Goal: Task Accomplishment & Management: Use online tool/utility

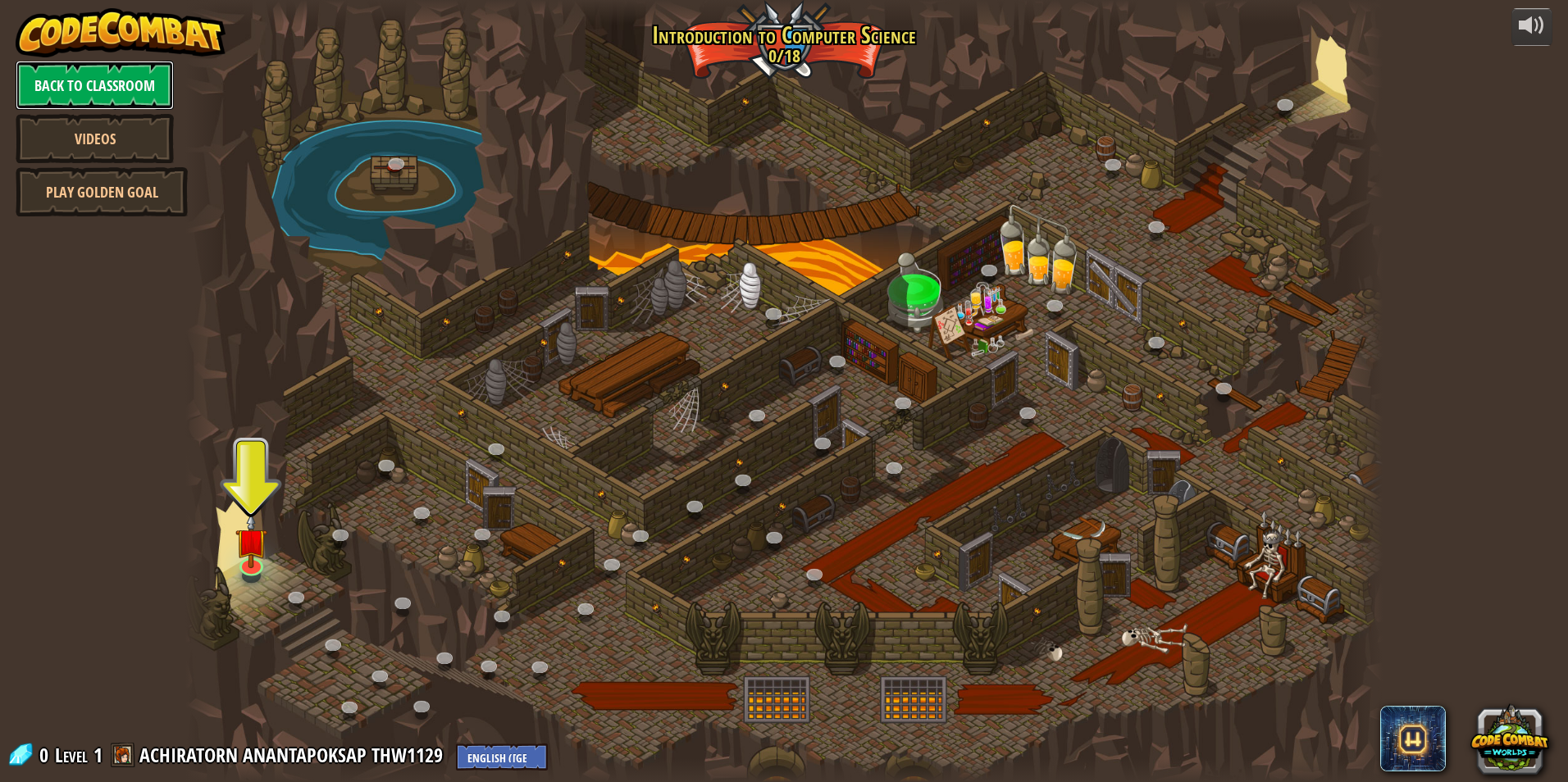
click at [144, 78] on link "Back to Classroom" at bounding box center [95, 86] width 159 height 49
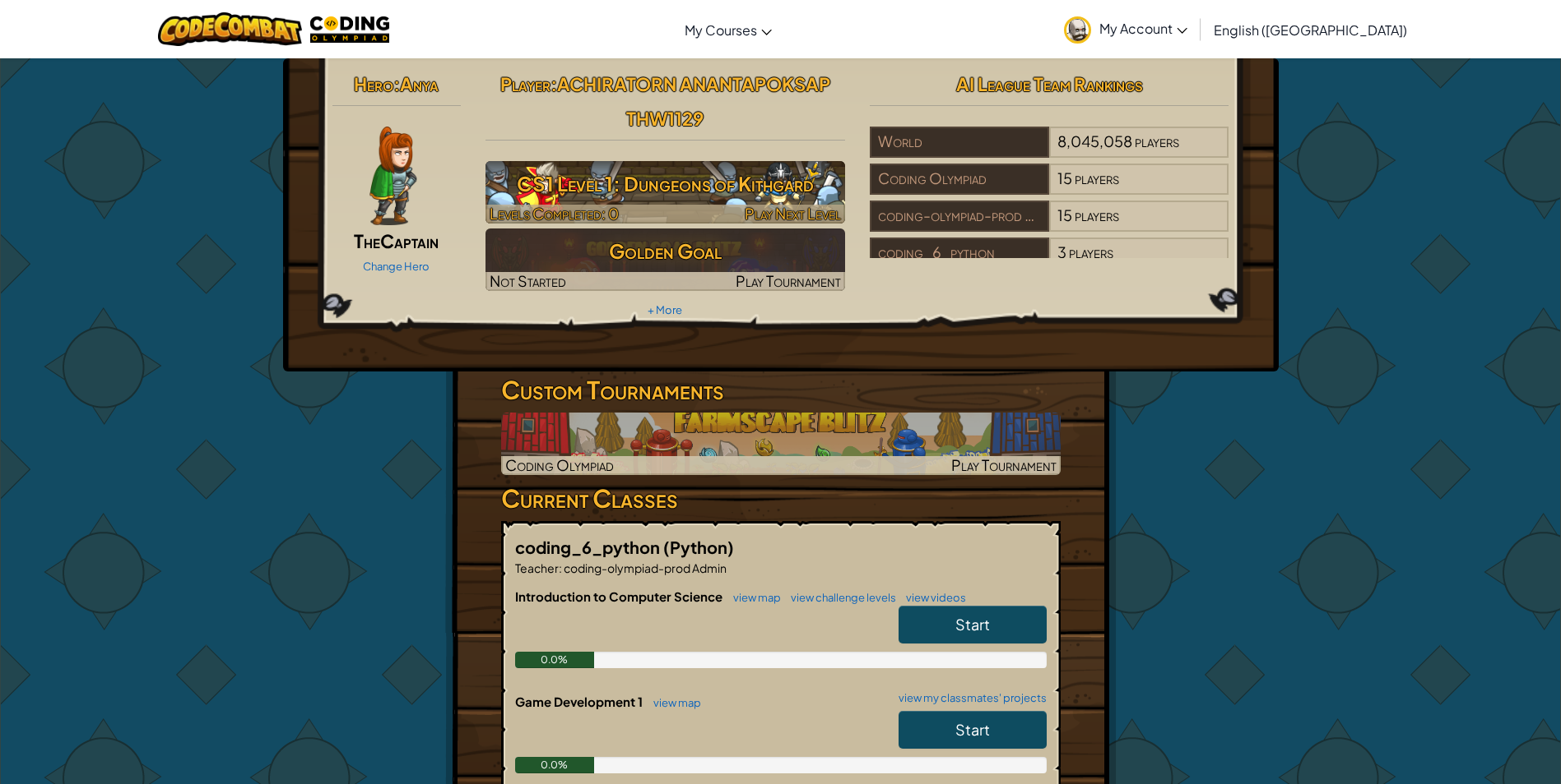
click at [722, 199] on h3 "CS1 Level 1: Dungeons of Kithgard" at bounding box center [665, 183] width 359 height 37
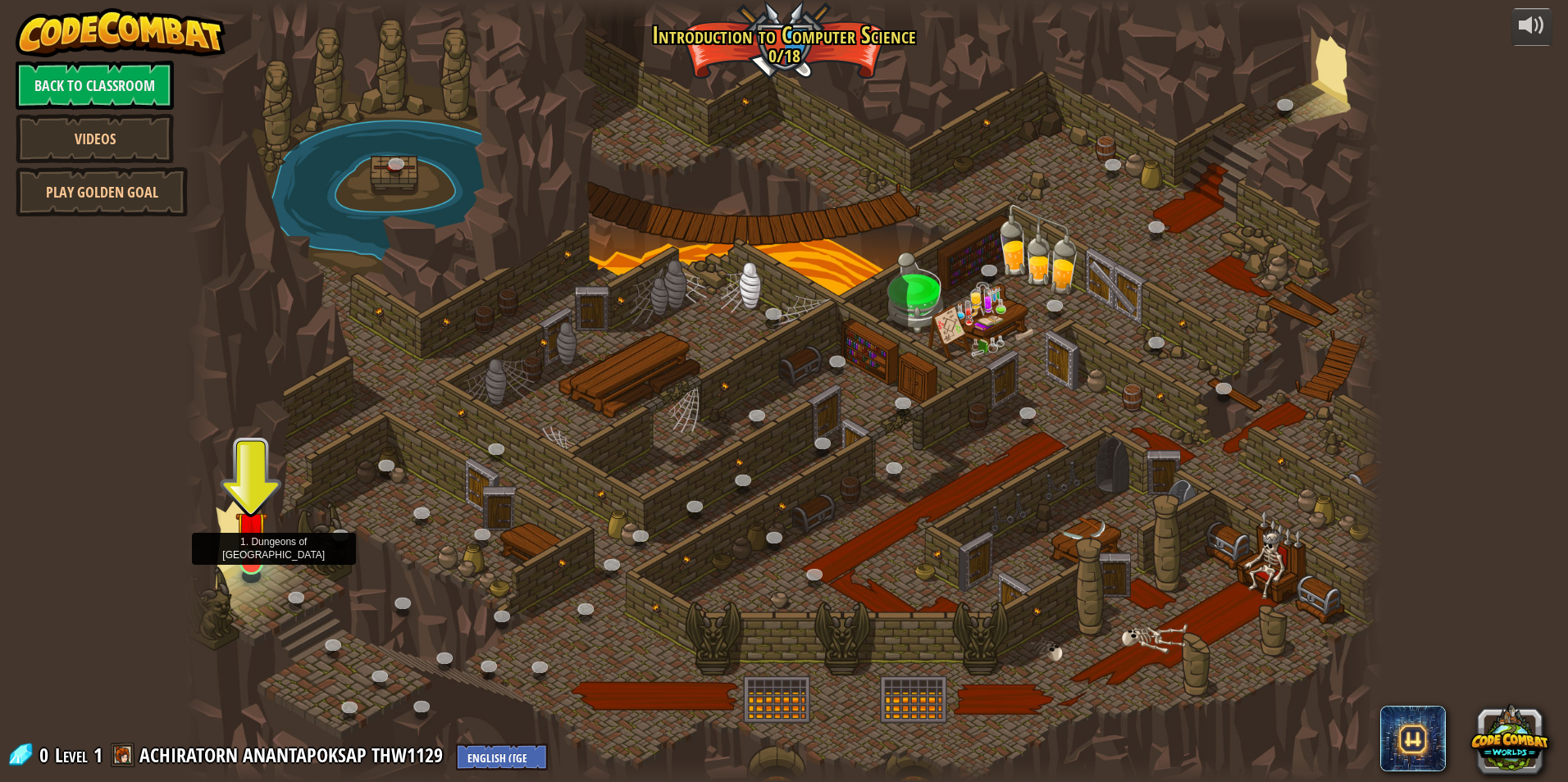
click at [242, 559] on img at bounding box center [251, 527] width 32 height 74
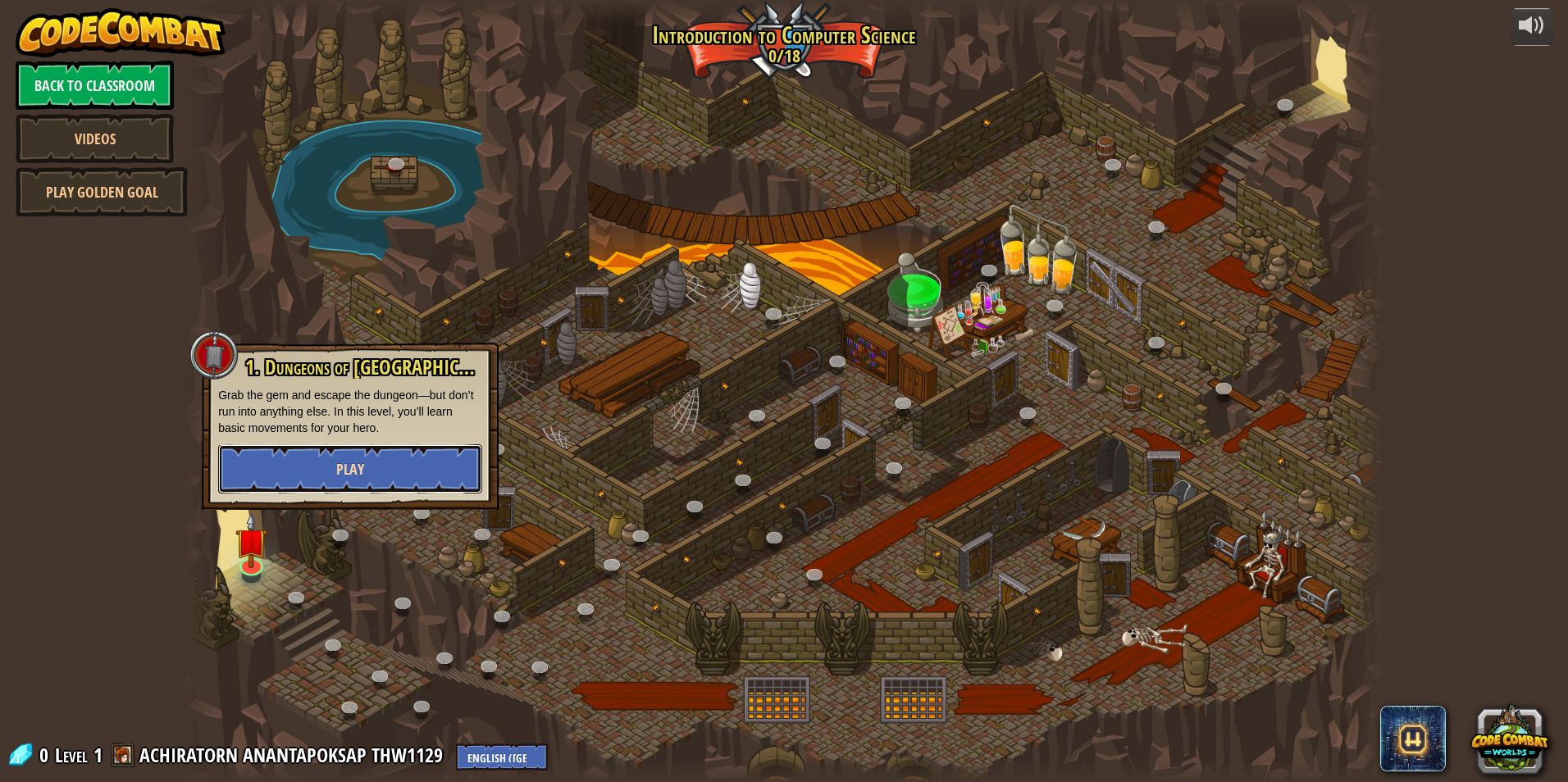
click at [309, 460] on button "Play" at bounding box center [350, 469] width 264 height 49
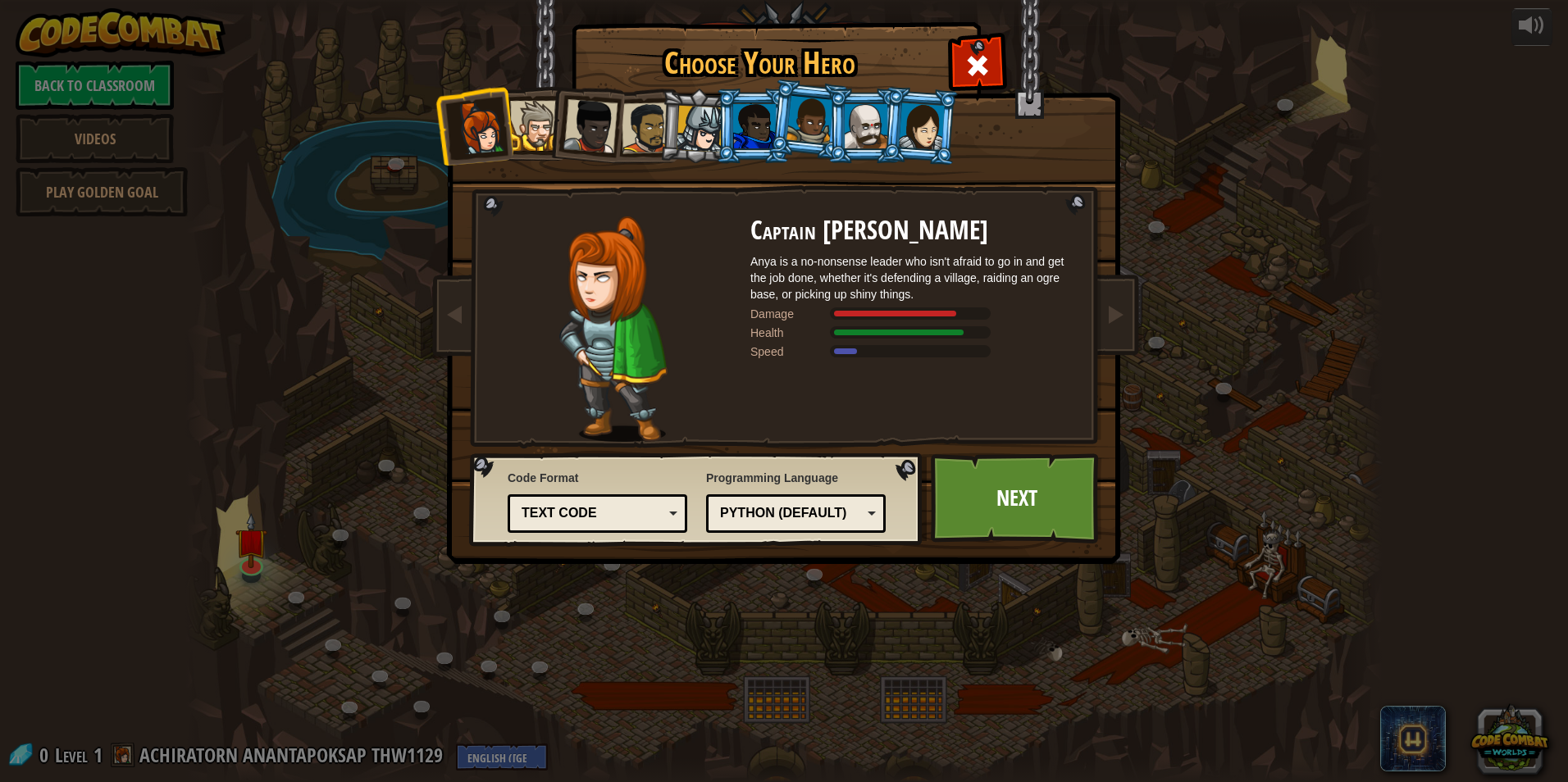
click at [610, 142] on div at bounding box center [590, 126] width 54 height 54
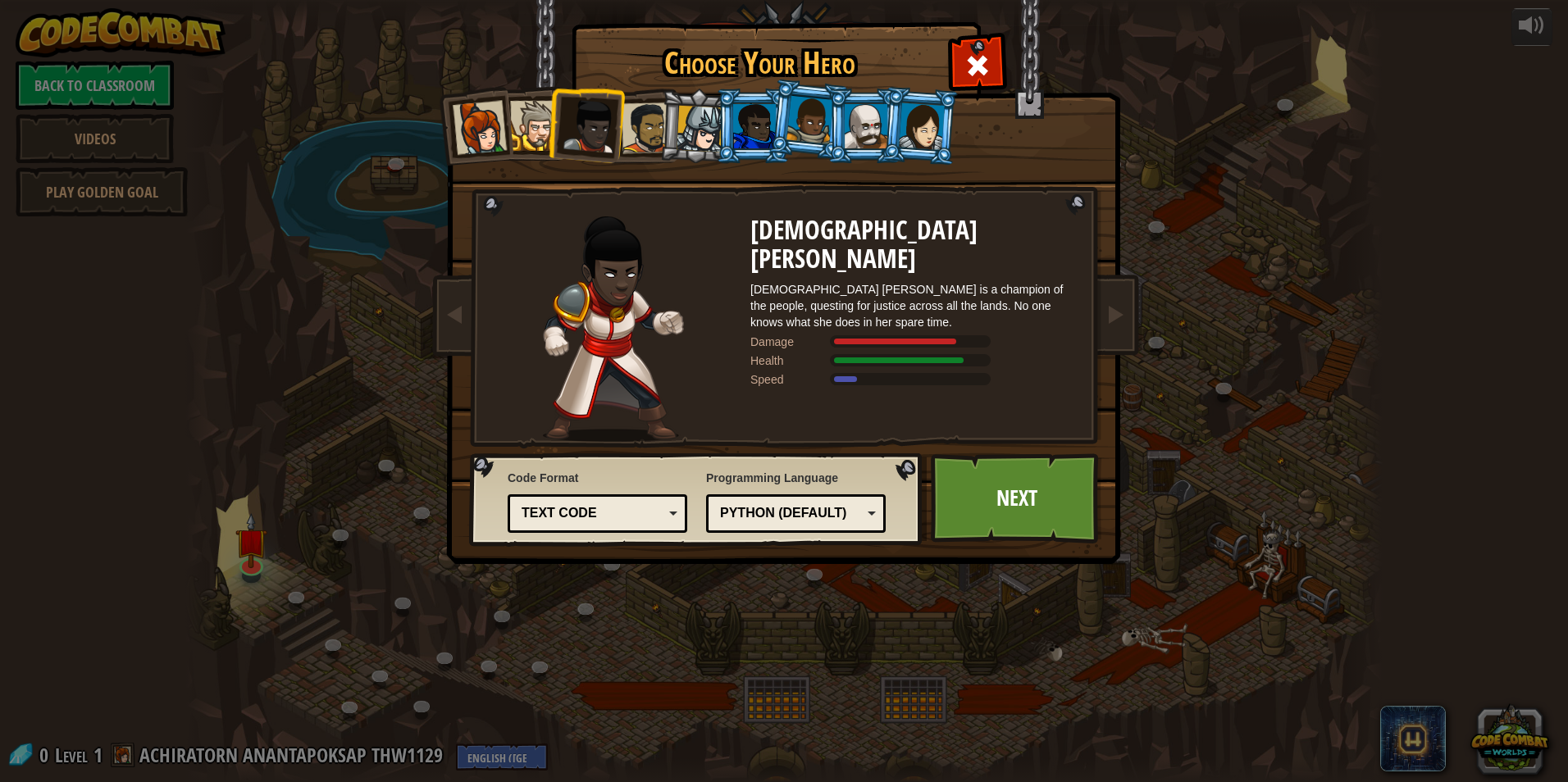
click at [519, 138] on div at bounding box center [535, 125] width 50 height 50
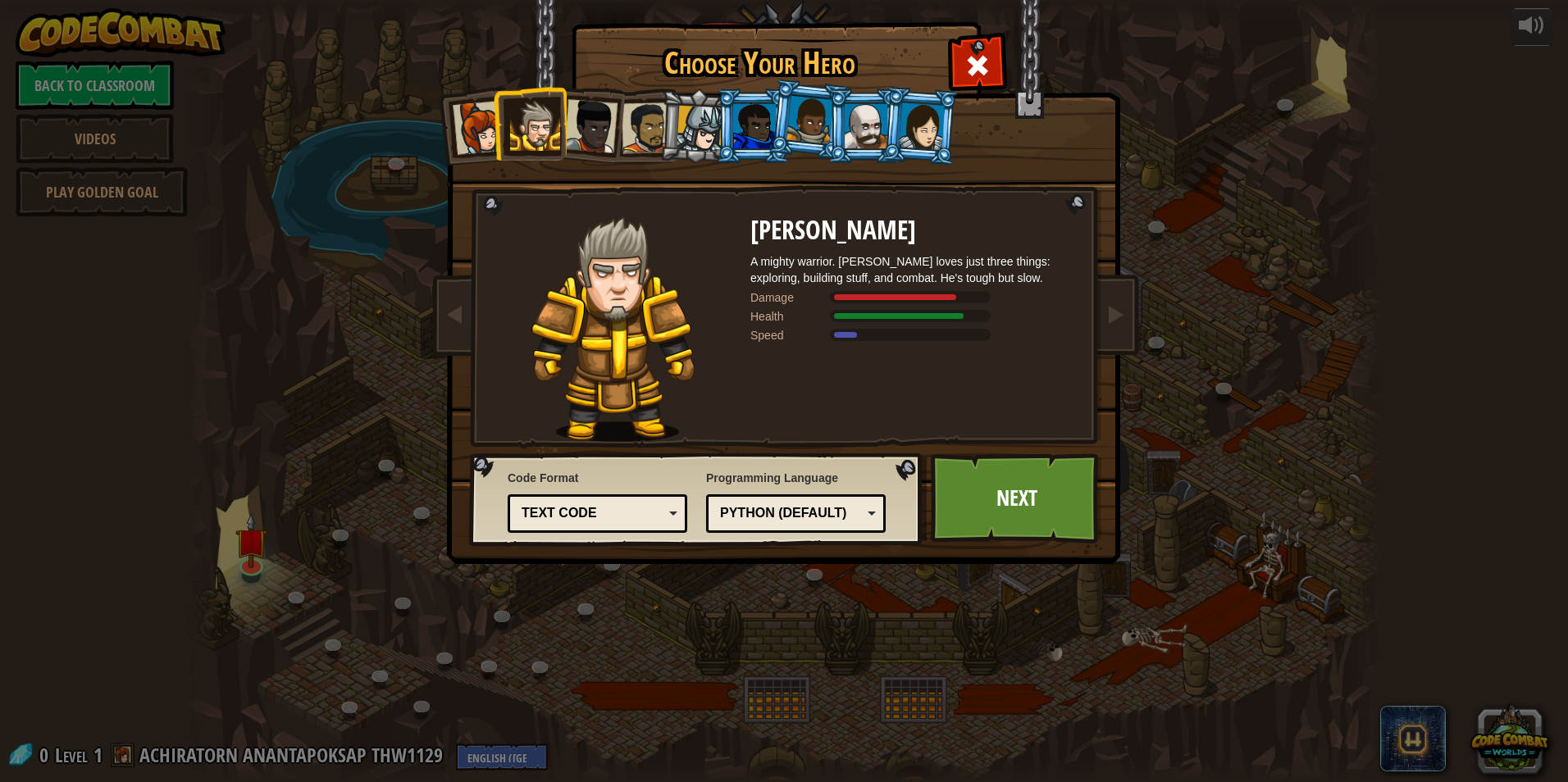
click at [470, 104] on div at bounding box center [479, 127] width 54 height 54
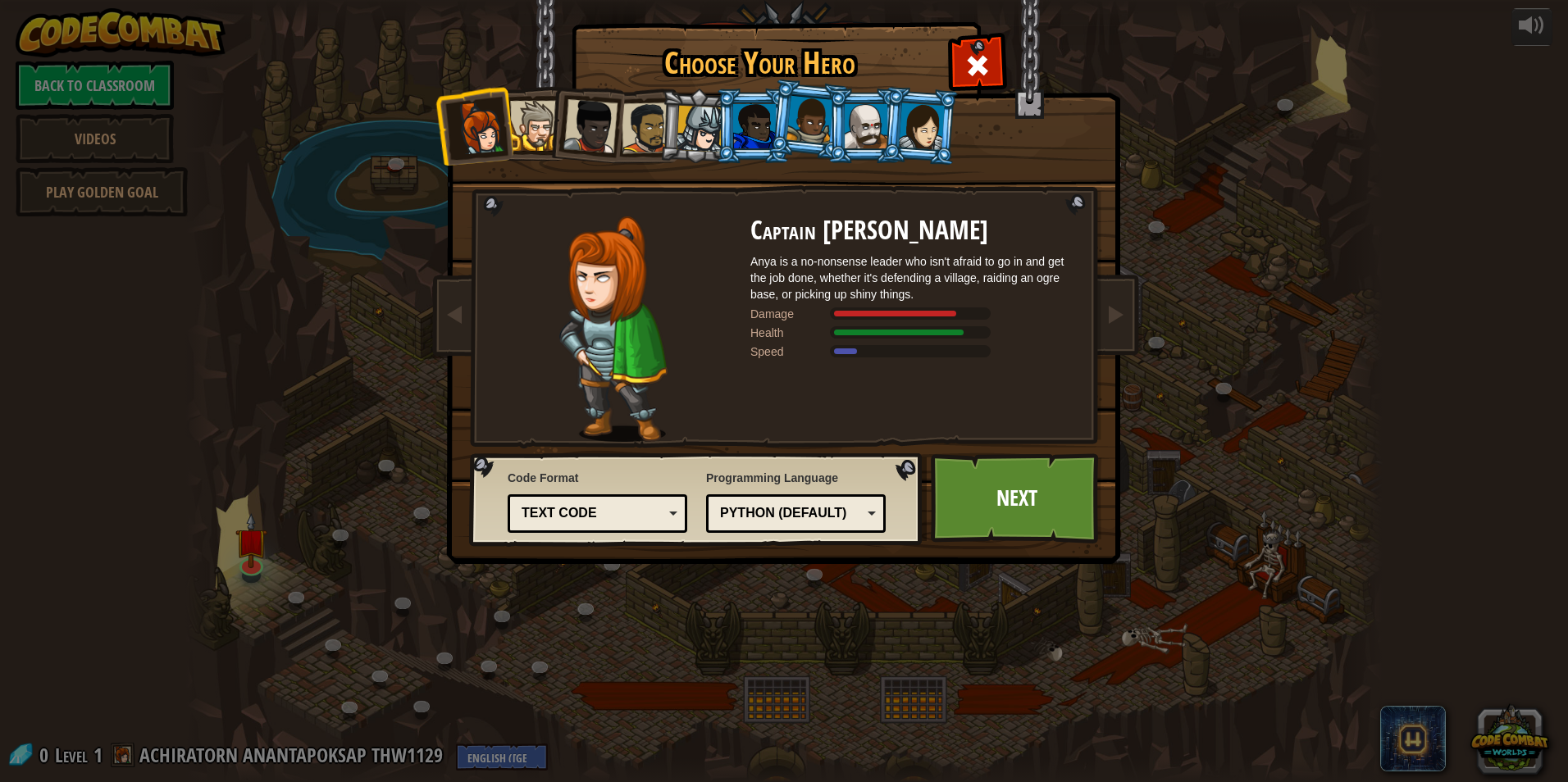
click at [602, 122] on div at bounding box center [590, 126] width 54 height 54
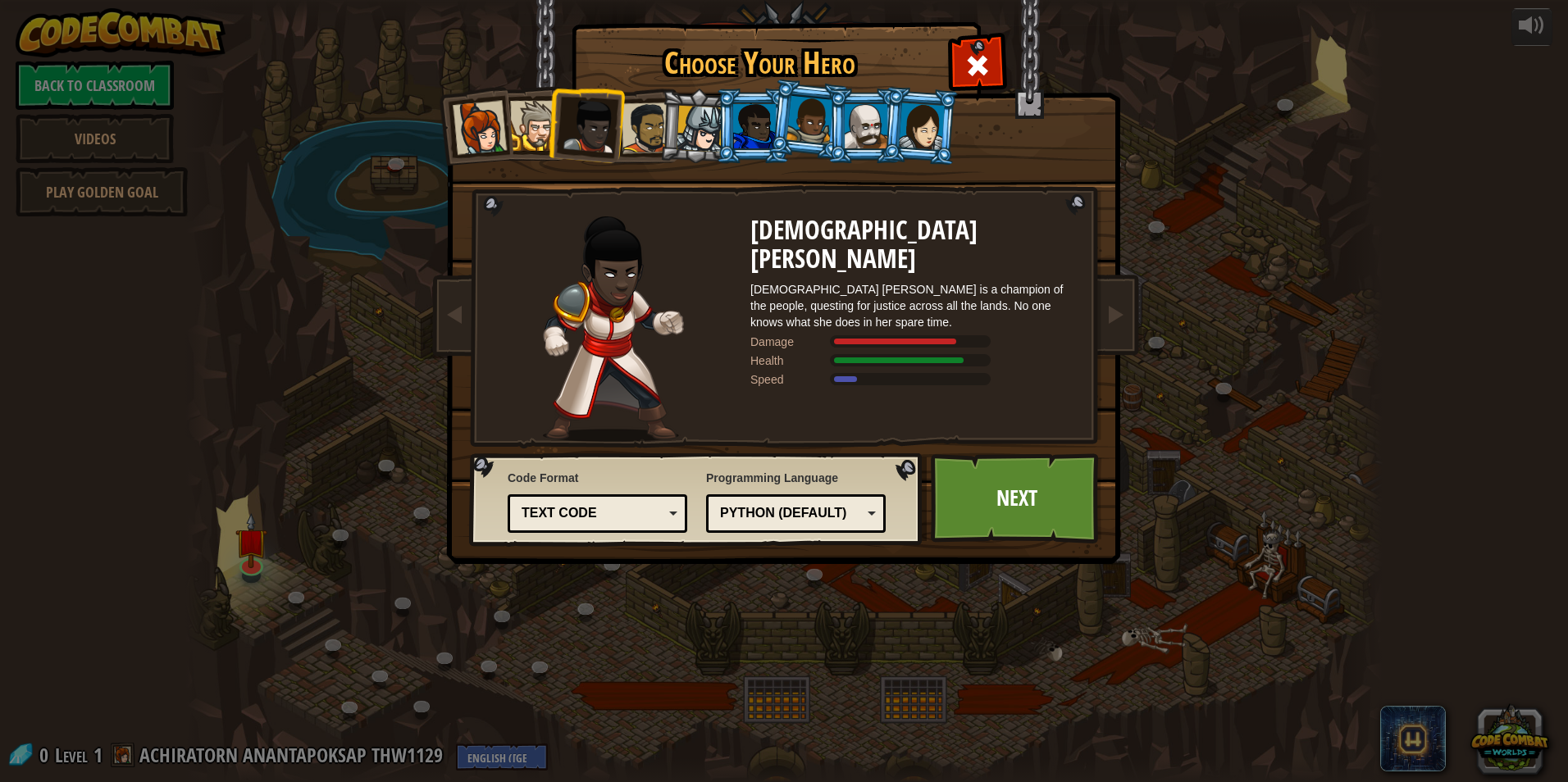
click at [679, 124] on div at bounding box center [699, 128] width 46 height 46
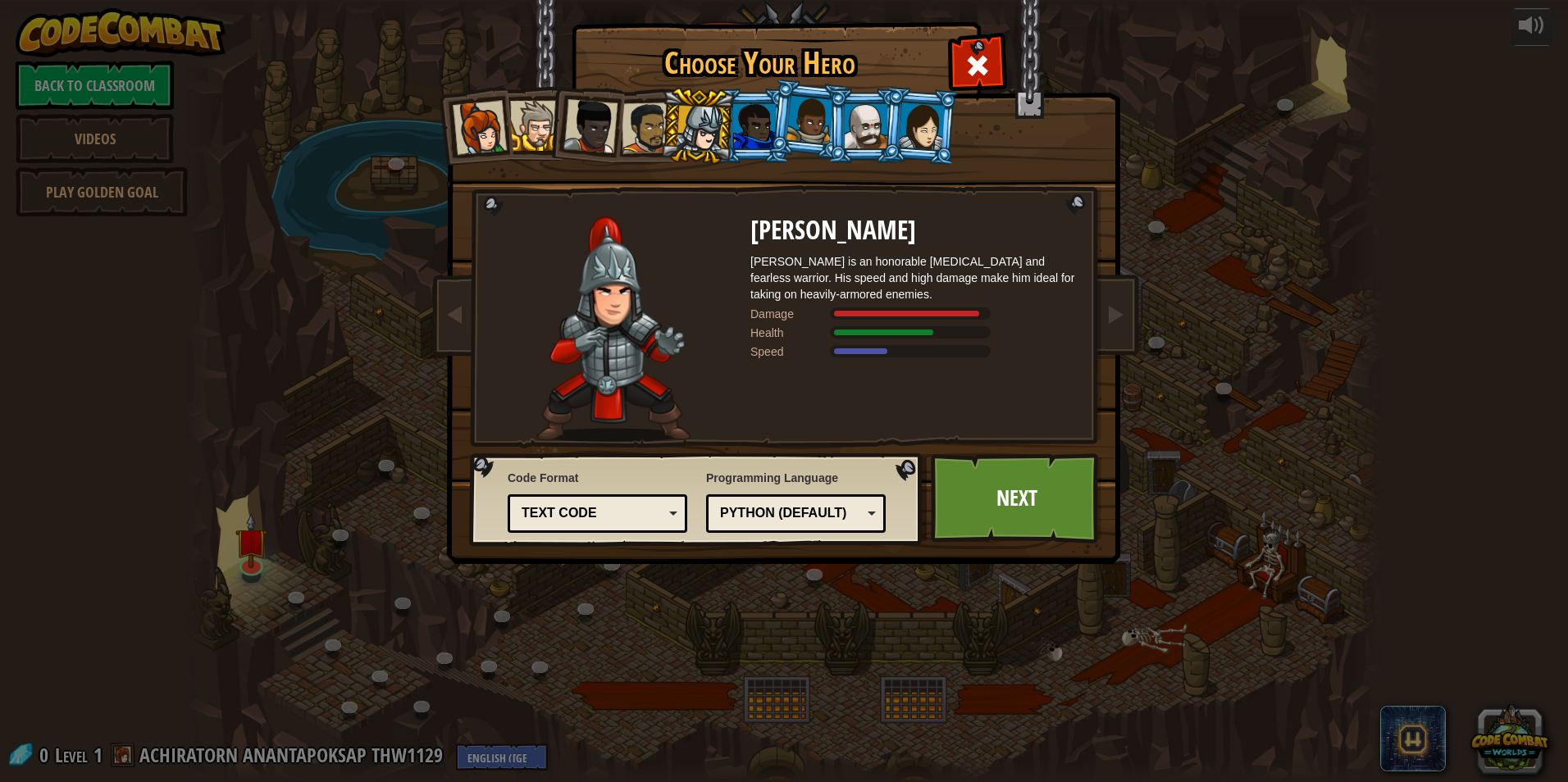
click at [729, 119] on li at bounding box center [697, 126] width 78 height 79
click at [744, 120] on div at bounding box center [754, 126] width 42 height 44
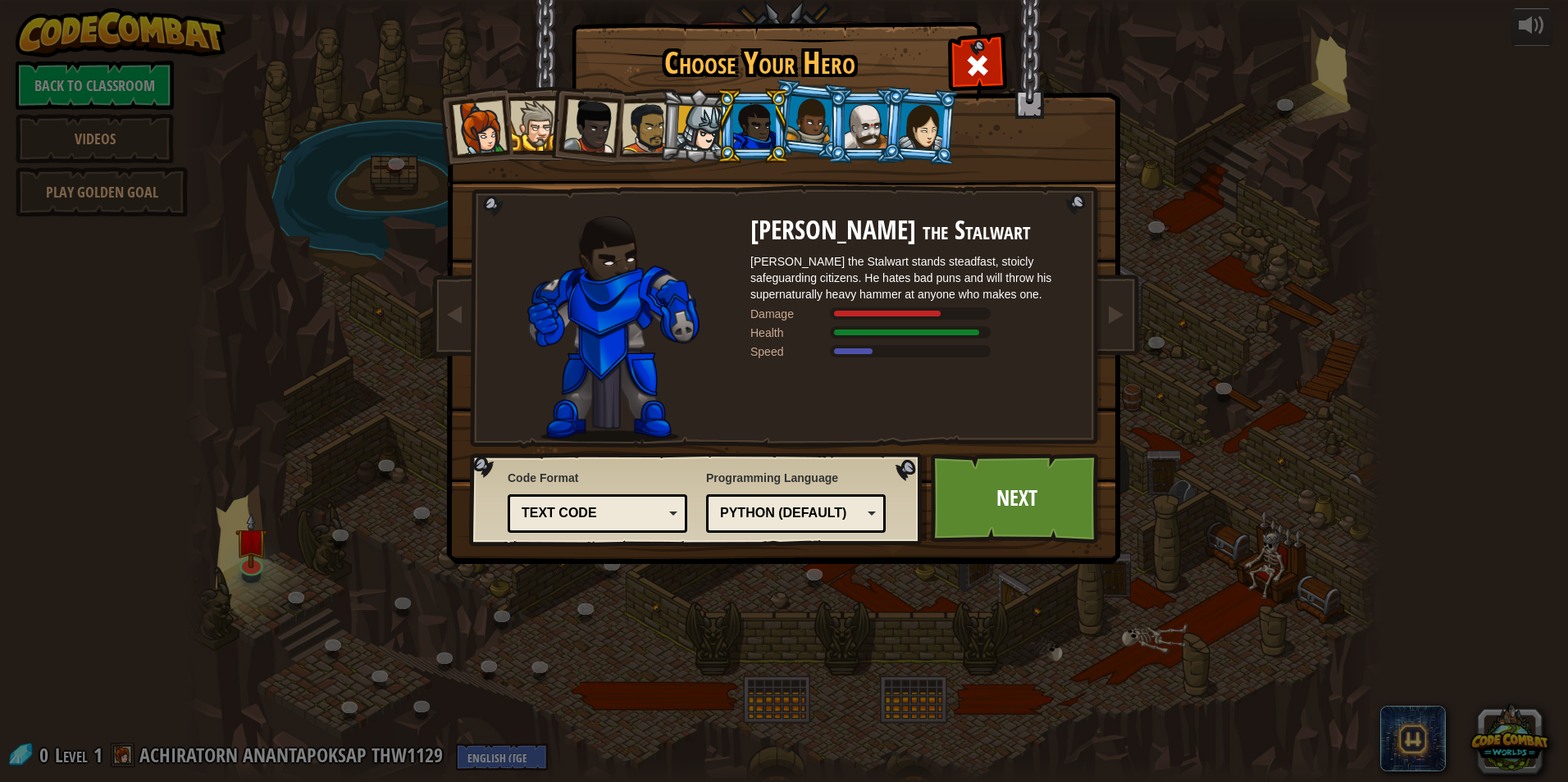
click at [483, 129] on div at bounding box center [479, 127] width 54 height 54
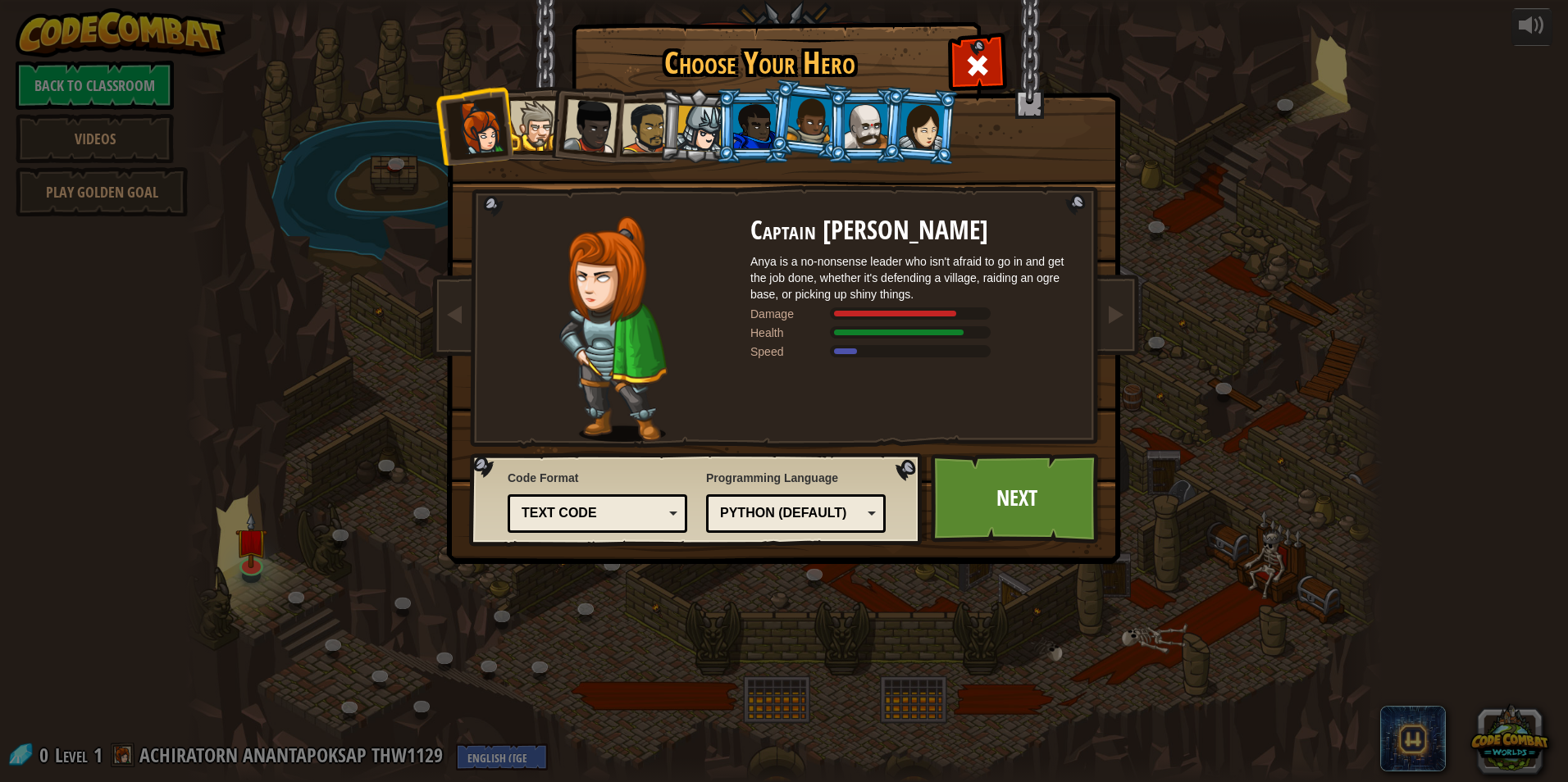
click at [898, 127] on li at bounding box center [920, 125] width 79 height 80
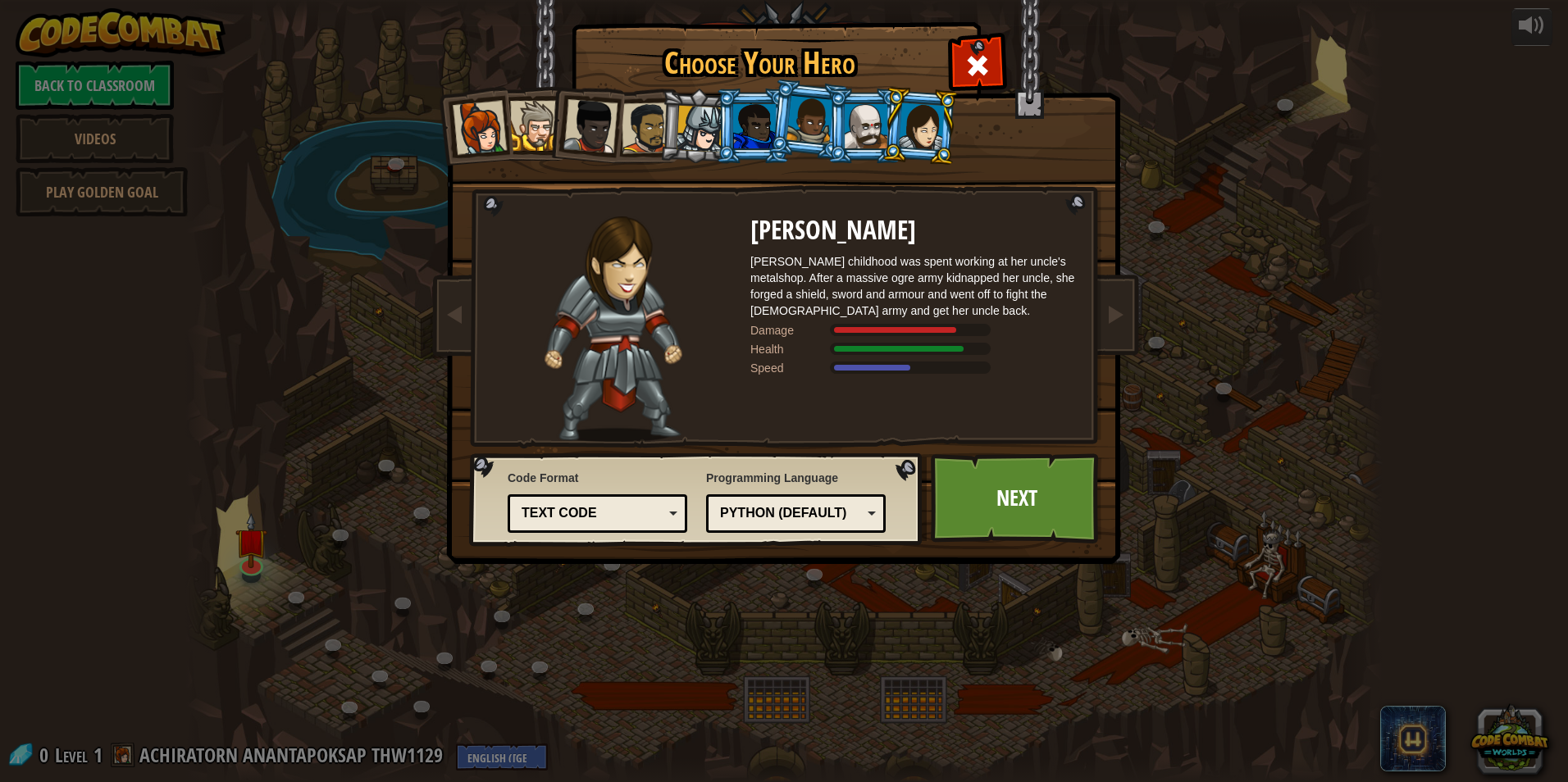
click at [492, 124] on div at bounding box center [479, 127] width 54 height 54
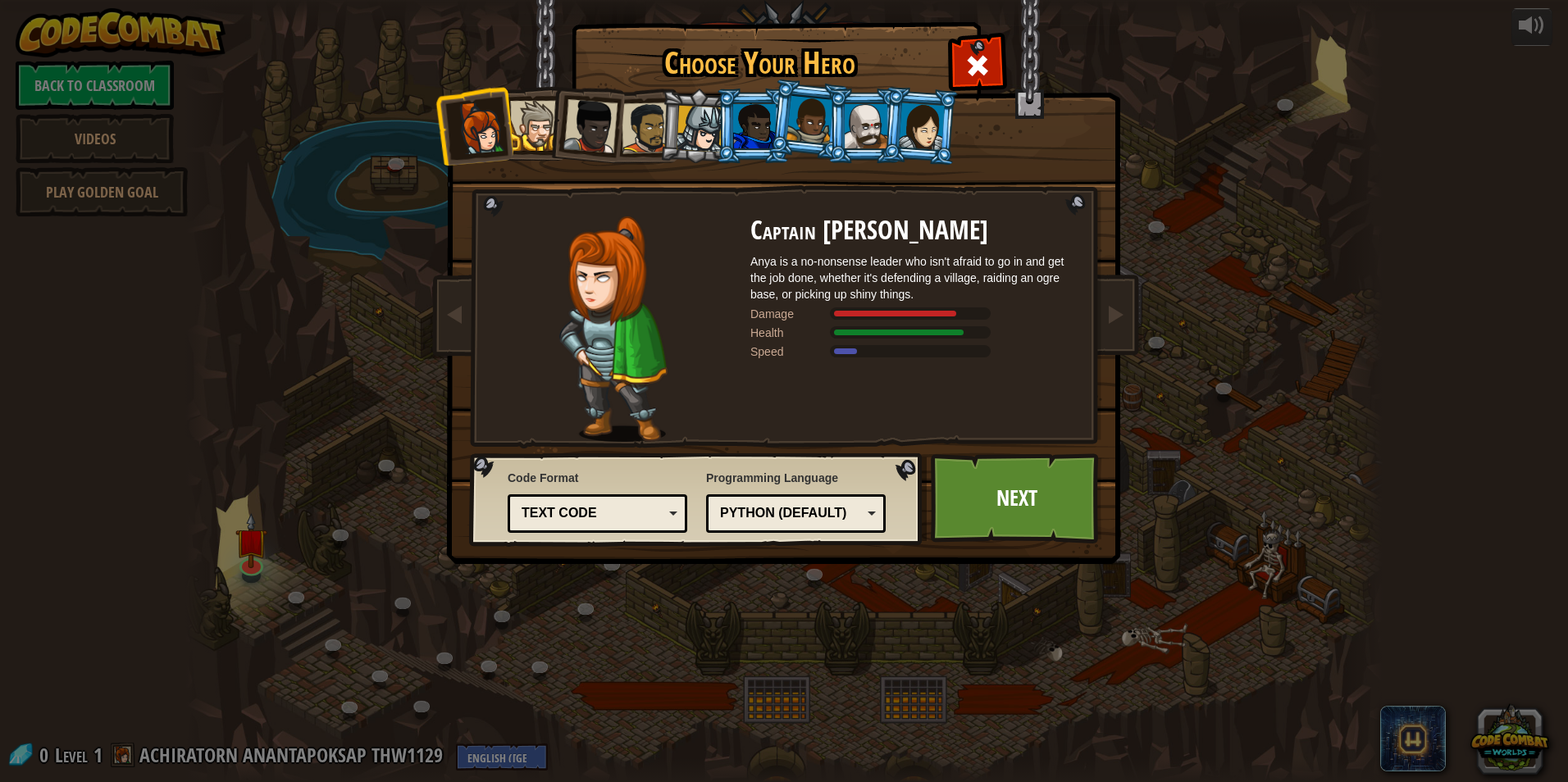
click at [526, 133] on div at bounding box center [535, 125] width 50 height 50
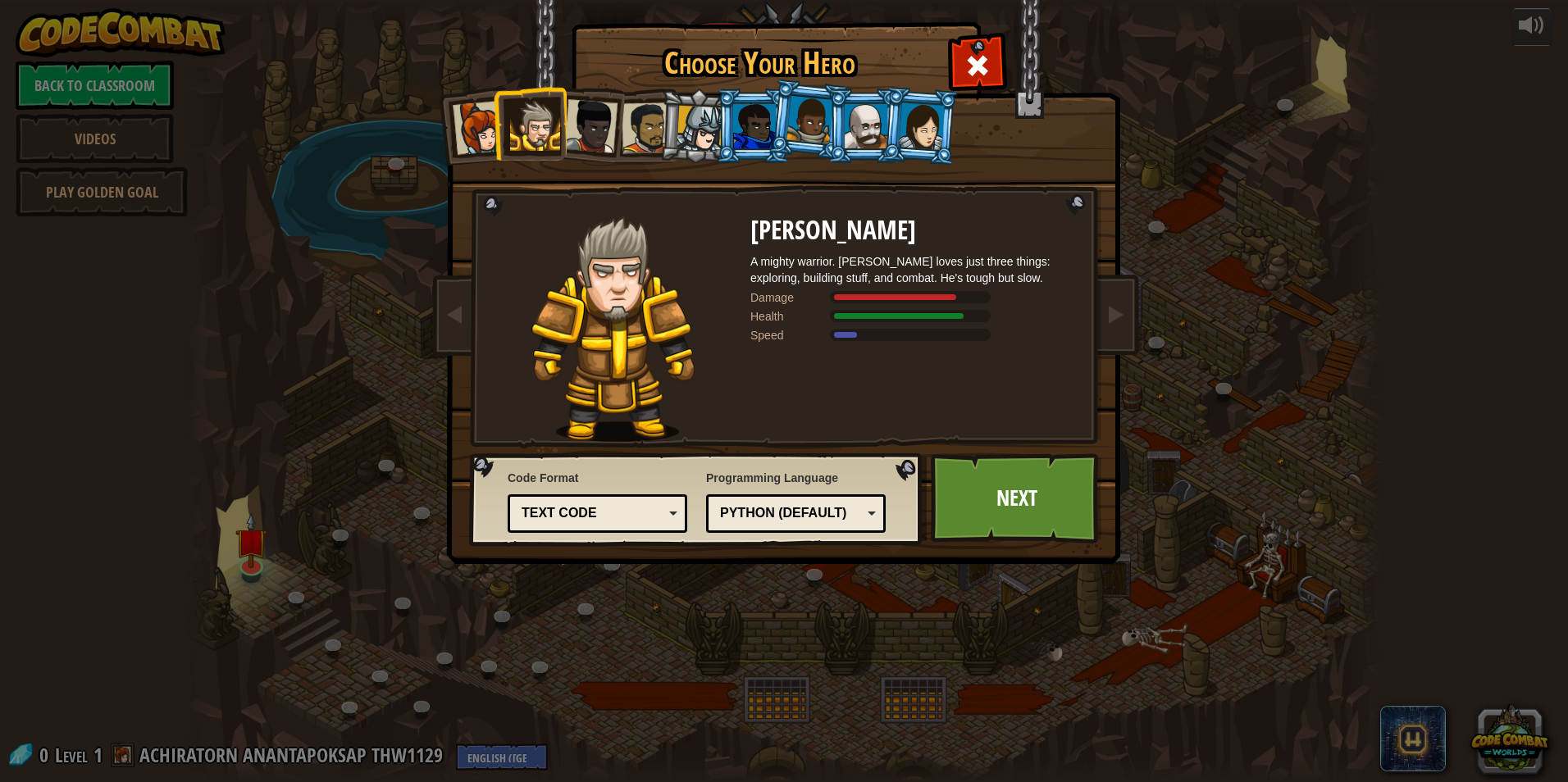
click at [616, 124] on li at bounding box center [586, 123] width 81 height 81
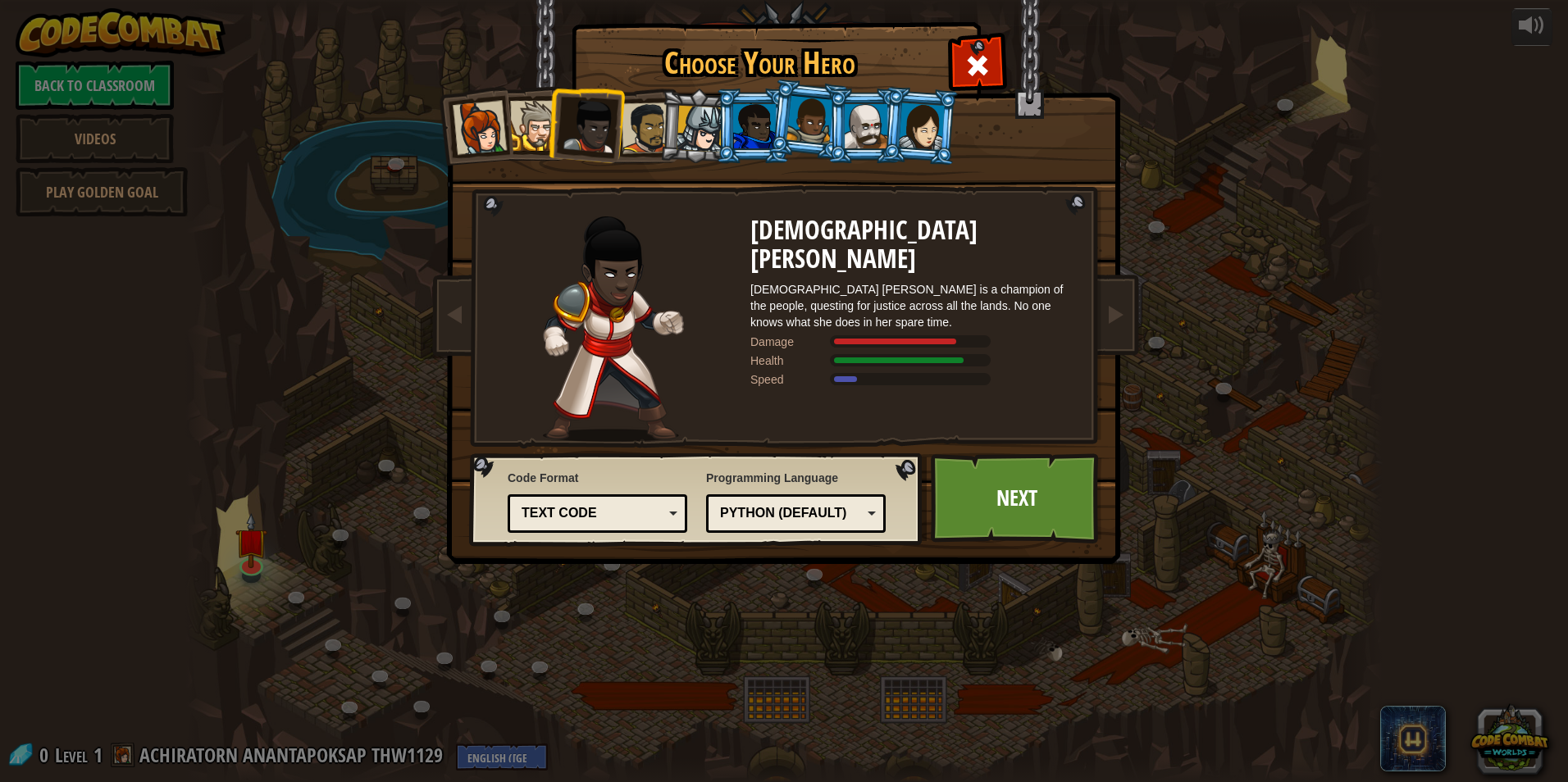
click at [658, 116] on div at bounding box center [647, 128] width 51 height 51
click at [717, 114] on li at bounding box center [752, 126] width 74 height 75
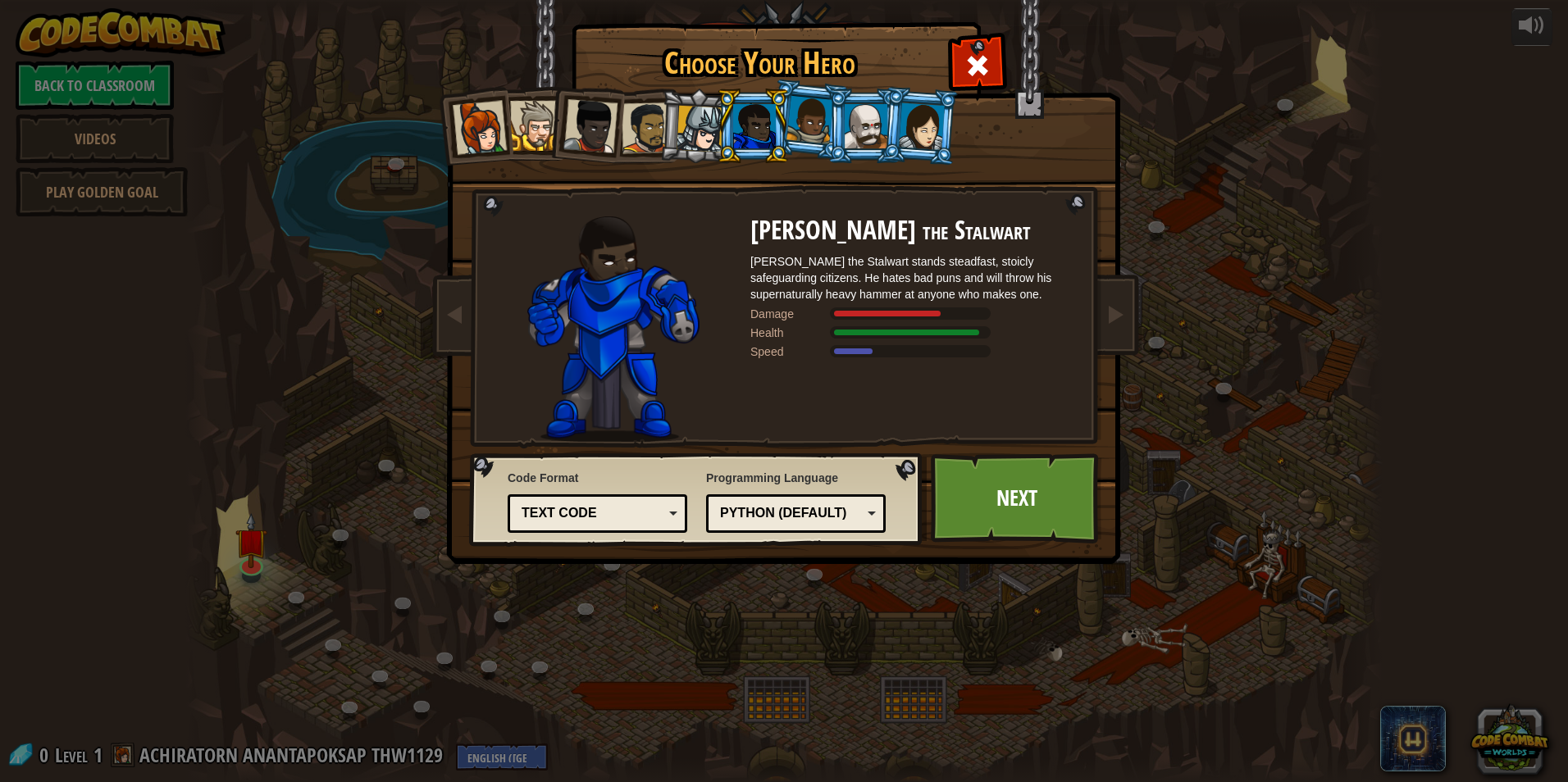
click at [488, 140] on div at bounding box center [479, 127] width 54 height 54
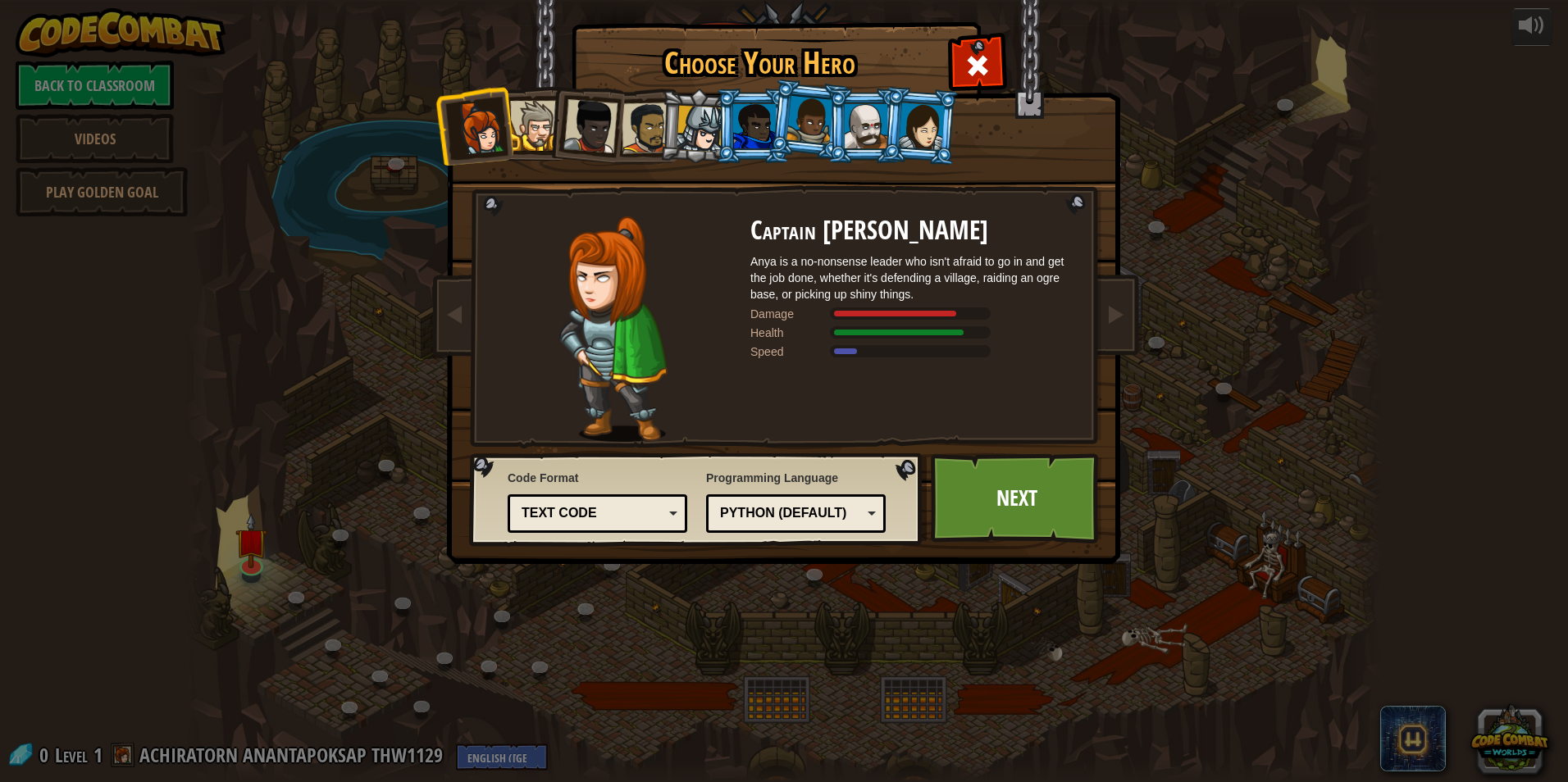
click at [488, 134] on div at bounding box center [479, 127] width 54 height 54
click at [919, 126] on div at bounding box center [922, 125] width 46 height 46
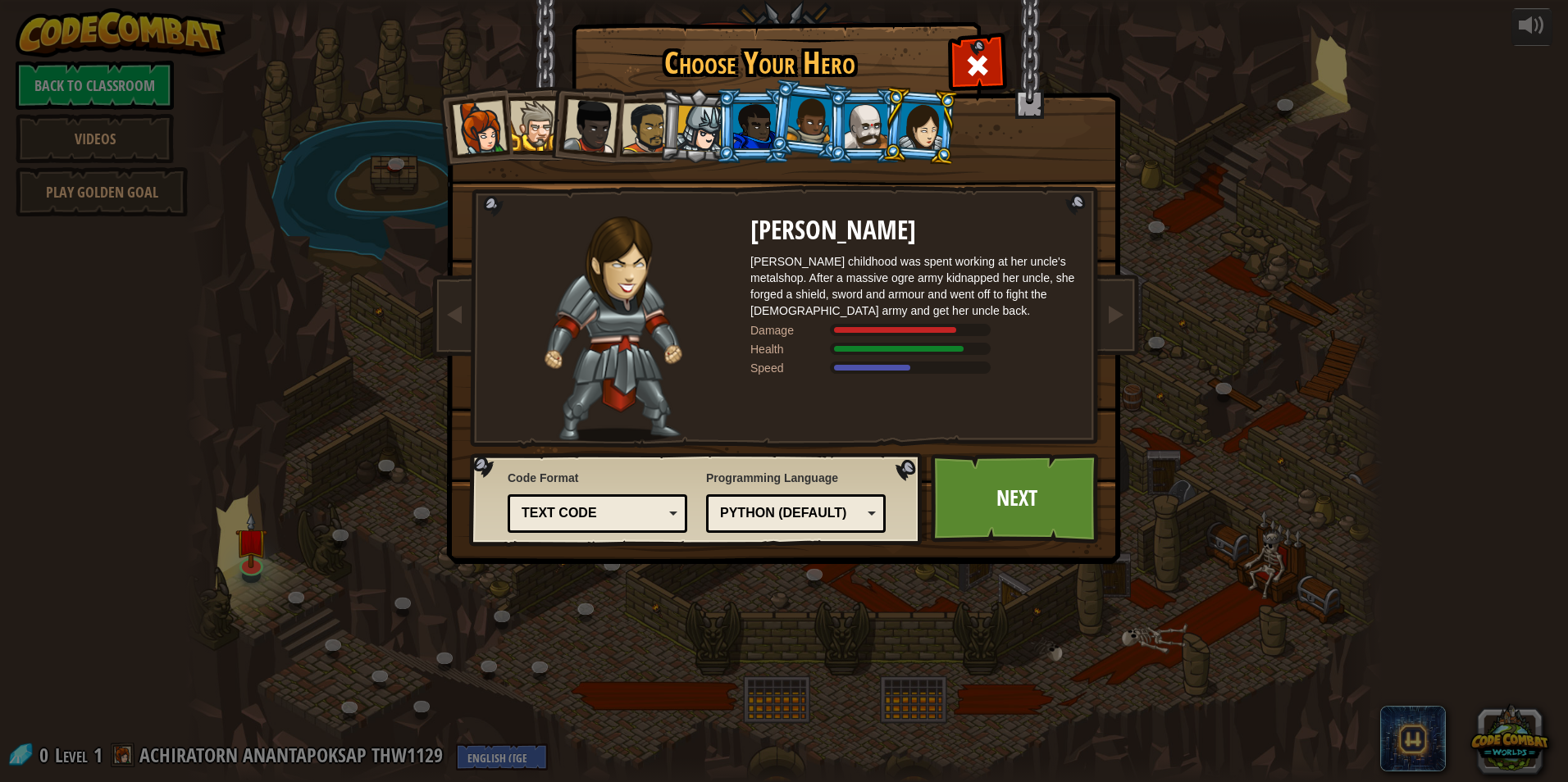
click at [859, 133] on div at bounding box center [866, 126] width 42 height 44
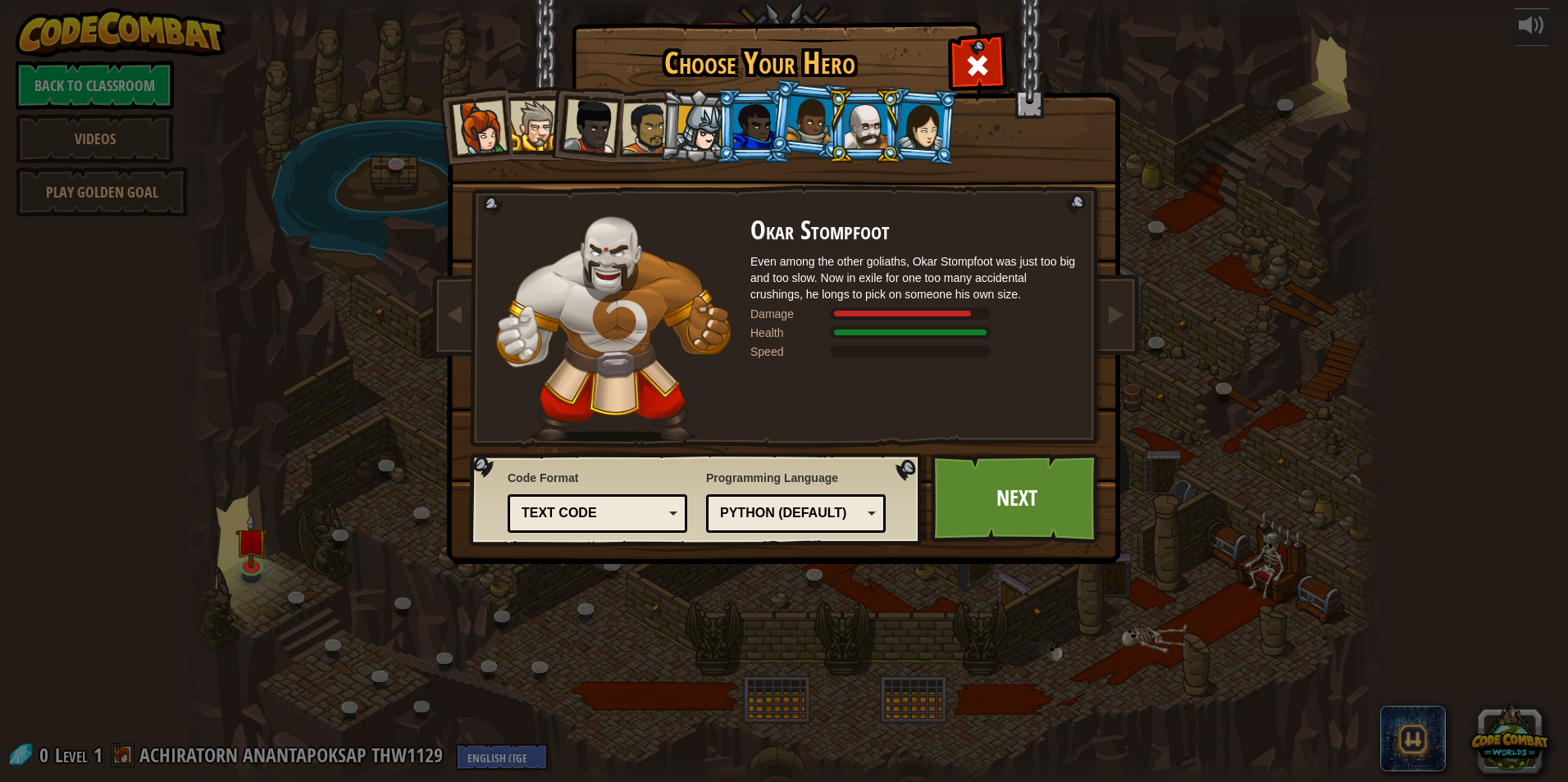
click at [778, 135] on li at bounding box center [808, 119] width 81 height 82
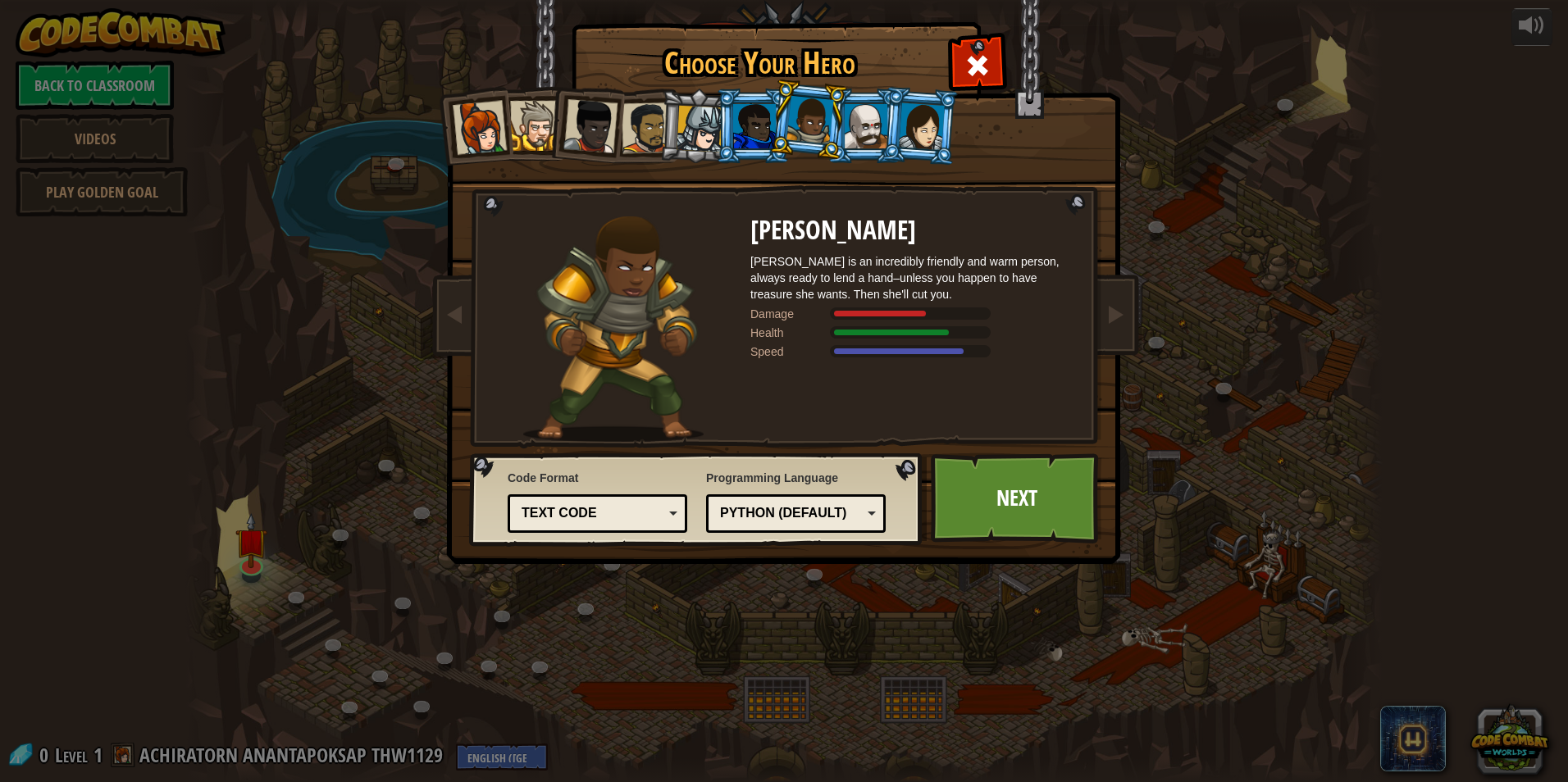
click at [755, 139] on div at bounding box center [754, 126] width 42 height 44
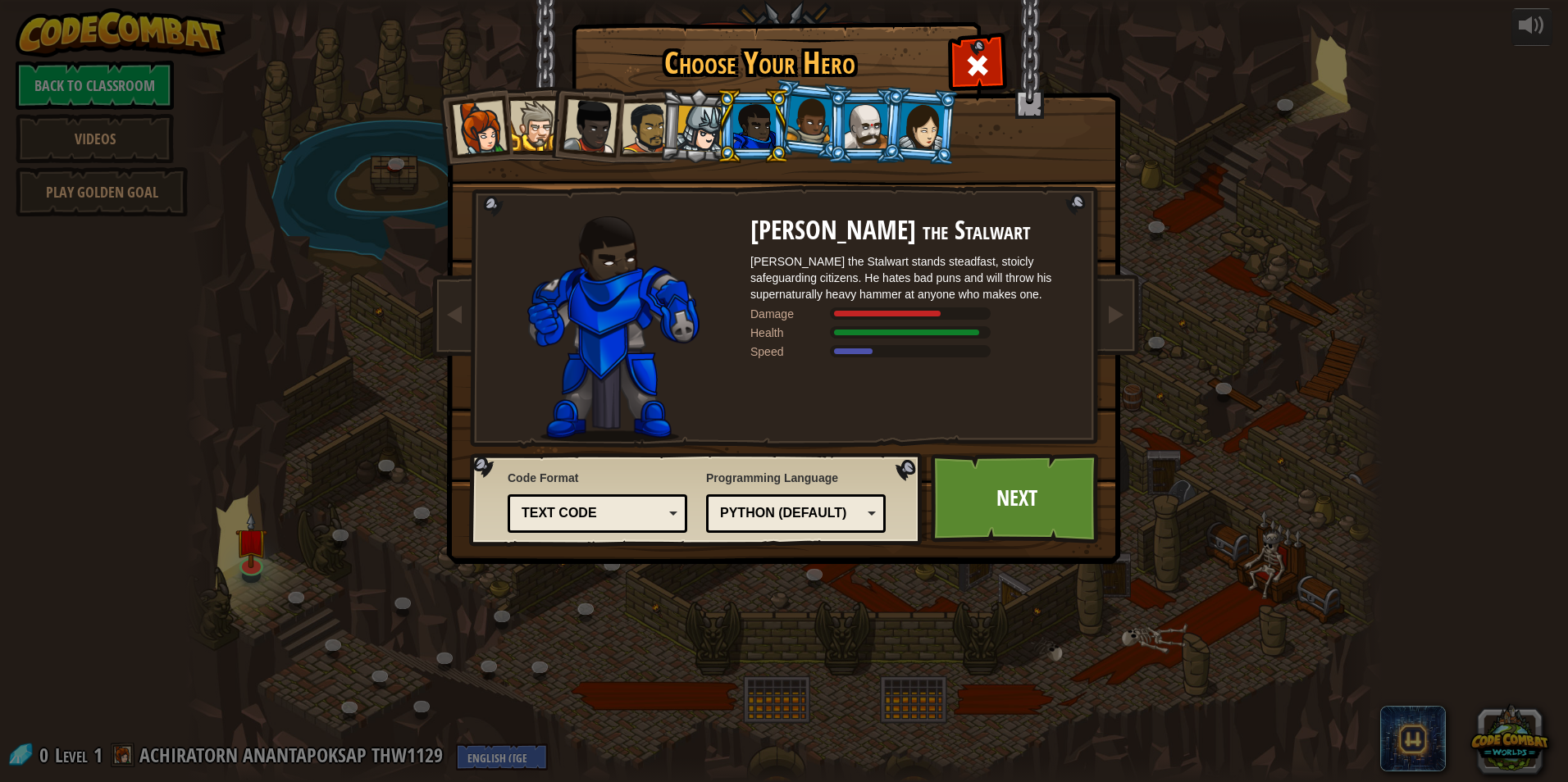
click at [803, 139] on div at bounding box center [810, 119] width 46 height 48
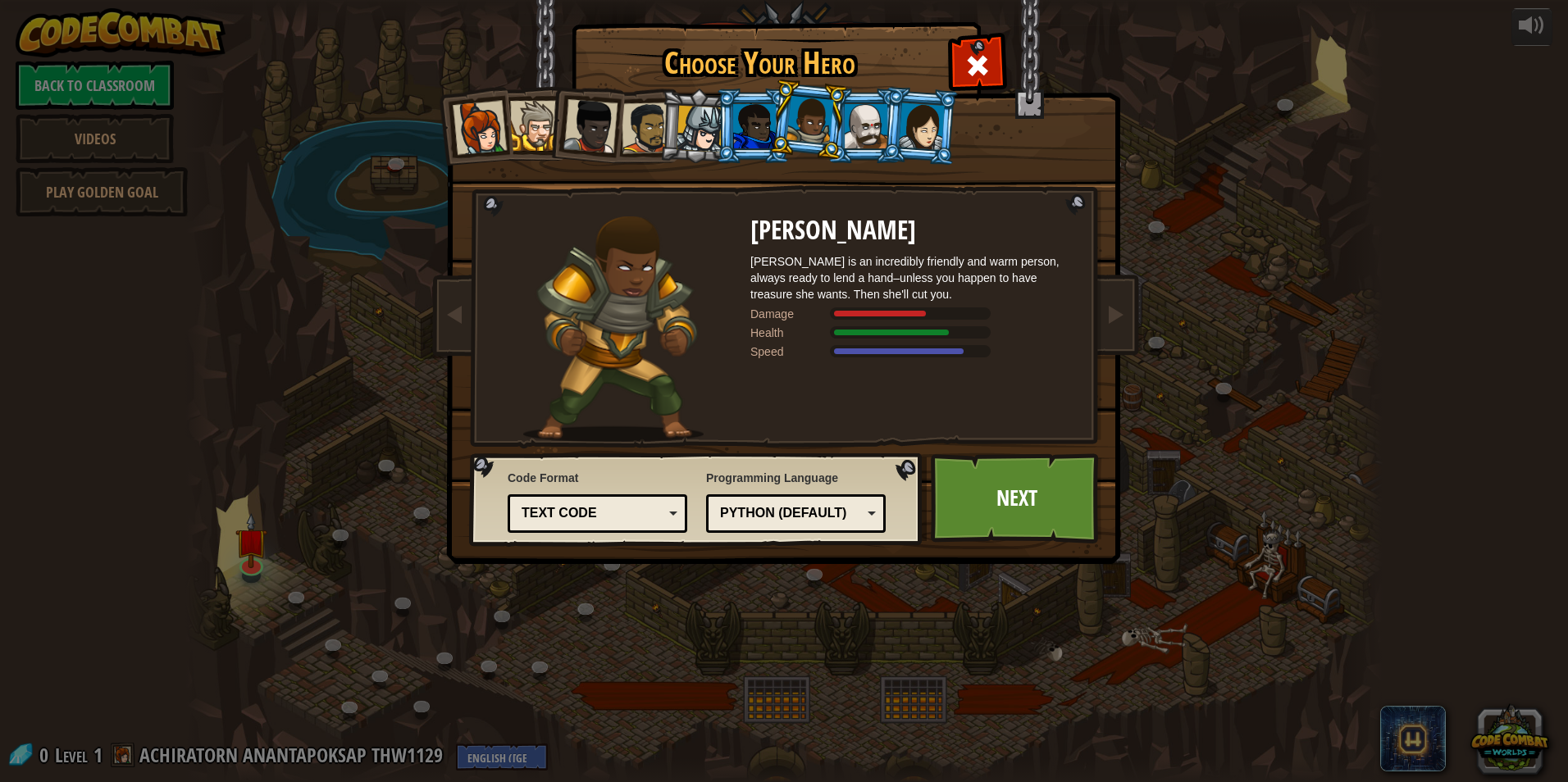
click at [752, 139] on div at bounding box center [754, 126] width 42 height 44
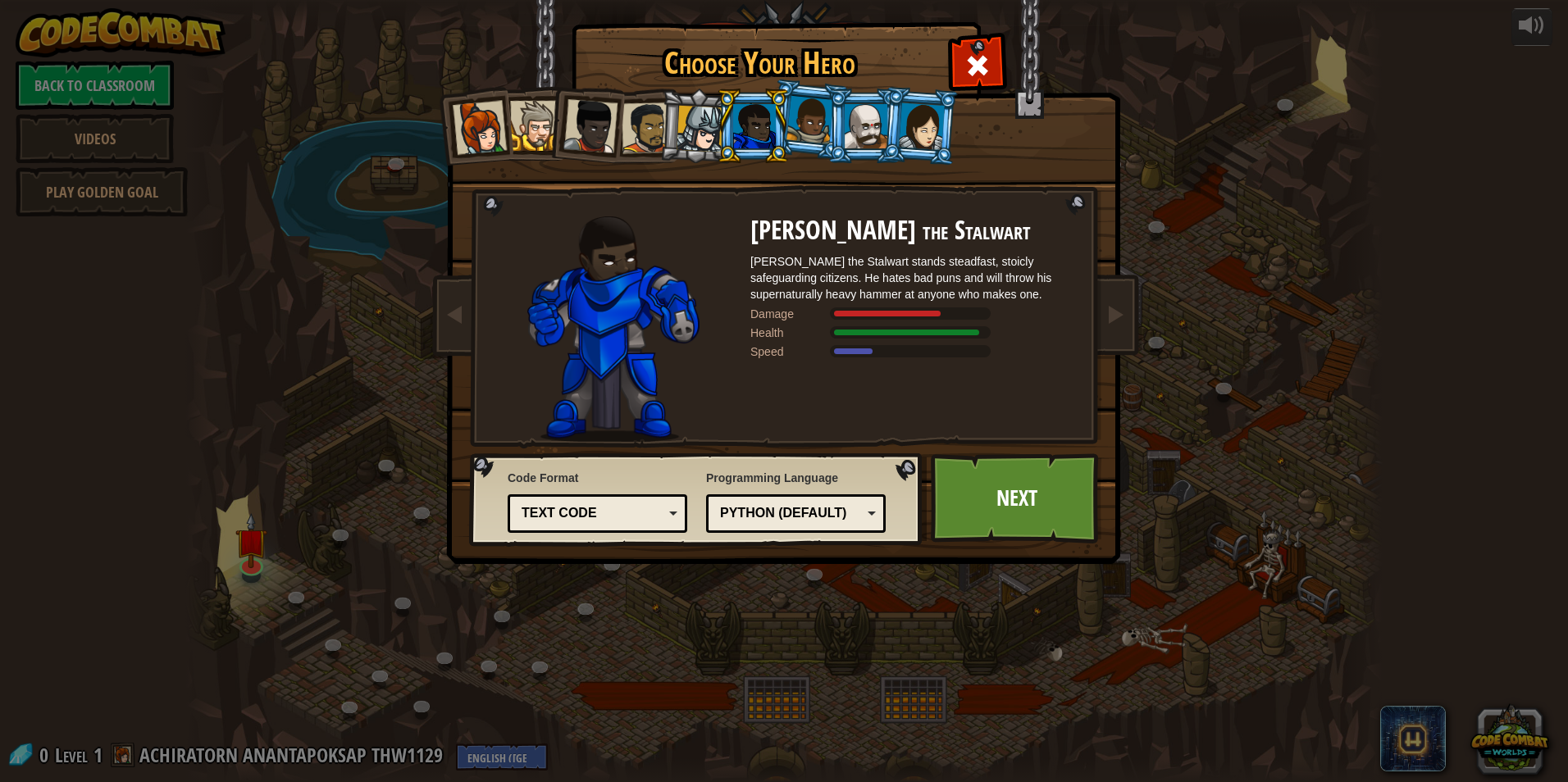
click at [706, 109] on div at bounding box center [699, 128] width 46 height 46
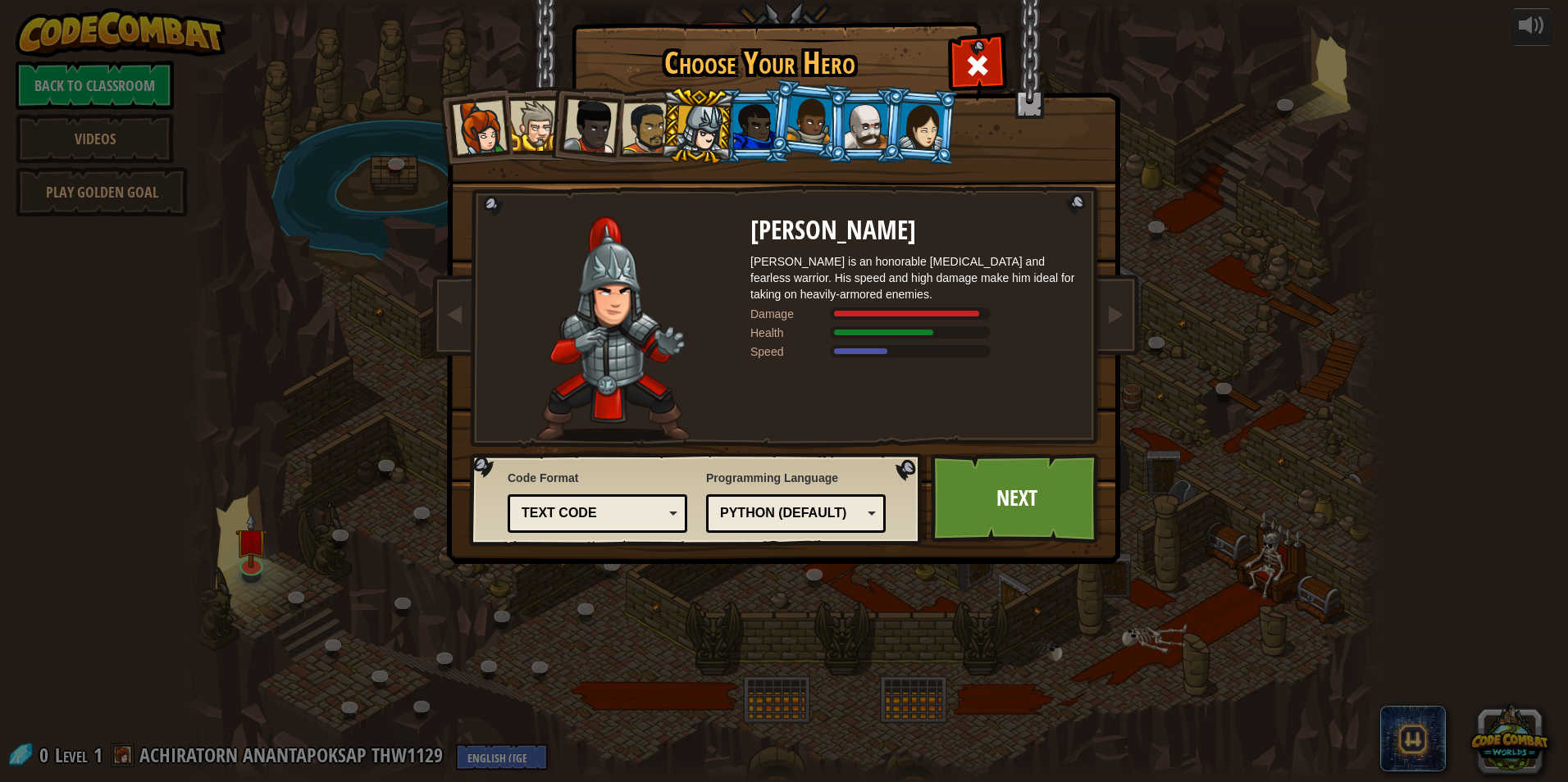
click at [647, 134] on div at bounding box center [647, 128] width 51 height 51
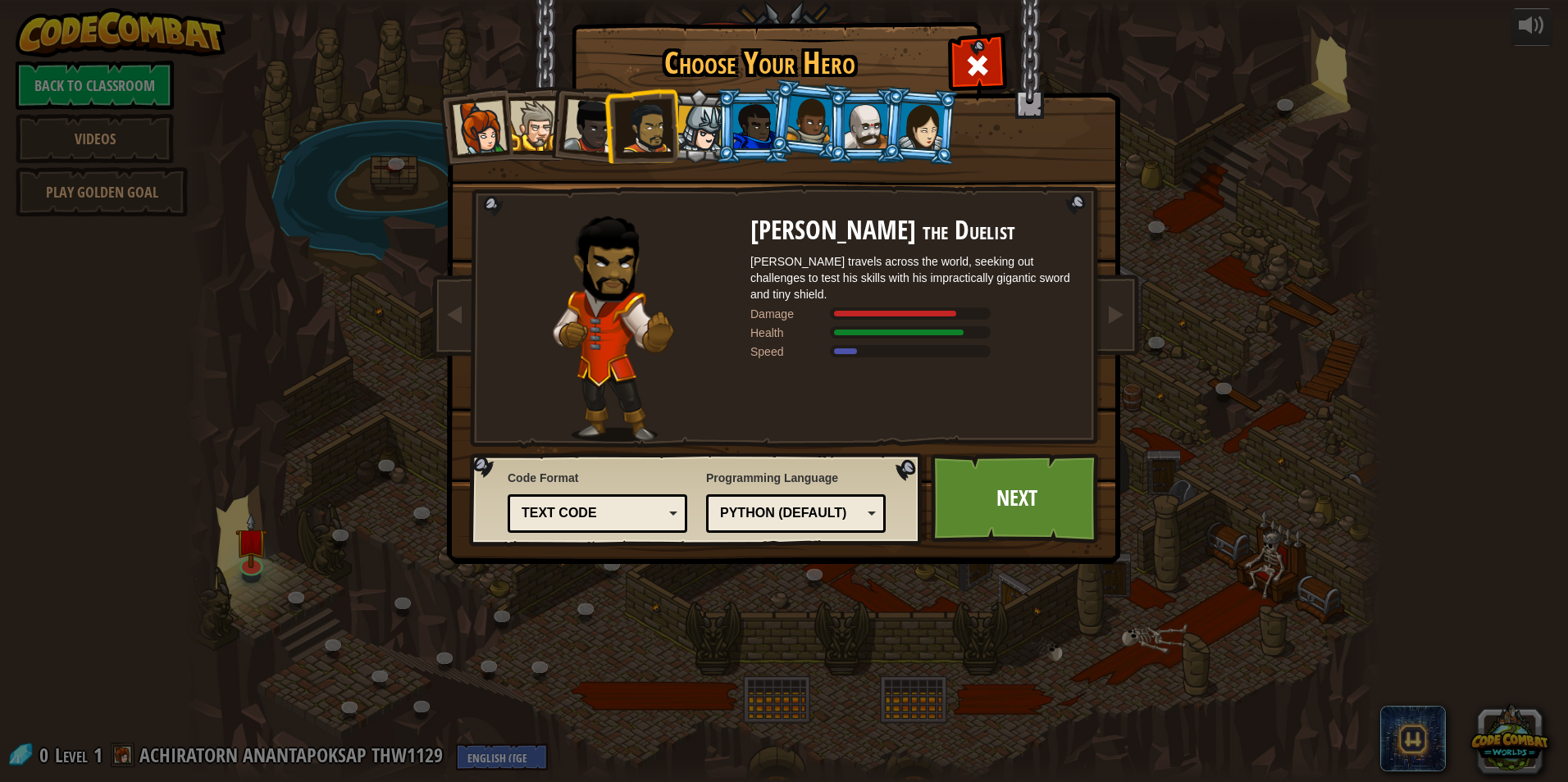
click at [588, 130] on div at bounding box center [590, 126] width 54 height 54
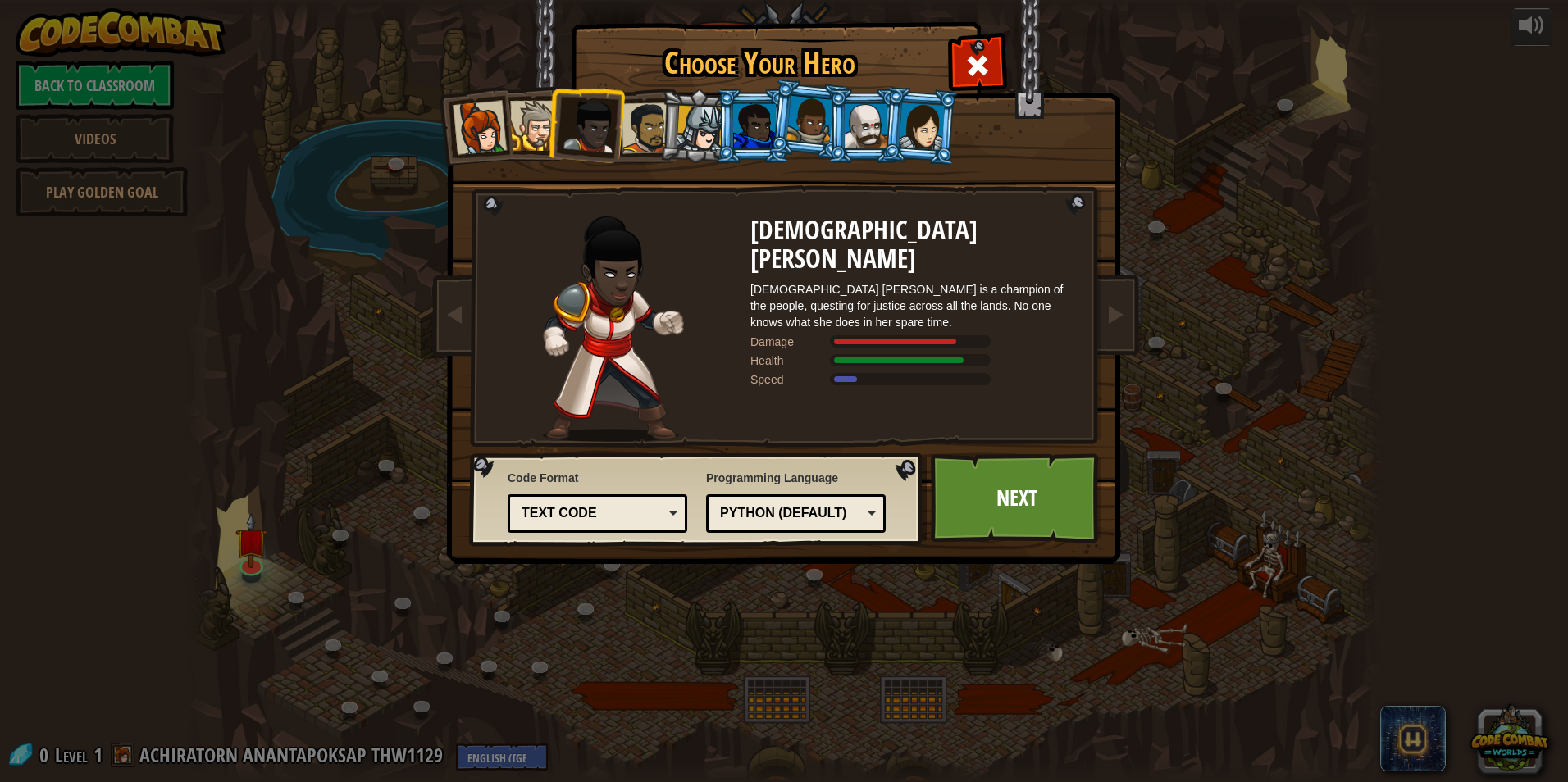
click at [480, 132] on div at bounding box center [479, 127] width 54 height 54
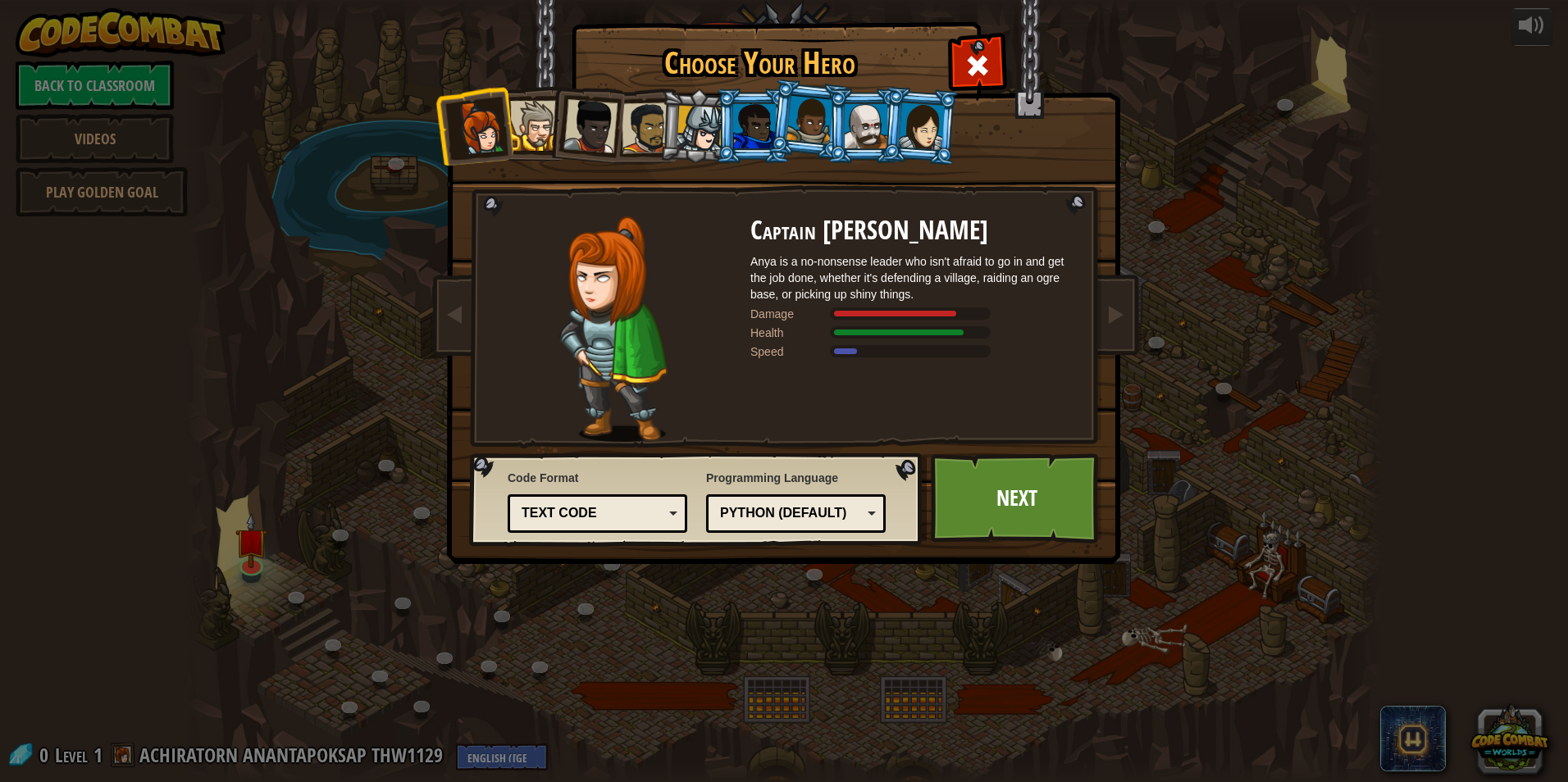
click at [534, 125] on div at bounding box center [535, 125] width 50 height 50
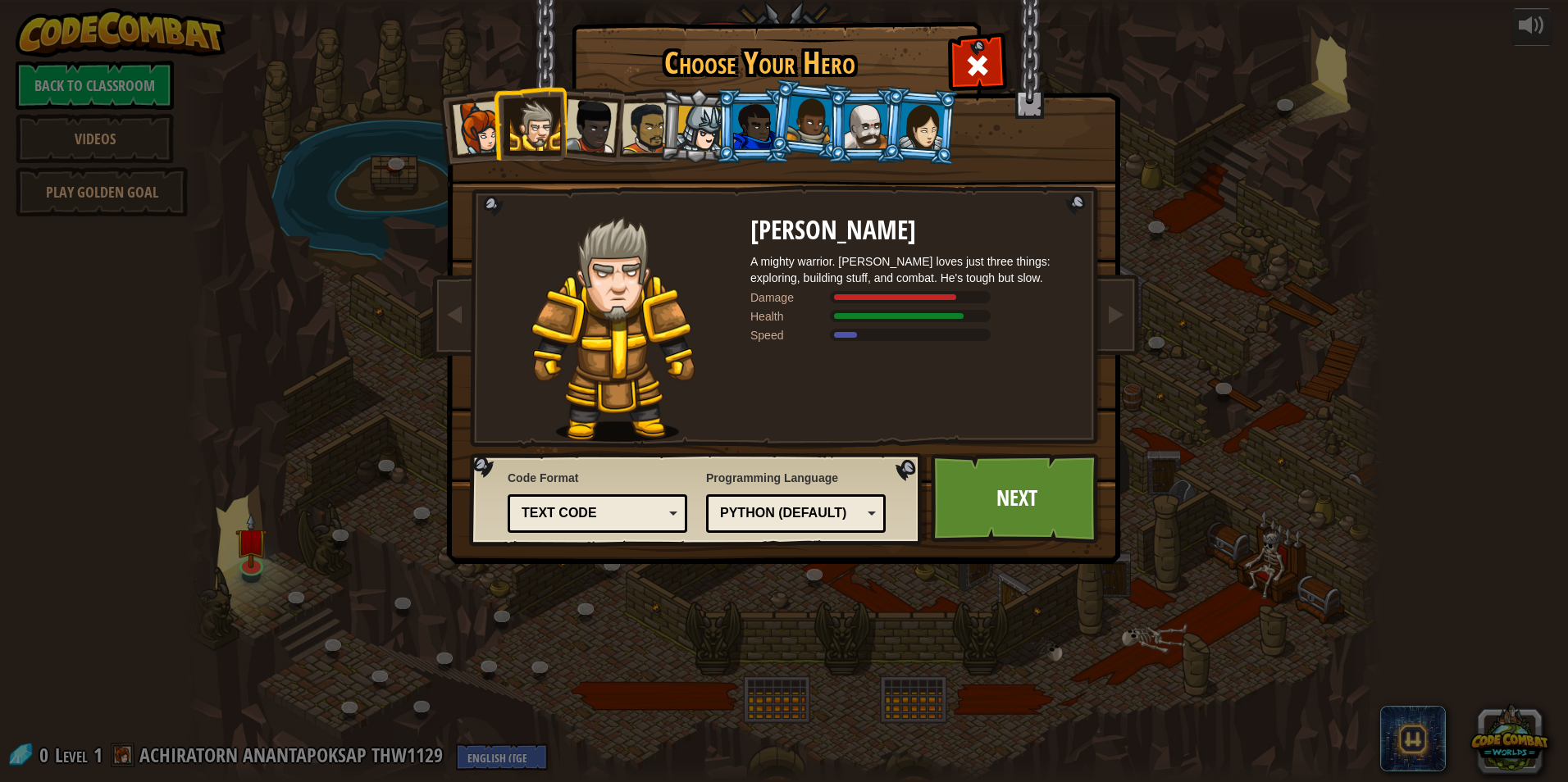
click at [451, 138] on li at bounding box center [474, 125] width 81 height 81
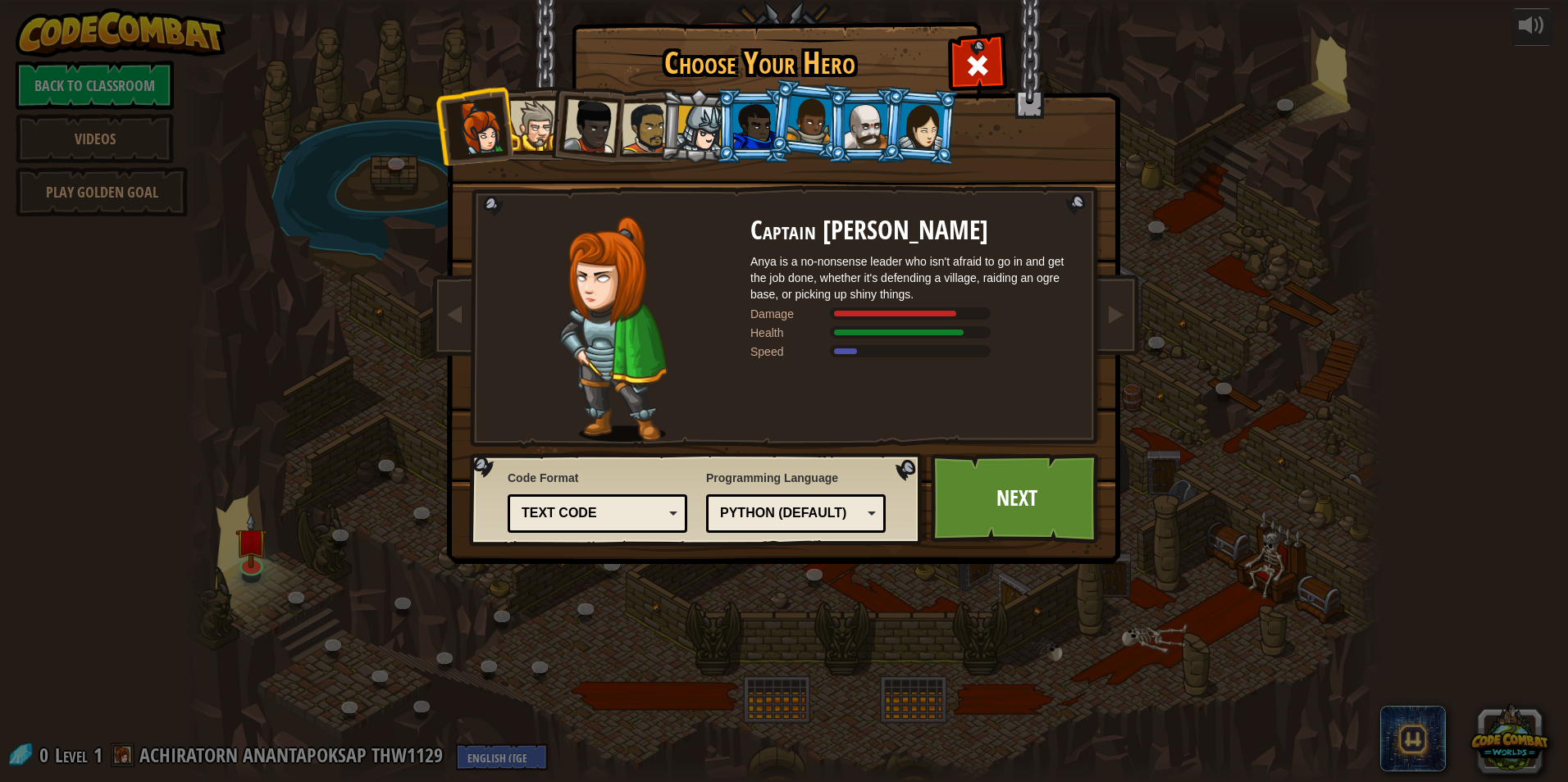
click at [535, 132] on div at bounding box center [535, 125] width 50 height 50
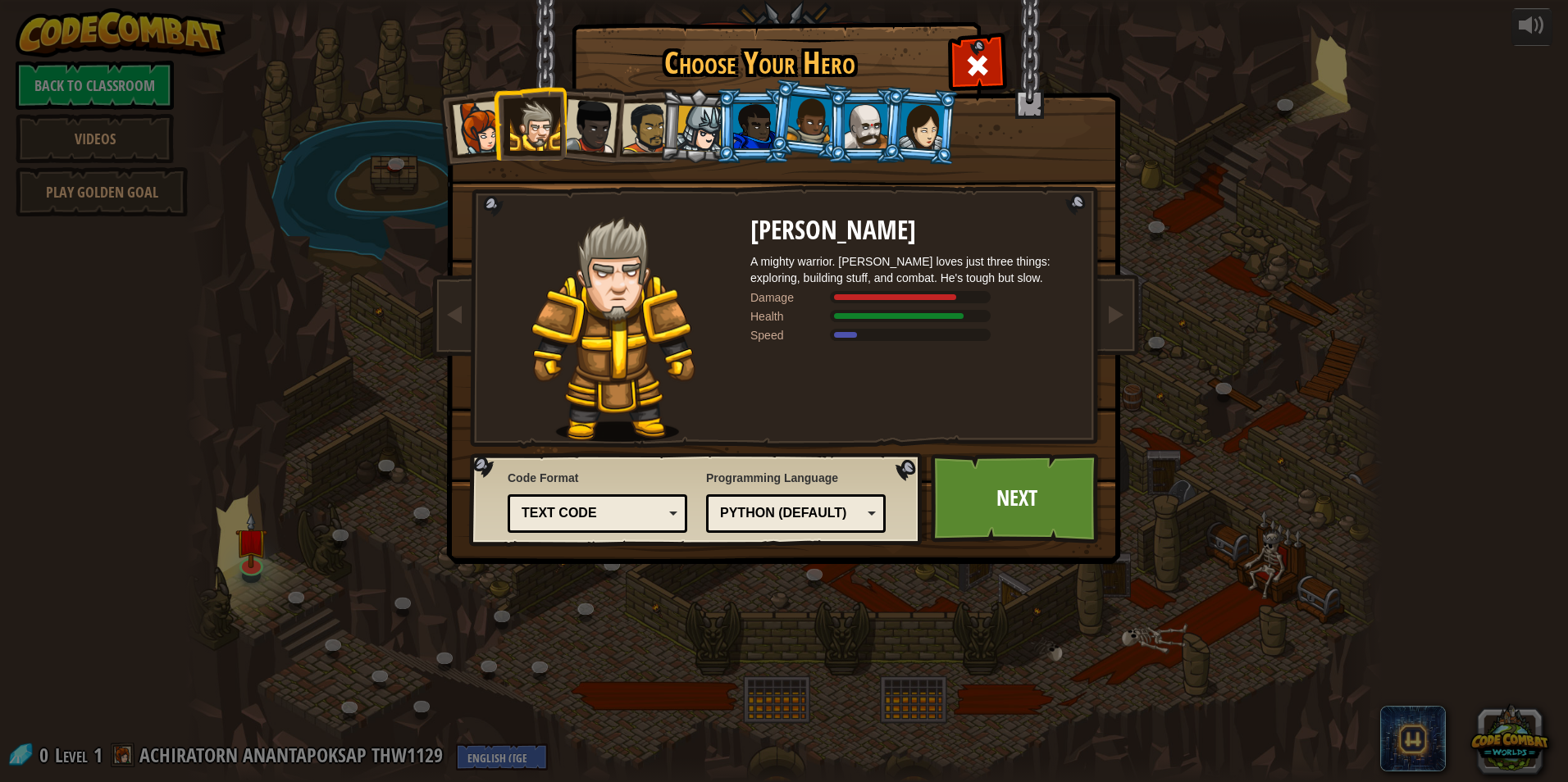
click at [464, 152] on div at bounding box center [479, 127] width 54 height 54
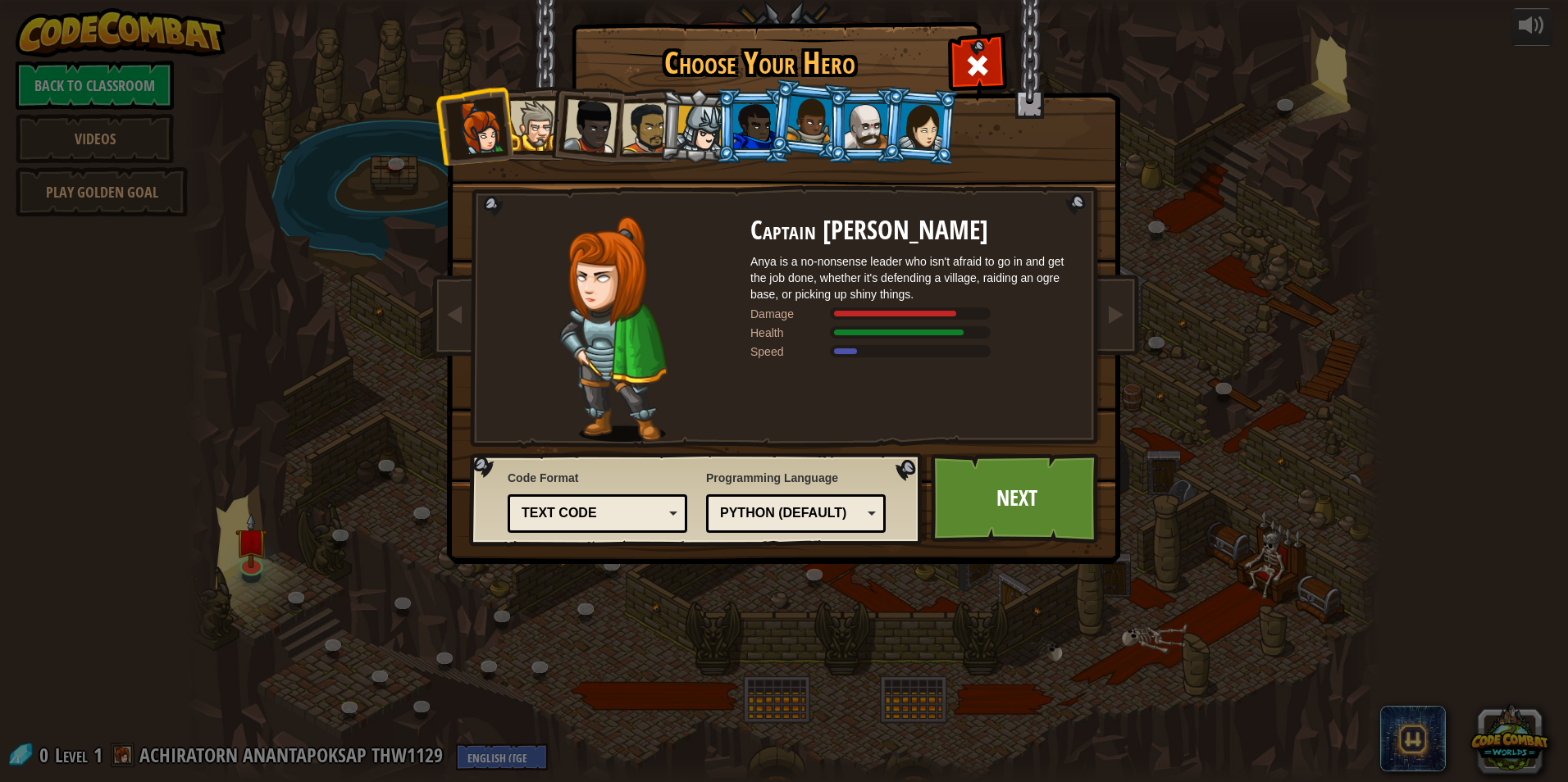
click at [685, 125] on div at bounding box center [699, 128] width 46 height 46
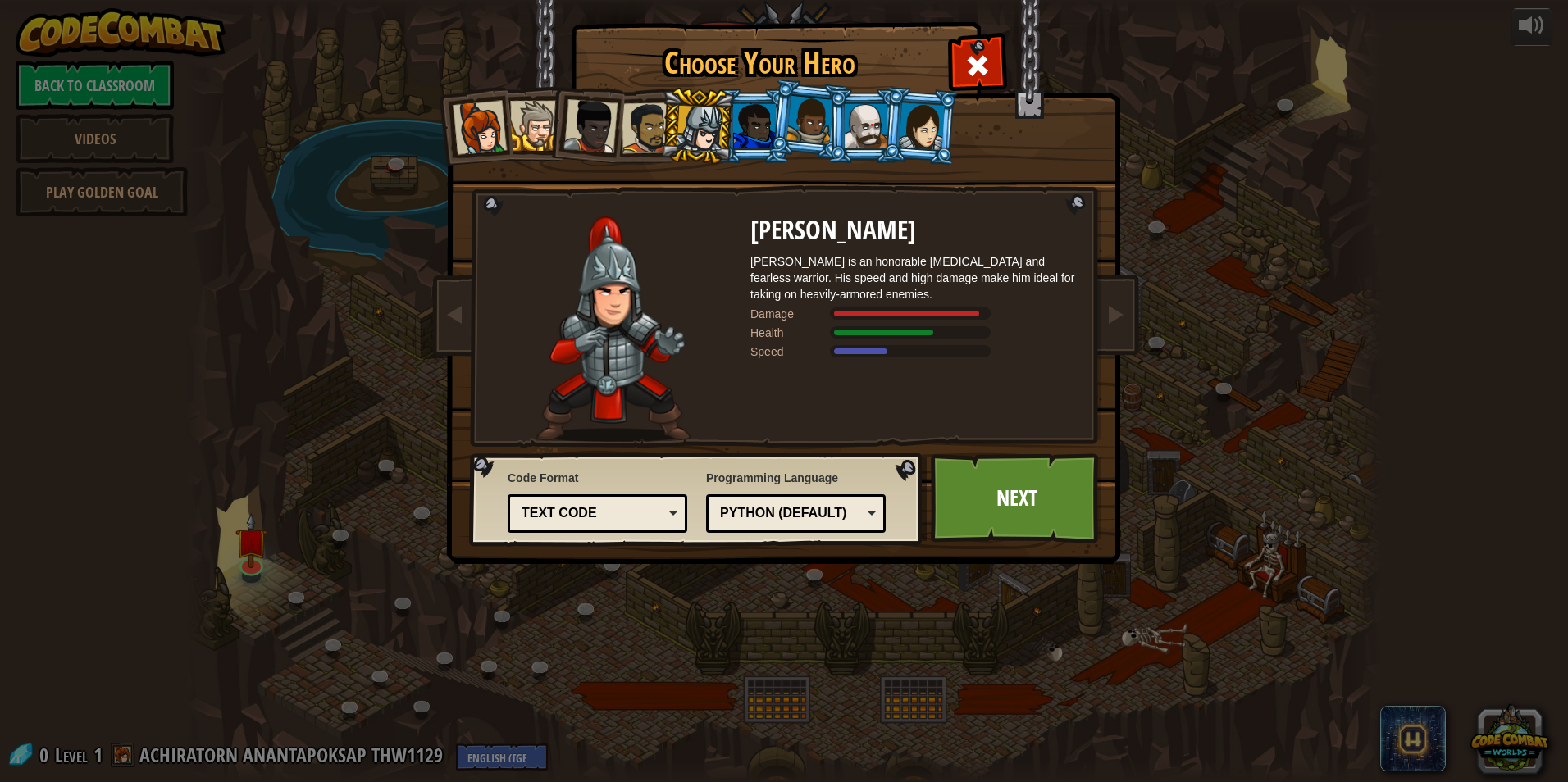
click at [606, 133] on div at bounding box center [590, 126] width 54 height 54
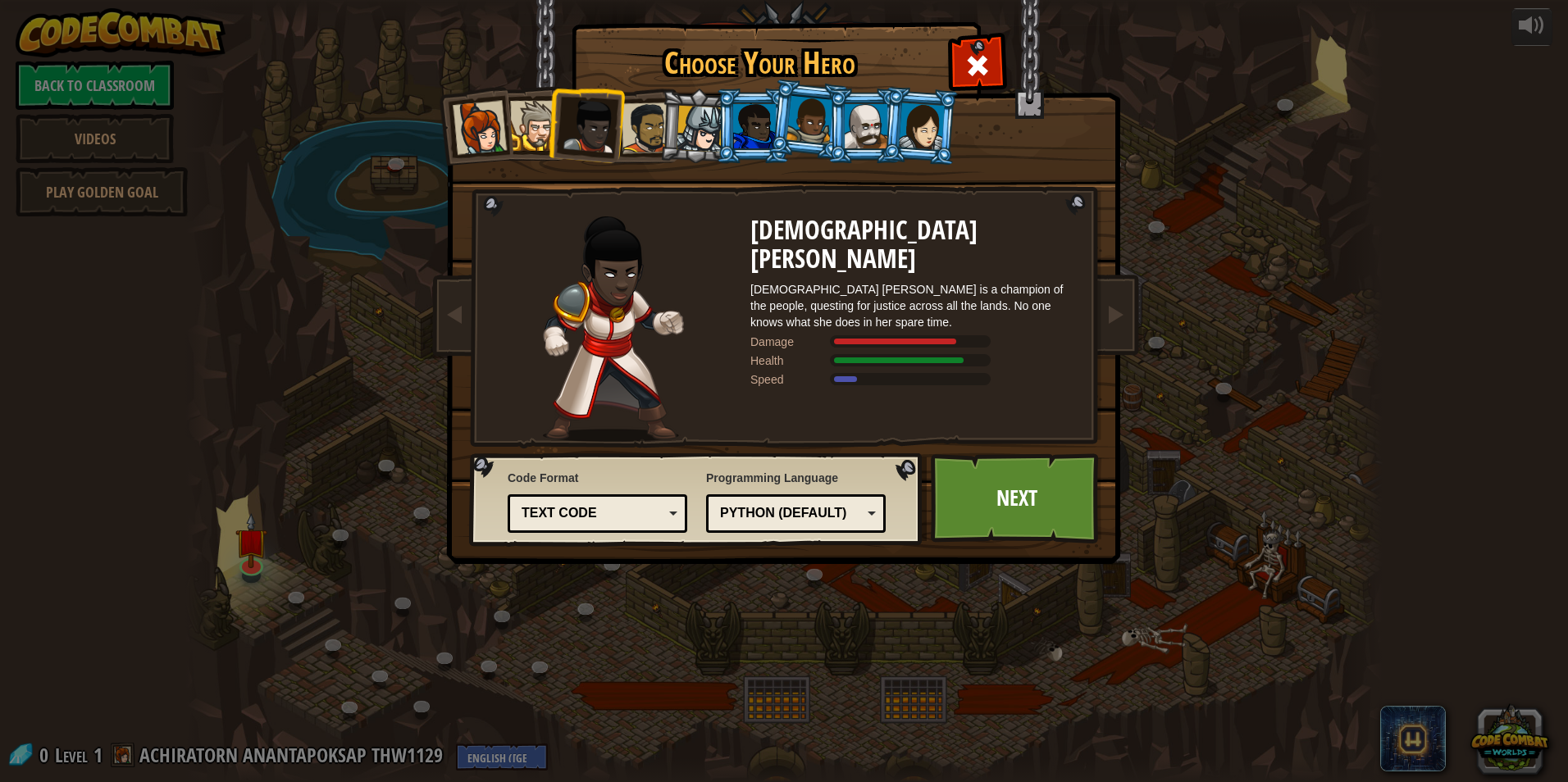
click at [631, 133] on div at bounding box center [647, 128] width 51 height 51
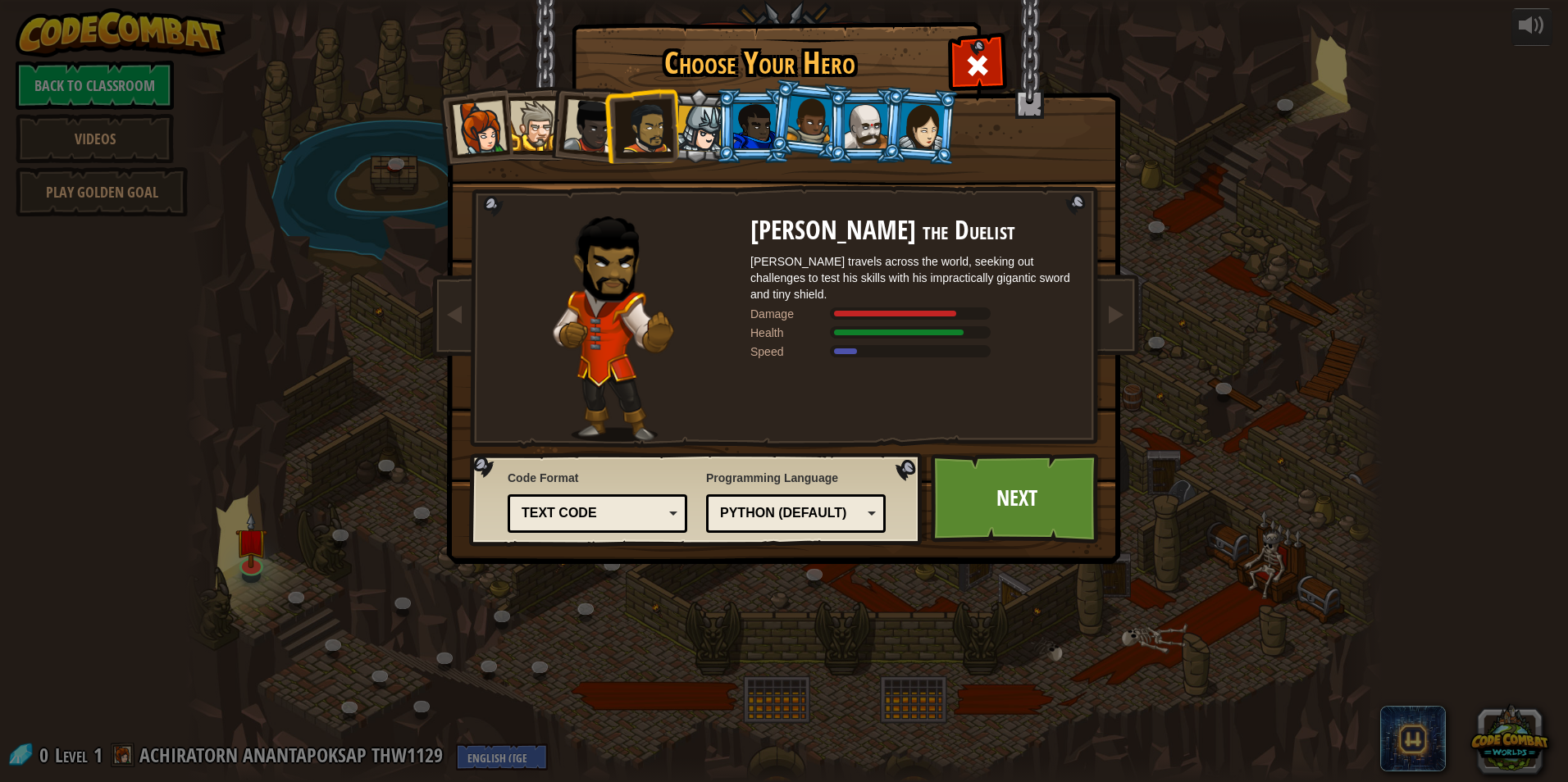
click at [485, 136] on div at bounding box center [479, 127] width 54 height 54
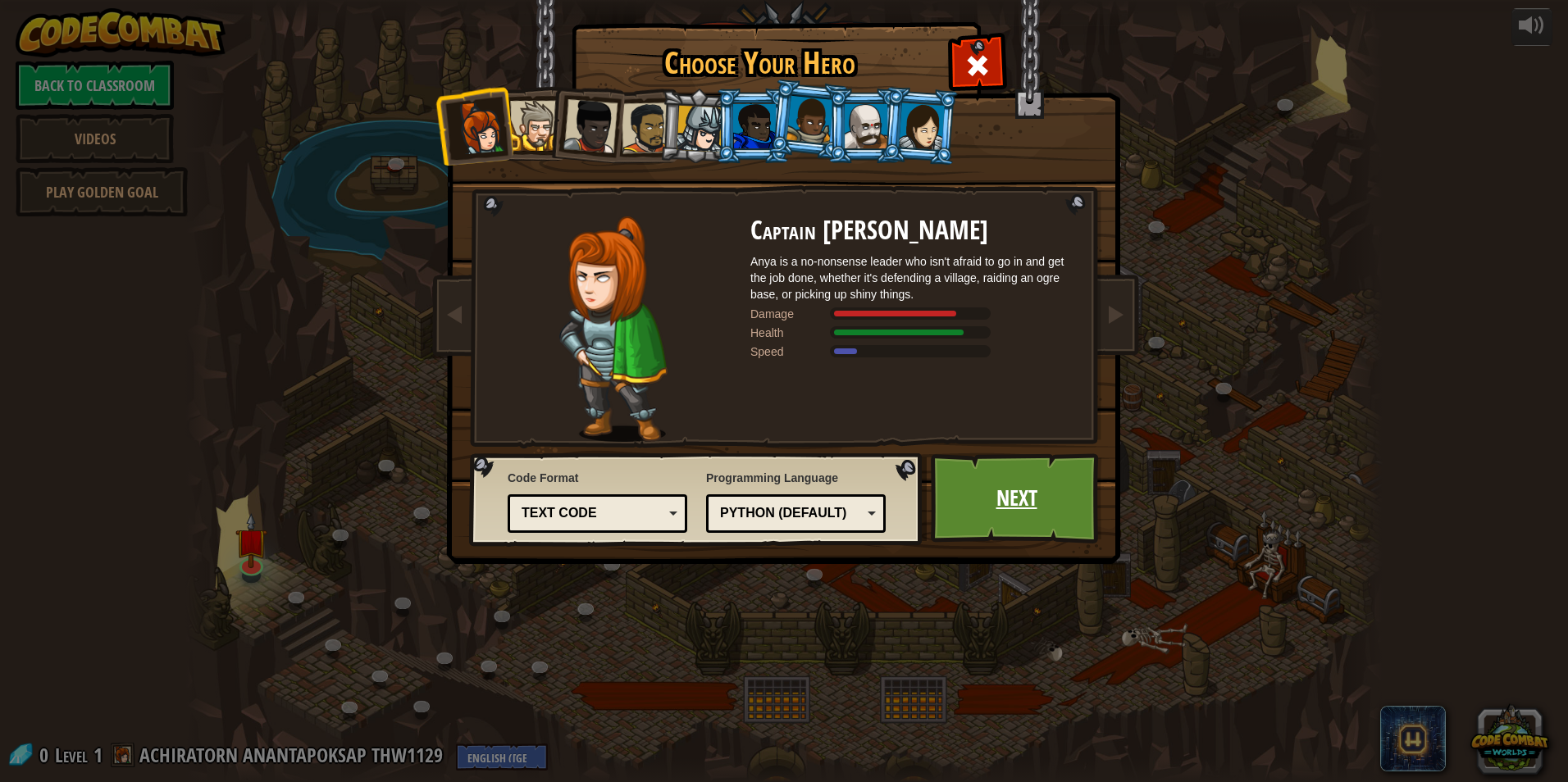
click at [997, 488] on link "Next" at bounding box center [1017, 498] width 172 height 90
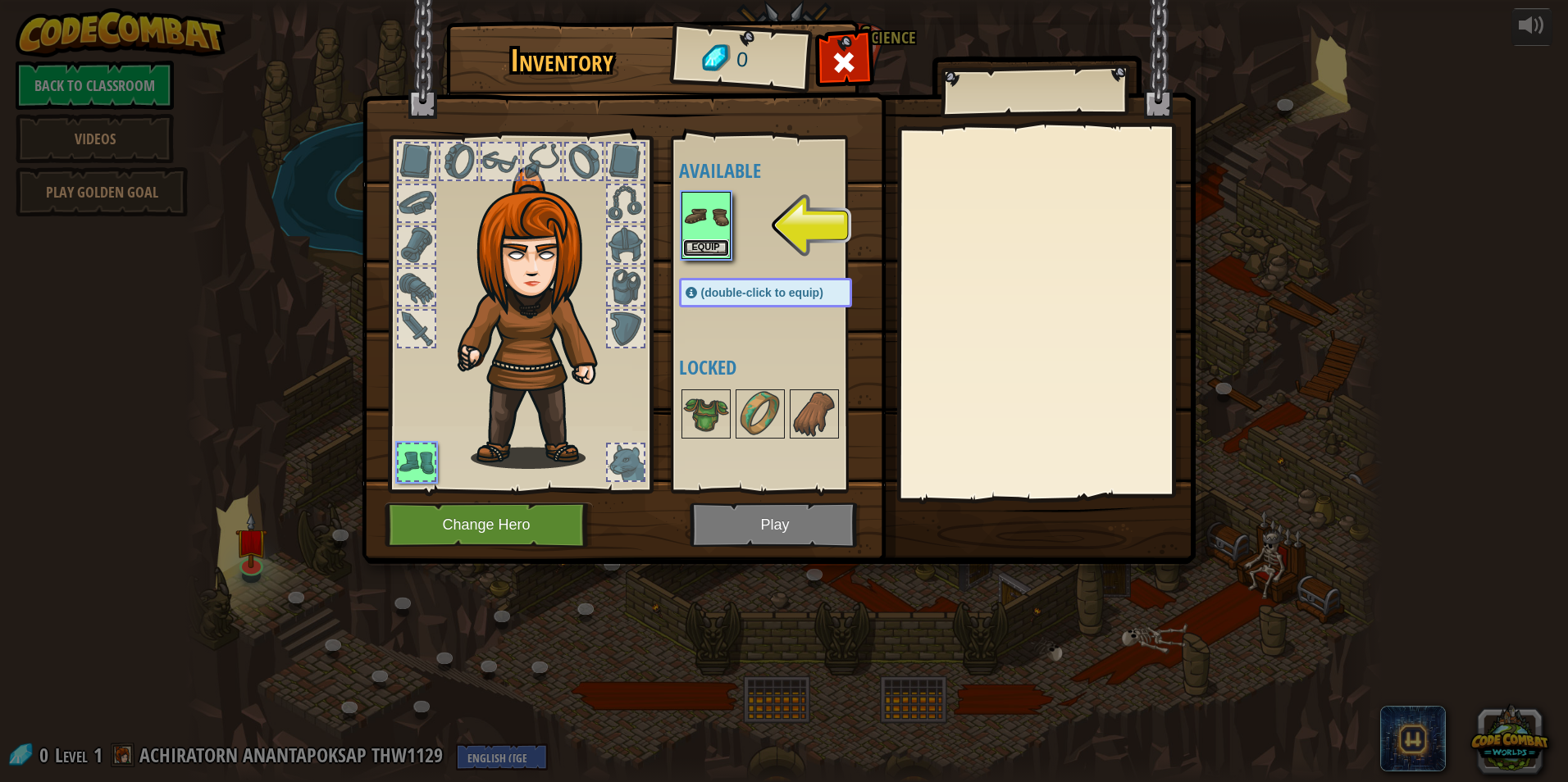
click at [697, 249] on button "Equip" at bounding box center [706, 248] width 46 height 17
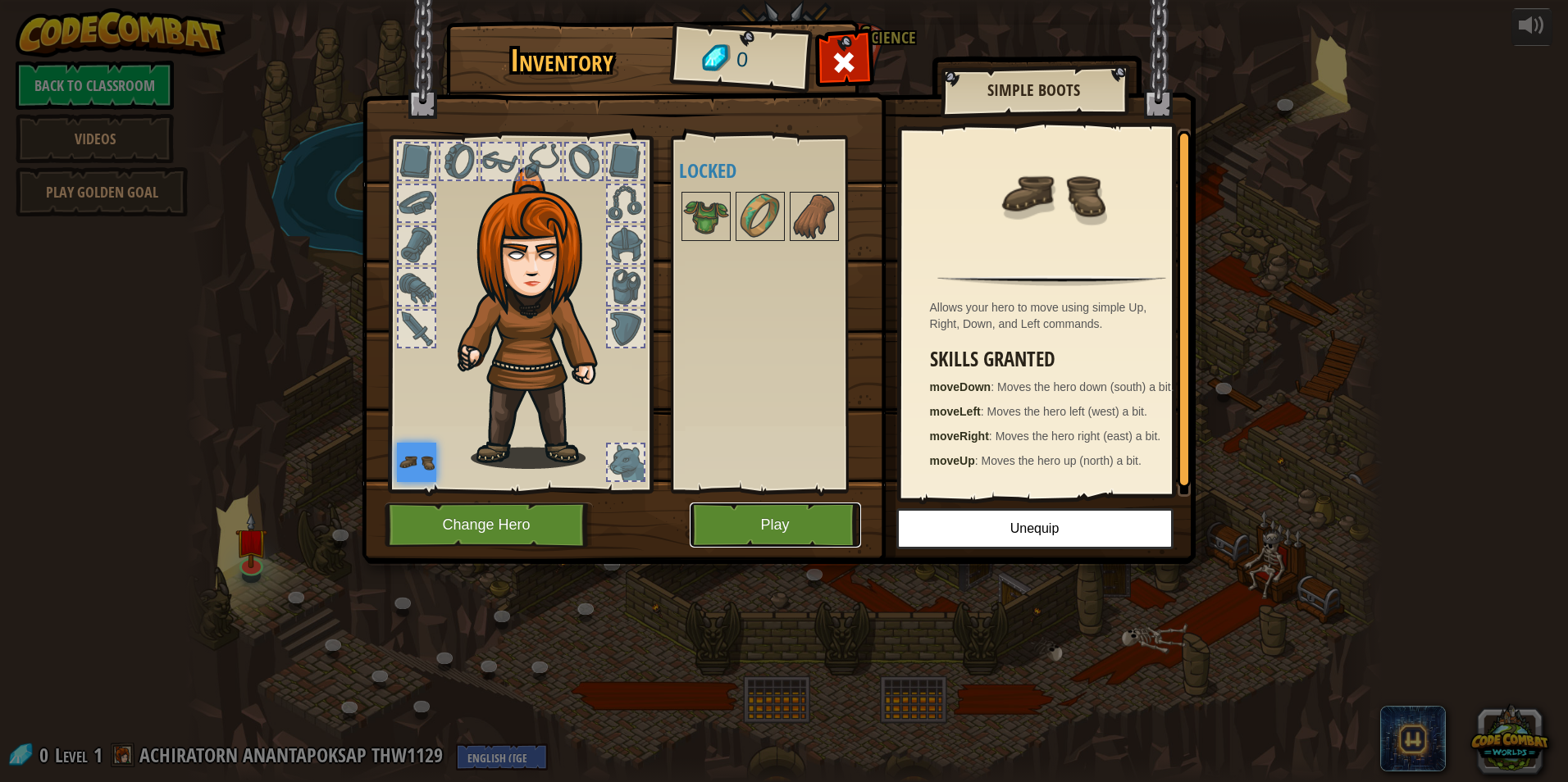
click at [802, 522] on button "Play" at bounding box center [775, 526] width 172 height 45
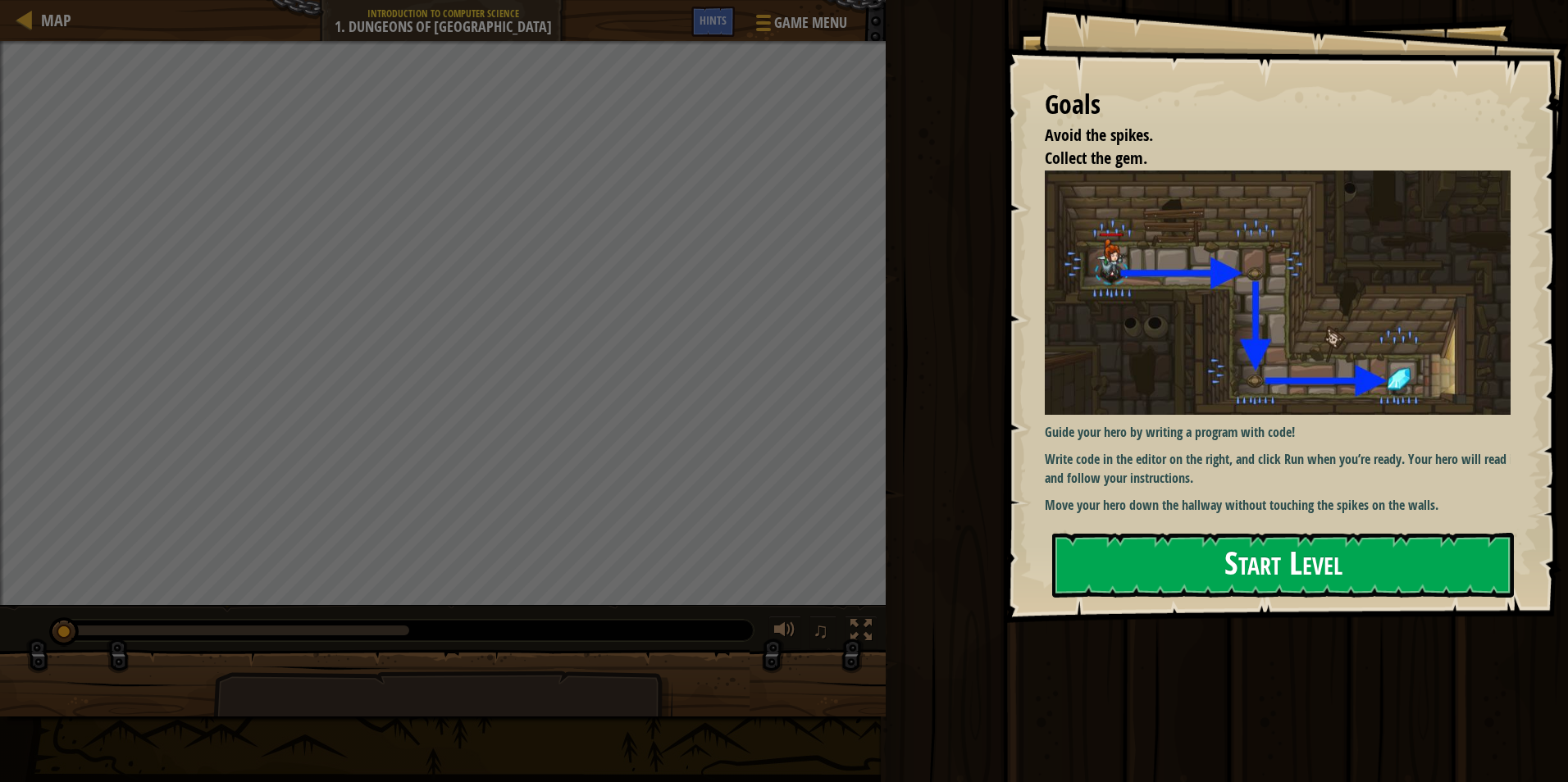
drag, startPoint x: 1348, startPoint y: 467, endPoint x: 1302, endPoint y: 554, distance: 98.4
click at [1338, 487] on div "Guide your hero by writing a program with code! Write code in the editor on the…" at bounding box center [1284, 342] width 478 height 344
click at [1300, 572] on button "Start Level" at bounding box center [1283, 566] width 462 height 65
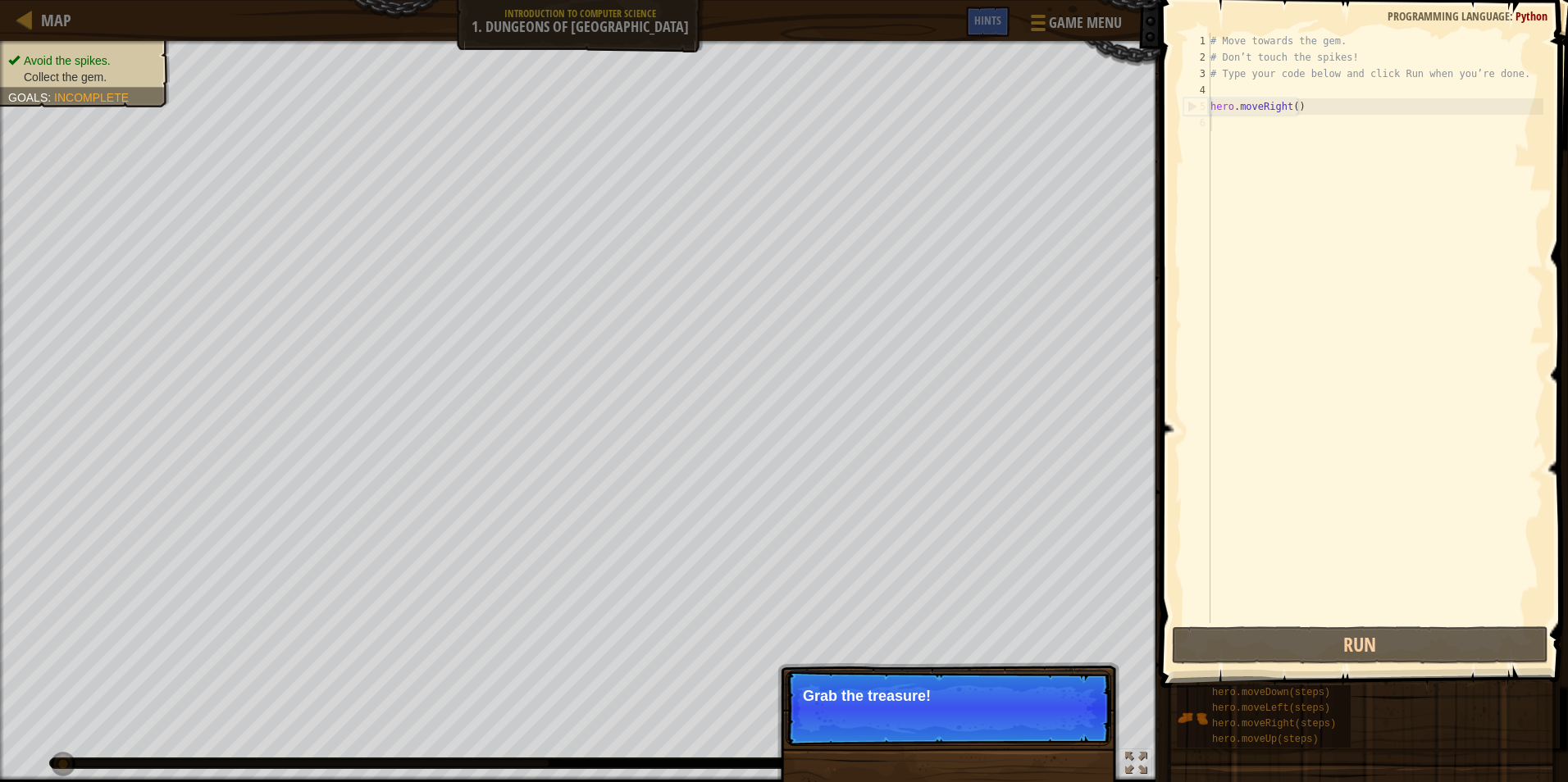
click at [1005, 684] on div "Skip (esc) Continue Grab the treasure!" at bounding box center [948, 784] width 342 height 243
click at [1080, 718] on button "Continue" at bounding box center [1064, 719] width 68 height 22
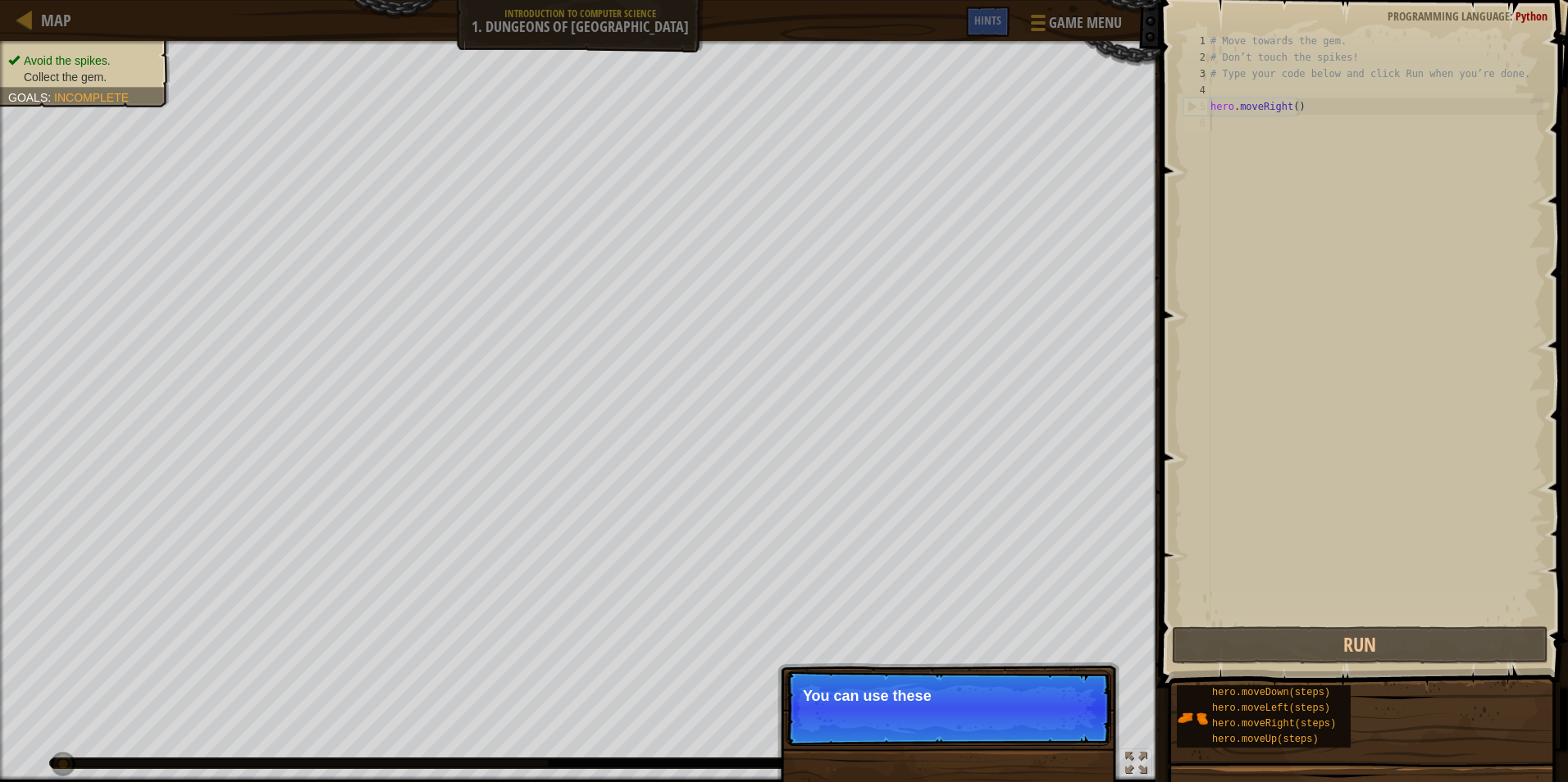
click at [1031, 739] on p "Skip (esc) Continue You can use these" at bounding box center [949, 708] width 325 height 76
click at [1026, 738] on p "Skip (esc) Continue You can use these methods." at bounding box center [949, 708] width 325 height 76
click at [1045, 719] on button "Continue" at bounding box center [1064, 719] width 68 height 22
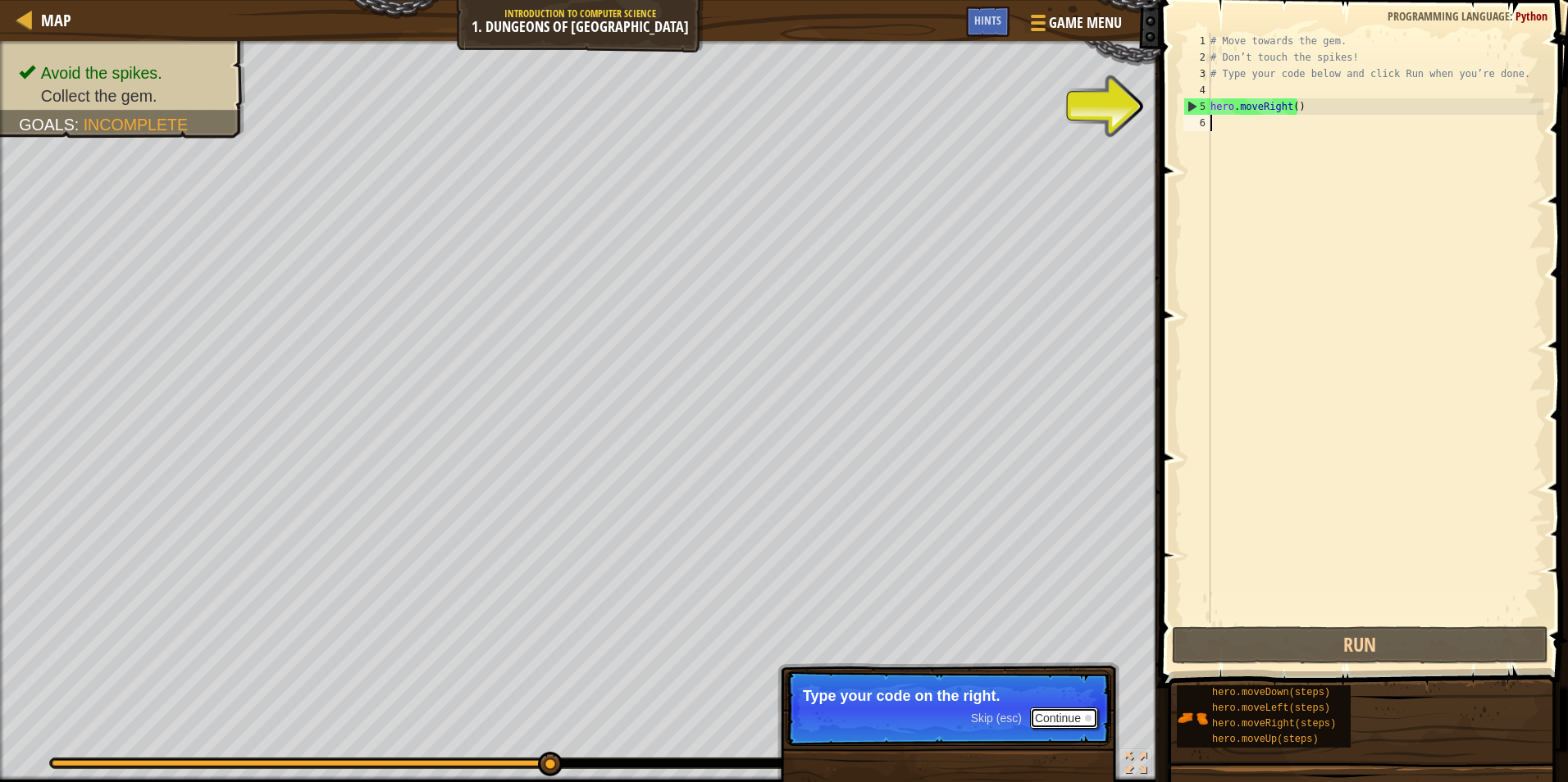
click at [1064, 713] on button "Continue" at bounding box center [1064, 719] width 68 height 22
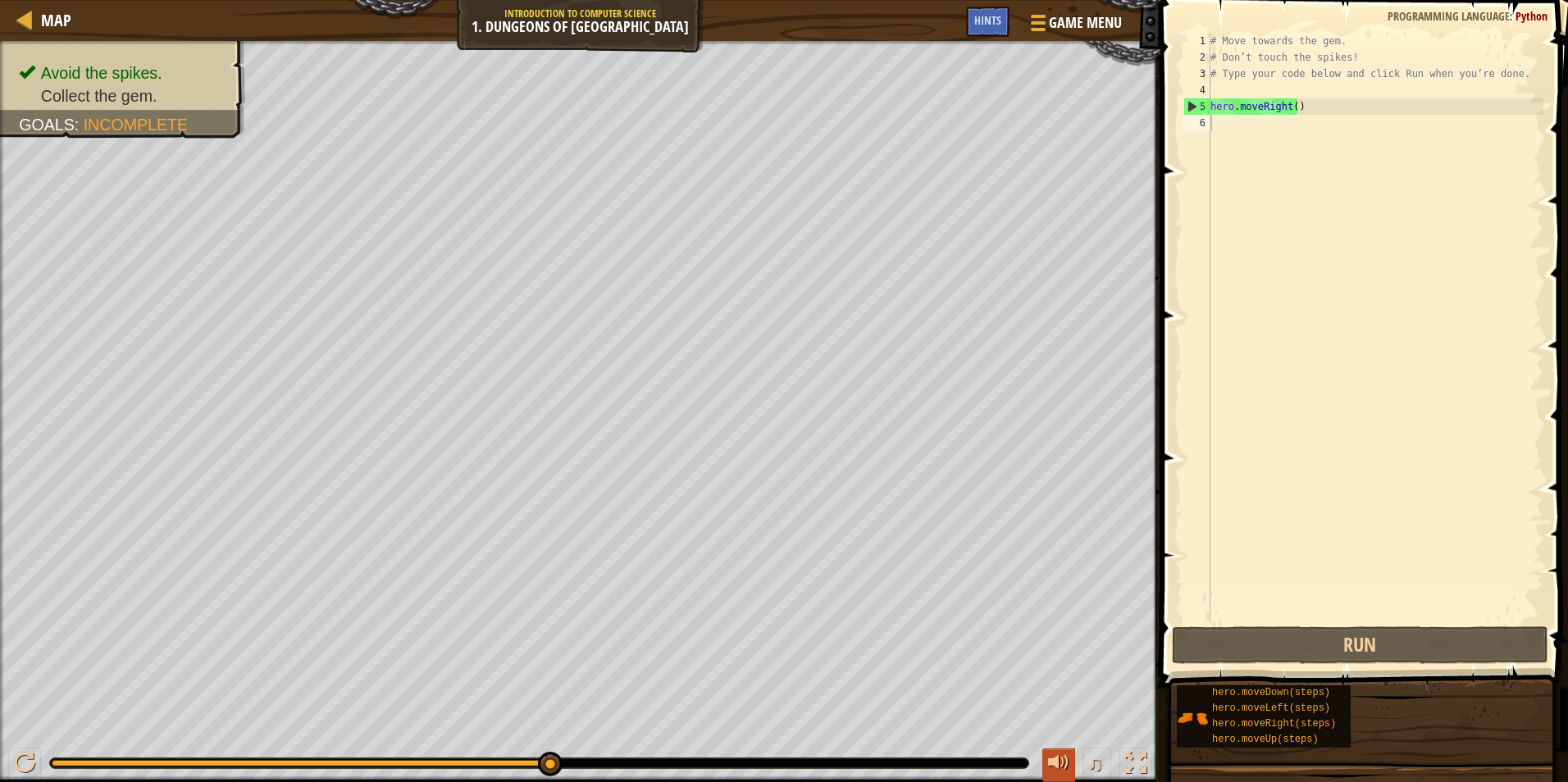
click at [1050, 754] on div at bounding box center [1059, 763] width 22 height 22
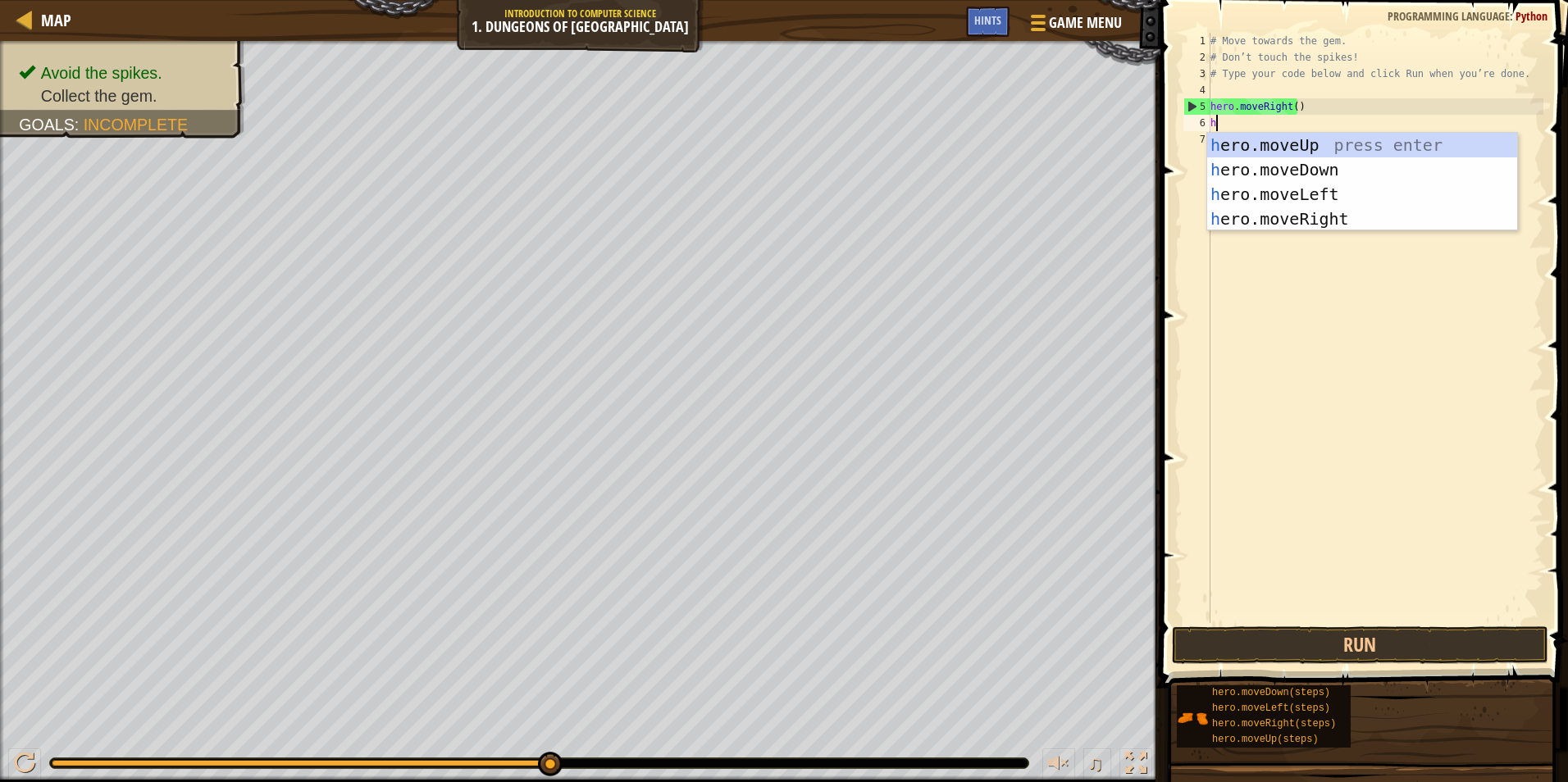
type textarea "her"
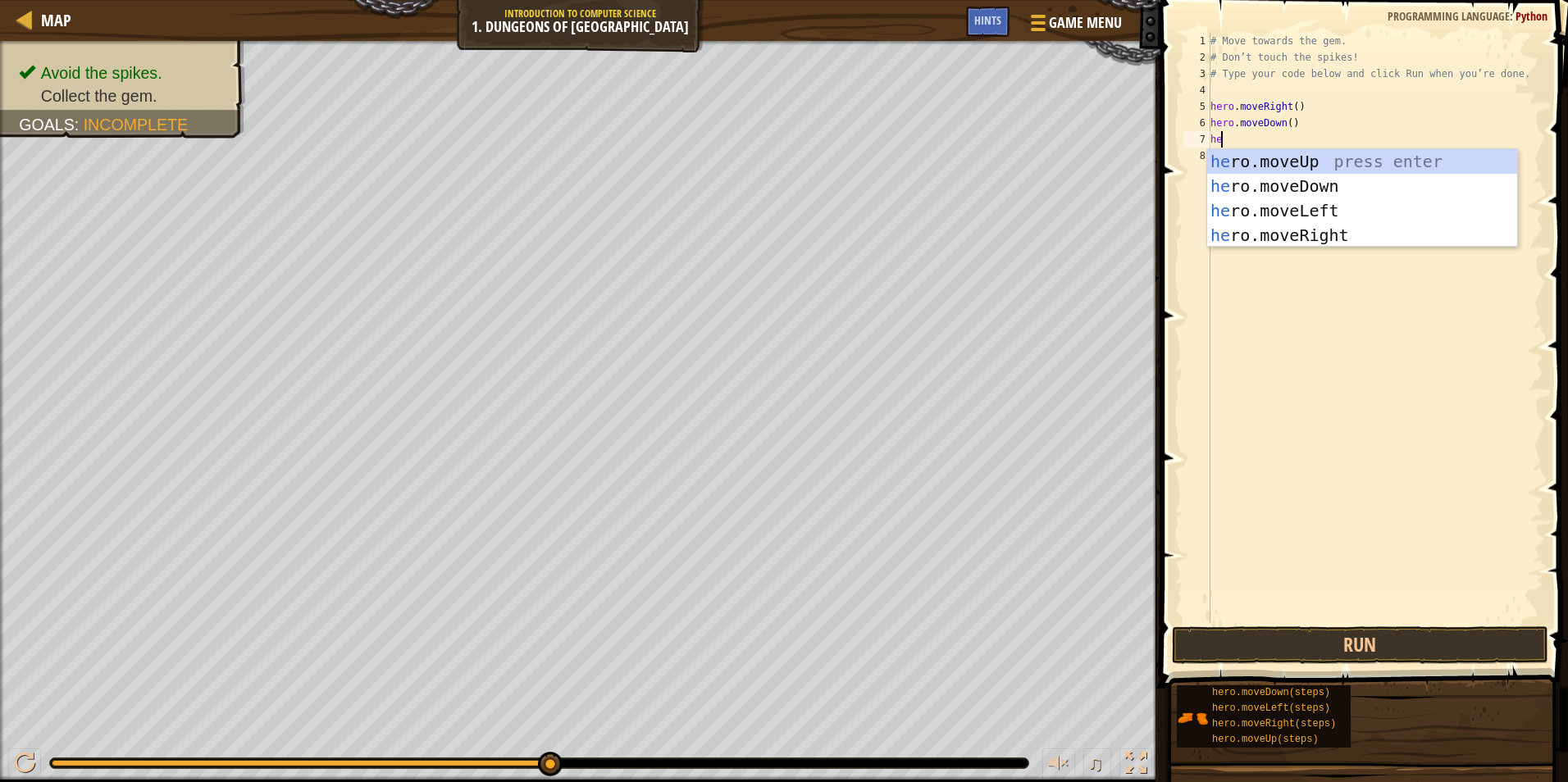
type textarea "her"
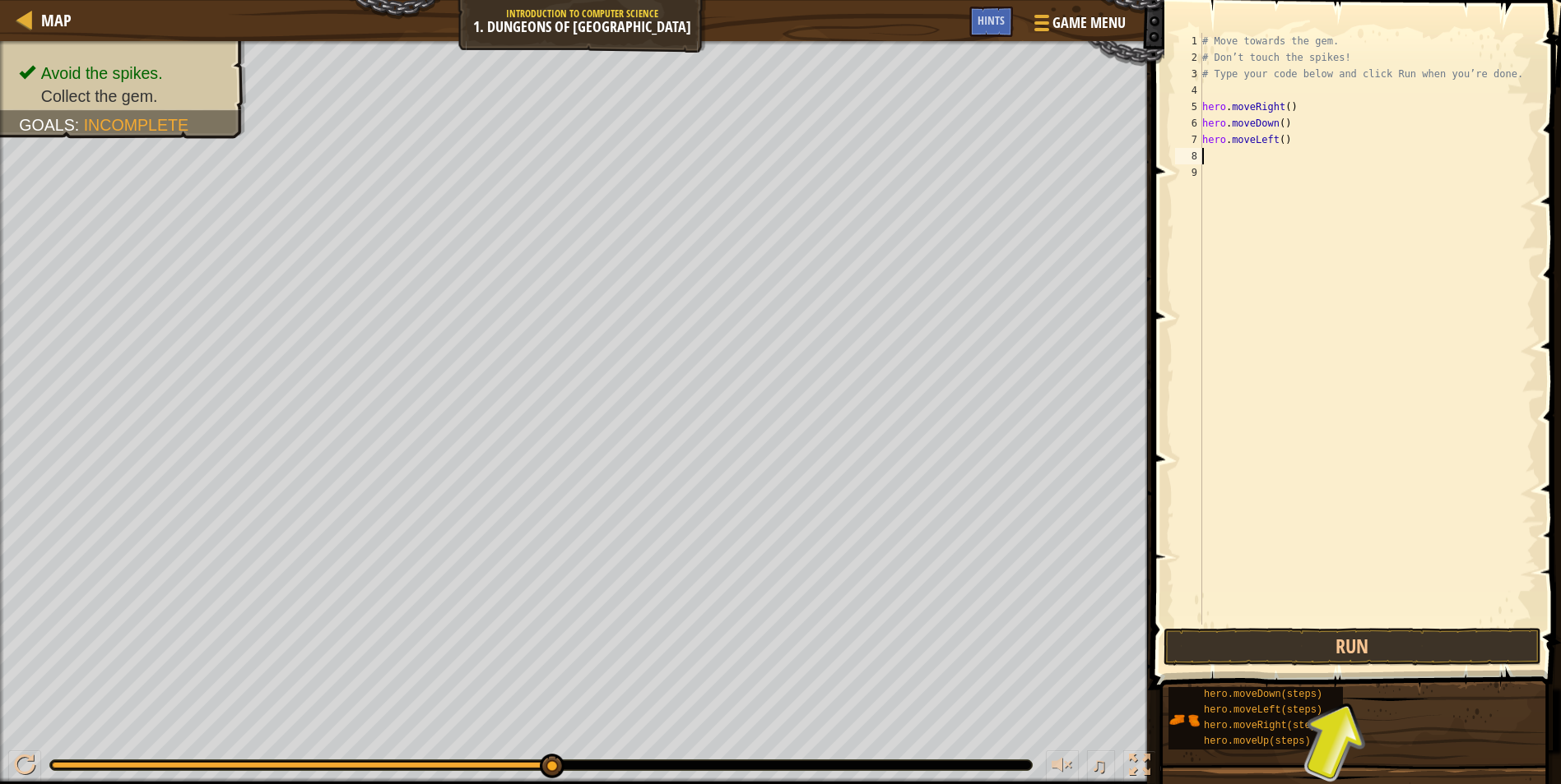
type textarea "her"
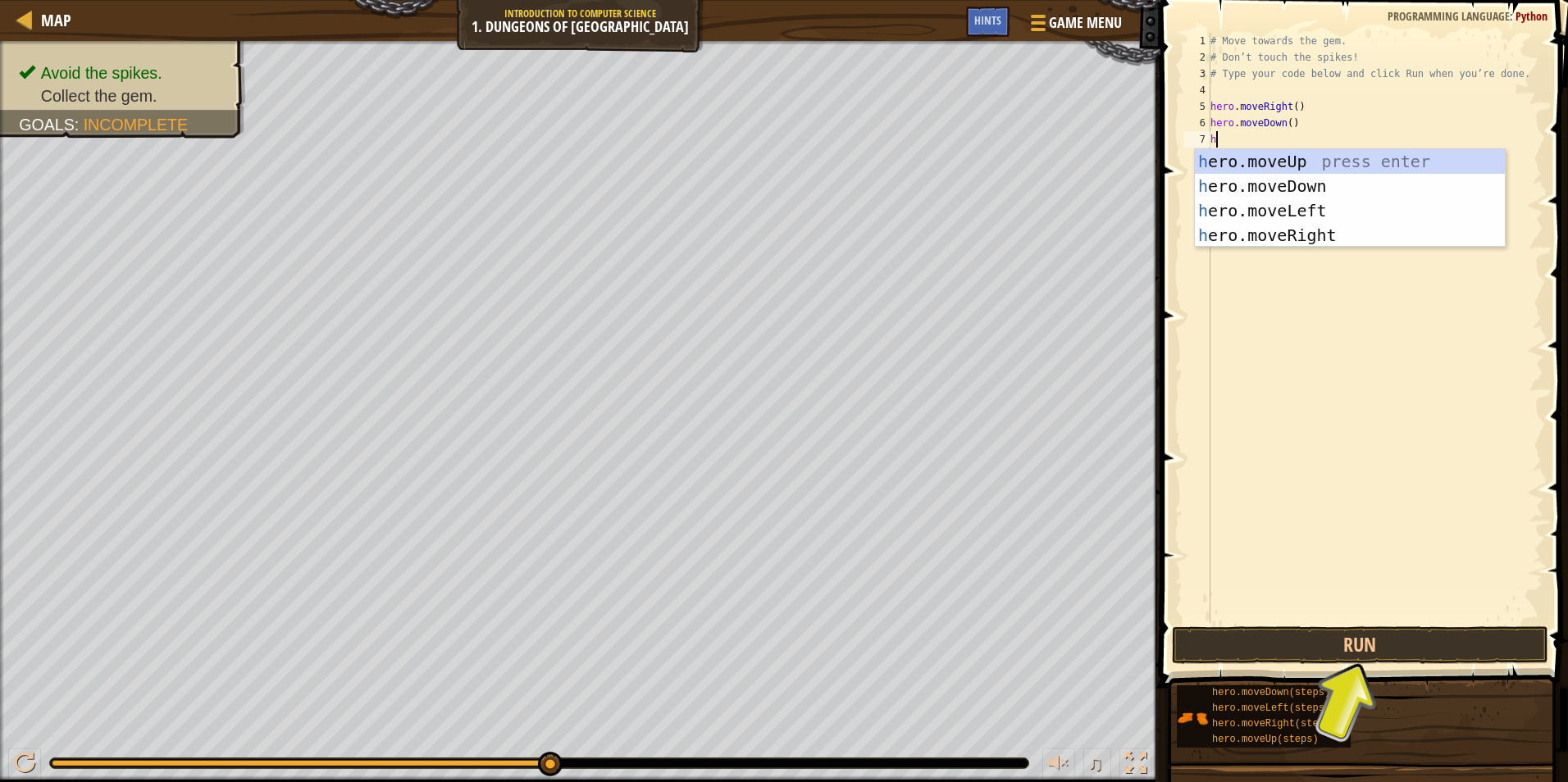
type textarea "her"
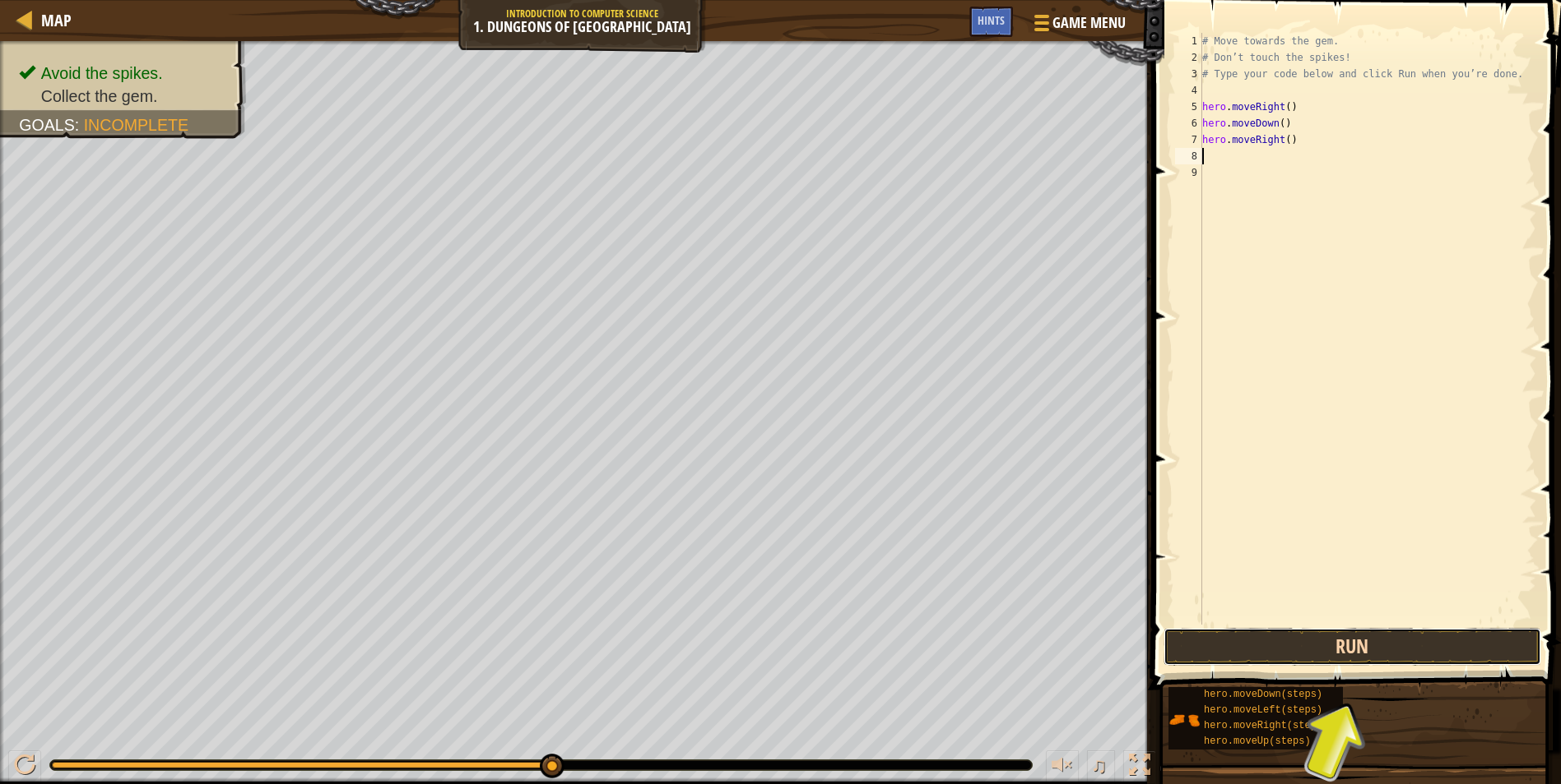
click at [1480, 648] on button "Run" at bounding box center [1352, 647] width 378 height 38
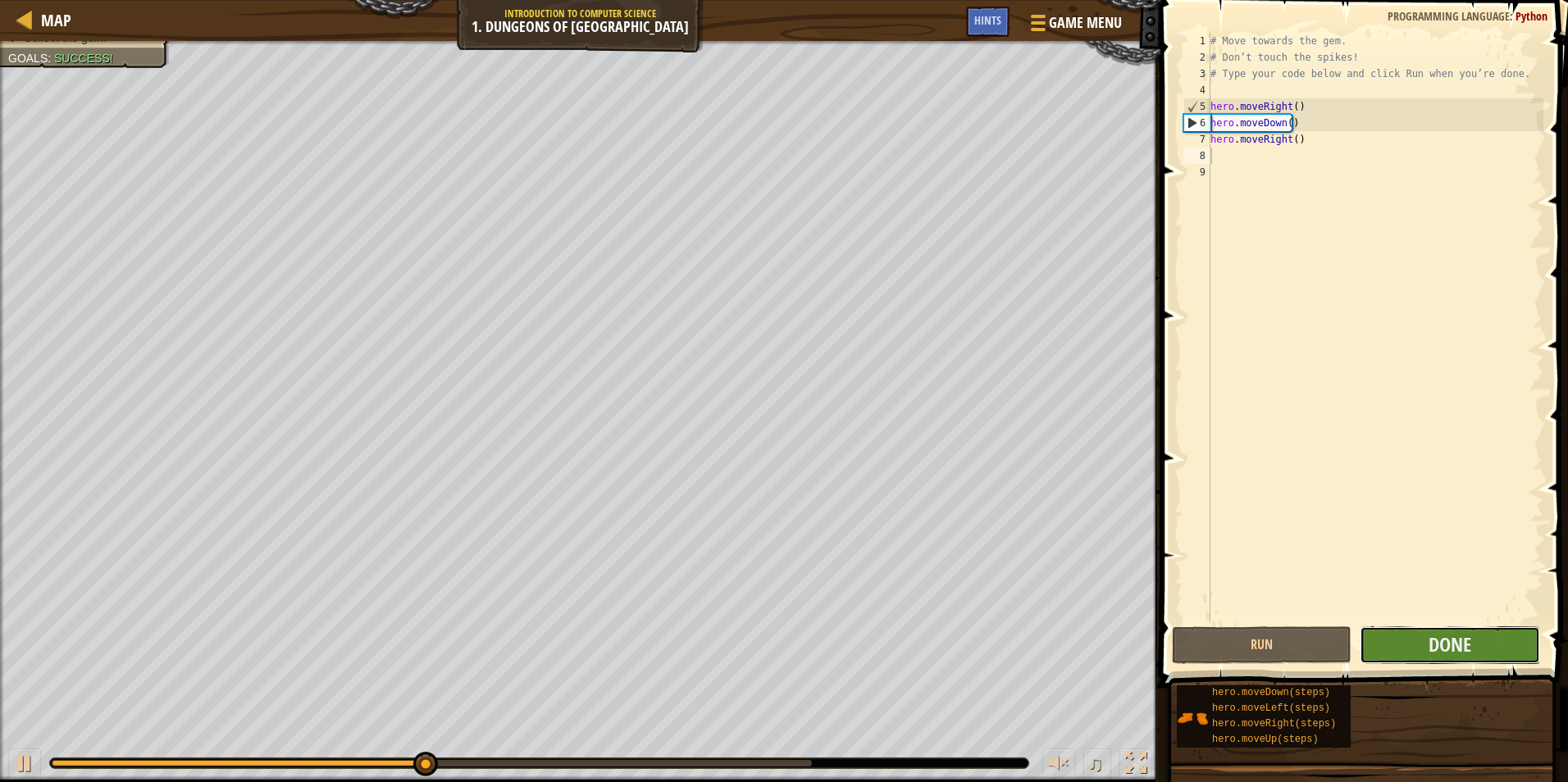
click at [1420, 647] on button "Done" at bounding box center [1450, 645] width 179 height 37
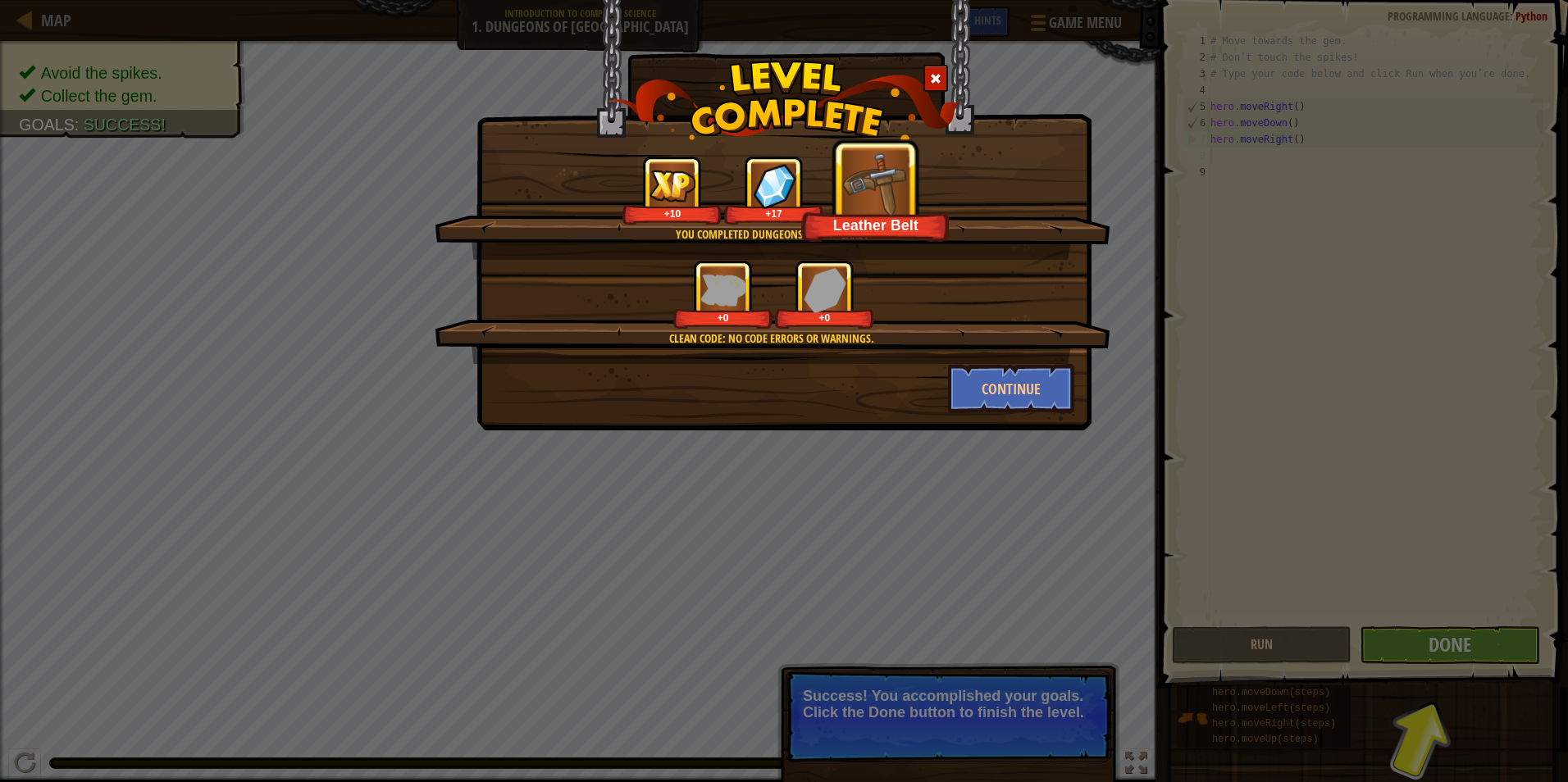
click at [991, 414] on div "You completed Dungeons of Kithgard! +10 +17 Leather Belt Clean code: no code er…" at bounding box center [784, 215] width 615 height 431
click at [991, 402] on button "Continue" at bounding box center [1011, 389] width 127 height 49
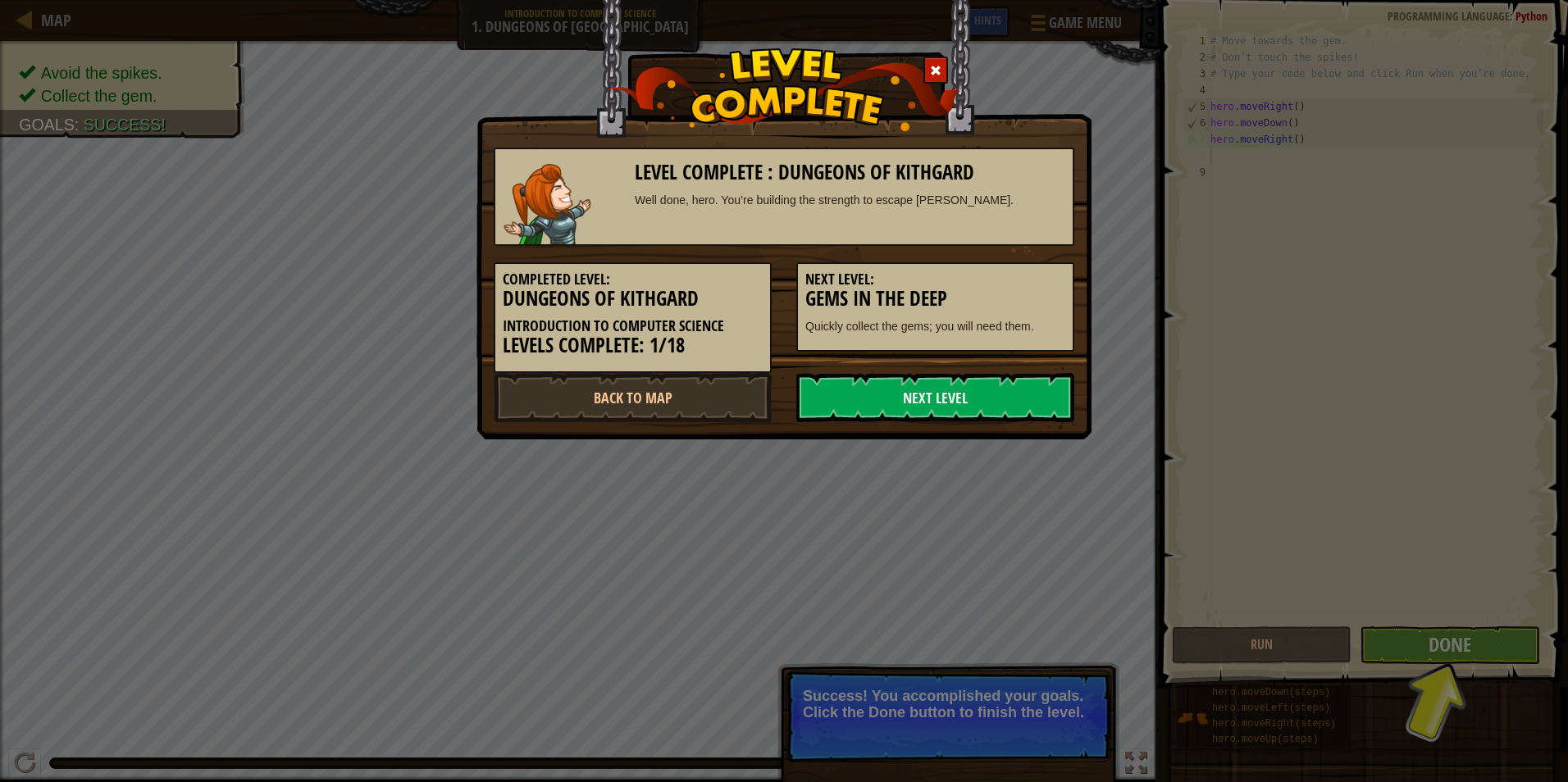
click at [991, 401] on link "Next Level" at bounding box center [936, 397] width 278 height 49
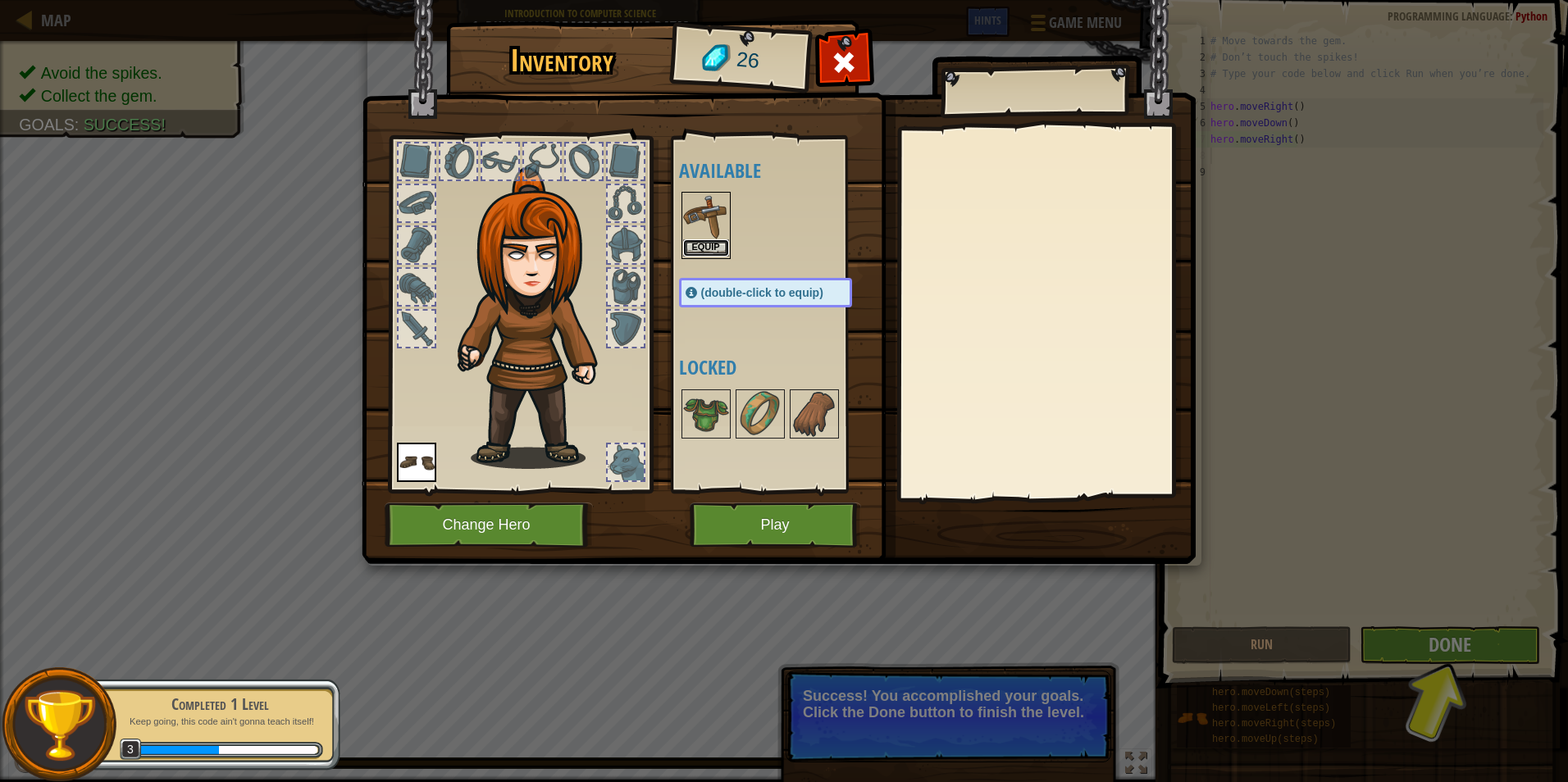
click at [702, 246] on button "Equip" at bounding box center [706, 248] width 46 height 17
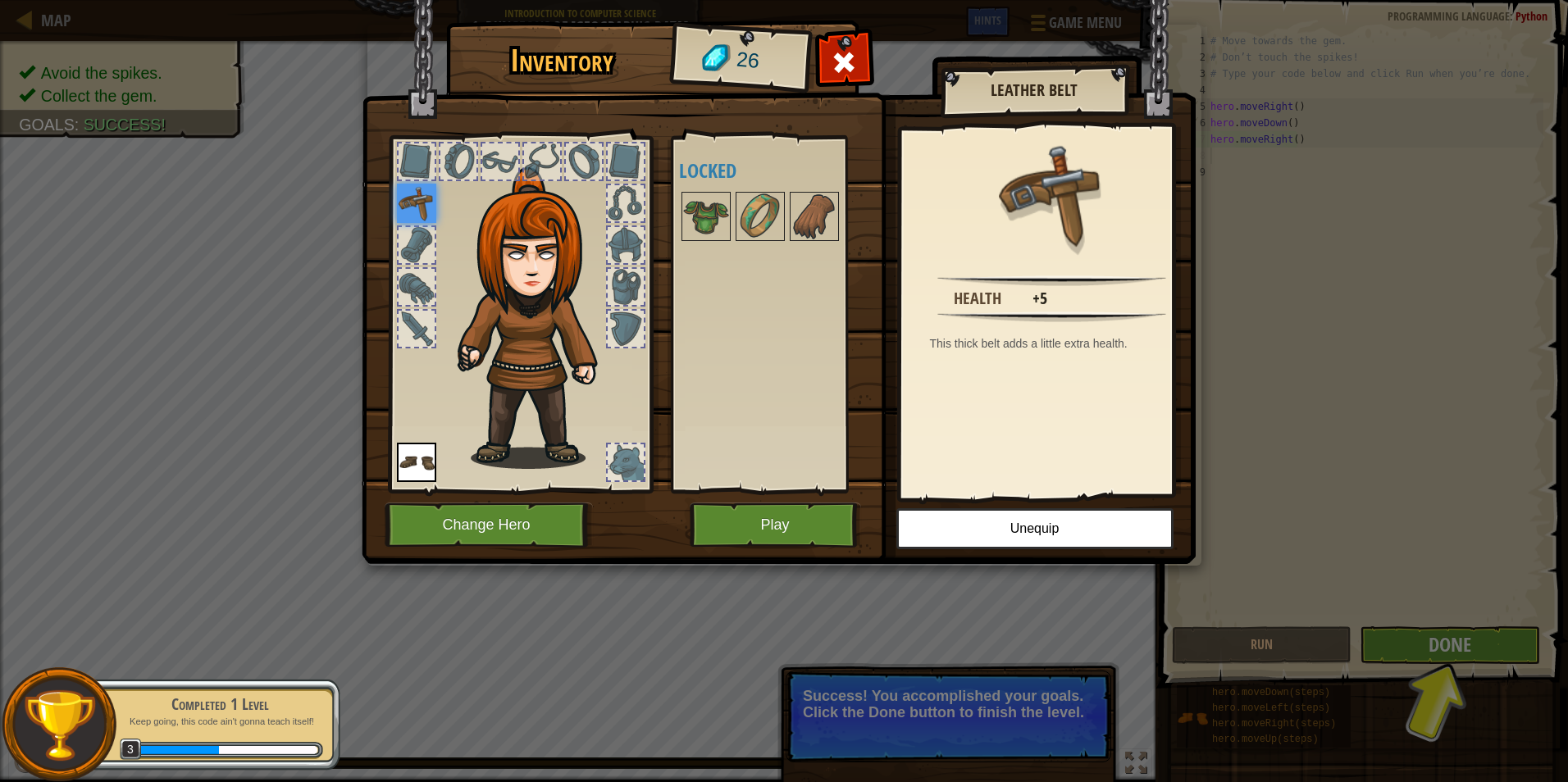
drag, startPoint x: 1298, startPoint y: 623, endPoint x: 1345, endPoint y: 644, distance: 51.5
click at [1314, 629] on div "Inventory 26 Available Equip Equip (double-click to equip) Locked Leather Belt …" at bounding box center [784, 391] width 1568 height 782
click at [1423, 661] on div "Inventory 26 Available Equip Equip (double-click to equip) Locked Leather Belt …" at bounding box center [784, 391] width 1568 height 782
click at [825, 56] on div at bounding box center [844, 67] width 51 height 51
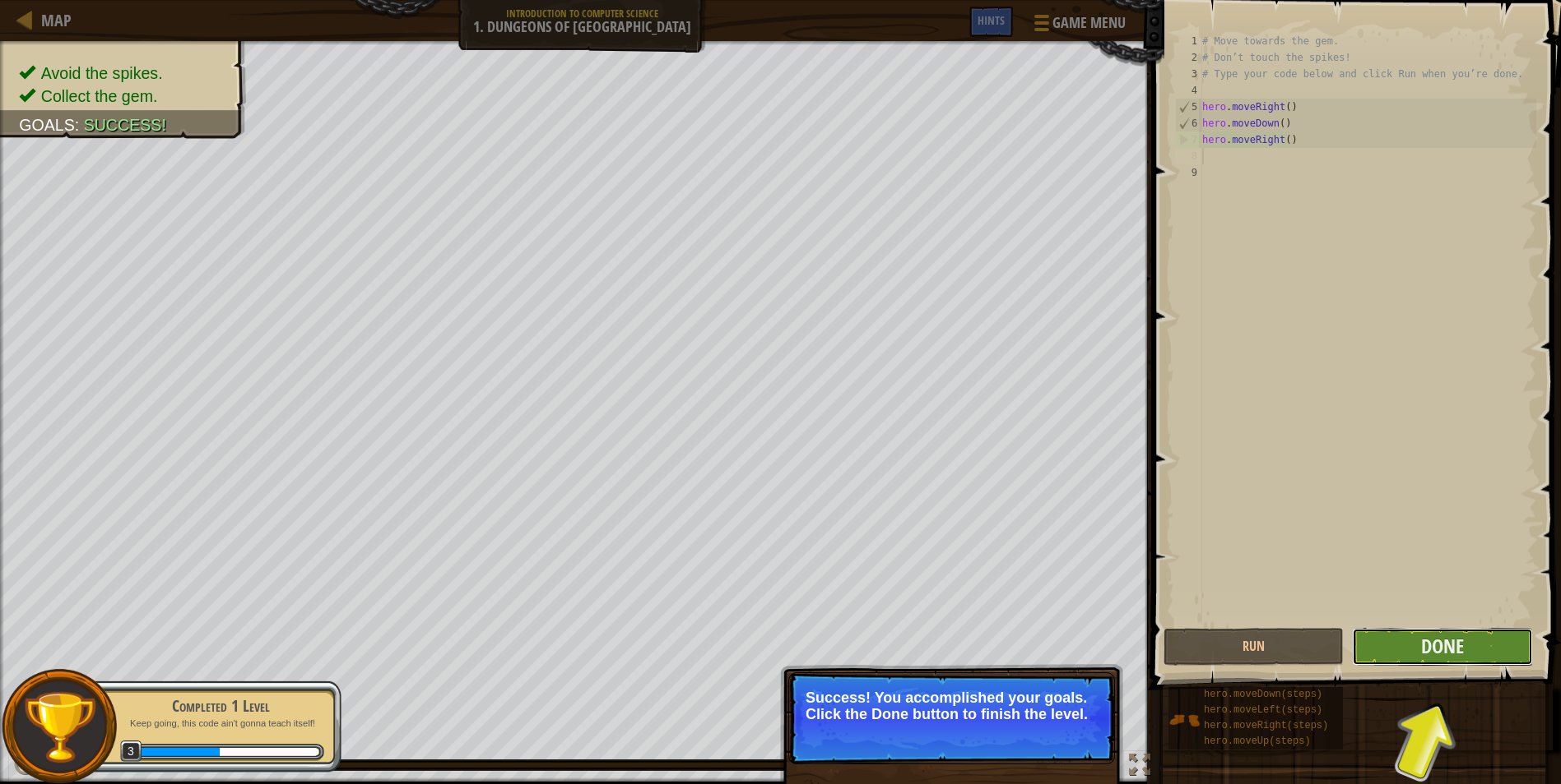
click at [1466, 638] on button "Done" at bounding box center [1441, 647] width 180 height 38
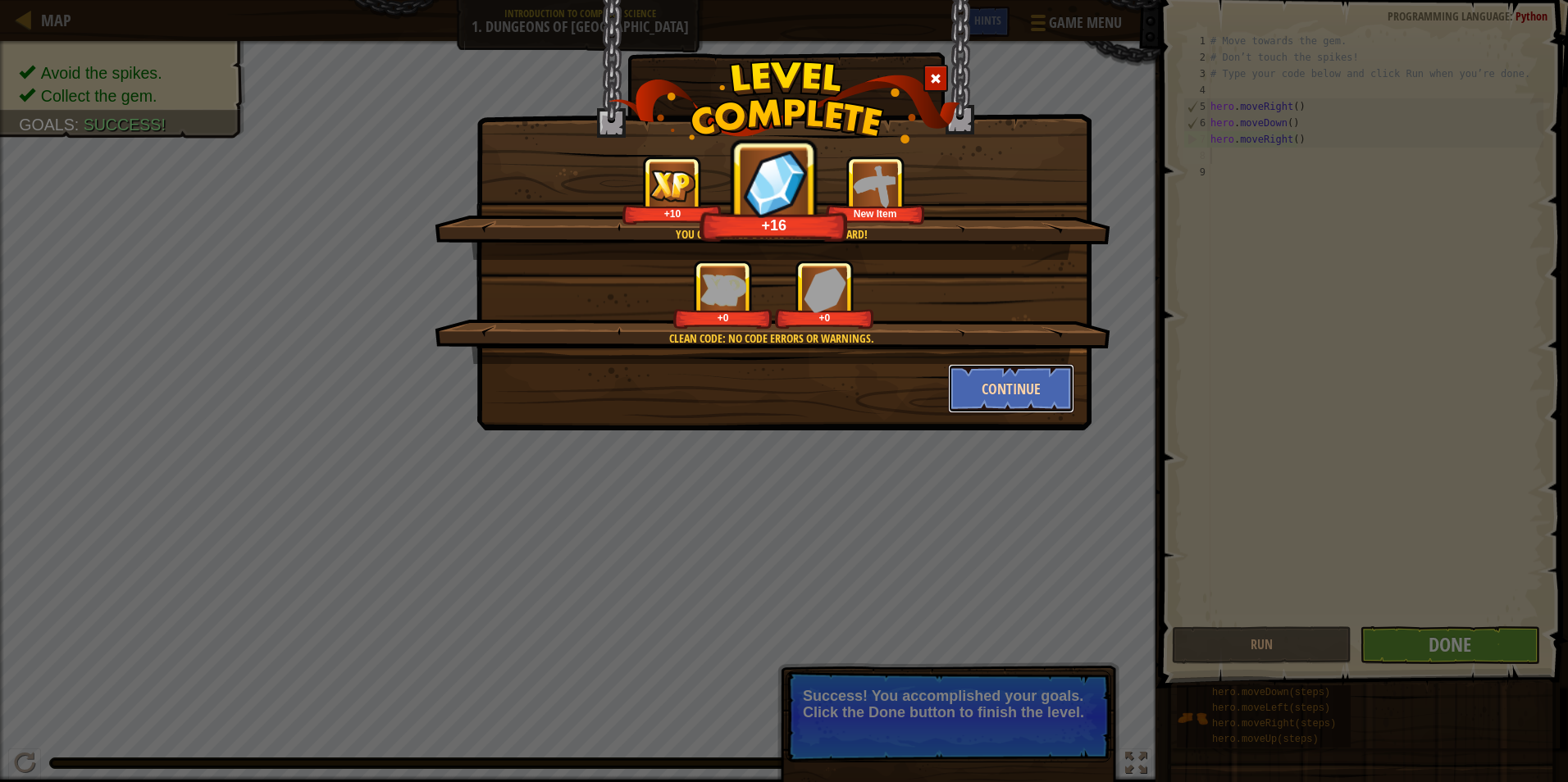
click at [1028, 391] on button "Continue" at bounding box center [1011, 389] width 127 height 49
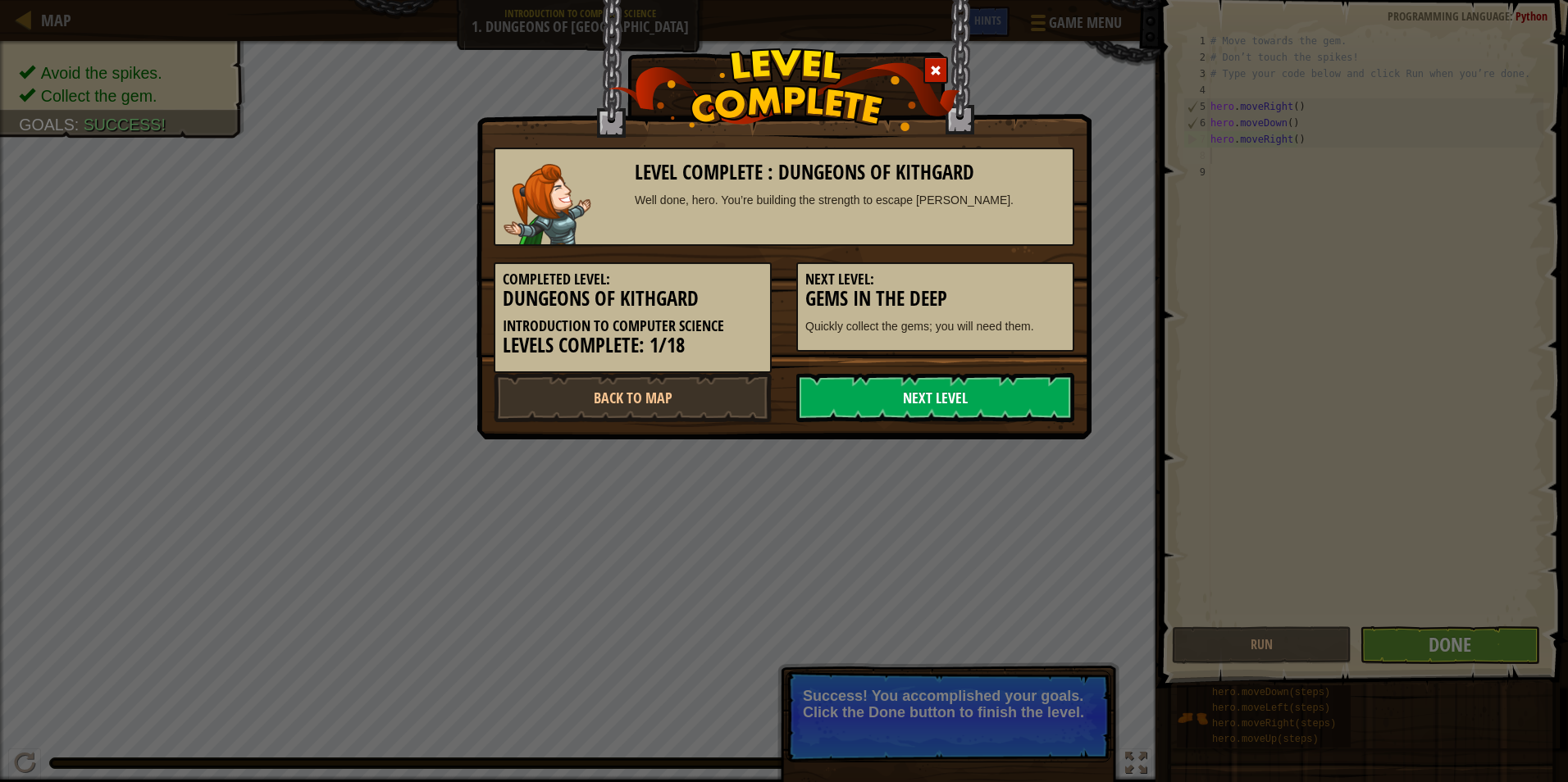
click at [1019, 388] on link "Next Level" at bounding box center [936, 397] width 278 height 49
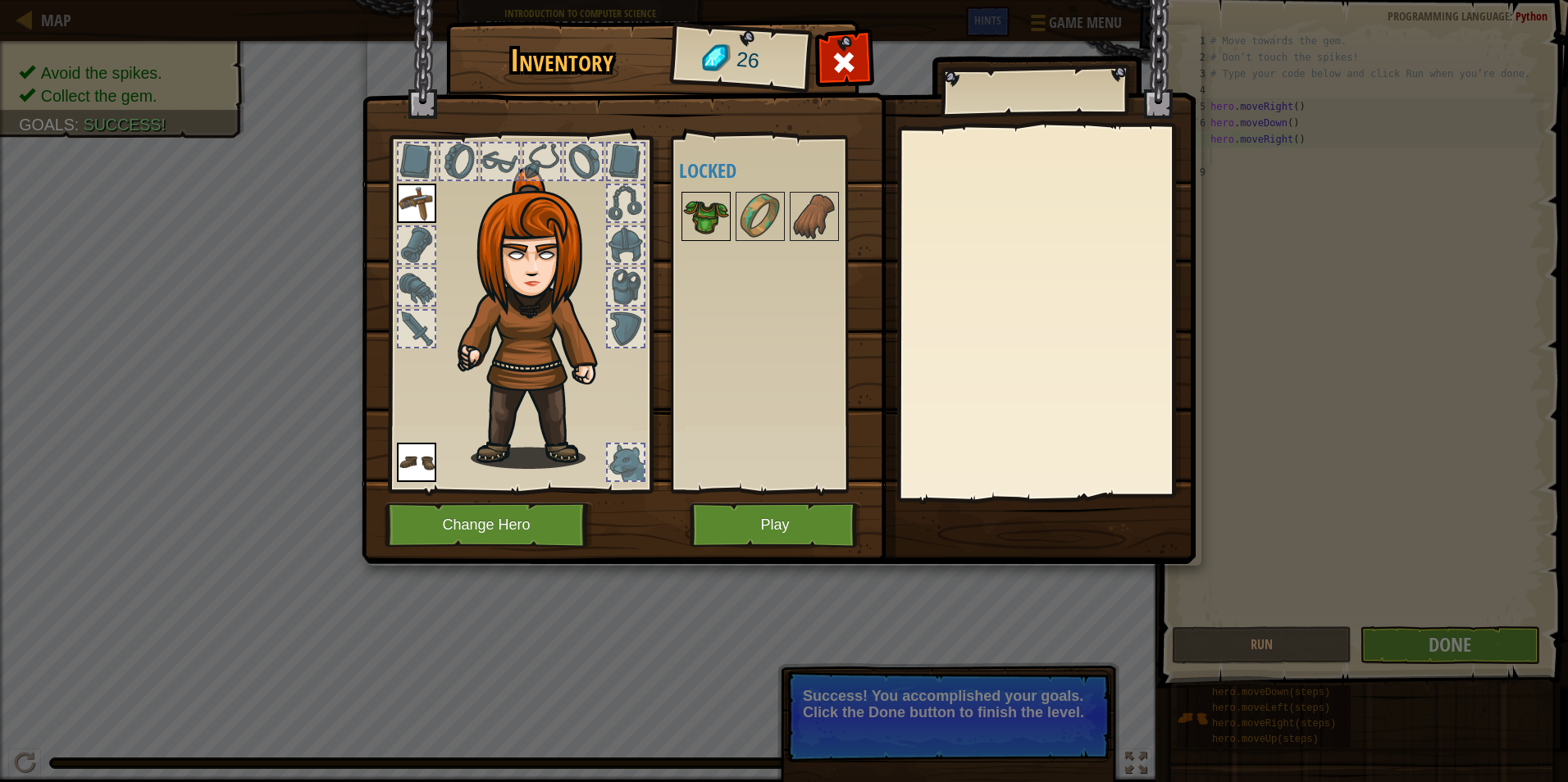
click at [715, 192] on div at bounding box center [706, 217] width 49 height 49
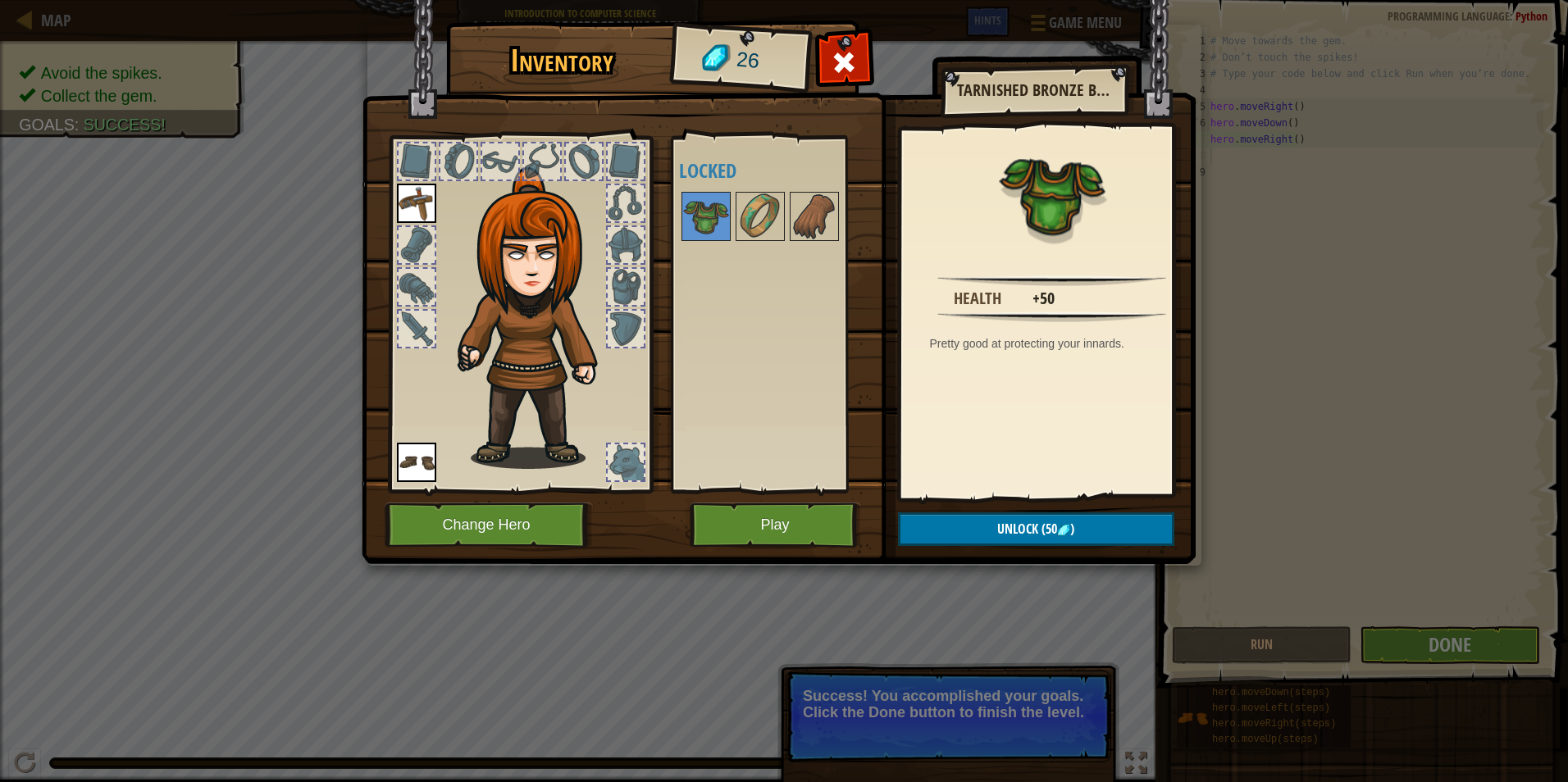
click at [404, 152] on div at bounding box center [416, 162] width 36 height 36
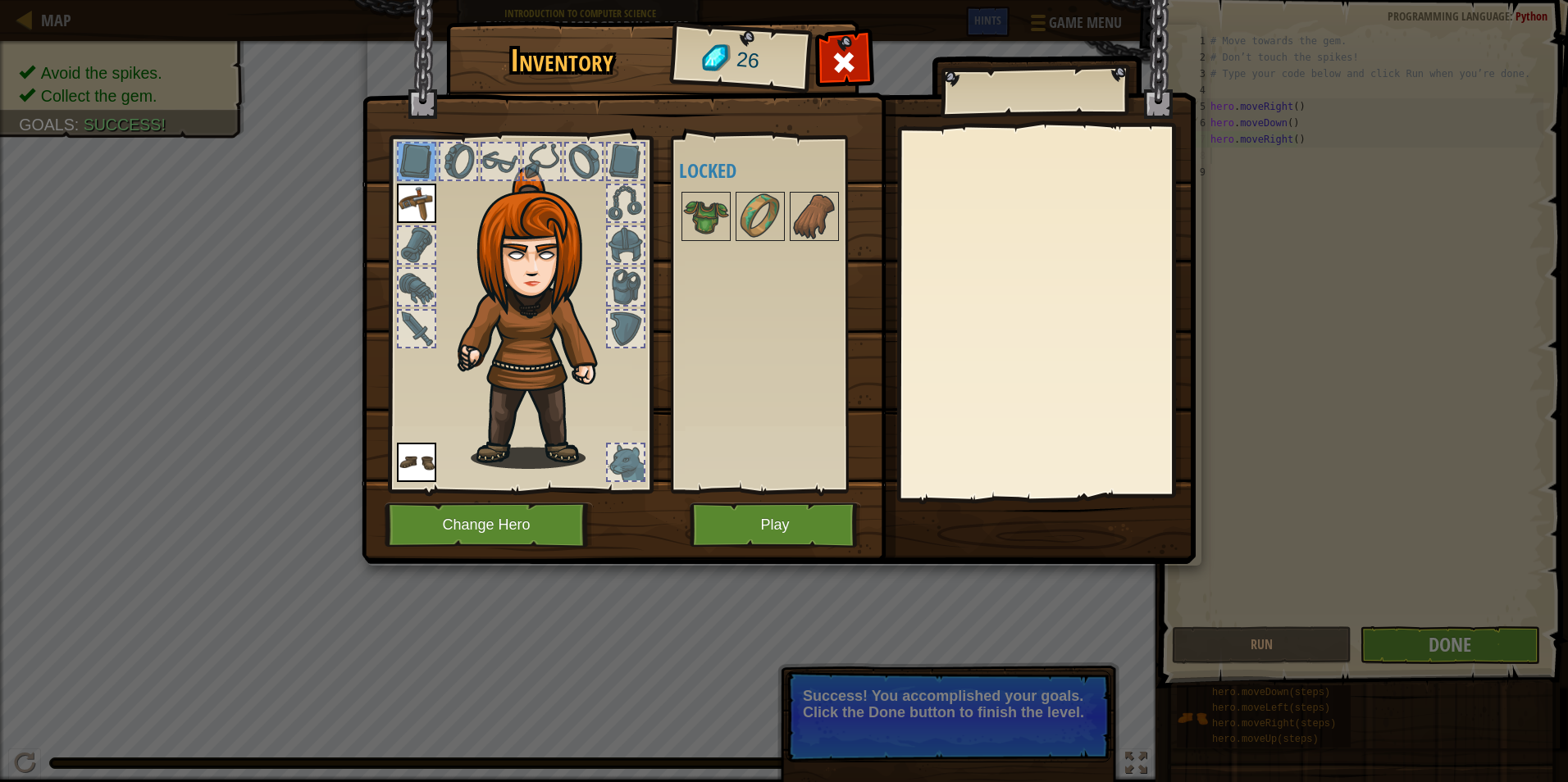
click at [422, 206] on img at bounding box center [417, 203] width 39 height 39
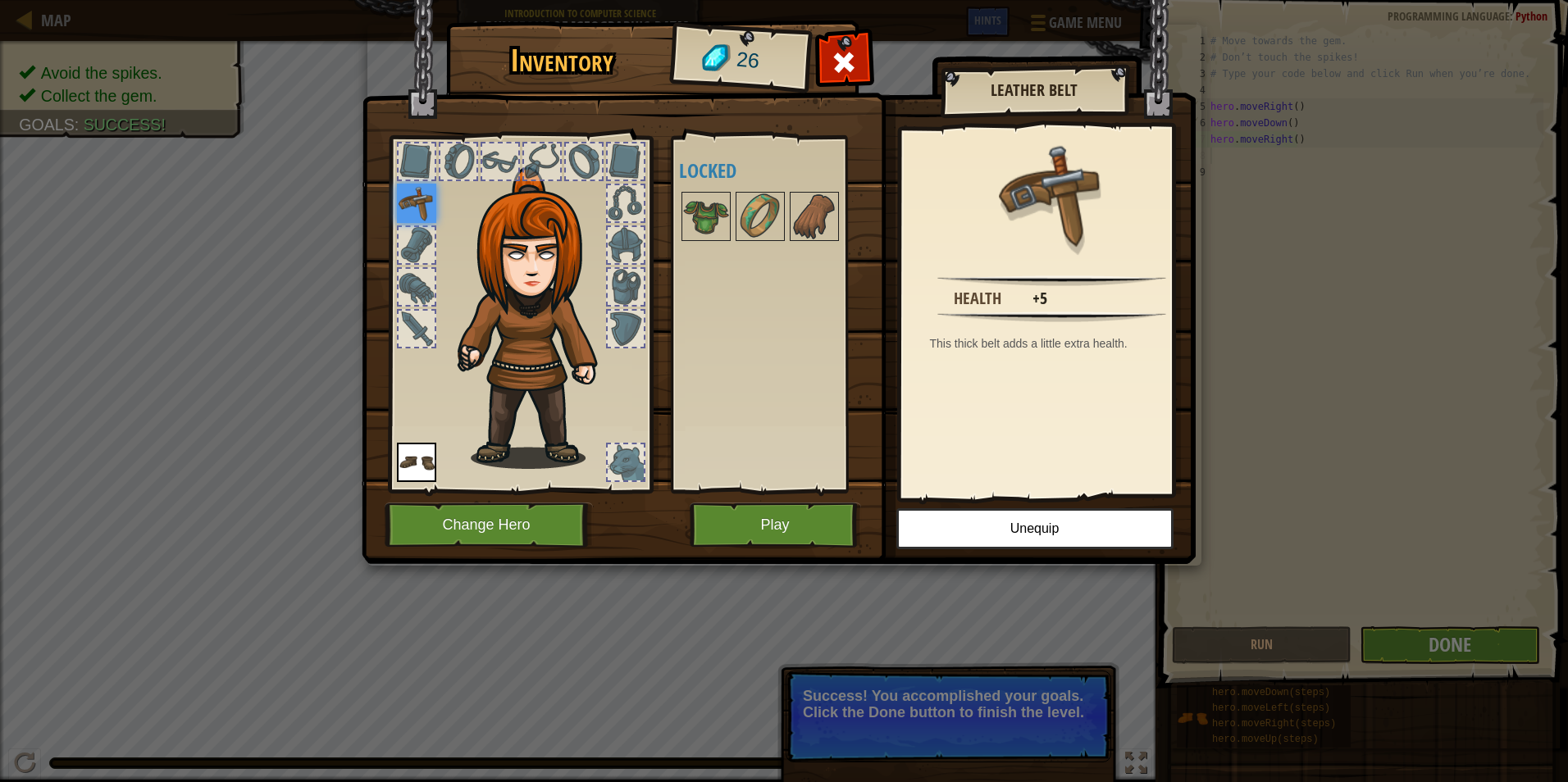
click at [468, 157] on div at bounding box center [459, 162] width 36 height 36
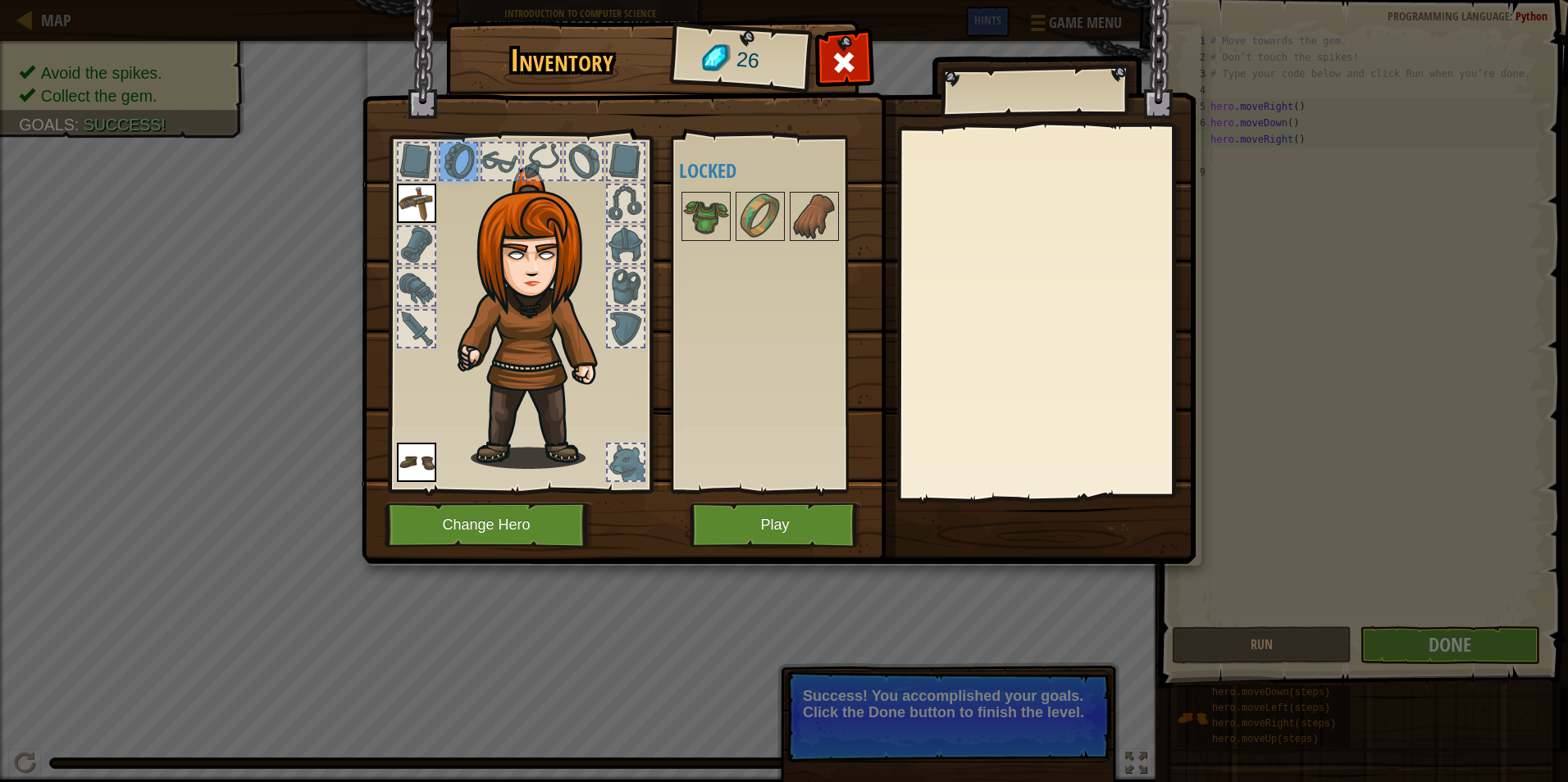
click at [533, 148] on div at bounding box center [541, 162] width 36 height 36
click at [598, 168] on div at bounding box center [584, 162] width 36 height 36
click at [777, 530] on button "Play" at bounding box center [775, 526] width 172 height 45
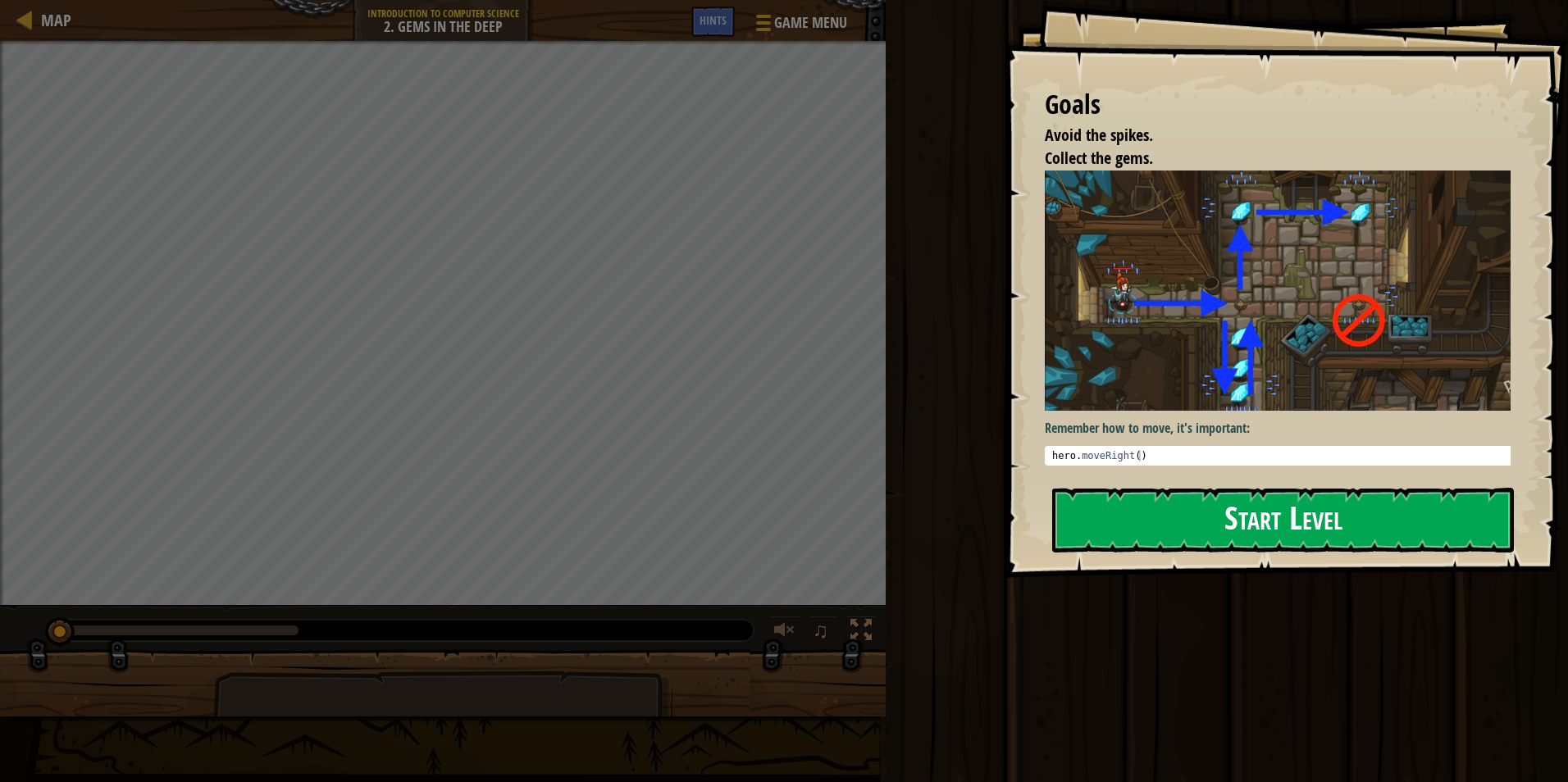
click at [1211, 548] on button "Start Level" at bounding box center [1283, 521] width 462 height 65
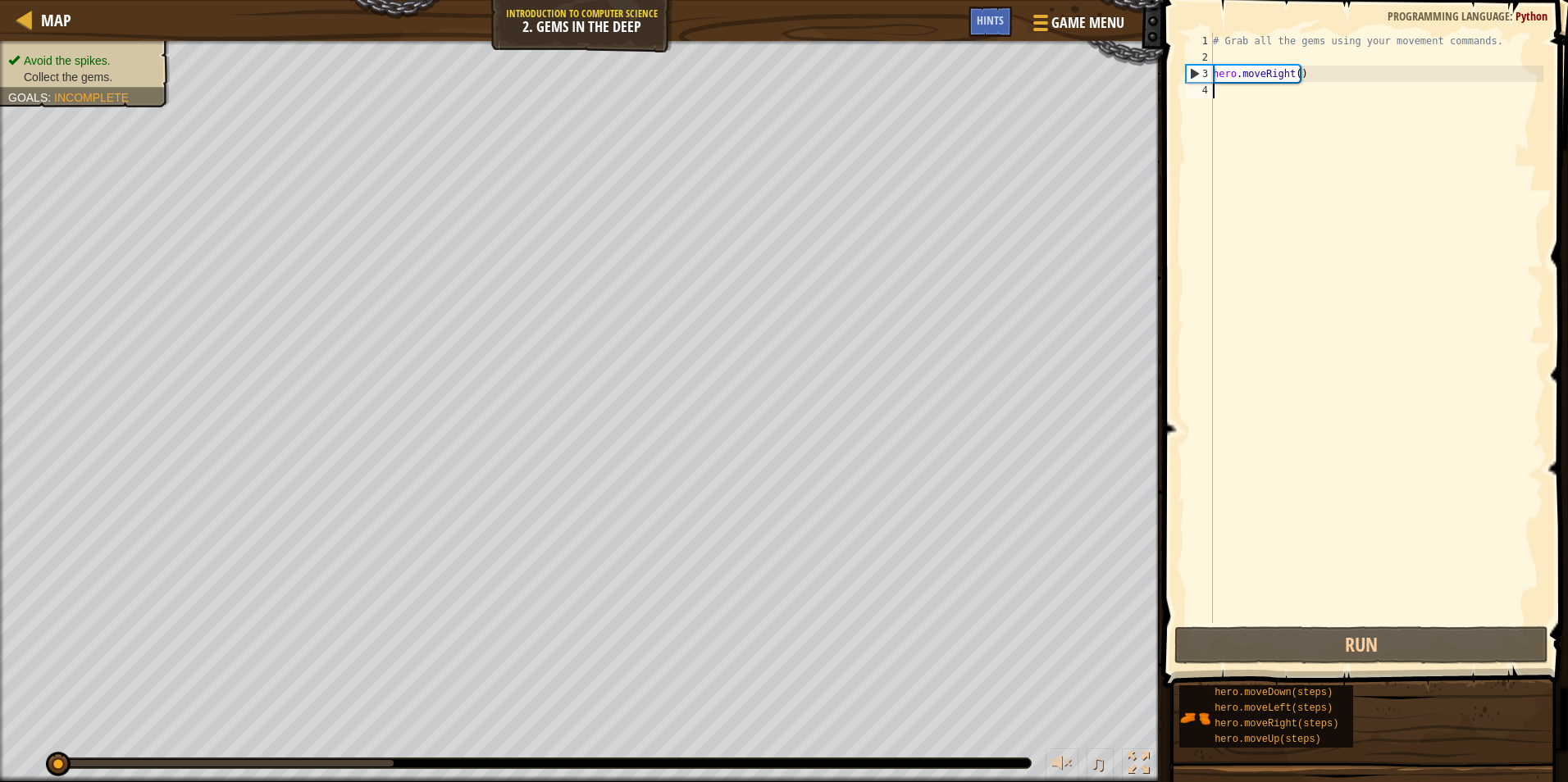
click at [1250, 58] on div "# Grab all the gems using your movement commands. hero . moveRight ( )" at bounding box center [1377, 344] width 333 height 623
click at [1352, 66] on div "# Grab all the gems using your movement commands. hero . moveRight ( )" at bounding box center [1377, 344] width 333 height 623
type textarea "hero.moveRight()"
click at [1247, 117] on div "# Grab all the gems using your movement commands. hero . moveRight ( )" at bounding box center [1377, 344] width 333 height 623
click at [1224, 92] on div "# Grab all the gems using your movement commands. hero . moveRight ( )" at bounding box center [1377, 344] width 333 height 623
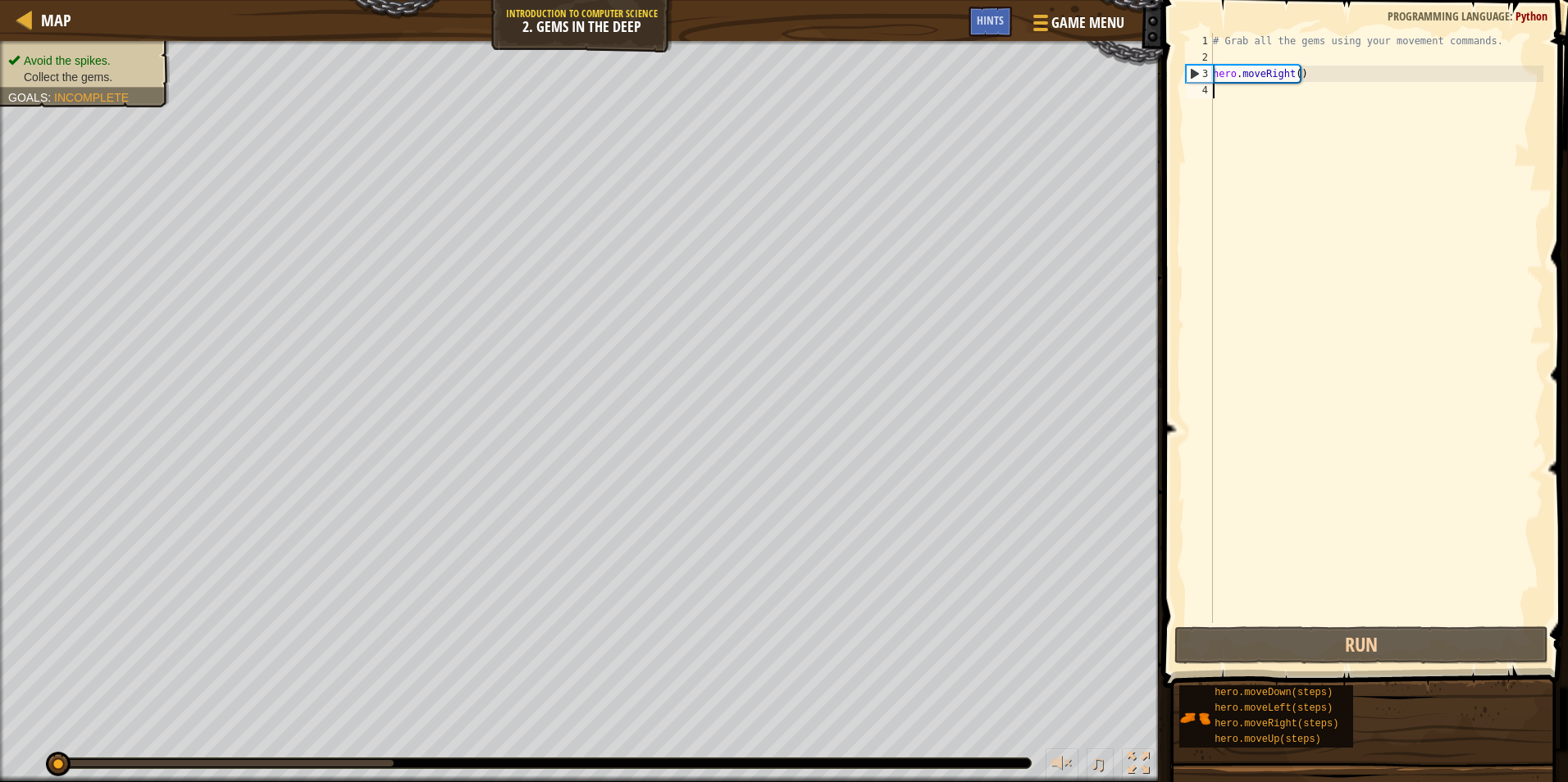
scroll to position [7, 0]
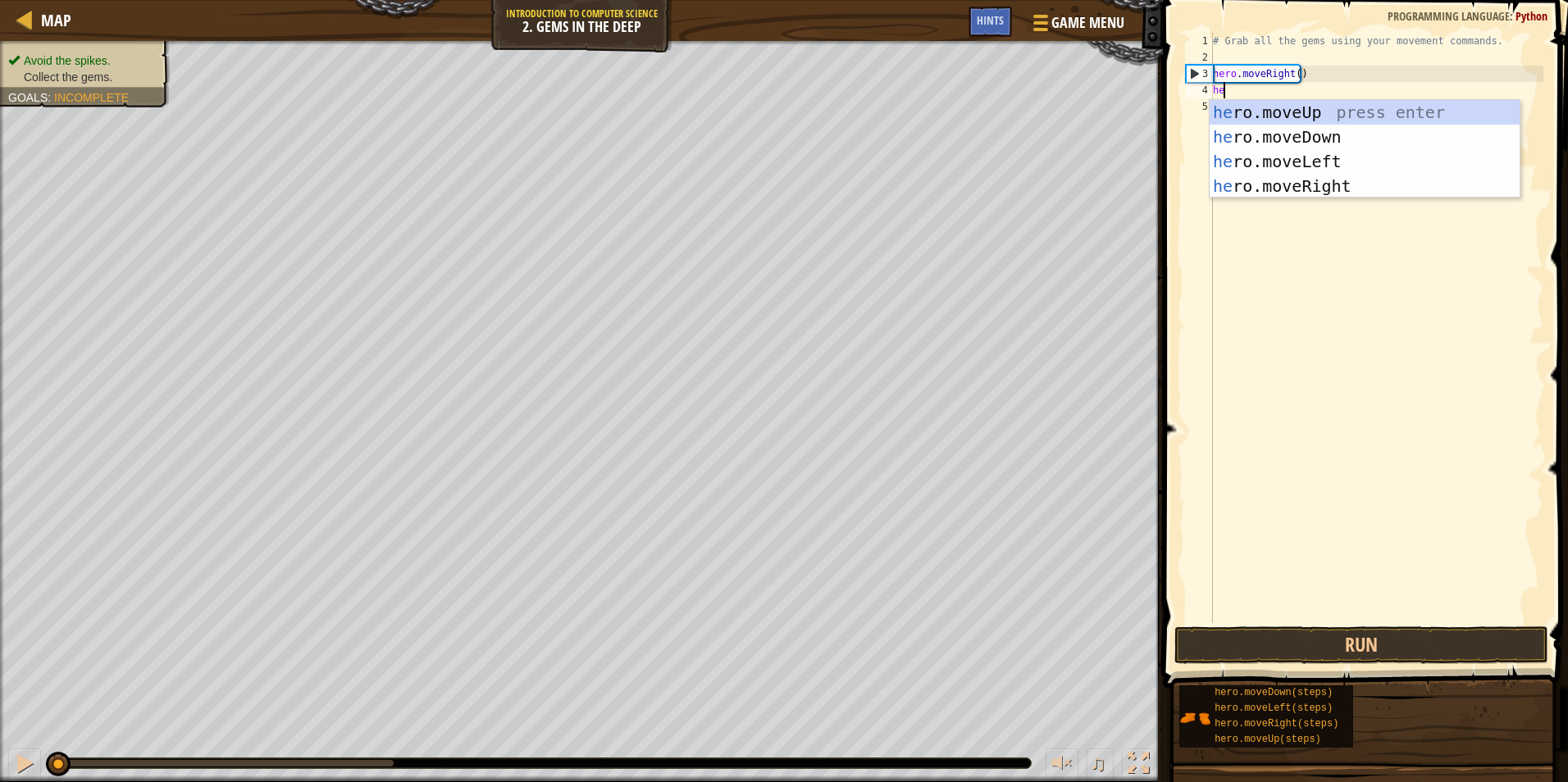
type textarea "her"
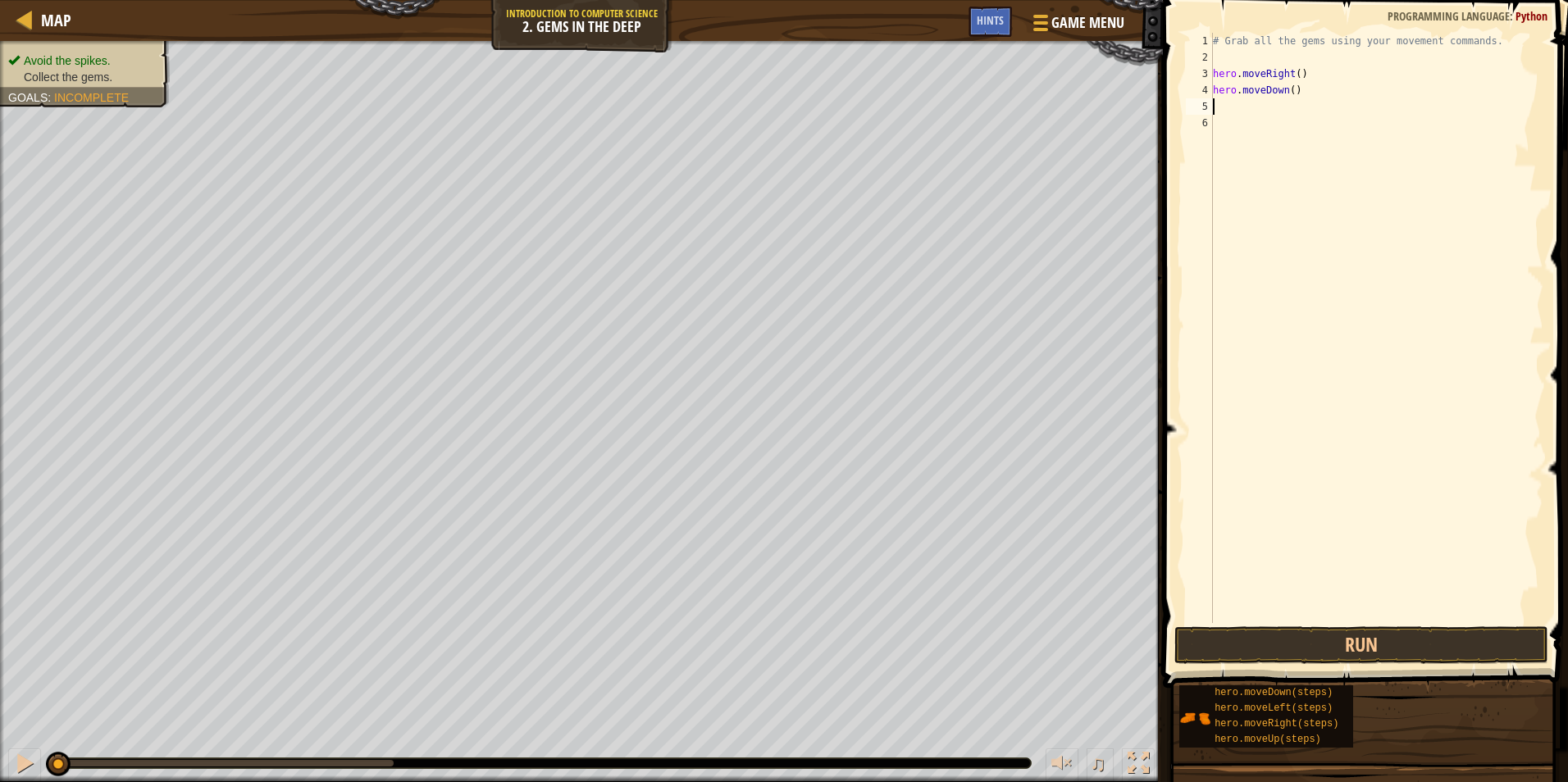
type textarea "he"
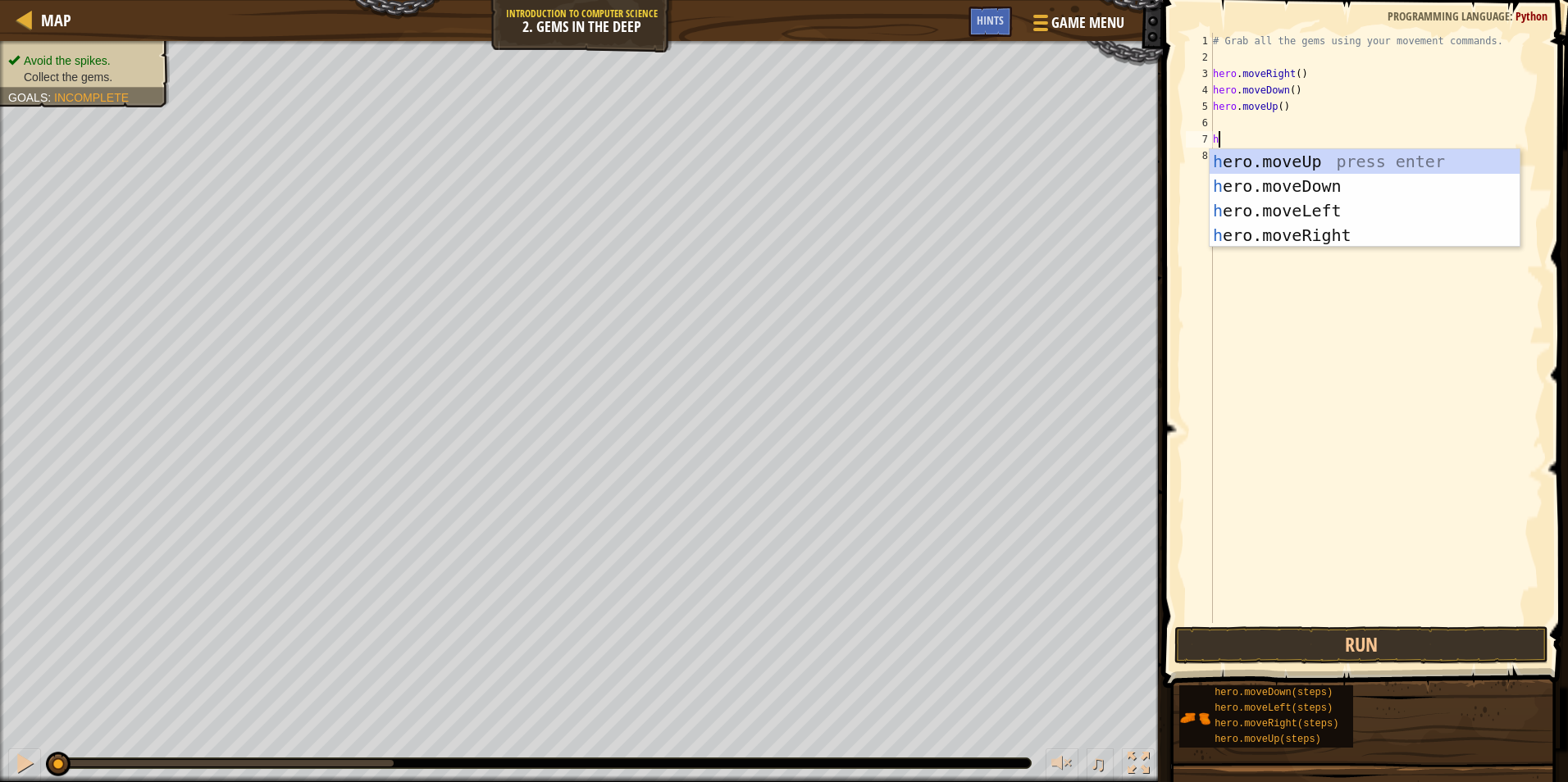
type textarea "he"
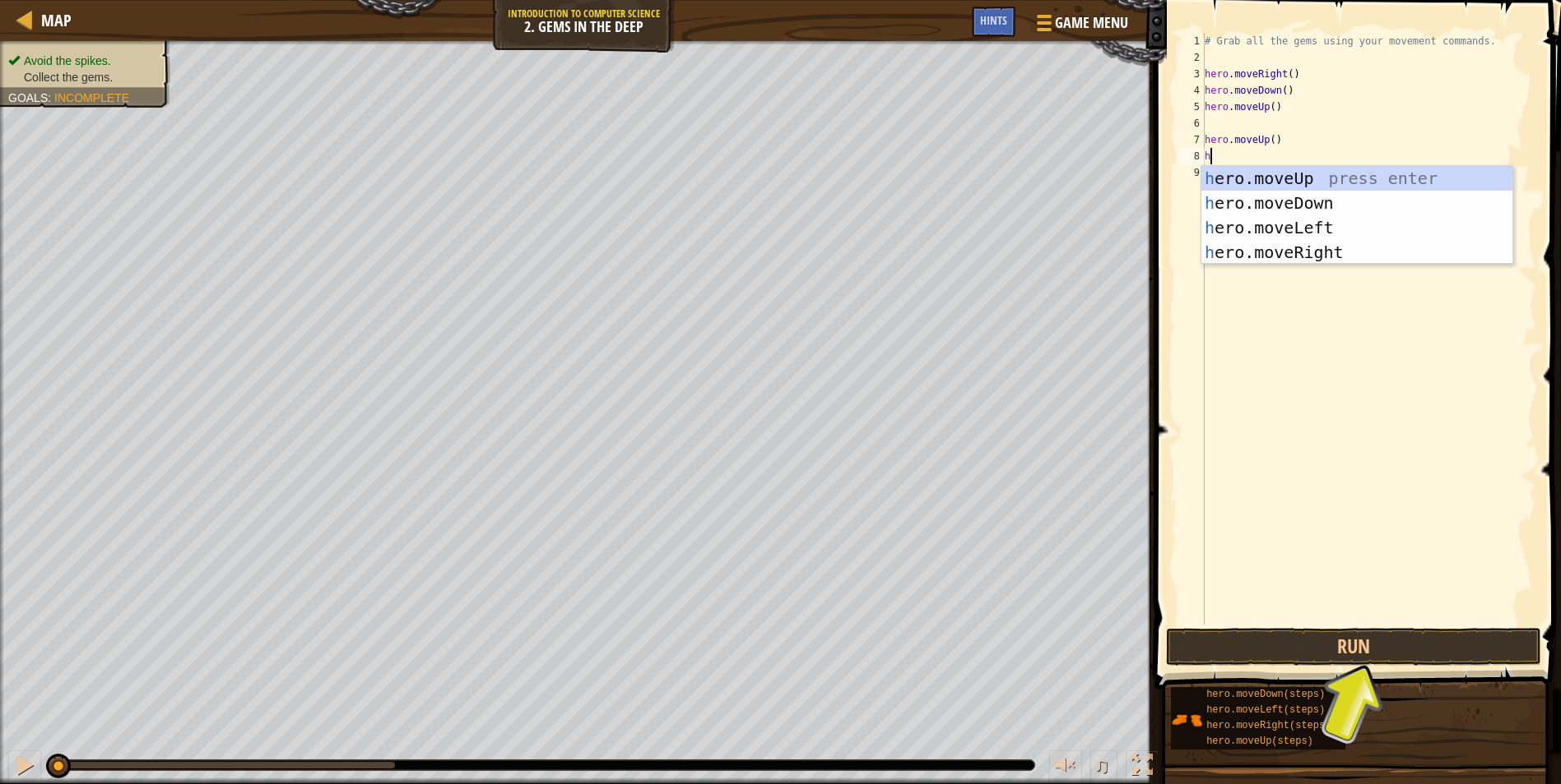
type textarea "her"
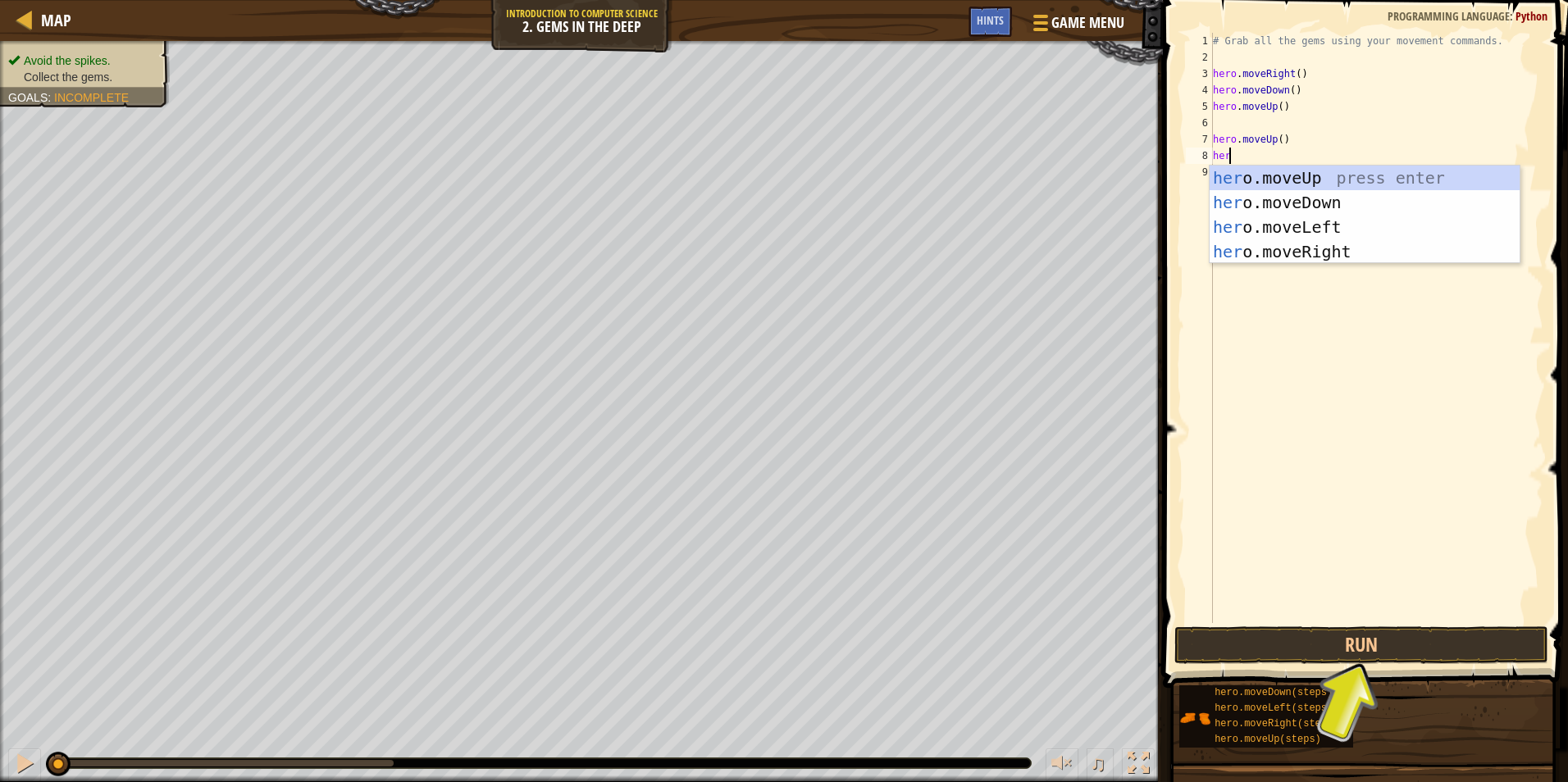
scroll to position [7, 1]
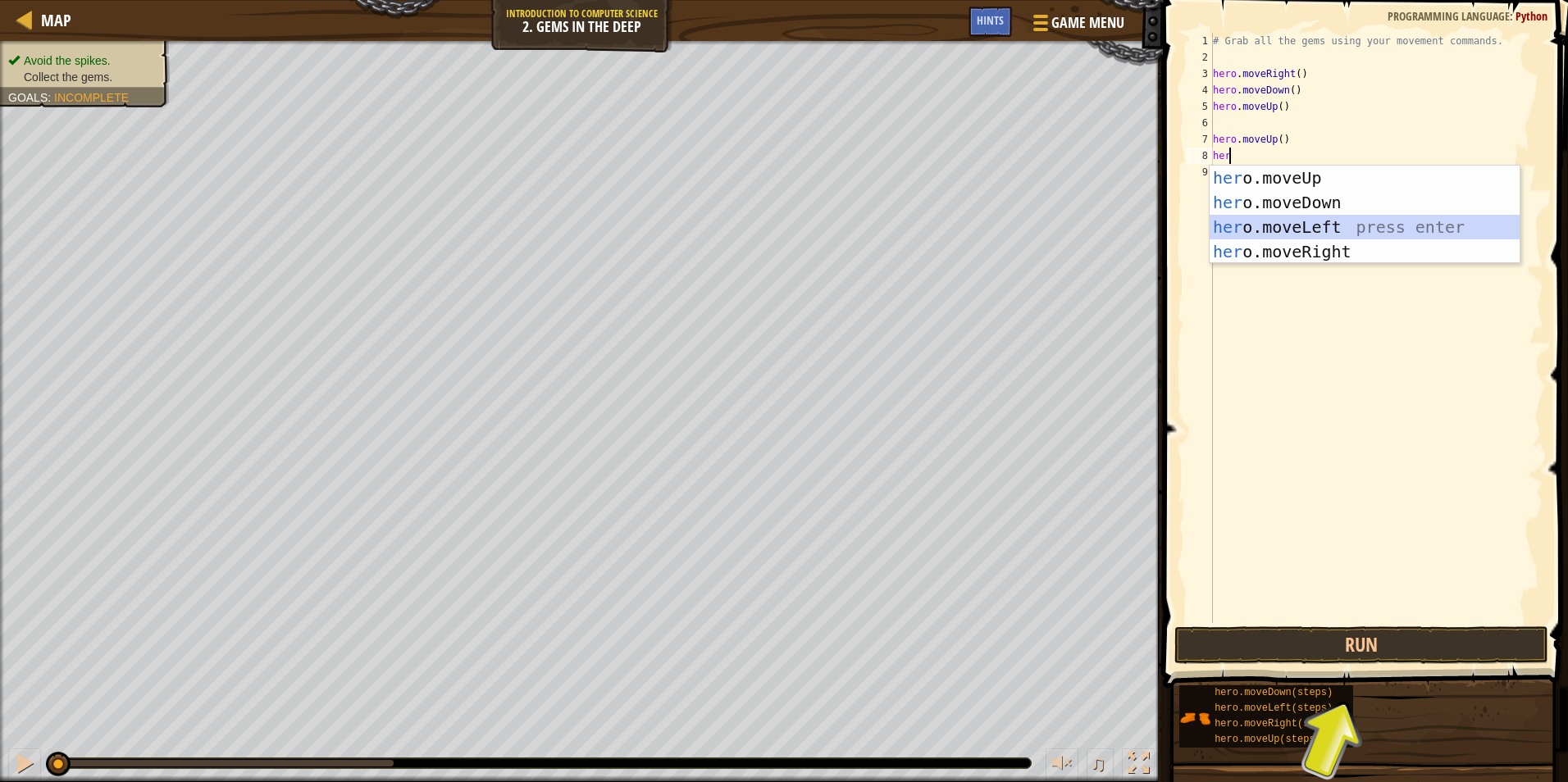
click at [1282, 239] on div "her o.moveUp press enter her o.moveDown press enter her o.moveLeft press enter …" at bounding box center [1365, 240] width 310 height 148
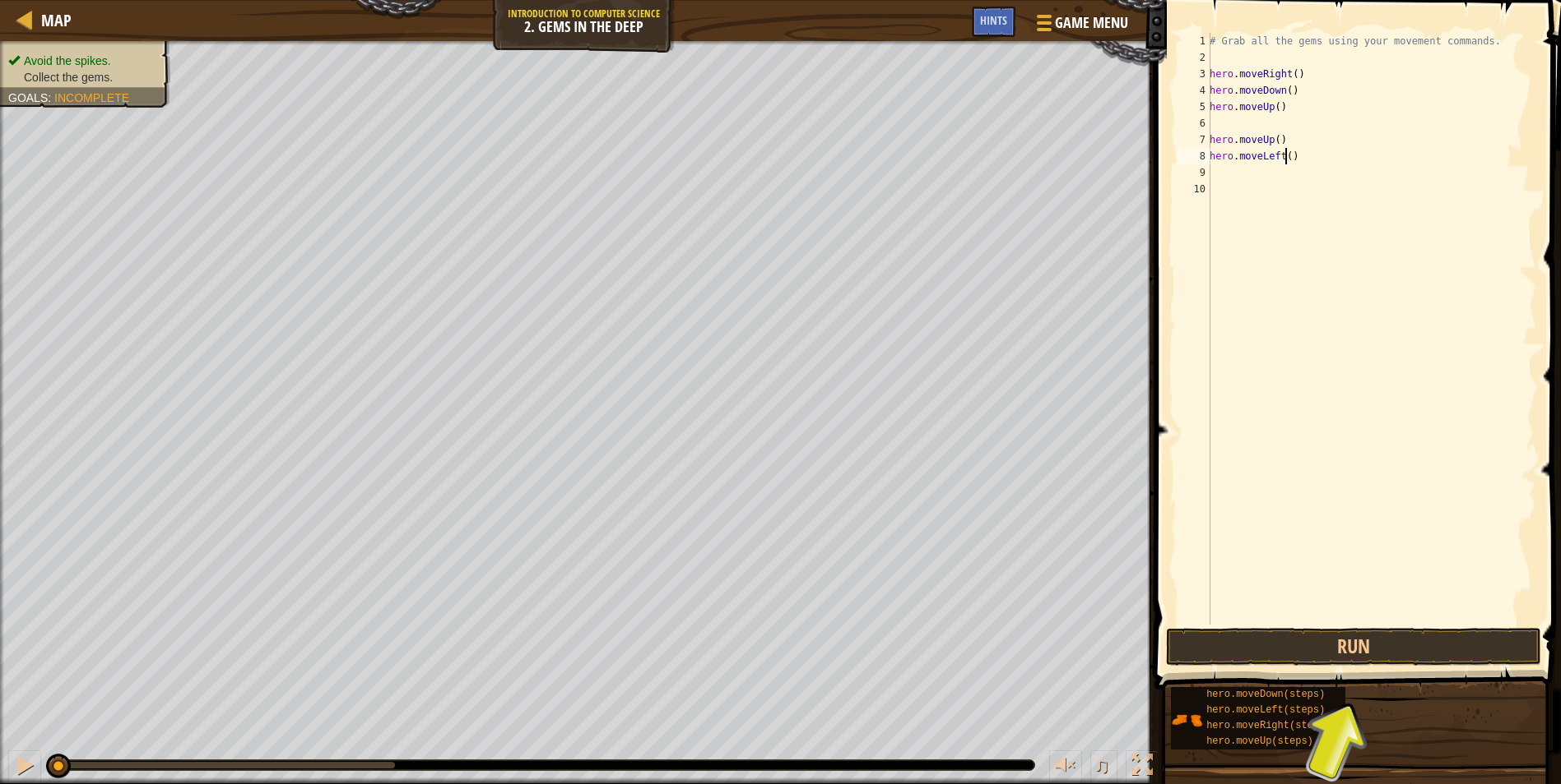
click at [1298, 159] on div "# Grab all the gems using your movement commands. hero . moveRight ( ) hero . m…" at bounding box center [1371, 345] width 330 height 625
type textarea "her"
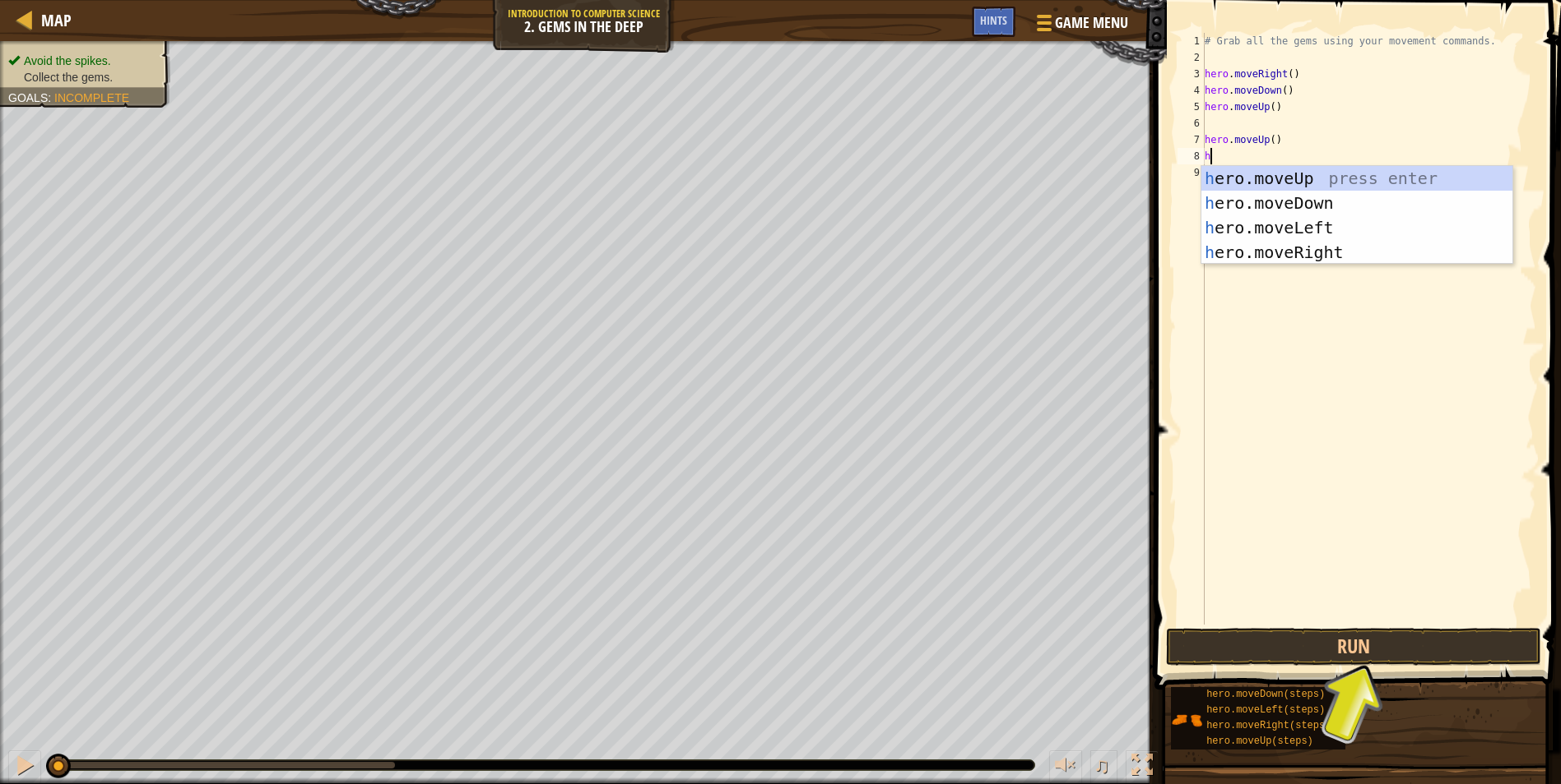
type textarea "he"
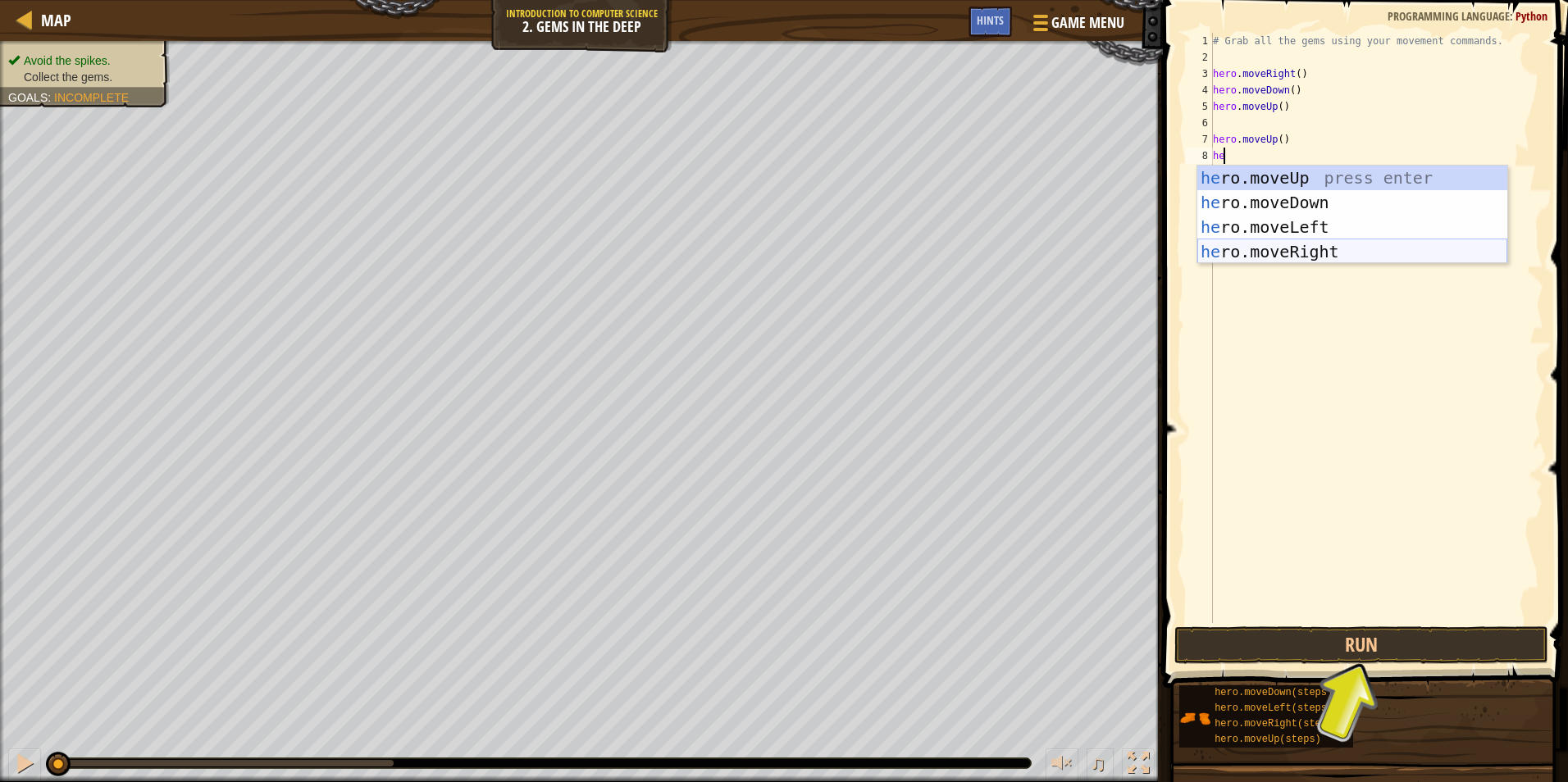
click at [1262, 254] on div "he ro.moveUp press enter he ro.moveDown press enter he ro.moveLeft press enter …" at bounding box center [1352, 240] width 310 height 148
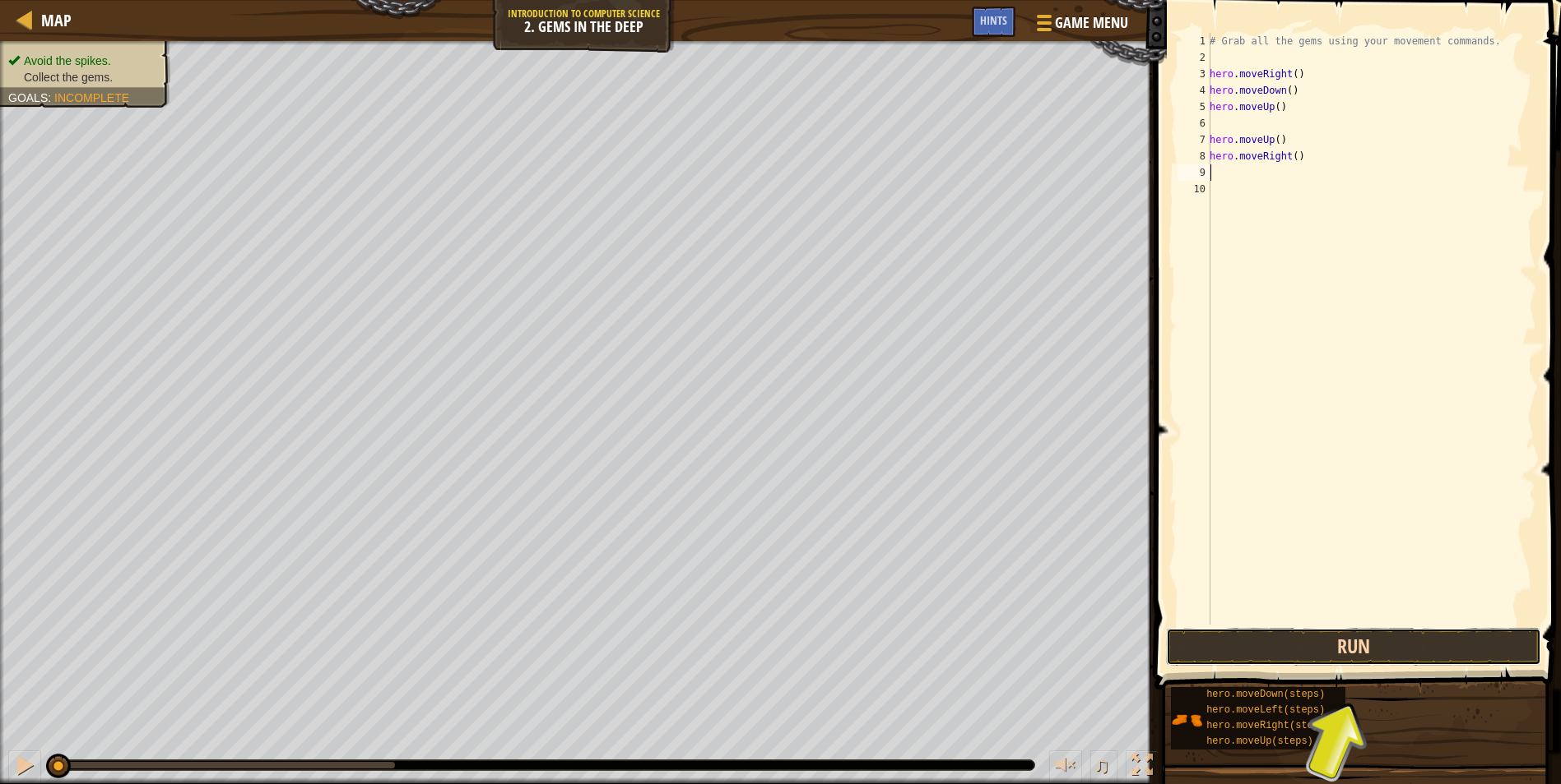
click at [1346, 659] on button "Run" at bounding box center [1352, 647] width 375 height 38
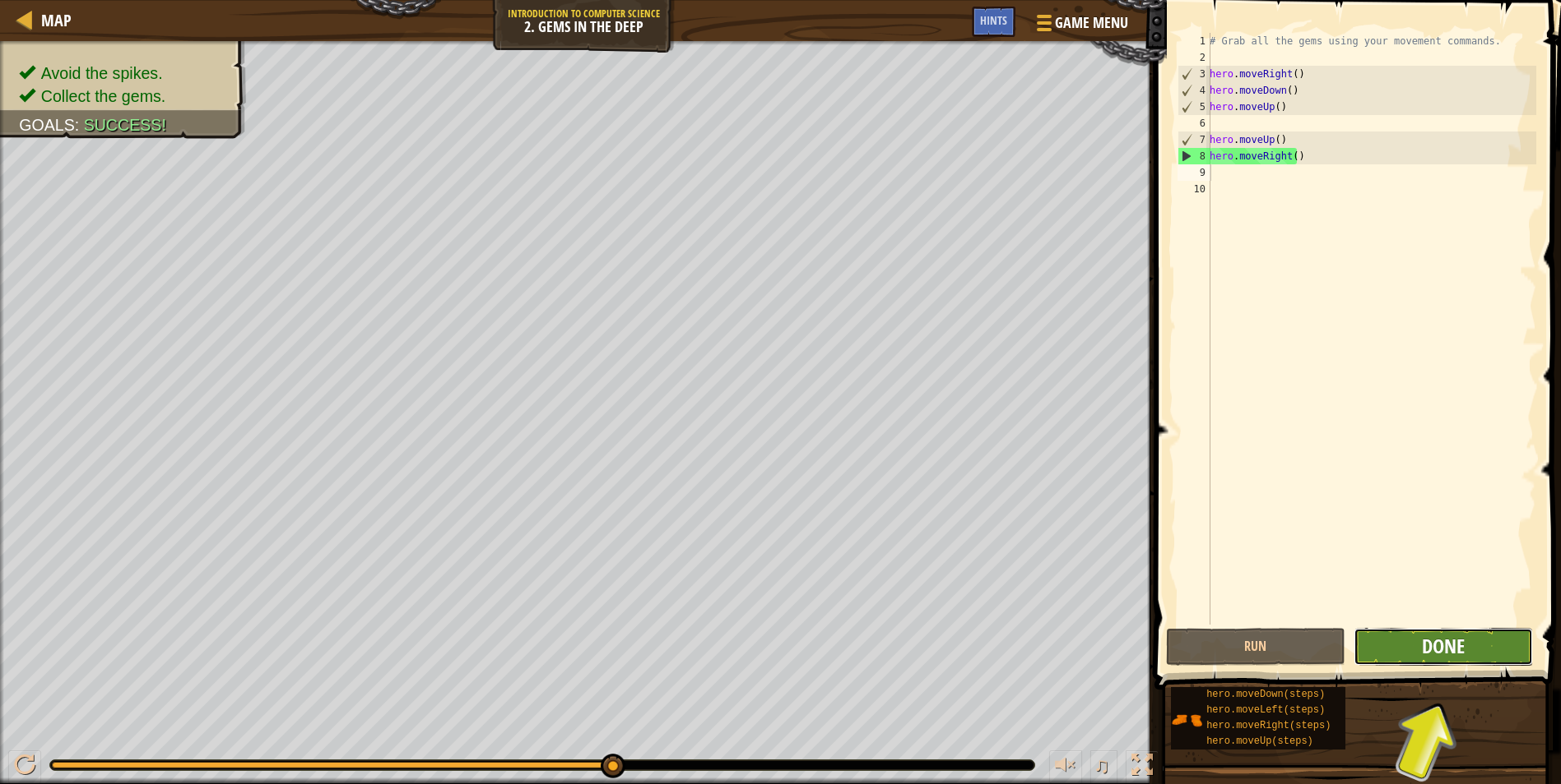
click at [1439, 653] on span "Done" at bounding box center [1442, 646] width 43 height 27
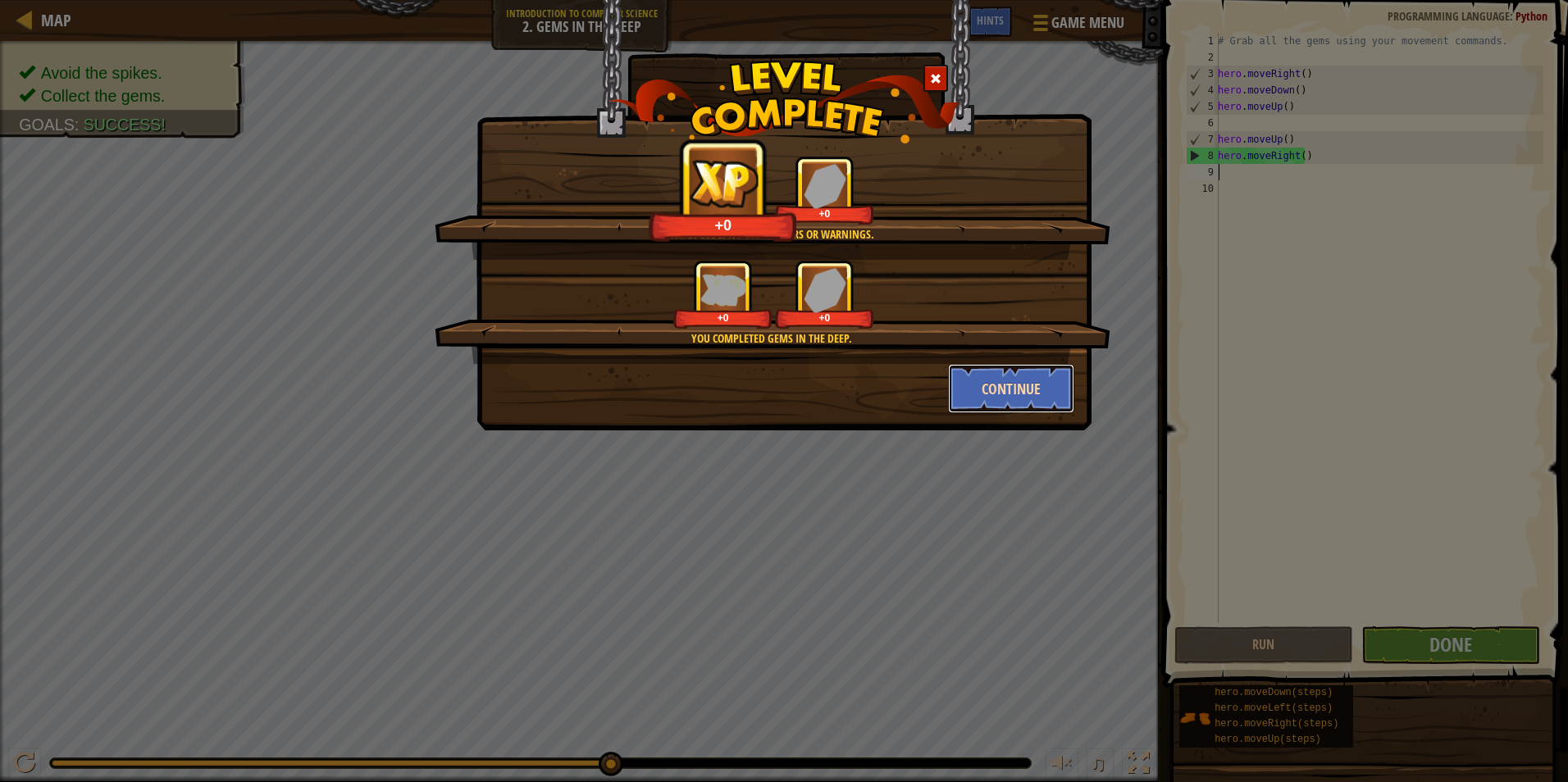
click at [992, 383] on button "Continue" at bounding box center [1011, 389] width 127 height 49
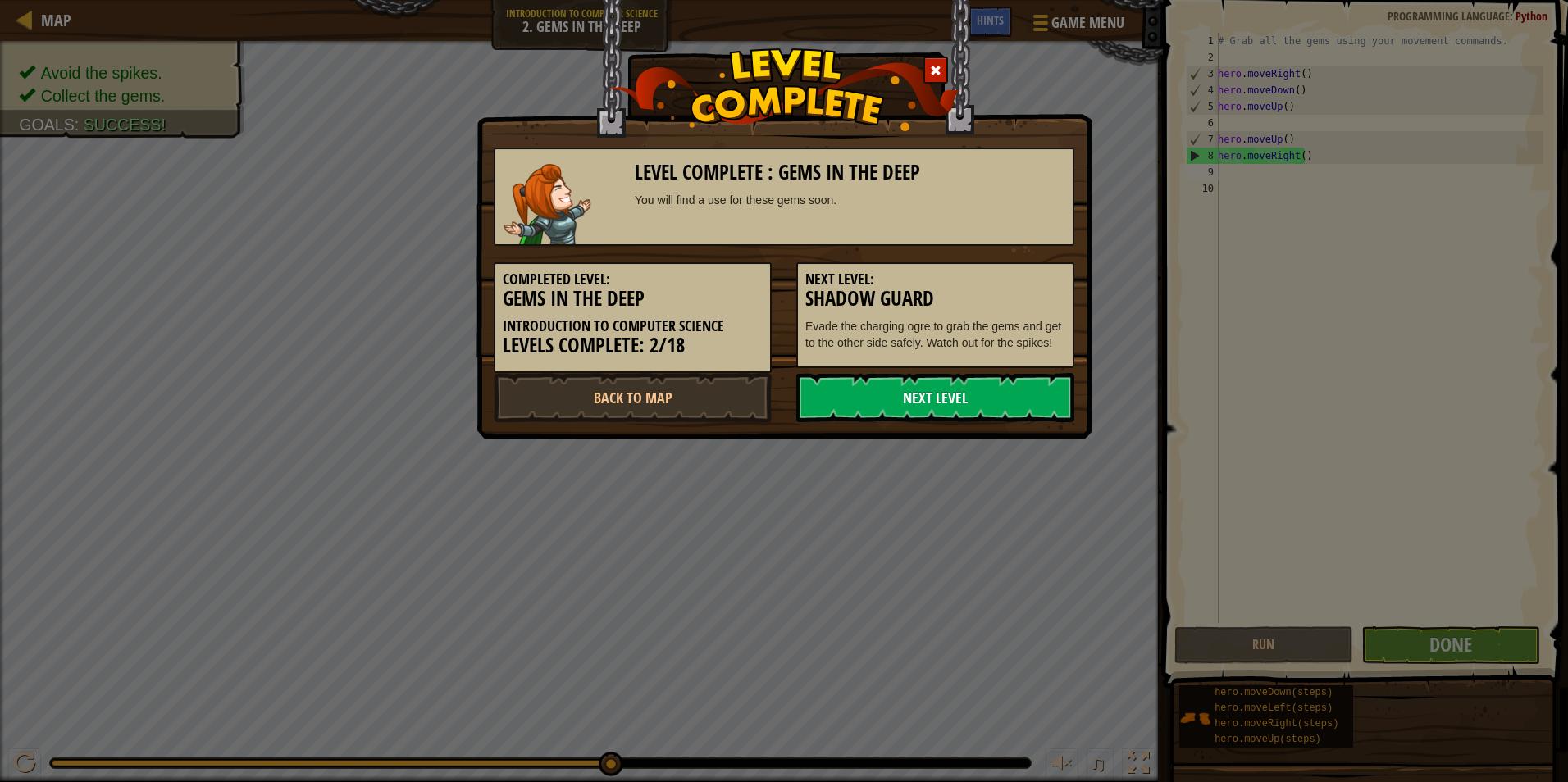
click at [834, 391] on link "Next Level" at bounding box center [936, 397] width 278 height 49
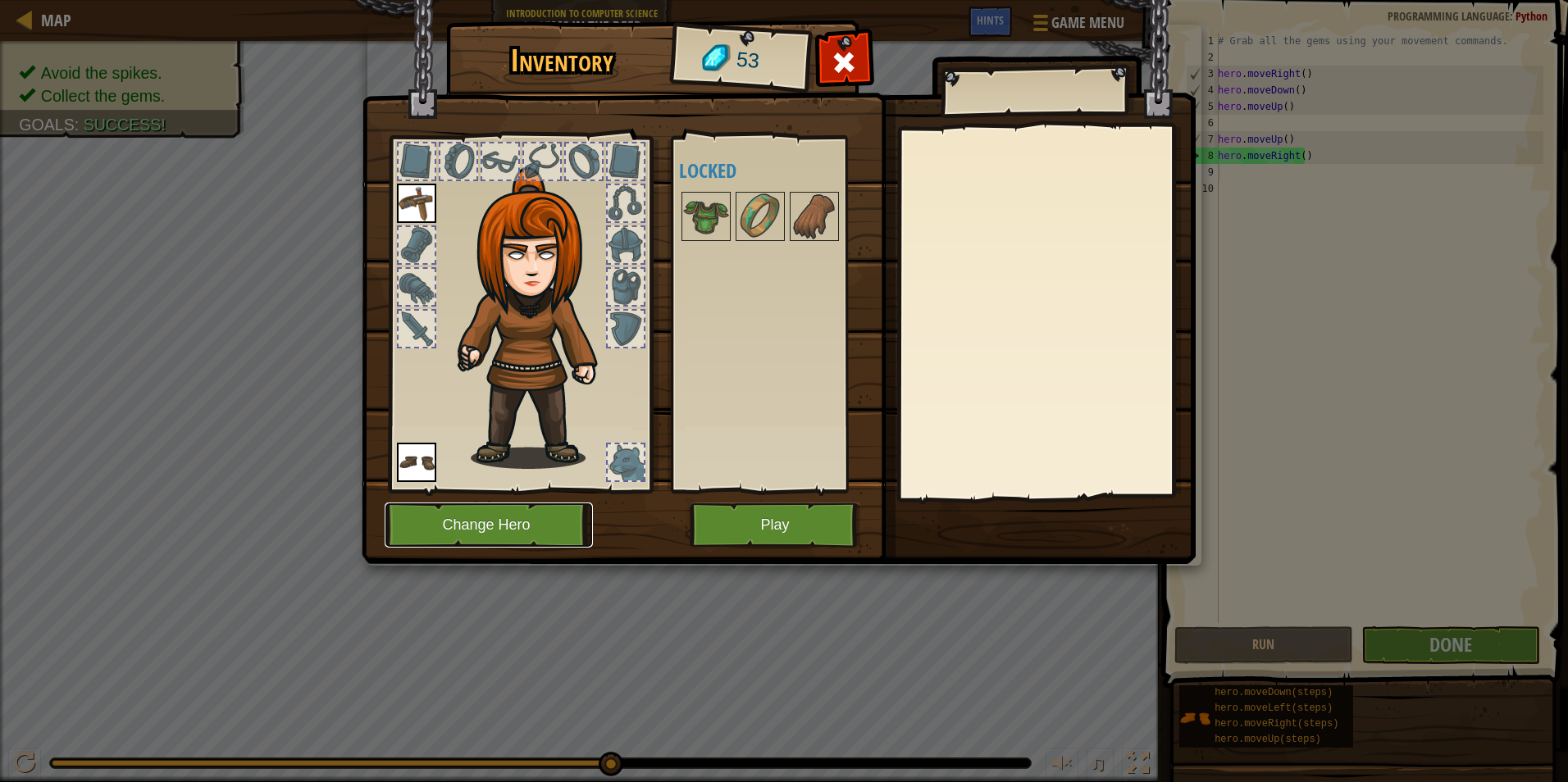
click at [489, 532] on button "Change Hero" at bounding box center [488, 526] width 208 height 45
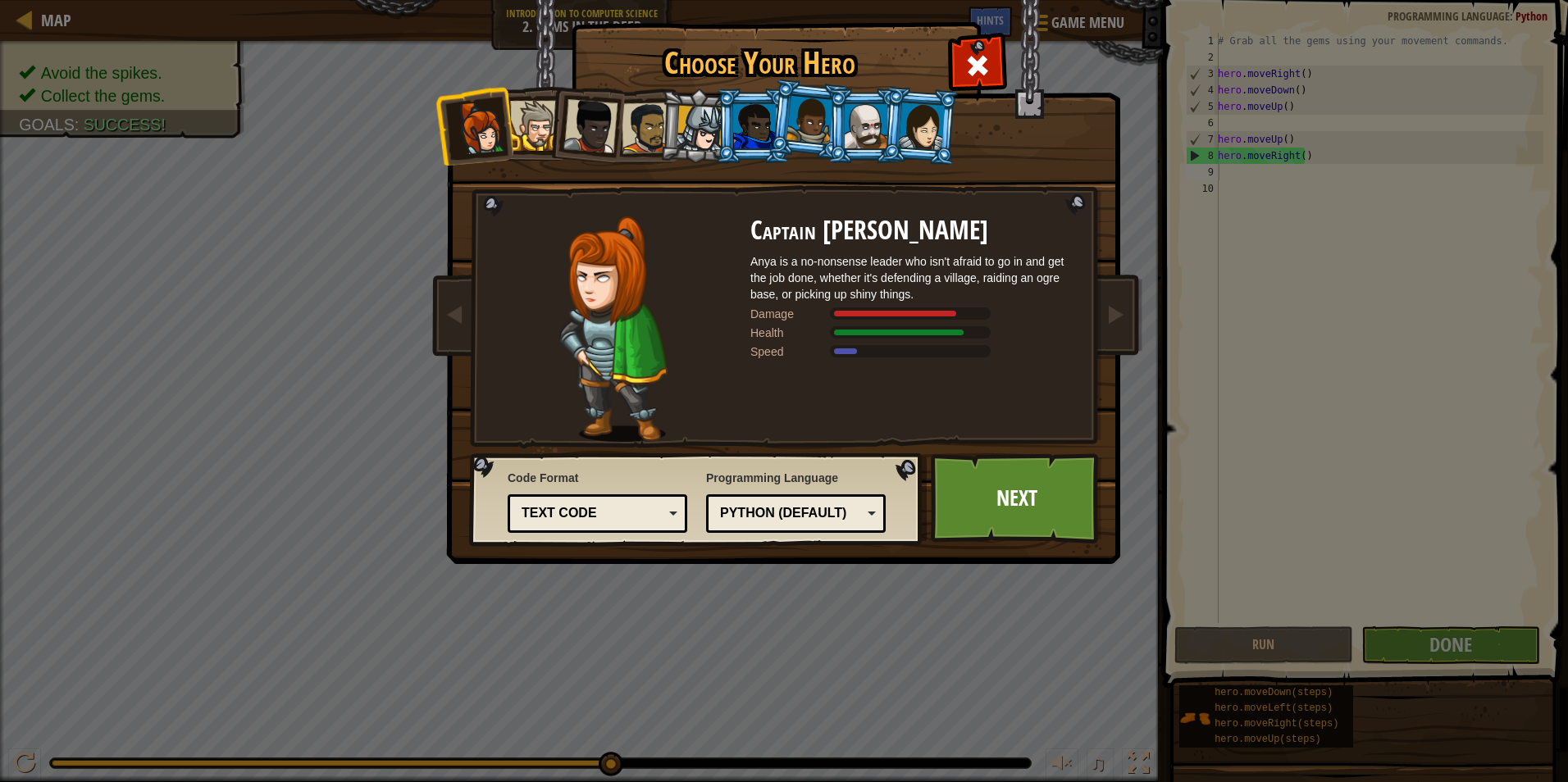
click at [883, 141] on li at bounding box center [920, 125] width 79 height 80
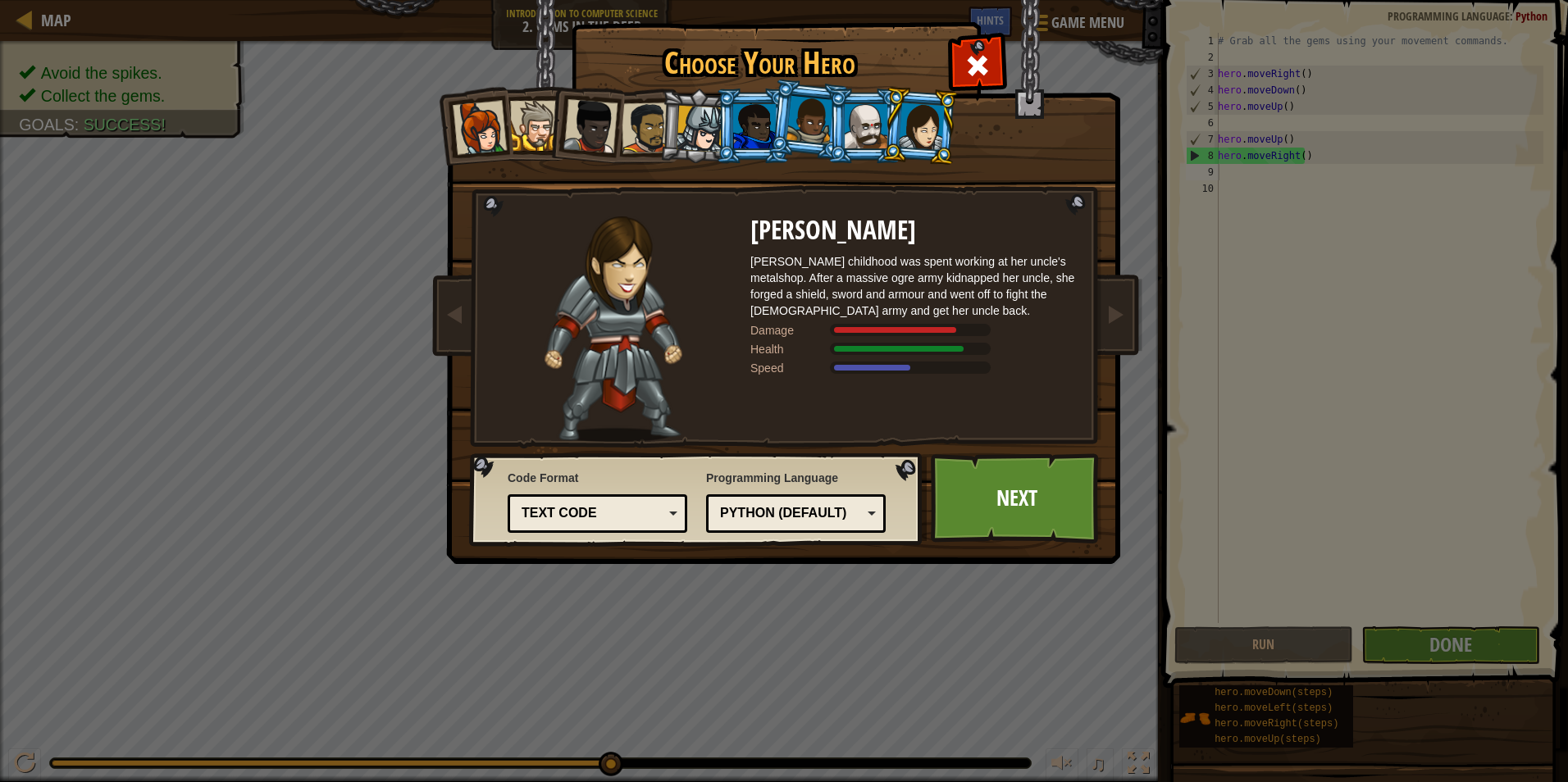
click at [842, 127] on li at bounding box center [864, 126] width 74 height 75
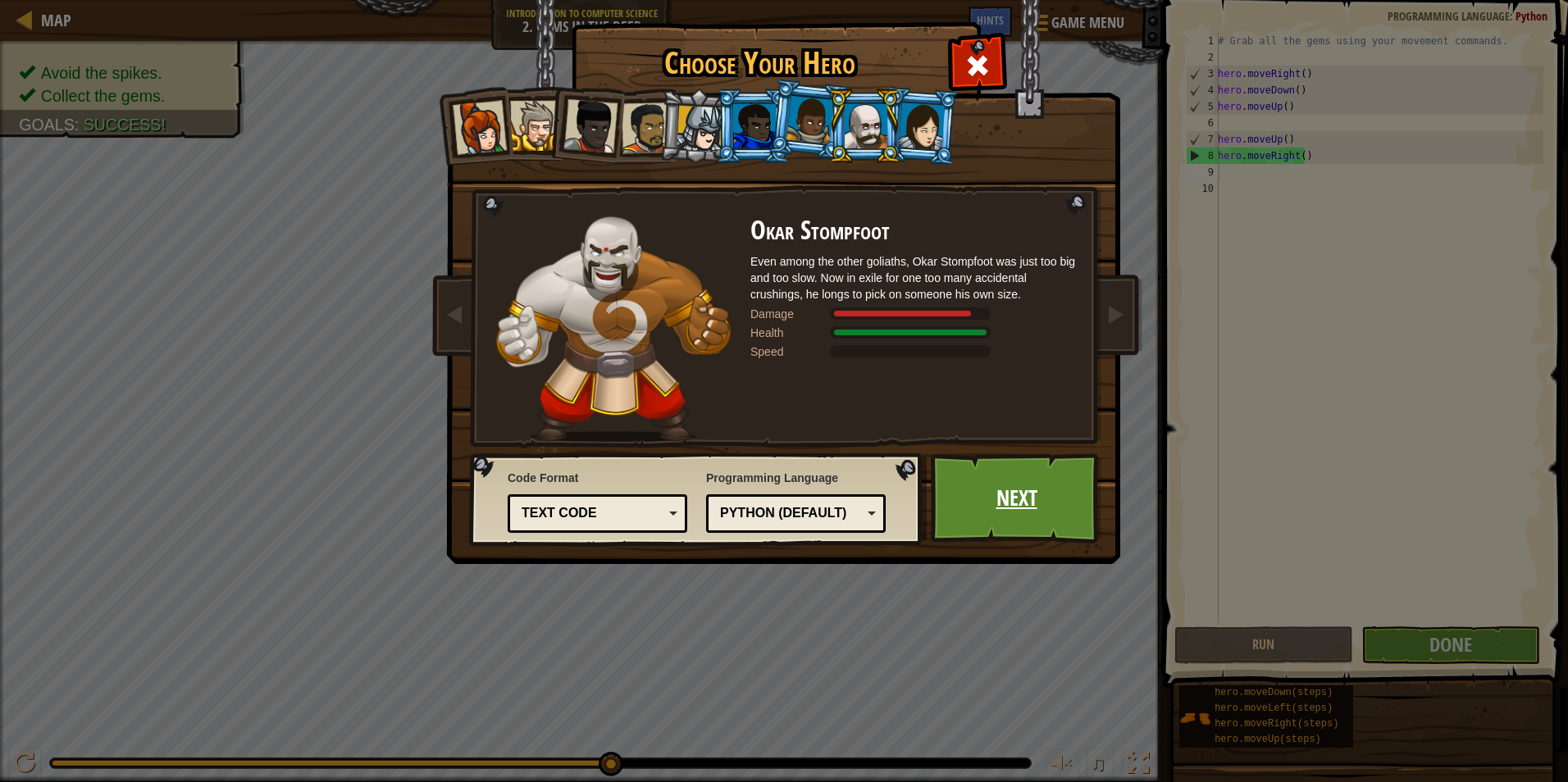
click at [1012, 508] on link "Next" at bounding box center [1017, 498] width 172 height 90
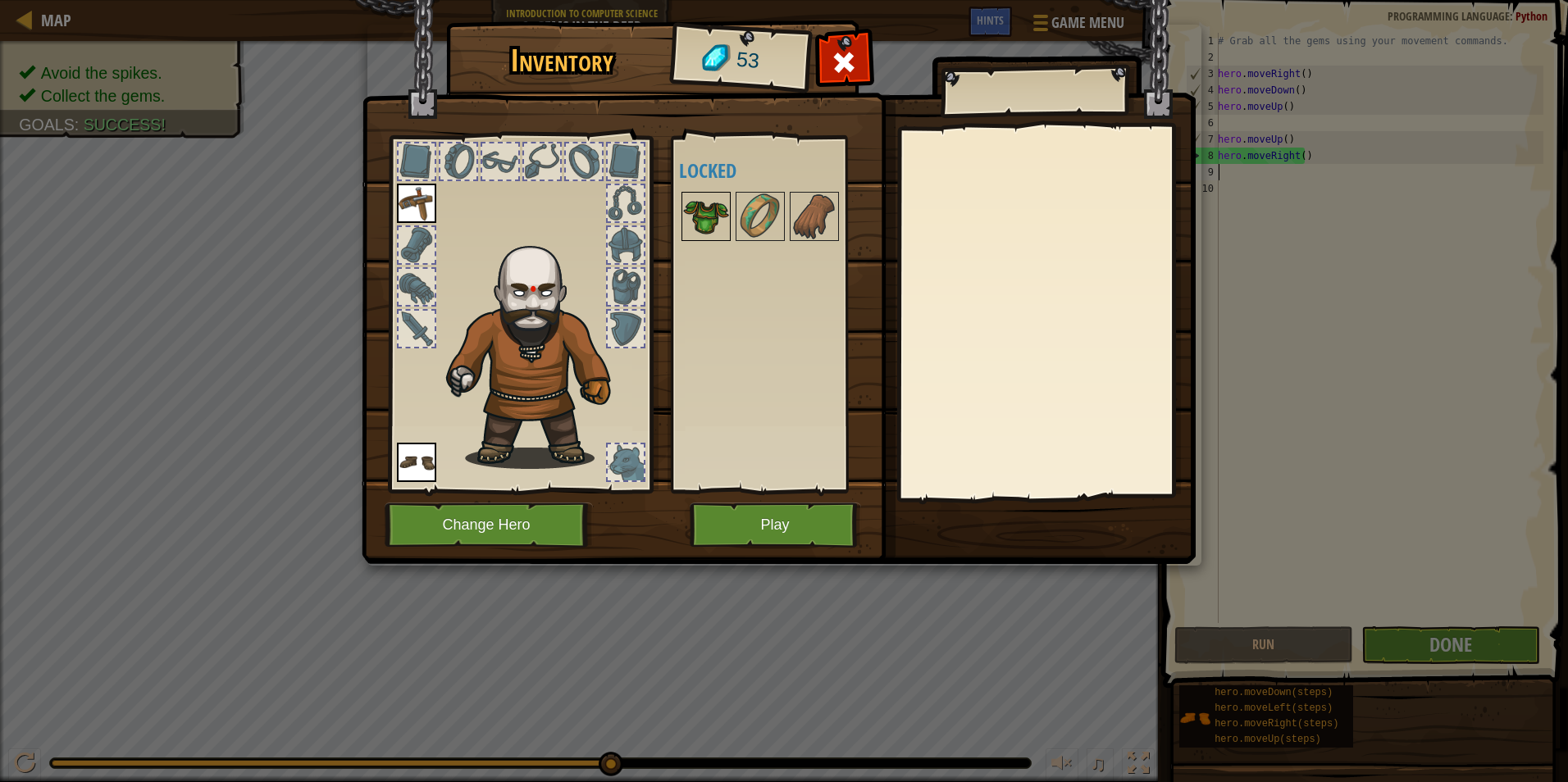
click at [697, 210] on img at bounding box center [706, 216] width 46 height 46
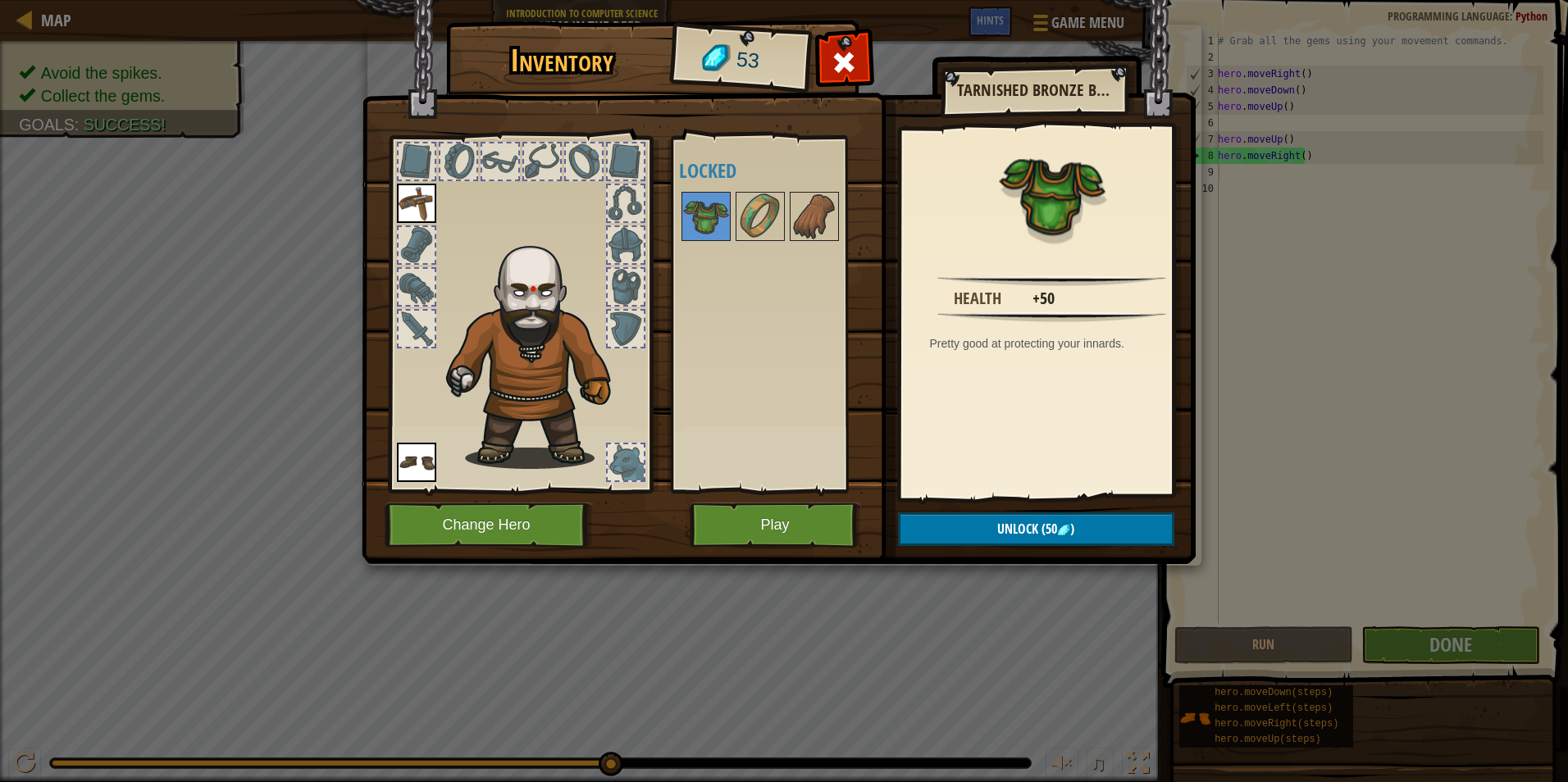
click at [787, 197] on div at bounding box center [782, 216] width 206 height 54
click at [782, 214] on img at bounding box center [760, 216] width 46 height 46
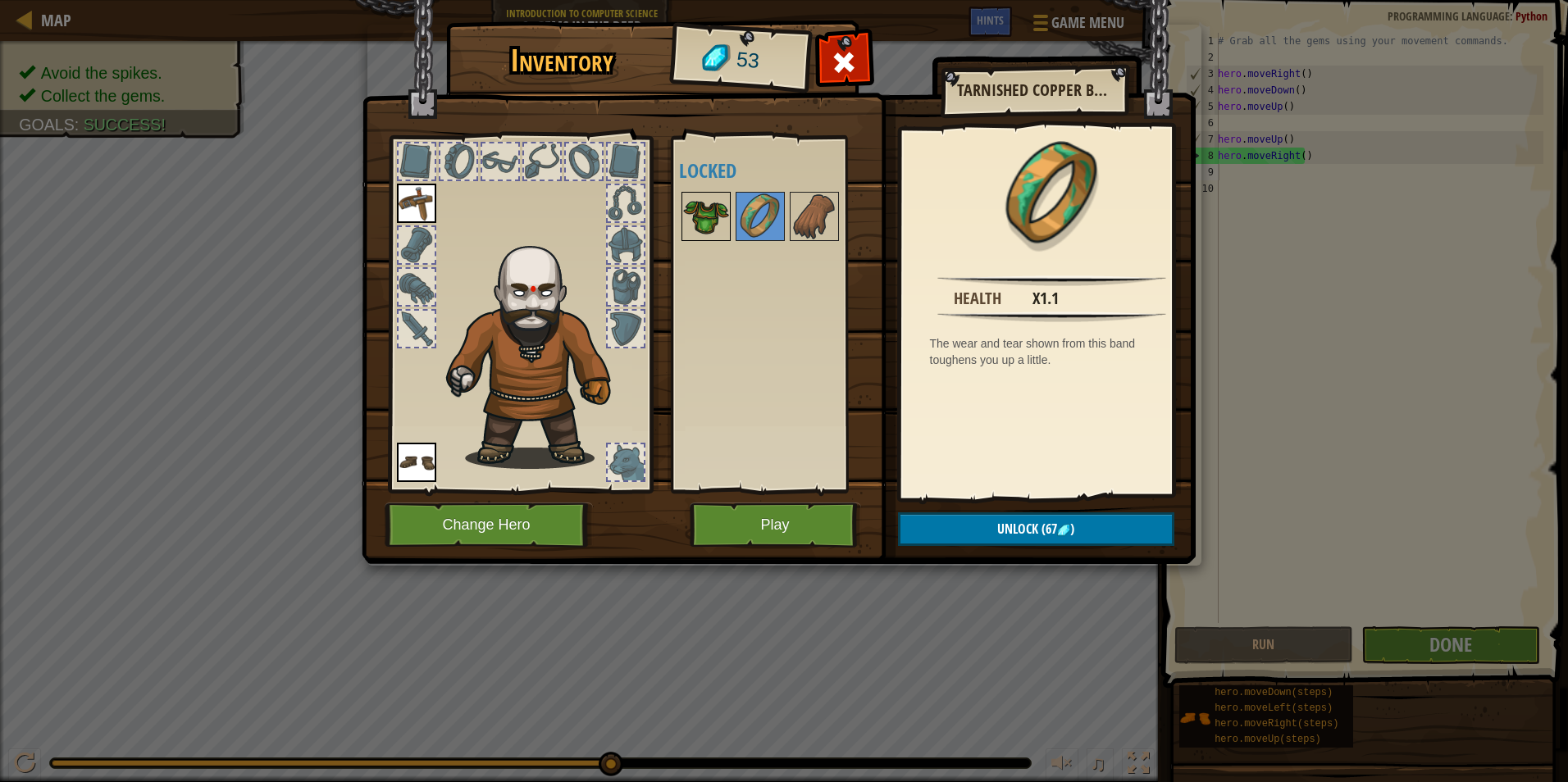
click at [708, 202] on img at bounding box center [706, 216] width 46 height 46
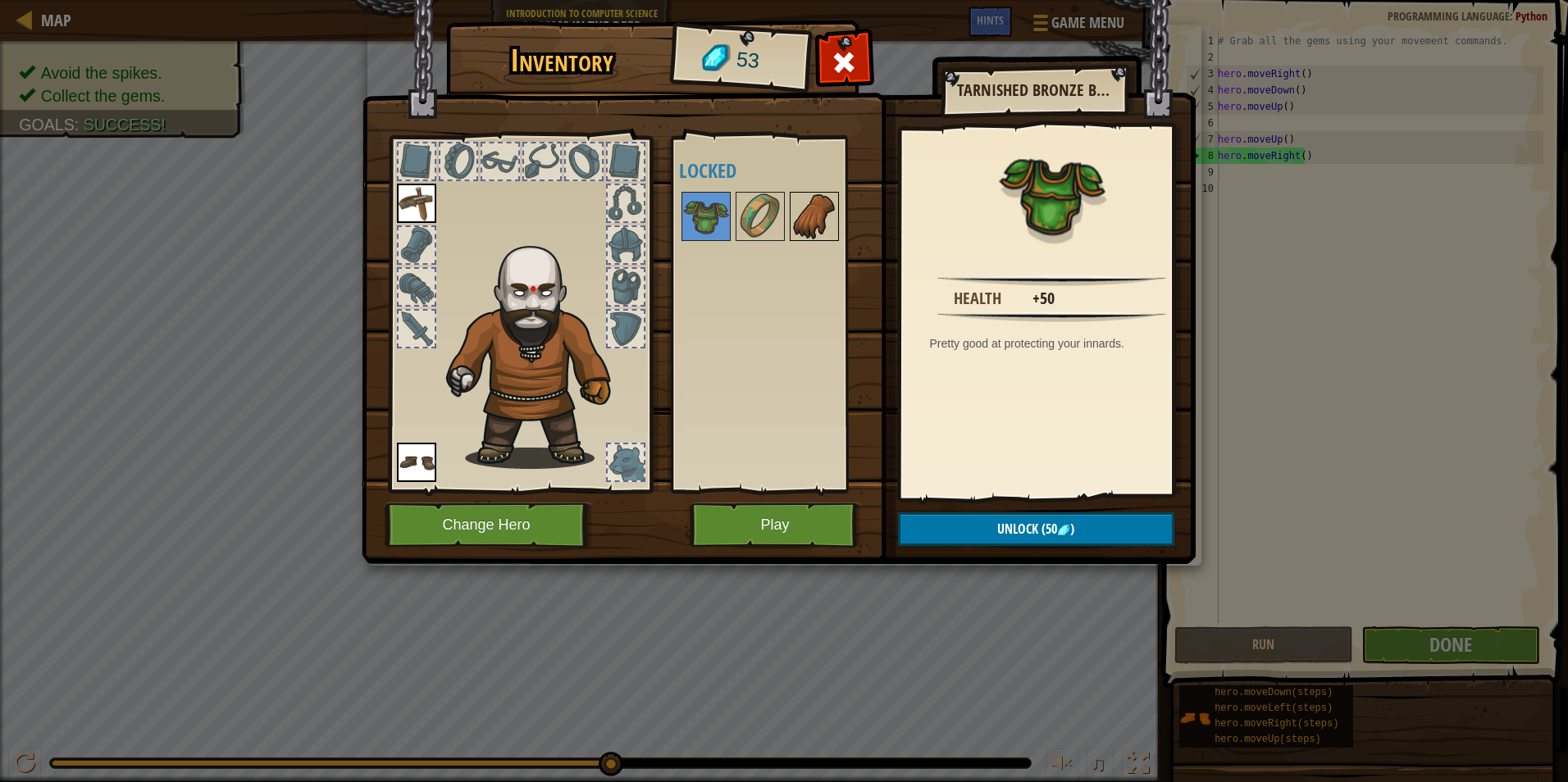
click at [806, 213] on img at bounding box center [815, 216] width 46 height 46
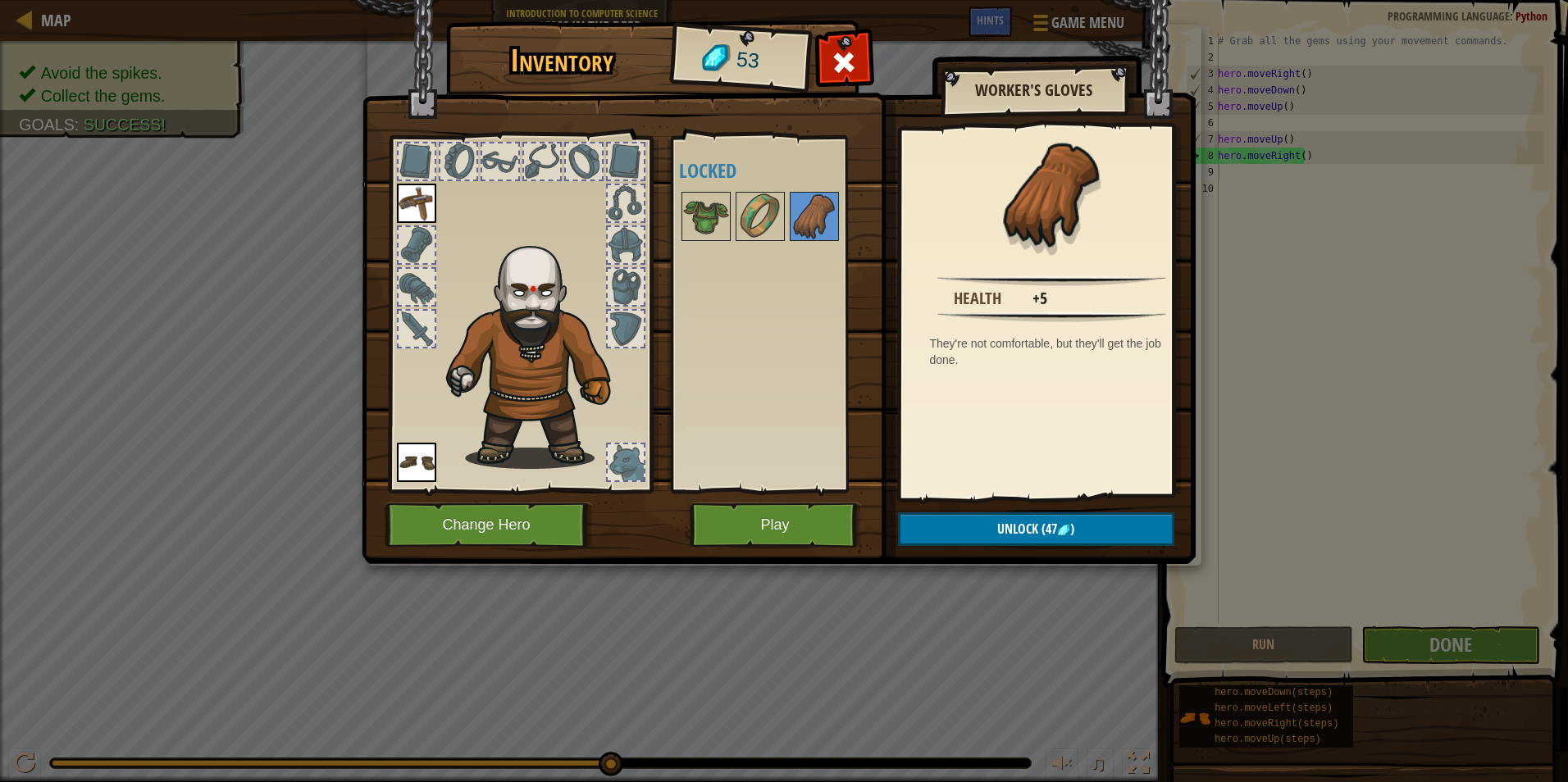
click at [673, 207] on div "Available Equip Equip (double-click to equip) Locked" at bounding box center [772, 315] width 201 height 357
click at [687, 207] on img at bounding box center [706, 216] width 46 height 46
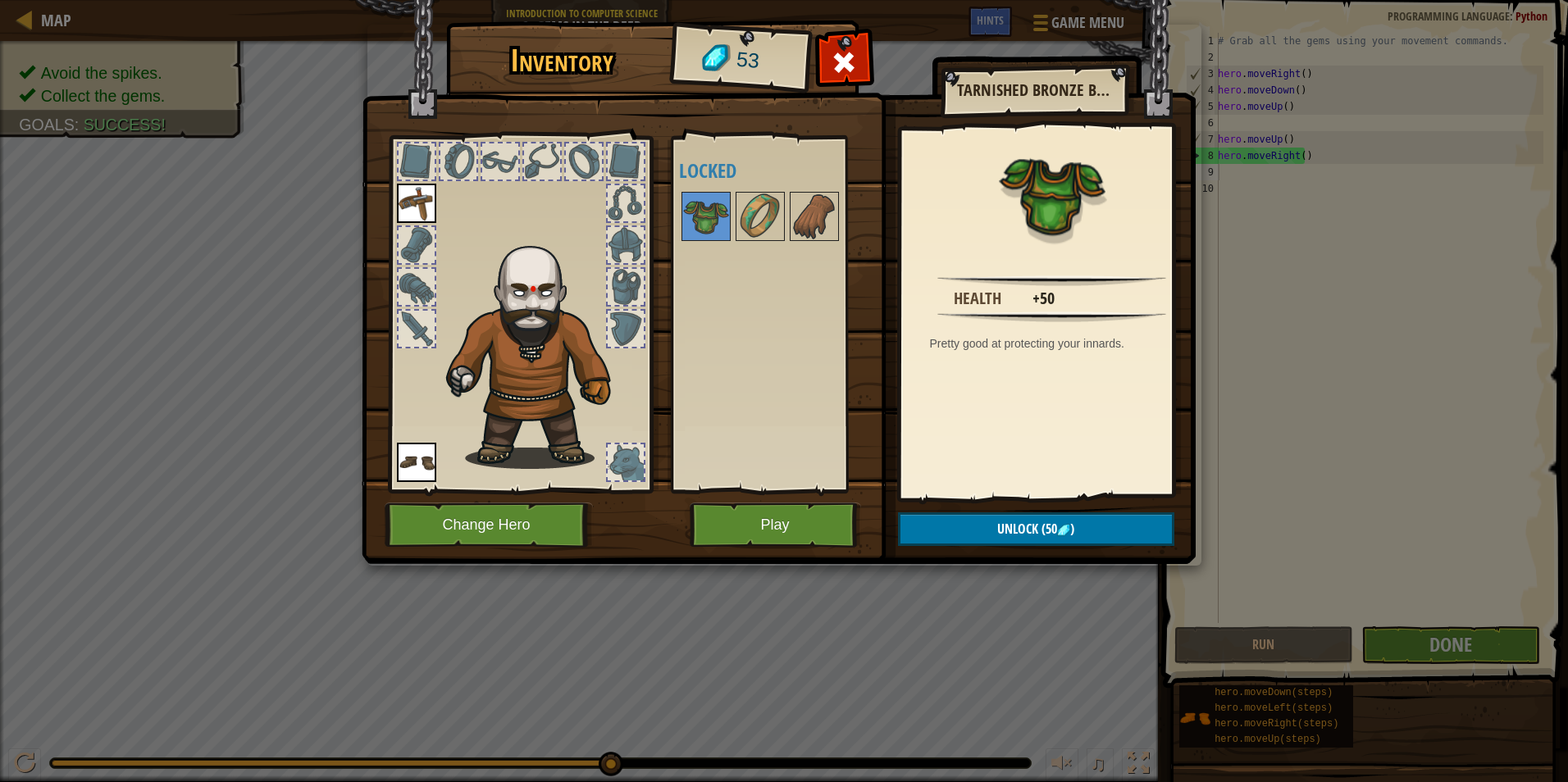
click at [820, 186] on div "Available Equip Equip (double-click to equip) Locked" at bounding box center [782, 315] width 206 height 342
drag, startPoint x: 813, startPoint y: 199, endPoint x: 812, endPoint y: 212, distance: 13.0
click at [813, 205] on img at bounding box center [815, 216] width 46 height 46
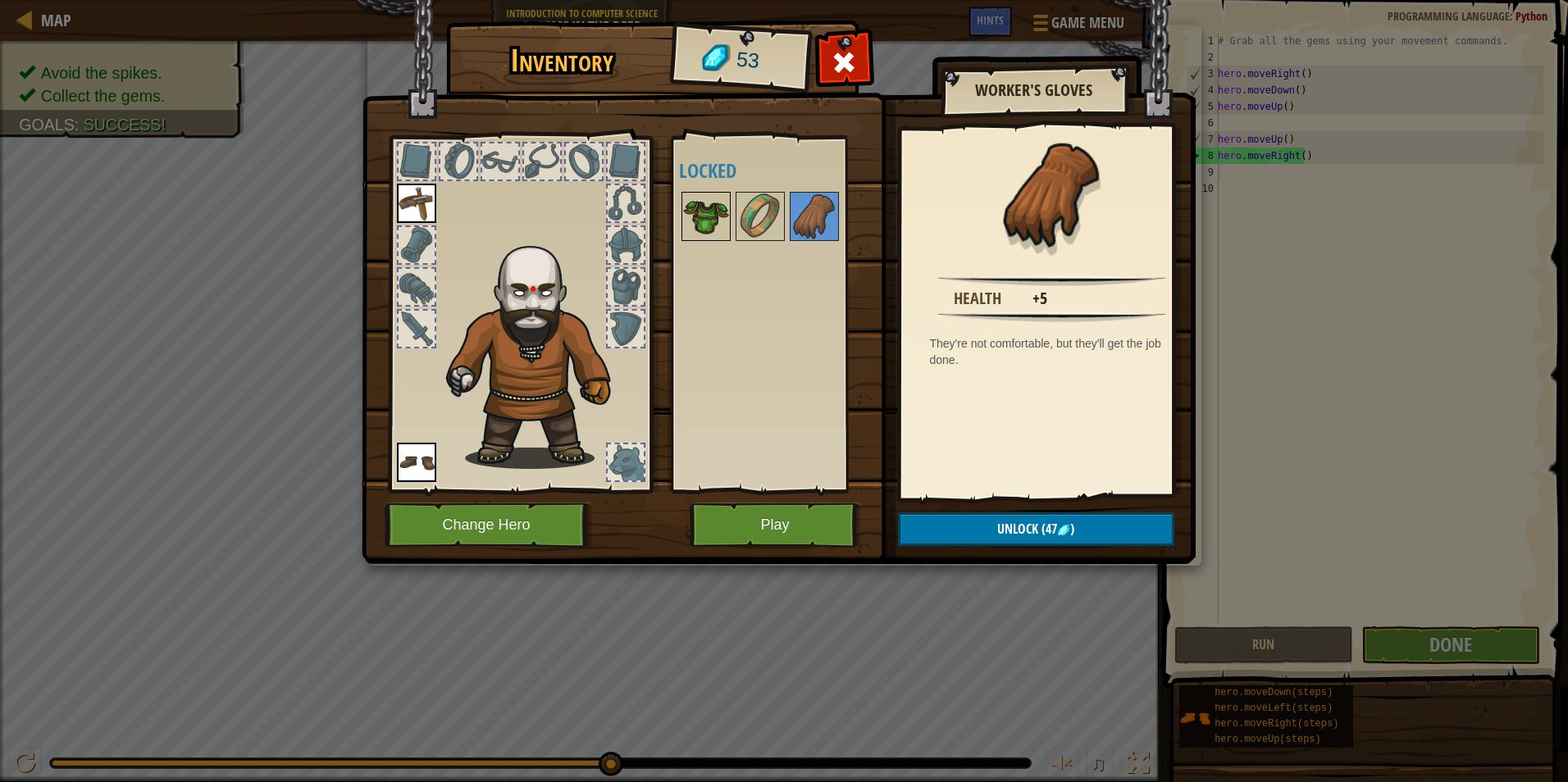
click at [700, 212] on img at bounding box center [706, 216] width 46 height 46
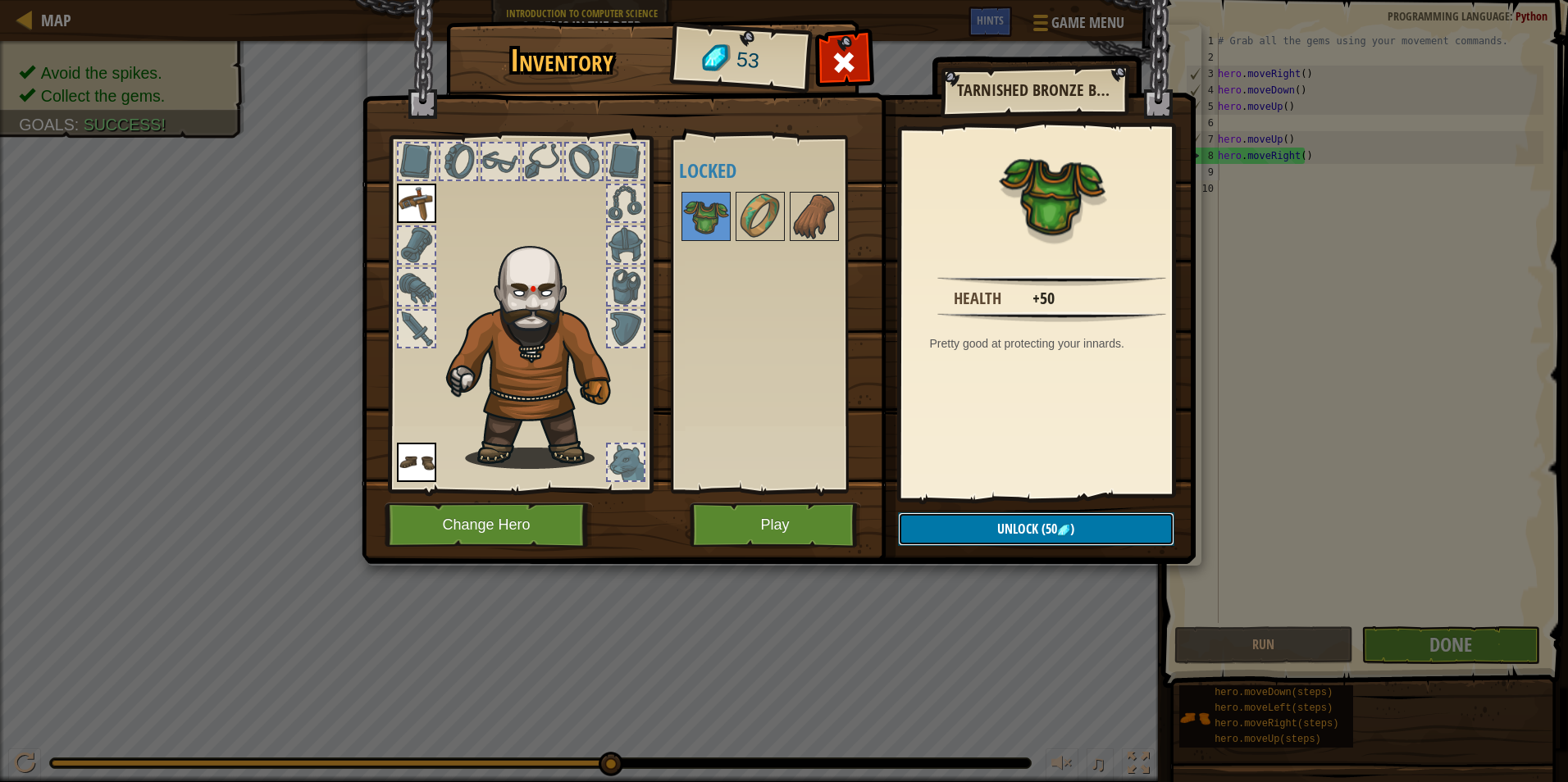
click at [1055, 531] on span "(50" at bounding box center [1047, 529] width 19 height 18
click at [1055, 531] on button "Confirm" at bounding box center [1036, 530] width 276 height 34
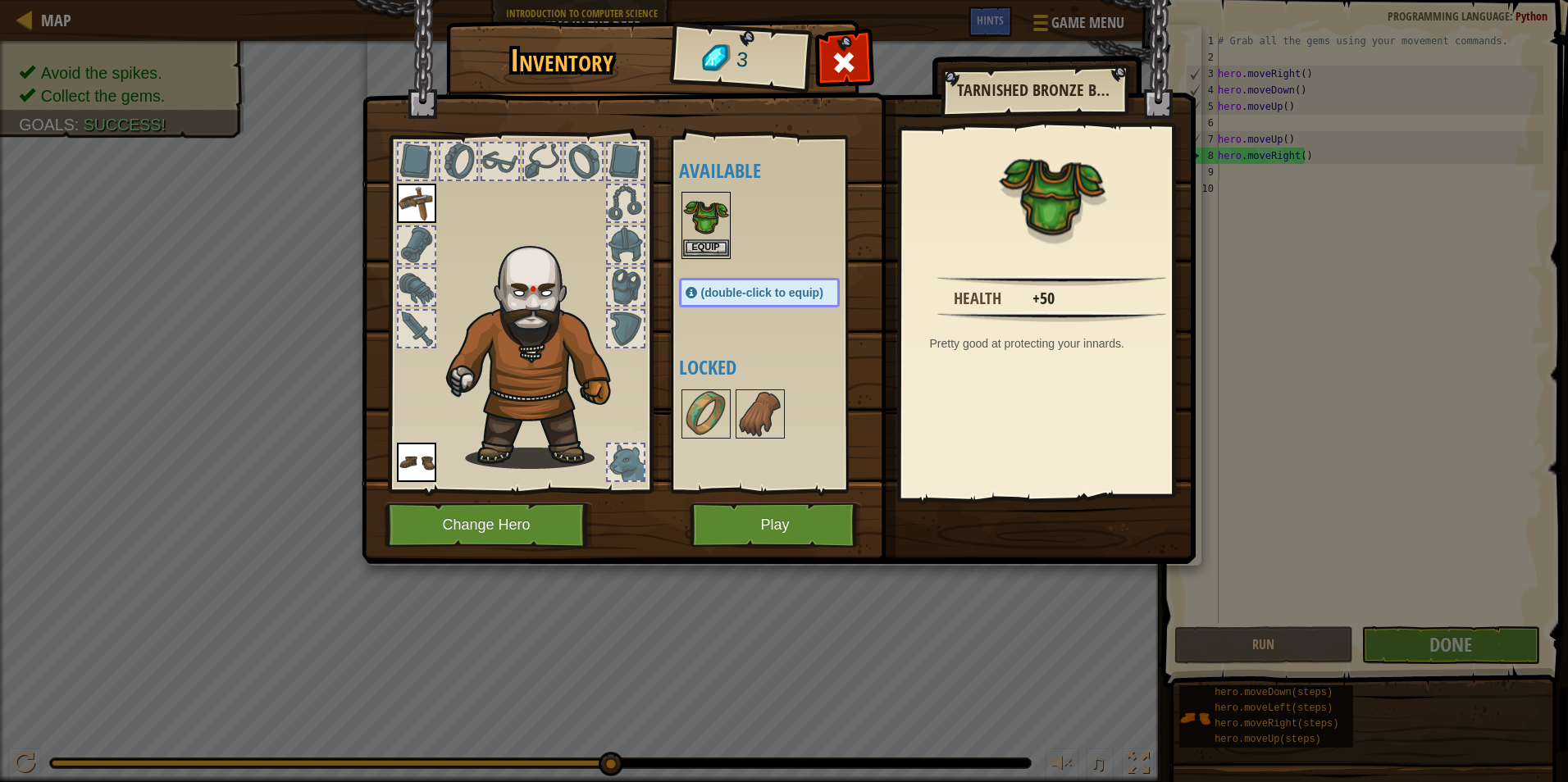
click at [709, 238] on img at bounding box center [706, 216] width 46 height 46
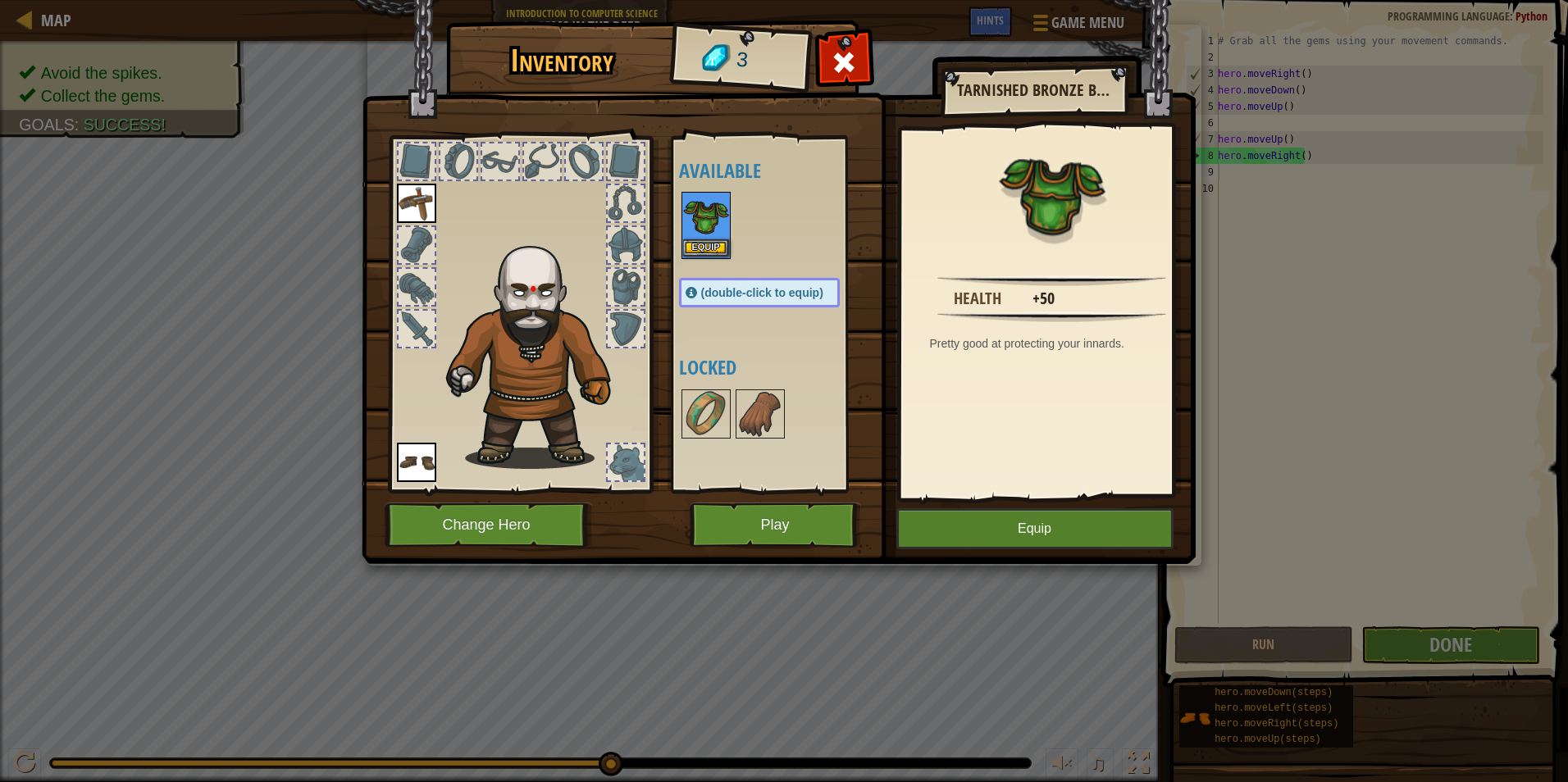
click at [709, 238] on img at bounding box center [706, 216] width 46 height 46
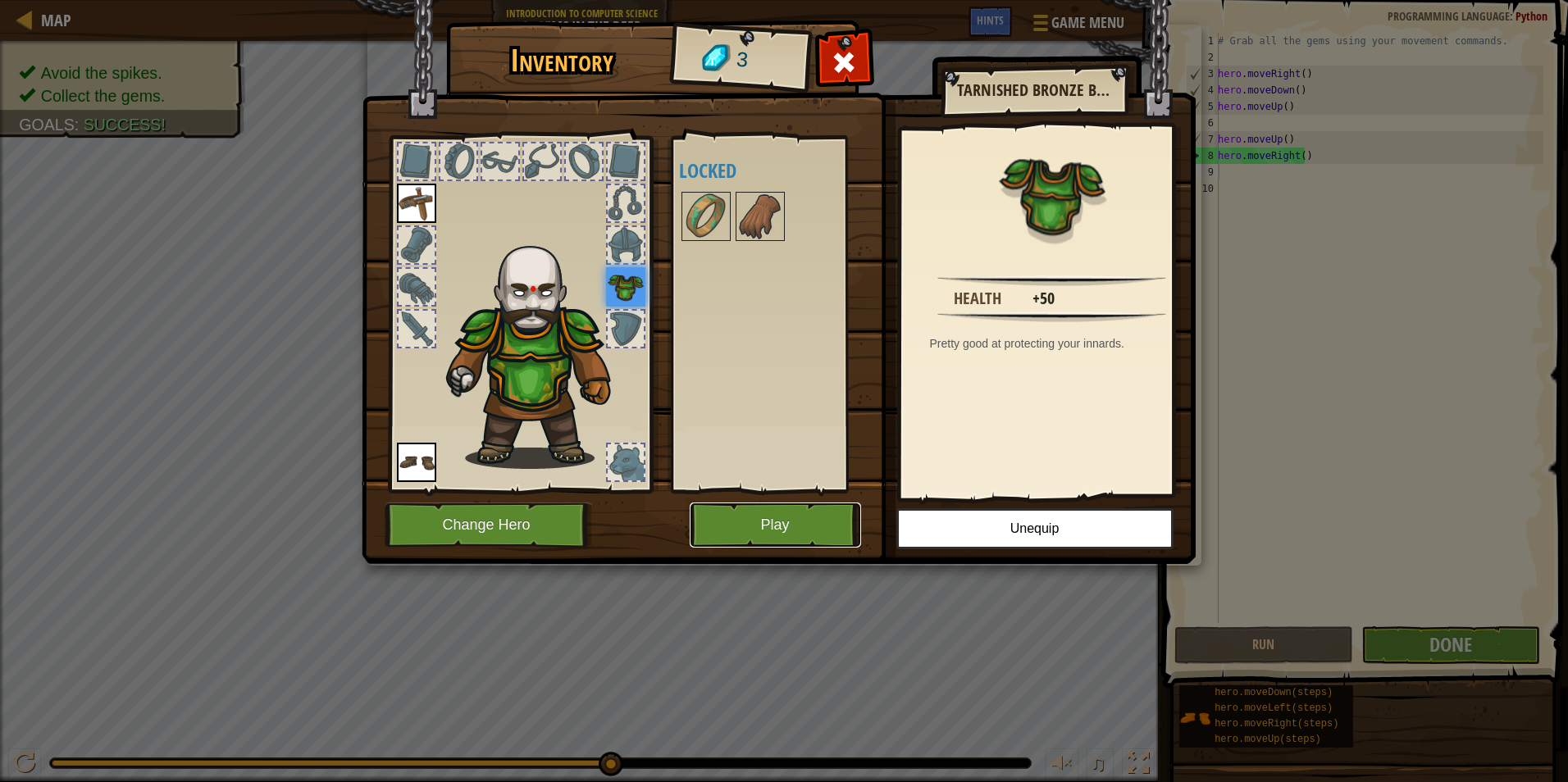
click at [798, 521] on button "Play" at bounding box center [775, 526] width 172 height 45
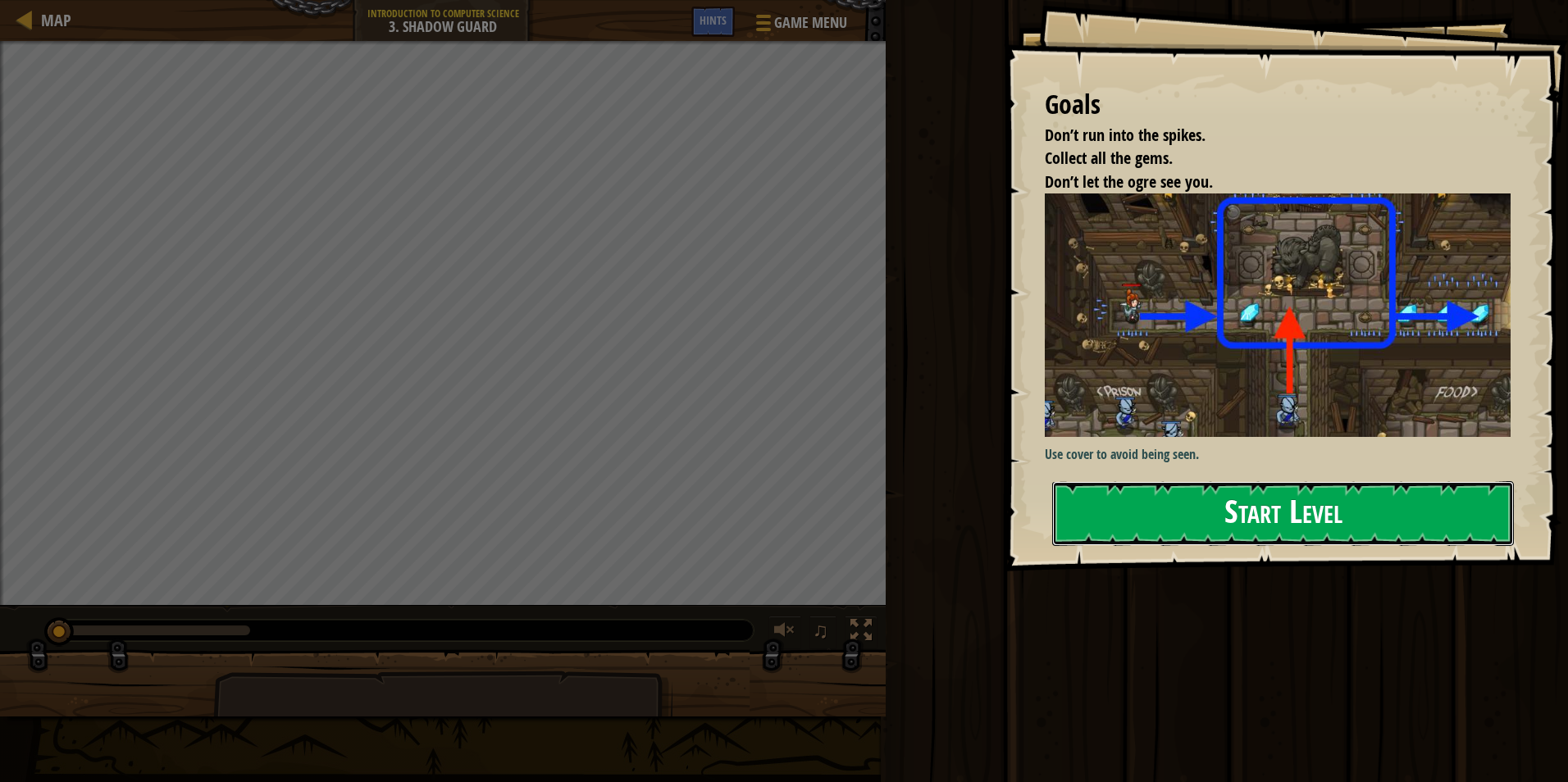
click at [1246, 481] on button "Start Level" at bounding box center [1283, 514] width 462 height 65
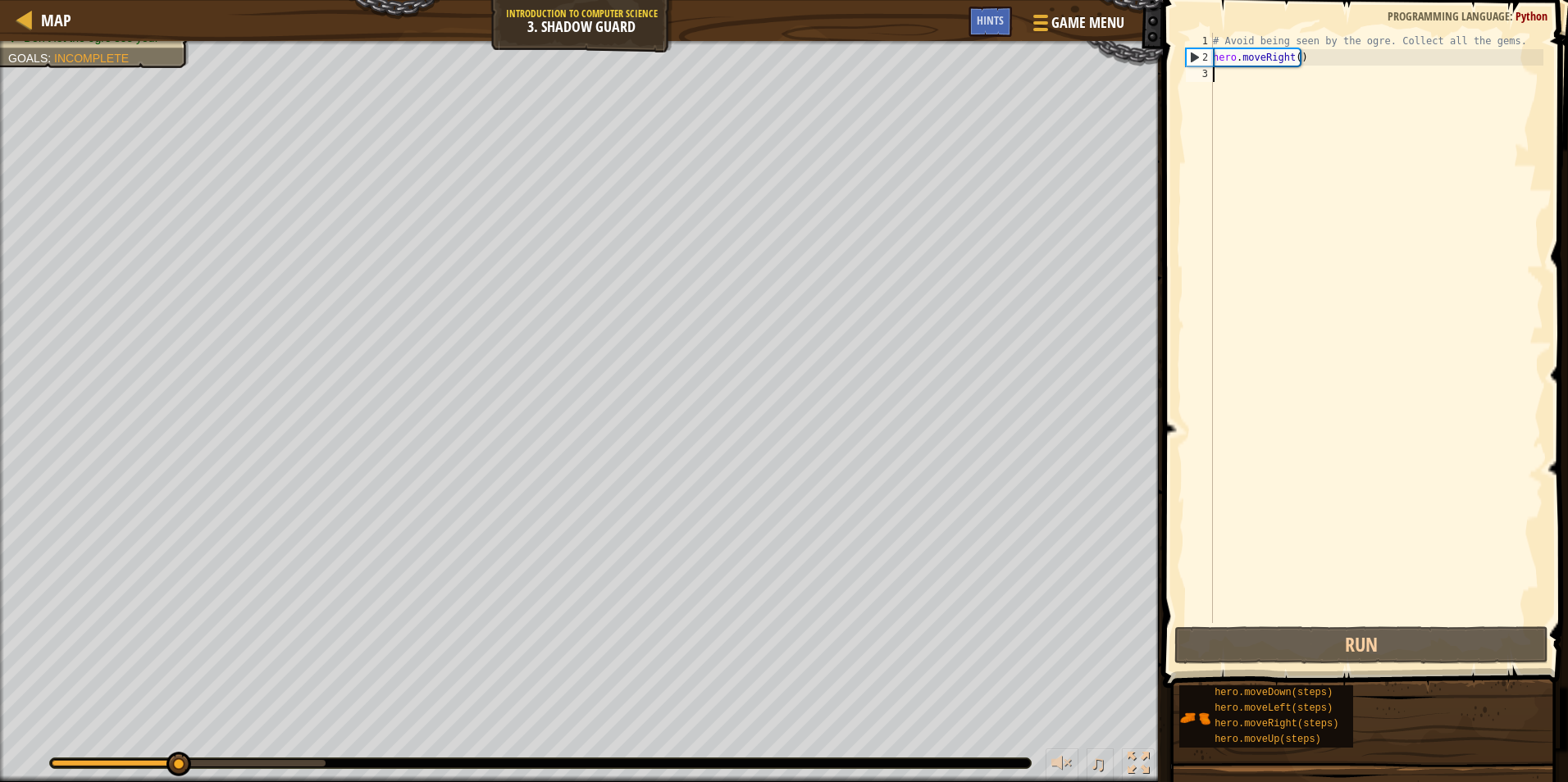
click at [1223, 71] on div "# Avoid being seen by the ogre. Collect all the gems. hero . moveRight ( )" at bounding box center [1377, 344] width 333 height 623
type textarea "h"
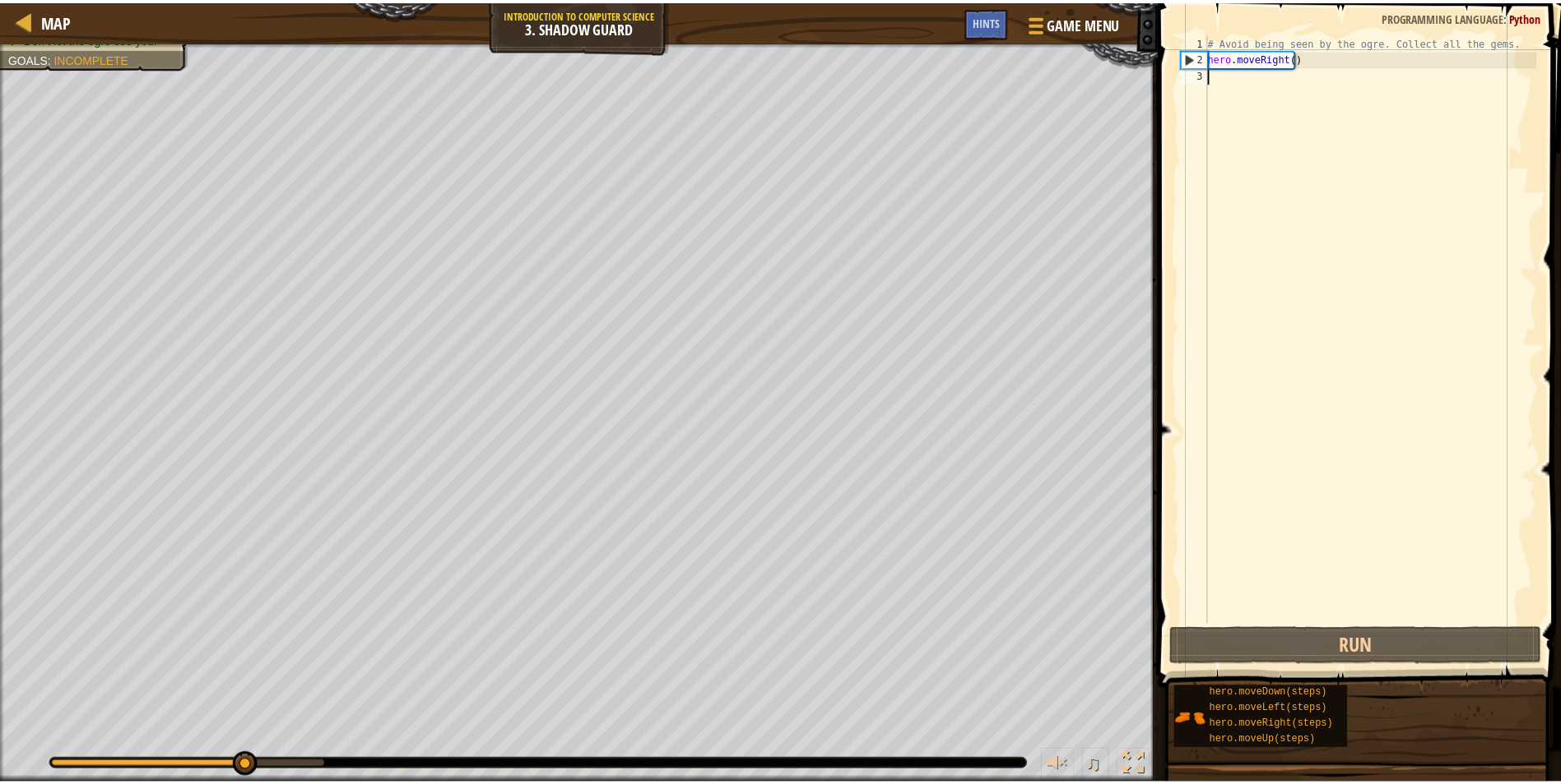
scroll to position [7, 0]
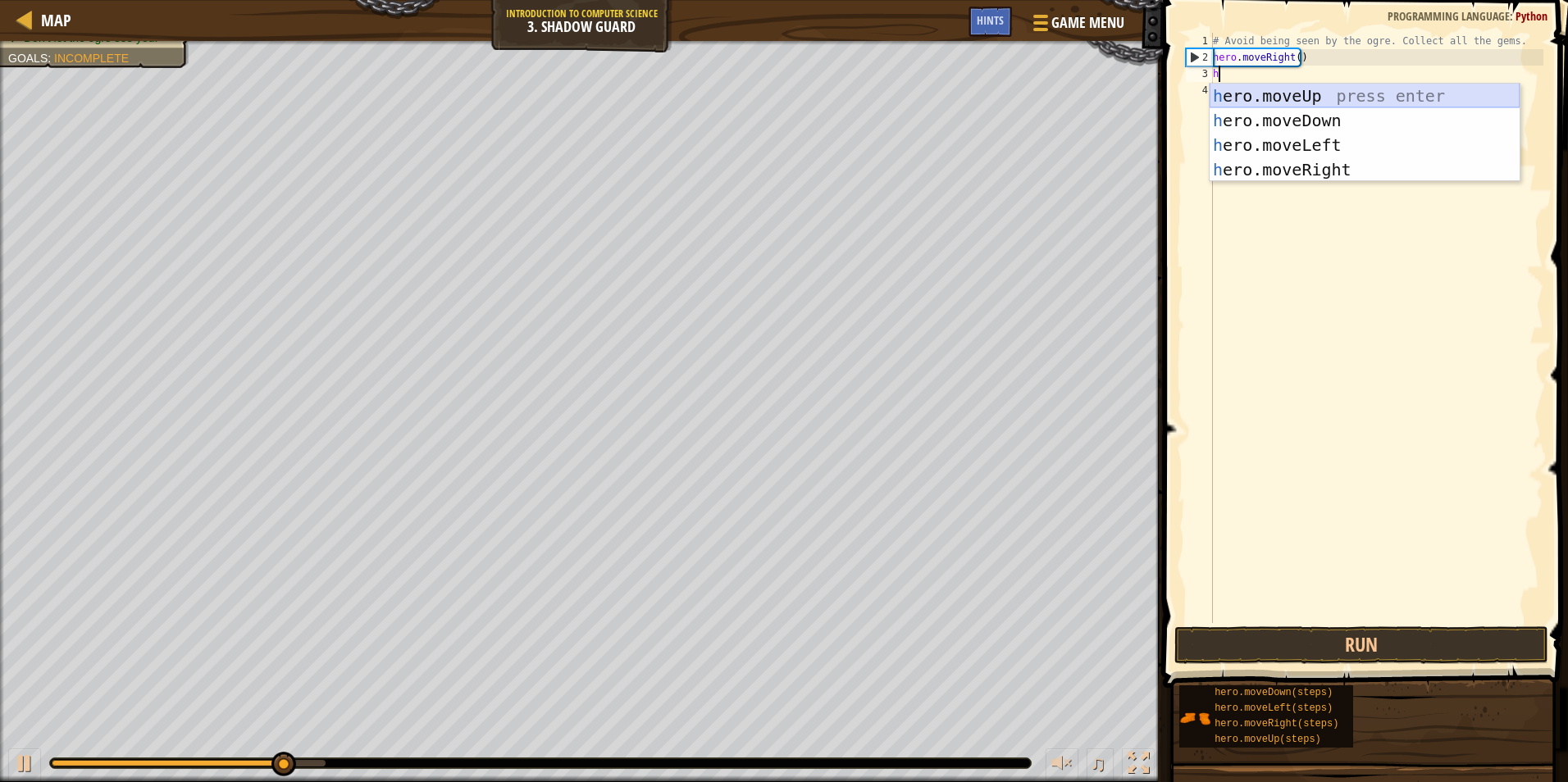
click at [1267, 95] on div "h ero.moveUp press enter h ero.moveDown press enter h ero.moveLeft press enter …" at bounding box center [1365, 158] width 310 height 148
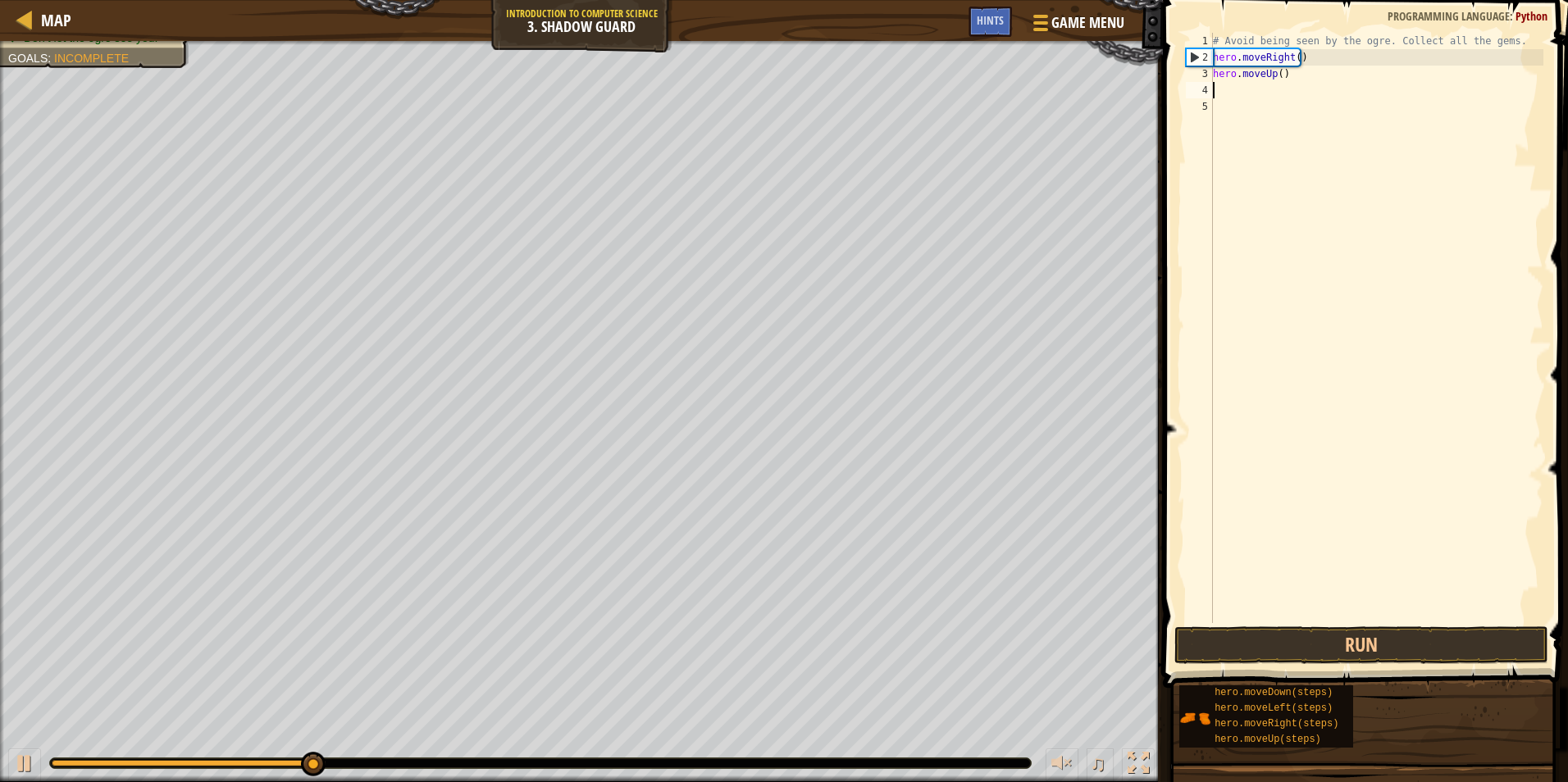
type textarea "f"
type textarea "r"
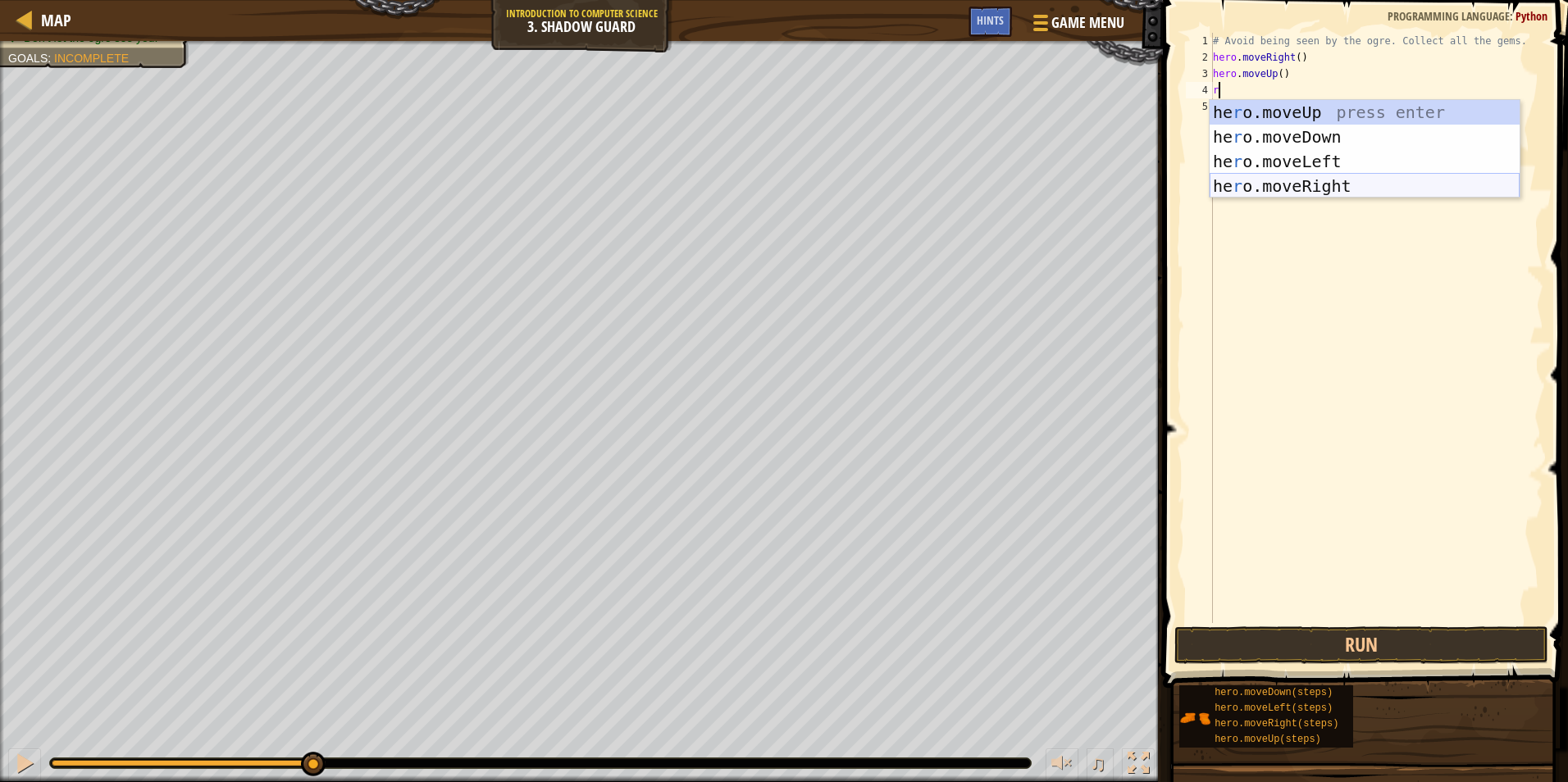
click at [1306, 190] on div "he r o.moveUp press enter he r o.moveDown press enter he r o.moveLeft press ent…" at bounding box center [1365, 174] width 310 height 148
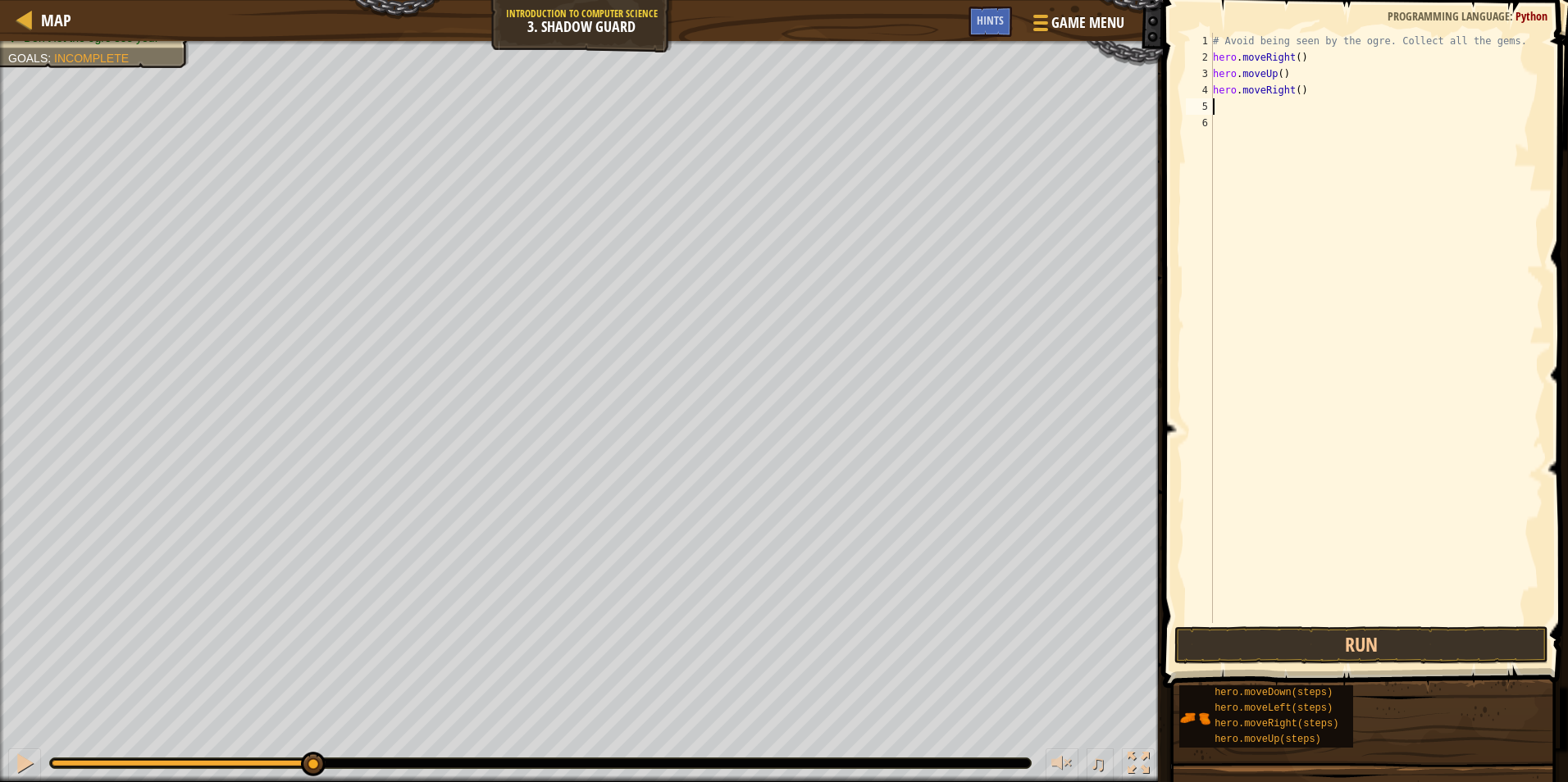
type textarea "d"
click at [1262, 125] on div "hero.[PERSON_NAME] own press enter" at bounding box center [1365, 153] width 310 height 74
type textarea "r"
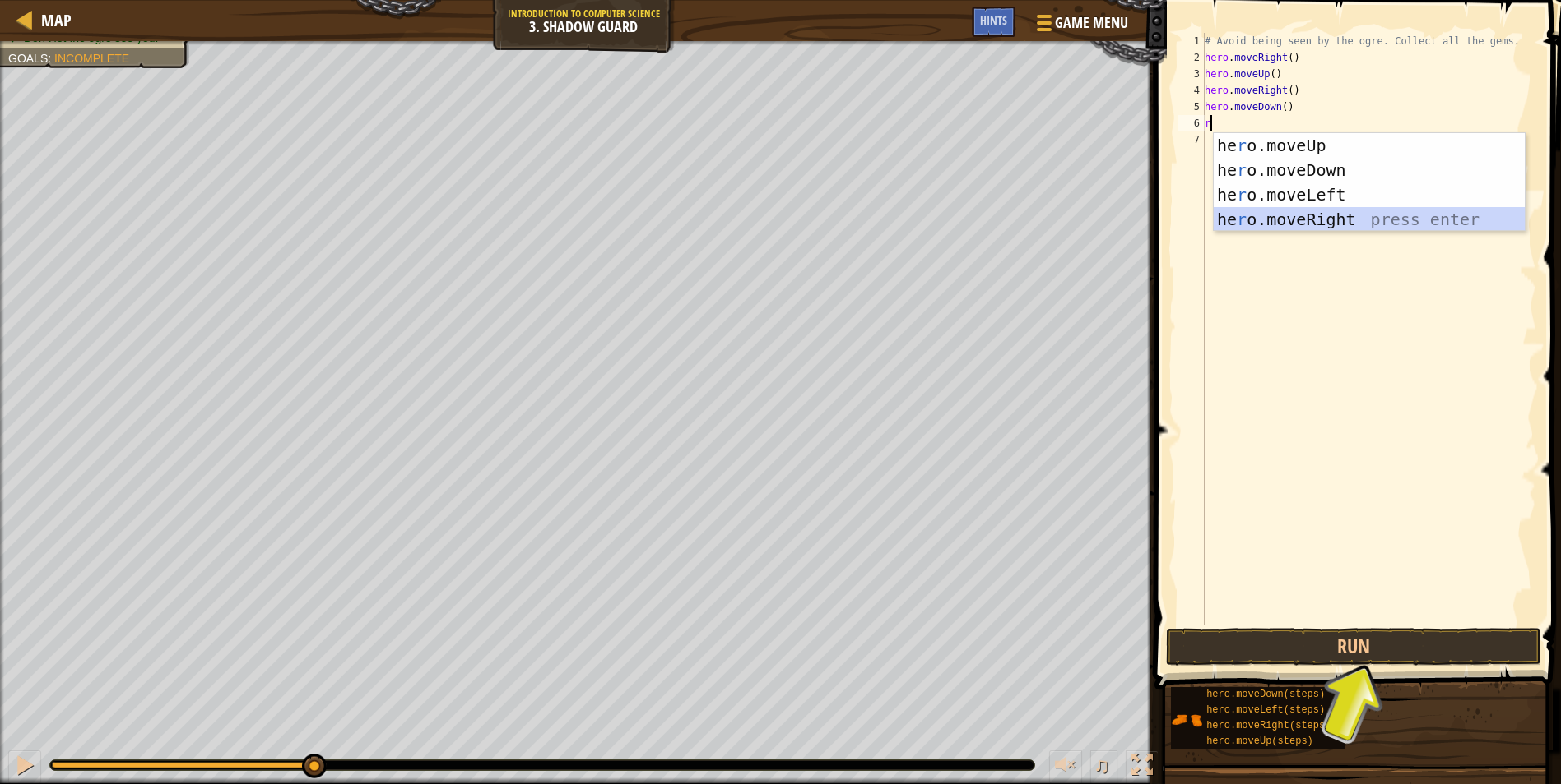
click at [1300, 216] on div "he r o.moveUp press enter he r o.moveDown press enter he r o.moveLeft press ent…" at bounding box center [1369, 208] width 311 height 148
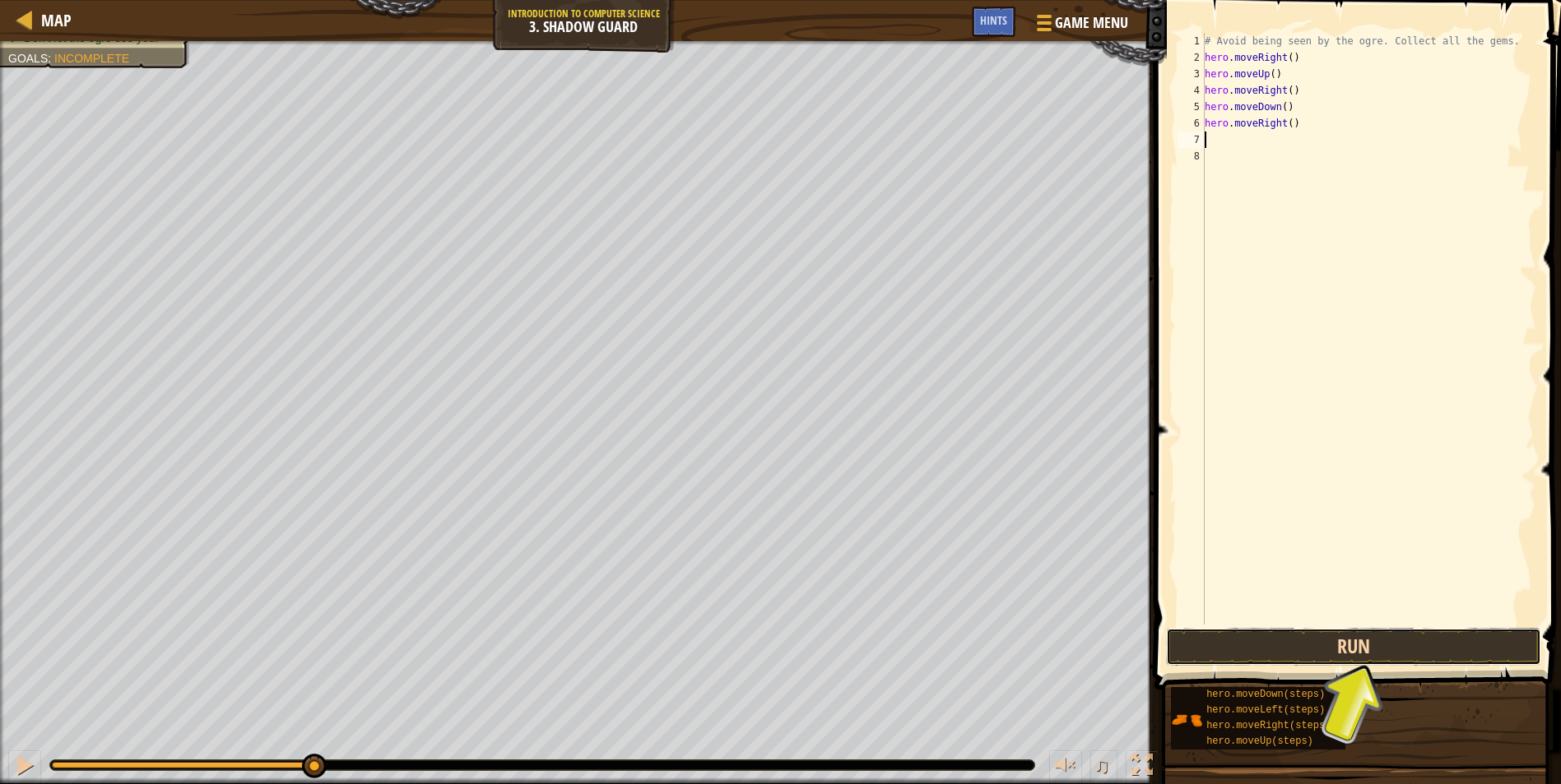
click at [1361, 637] on button "Run" at bounding box center [1352, 647] width 375 height 38
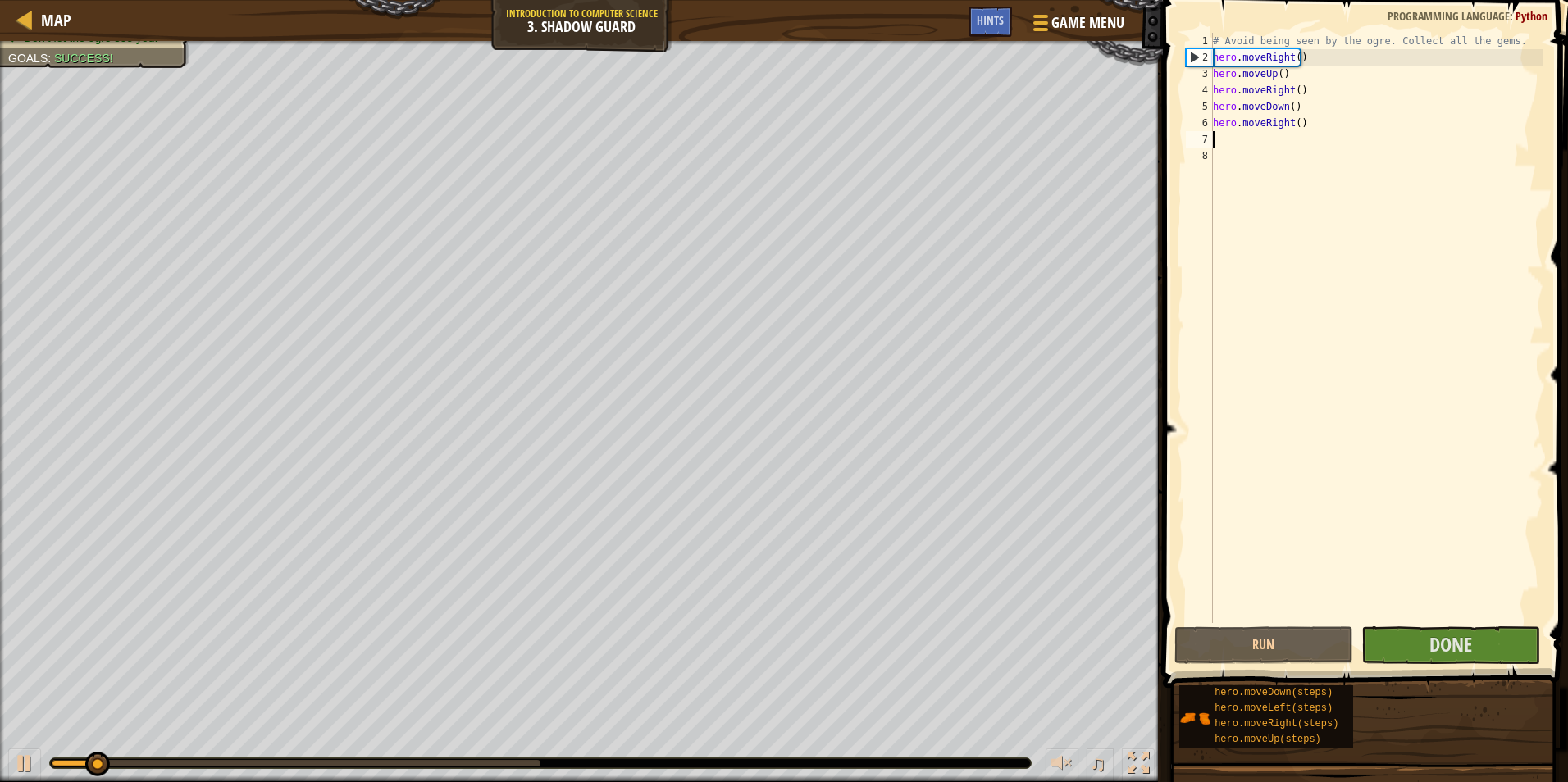
click at [1418, 615] on div "# Avoid being seen by the ogre. Collect all the gems. hero . moveRight ( ) hero…" at bounding box center [1377, 344] width 333 height 623
click at [1418, 621] on div "# Avoid being seen by the ogre. Collect all the gems. hero . moveRight ( ) hero…" at bounding box center [1377, 344] width 333 height 623
click at [1418, 632] on button "Done" at bounding box center [1451, 645] width 178 height 37
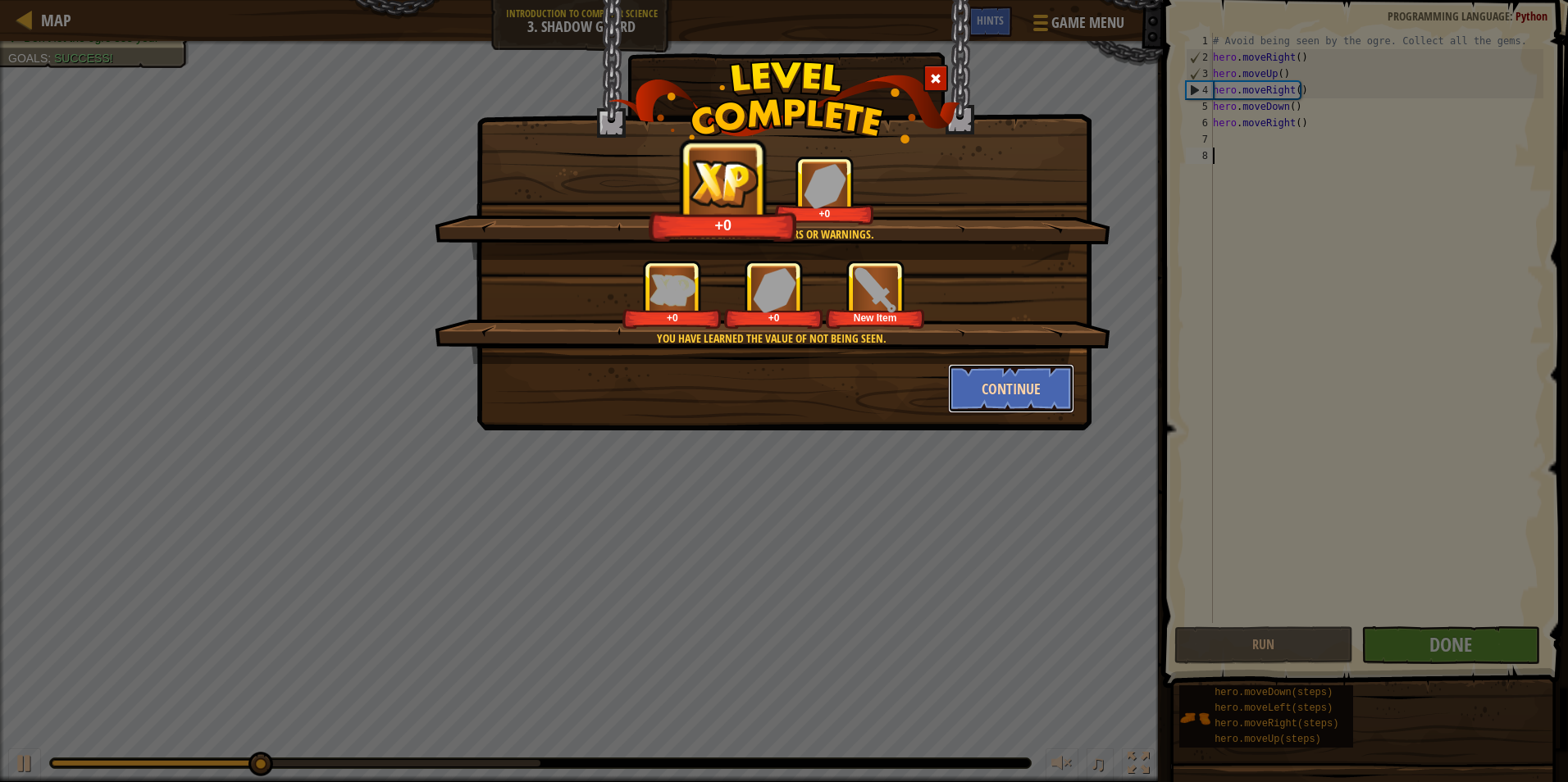
click at [1016, 392] on button "Continue" at bounding box center [1011, 389] width 127 height 49
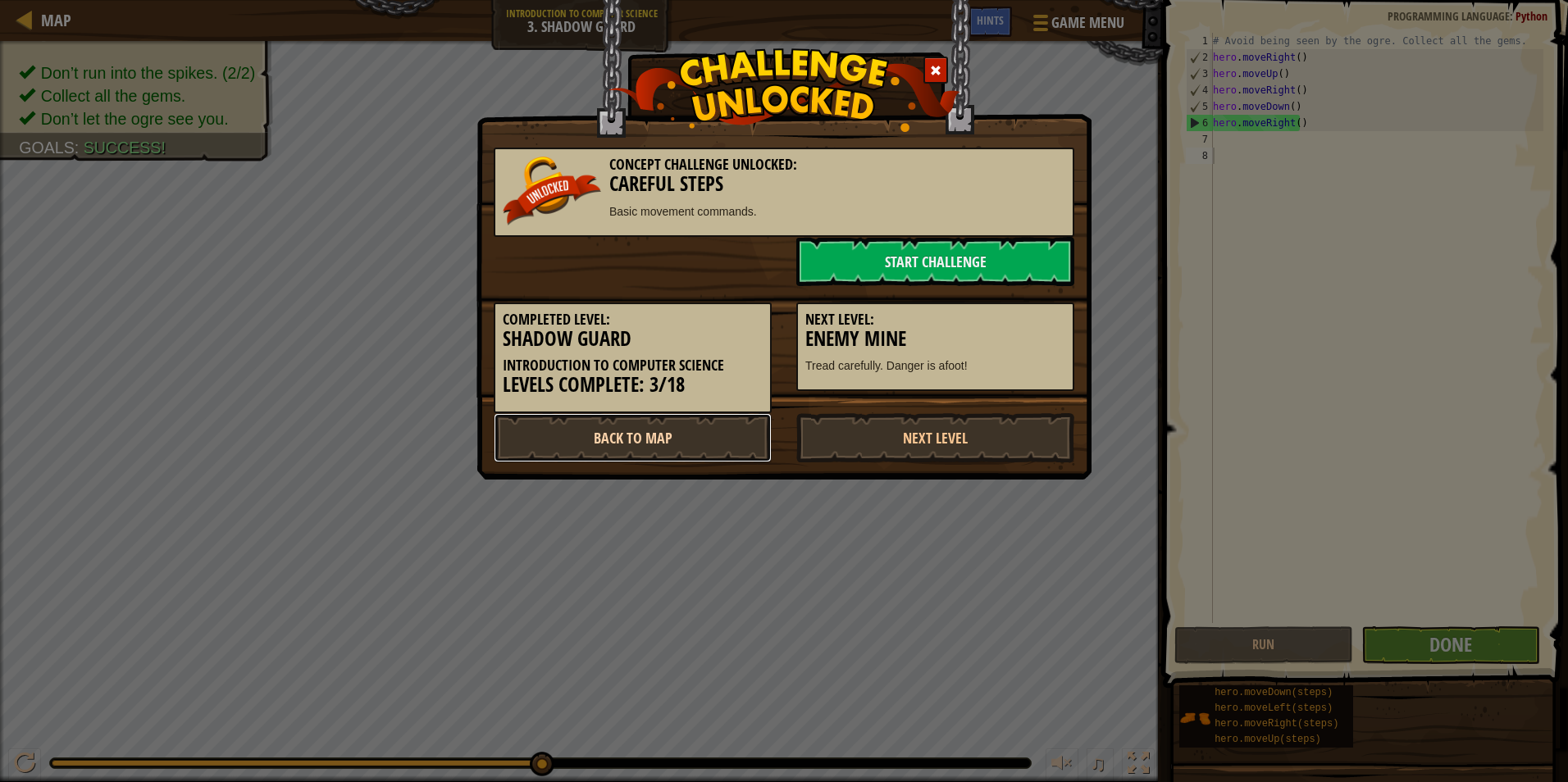
click at [709, 437] on link "Back to Map" at bounding box center [633, 438] width 278 height 49
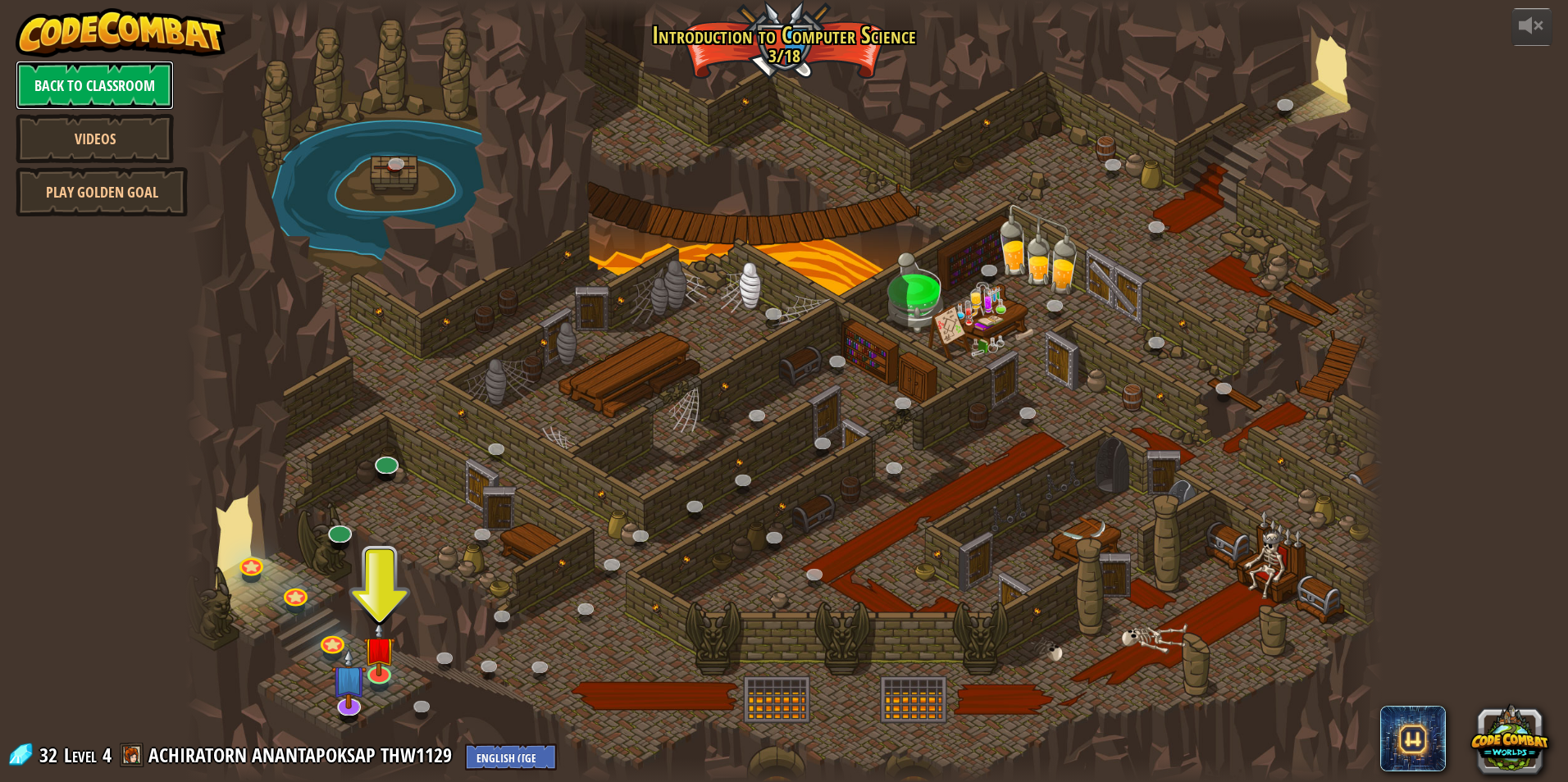
click at [102, 67] on link "Back to Classroom" at bounding box center [95, 86] width 159 height 49
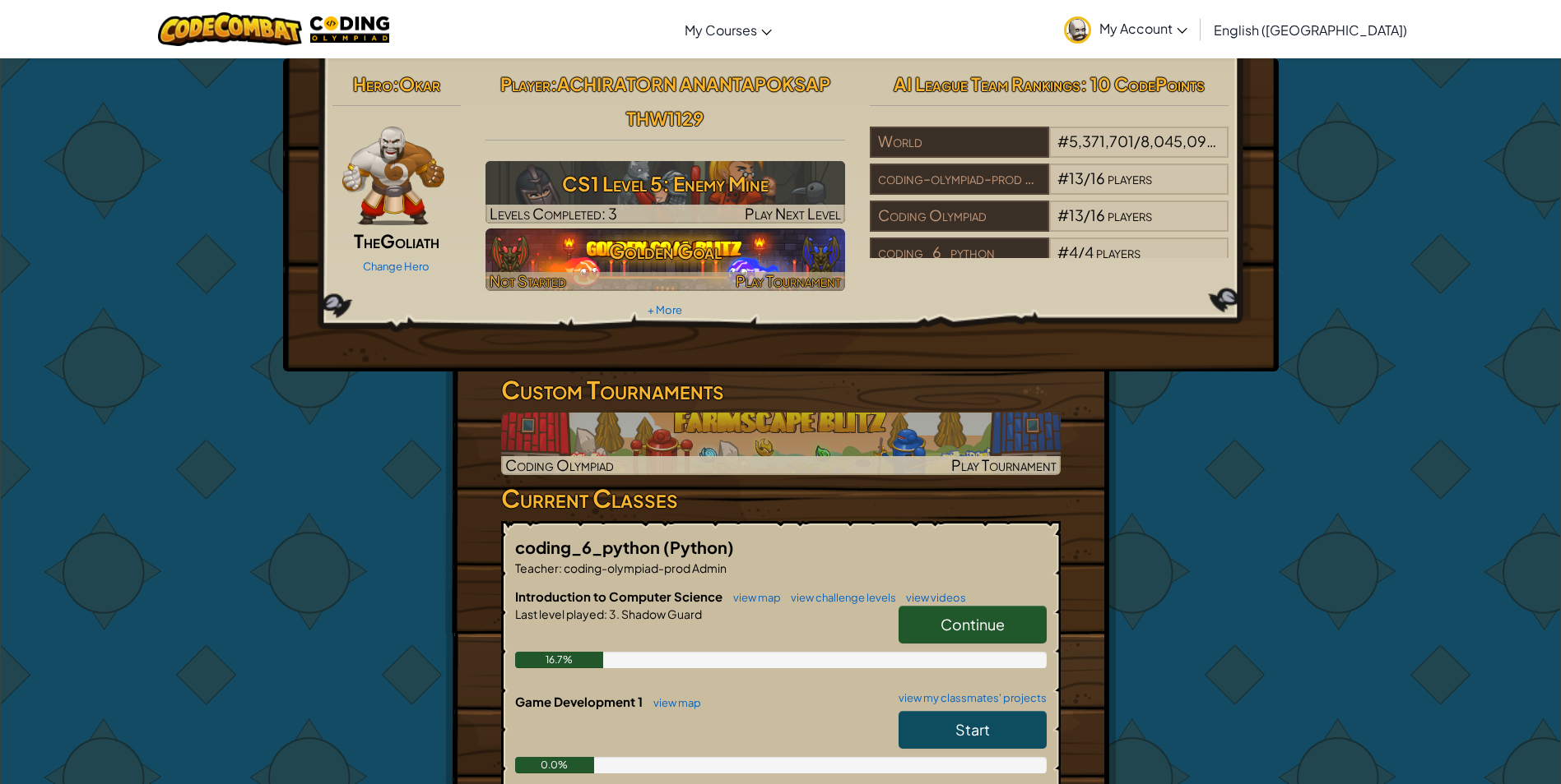
click at [602, 243] on h3 "Golden Goal" at bounding box center [665, 250] width 359 height 37
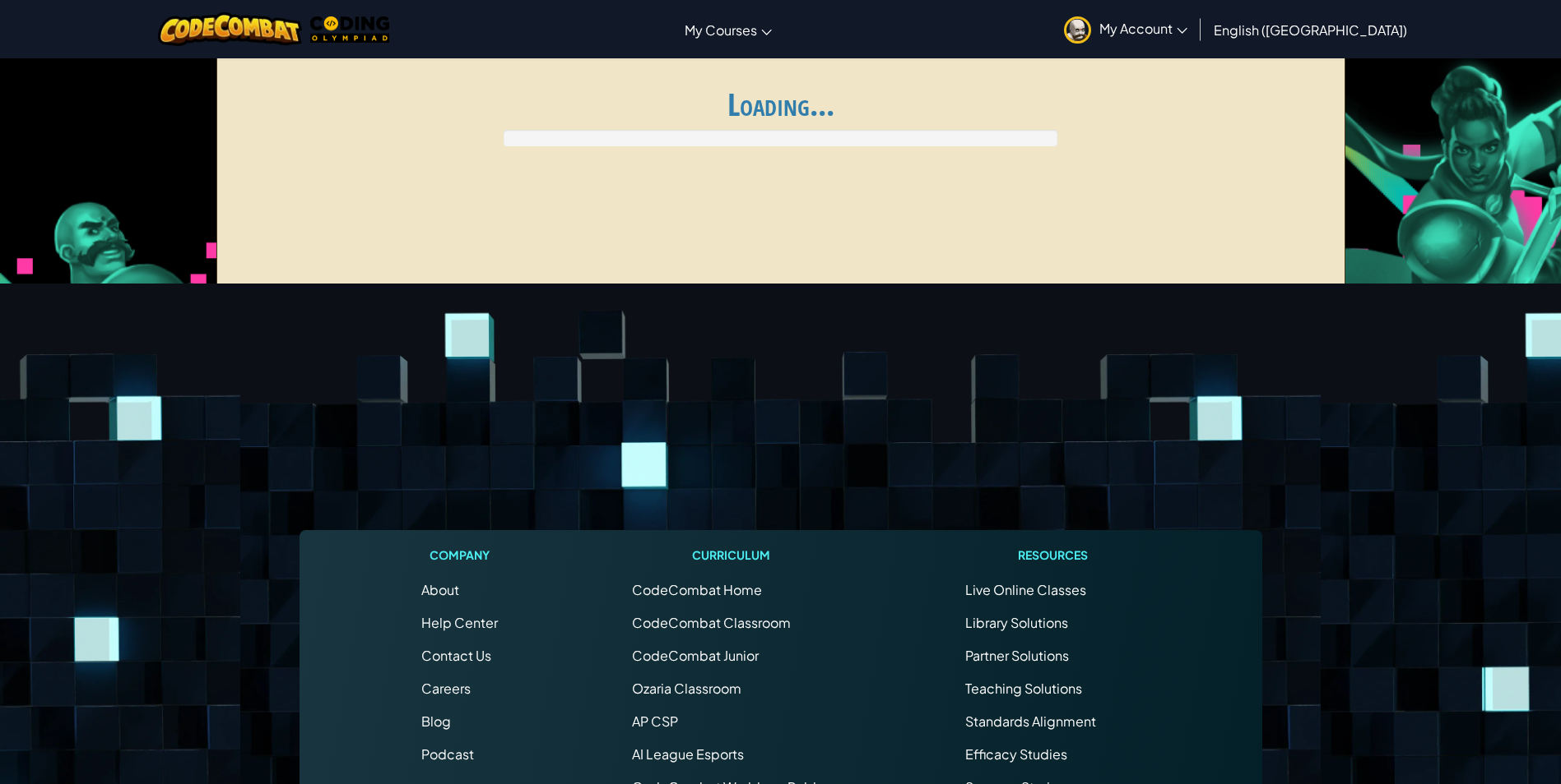
click at [602, 243] on div "Global AI League ends at [DATE] 1:59 PM Register for AI League Ladder My Matche…" at bounding box center [780, 177] width 1129 height 247
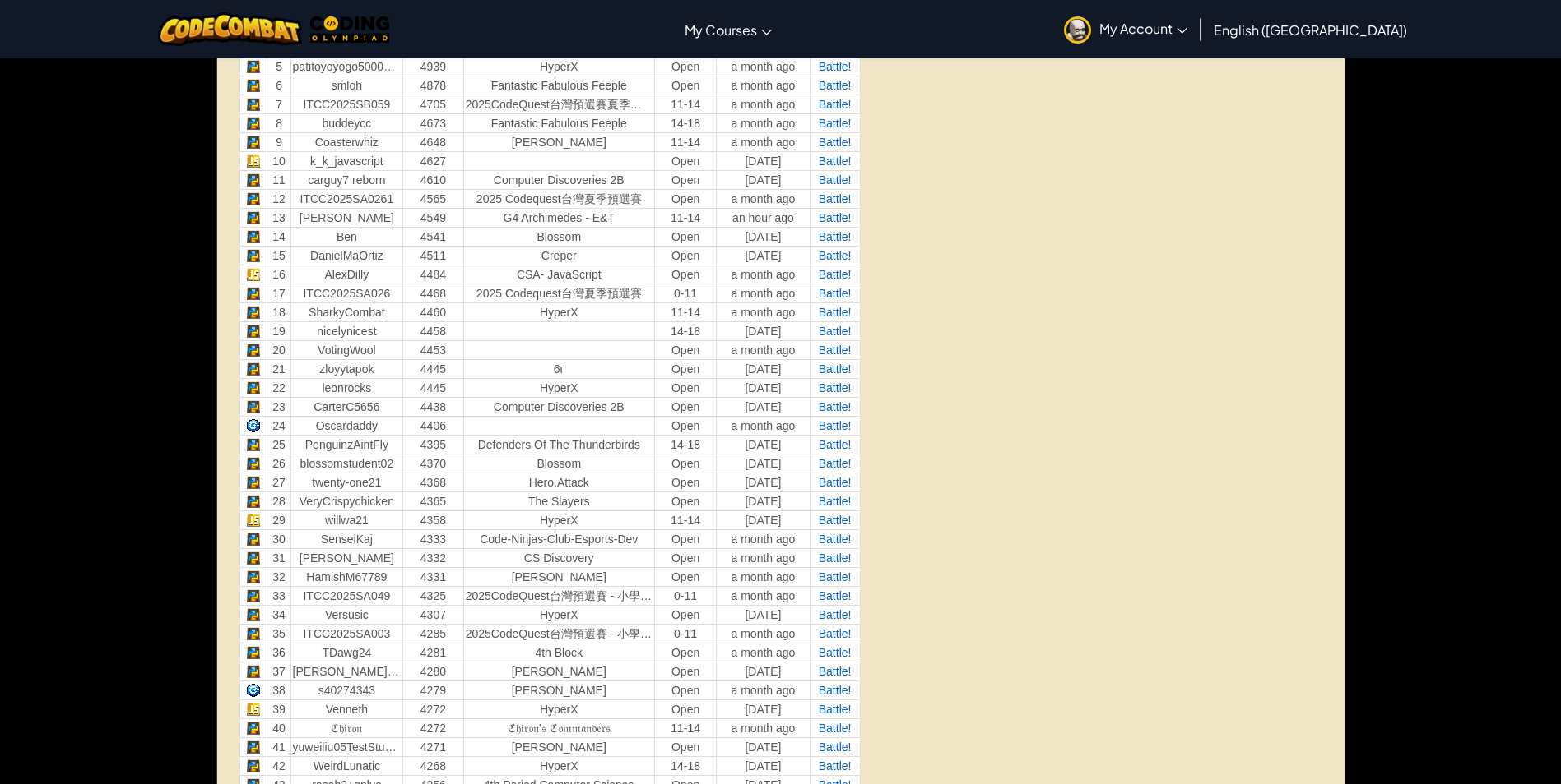
scroll to position [657, 0]
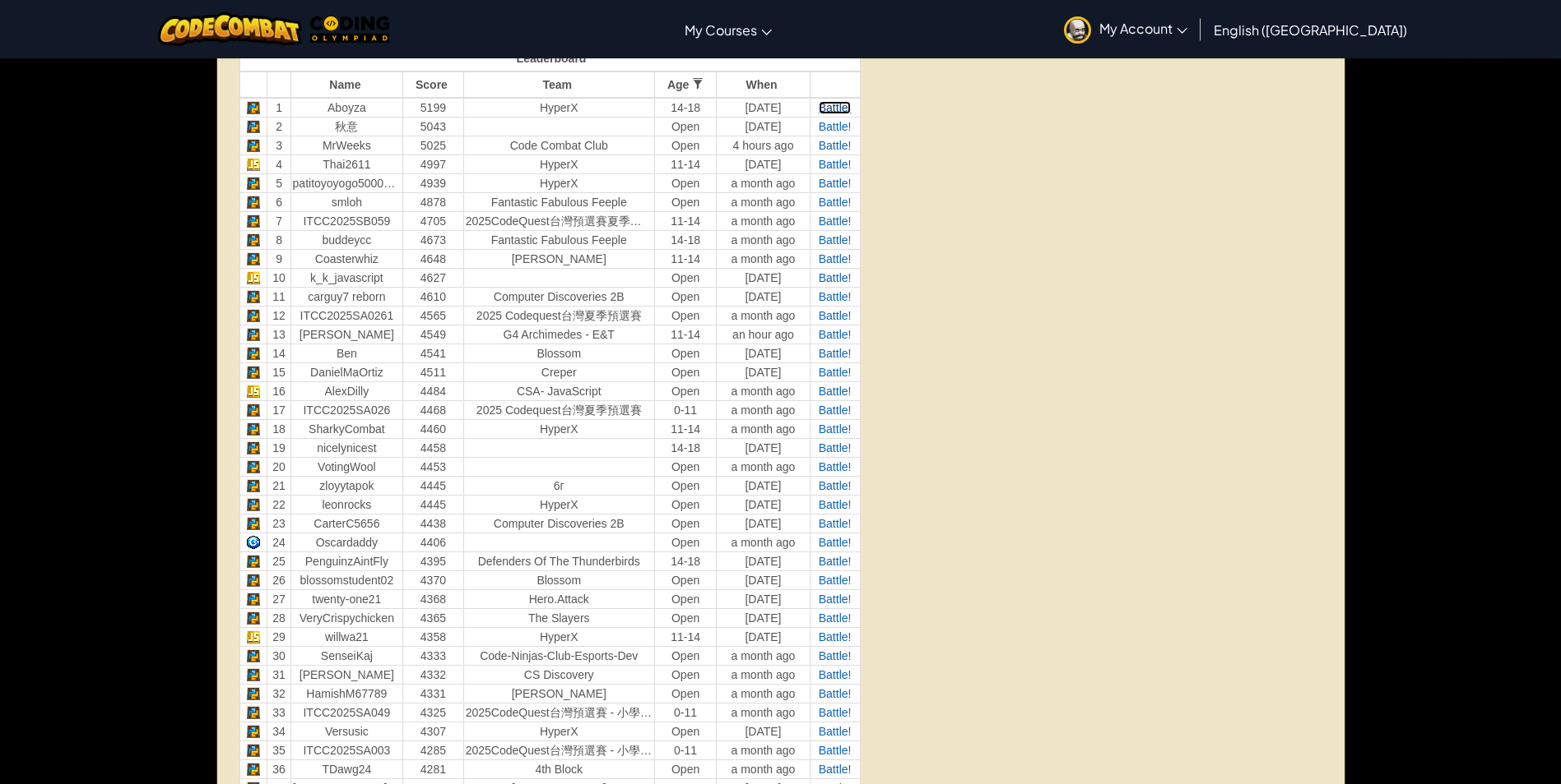
click at [833, 105] on span "Battle!" at bounding box center [835, 107] width 33 height 13
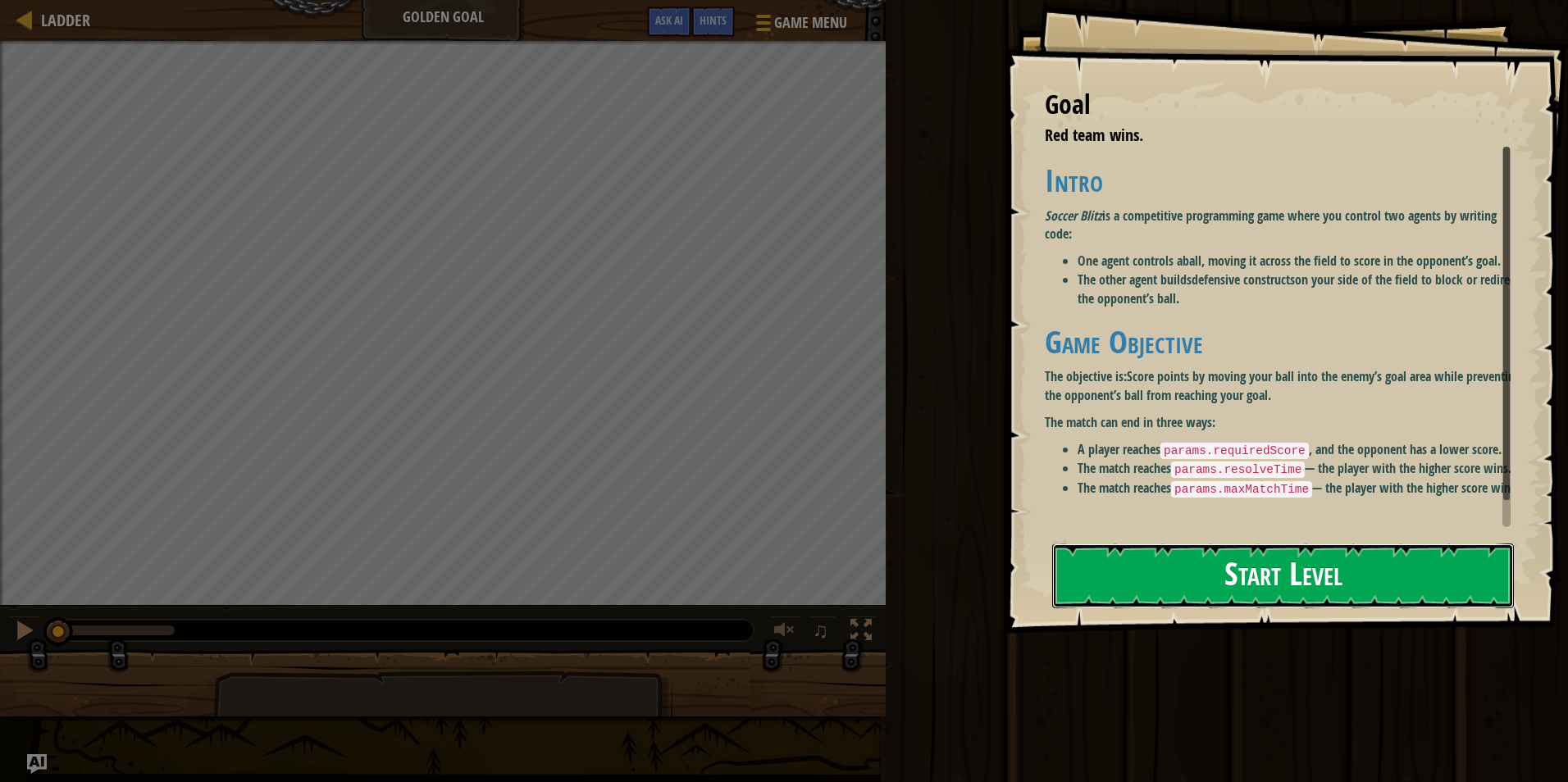
click at [1250, 580] on button "Start Level" at bounding box center [1283, 576] width 462 height 65
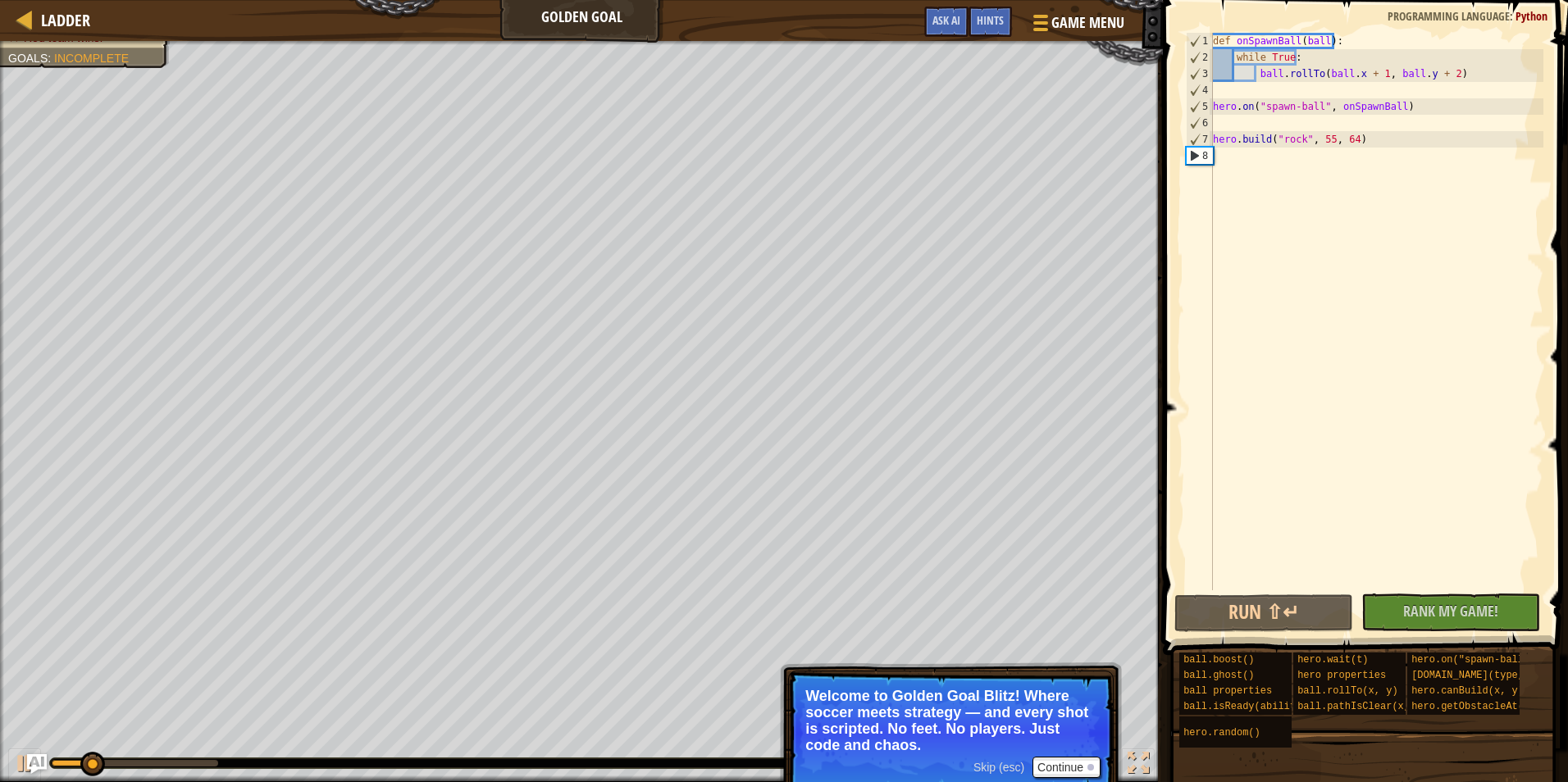
click at [892, 700] on p "Welcome to Golden Goal Blitz! Where soccer meets strategy — and every shot is s…" at bounding box center [951, 721] width 291 height 66
click at [1418, 616] on span "Rank My Game!" at bounding box center [1451, 611] width 95 height 21
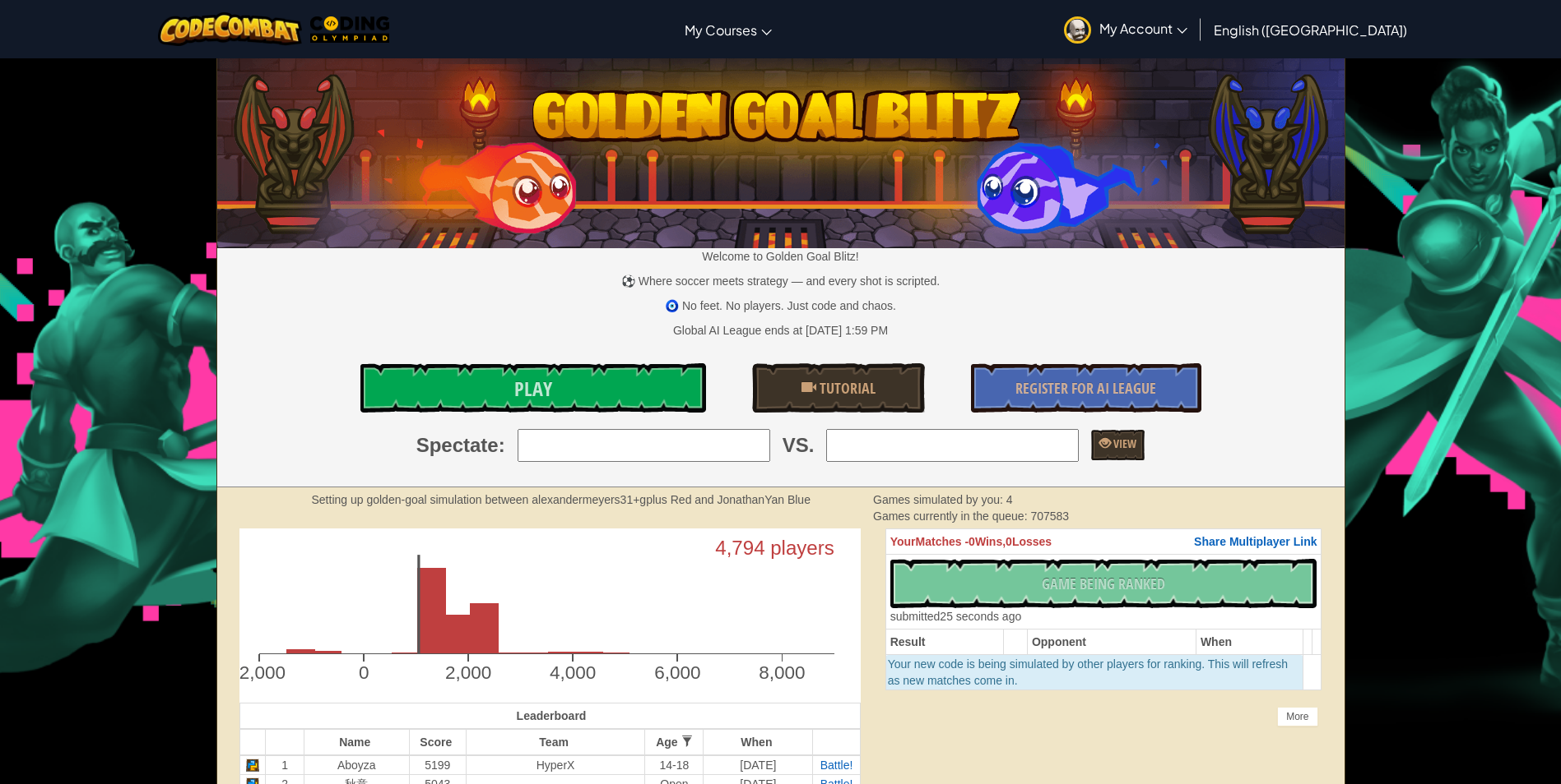
click at [4, 2] on div "Toggle navigation My Courses CodeCombat Classroom Ozaria Classroom AI League Es…" at bounding box center [780, 29] width 1569 height 58
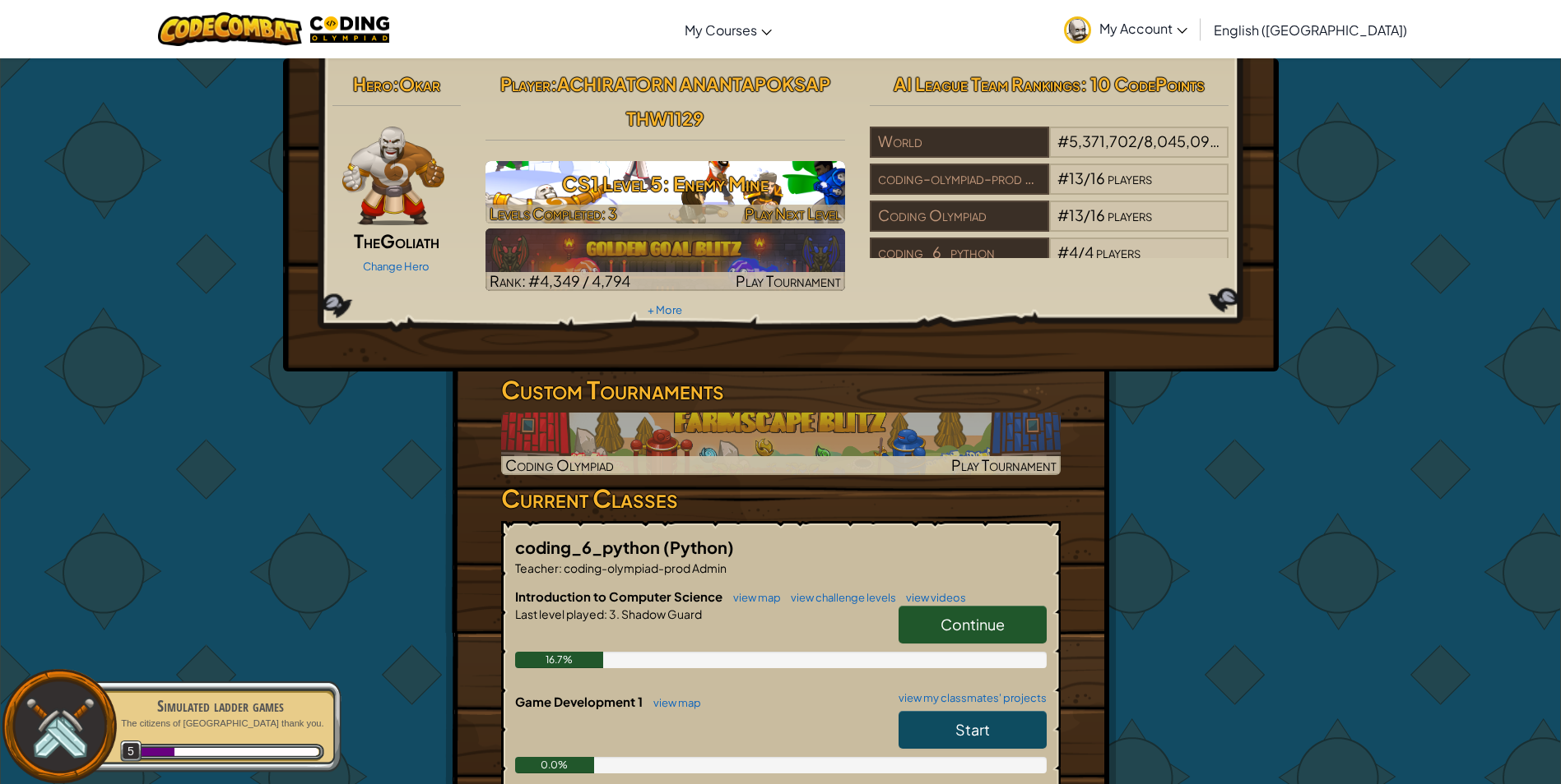
click at [744, 193] on h3 "CS1 Level 5: Enemy Mine" at bounding box center [665, 183] width 359 height 37
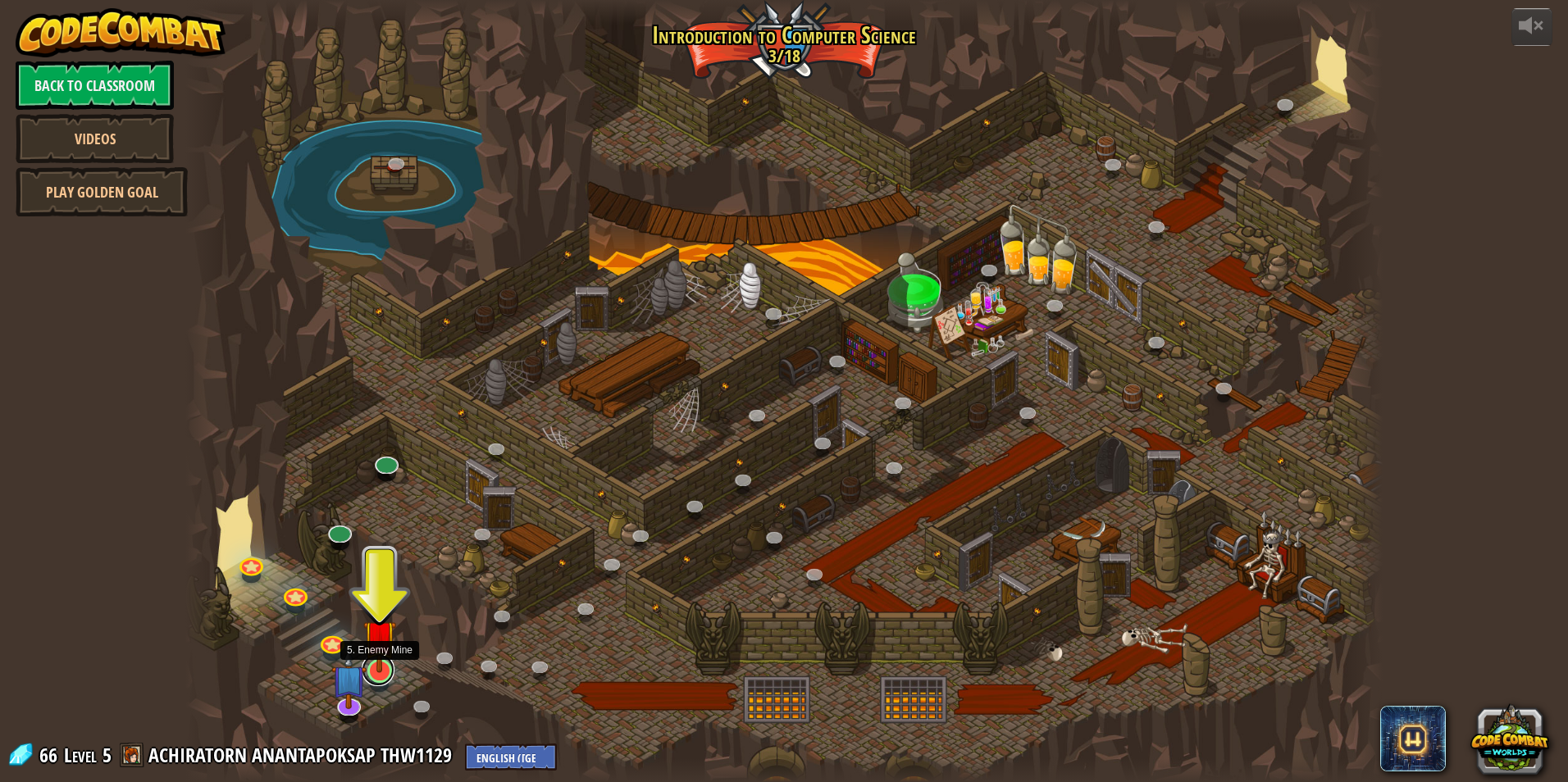
click at [378, 680] on link at bounding box center [378, 670] width 33 height 33
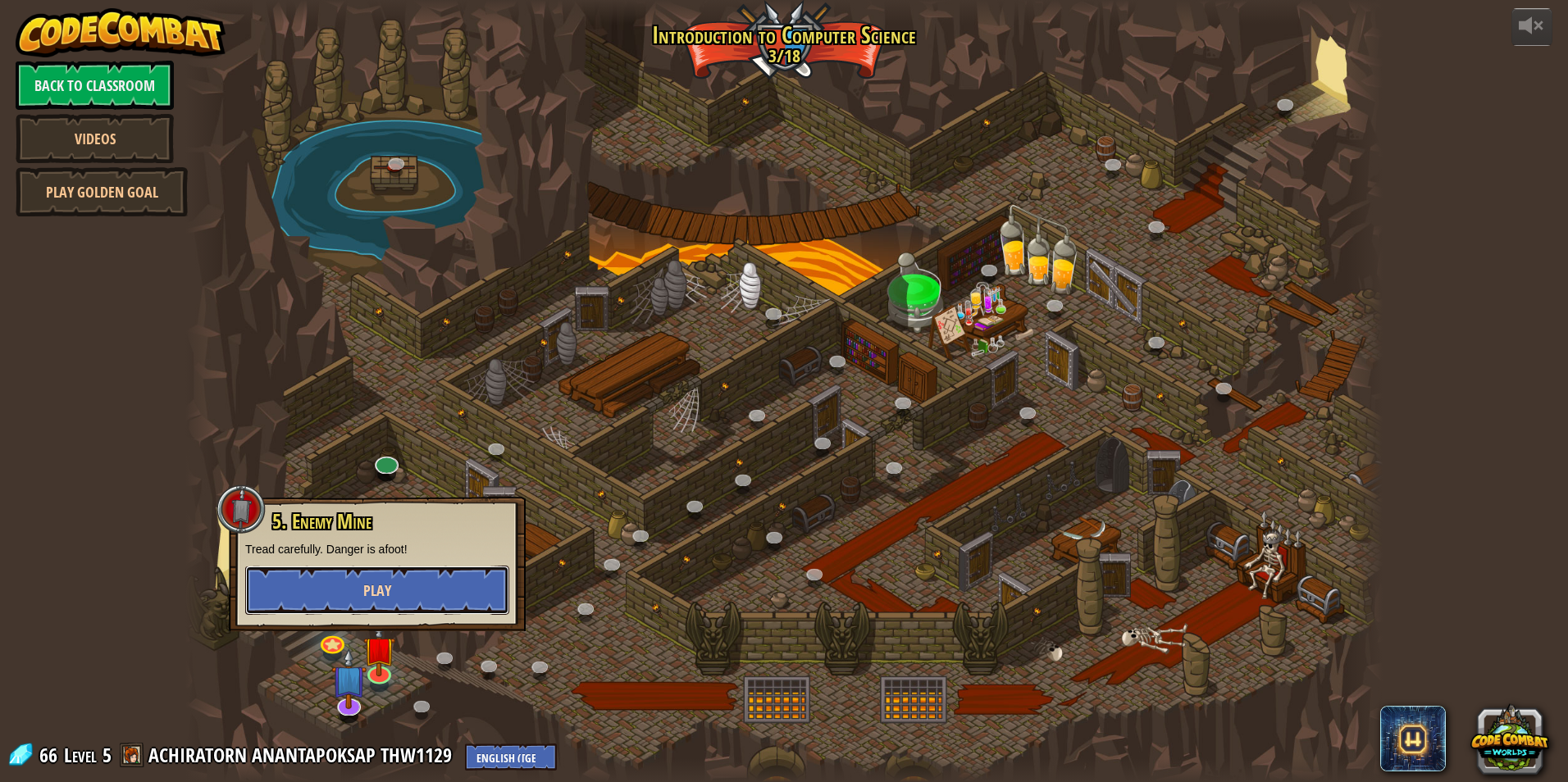
click at [384, 593] on span "Play" at bounding box center [377, 591] width 28 height 21
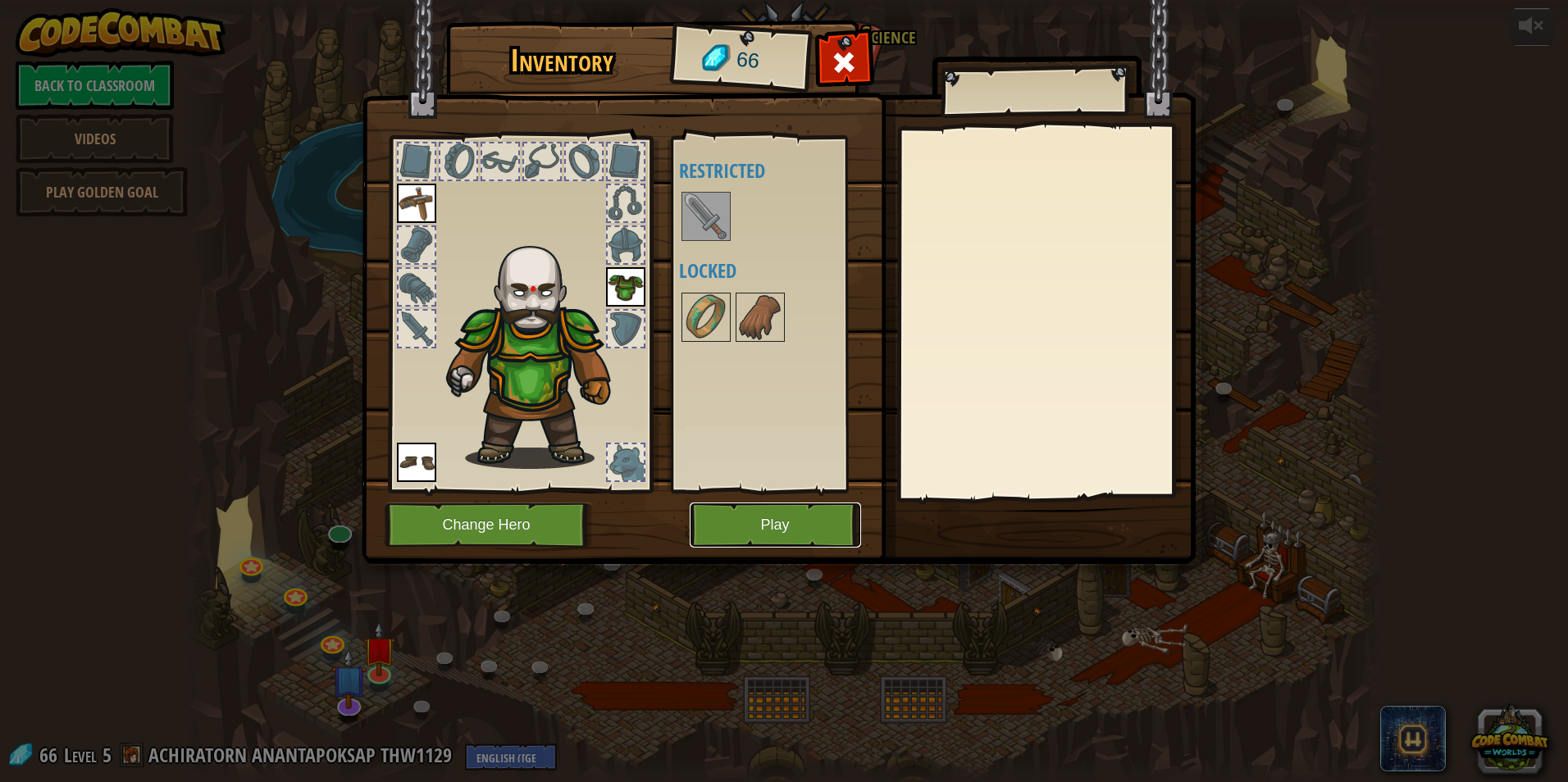
click at [735, 529] on button "Play" at bounding box center [775, 526] width 172 height 45
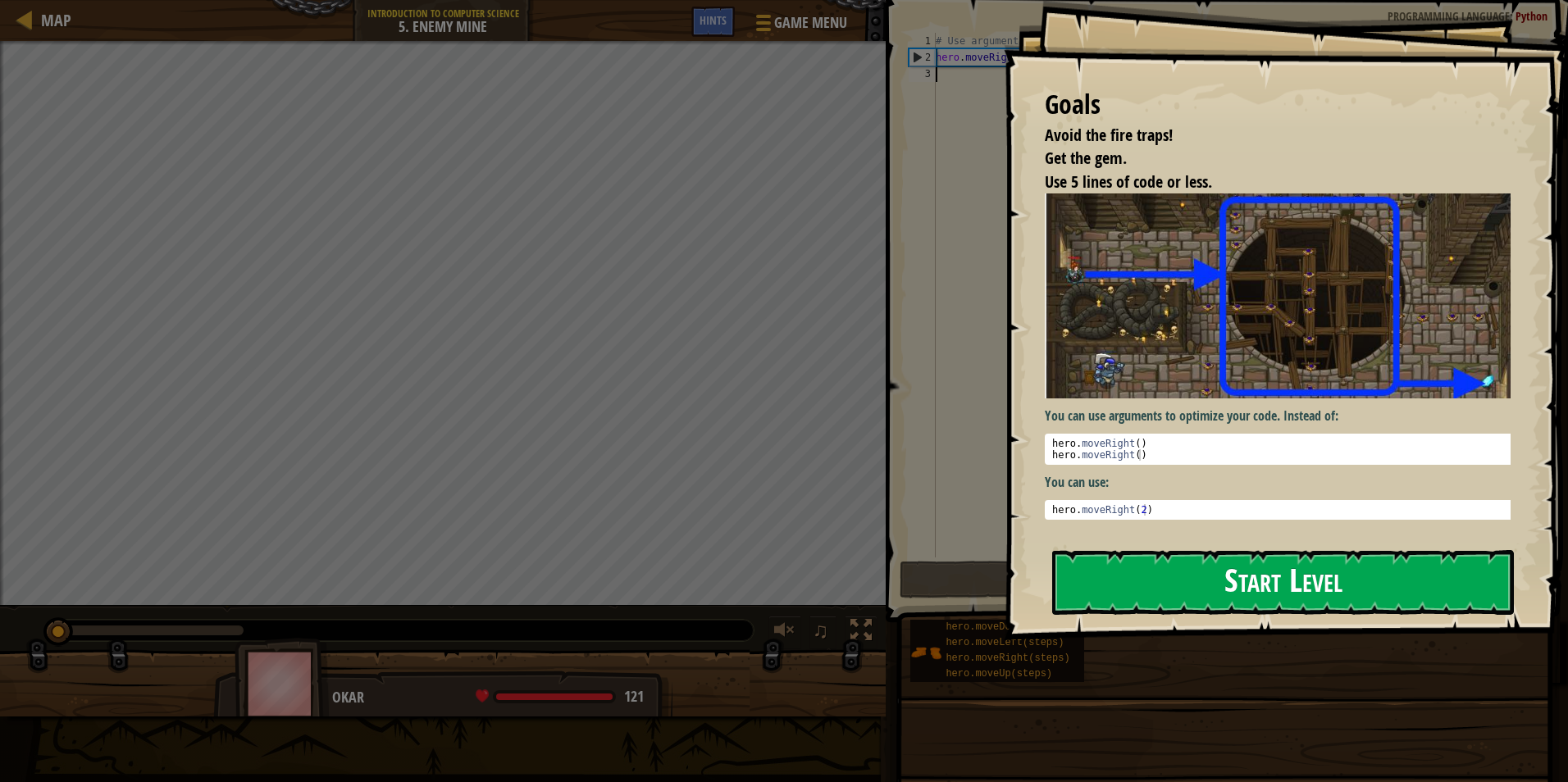
click at [1300, 573] on button "Start Level" at bounding box center [1283, 583] width 462 height 65
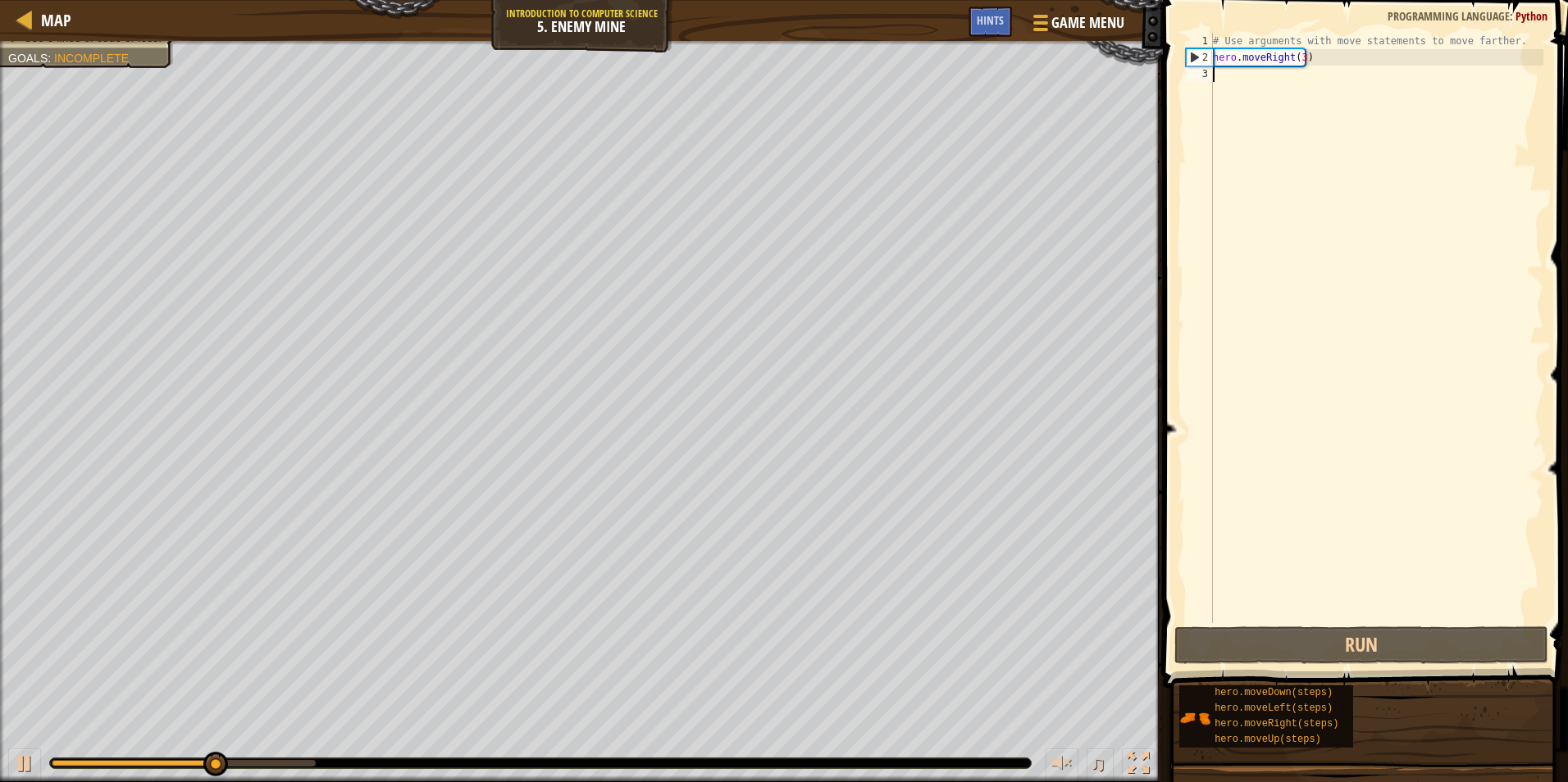
type textarea "h"
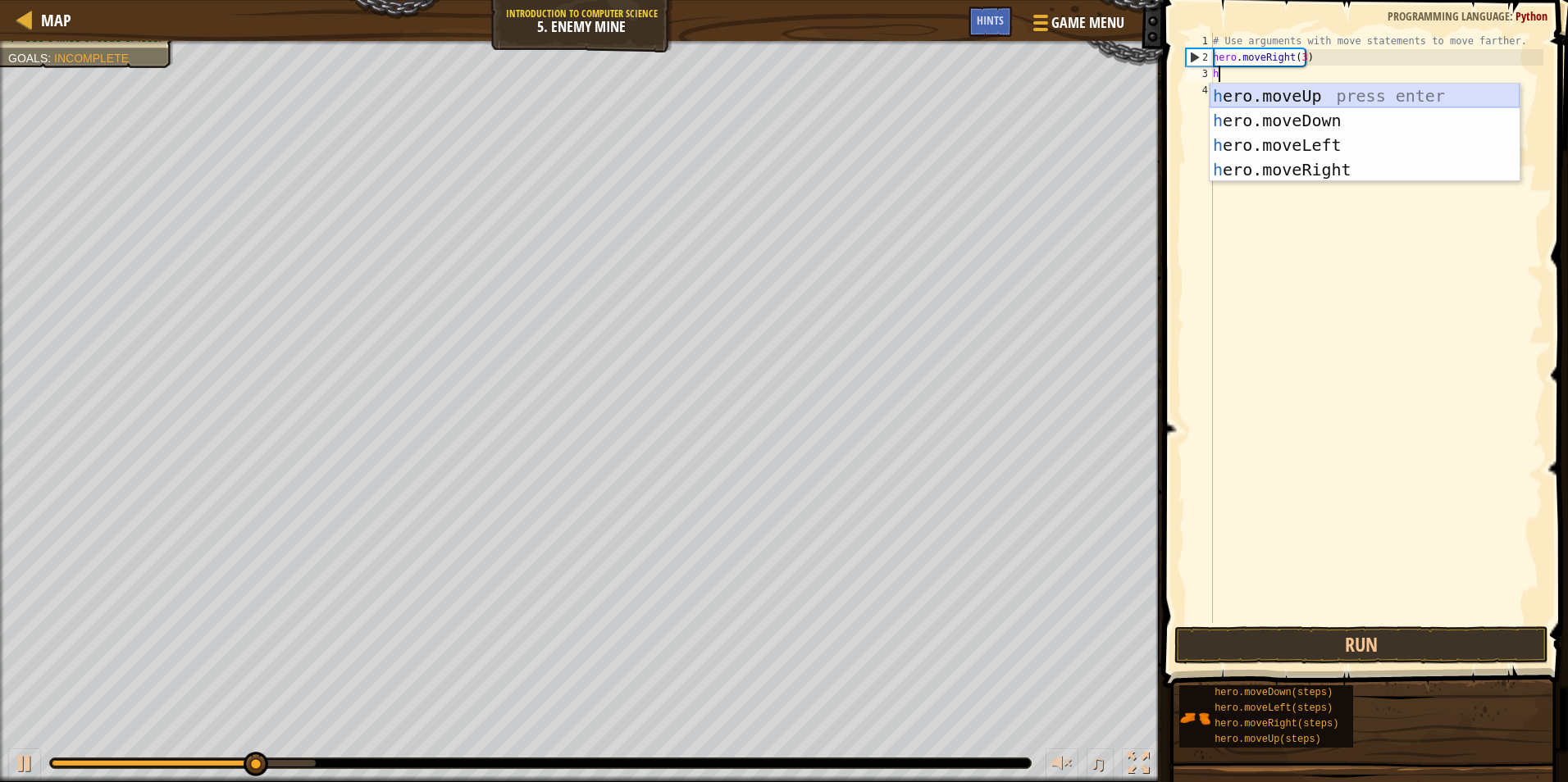
click at [1270, 92] on div "h ero.moveUp press enter h ero.moveDown press enter h ero.moveLeft press enter …" at bounding box center [1365, 158] width 310 height 148
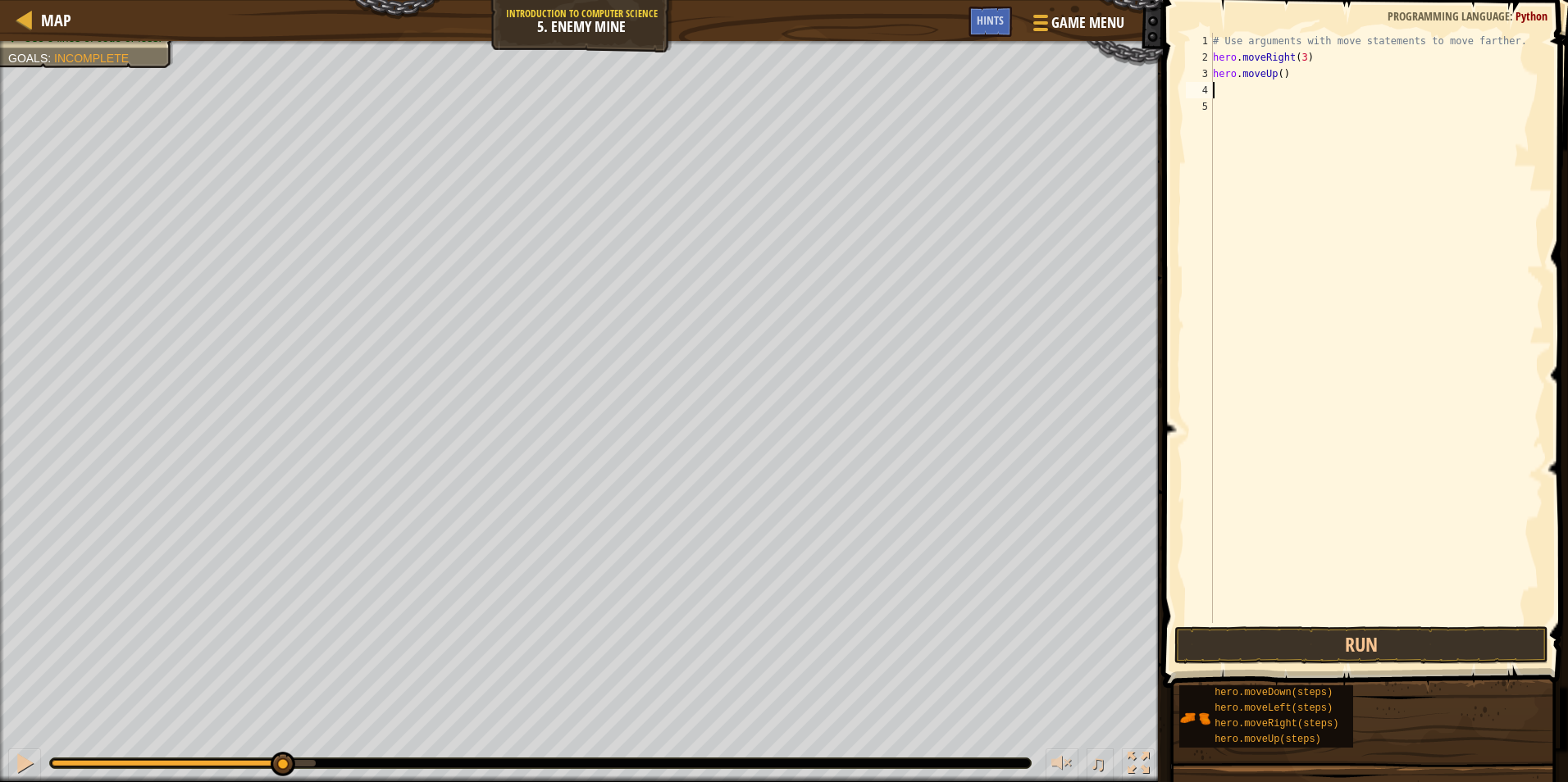
type textarea "h"
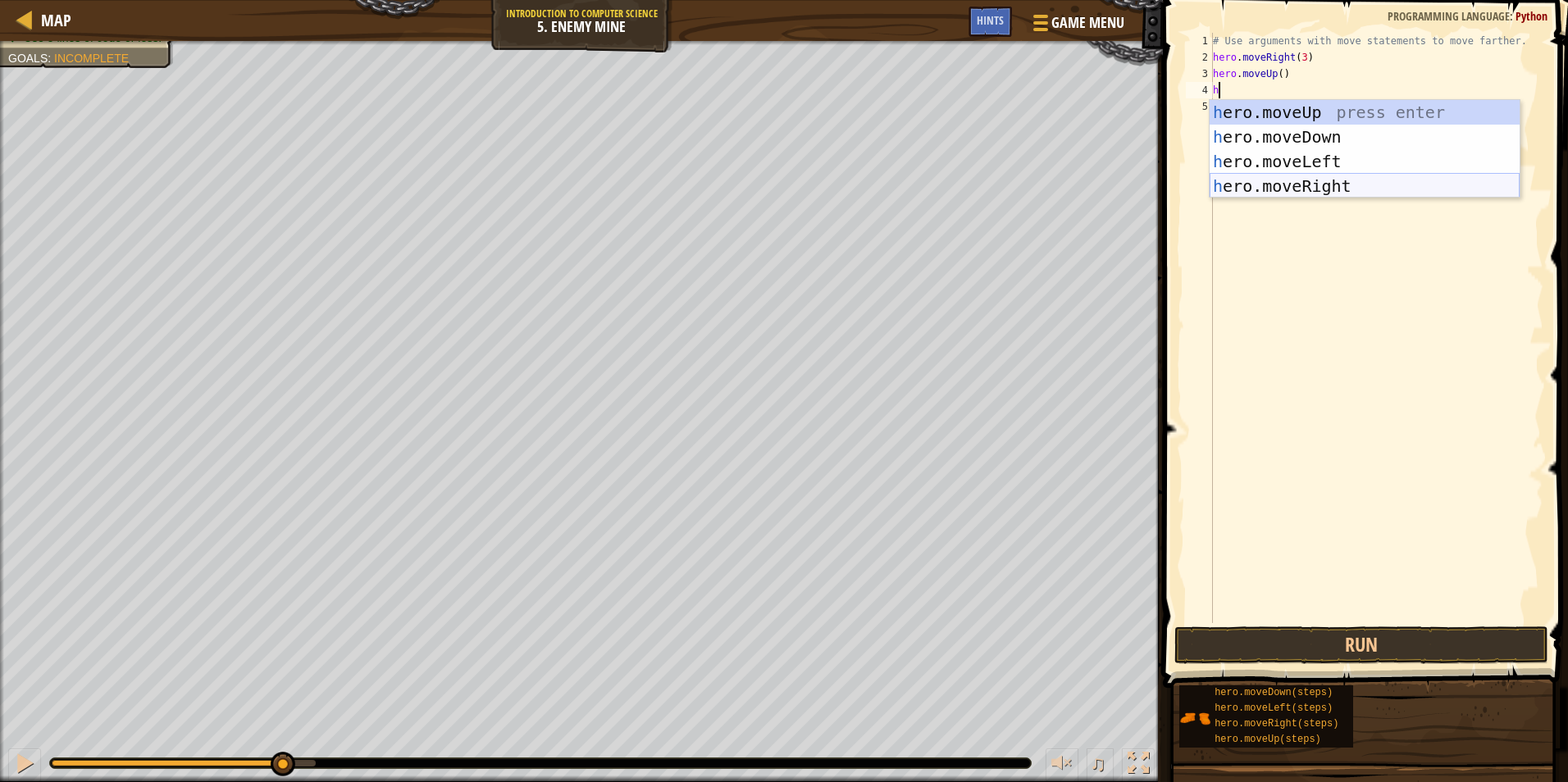
click at [1264, 188] on div "h ero.moveUp press enter h ero.moveDown press enter h ero.moveLeft press enter …" at bounding box center [1365, 174] width 310 height 148
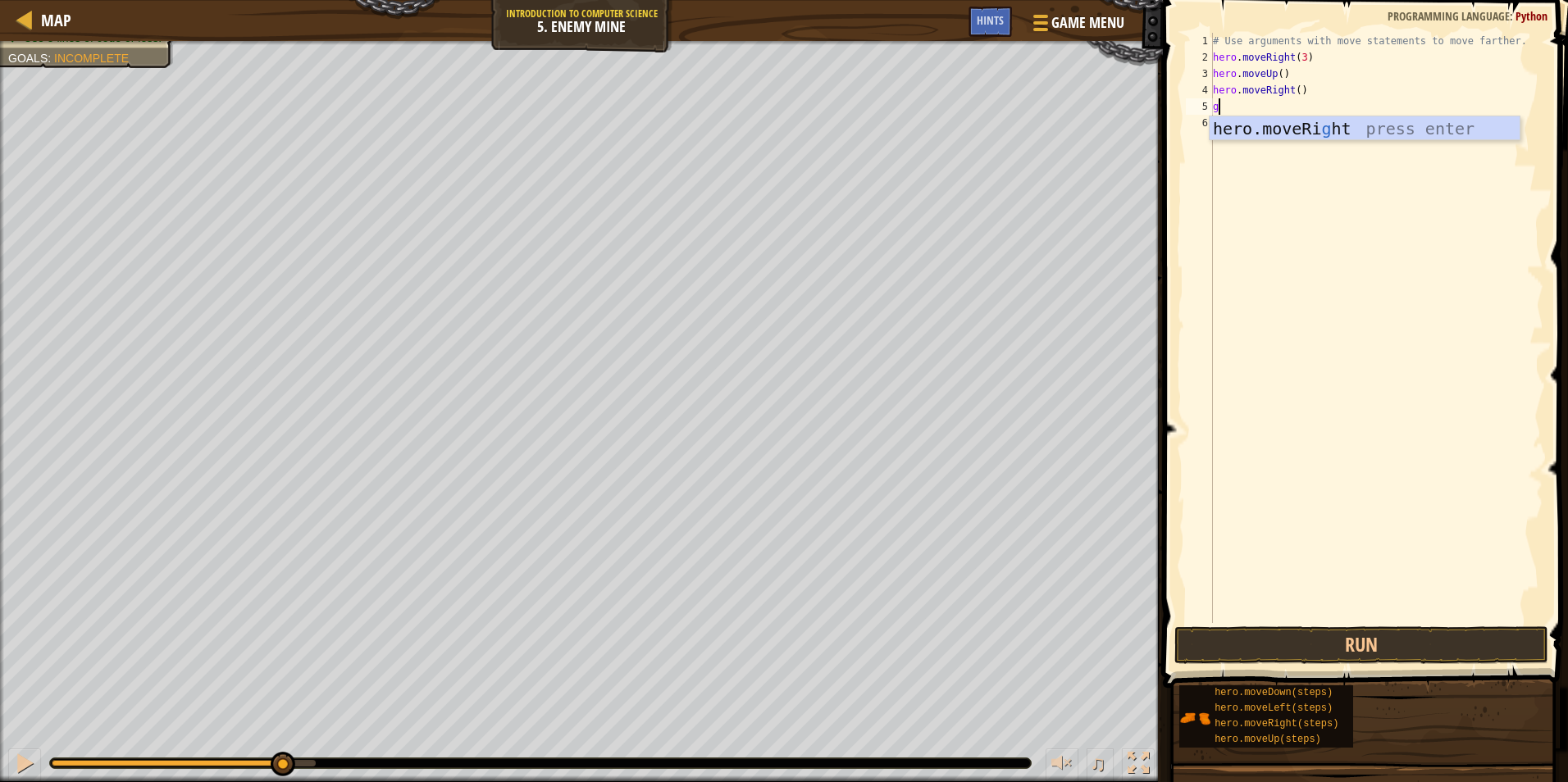
type textarea "g"
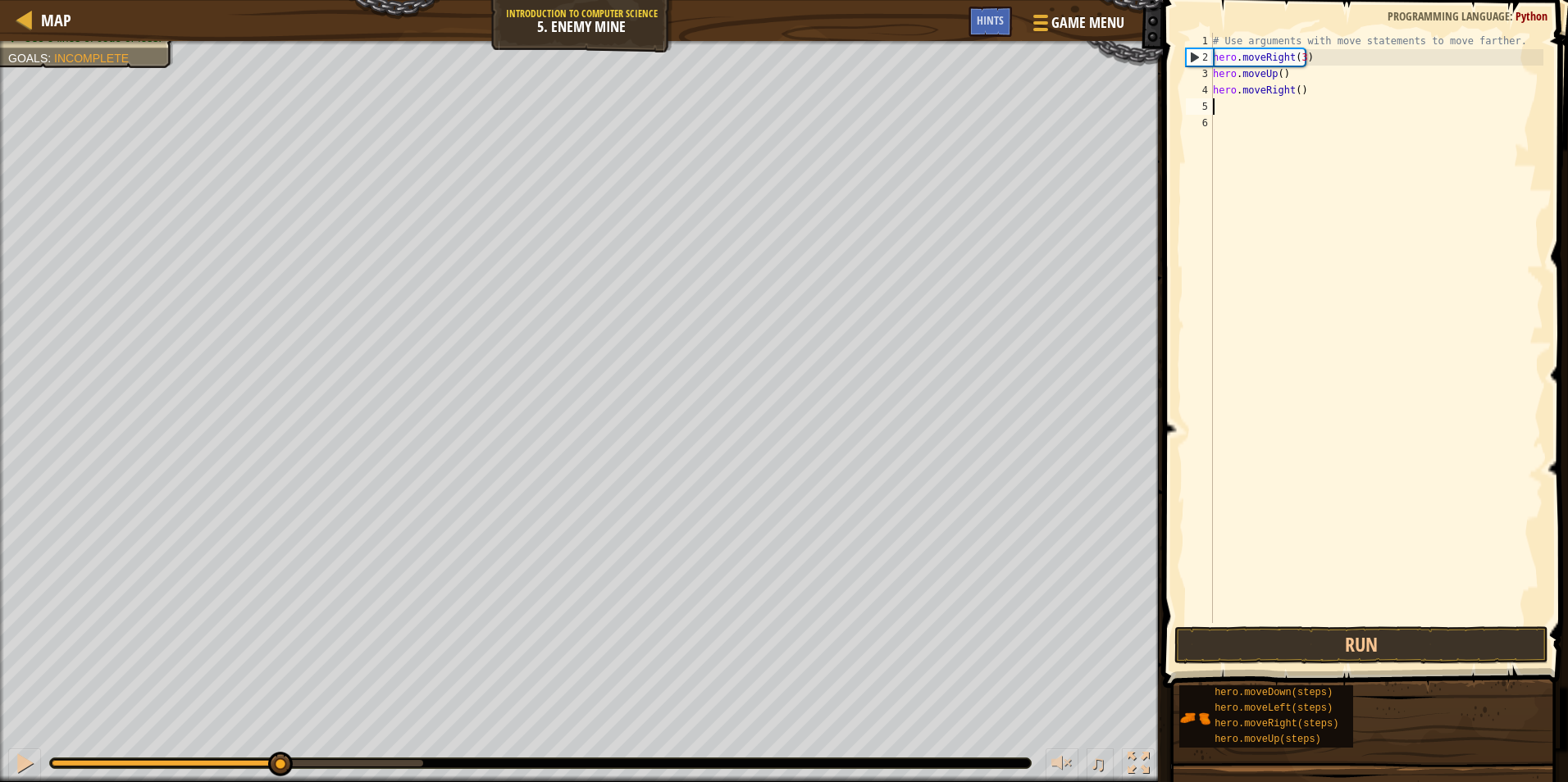
type textarea "d"
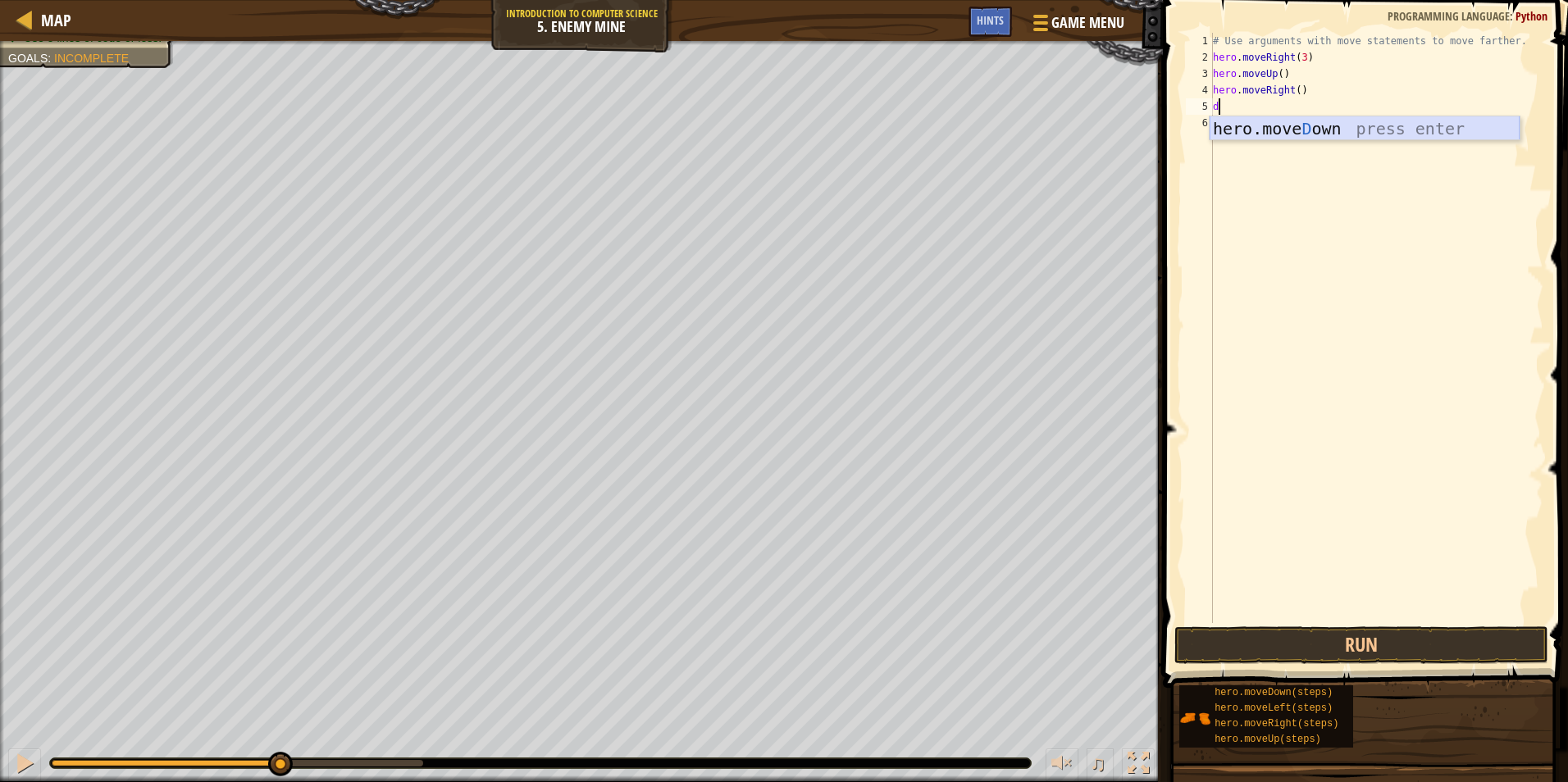
click at [1336, 131] on div "hero.[PERSON_NAME] own press enter" at bounding box center [1365, 153] width 310 height 74
click at [1288, 105] on div "# Use arguments with move statements to move farther. hero . moveRight ( 3 ) he…" at bounding box center [1377, 344] width 333 height 623
type textarea "hero.moveDown(3)"
click at [1249, 112] on div "# Use arguments with move statements to move farther. hero . moveRight ( 3 ) he…" at bounding box center [1377, 344] width 333 height 623
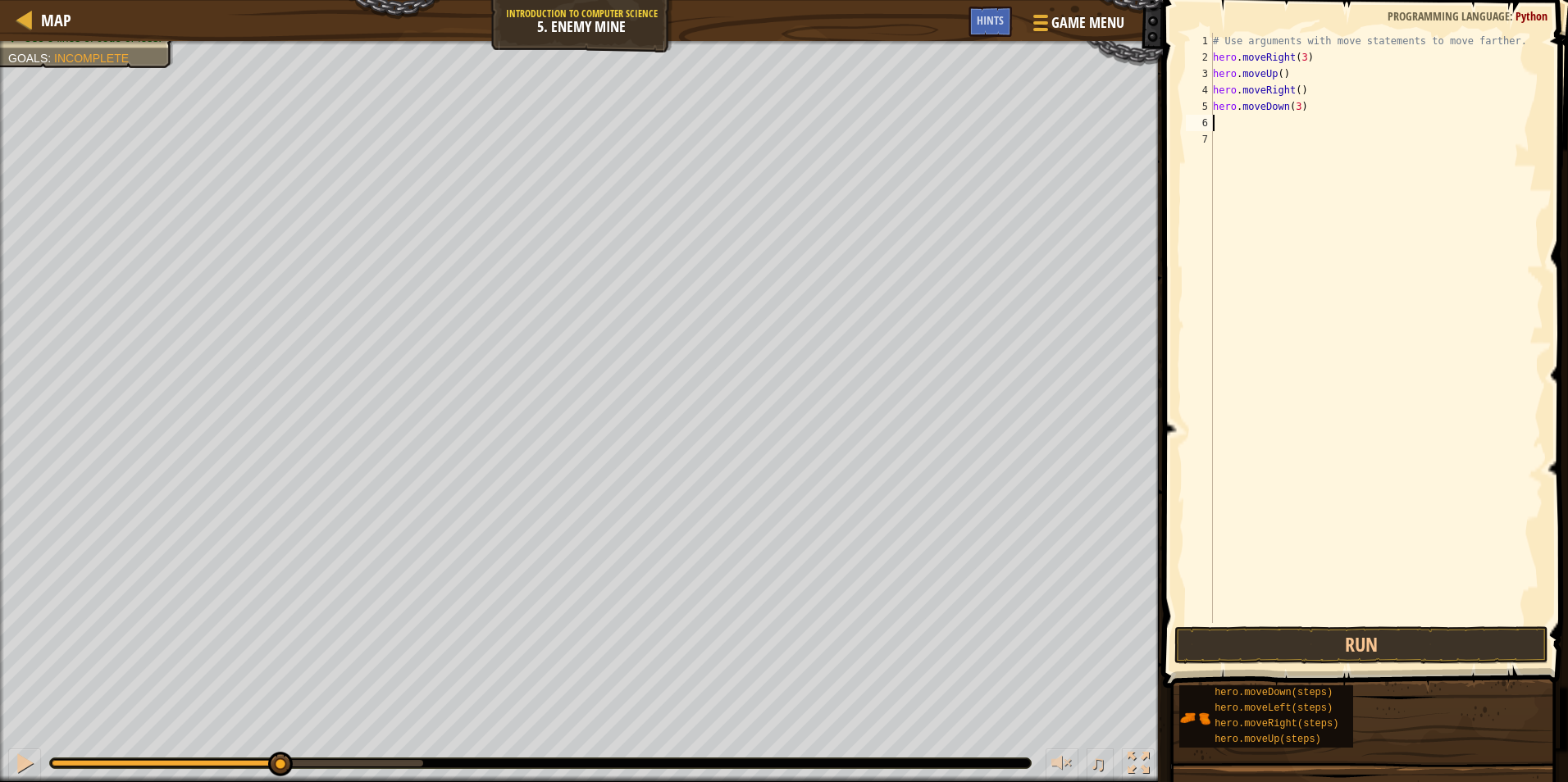
click at [1246, 119] on div "# Use arguments with move statements to move farther. hero . moveRight ( 3 ) he…" at bounding box center [1377, 344] width 333 height 623
type textarea "h"
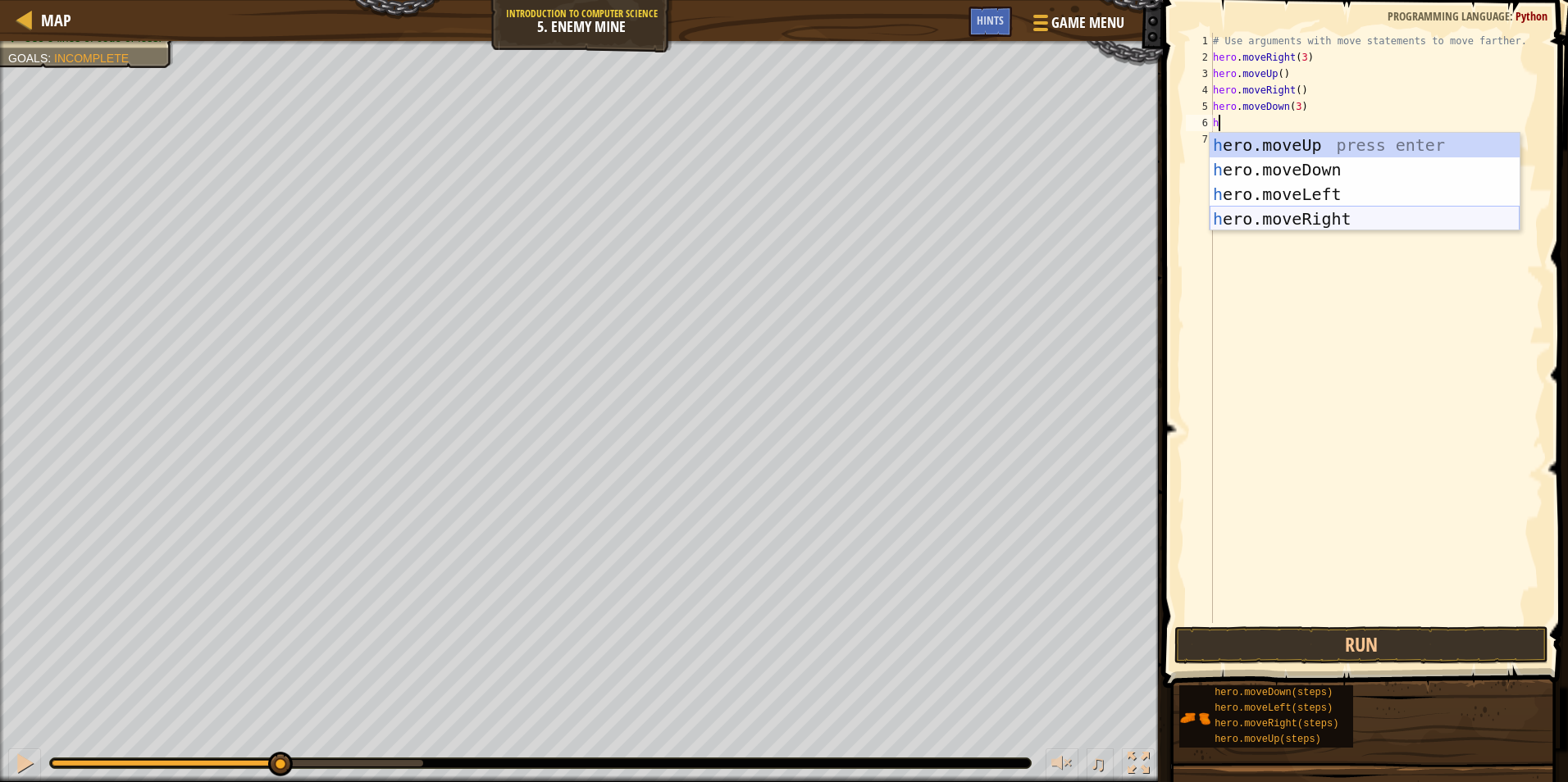
click at [1302, 220] on div "h ero.moveUp press enter h ero.moveDown press enter h ero.moveLeft press enter …" at bounding box center [1365, 207] width 310 height 148
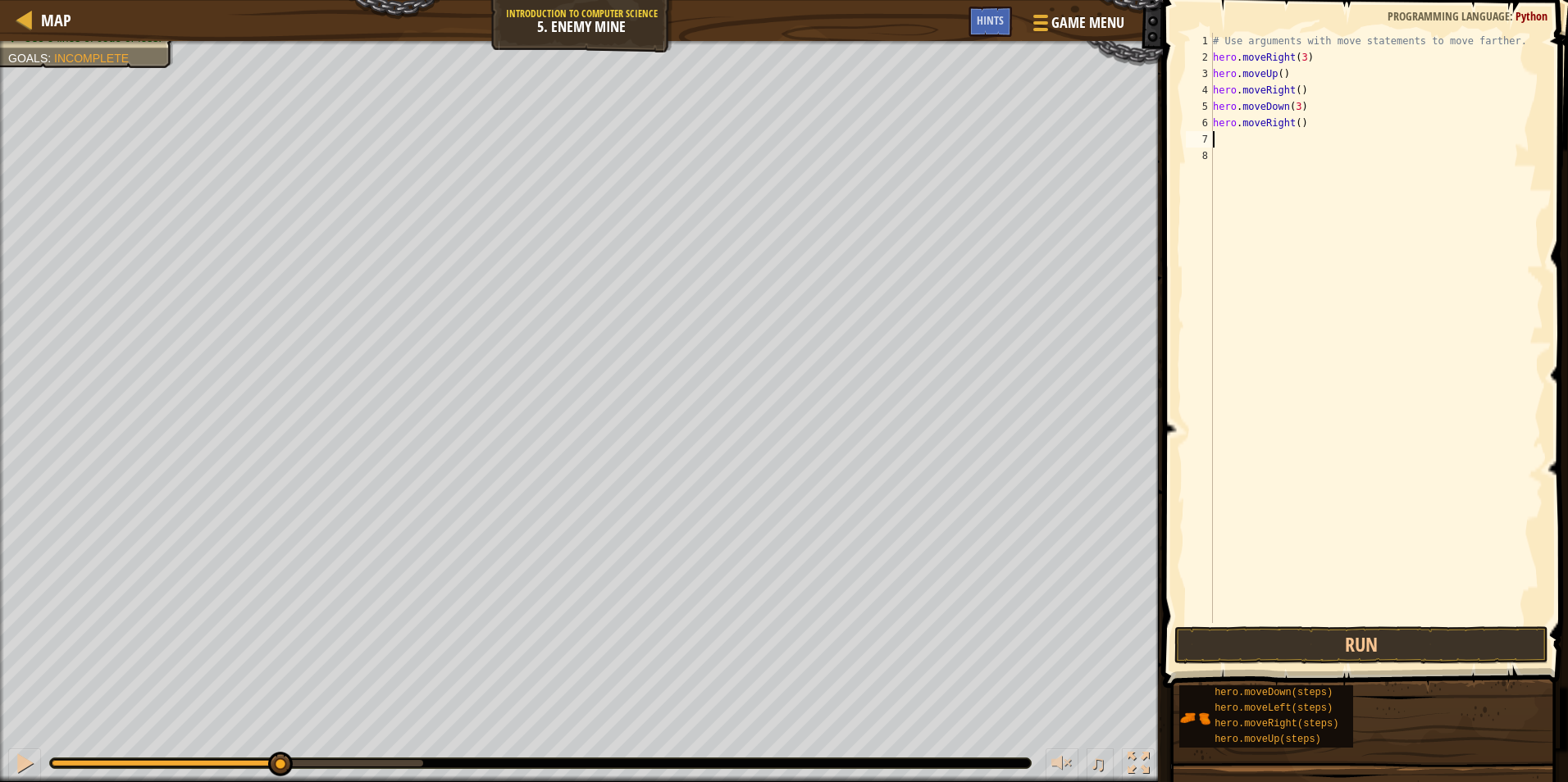
click at [1292, 119] on div "# Use arguments with move statements to move farther. hero . moveRight ( 3 ) he…" at bounding box center [1377, 344] width 333 height 623
type textarea "hero.moveRight(2)"
click at [1364, 642] on button "Run" at bounding box center [1361, 645] width 374 height 37
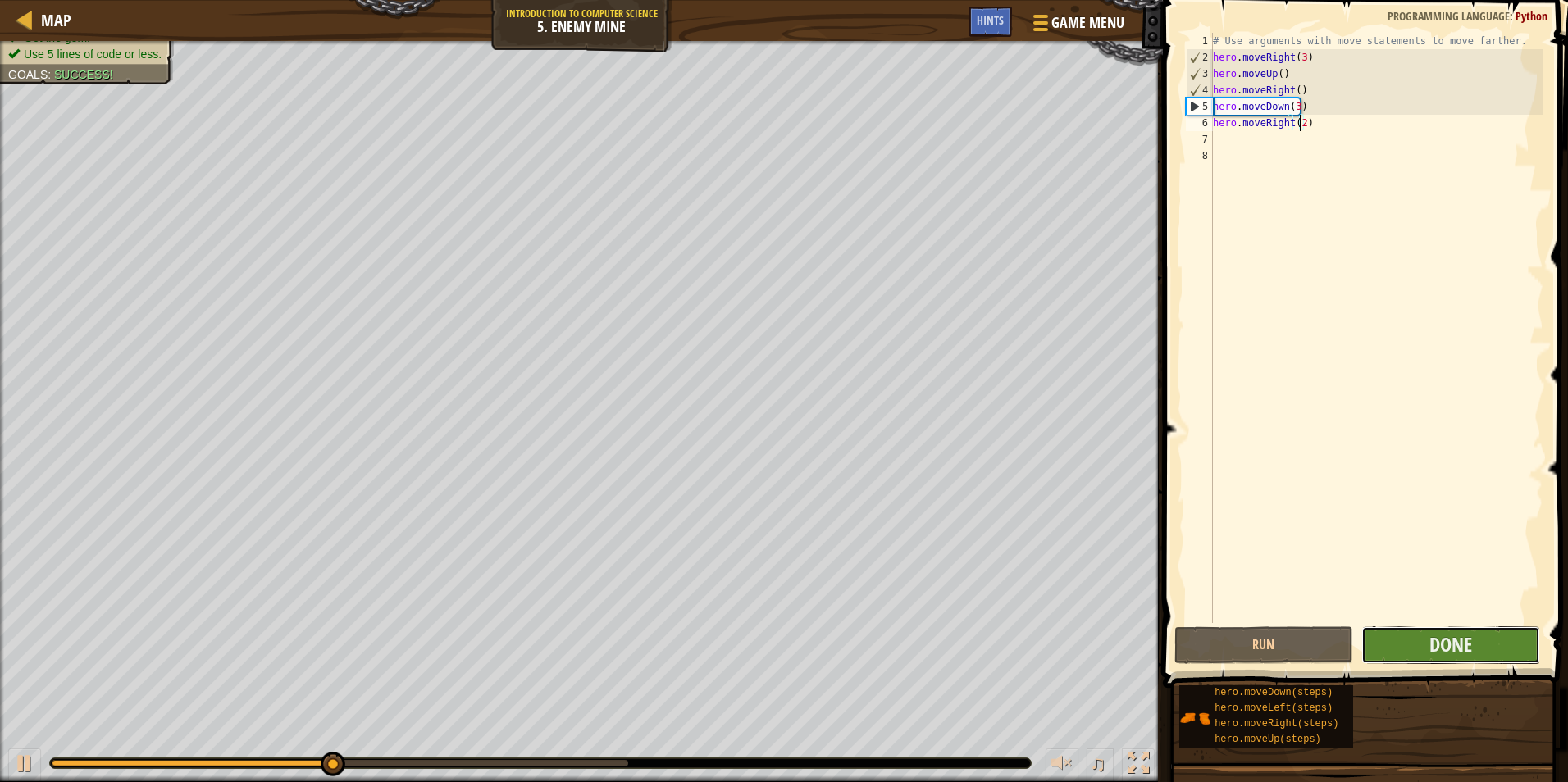
click at [1408, 652] on button "Done" at bounding box center [1451, 645] width 178 height 37
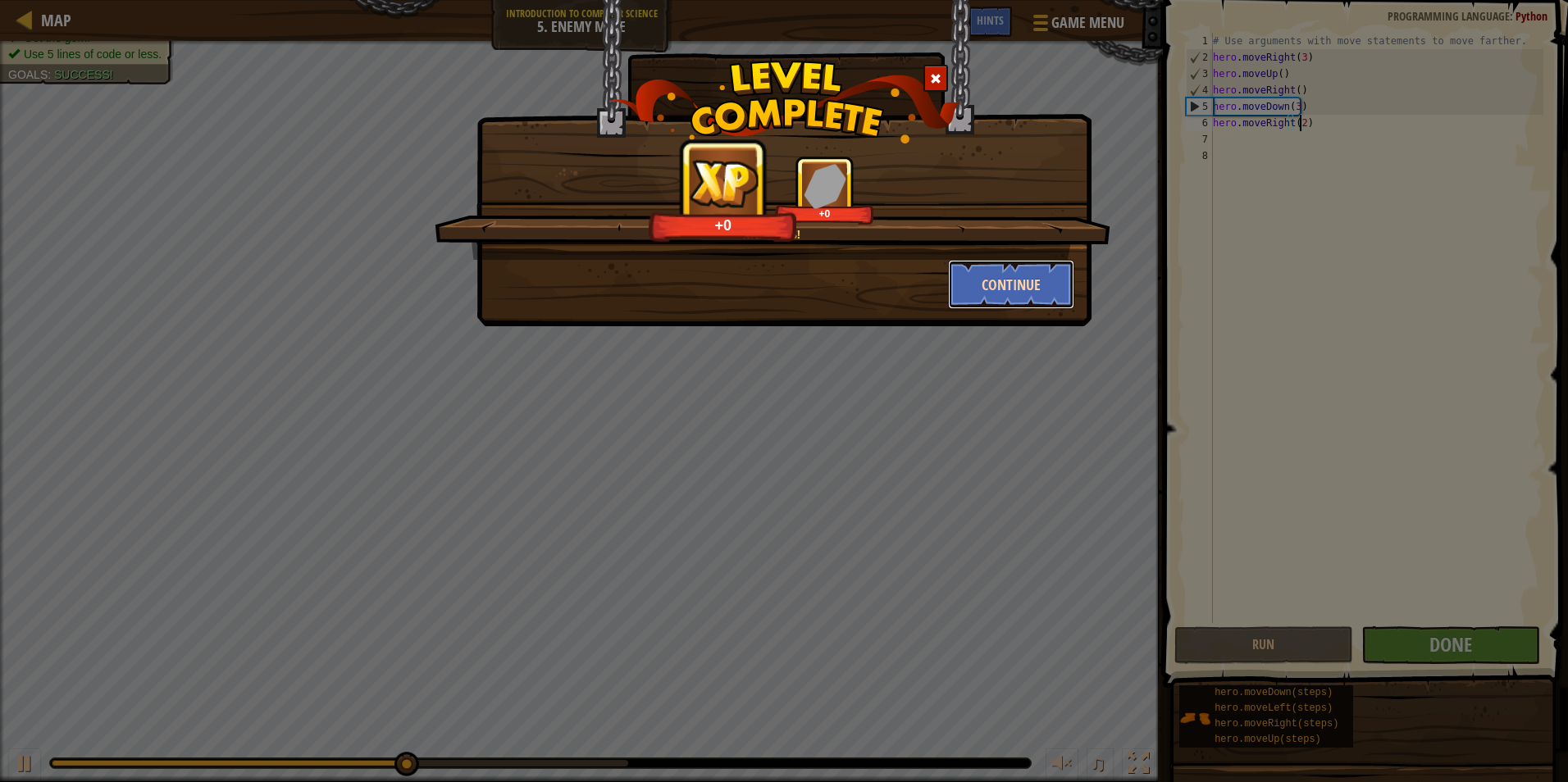
click at [974, 280] on button "Continue" at bounding box center [1011, 285] width 127 height 49
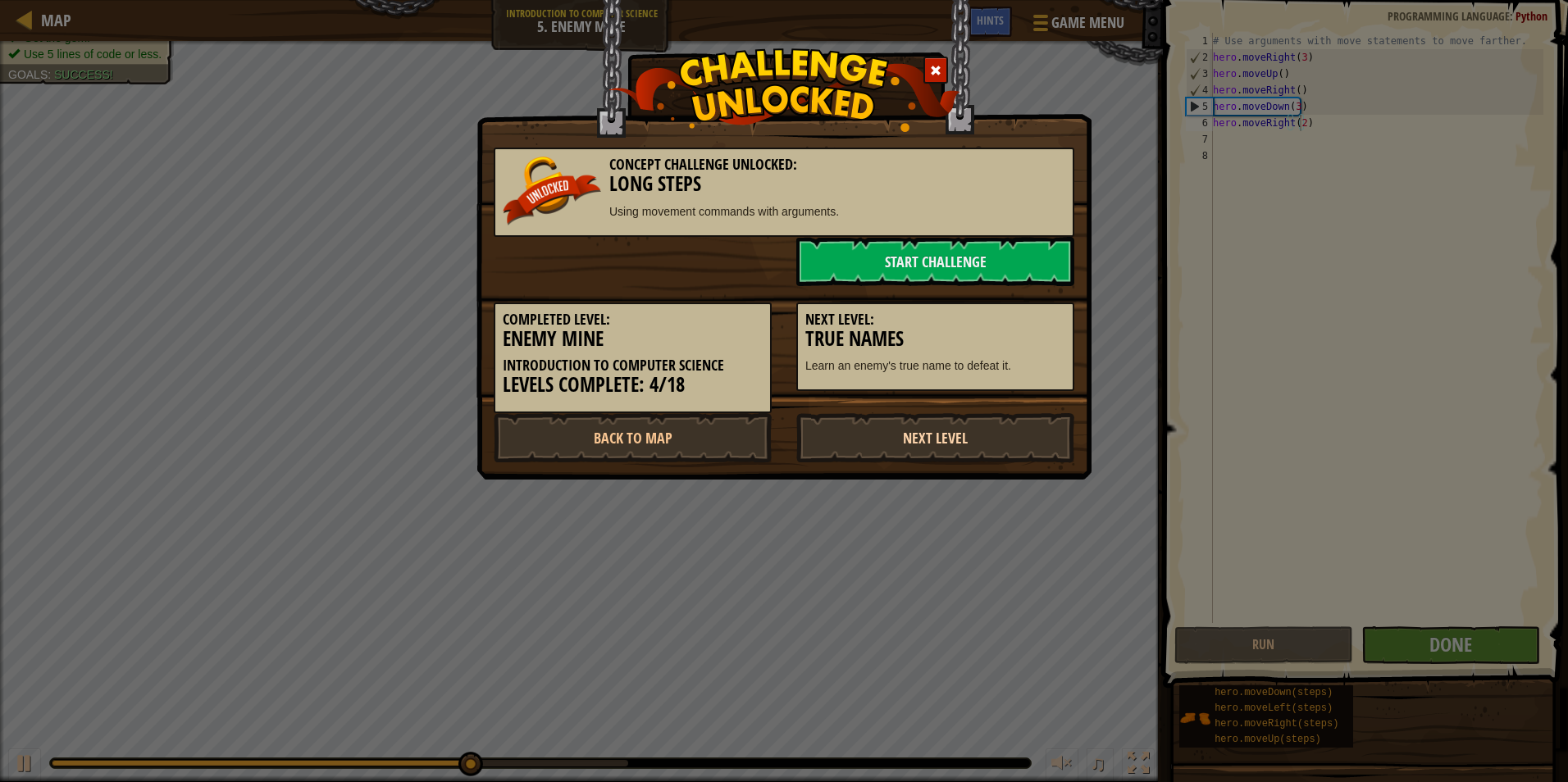
click at [939, 428] on link "Next Level" at bounding box center [936, 438] width 278 height 49
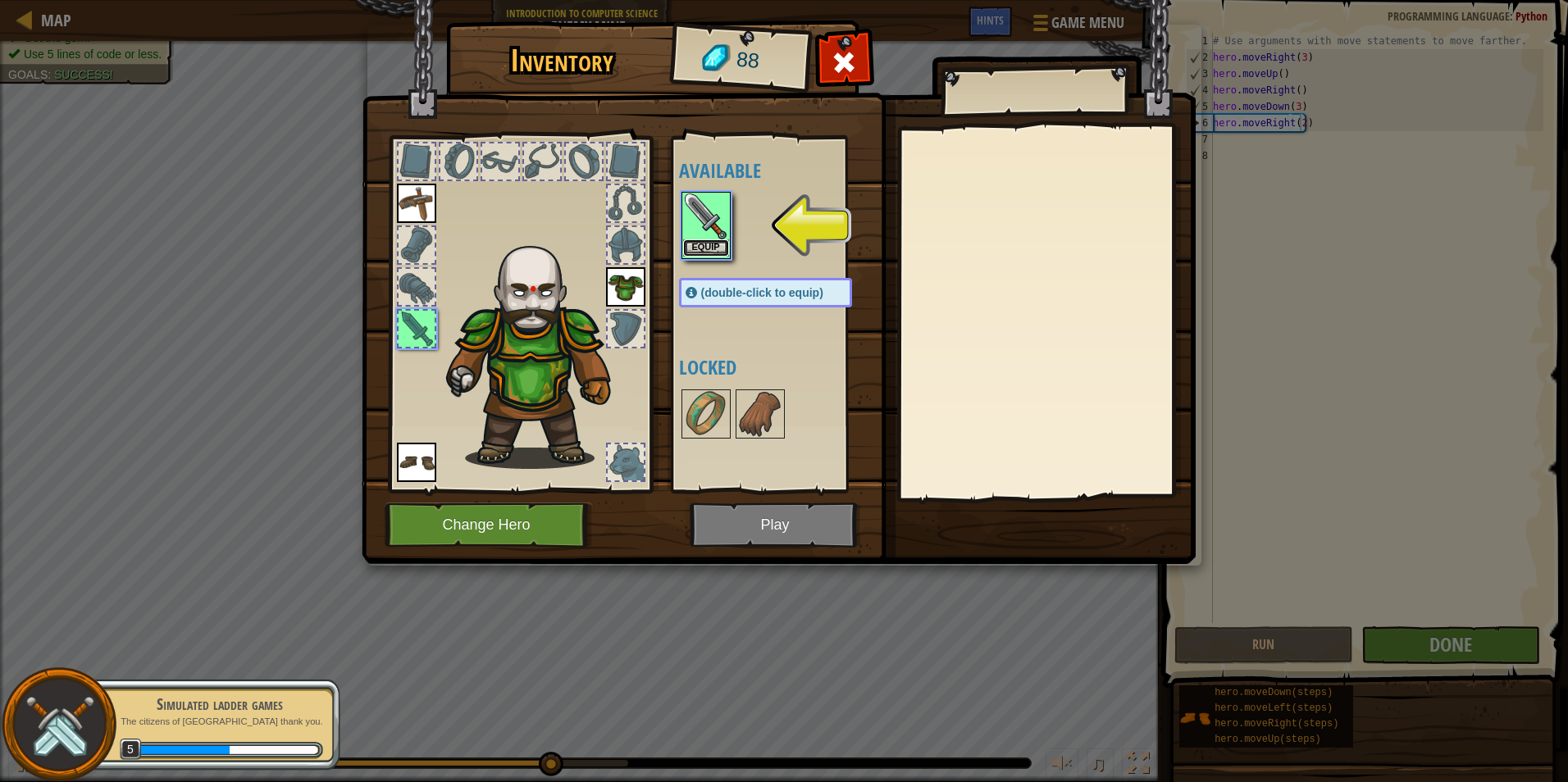
click at [709, 251] on button "Equip" at bounding box center [706, 248] width 46 height 17
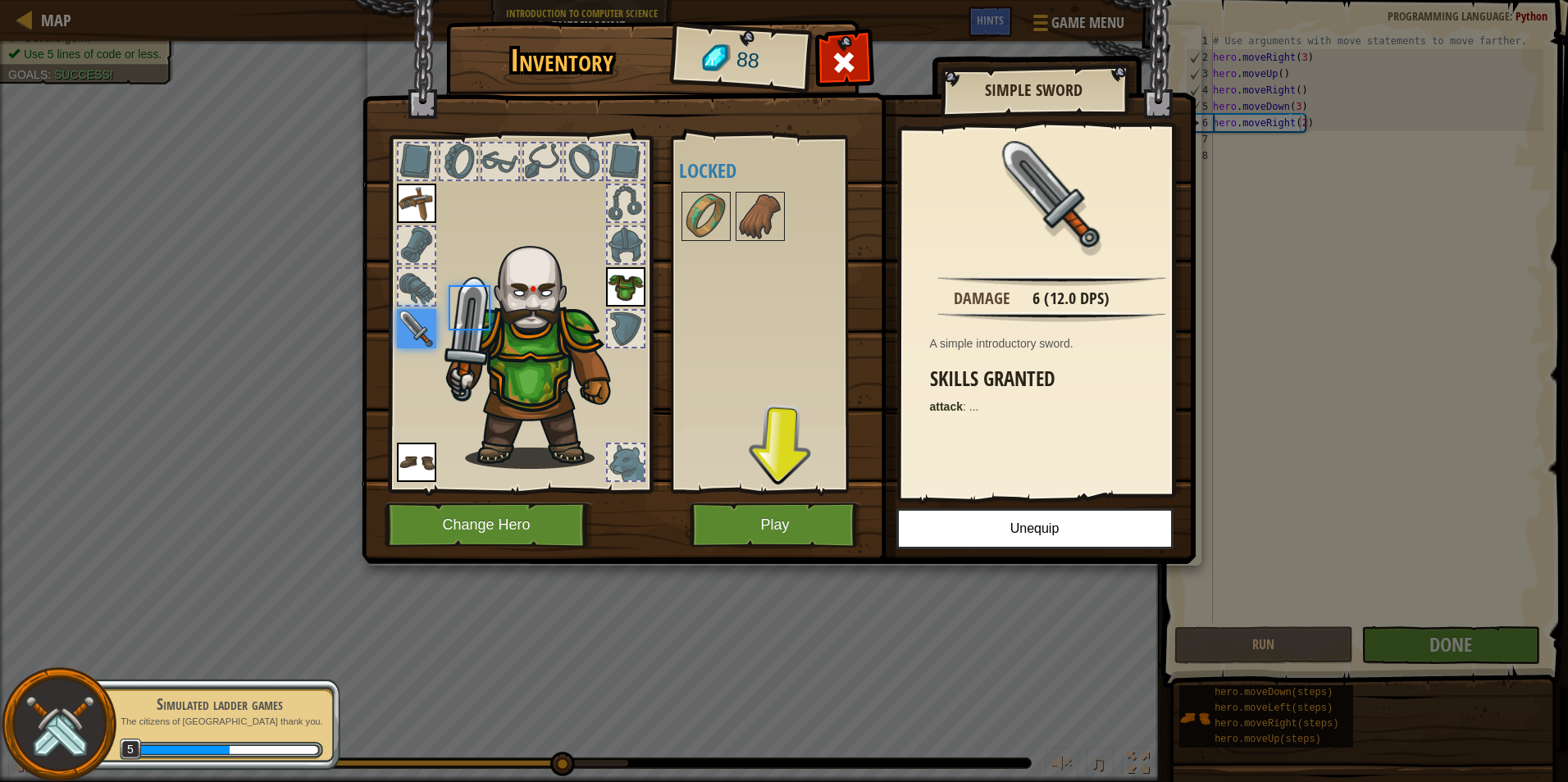
click at [710, 250] on div "Available Equip Equip Equip Equip (double-click to equip) Locked" at bounding box center [782, 315] width 206 height 342
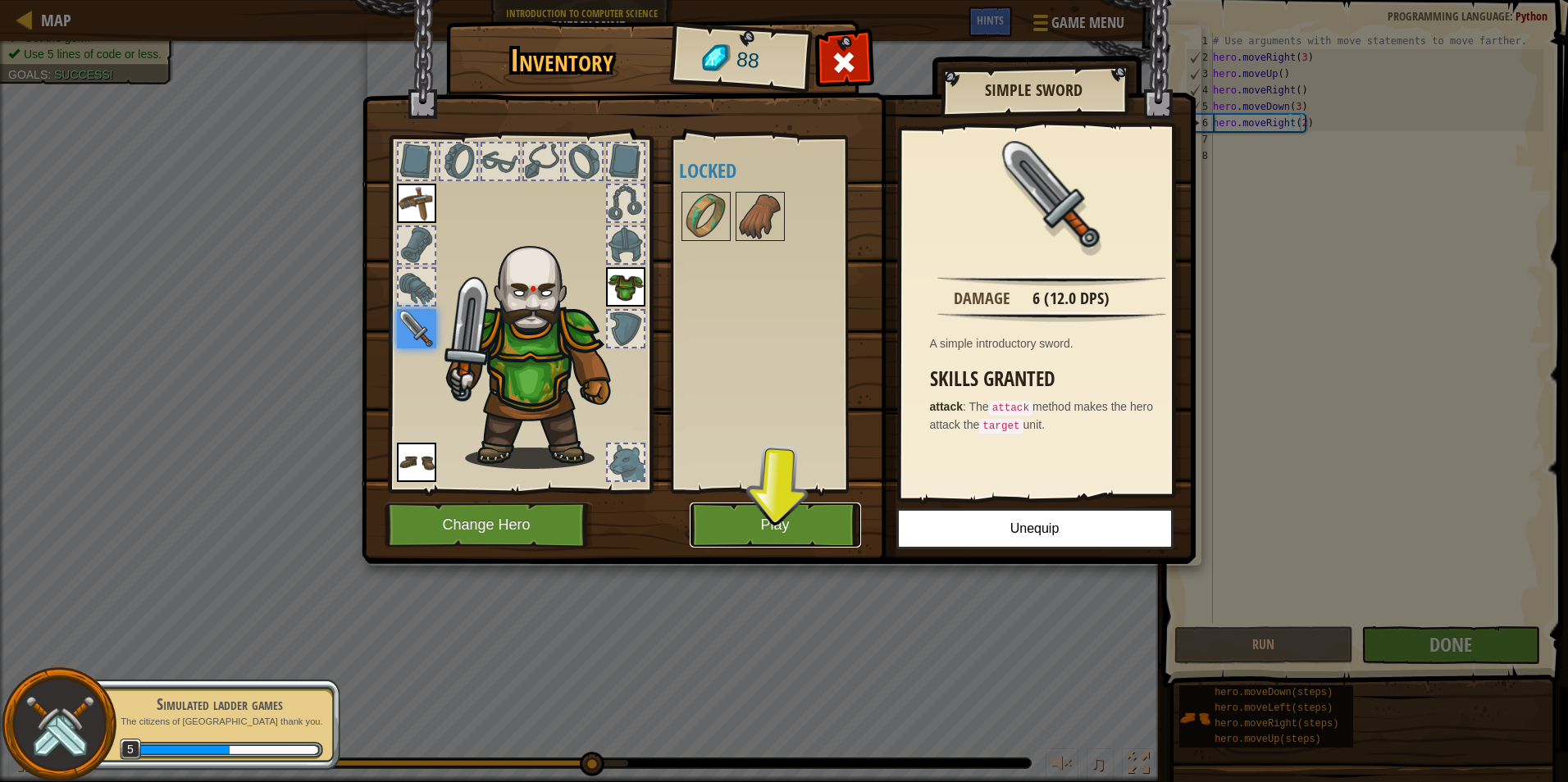
click at [823, 507] on button "Play" at bounding box center [775, 526] width 172 height 45
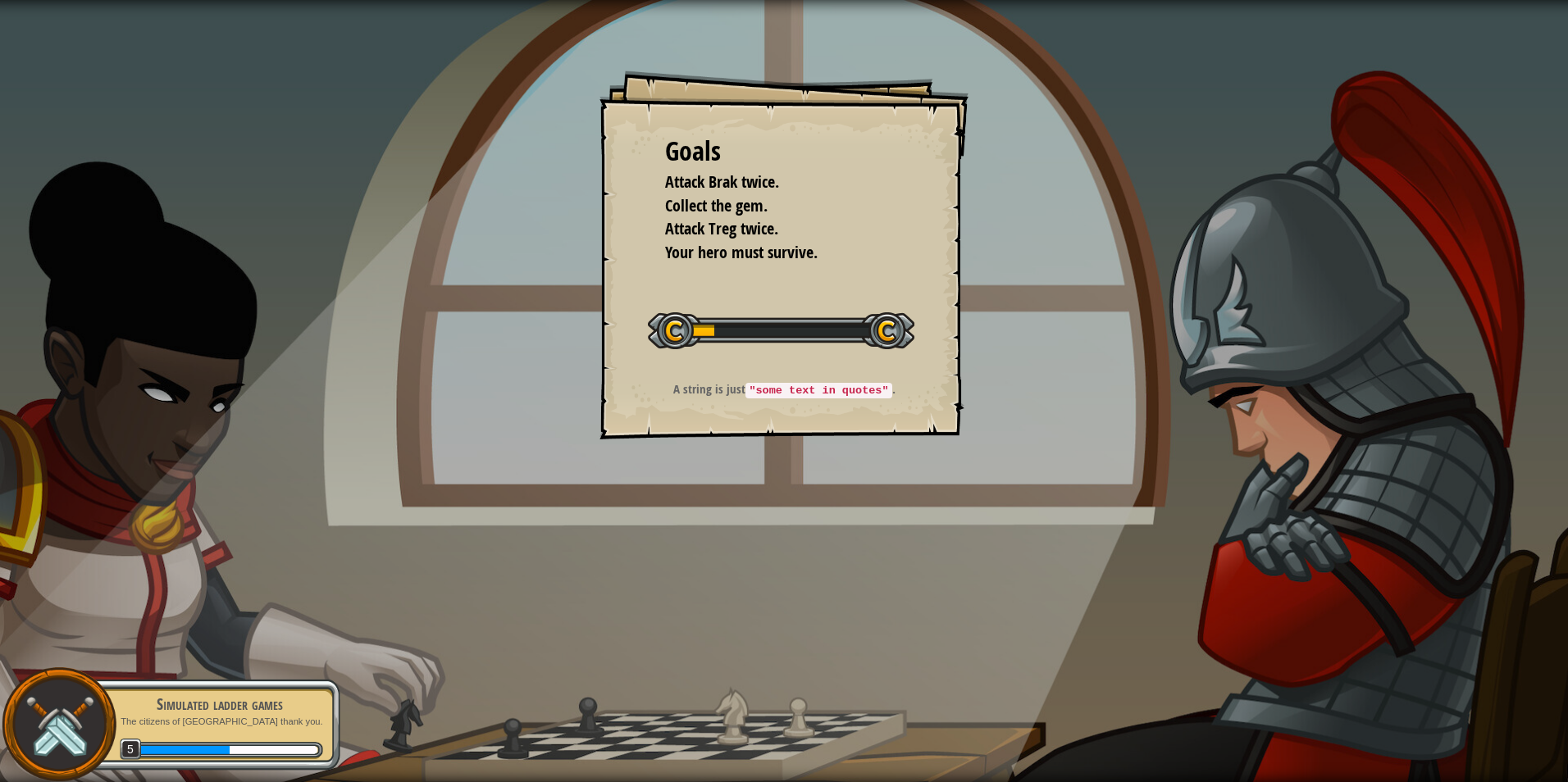
click at [824, 498] on div "Goals Attack Brak twice. Collect the gem. Attack Treg twice. Your hero must sur…" at bounding box center [784, 391] width 1568 height 782
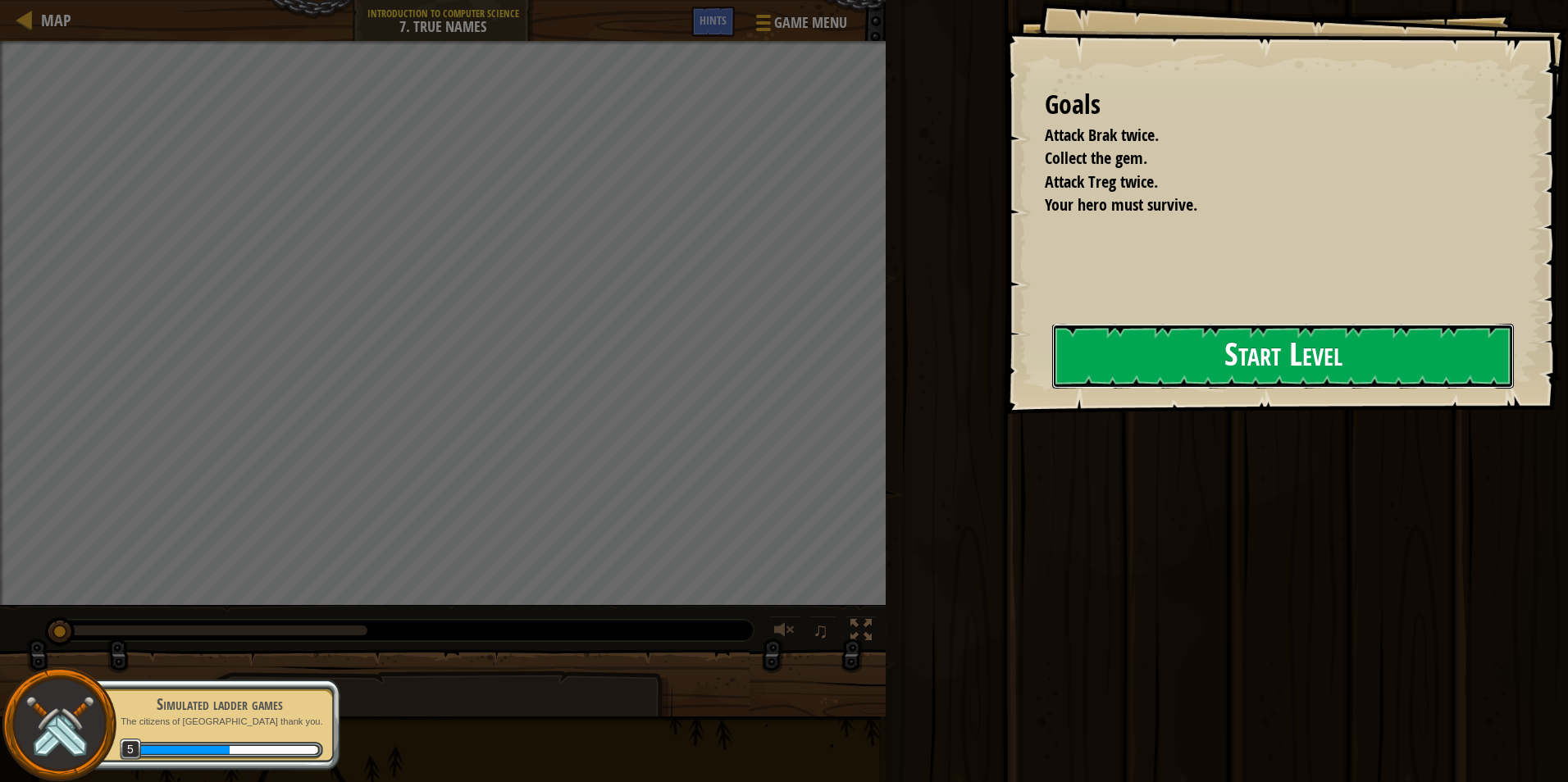
click at [1079, 352] on button "Start Level" at bounding box center [1283, 357] width 462 height 65
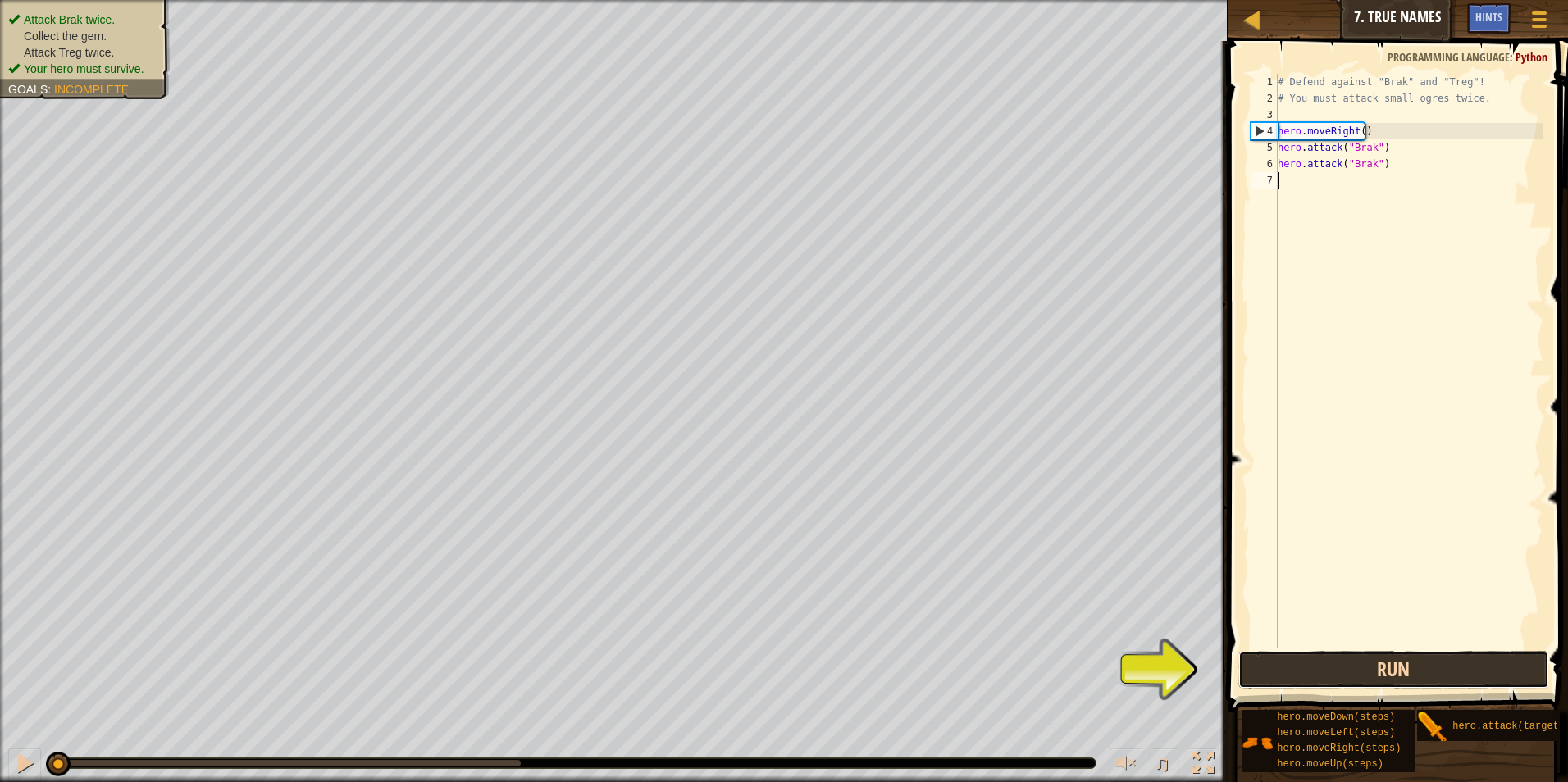
click at [1387, 681] on button "Run" at bounding box center [1394, 670] width 312 height 37
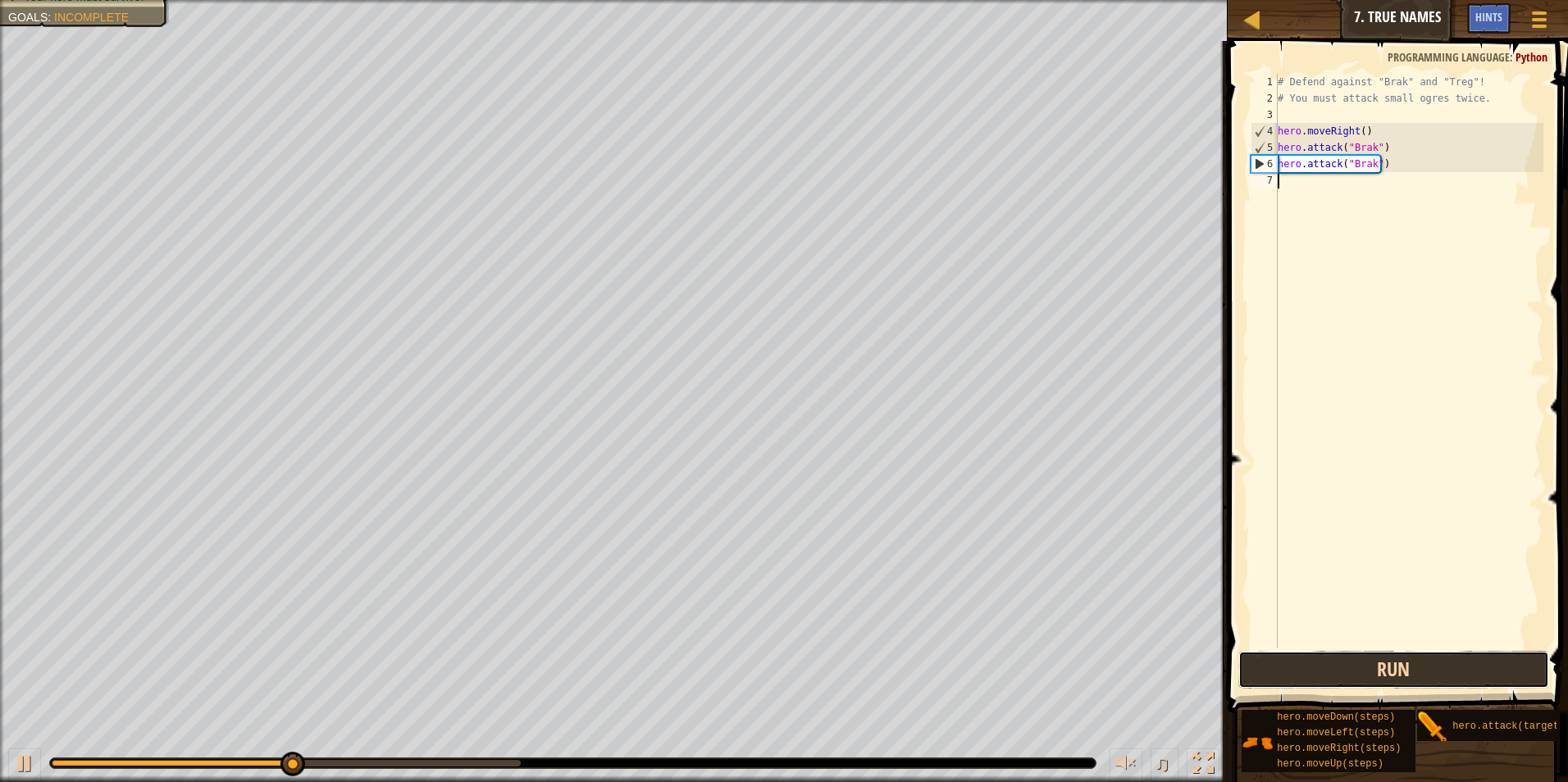
click at [1352, 678] on button "Run" at bounding box center [1394, 670] width 312 height 37
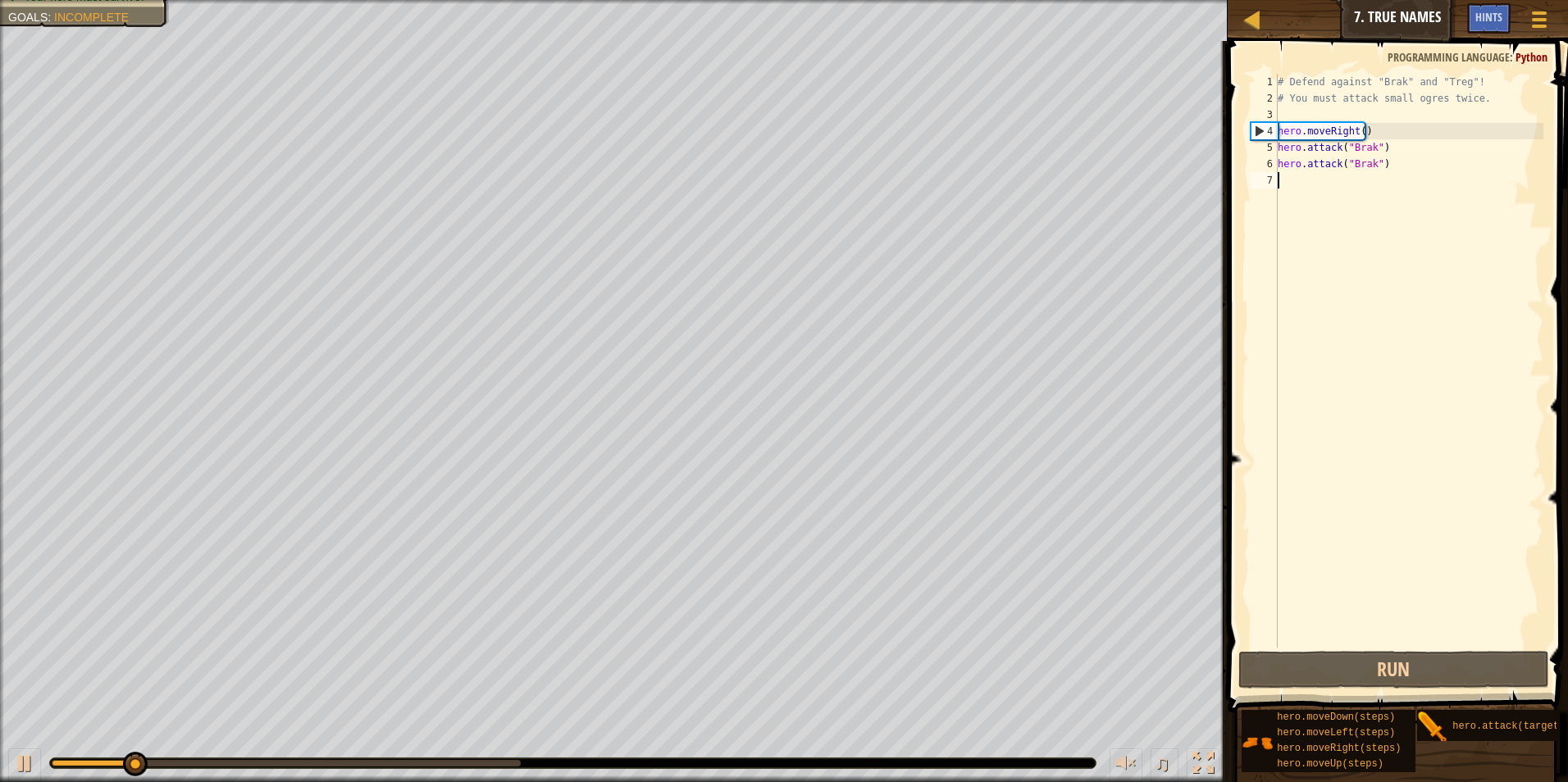
click at [1364, 182] on div "# Defend against "Brak" and "Treg"! # You must attack small ogres twice. hero .…" at bounding box center [1408, 377] width 269 height 606
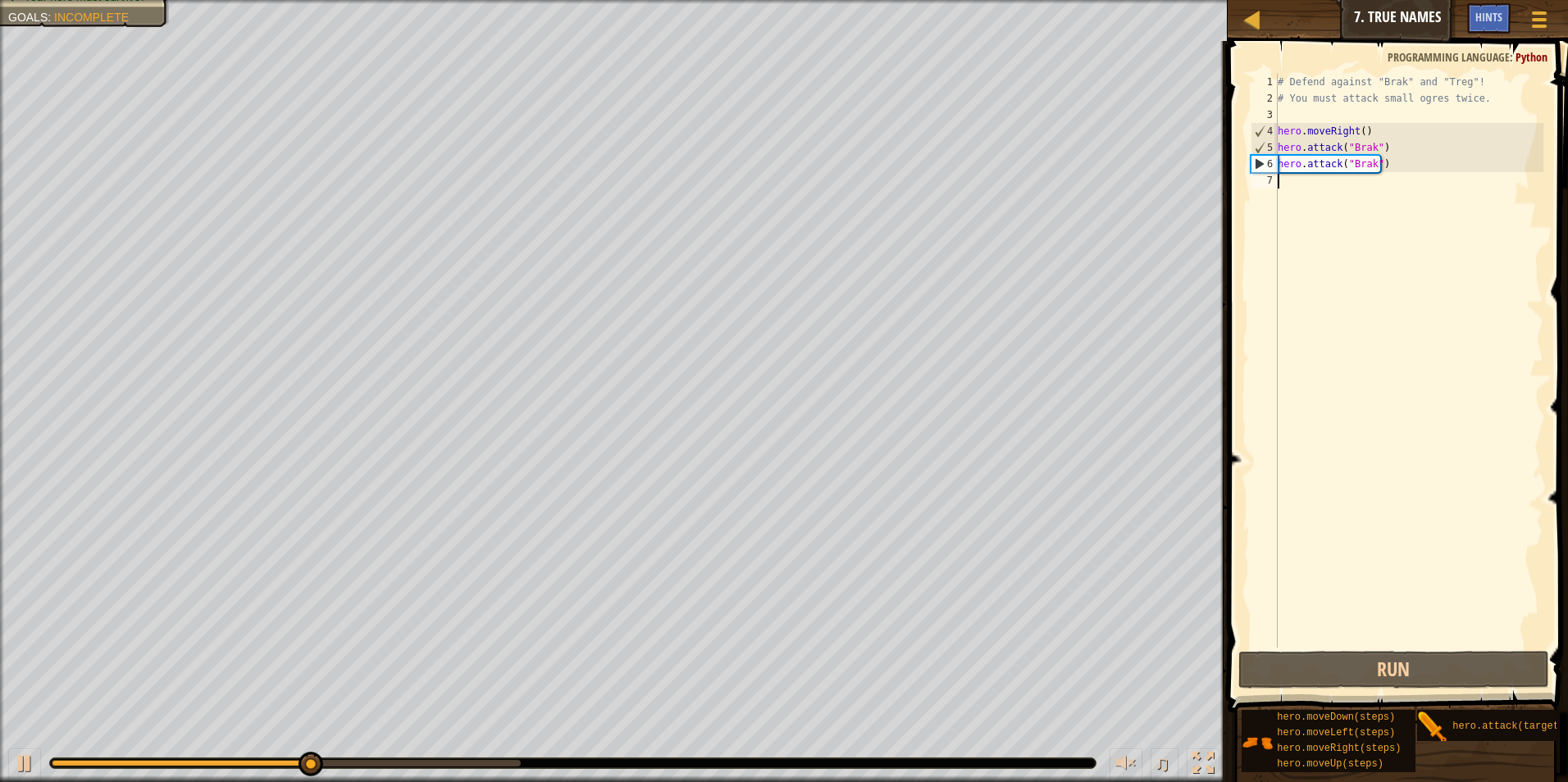
type textarea "h"
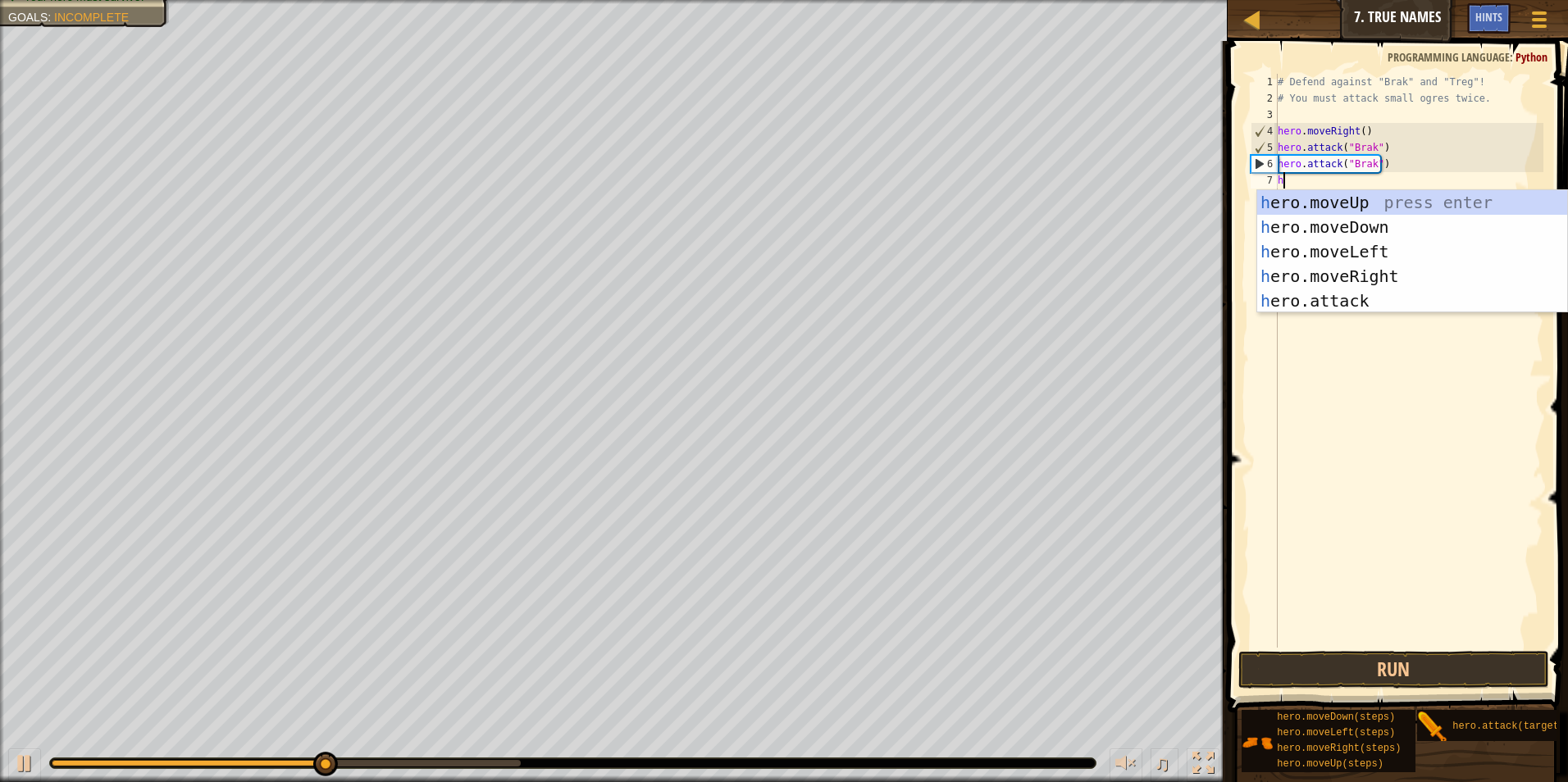
scroll to position [7, 0]
click at [1335, 275] on div "h ero.moveUp press enter h ero.moveDown press enter h ero.moveLeft press enter …" at bounding box center [1412, 276] width 310 height 173
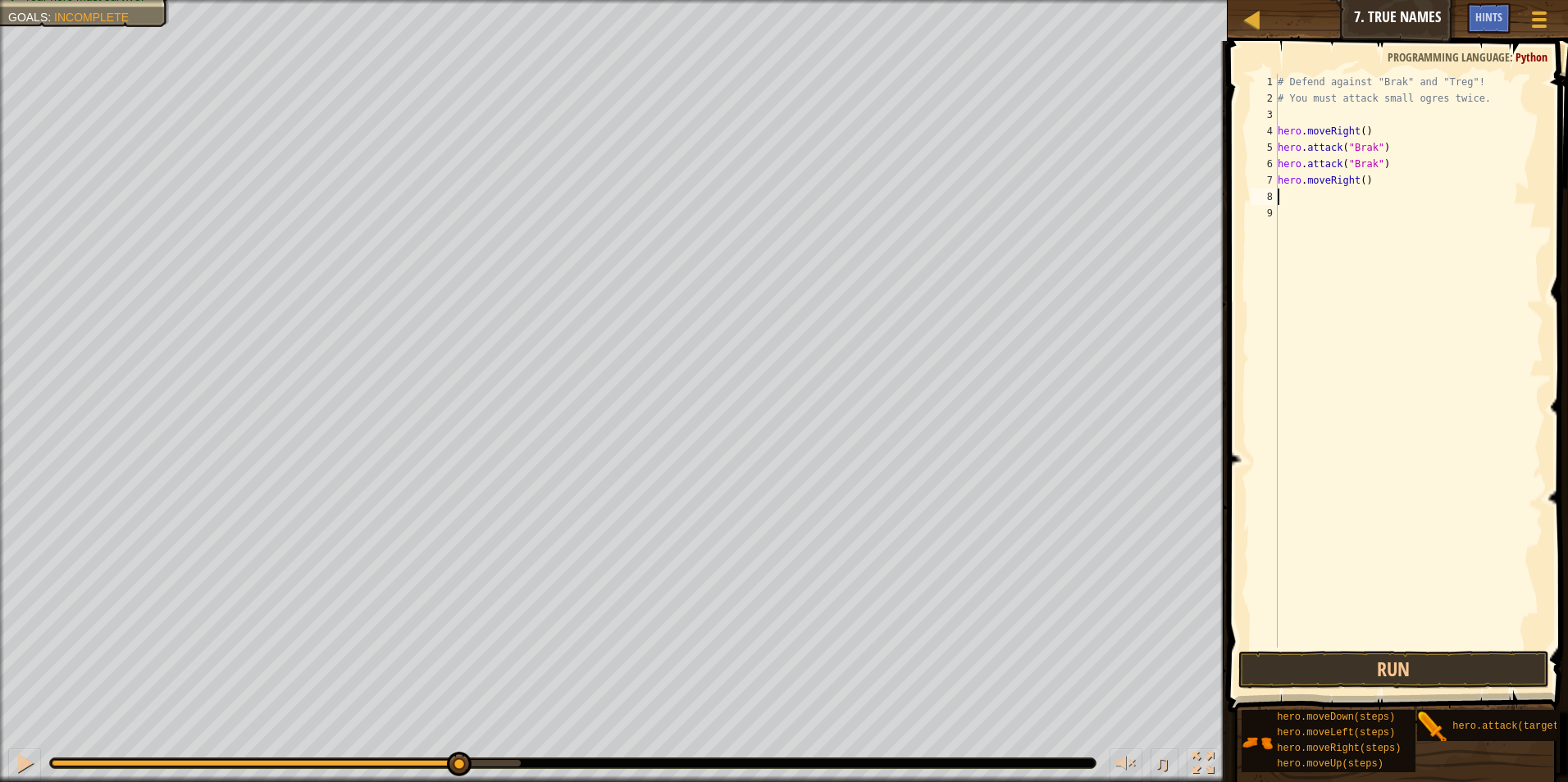
click at [1331, 197] on div "# Defend against "Brak" and "Treg"! # You must attack small ogres twice. hero .…" at bounding box center [1408, 377] width 269 height 606
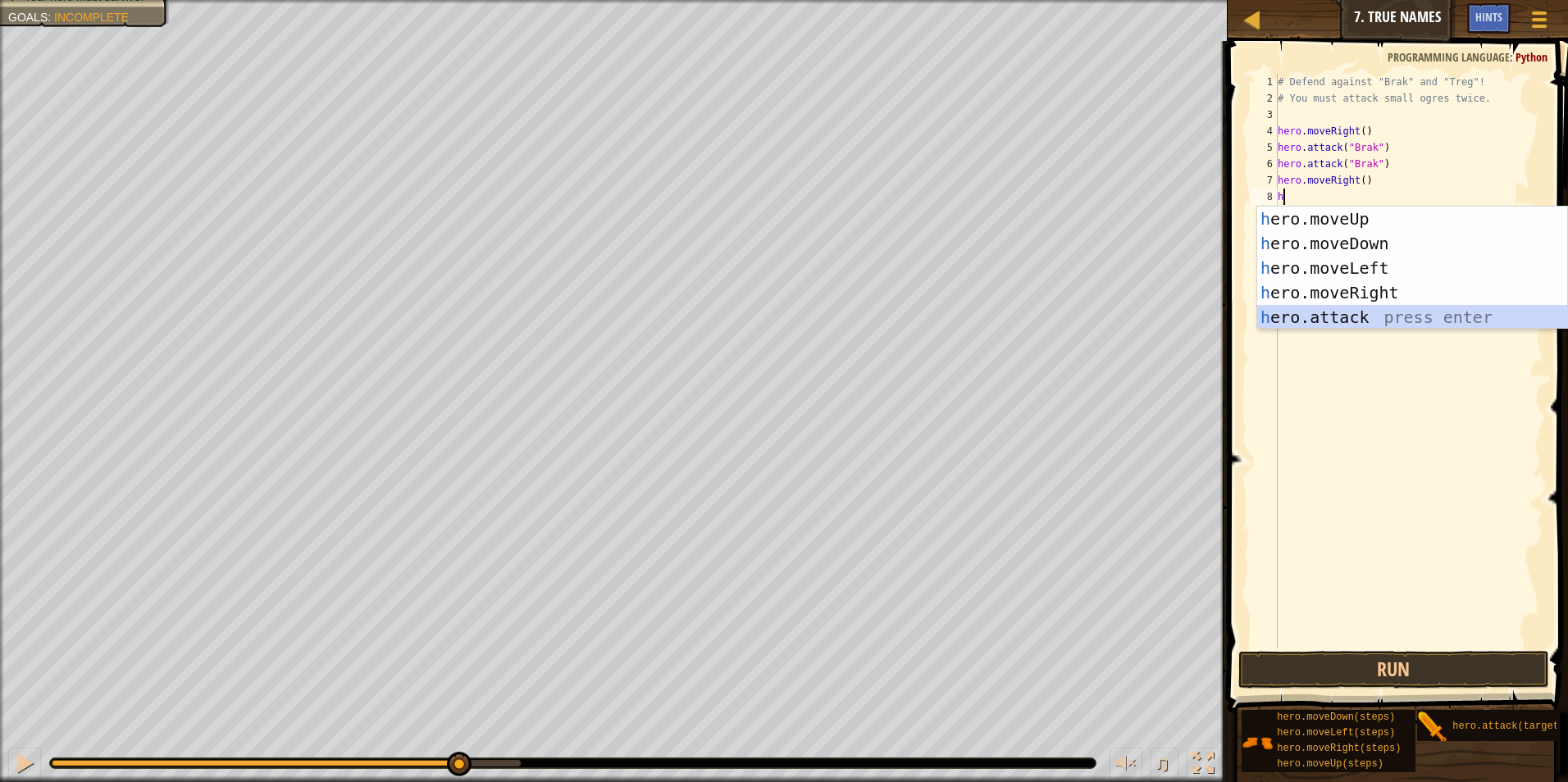
click at [1342, 321] on div "h ero.moveUp press enter h ero.moveDown press enter h ero.moveLeft press enter …" at bounding box center [1412, 293] width 310 height 173
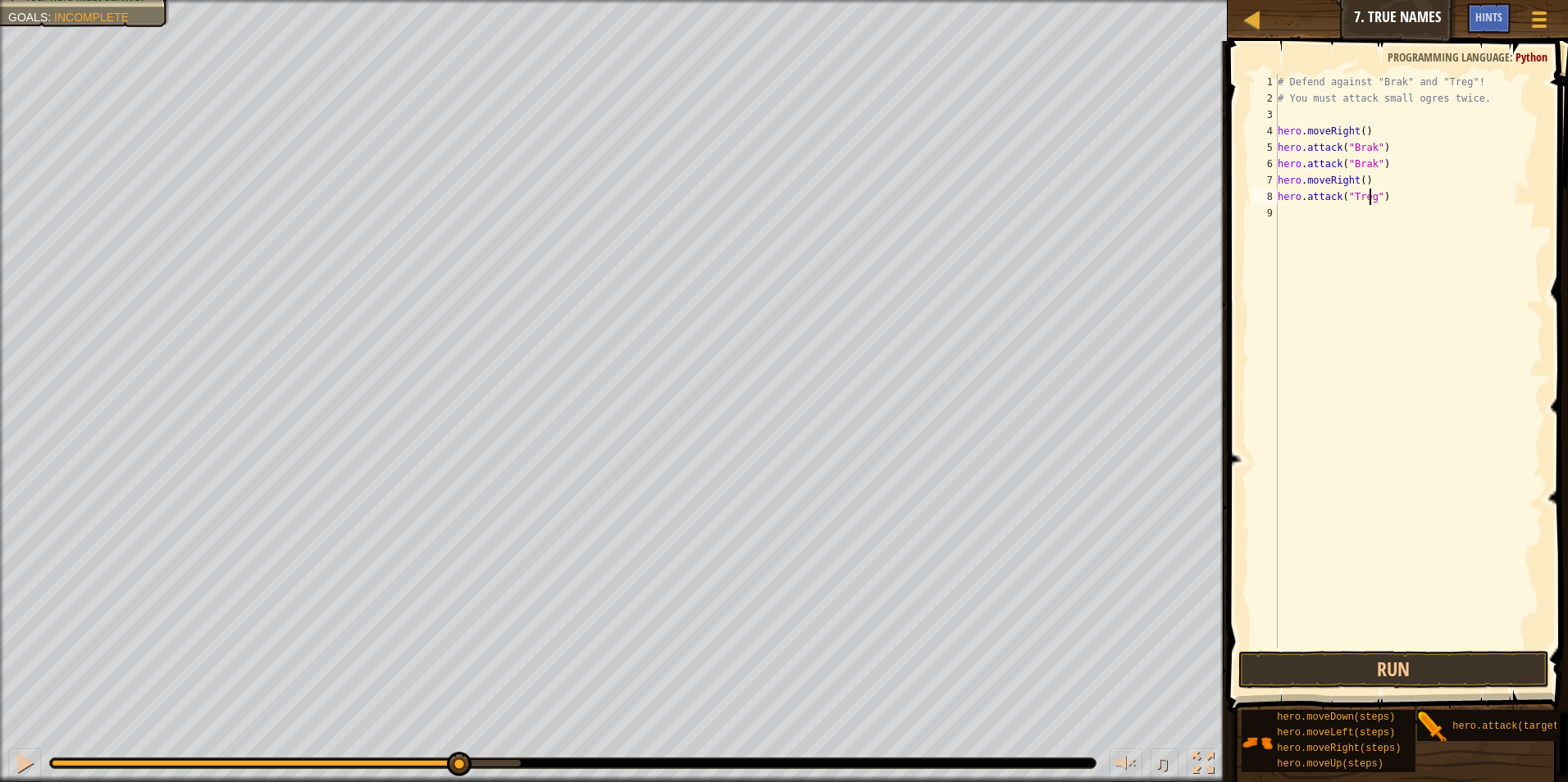
scroll to position [7, 7]
click at [1405, 189] on div "# Defend against "Brak" and "Treg"! # You must attack small ogres twice. hero .…" at bounding box center [1408, 377] width 269 height 606
click at [1401, 190] on div "# Defend against "Brak" and "Treg"! # You must attack small ogres twice. hero .…" at bounding box center [1408, 377] width 269 height 606
type textarea "hero.attack("Treg")"
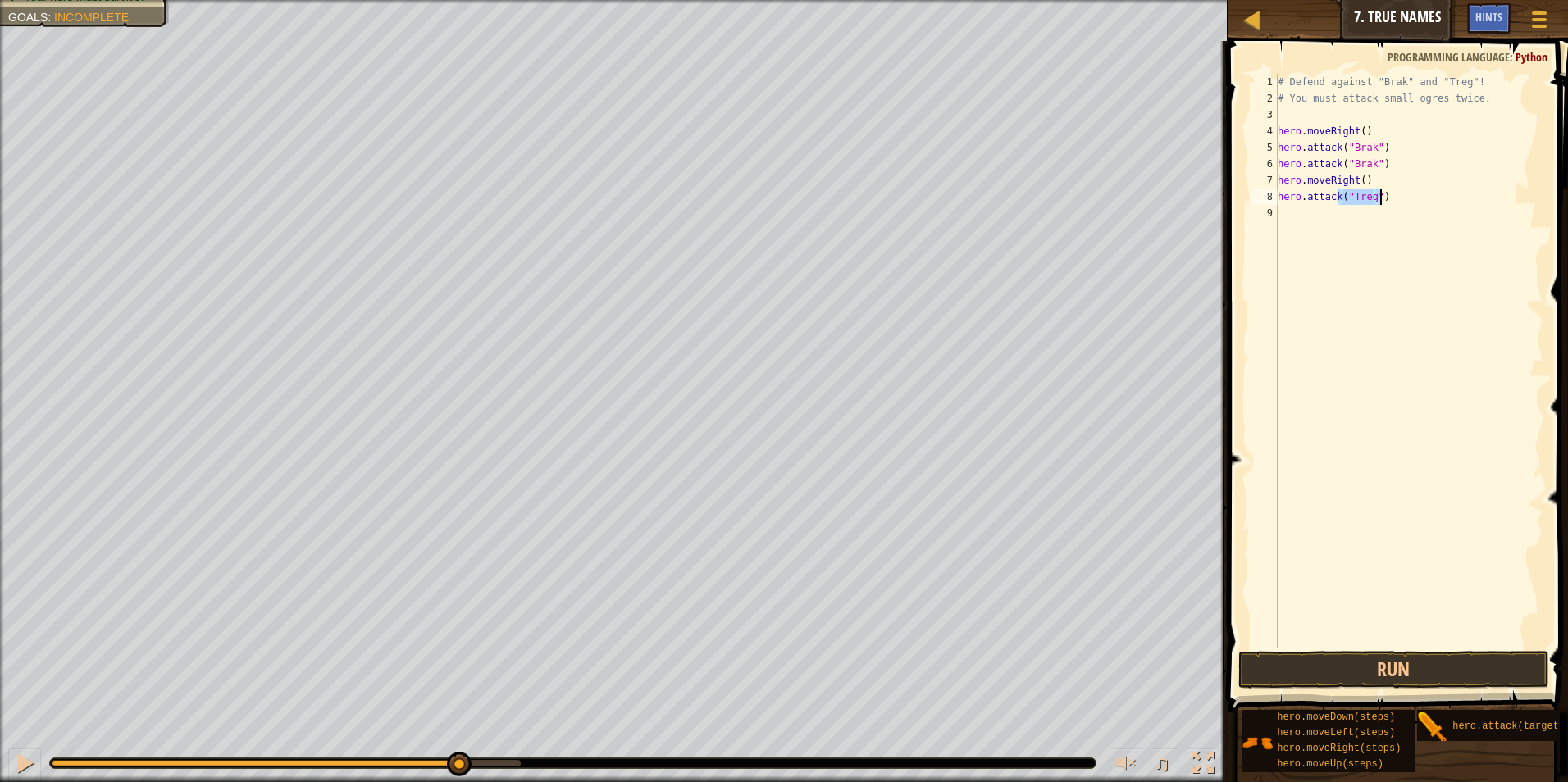
click at [1401, 190] on div "# Defend against "Brak" and "Treg"! # You must attack small ogres twice. hero .…" at bounding box center [1408, 361] width 269 height 574
click at [1401, 190] on div "# Defend against "Brak" and "Treg"! # You must attack small ogres twice. hero .…" at bounding box center [1408, 377] width 269 height 606
drag, startPoint x: 1439, startPoint y: 196, endPoint x: 1267, endPoint y: 200, distance: 172.0
click at [1267, 200] on div "hero.attack("Treg") 1 2 3 4 5 6 7 8 9 # Defend against "Brak" and "Treg"! # You…" at bounding box center [1395, 361] width 296 height 574
click at [1322, 189] on div "# Defend against "Brak" and "Treg"! # You must attack small ogres twice. hero .…" at bounding box center [1408, 361] width 269 height 574
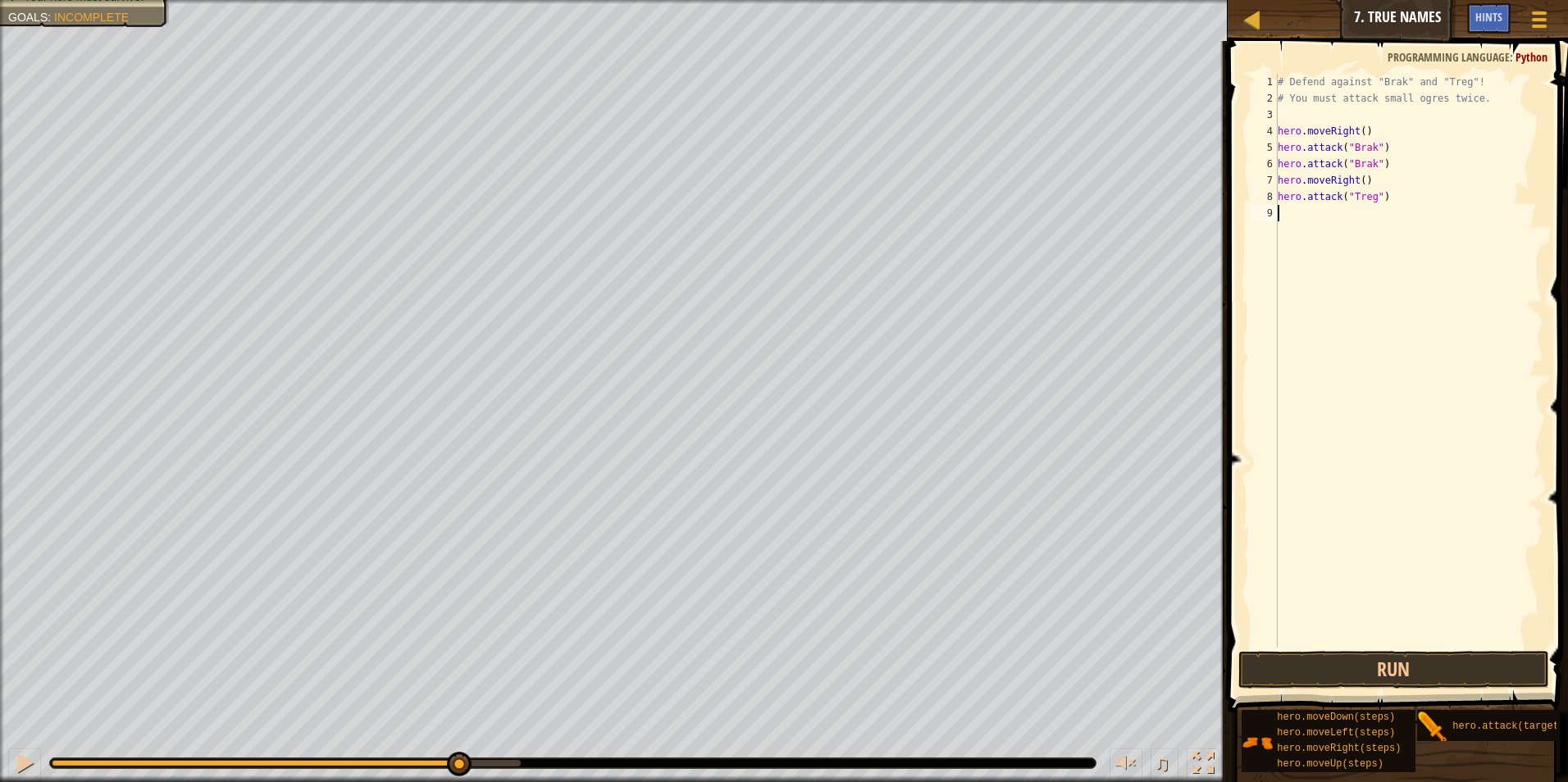
click at [1314, 220] on div "# Defend against "Brak" and "Treg"! # You must attack small ogres twice. hero .…" at bounding box center [1408, 377] width 269 height 606
paste textarea "hero.attack("Treg")"
type textarea "hero.attack("Treg")"
click at [1421, 656] on button "Run" at bounding box center [1394, 670] width 312 height 37
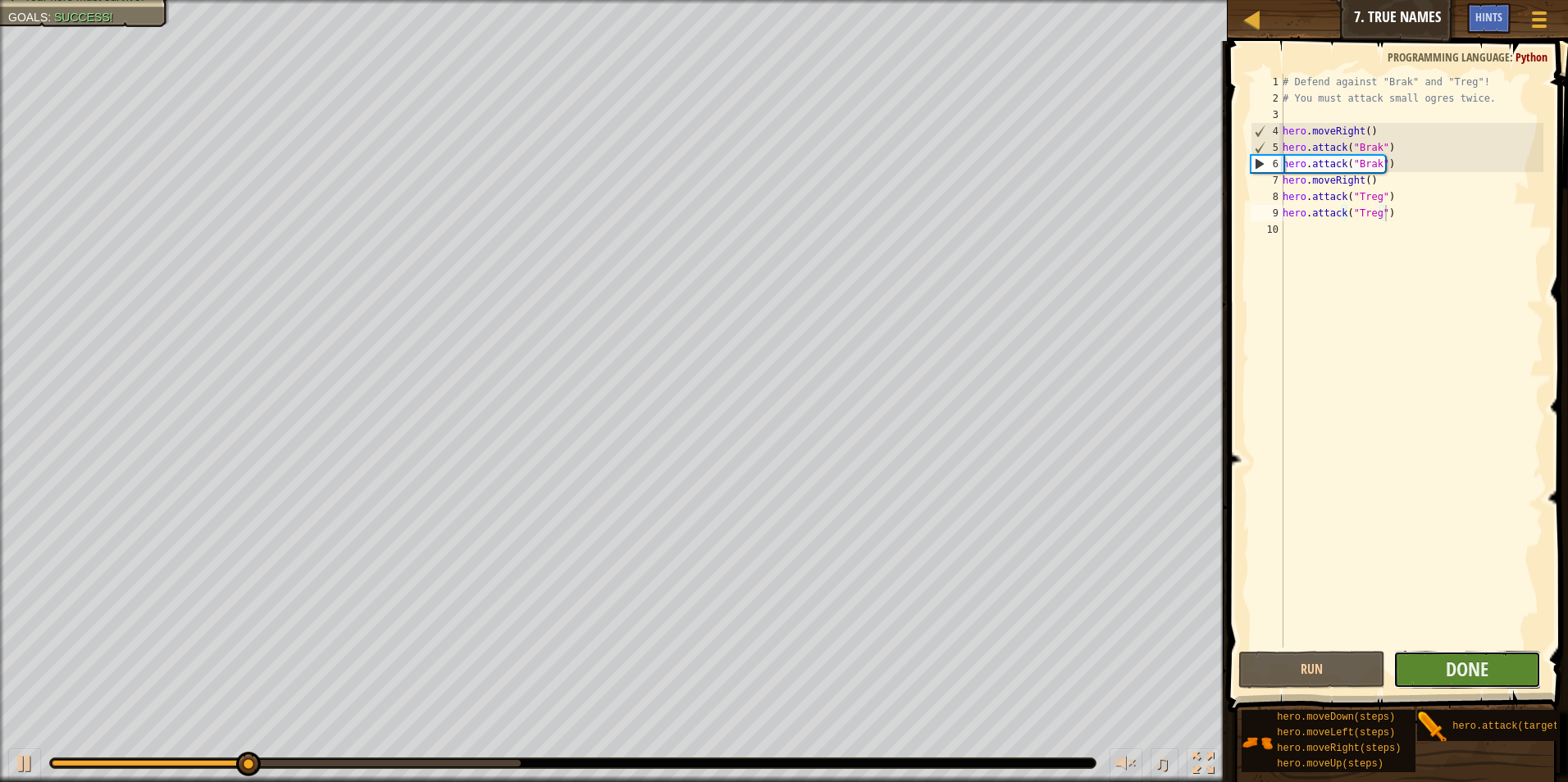
click at [1440, 664] on button "Done" at bounding box center [1467, 670] width 148 height 37
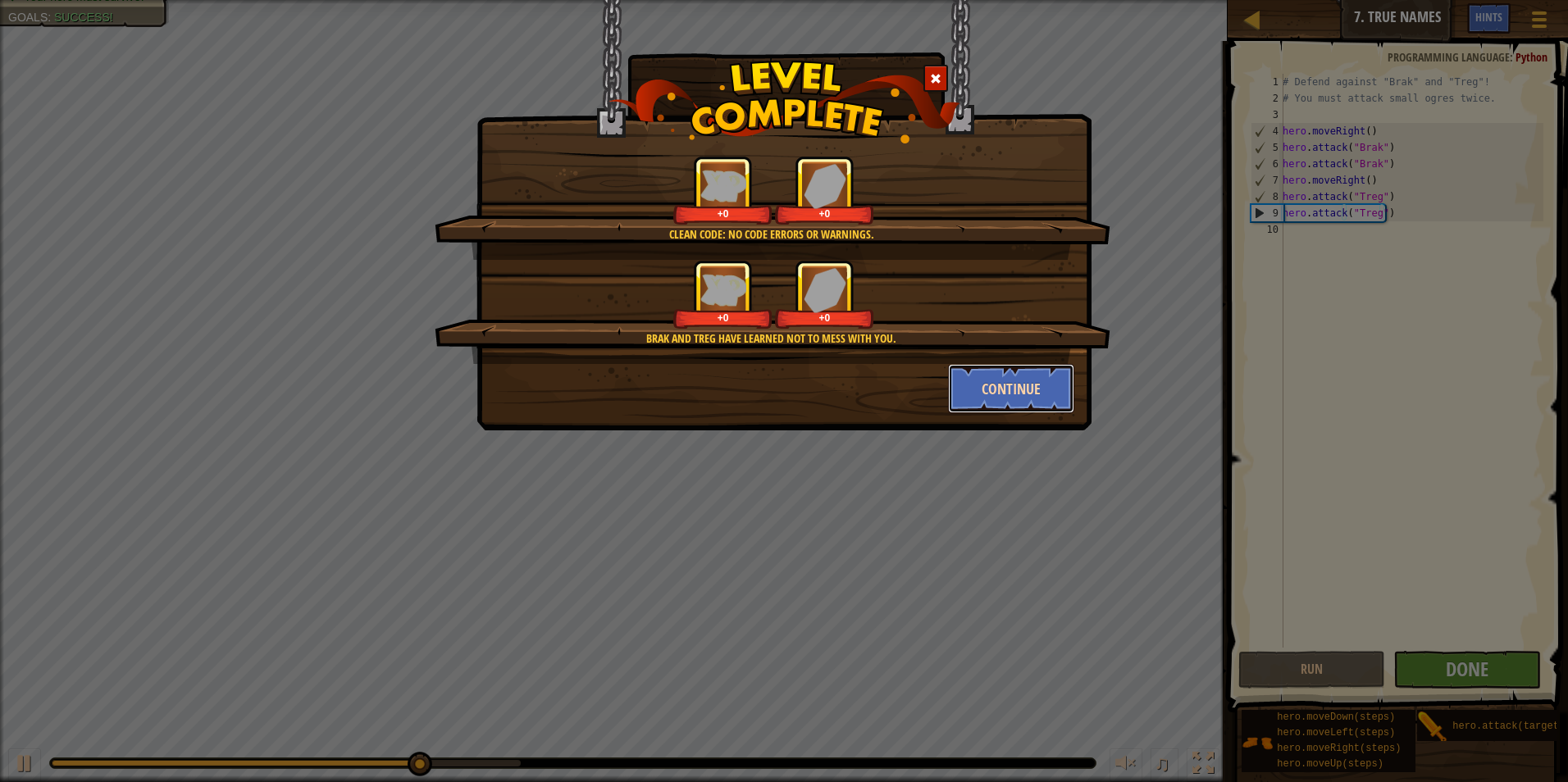
click at [1010, 383] on button "Continue" at bounding box center [1011, 389] width 127 height 49
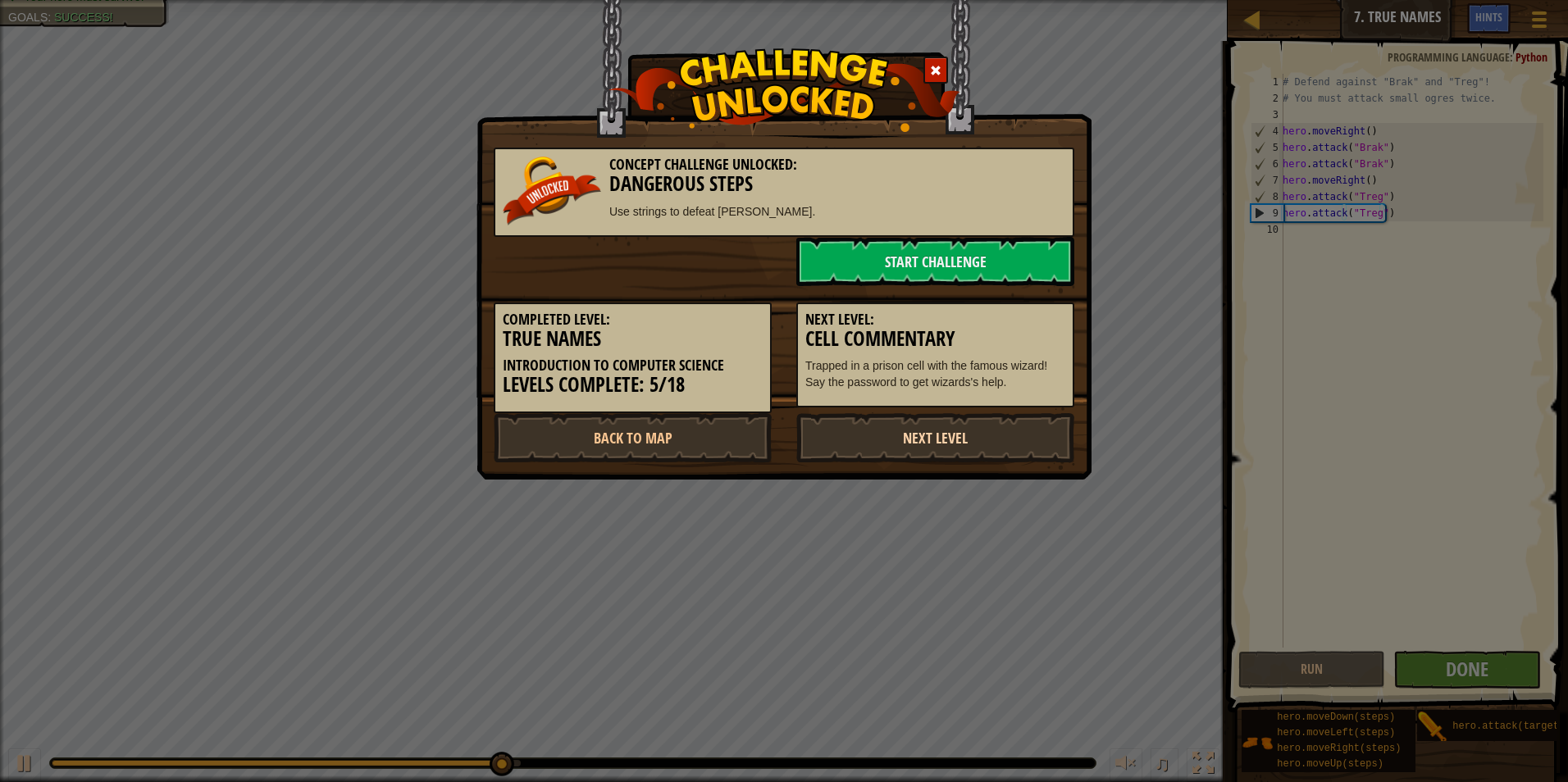
click at [896, 441] on link "Next Level" at bounding box center [936, 438] width 278 height 49
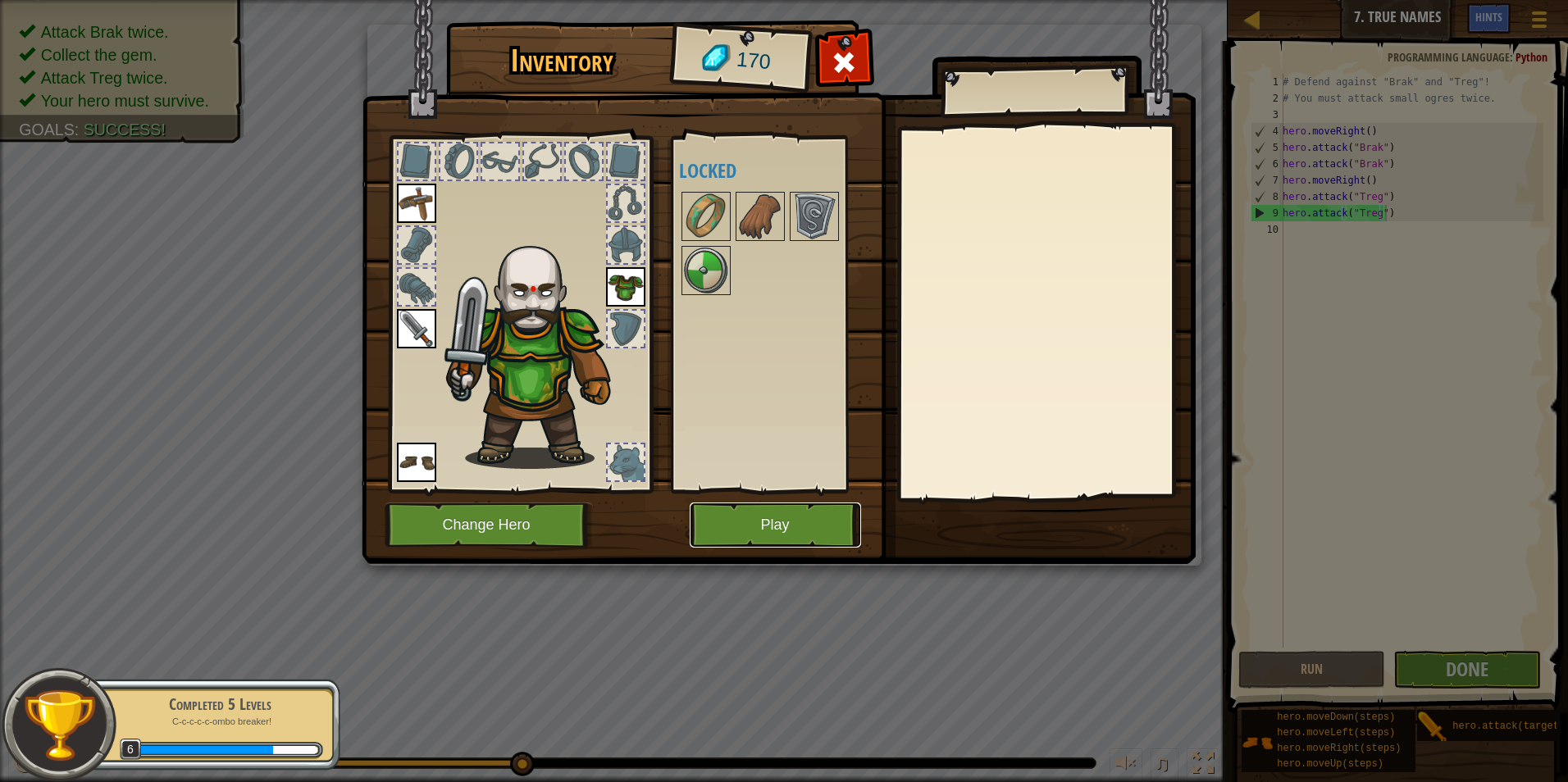
click at [799, 527] on button "Play" at bounding box center [775, 526] width 172 height 45
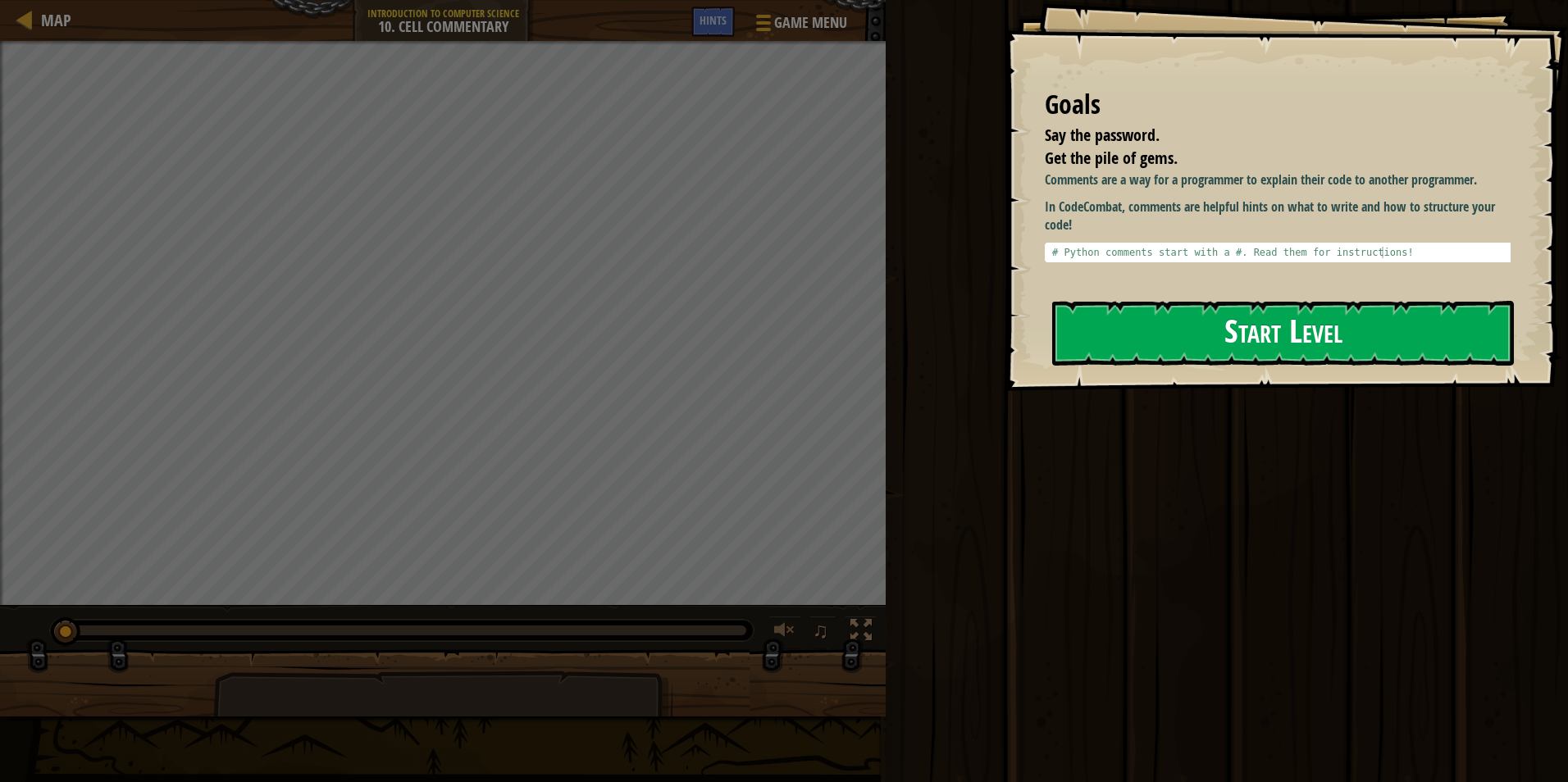
click at [1491, 343] on button "Start Level" at bounding box center [1283, 333] width 462 height 65
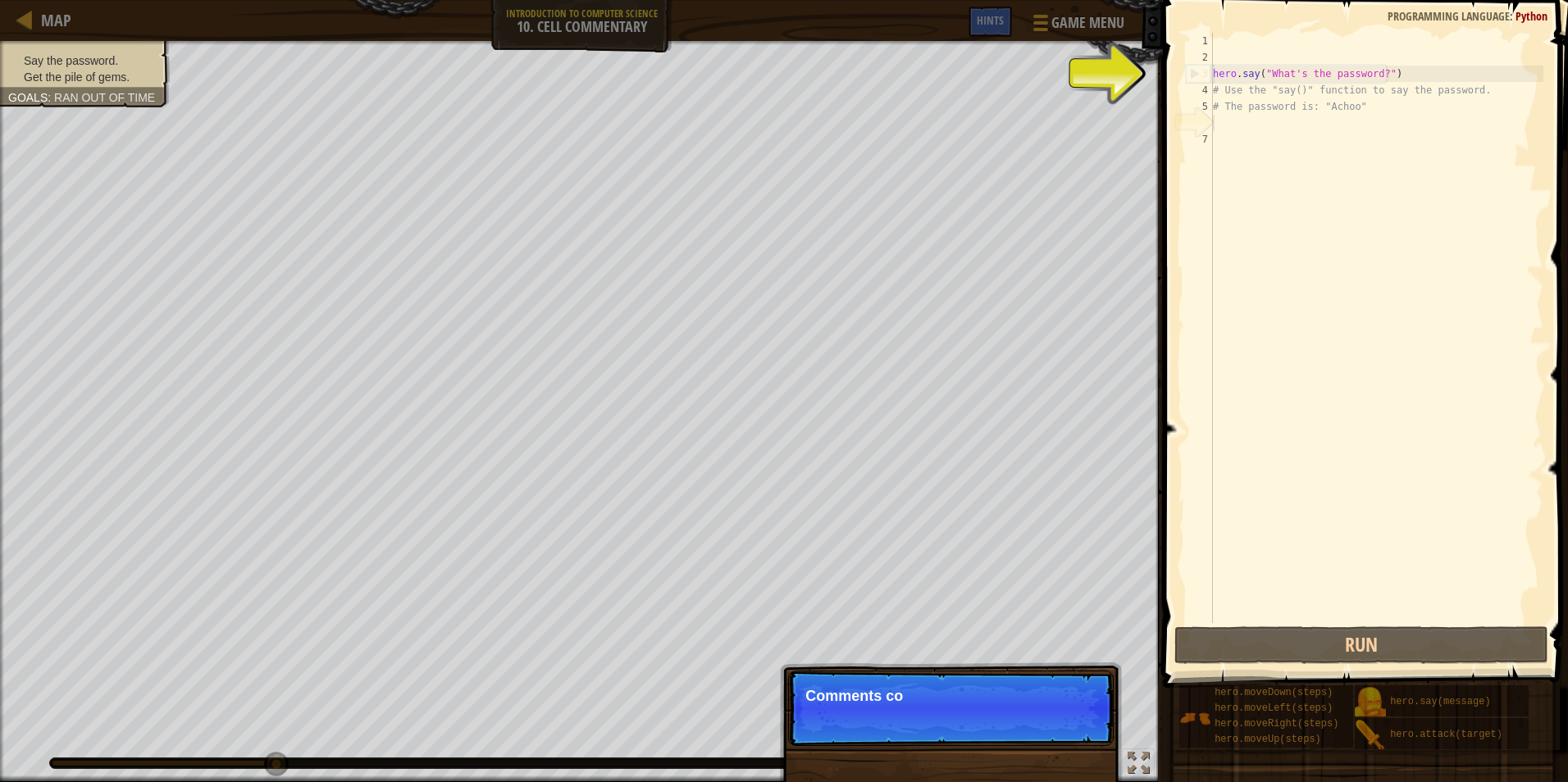
click at [1304, 90] on div "hero . say ( "What's the password?" ) # Use the "say()" function to say the pas…" at bounding box center [1377, 344] width 333 height 623
type textarea "# Use the "say()" function to say the password."
click at [1296, 122] on div "hero . say ( "What's the password?" ) # Use the "say()" function to say the pas…" at bounding box center [1377, 344] width 333 height 623
click at [1292, 129] on div "hero . say ( "What's the password?" ) # Use the "say()" function to say the pas…" at bounding box center [1377, 344] width 333 height 623
click at [1287, 124] on div "hero . say ( "What's the password?" ) # Use the "say()" function to say the pas…" at bounding box center [1377, 344] width 333 height 623
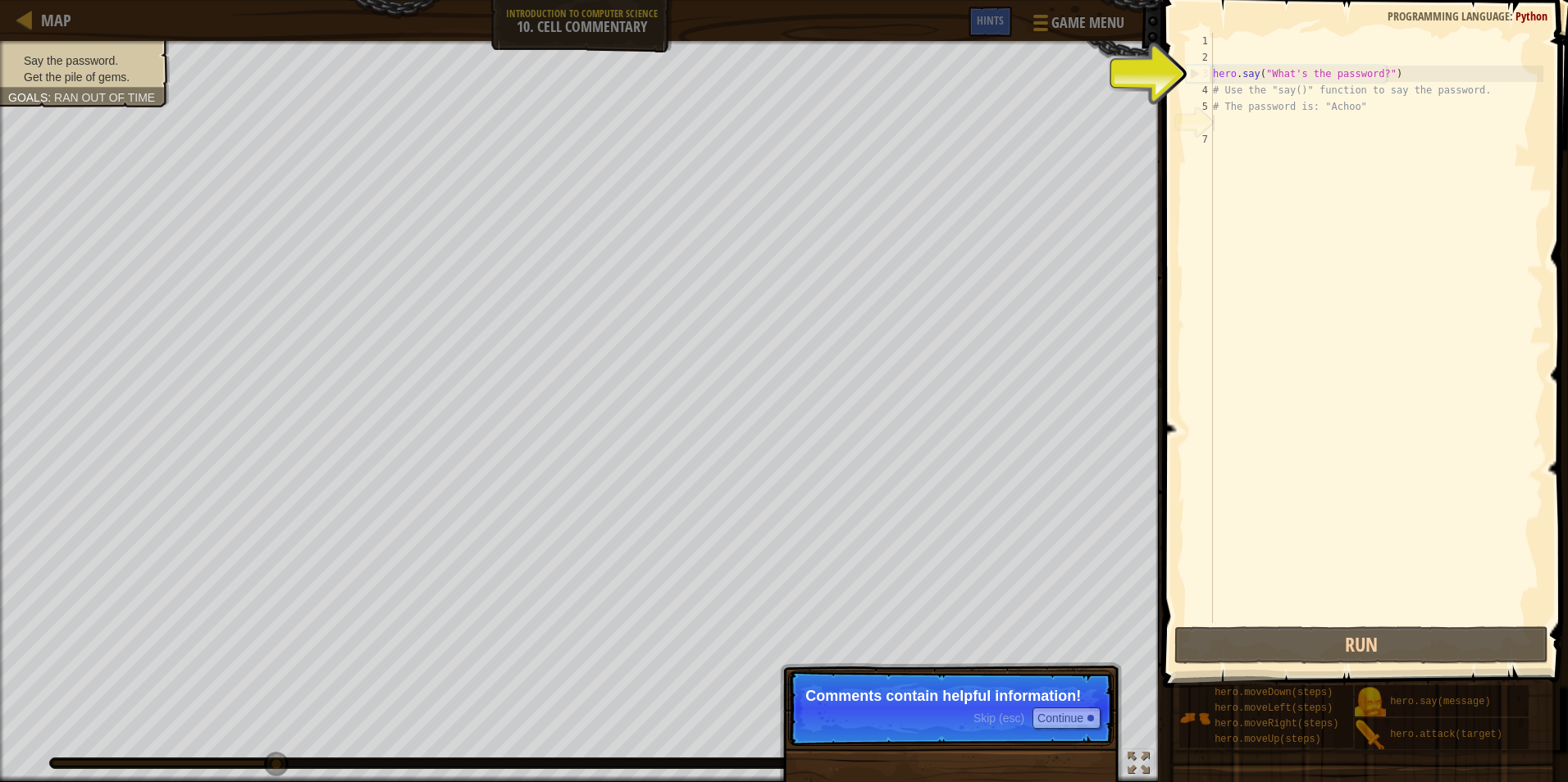
click at [1255, 124] on div "hero . say ( "What's the password?" ) # Use the "say()" function to say the pas…" at bounding box center [1377, 344] width 333 height 623
click at [1066, 717] on button "Continue" at bounding box center [1066, 719] width 68 height 22
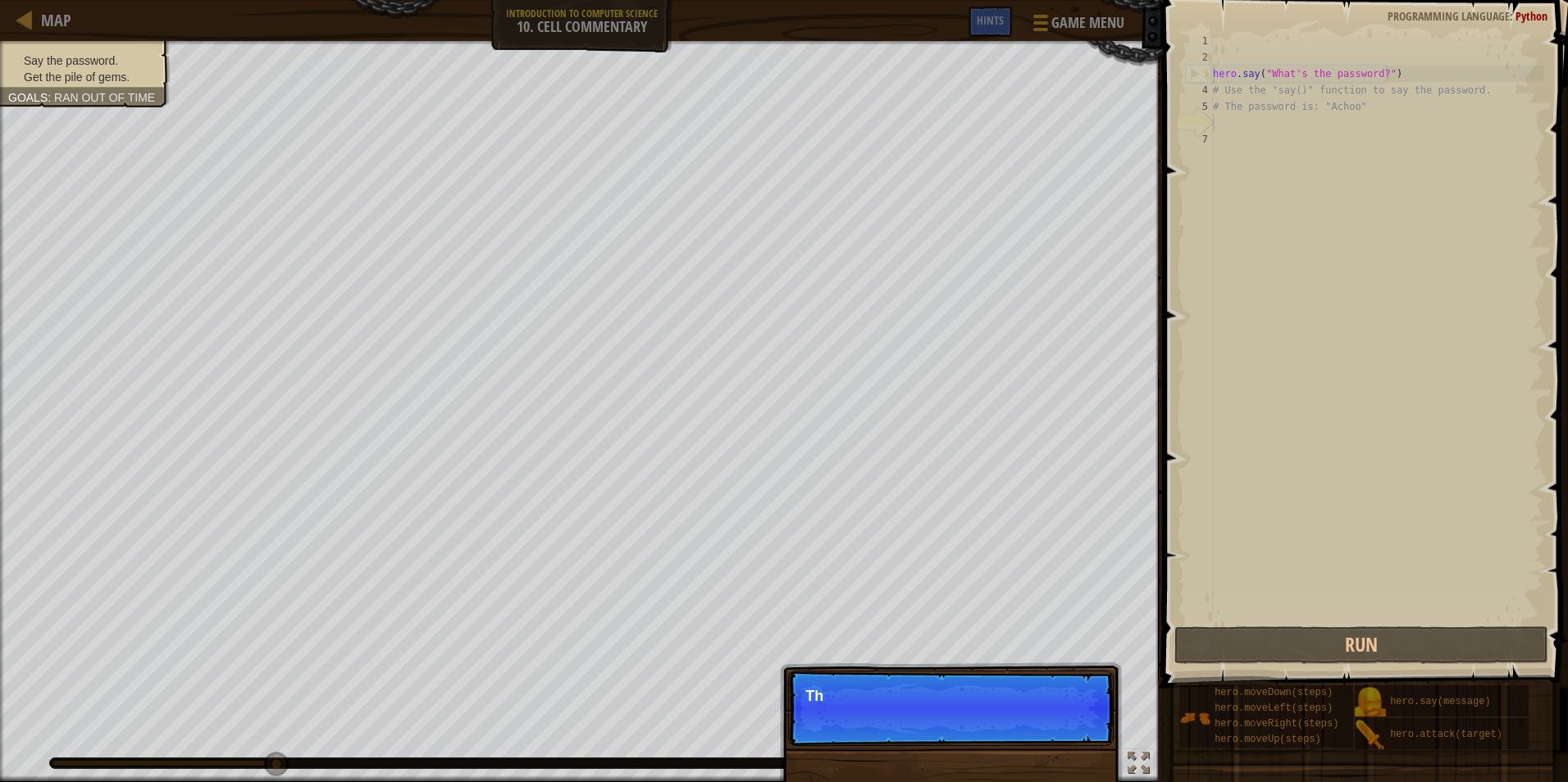
scroll to position [7, 0]
click at [1066, 717] on p "Skip (esc) Continue This one contains the" at bounding box center [951, 708] width 325 height 76
click at [1066, 717] on p "Skip (esc) Continue This one contains the password for t" at bounding box center [951, 708] width 325 height 76
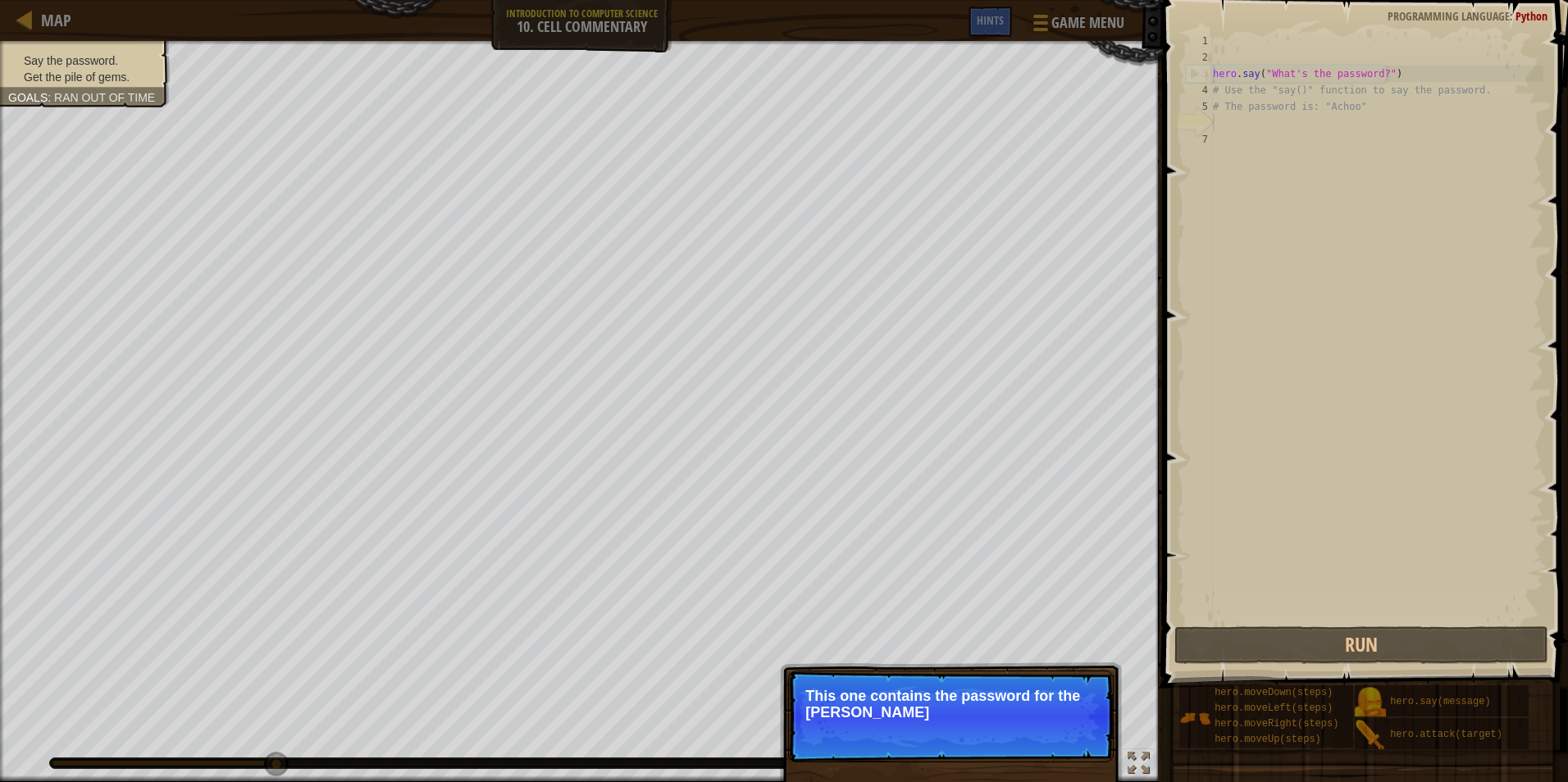
click at [1066, 717] on p "Skip (esc) Continue This one contains the password for the [PERSON_NAME]" at bounding box center [951, 716] width 325 height 92
click at [1066, 717] on p "This one contains the password for the wizard!" at bounding box center [951, 704] width 291 height 33
drag, startPoint x: 1066, startPoint y: 717, endPoint x: 1222, endPoint y: 476, distance: 287.1
click at [1069, 713] on p "This one contains the password for the wizard!" at bounding box center [951, 704] width 291 height 33
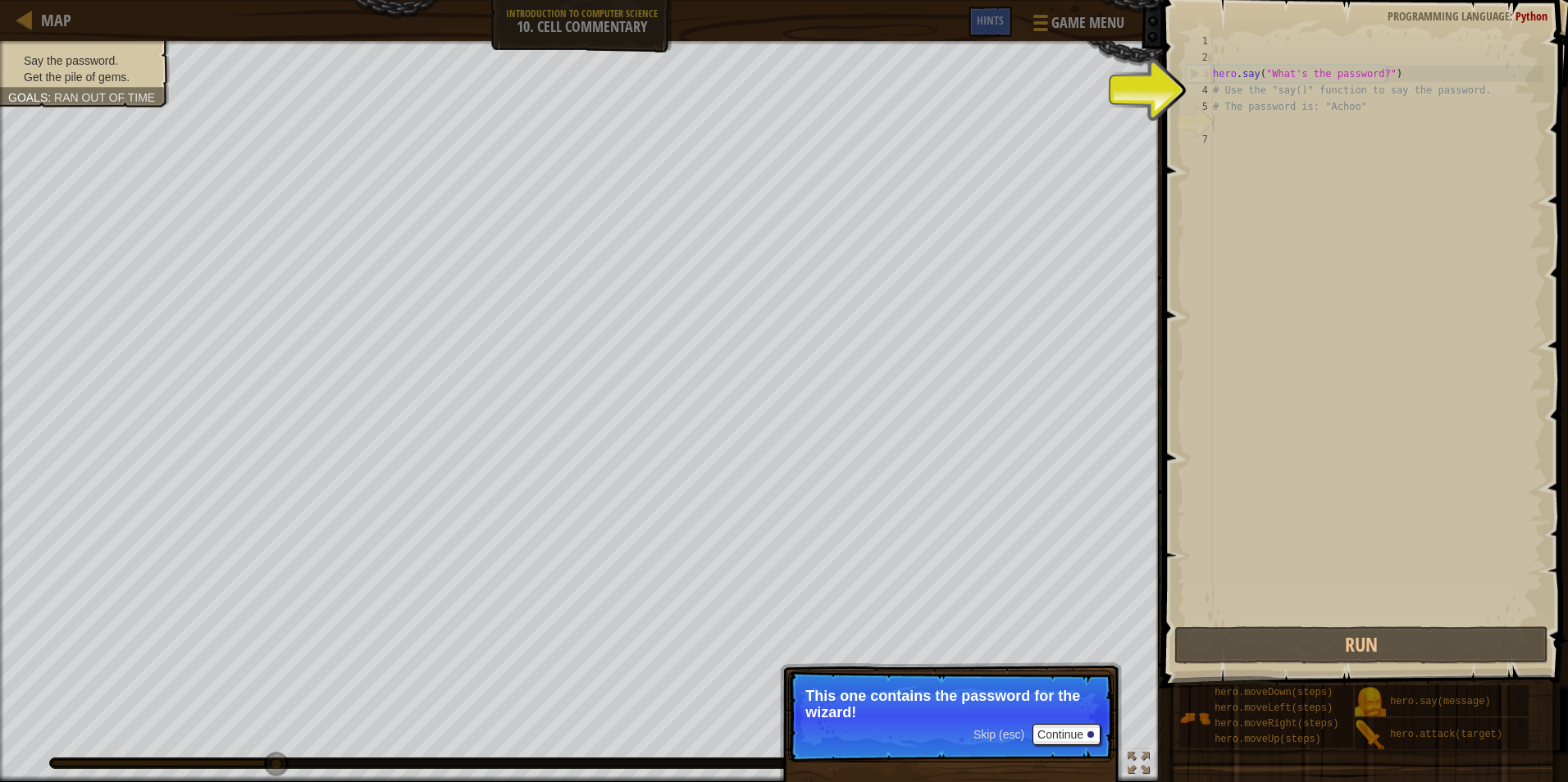
type textarea "# Use the "say()" function to say the password."
drag, startPoint x: 1380, startPoint y: 92, endPoint x: 1380, endPoint y: 66, distance: 26.0
click at [1380, 83] on div "hero . say ( "What's the password?" ) # Use the "say()" function to say the pas…" at bounding box center [1377, 344] width 333 height 623
drag, startPoint x: 1380, startPoint y: 56, endPoint x: 1364, endPoint y: 71, distance: 21.9
click at [1377, 58] on div "hero . say ( "What's the password?" ) # Use the "say()" function to say the pas…" at bounding box center [1377, 344] width 333 height 623
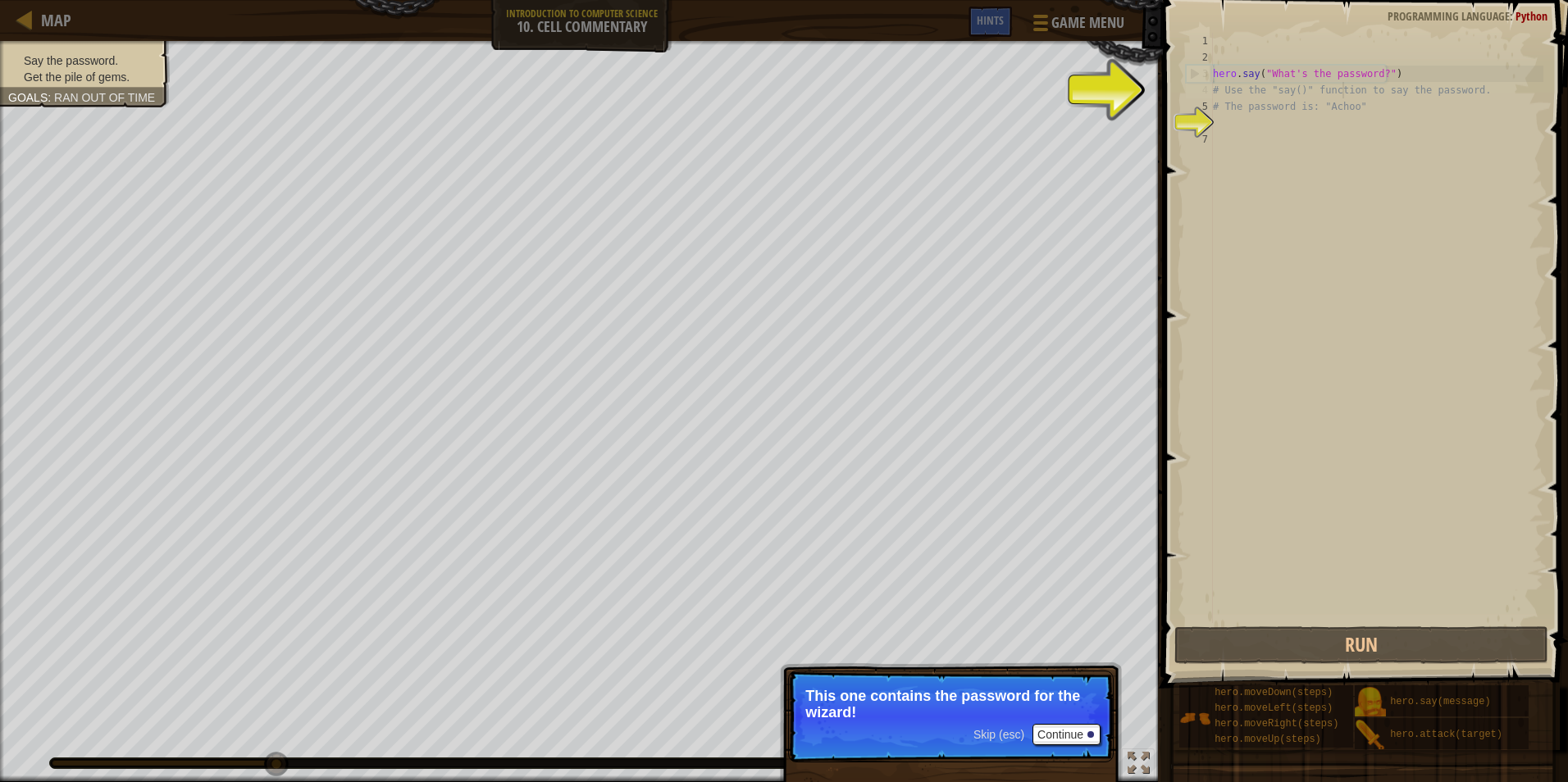
click at [1345, 96] on div "hero . say ( "What's the password?" ) # Use the "say()" function to say the pas…" at bounding box center [1377, 344] width 333 height 623
type textarea "# Use the "say()" function to say the password."
click at [1264, 132] on div "hero . say ( "What's the password?" ) # Use the "say()" function to say the pas…" at bounding box center [1377, 344] width 333 height 623
click at [1270, 119] on div "hero . say ( "What's the password?" ) # Use the "say()" function to say the pas…" at bounding box center [1377, 344] width 333 height 623
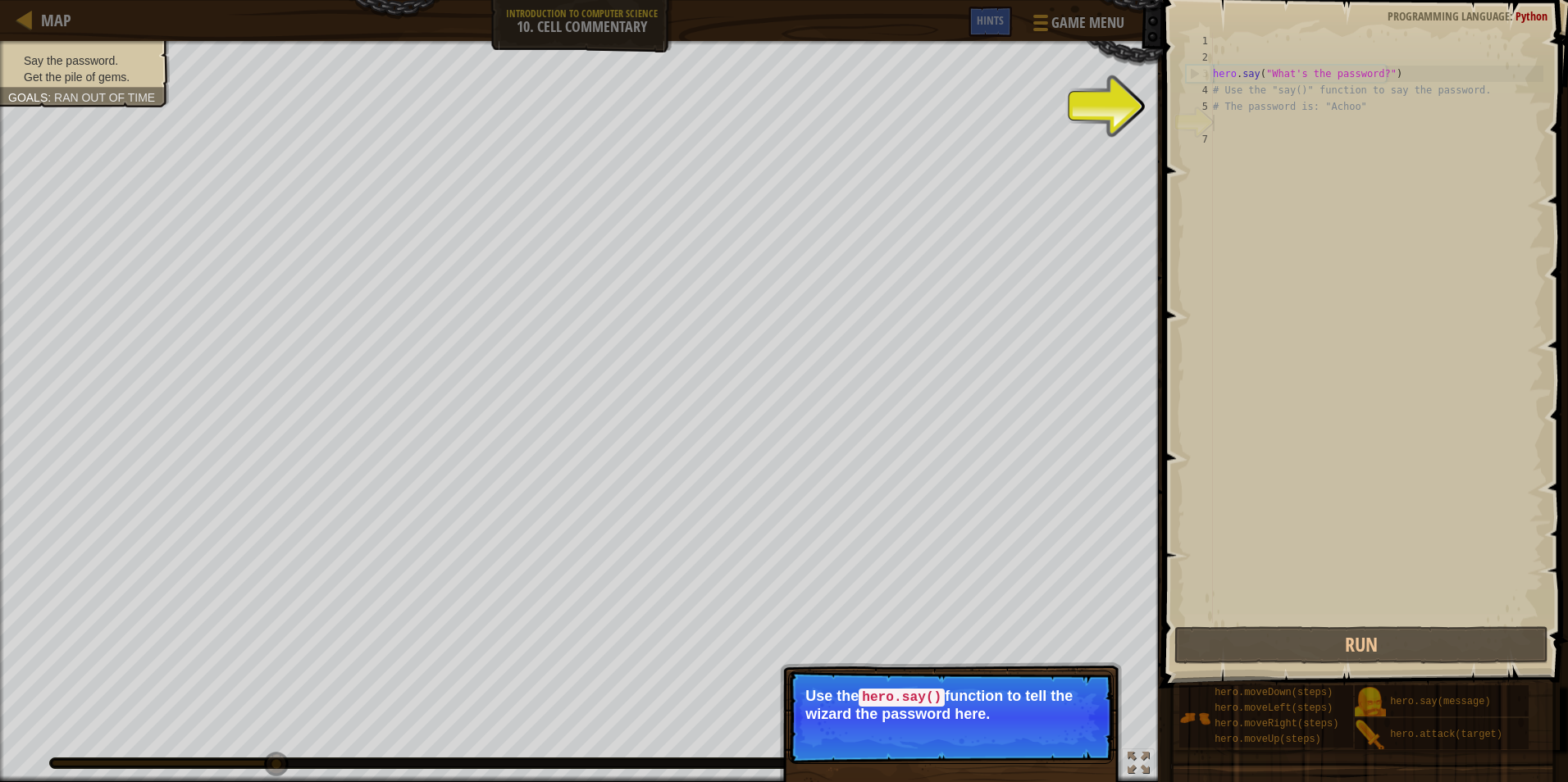
drag, startPoint x: 1340, startPoint y: 23, endPoint x: 1331, endPoint y: 44, distance: 22.8
click at [1339, 27] on span at bounding box center [1367, 320] width 418 height 737
type textarea "hero.say("What's the password?")"
click at [1318, 72] on div "hero . say ( "What's the password?" ) # Use the "say()" function to say the pas…" at bounding box center [1377, 344] width 333 height 623
click at [1369, 74] on div "hero . say ( "What's the password?" ) # Use the "say()" function to say the pas…" at bounding box center [1377, 344] width 333 height 623
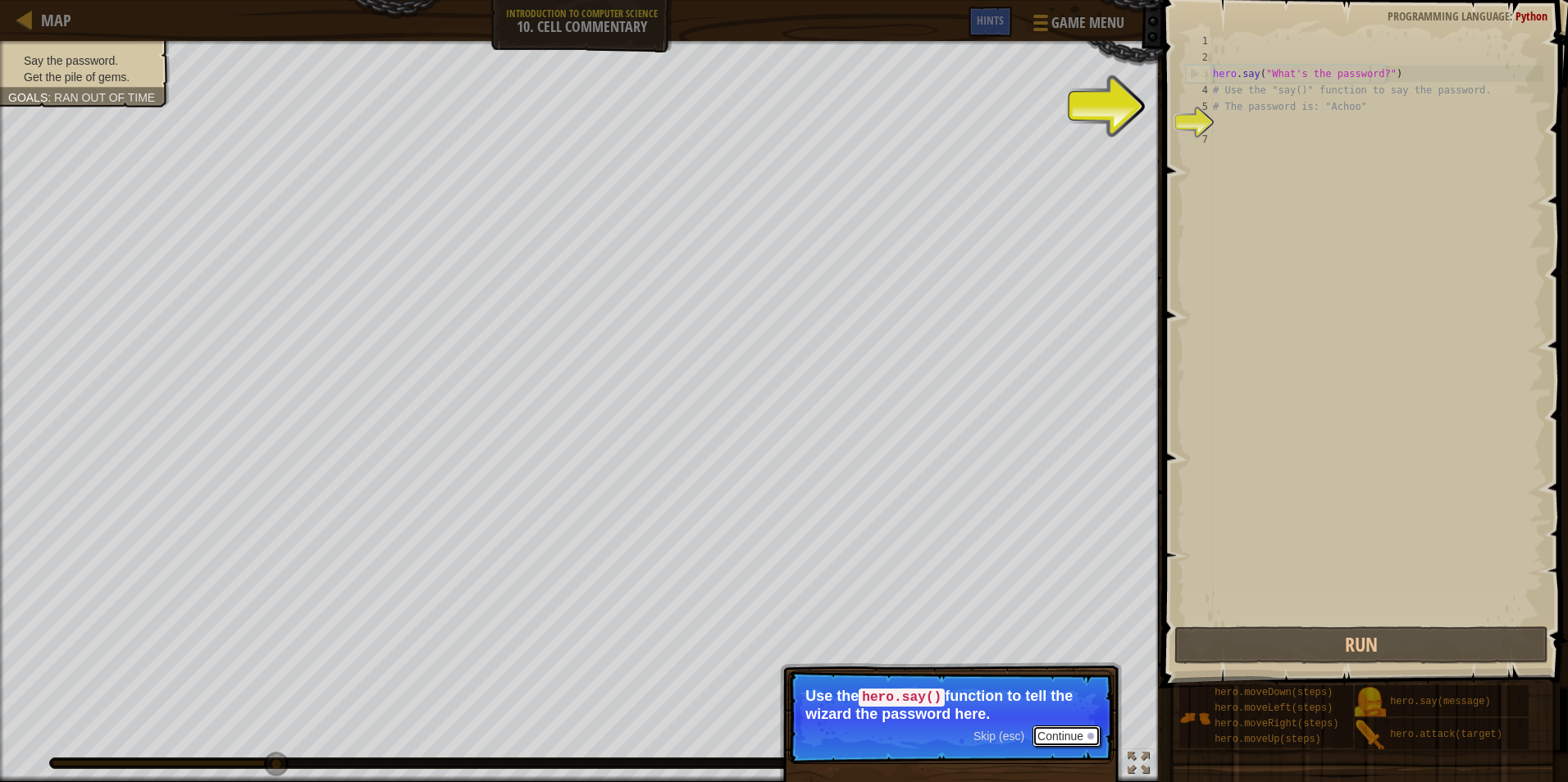
click at [1059, 736] on button "Continue" at bounding box center [1066, 737] width 68 height 22
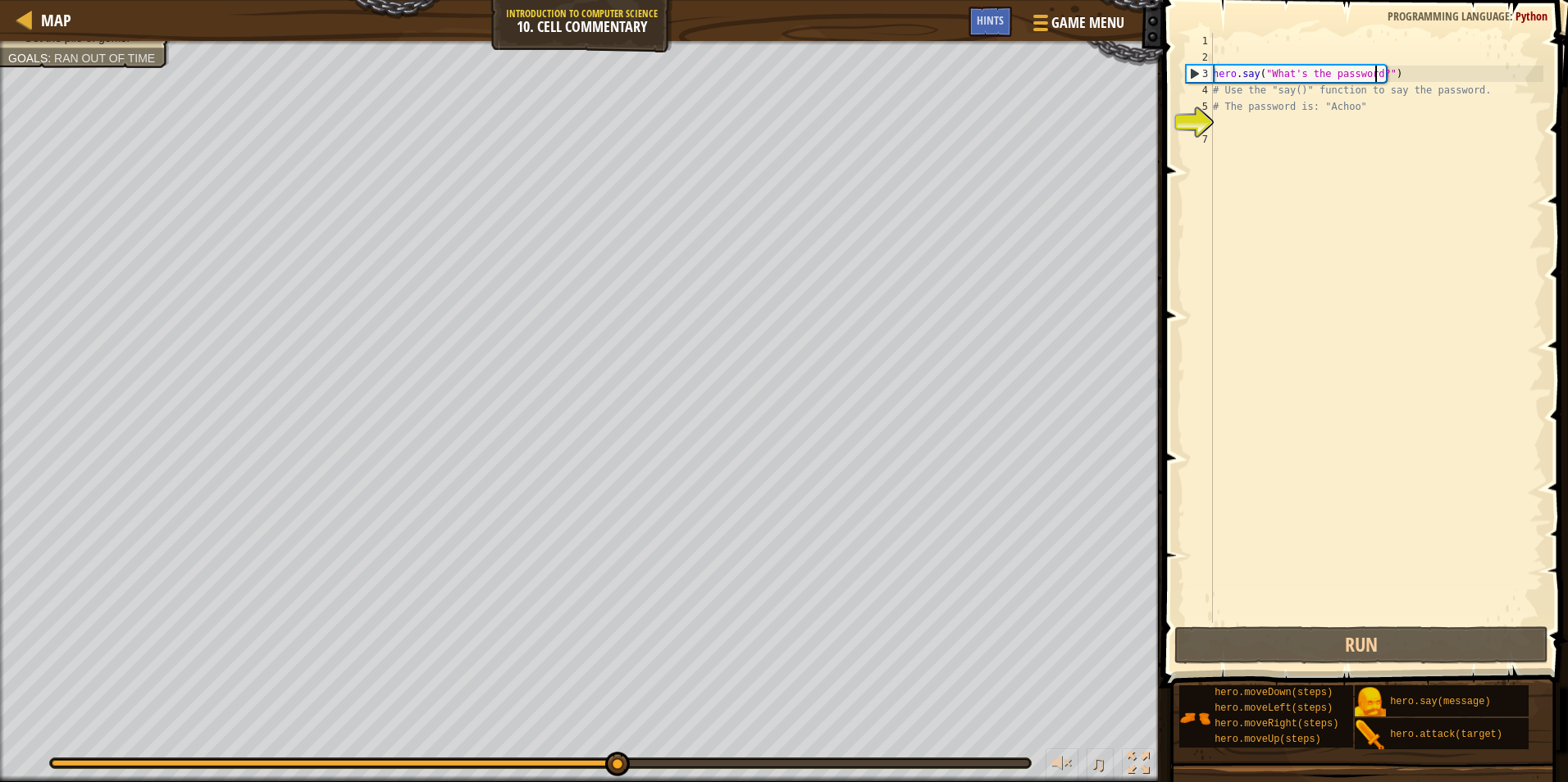
click at [1376, 74] on div "hero . say ( "What's the password?" ) # Use the "say()" function to say the pas…" at bounding box center [1377, 344] width 333 height 623
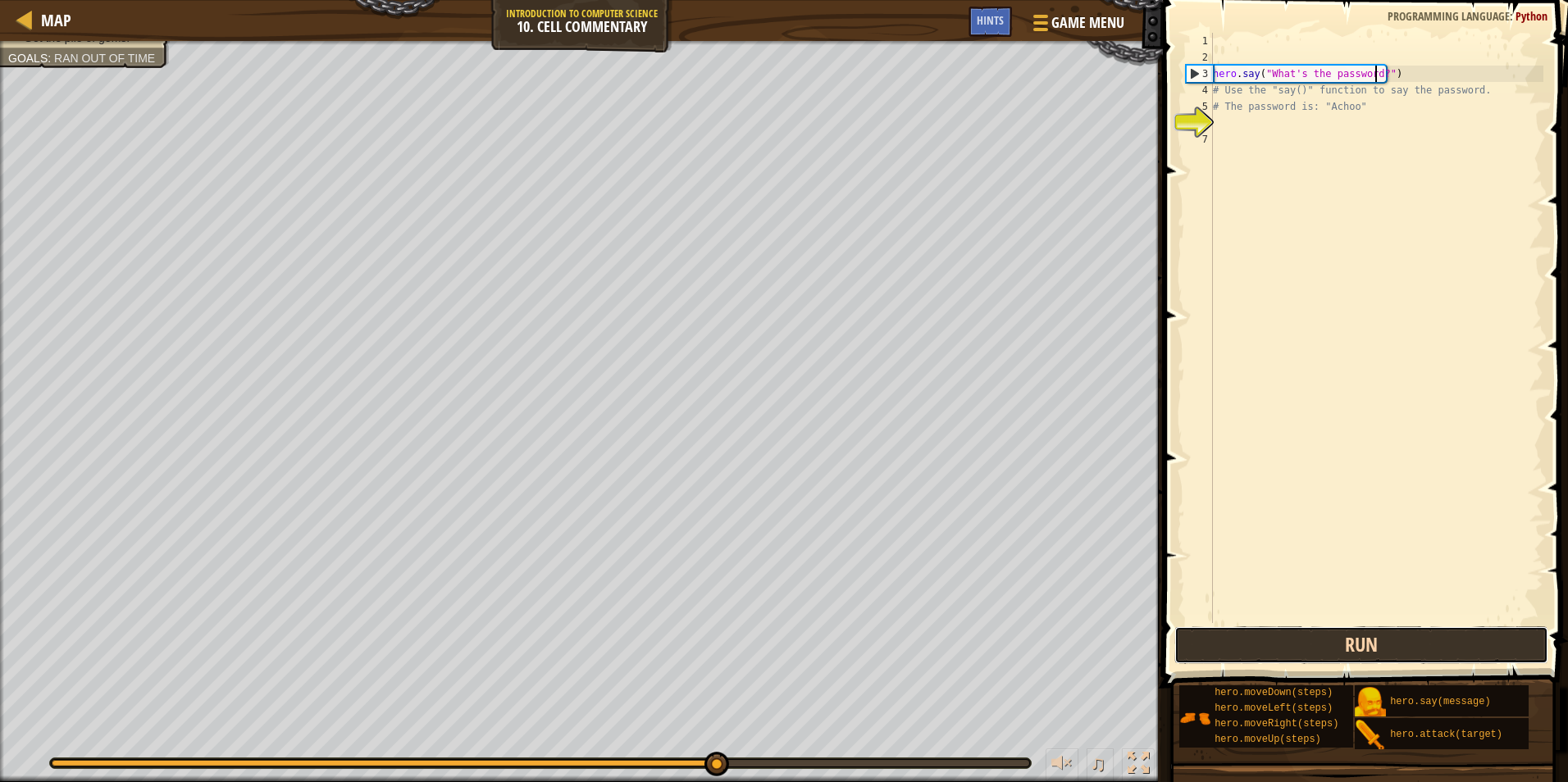
click at [1301, 651] on button "Run" at bounding box center [1361, 645] width 374 height 37
click at [1302, 651] on button "Run" at bounding box center [1361, 645] width 374 height 37
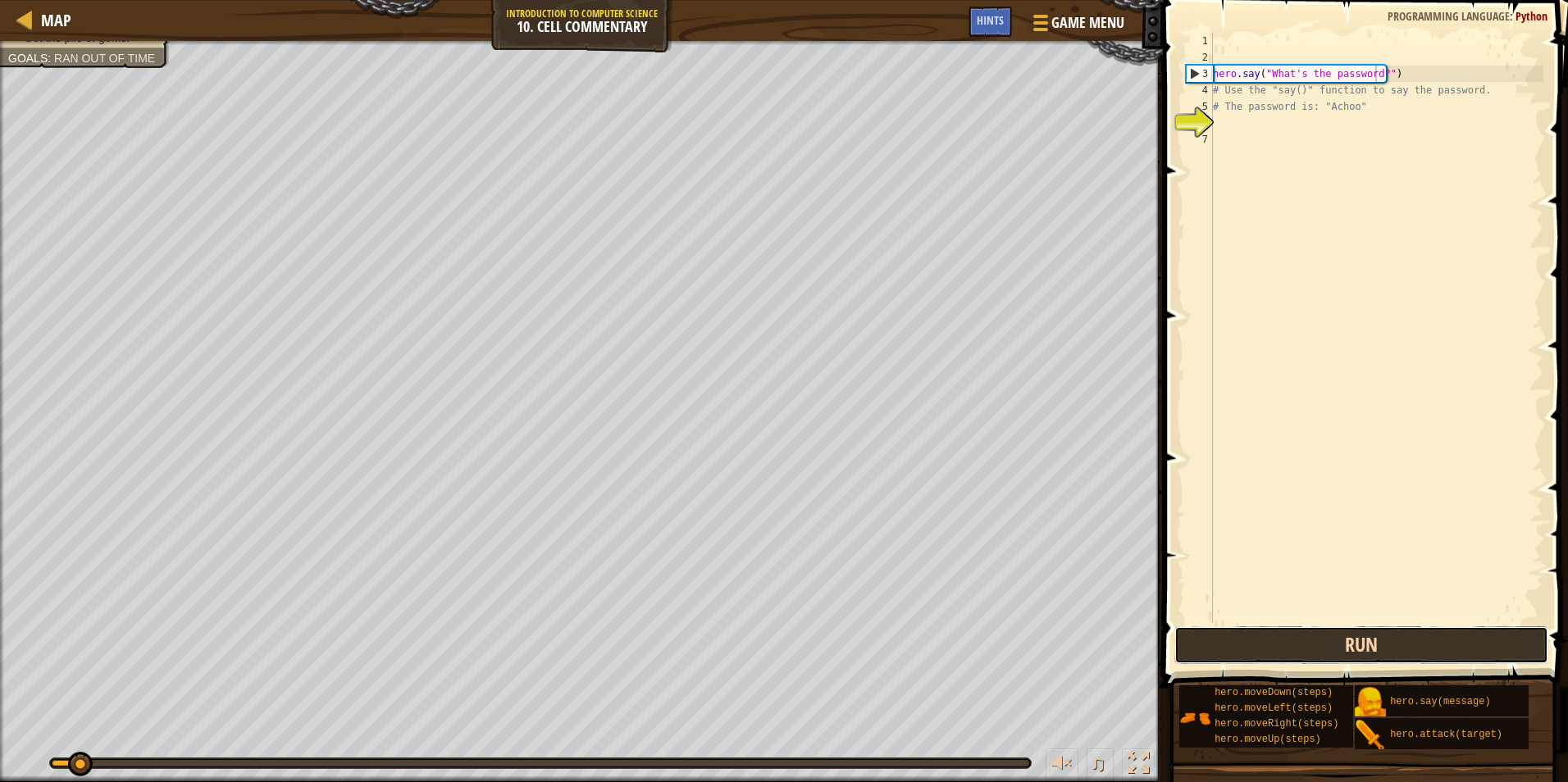
click at [1302, 651] on button "Run" at bounding box center [1361, 645] width 374 height 37
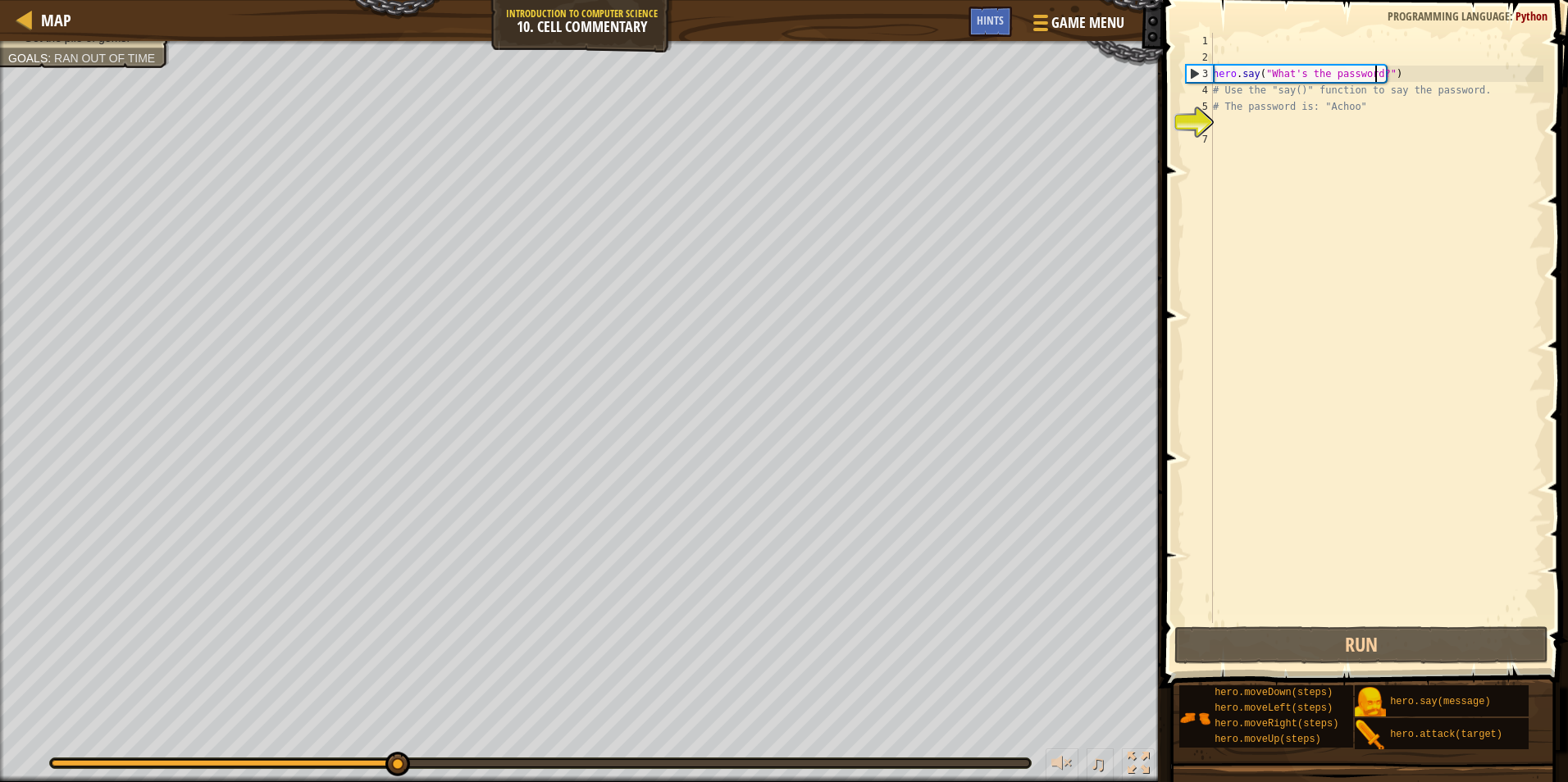
click at [1238, 129] on div "hero . say ( "What's the password?" ) # Use the "say()" function to say the pas…" at bounding box center [1377, 344] width 333 height 623
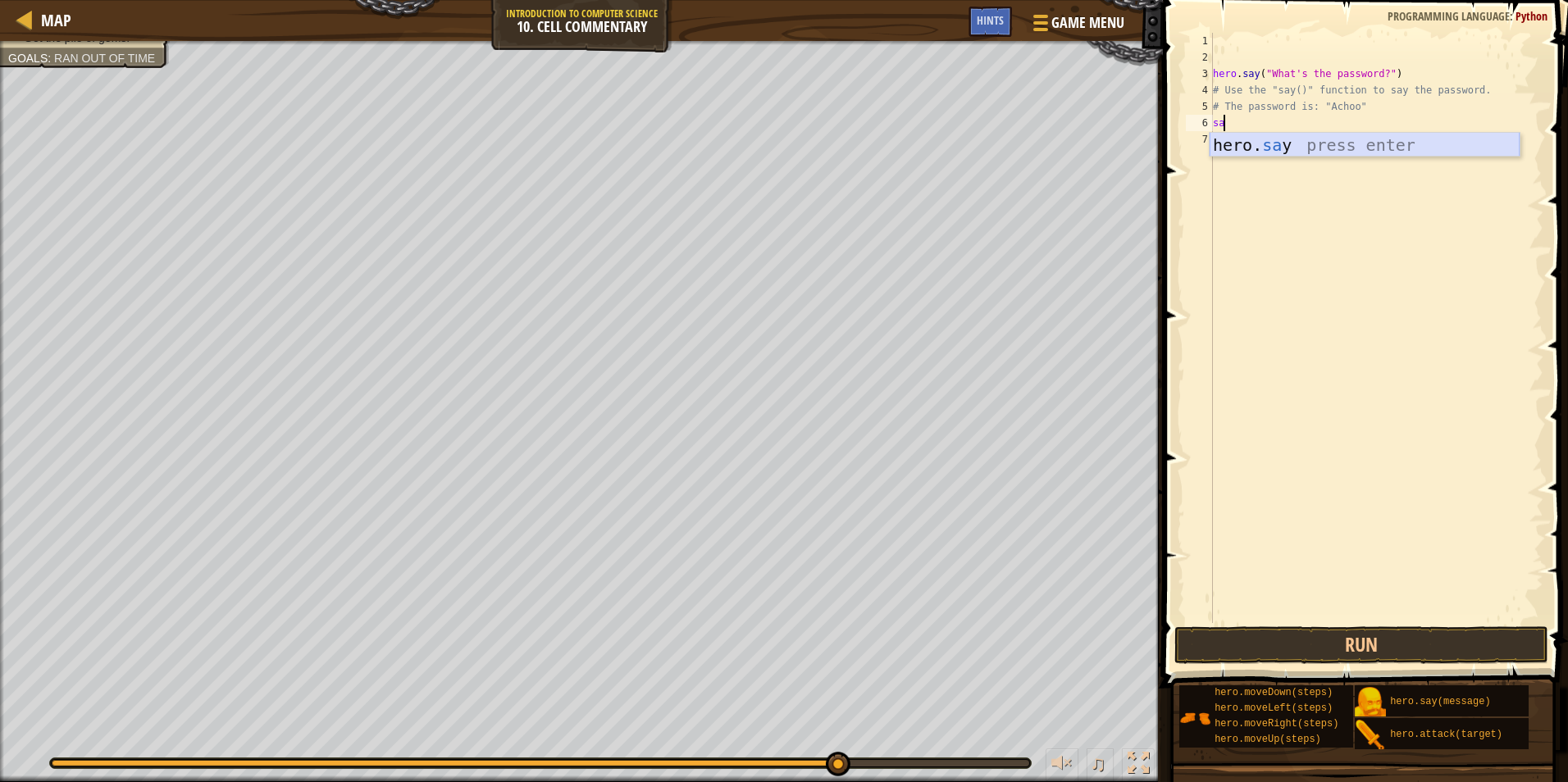
click at [1227, 143] on div "hero. sa y press enter" at bounding box center [1365, 170] width 310 height 74
type textarea "hero.say("Achoo")"
click at [1367, 644] on button "Run" at bounding box center [1361, 645] width 374 height 37
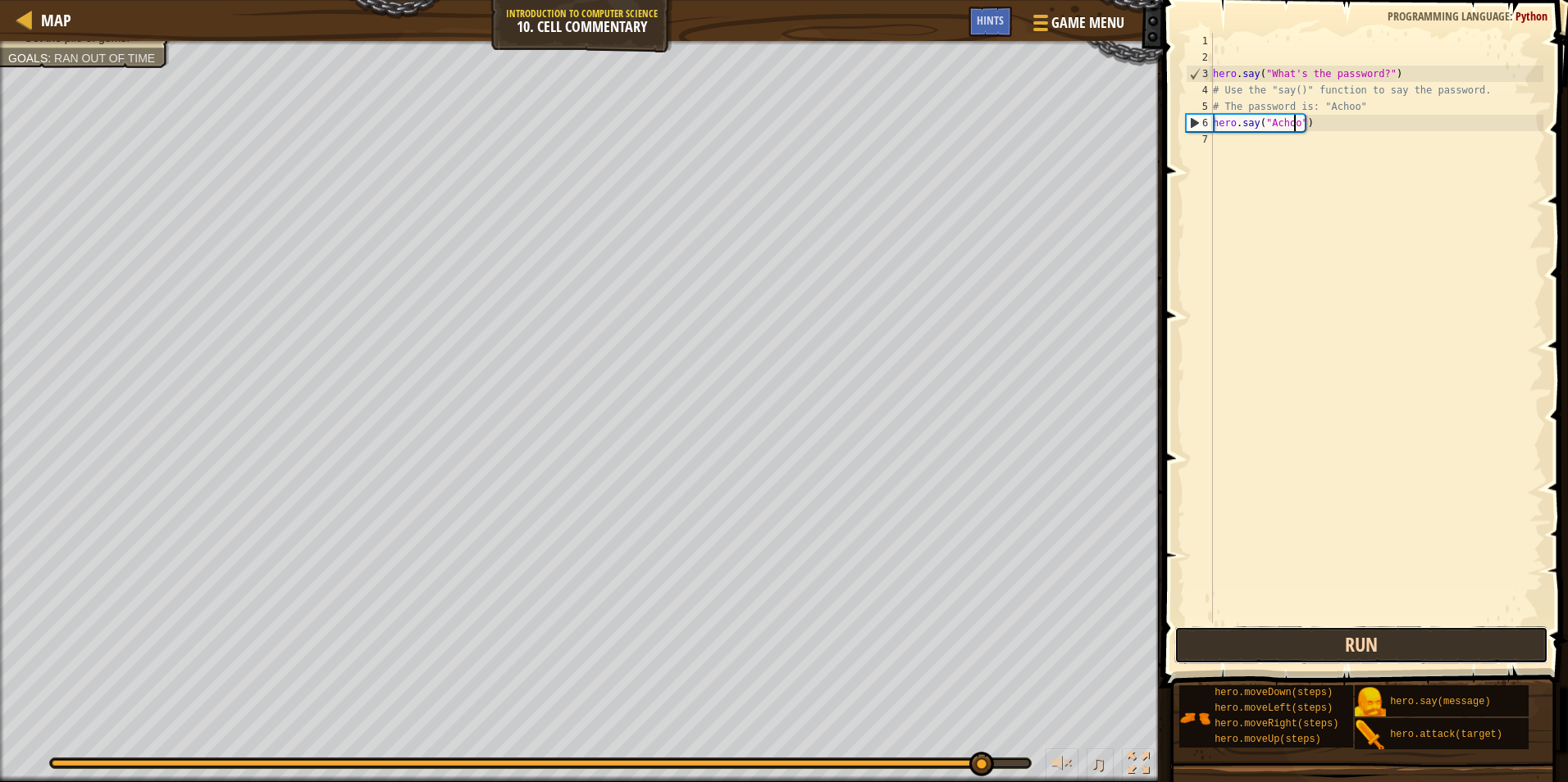
click at [1353, 632] on button "Run" at bounding box center [1361, 645] width 374 height 37
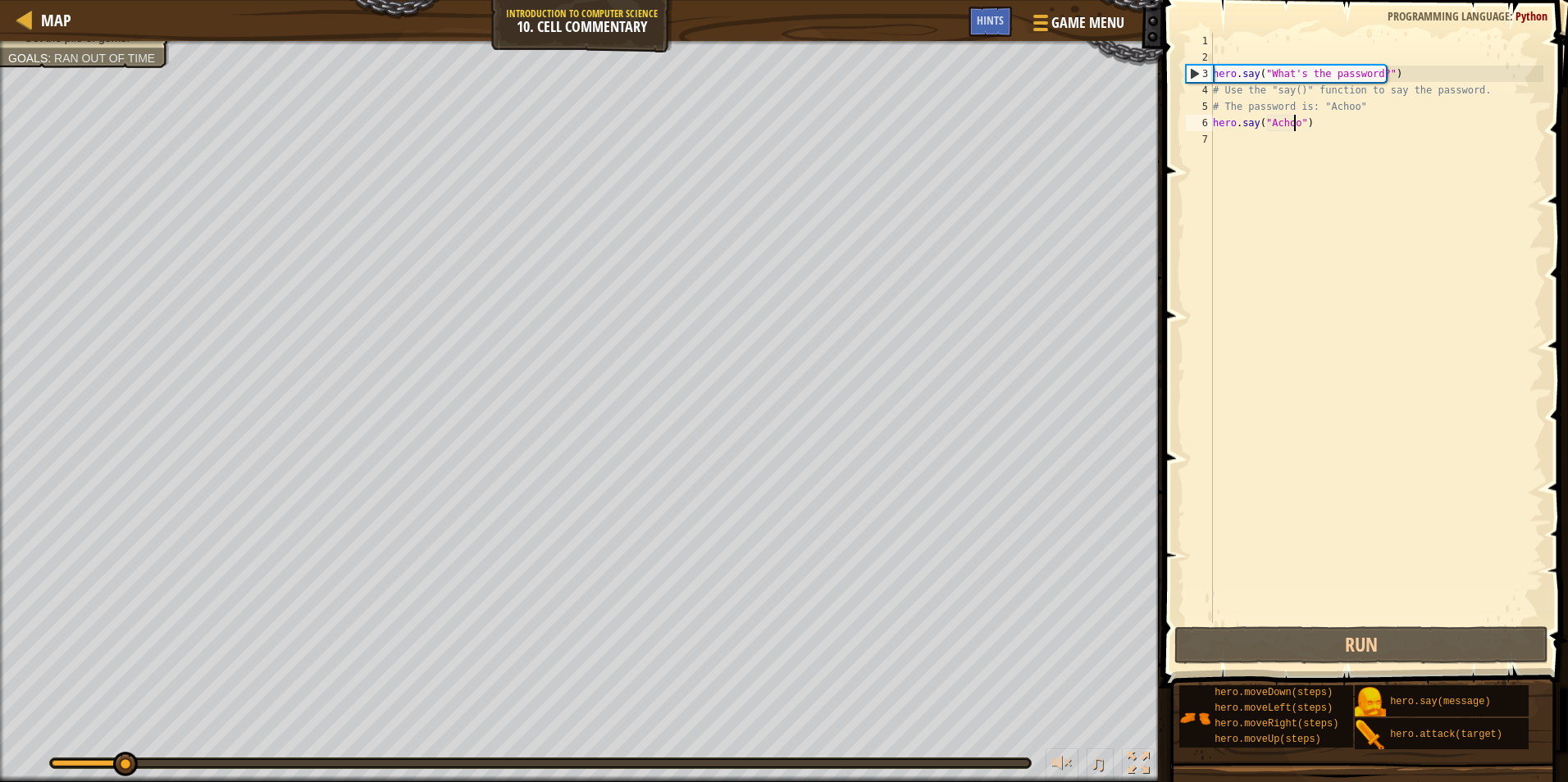
click at [1286, 137] on div "hero . say ( "What's the password?" ) # Use the "say()" function to say the pas…" at bounding box center [1377, 344] width 333 height 623
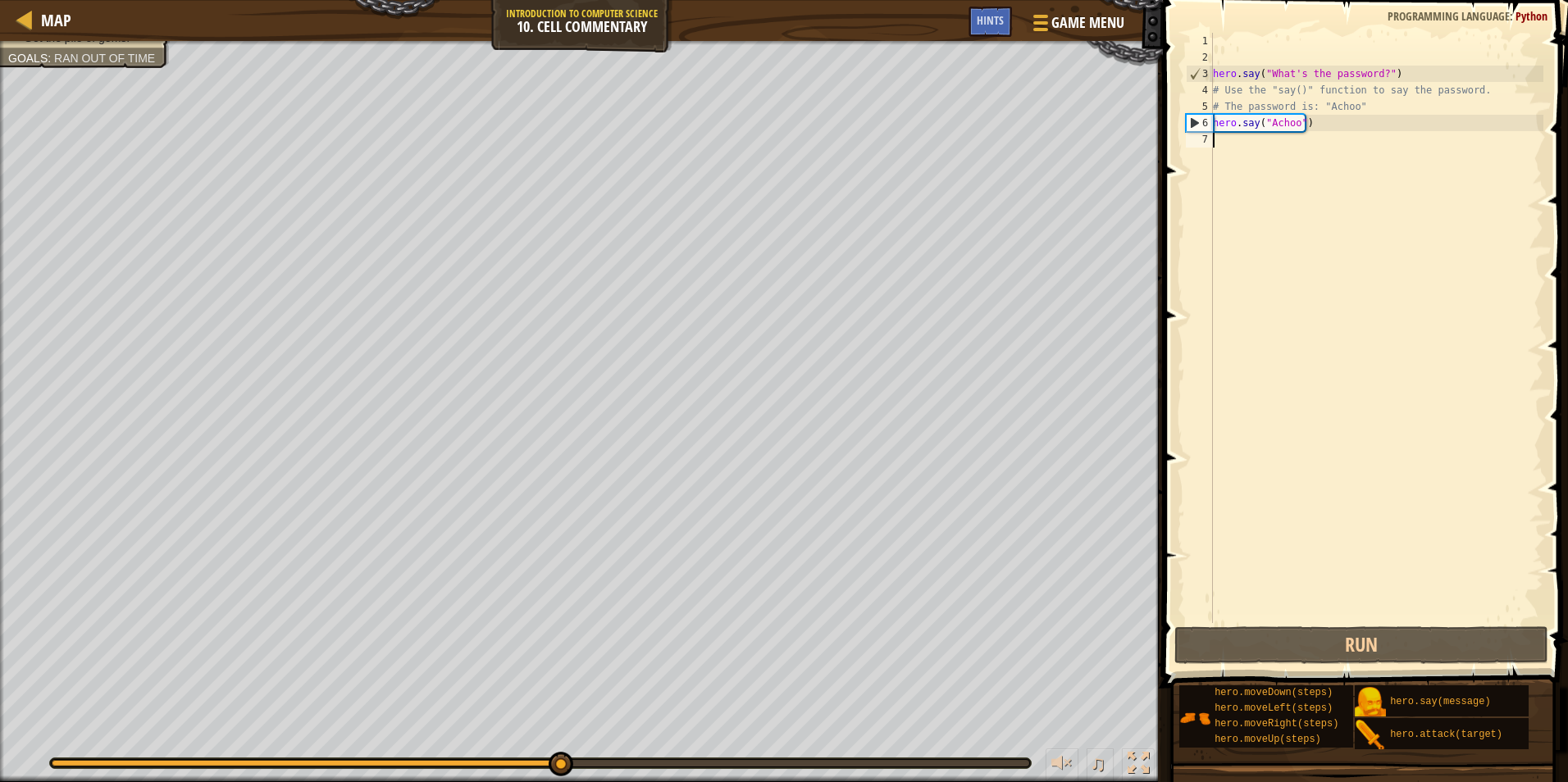
type textarea "h"
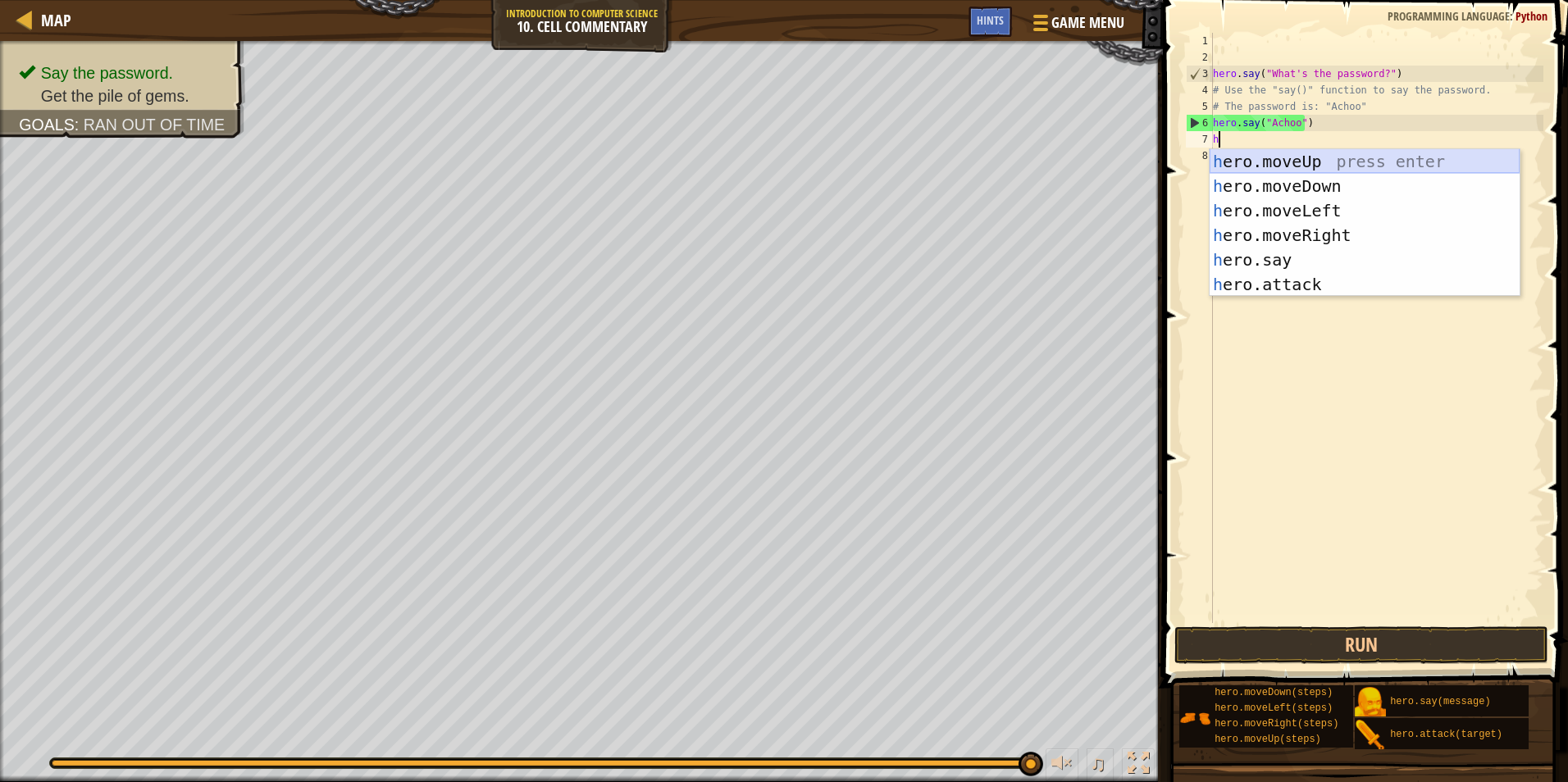
click at [1299, 161] on div "h ero.moveUp press enter h ero.moveDown press enter h ero.moveLeft press enter …" at bounding box center [1365, 248] width 310 height 197
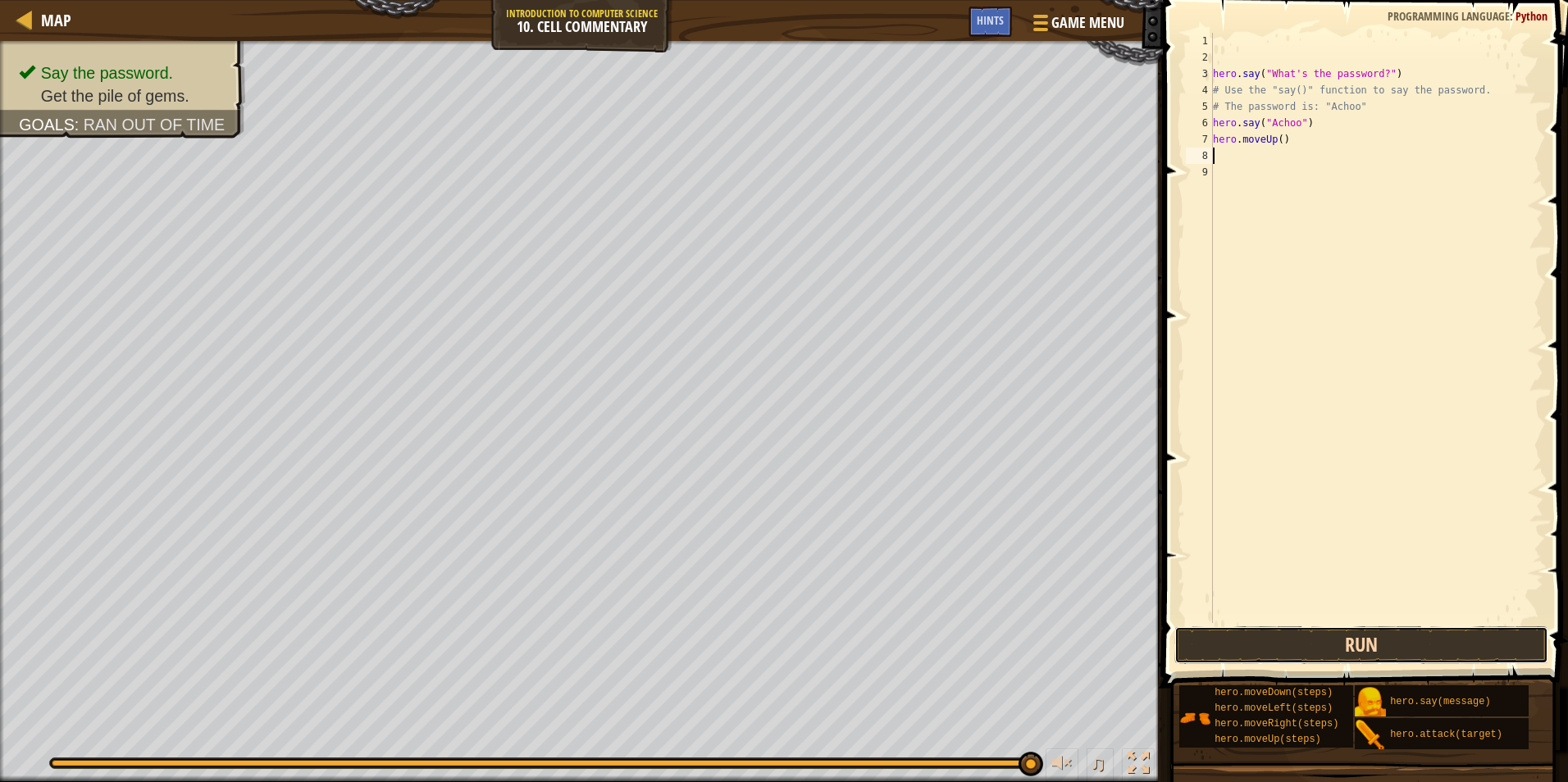
click at [1382, 639] on button "Run" at bounding box center [1361, 645] width 374 height 37
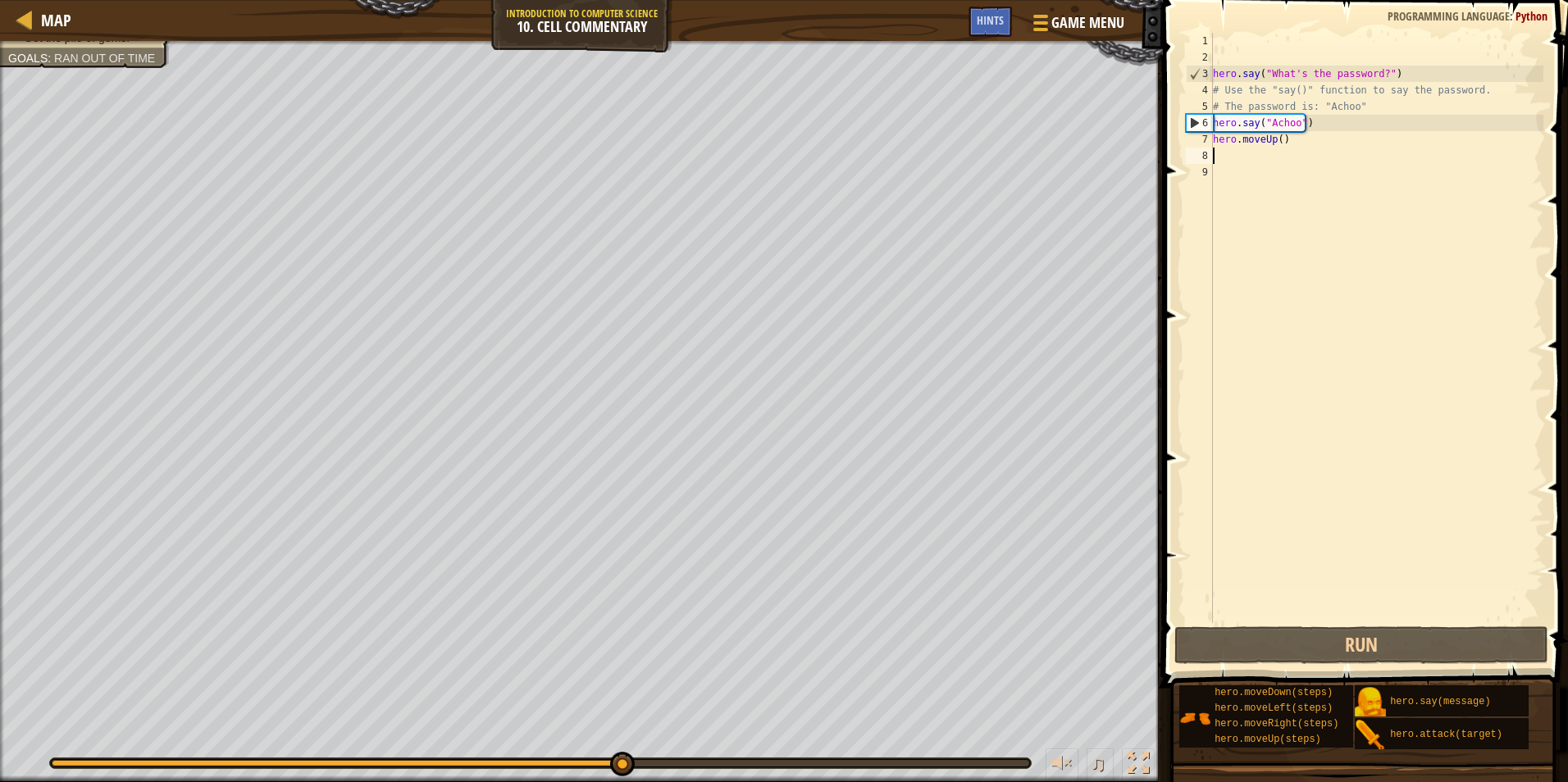
drag, startPoint x: 558, startPoint y: 752, endPoint x: 1203, endPoint y: 757, distance: 645.0
click at [1191, 759] on div "Map Introduction to Computer Science 10. Cell Commentary Game Menu Done Hints 1…" at bounding box center [784, 391] width 1568 height 782
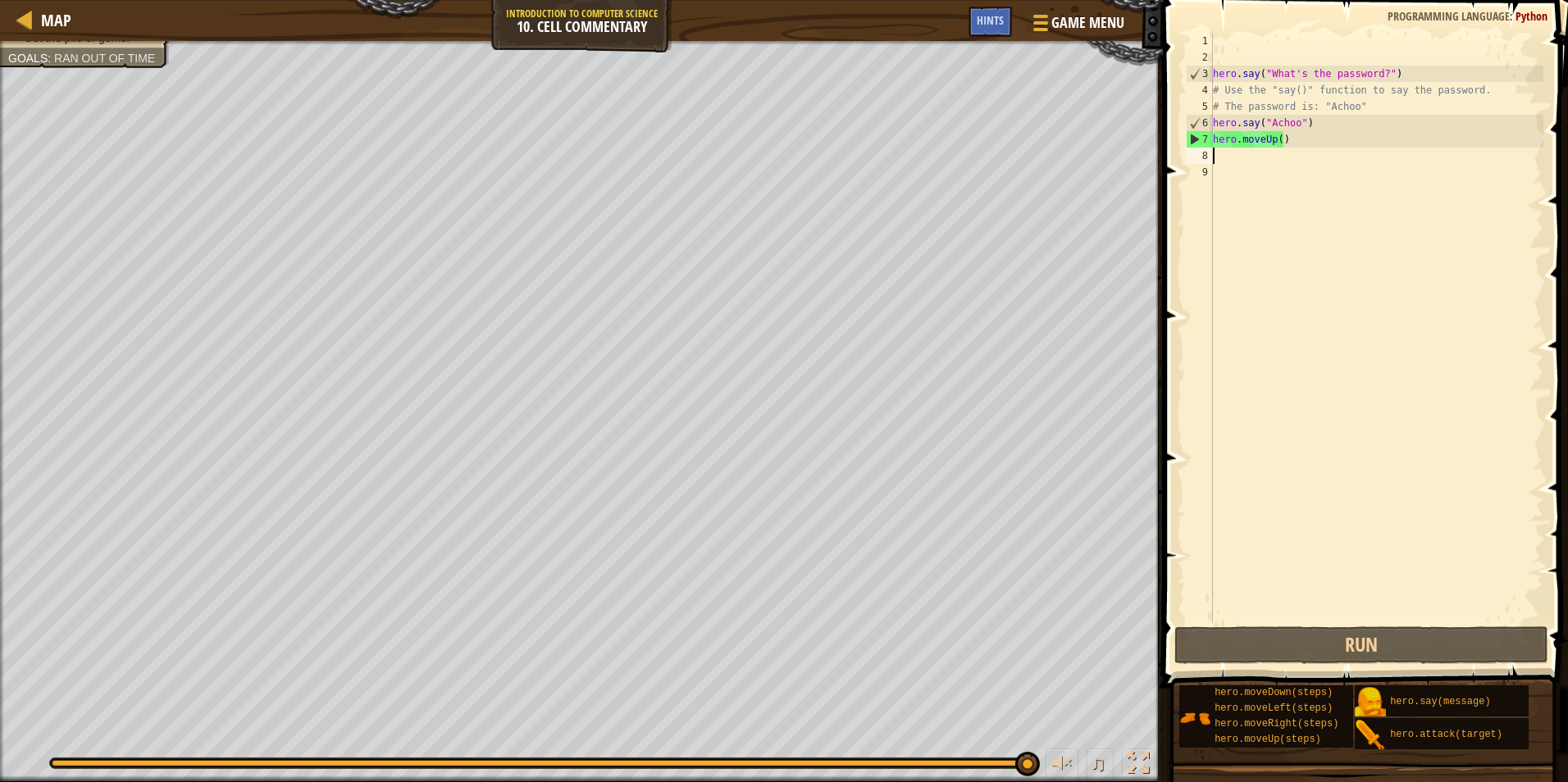
click at [1258, 154] on div "hero . say ( "What's the password?" ) # Use the "say()" function to say the pas…" at bounding box center [1377, 344] width 333 height 623
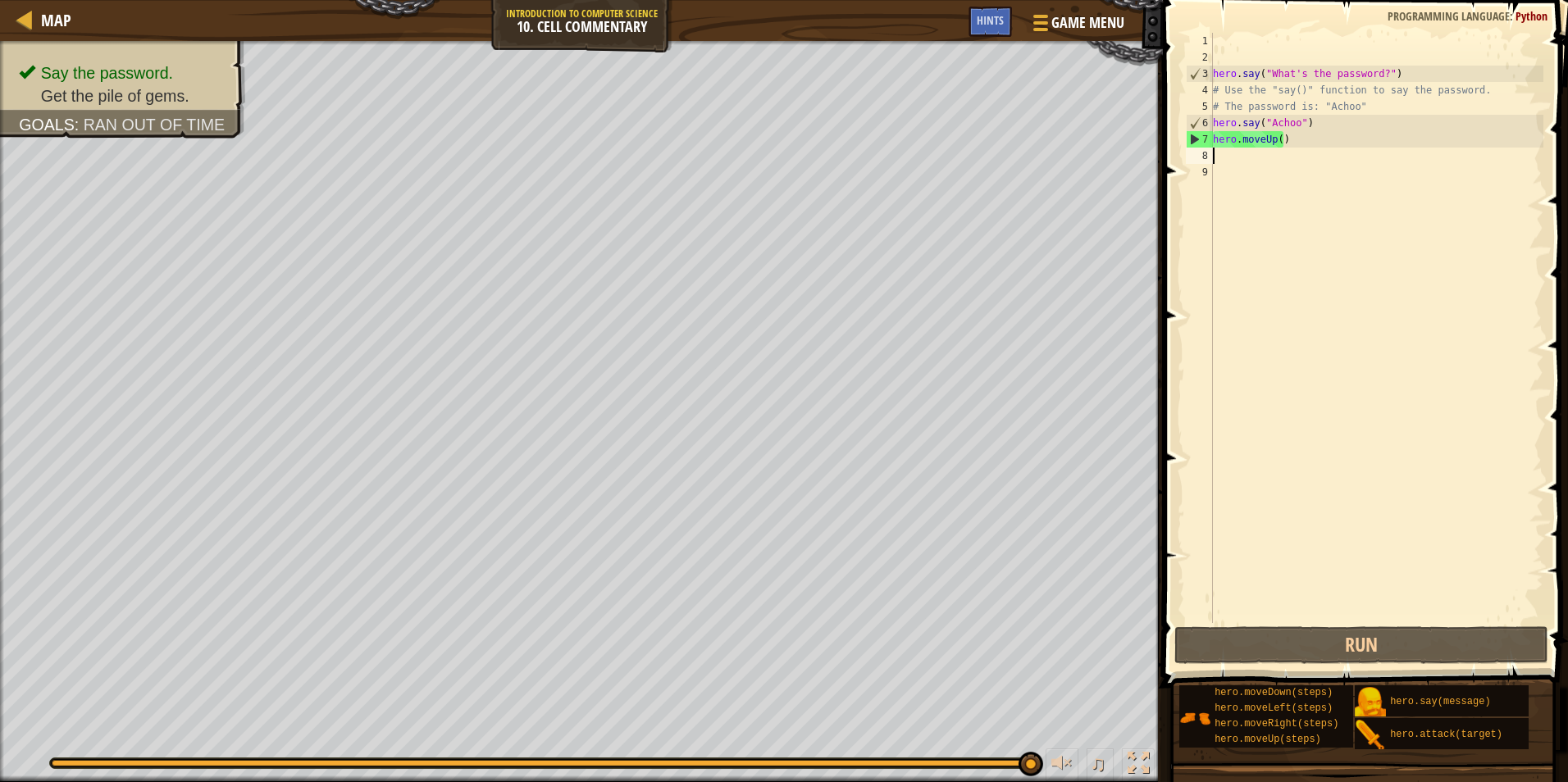
click at [1278, 139] on div "hero . say ( "What's the password?" ) # Use the "say()" function to say the pas…" at bounding box center [1377, 344] width 333 height 623
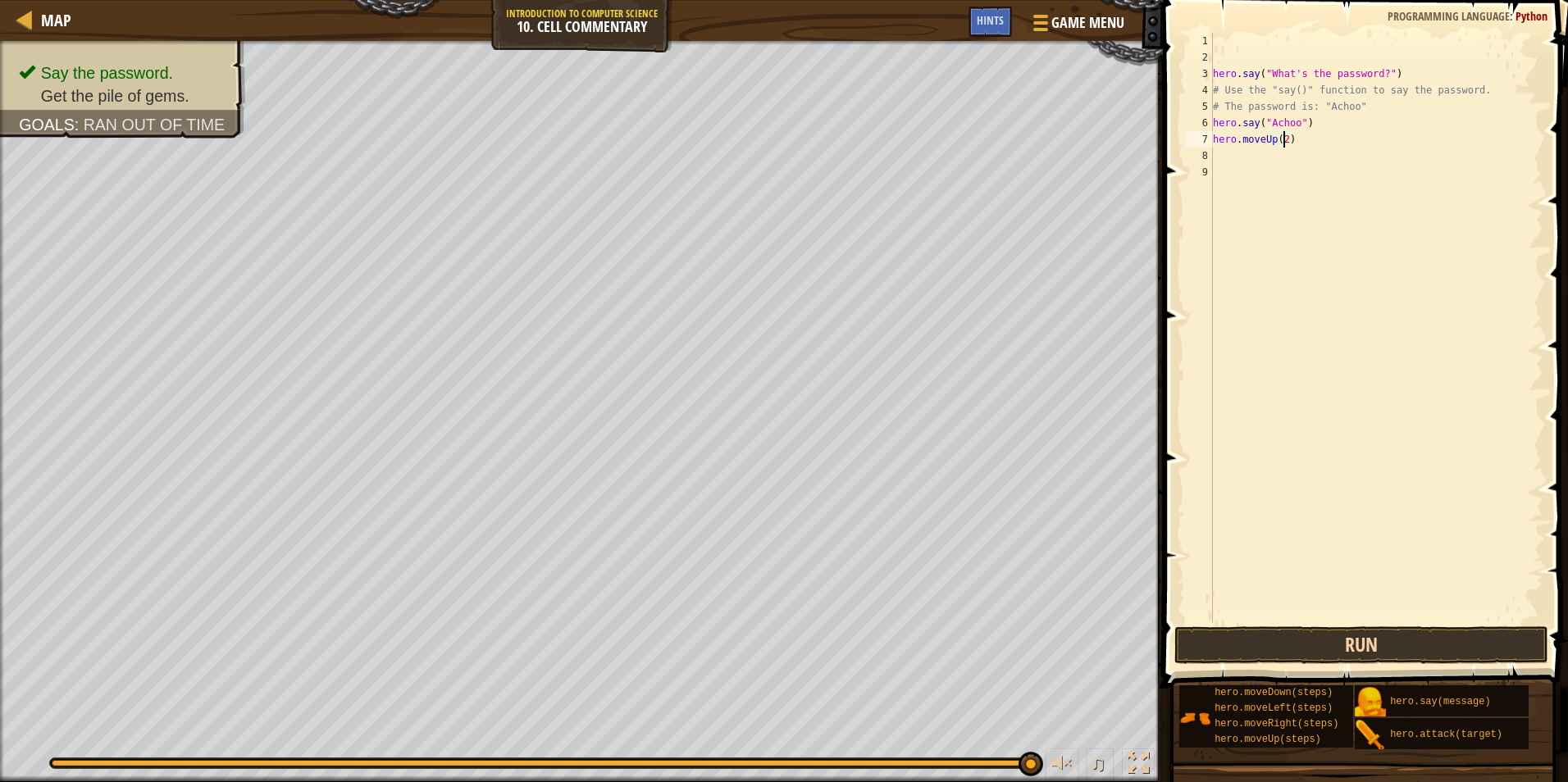
type textarea "hero.moveUp(2)"
click at [1356, 656] on button "Run" at bounding box center [1361, 645] width 374 height 37
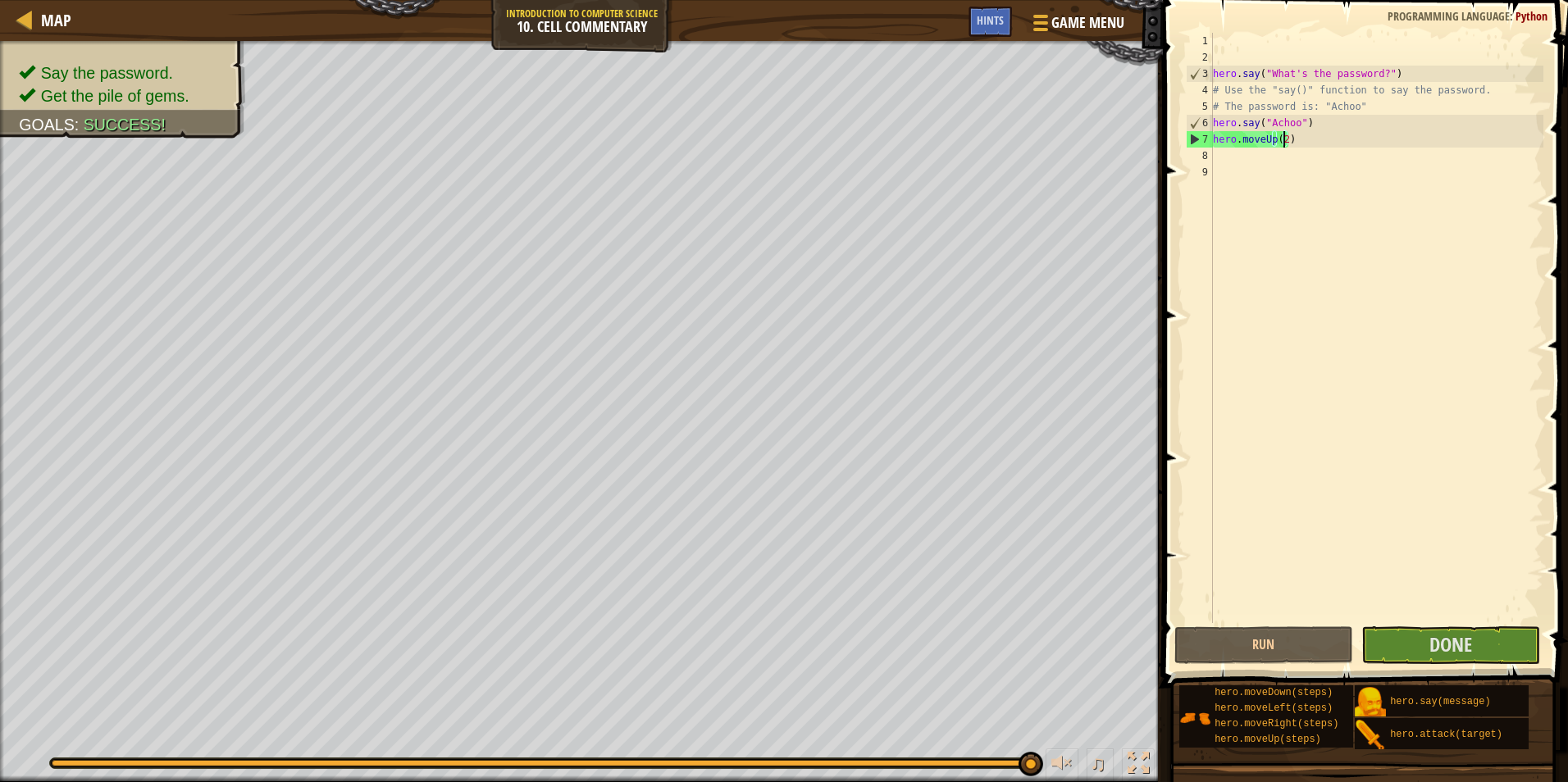
drag, startPoint x: 1440, startPoint y: 619, endPoint x: 1437, endPoint y: 665, distance: 46.1
click at [1434, 636] on div "hero.moveUp(2) 1 2 3 4 5 6 7 8 9 hero . say ( "What's the password?" ) # Use th…" at bounding box center [1363, 376] width 410 height 737
drag, startPoint x: 1437, startPoint y: 665, endPoint x: 1455, endPoint y: 653, distance: 21.6
click at [1439, 664] on div "1 2 3 4 5 6 7 8 9 hero . say ( "What's the password?" ) # Use the "say()" funct…" at bounding box center [1363, 376] width 410 height 737
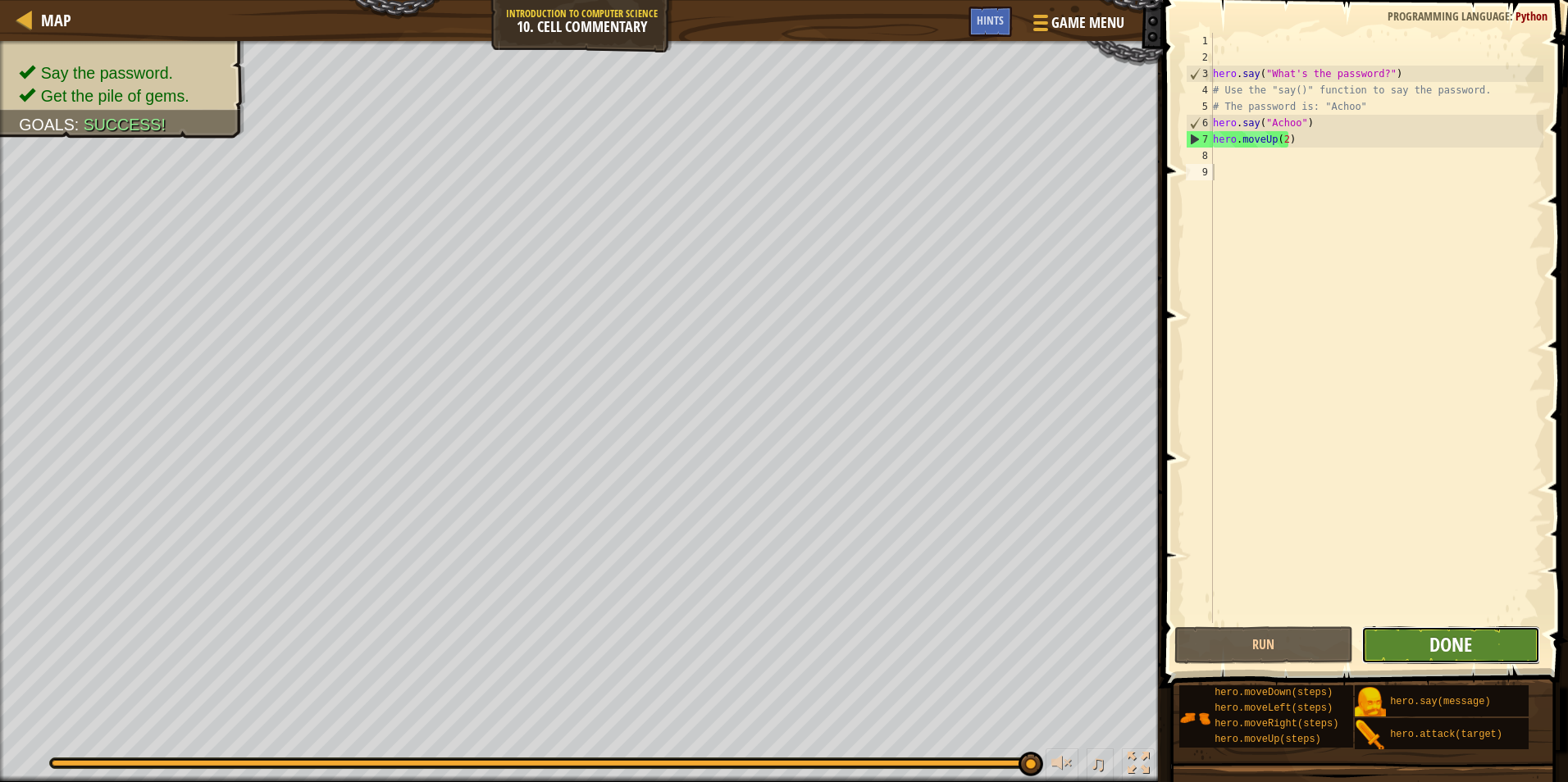
click at [1461, 645] on span "Done" at bounding box center [1451, 644] width 42 height 27
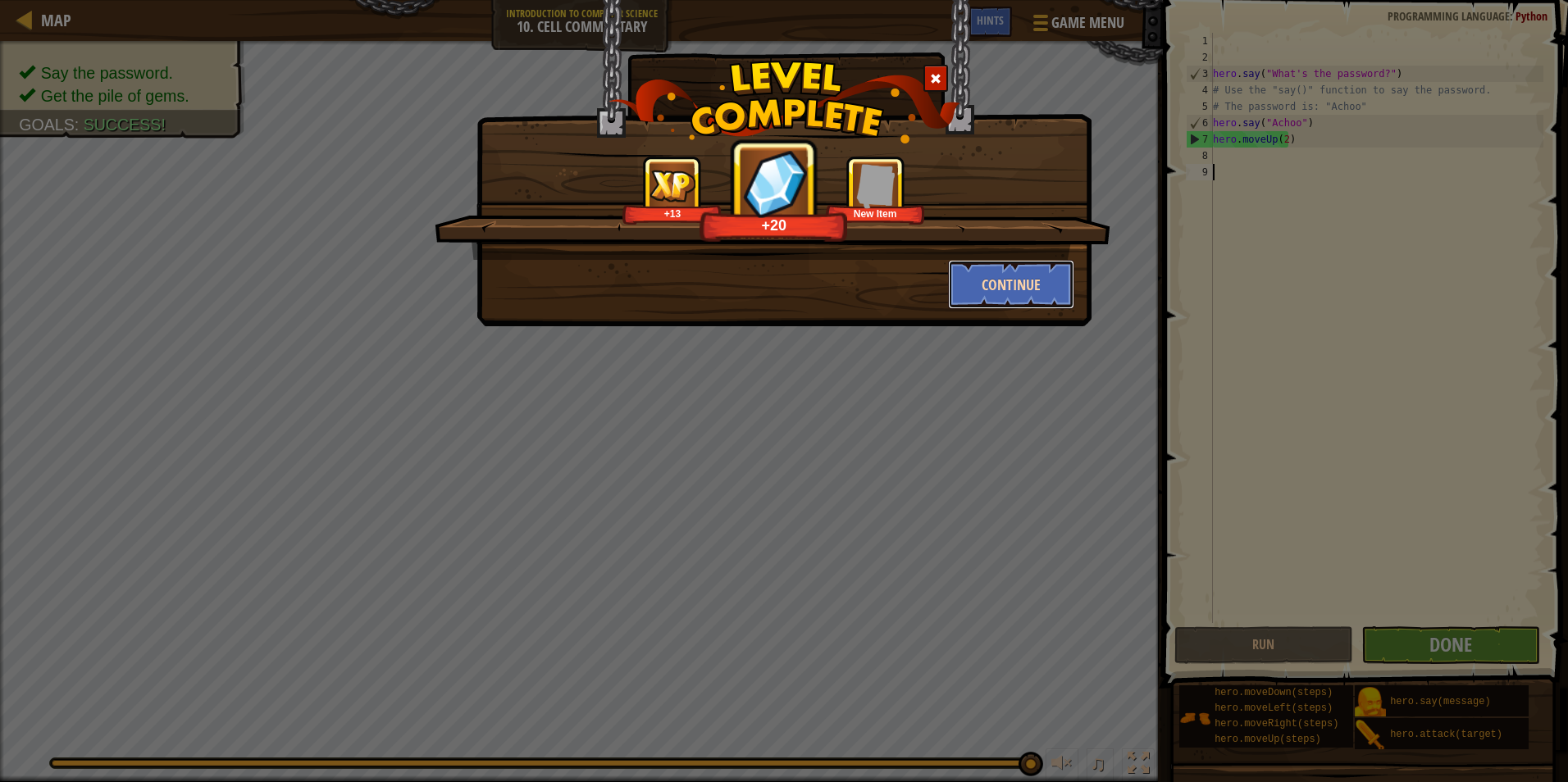
click at [1058, 291] on button "Continue" at bounding box center [1011, 285] width 127 height 49
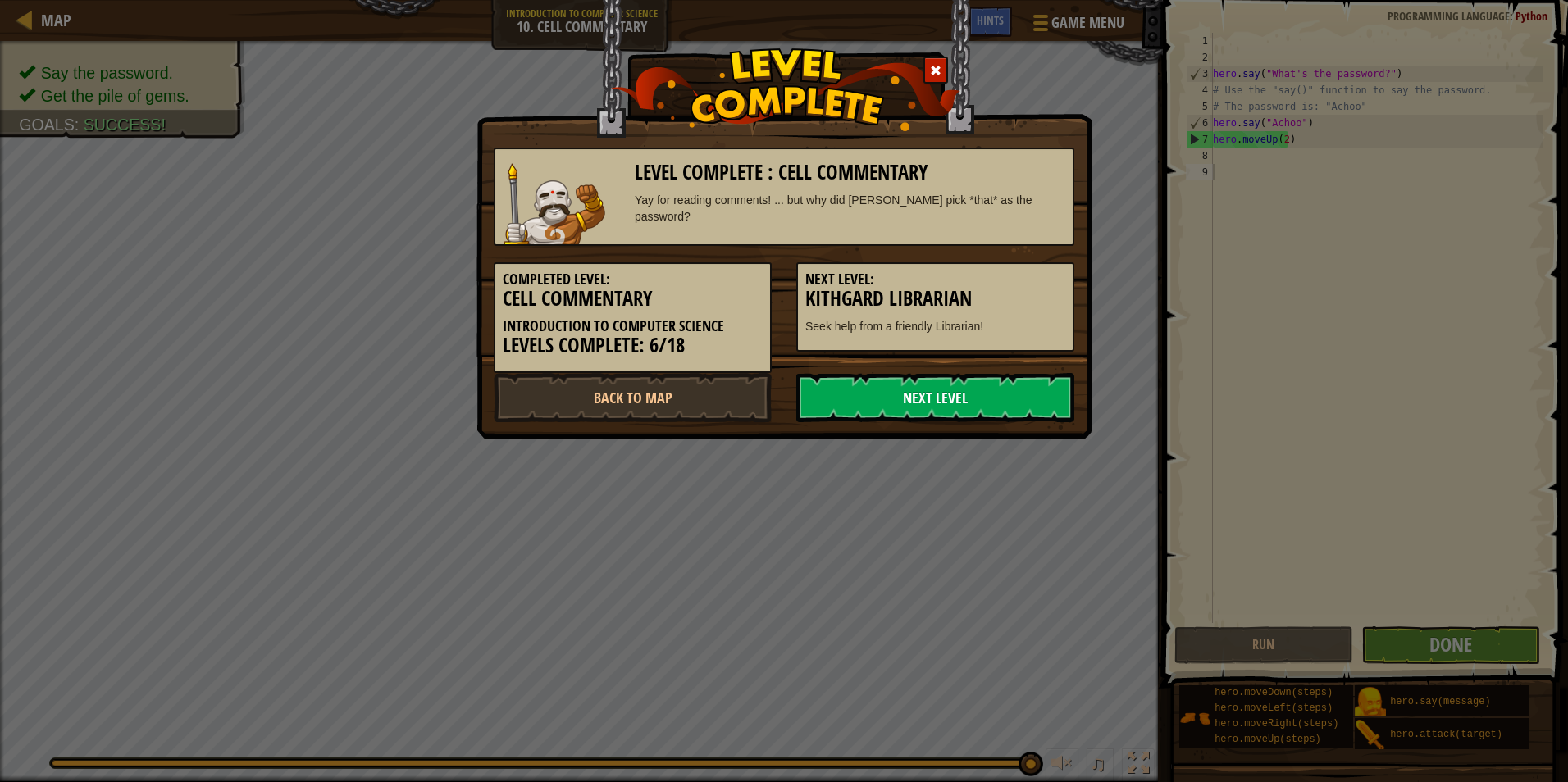
click at [935, 390] on link "Next Level" at bounding box center [936, 397] width 278 height 49
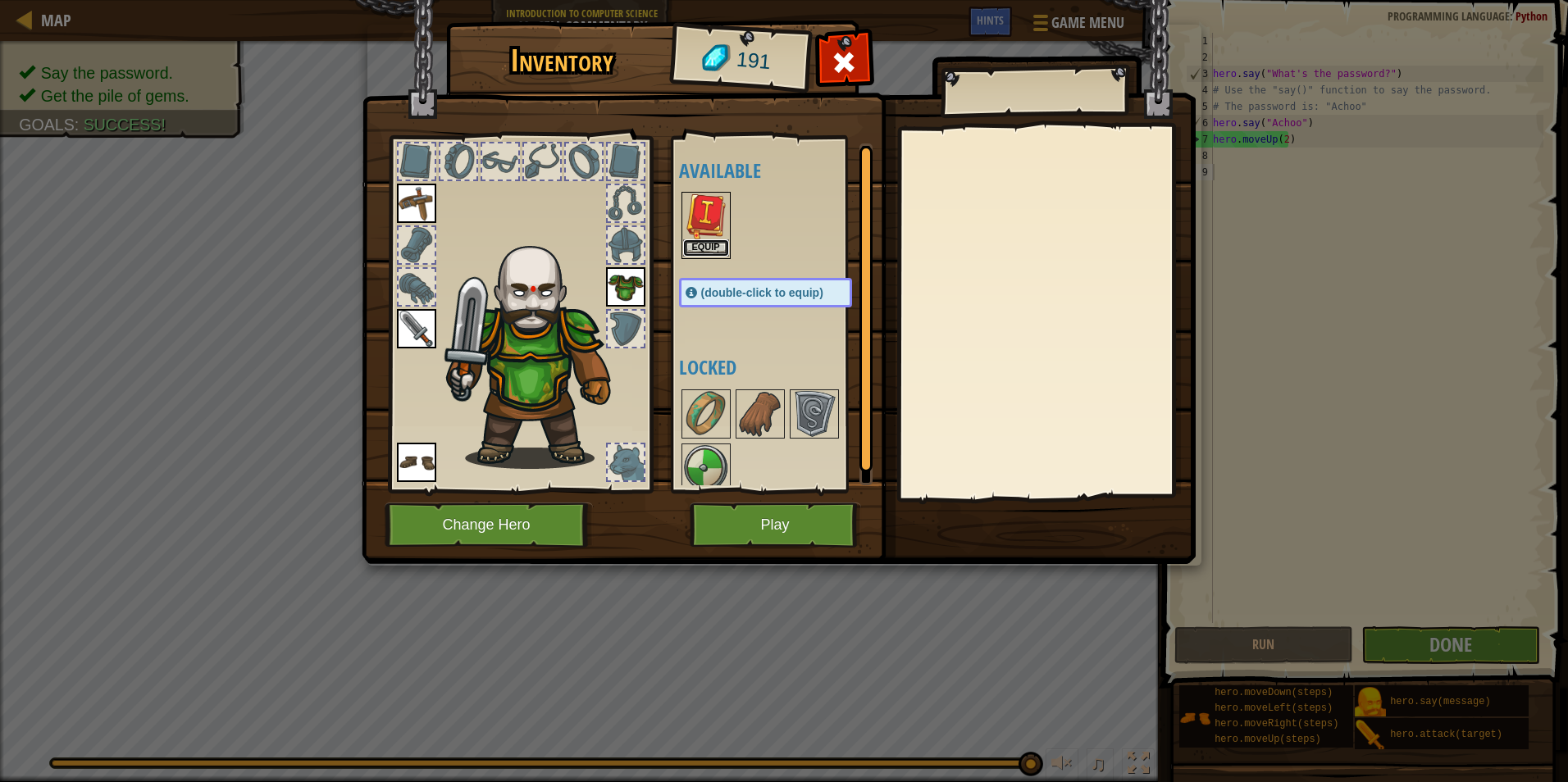
click at [708, 249] on button "Equip" at bounding box center [706, 248] width 46 height 17
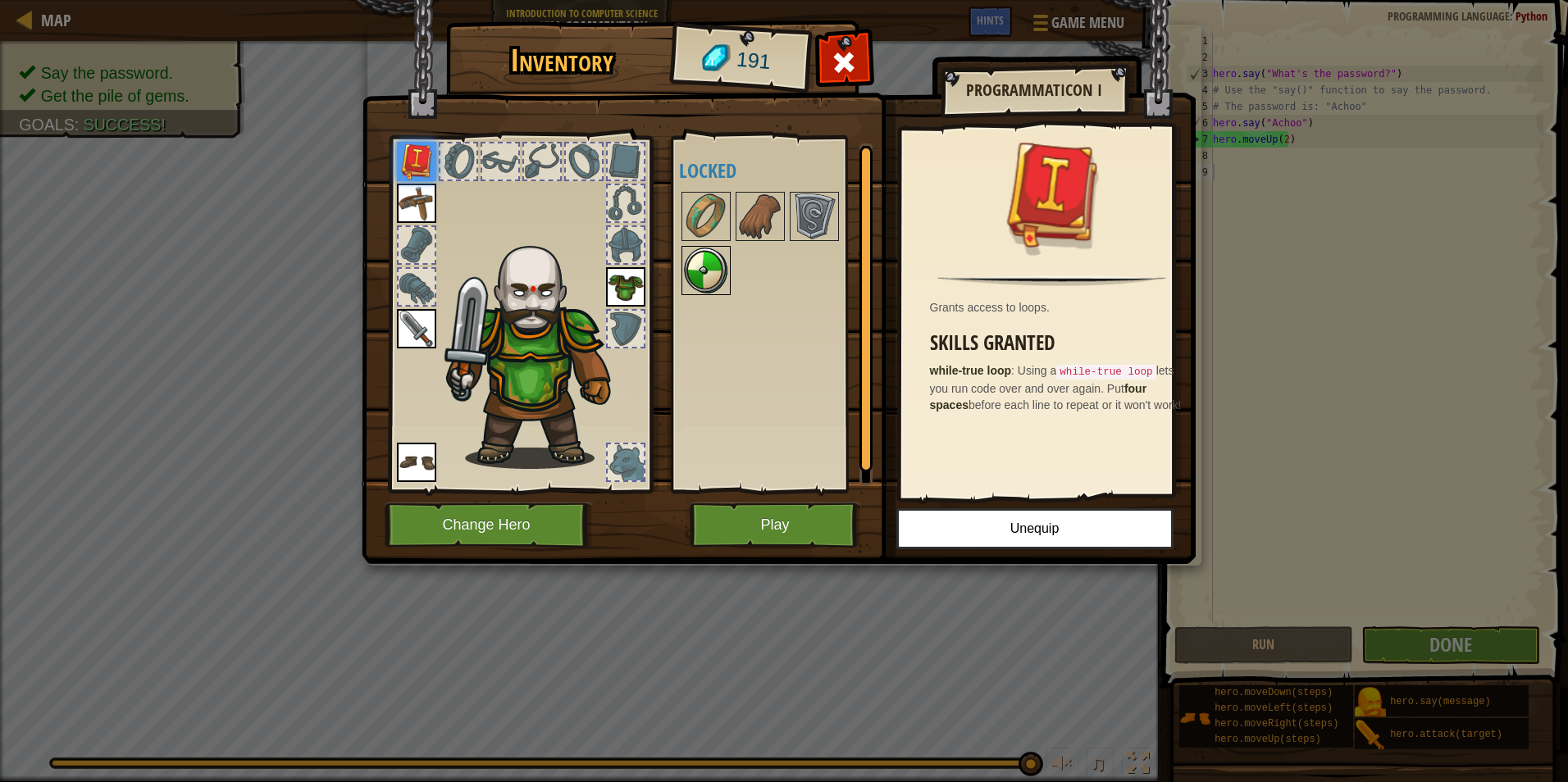
click at [690, 270] on img at bounding box center [706, 270] width 46 height 46
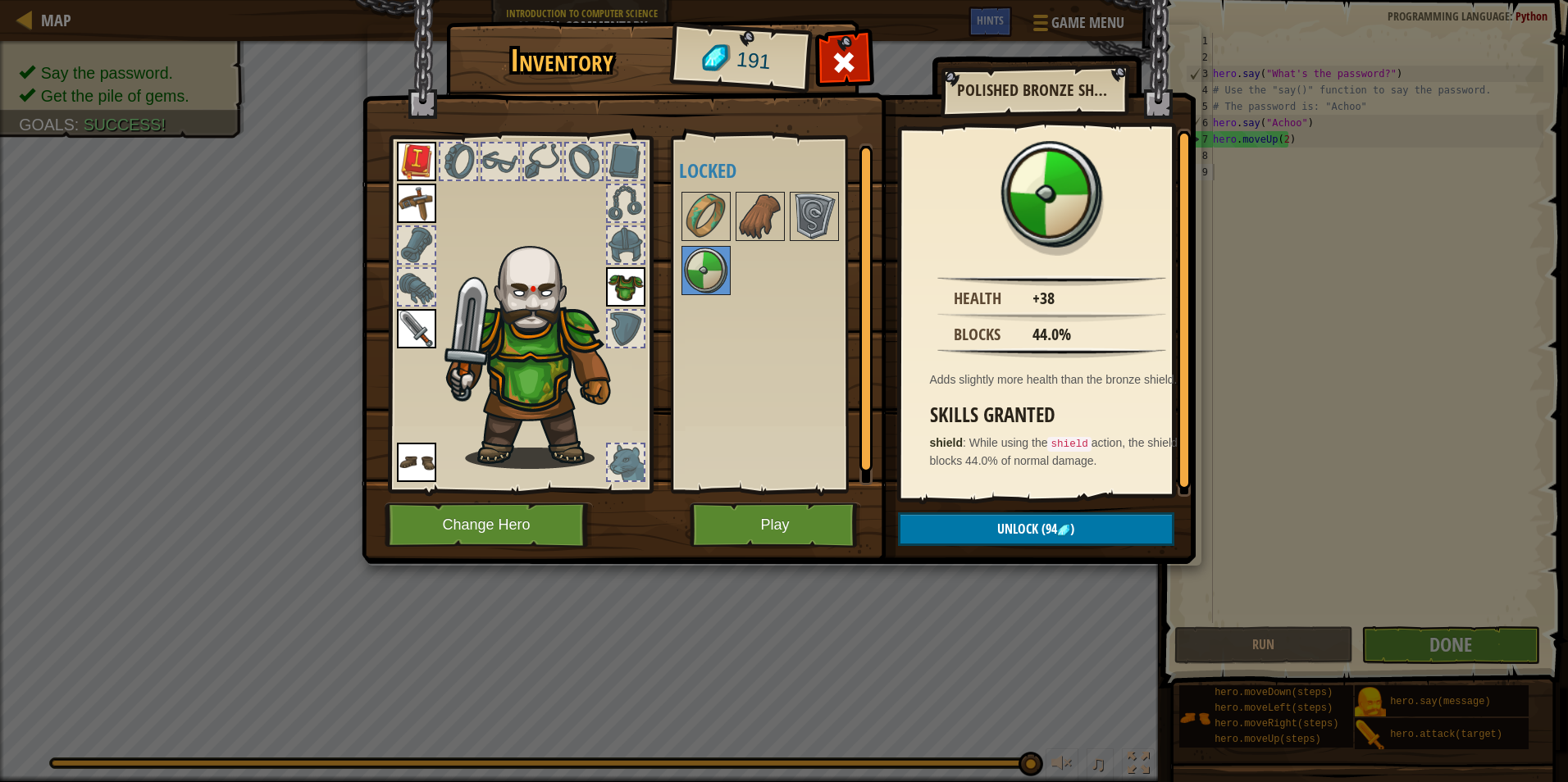
click at [714, 178] on h4 "Locked" at bounding box center [782, 171] width 206 height 22
click at [782, 187] on div "Available Equip Equip Equip Equip Equip (double-click to equip) Locked" at bounding box center [782, 315] width 206 height 342
click at [809, 201] on img at bounding box center [815, 216] width 46 height 46
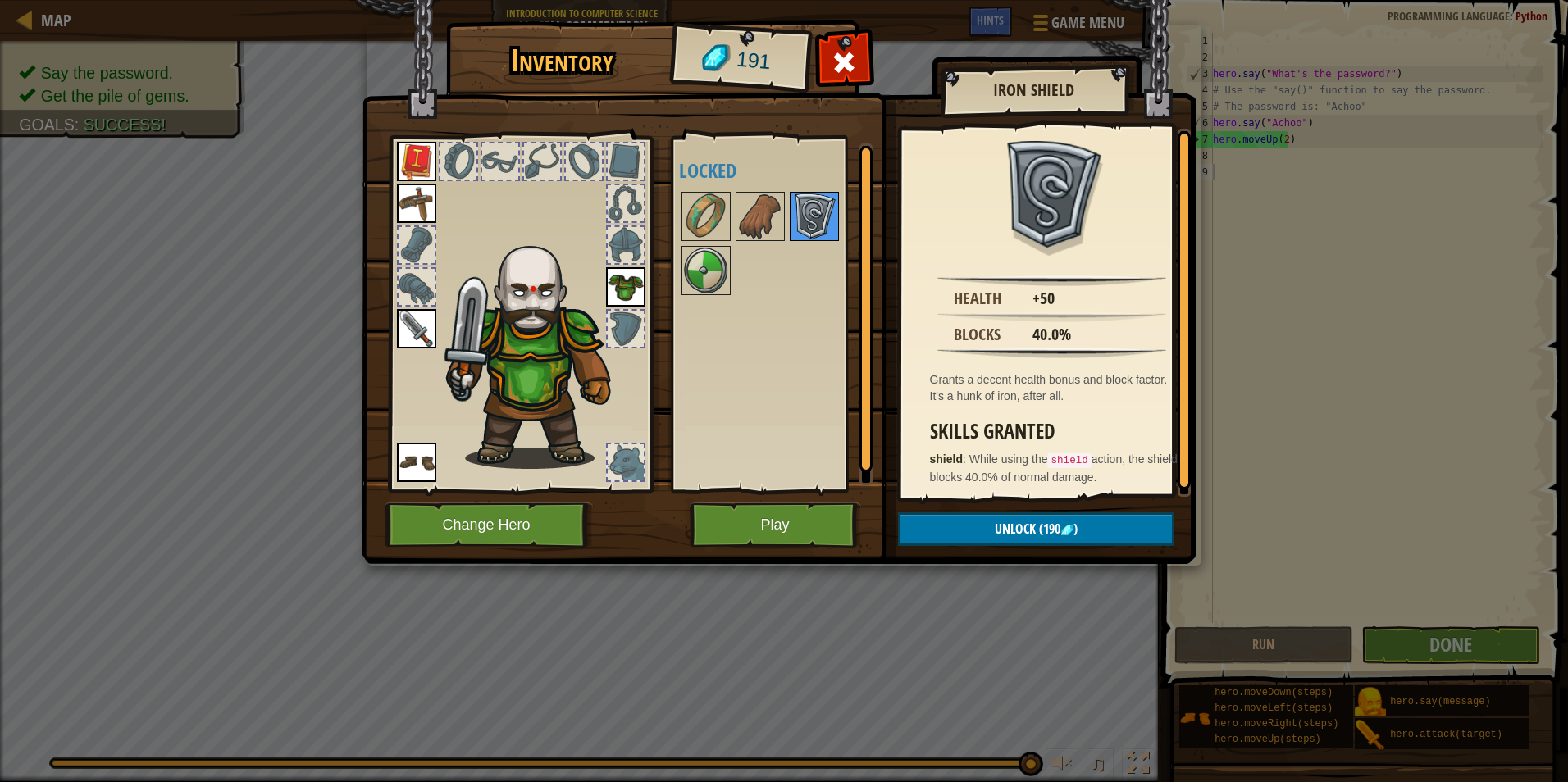
click at [820, 207] on img at bounding box center [815, 216] width 46 height 46
click at [694, 250] on div "Available Equip Equip Equip Equip Equip (double-click to equip) Locked" at bounding box center [782, 315] width 206 height 342
click at [748, 280] on div at bounding box center [782, 244] width 206 height 108
click at [695, 274] on img at bounding box center [706, 270] width 46 height 46
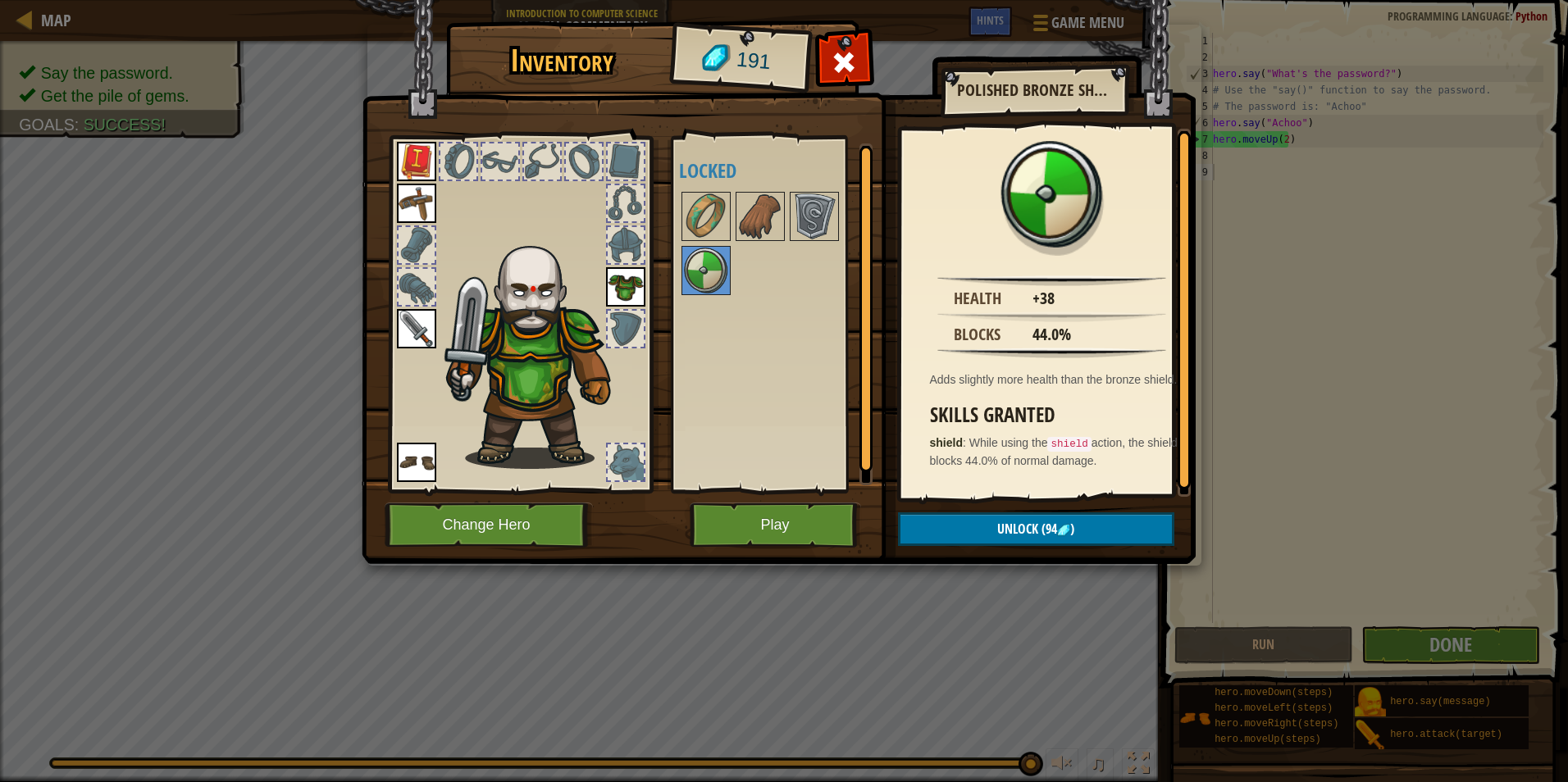
click at [772, 172] on h4 "Locked" at bounding box center [782, 171] width 206 height 22
click at [795, 165] on h4 "Locked" at bounding box center [782, 171] width 206 height 22
drag, startPoint x: 802, startPoint y: 178, endPoint x: 774, endPoint y: 201, distance: 36.2
click at [787, 192] on div "Available Equip Equip Equip Equip Equip (double-click to equip) Locked" at bounding box center [782, 315] width 206 height 342
click at [774, 201] on img at bounding box center [760, 216] width 46 height 46
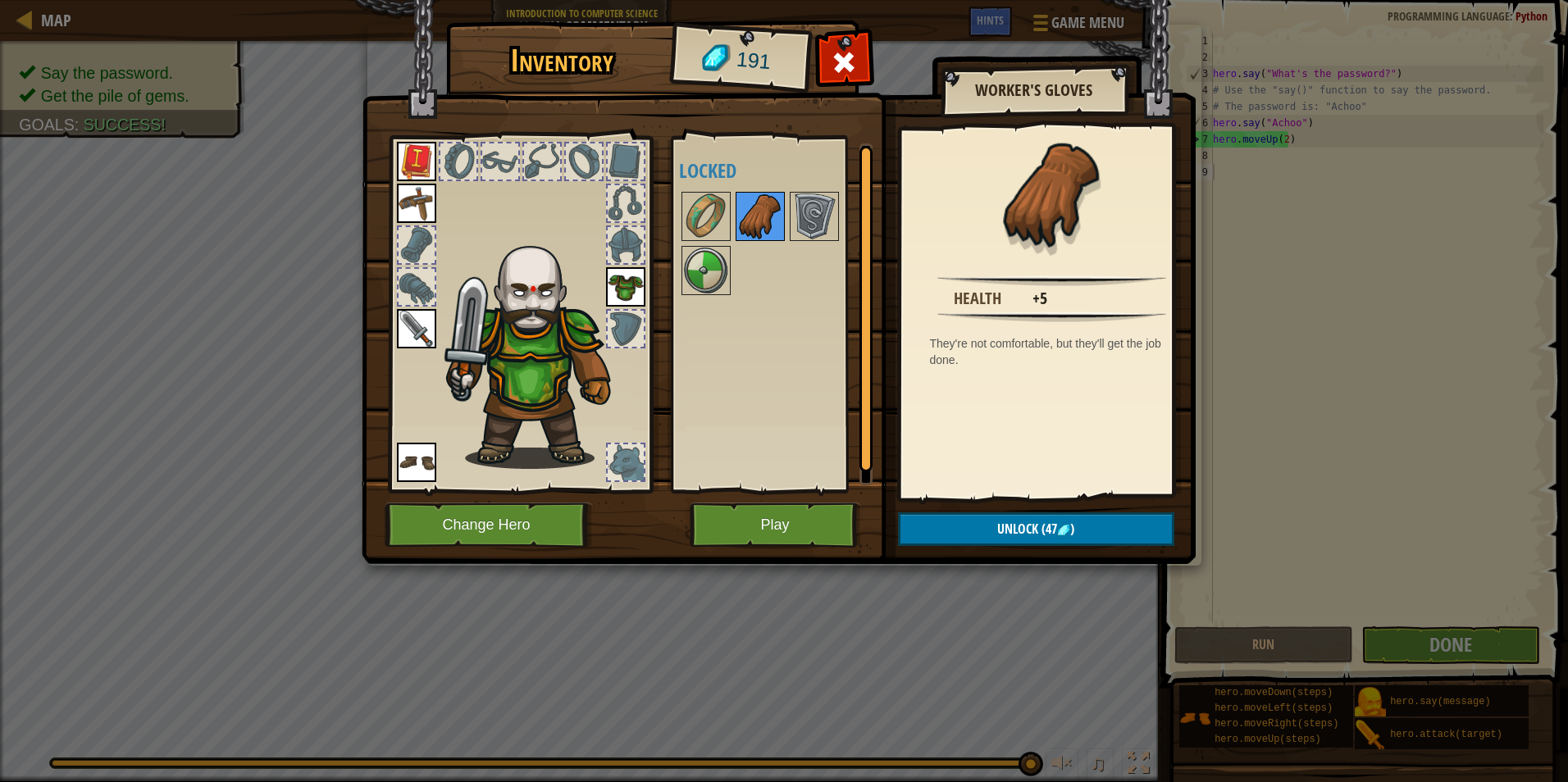
click at [784, 209] on div at bounding box center [760, 217] width 49 height 49
click at [683, 220] on img at bounding box center [706, 216] width 46 height 46
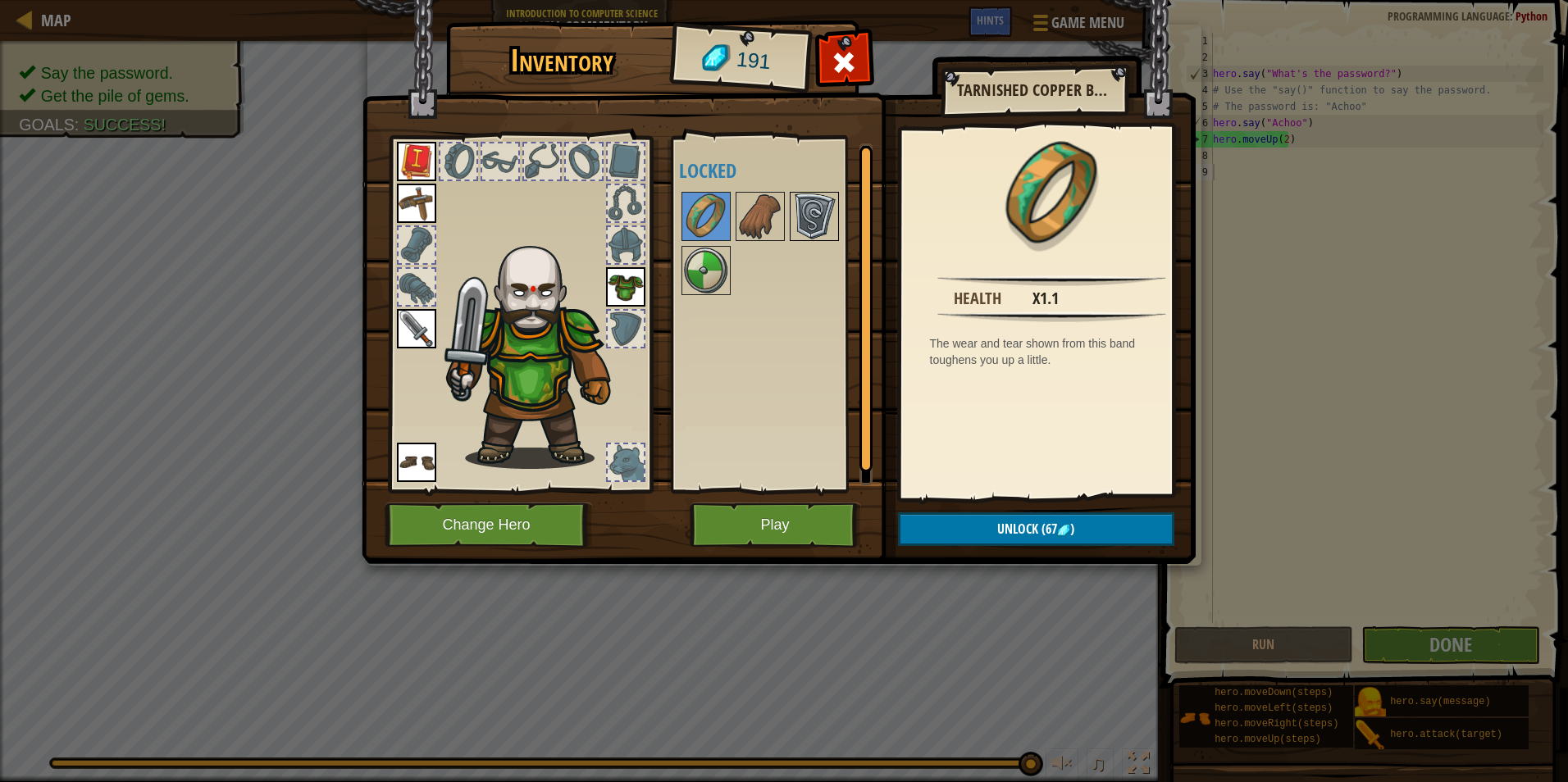
click at [823, 200] on img at bounding box center [815, 216] width 46 height 46
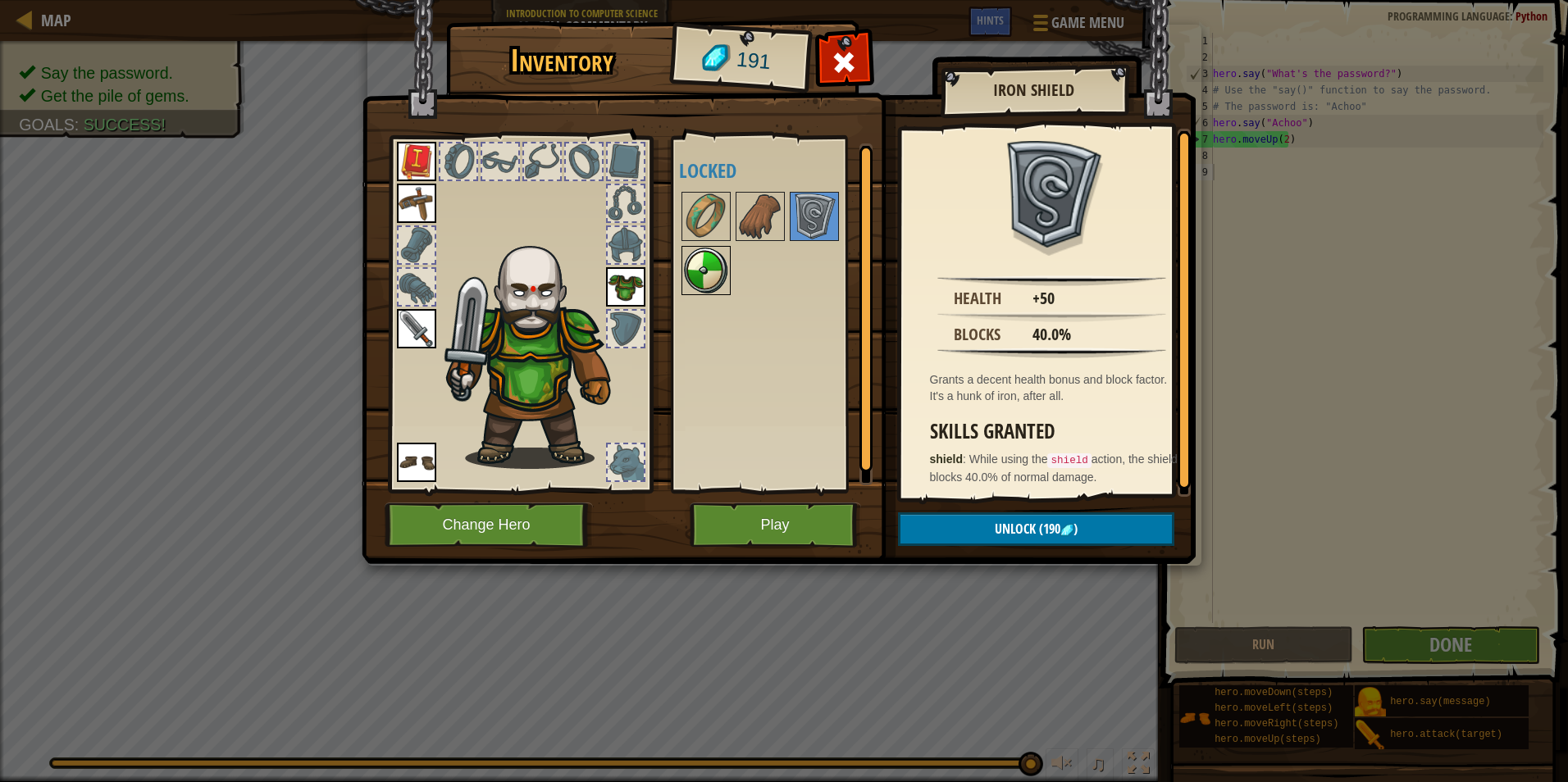
click at [716, 267] on img at bounding box center [706, 270] width 46 height 46
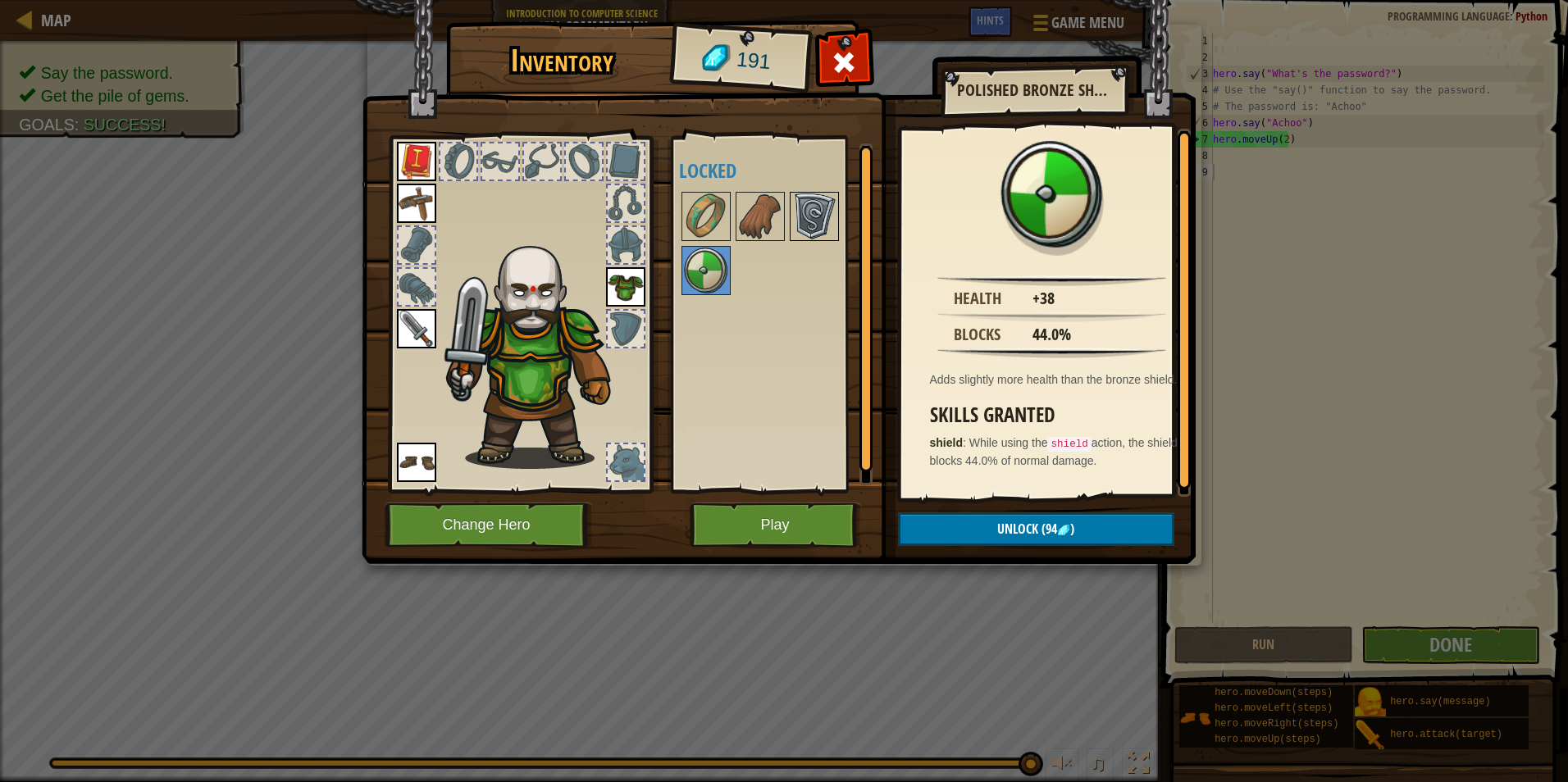
drag, startPoint x: 779, startPoint y: 206, endPoint x: 801, endPoint y: 199, distance: 23.1
click at [785, 204] on div "Available Equip Equip Equip Equip Equip (double-click to equip) Locked" at bounding box center [782, 315] width 206 height 342
click at [809, 197] on img at bounding box center [815, 216] width 46 height 46
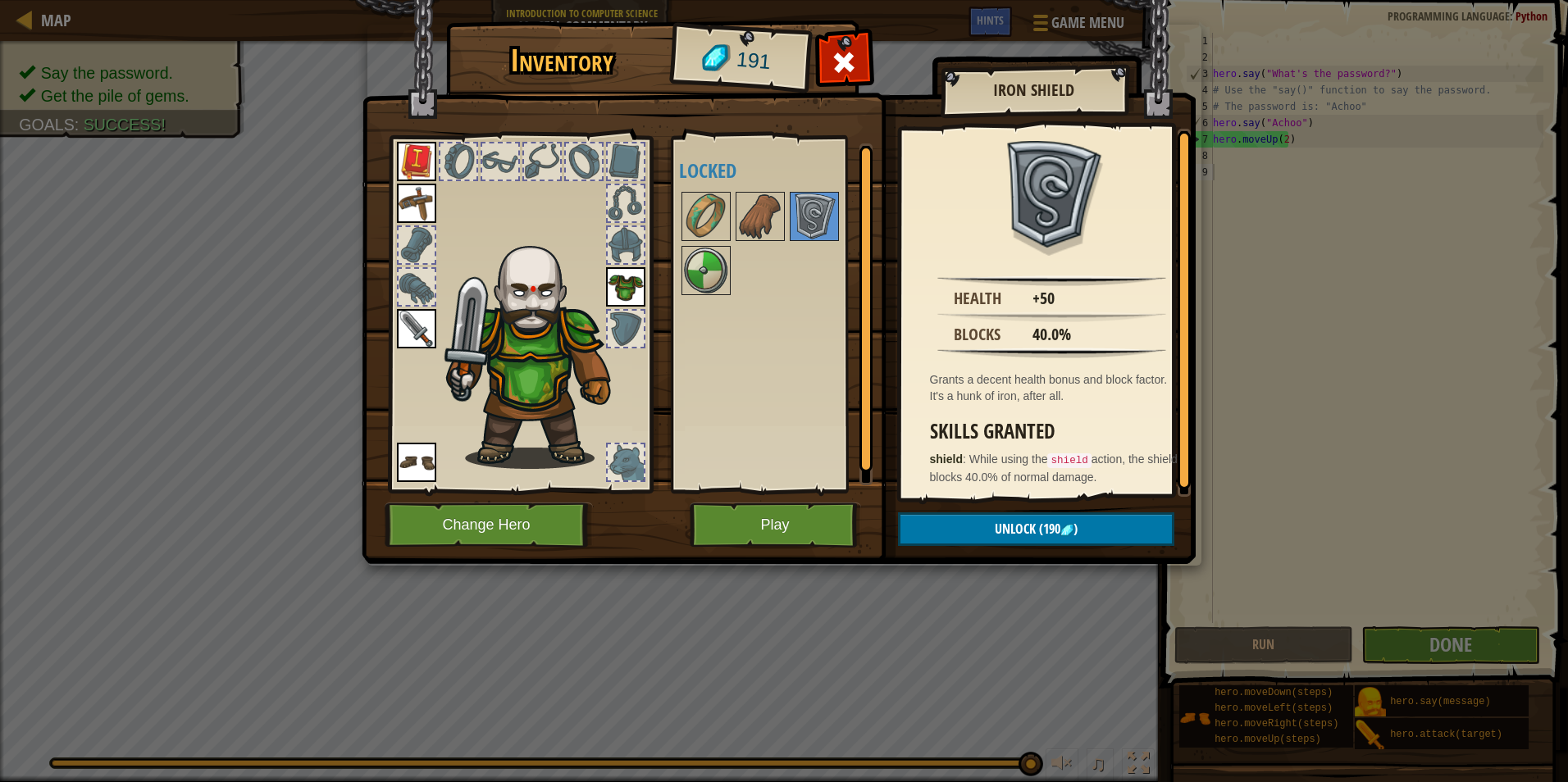
drag, startPoint x: 795, startPoint y: 251, endPoint x: 735, endPoint y: 290, distance: 71.6
click at [784, 257] on div at bounding box center [782, 244] width 206 height 108
click at [723, 297] on div at bounding box center [782, 244] width 206 height 108
drag, startPoint x: 699, startPoint y: 298, endPoint x: 681, endPoint y: 280, distance: 25.5
click at [697, 296] on div at bounding box center [782, 244] width 206 height 108
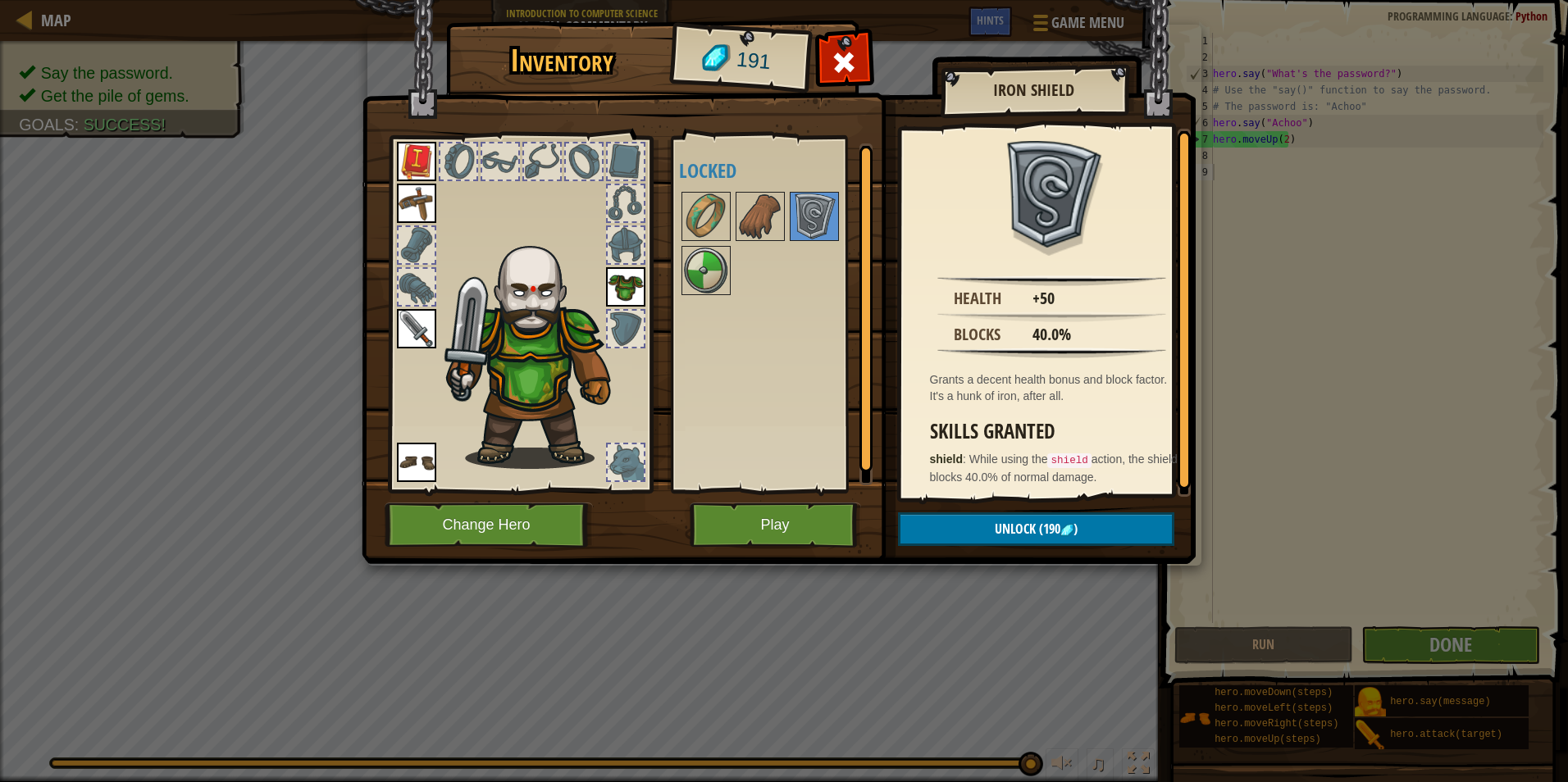
click at [675, 275] on div "Available Equip Equip Equip Equip Equip (double-click to equip) Locked" at bounding box center [772, 315] width 201 height 357
drag, startPoint x: 677, startPoint y: 275, endPoint x: 694, endPoint y: 276, distance: 17.0
click at [687, 275] on div "Available Equip Equip Equip Equip Equip (double-click to equip) Locked" at bounding box center [772, 315] width 201 height 357
click at [718, 278] on img at bounding box center [706, 270] width 46 height 46
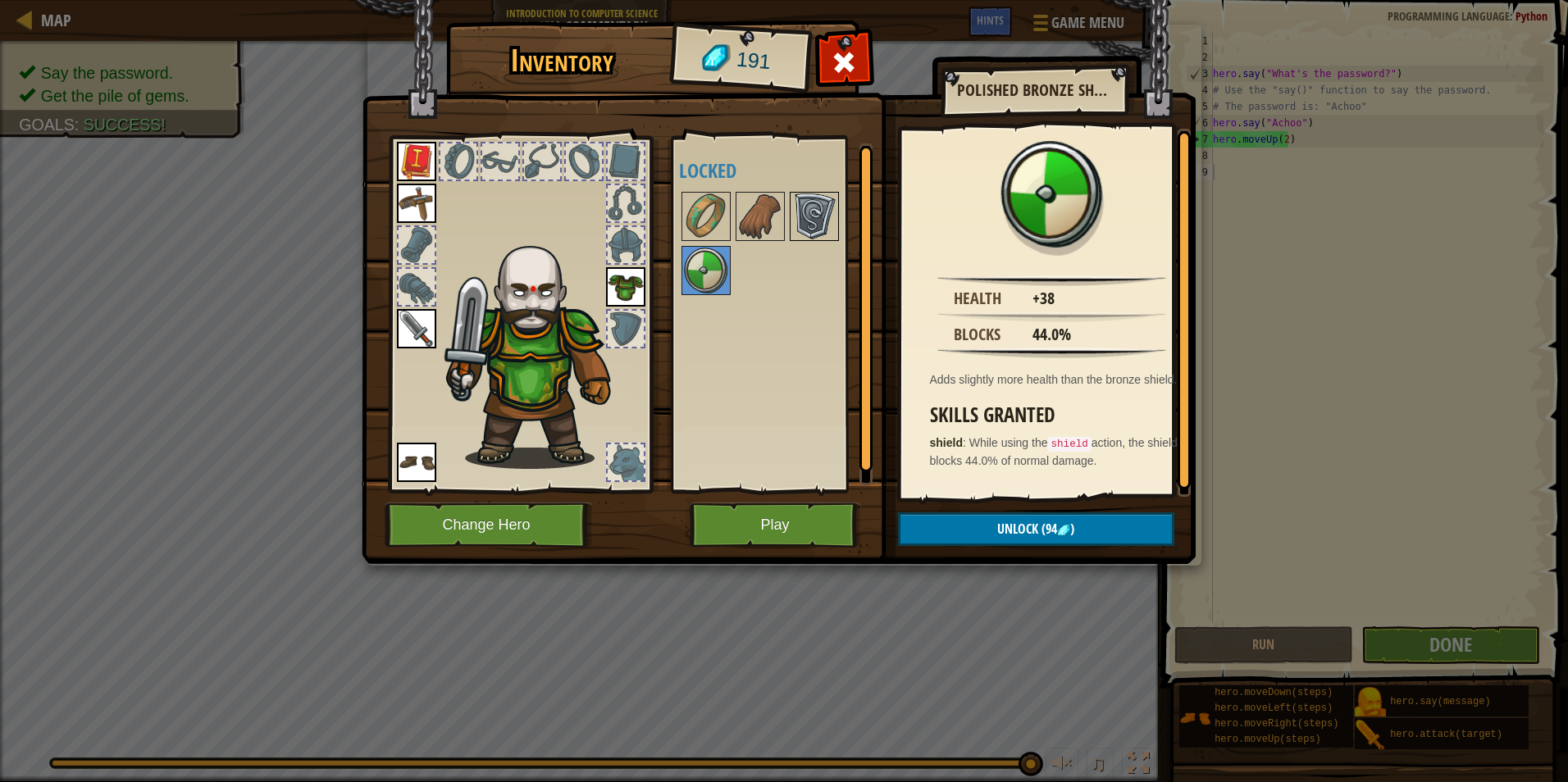
click at [807, 215] on img at bounding box center [815, 216] width 46 height 46
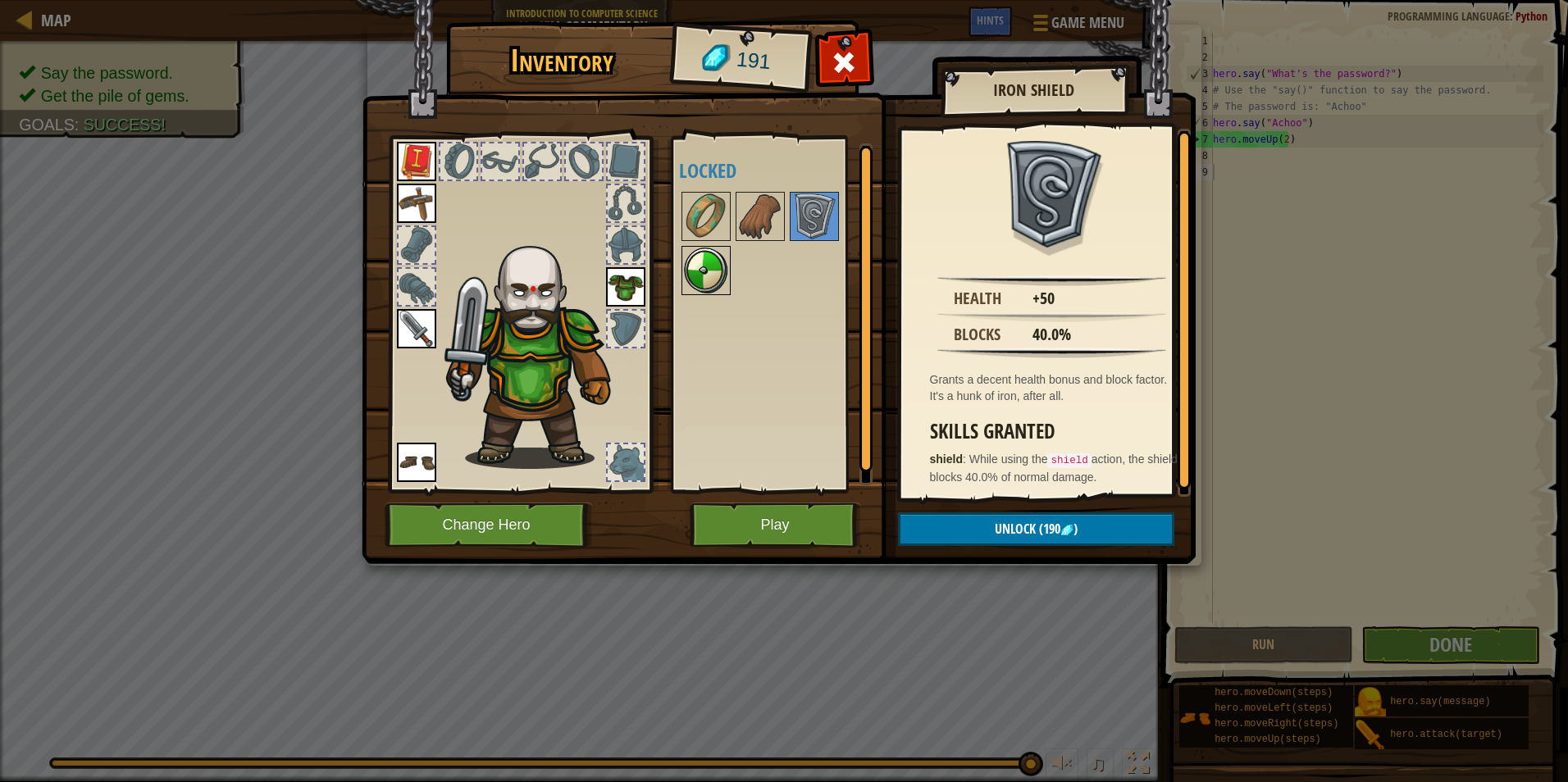
click at [706, 247] on div at bounding box center [706, 271] width 49 height 49
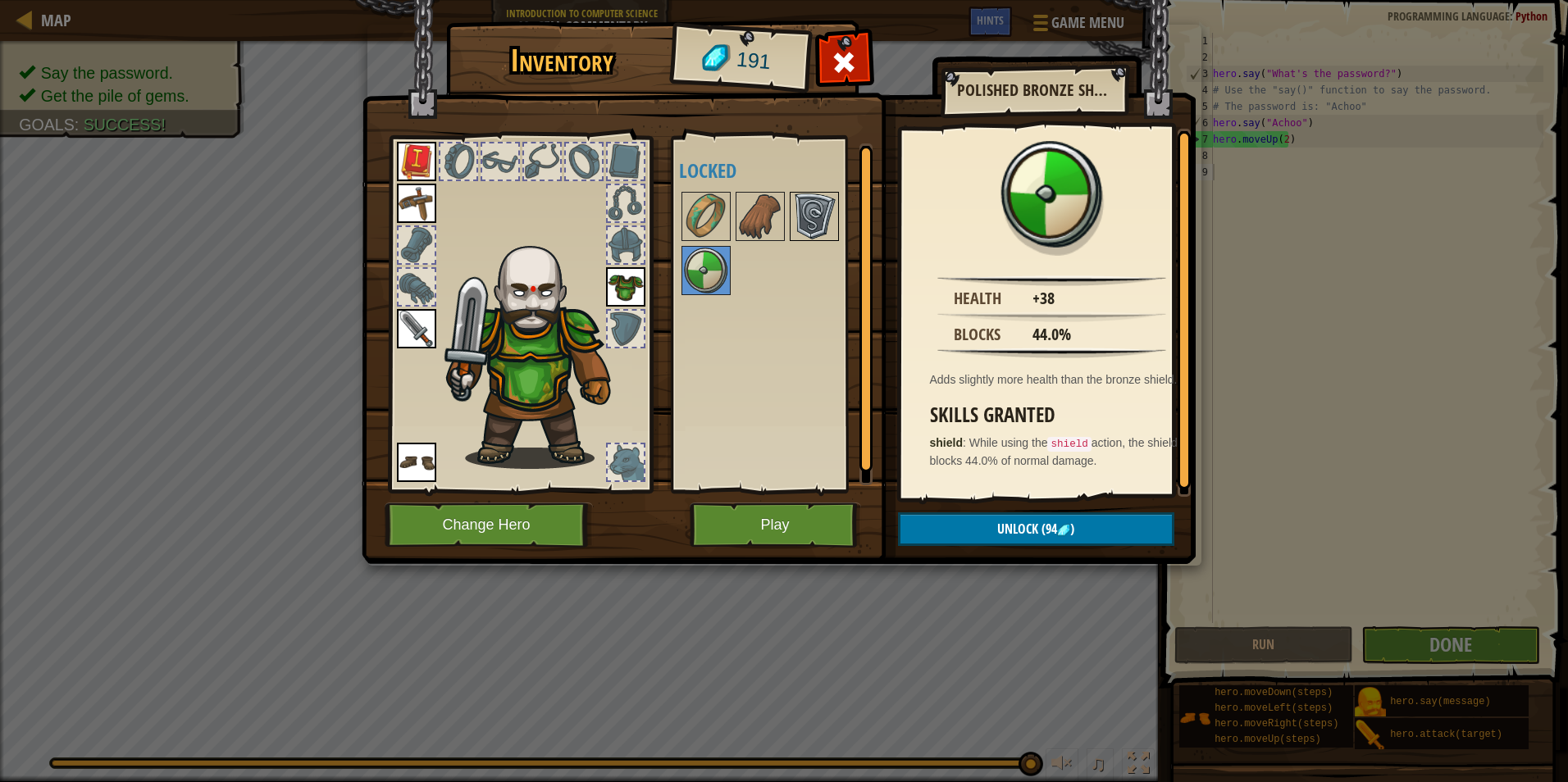
drag, startPoint x: 821, startPoint y: 207, endPoint x: 822, endPoint y: 217, distance: 10.0
click at [821, 209] on img at bounding box center [815, 216] width 46 height 46
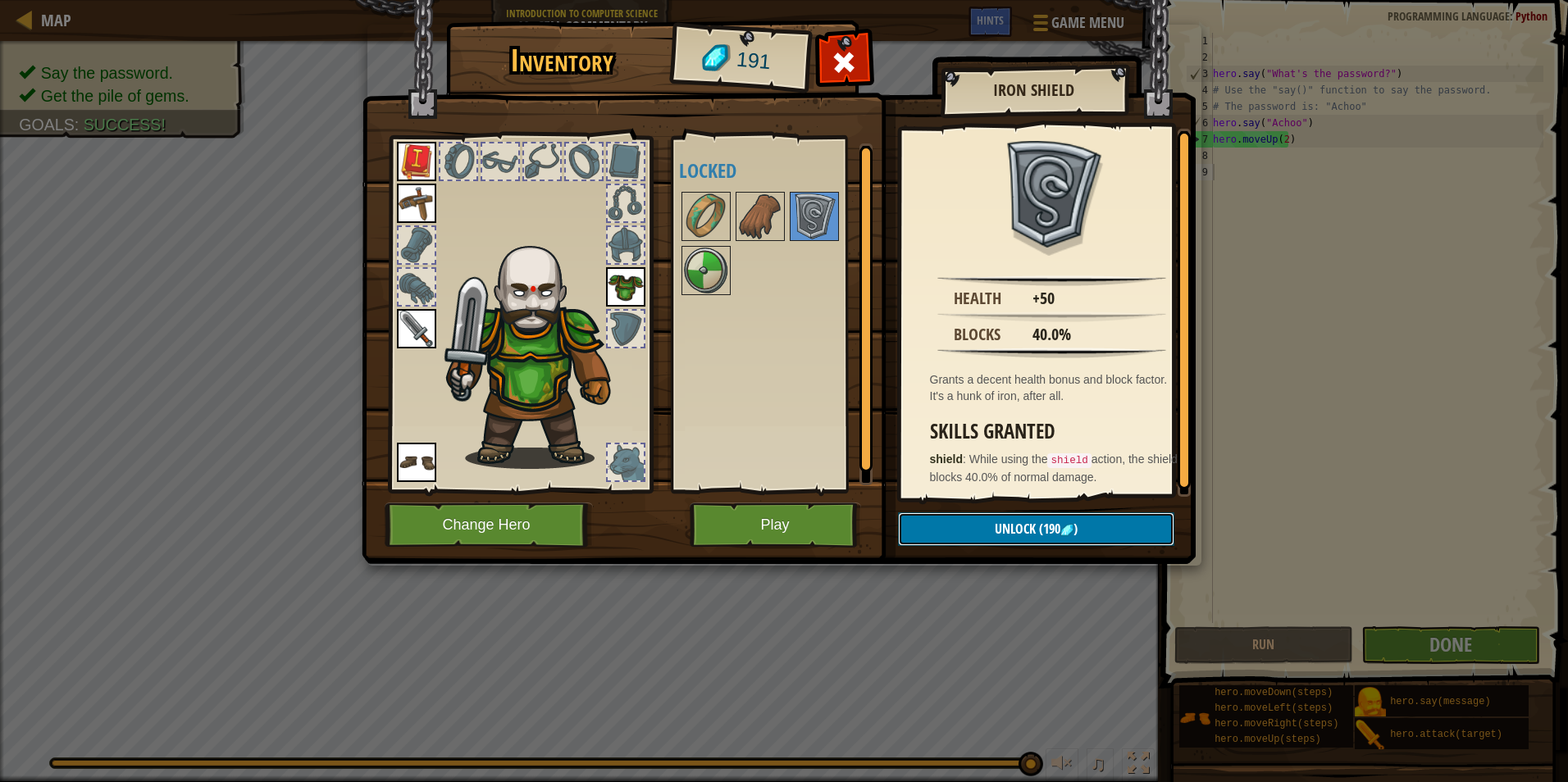
click at [1046, 534] on span "(190" at bounding box center [1047, 529] width 25 height 18
click at [1044, 534] on button "Confirm" at bounding box center [1036, 530] width 276 height 34
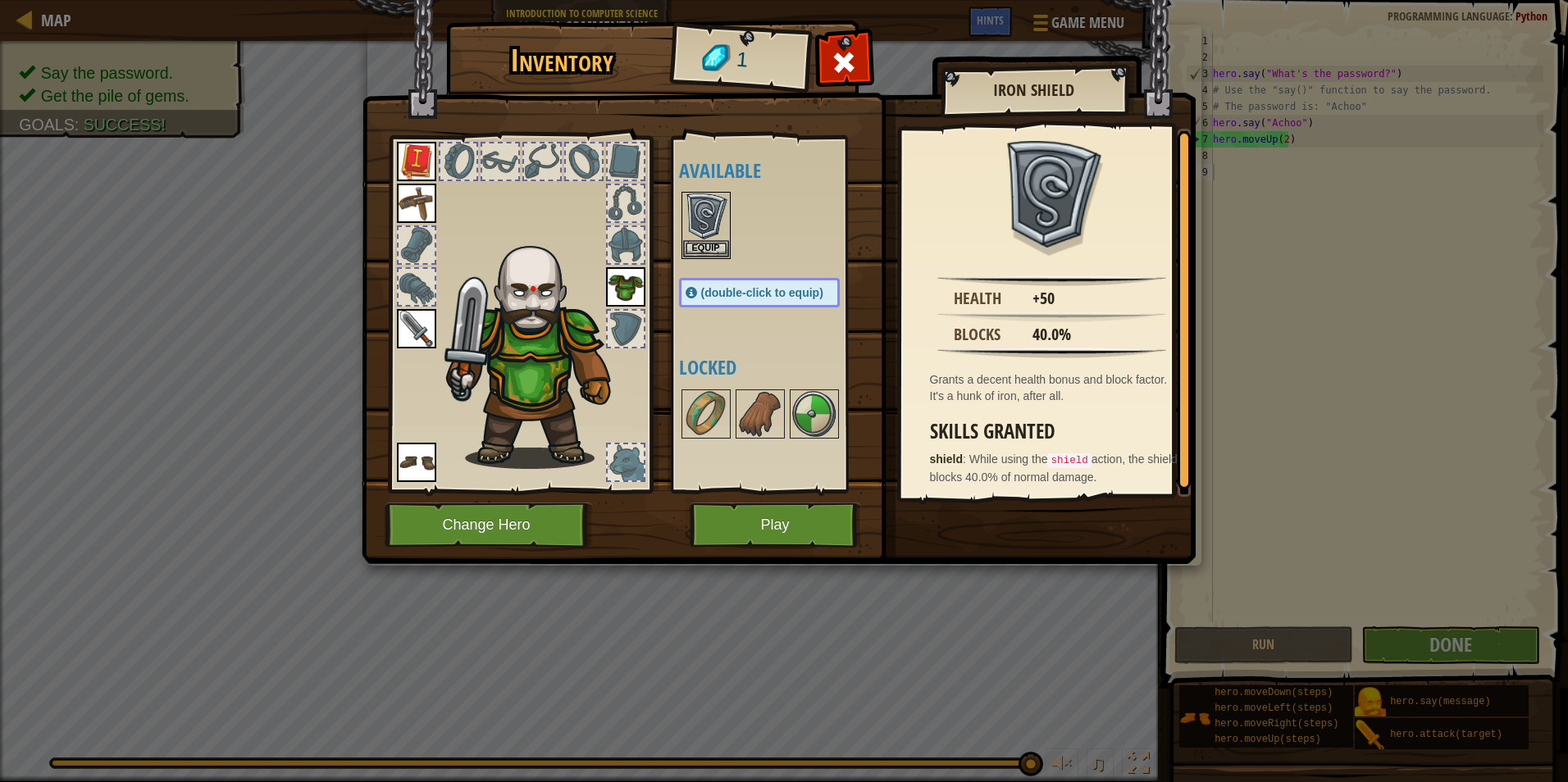
click at [1044, 534] on img at bounding box center [779, 266] width 834 height 596
click at [697, 248] on button "Equip" at bounding box center [706, 248] width 46 height 17
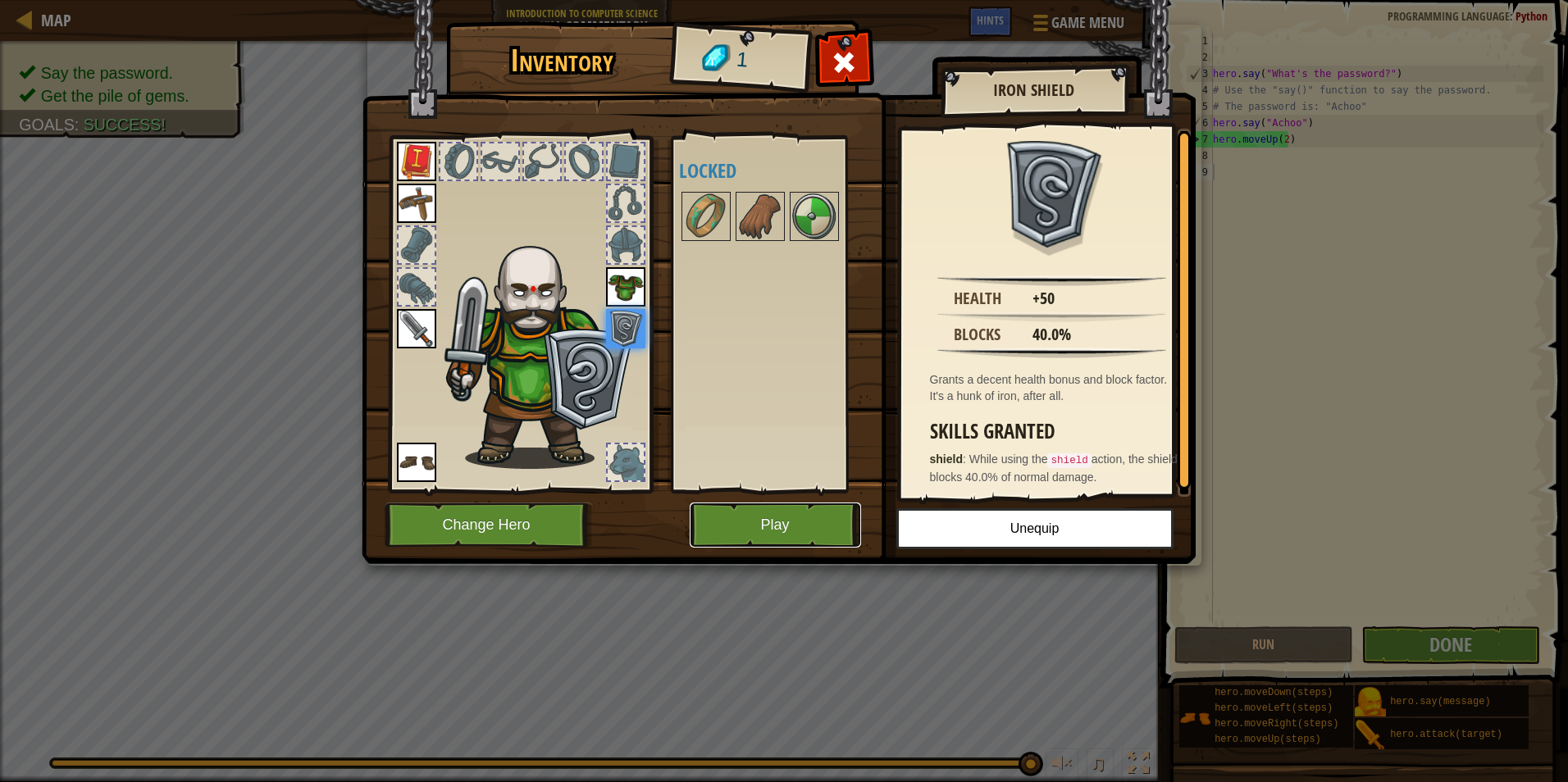
click at [707, 540] on button "Play" at bounding box center [775, 526] width 172 height 45
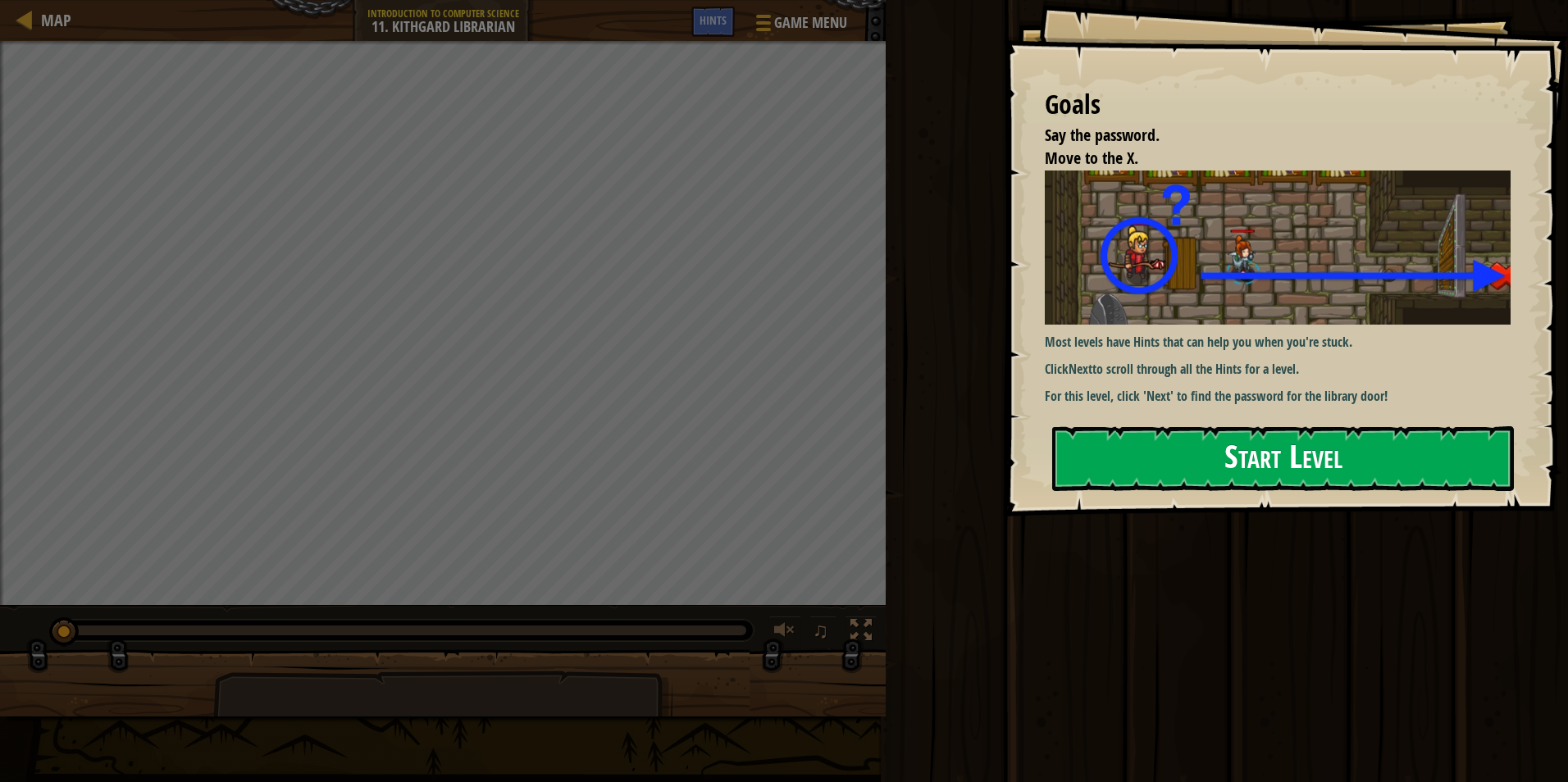
click at [1391, 457] on button "Start Level" at bounding box center [1283, 459] width 462 height 65
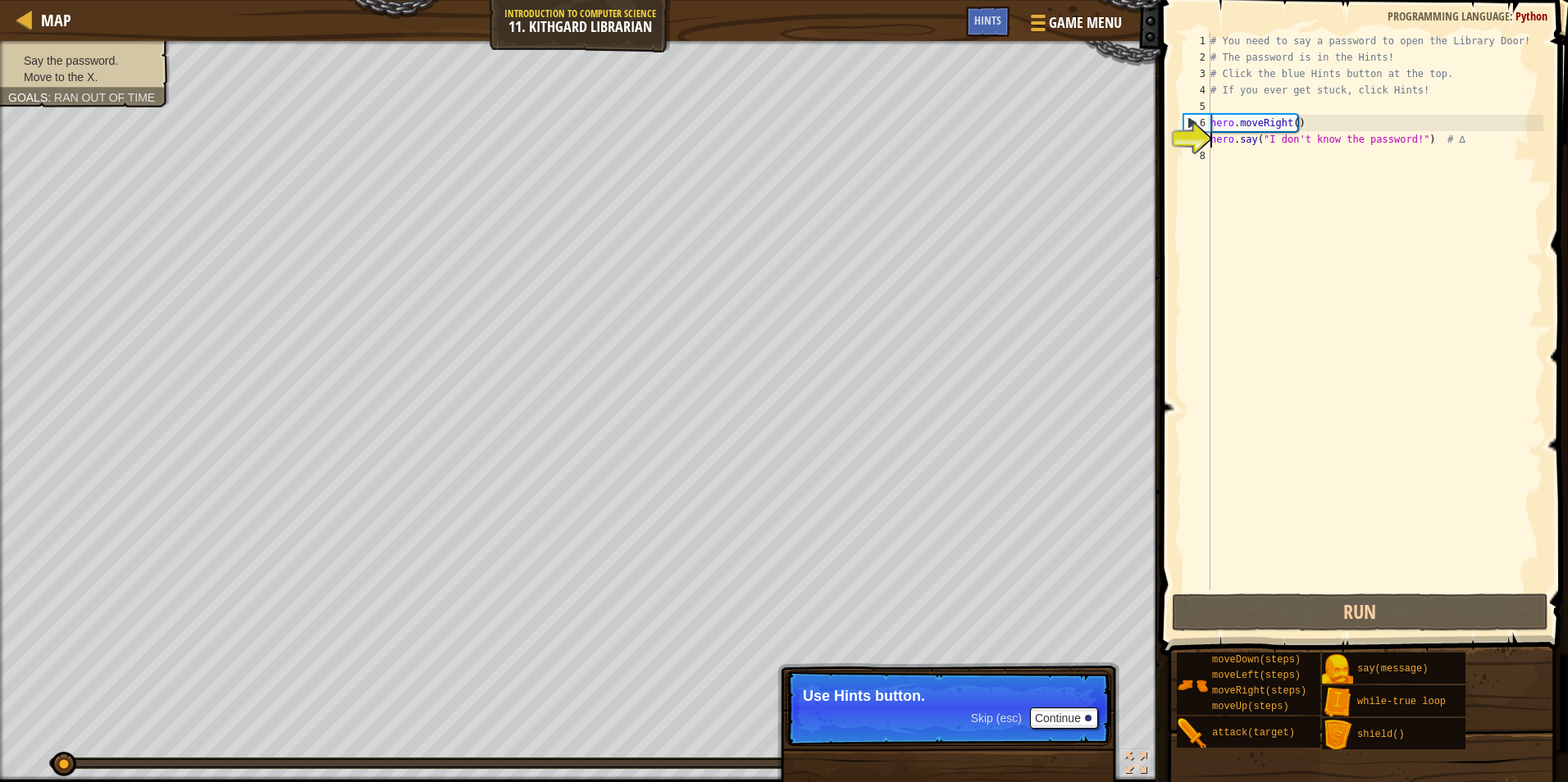
click at [1257, 146] on div "# You need to say a password to open the Library Door! # The password is in the…" at bounding box center [1375, 327] width 336 height 591
click at [1317, 129] on div "# You need to say a password to open the Library Door! # The password is in the…" at bounding box center [1375, 327] width 336 height 591
click at [1284, 129] on div "# You need to say a password to open the Library Door! # The password is in the…" at bounding box center [1375, 327] width 336 height 591
drag, startPoint x: 1264, startPoint y: 139, endPoint x: 1400, endPoint y: 139, distance: 136.0
click at [1400, 139] on div "# You need to say a password to open the Library Door! # The password is in the…" at bounding box center [1375, 327] width 336 height 591
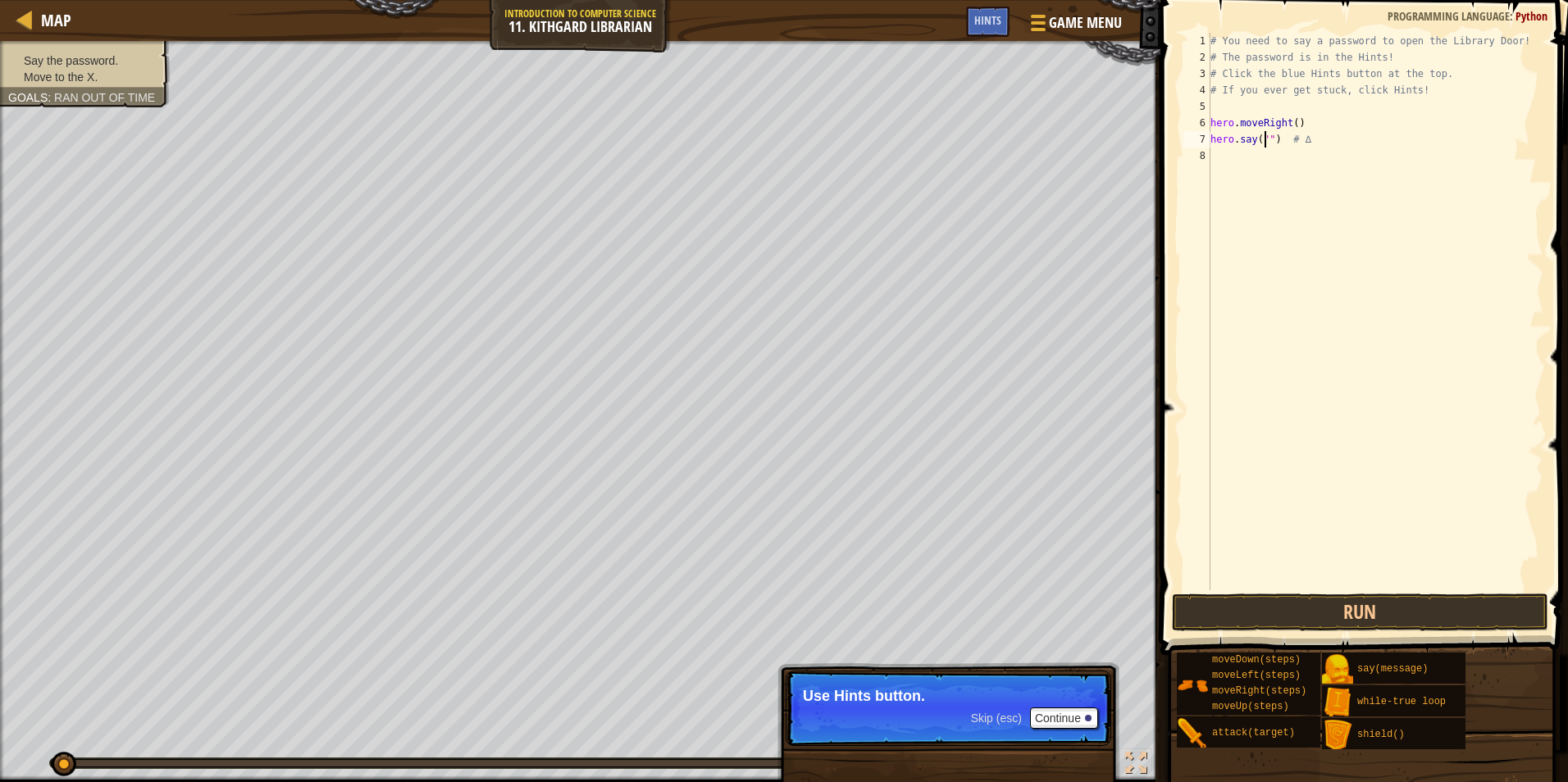
click at [962, 11] on div "Map Introduction to Computer Science 11. Kithgard Librarian Game Menu Done Hints" at bounding box center [580, 21] width 1161 height 41
drag, startPoint x: 963, startPoint y: 12, endPoint x: 972, endPoint y: 16, distance: 9.8
click at [969, 16] on div "Map Introduction to Computer Science 11. Kithgard Librarian Game Menu Done Hints" at bounding box center [580, 21] width 1161 height 41
click at [972, 16] on div "Hints" at bounding box center [988, 22] width 43 height 31
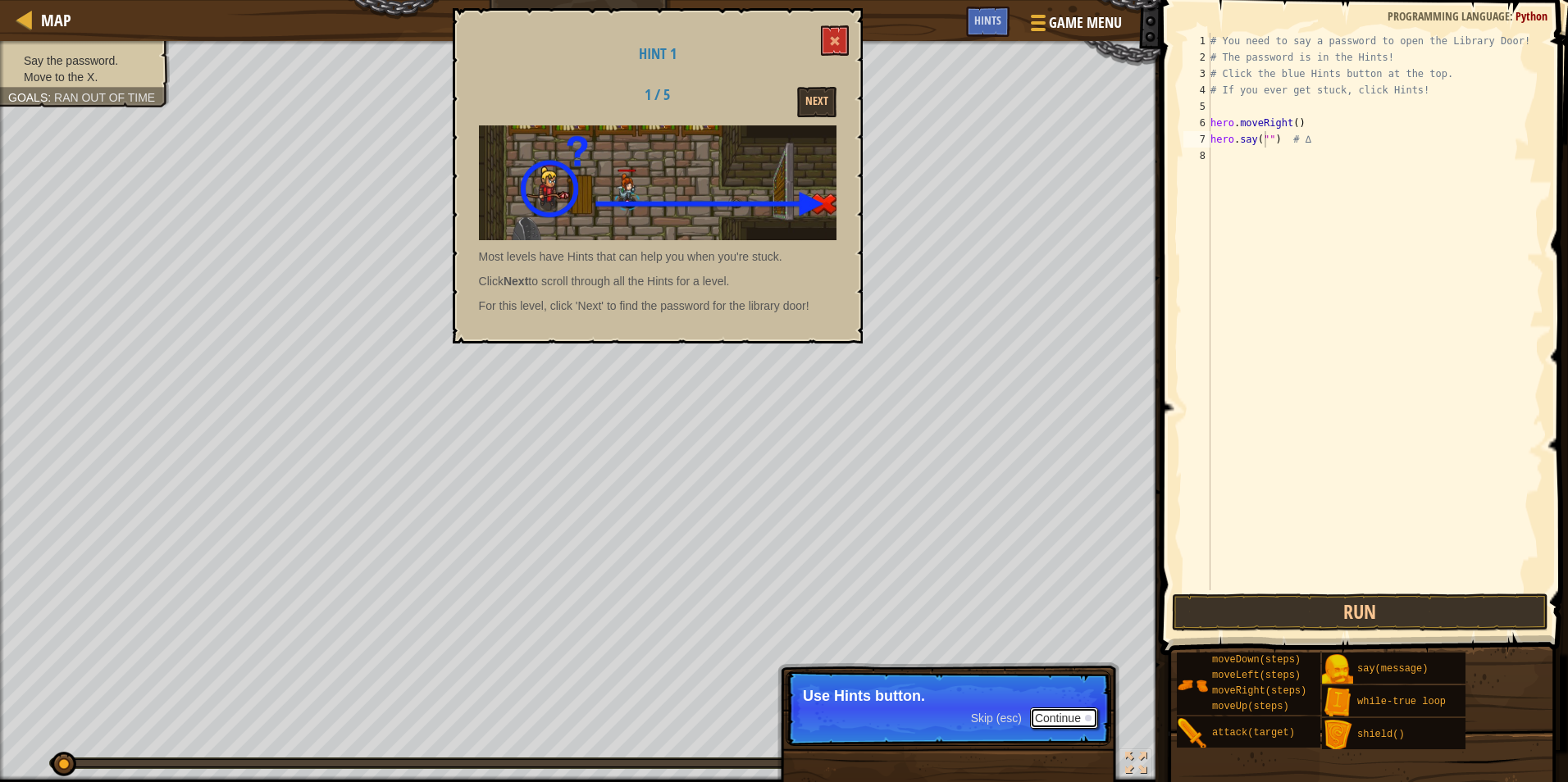
click at [1056, 713] on button "Continue" at bounding box center [1064, 719] width 68 height 22
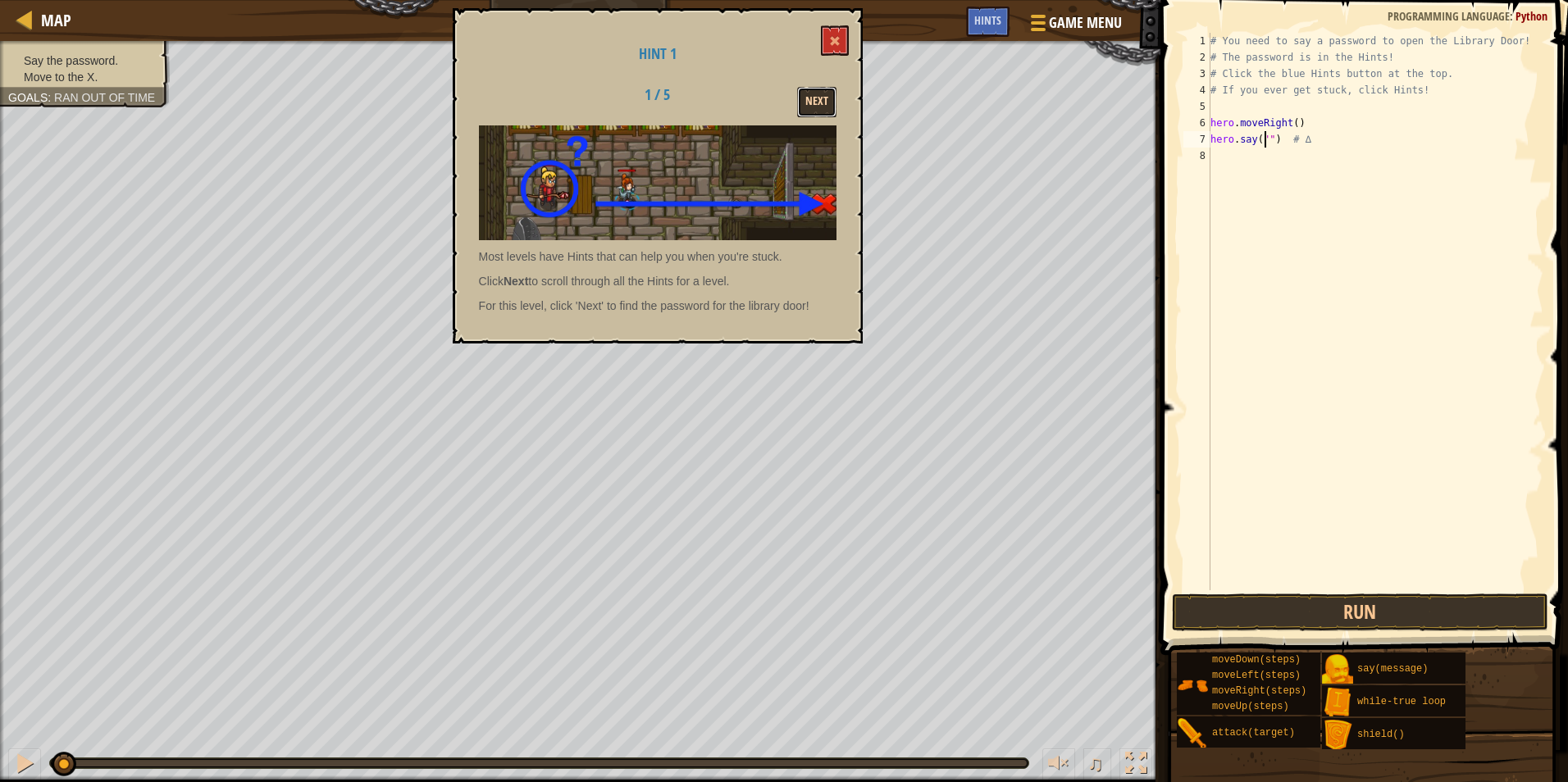
click at [820, 90] on button "Next" at bounding box center [817, 102] width 39 height 31
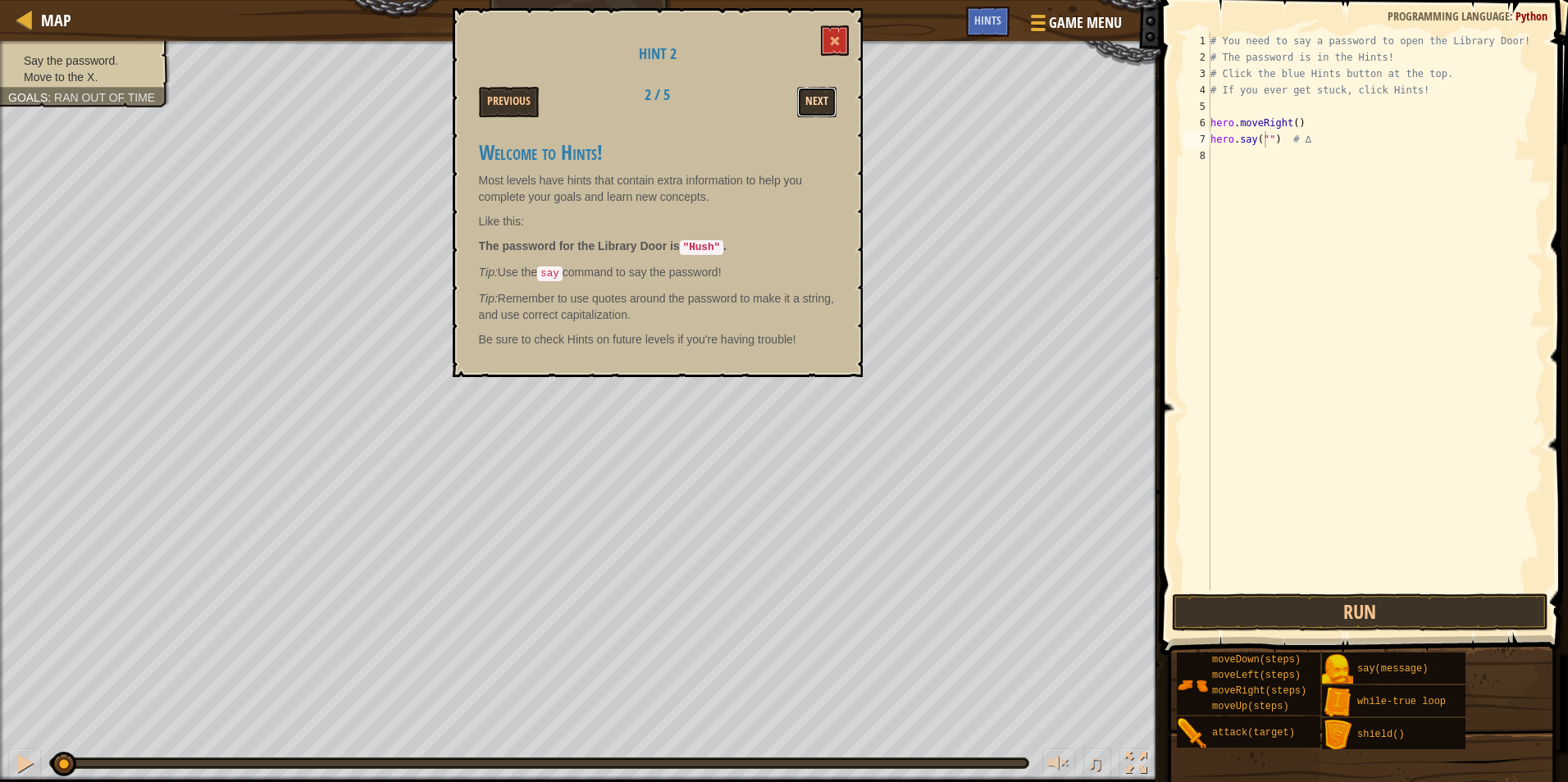
click at [819, 91] on button "Next" at bounding box center [817, 102] width 39 height 31
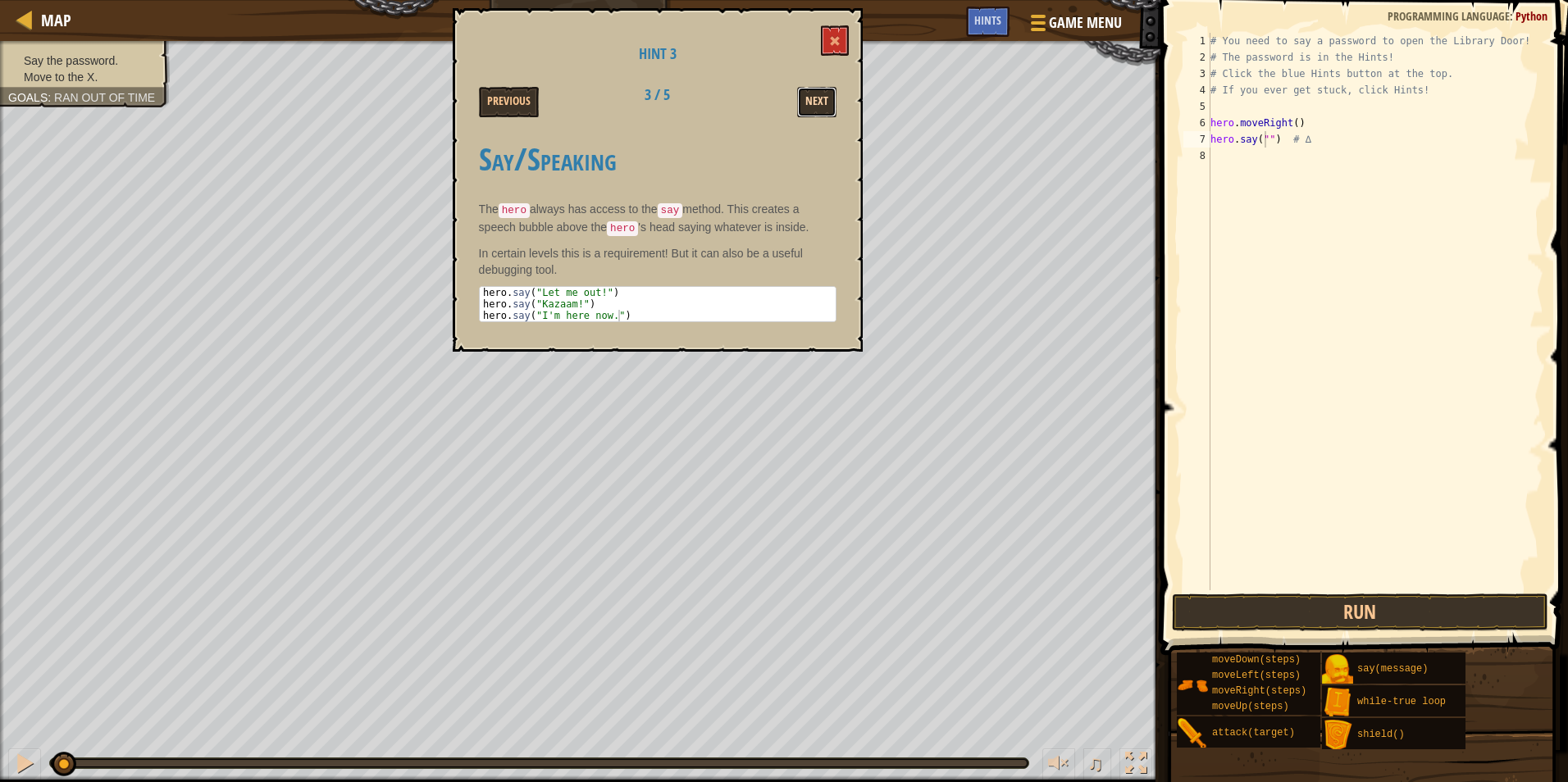
click at [802, 91] on button "Next" at bounding box center [817, 102] width 39 height 31
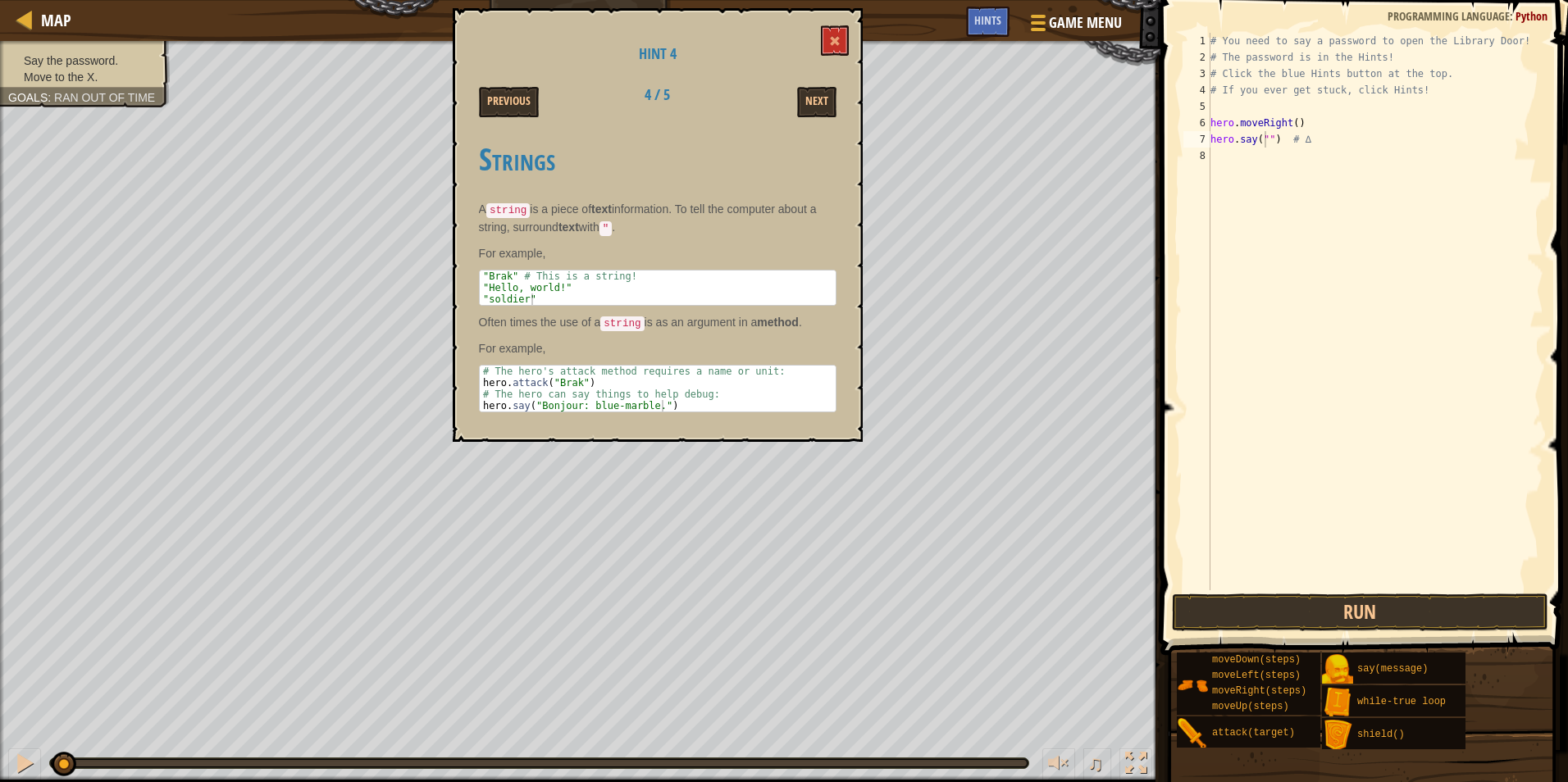
click at [792, 111] on div "Next" at bounding box center [784, 102] width 127 height 31
click at [792, 105] on div "Next" at bounding box center [784, 102] width 127 height 31
click at [810, 91] on button "Next" at bounding box center [817, 102] width 39 height 31
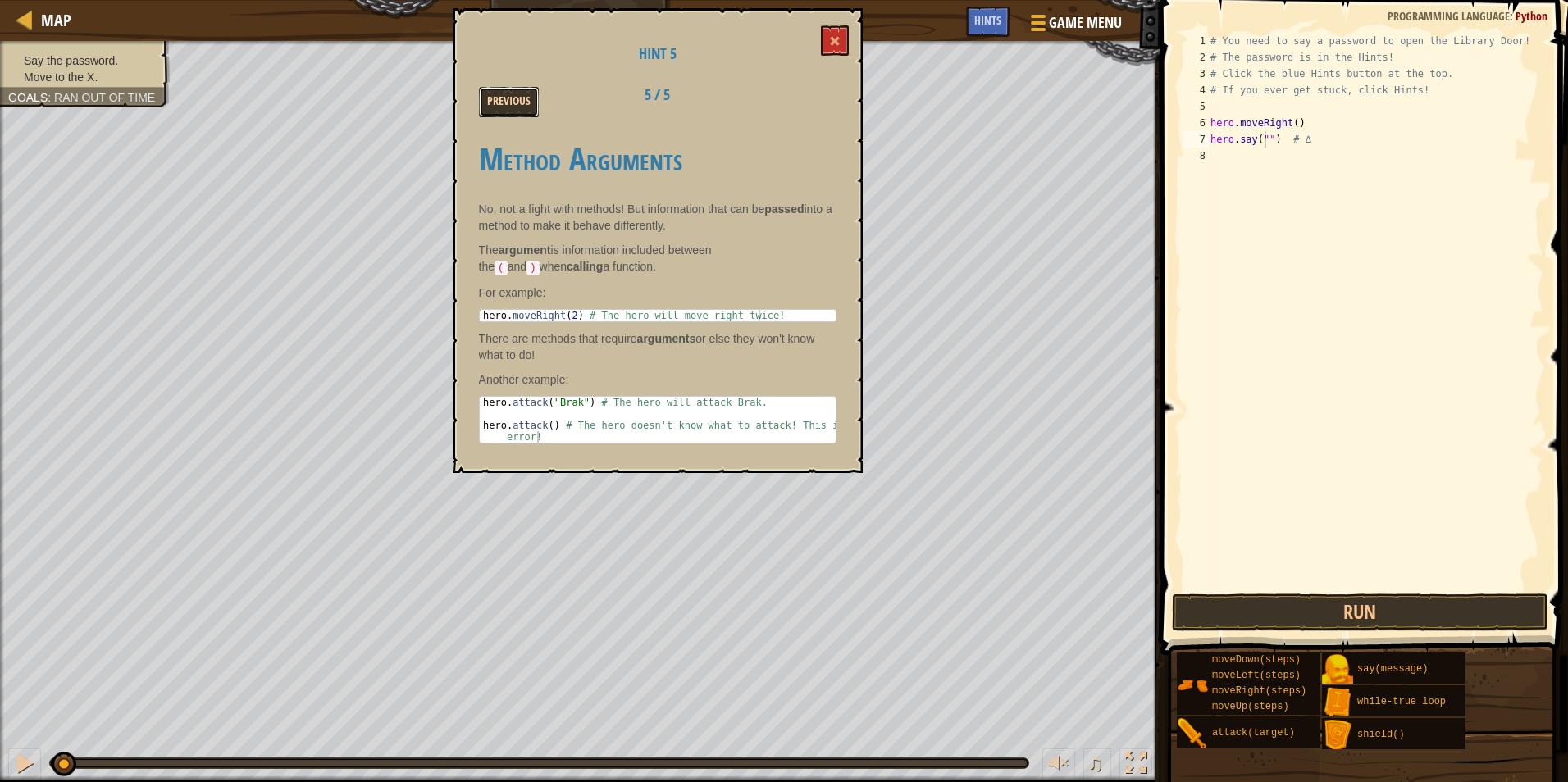
click at [506, 100] on button "Previous" at bounding box center [509, 102] width 60 height 31
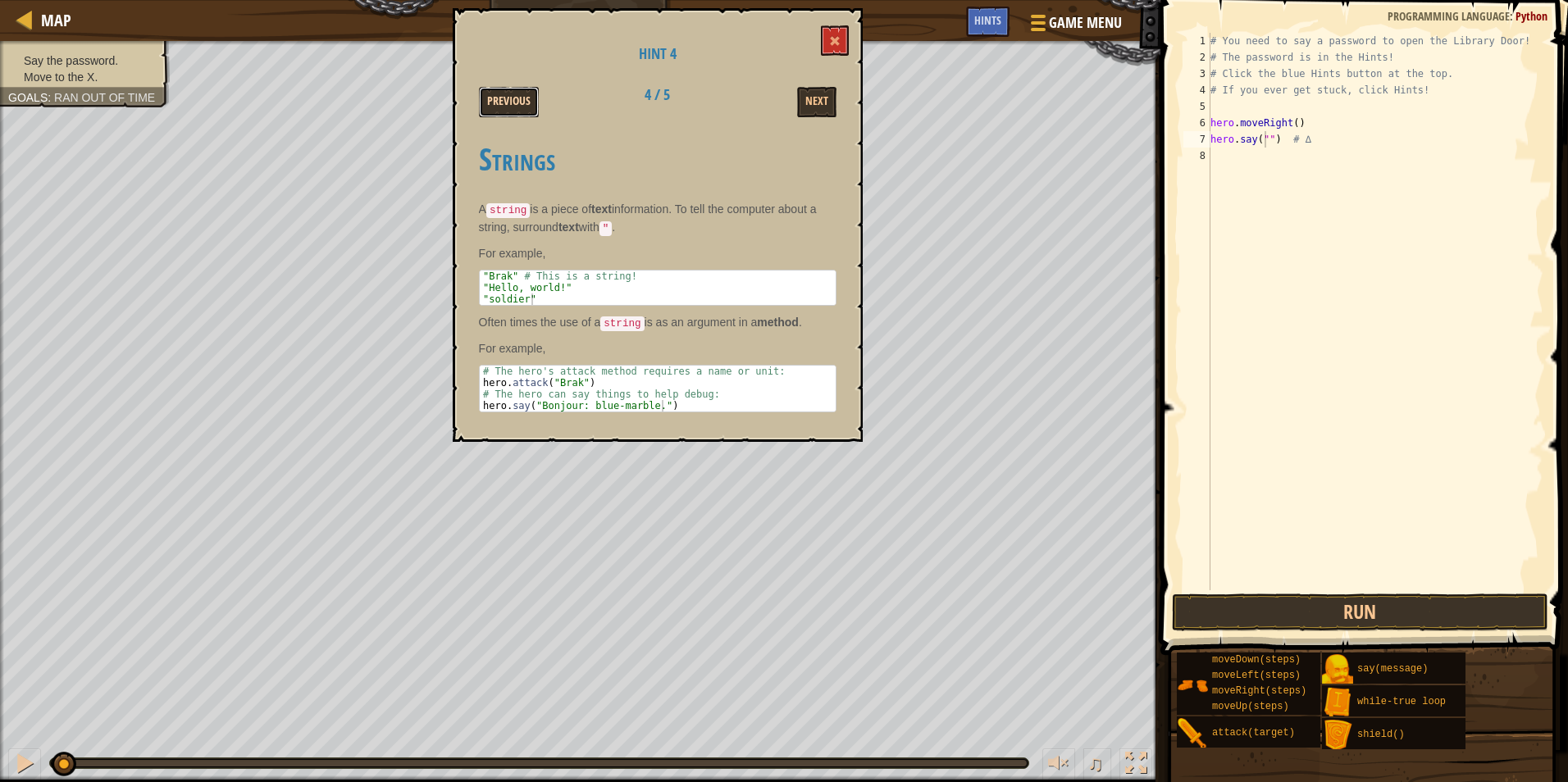
click at [491, 107] on button "Previous" at bounding box center [509, 102] width 60 height 31
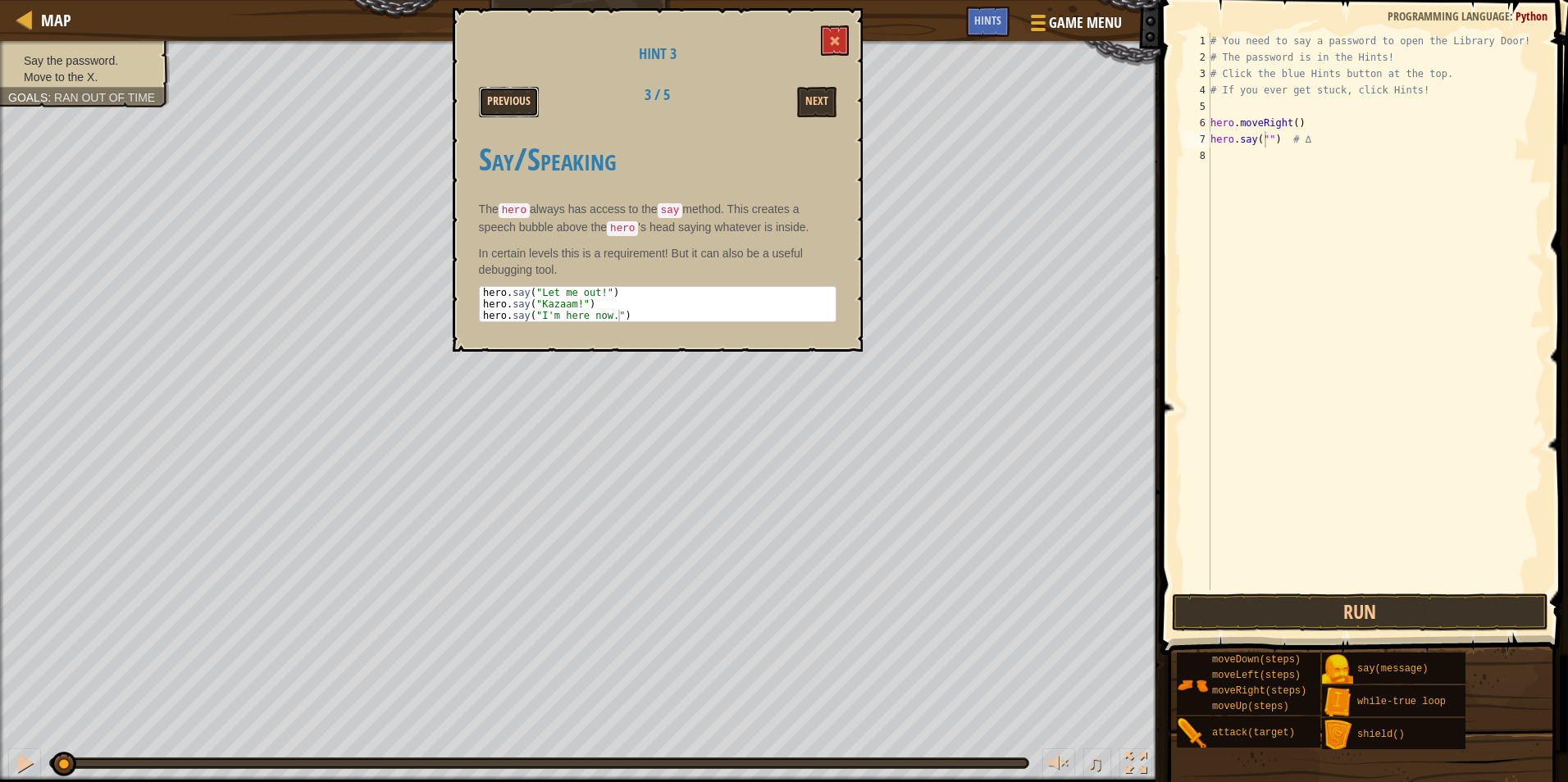
click at [519, 98] on button "Previous" at bounding box center [509, 102] width 60 height 31
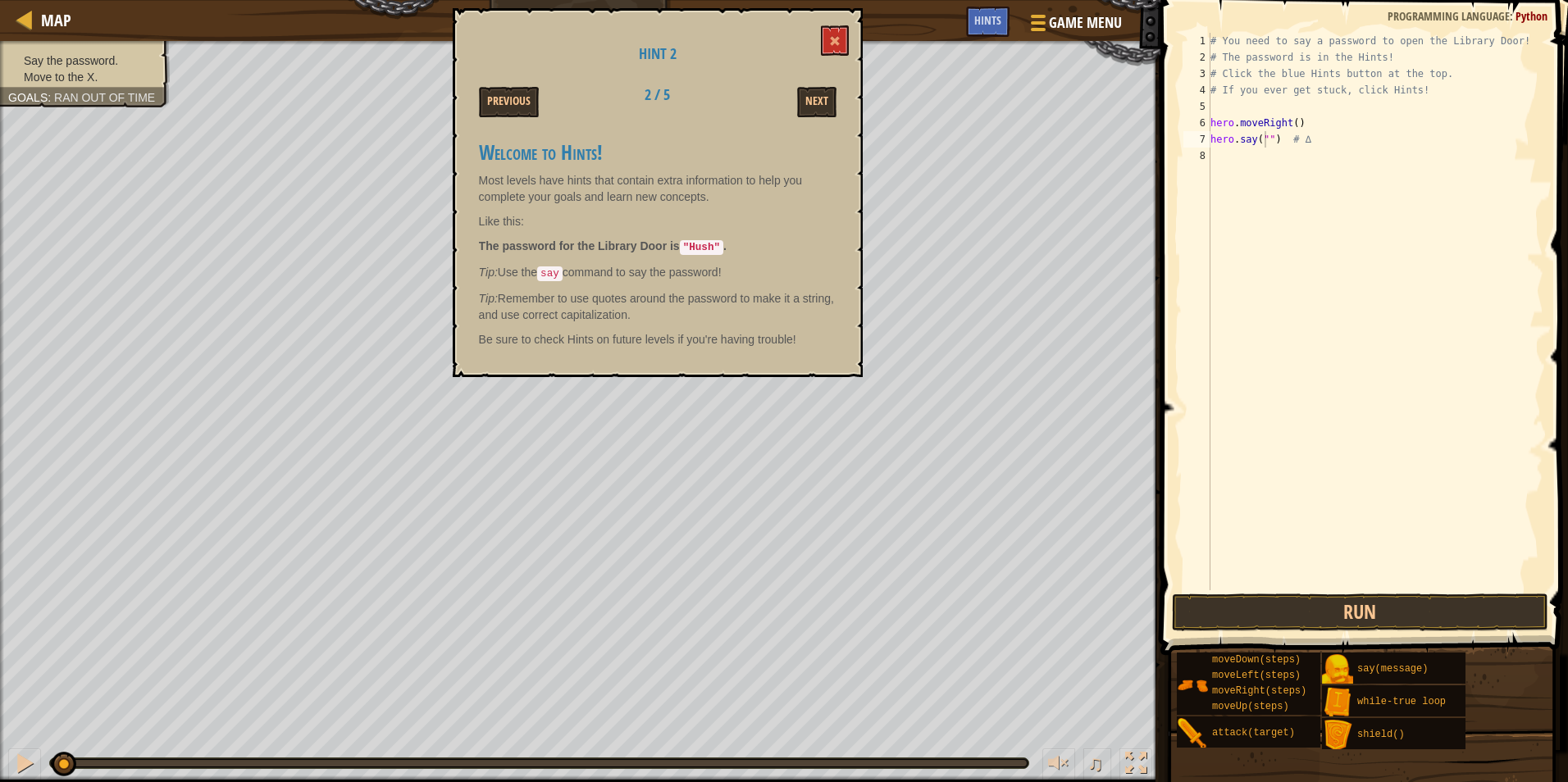
click at [1263, 133] on div "# You need to say a password to open the Library Door! # The password is in the…" at bounding box center [1375, 327] width 336 height 591
type textarea "hero.say("Hush") # ∆"
drag, startPoint x: 1217, startPoint y: 223, endPoint x: 1254, endPoint y: 227, distance: 37.2
click at [1217, 231] on div "# You need to say a password to open the Library Door! # The password is in the…" at bounding box center [1375, 327] width 336 height 591
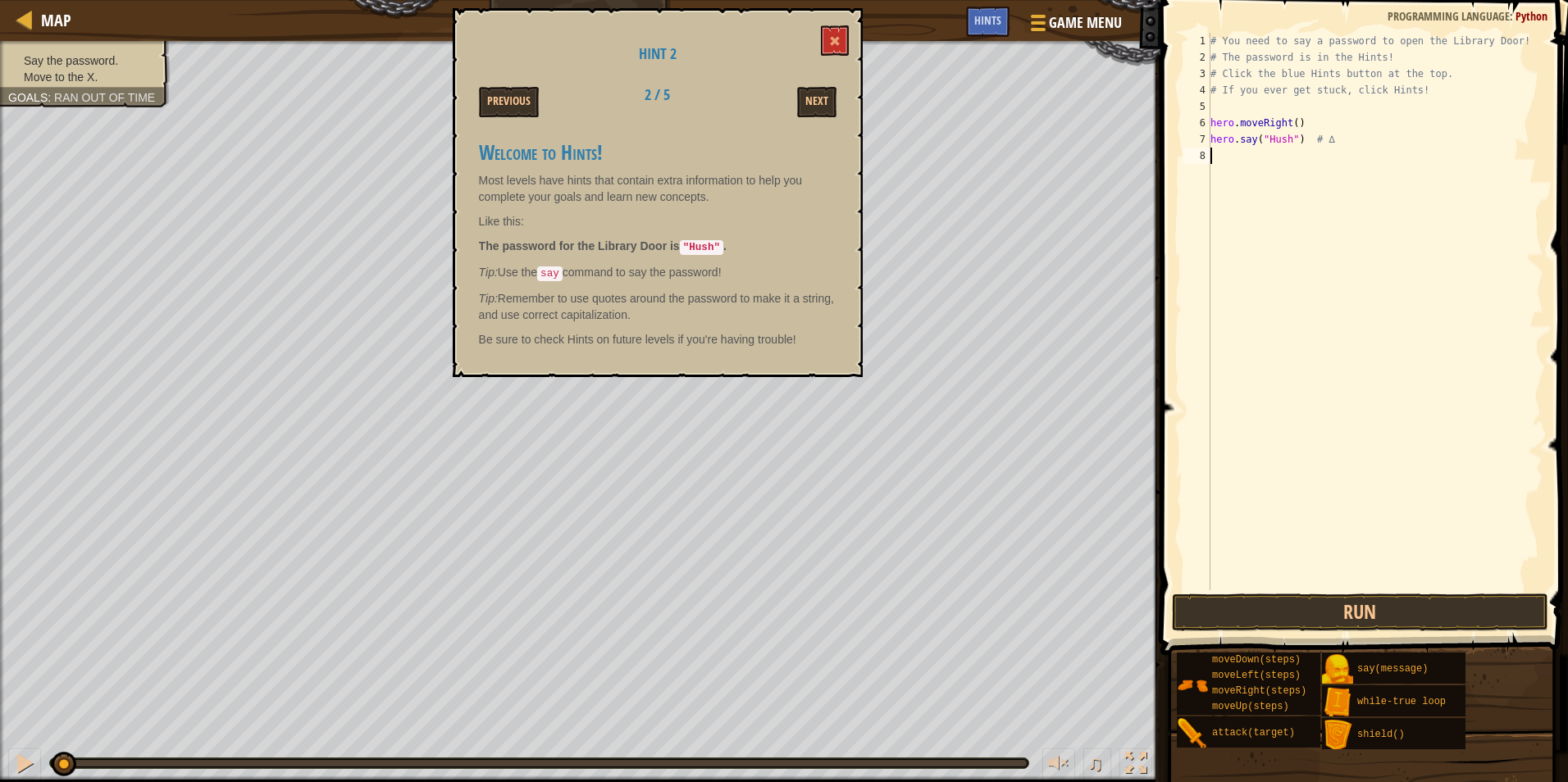
scroll to position [7, 0]
click at [1384, 610] on button "Run" at bounding box center [1360, 612] width 377 height 37
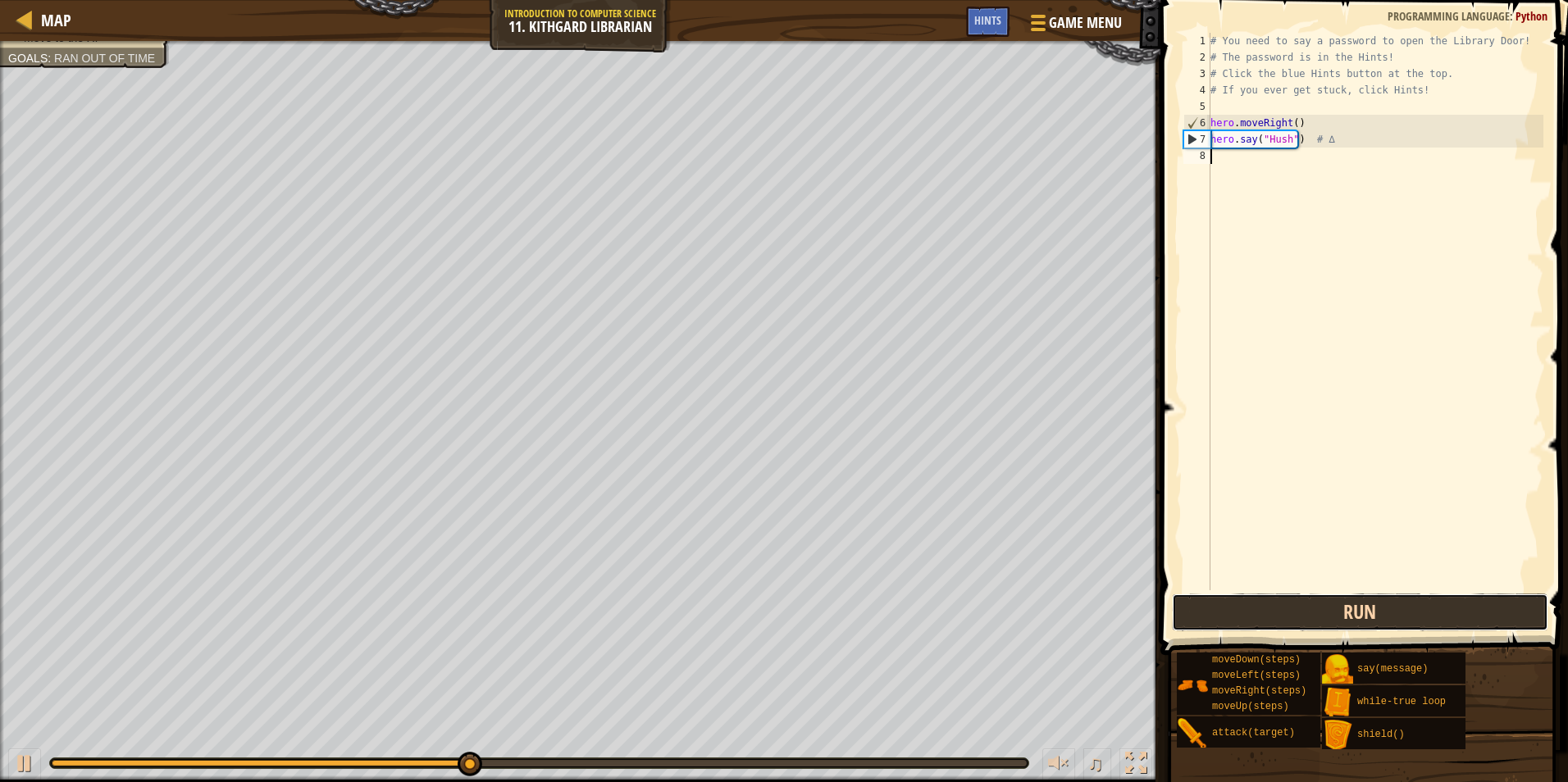
click at [1308, 625] on button "Run" at bounding box center [1360, 612] width 377 height 37
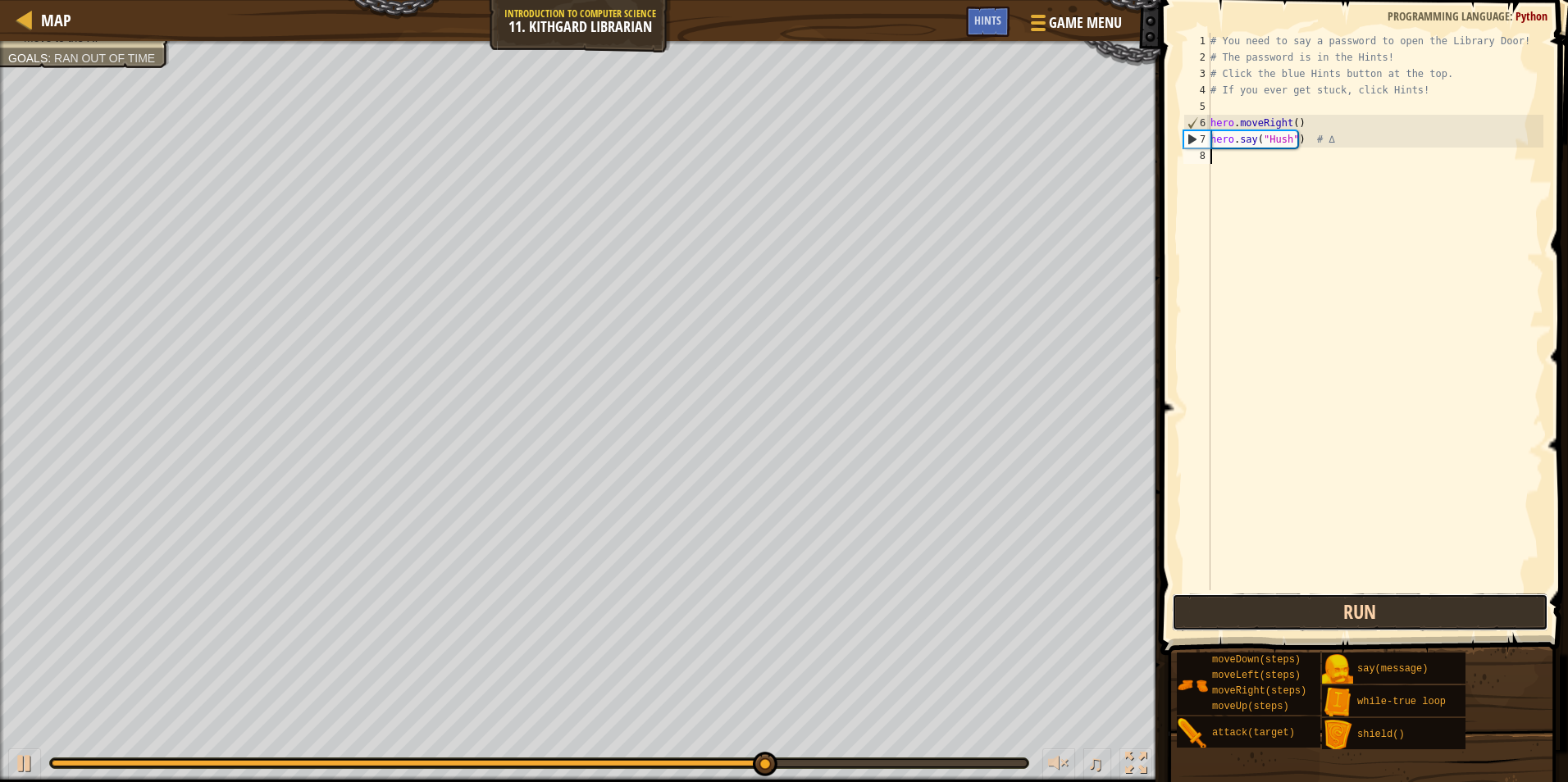
click at [1321, 603] on button "Run" at bounding box center [1360, 612] width 377 height 37
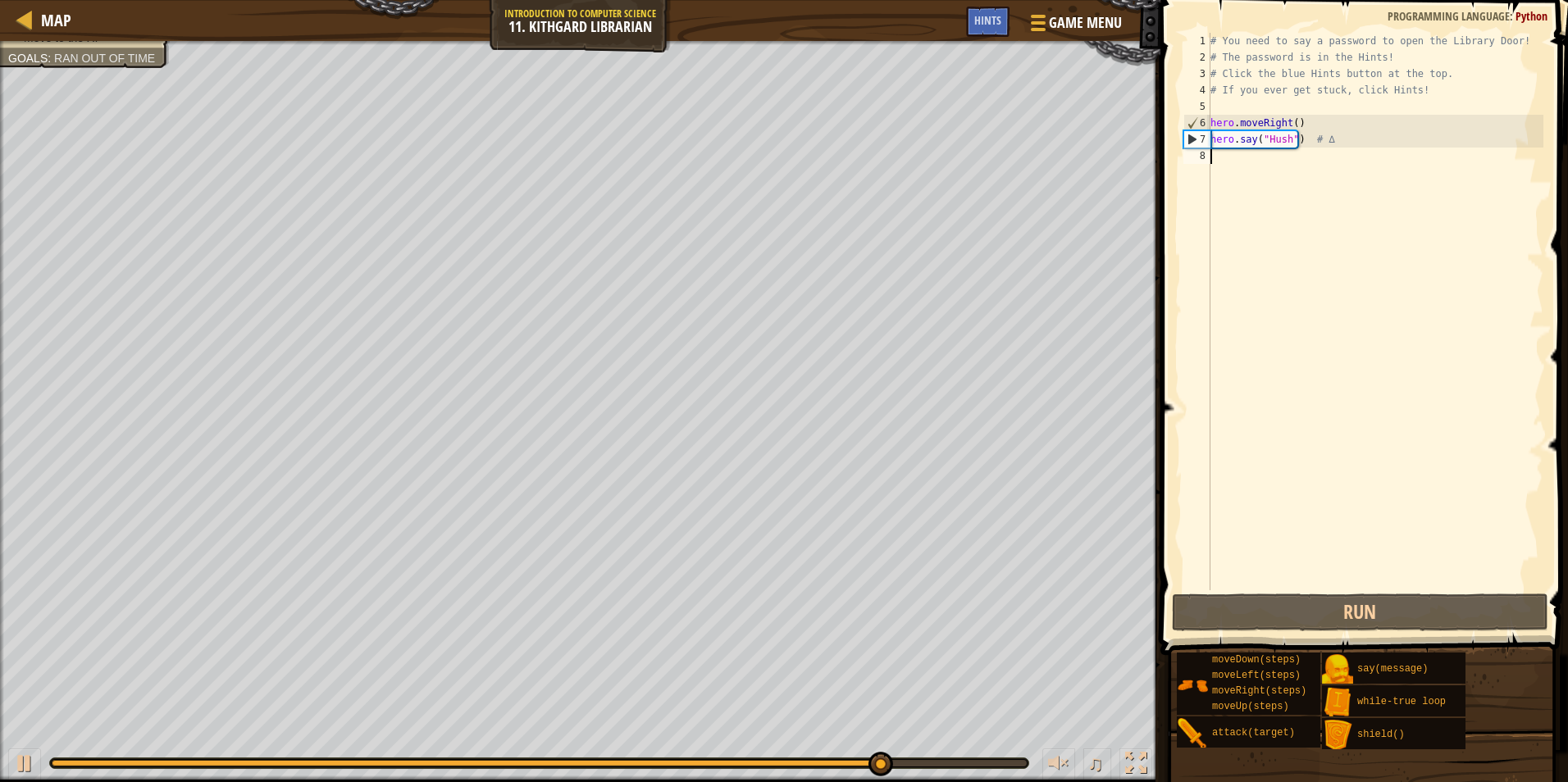
type textarea "h"
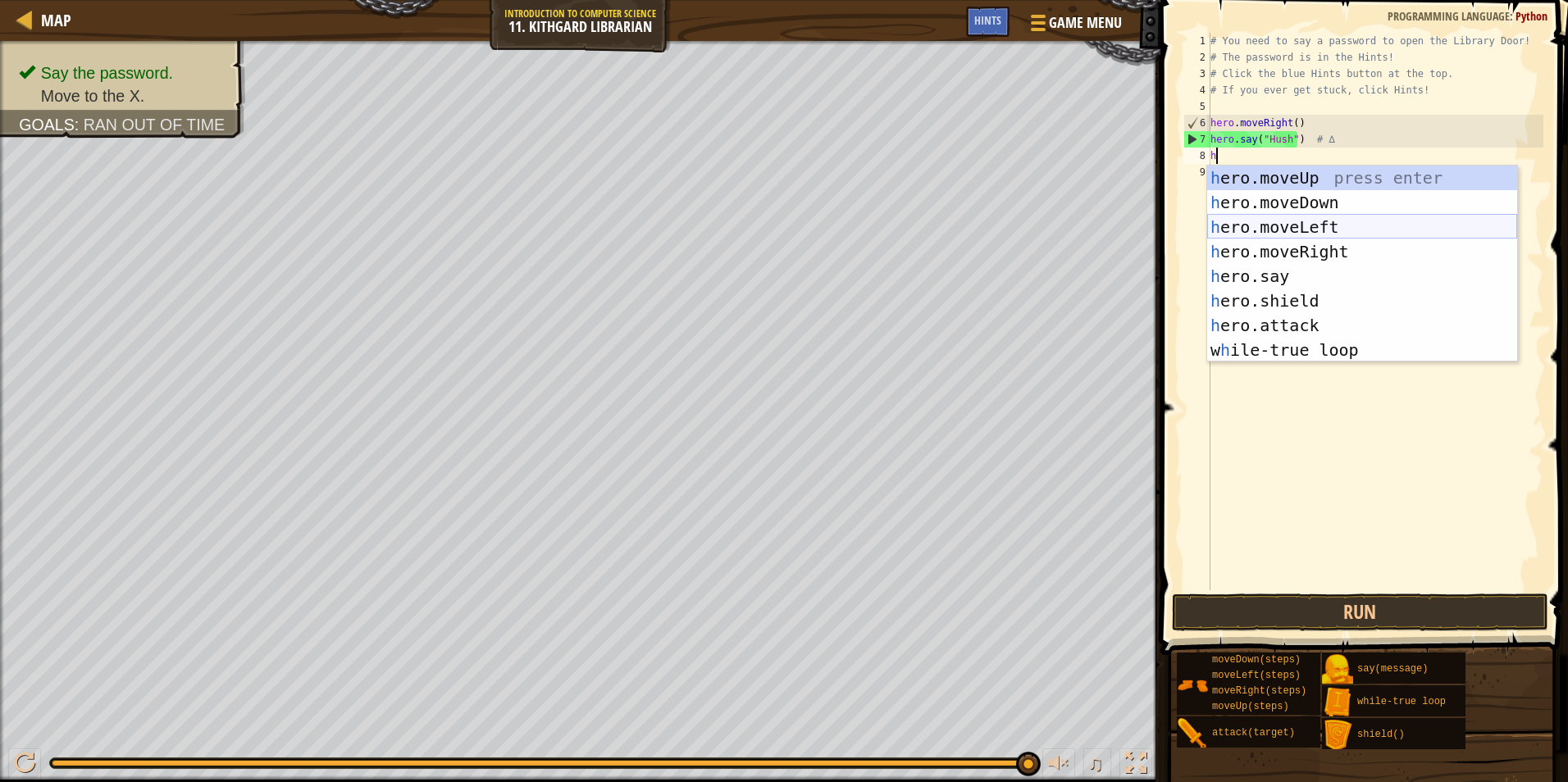
click at [1290, 238] on div "h ero.moveUp press enter h ero.moveDown press enter h ero.moveLeft press enter …" at bounding box center [1362, 289] width 310 height 247
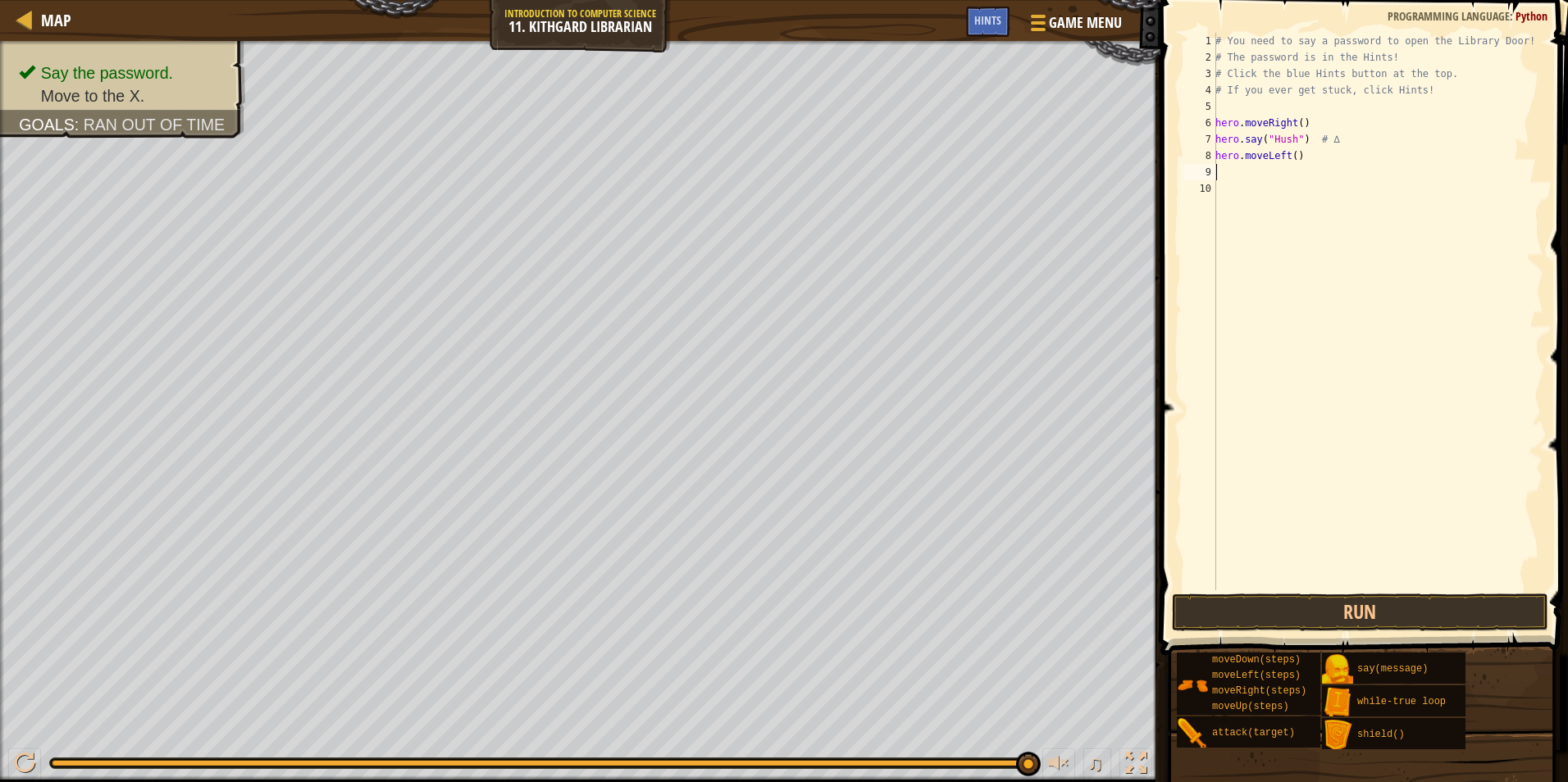
type textarea "h"
type textarea "ri"
click at [1326, 613] on button "Run" at bounding box center [1360, 612] width 377 height 37
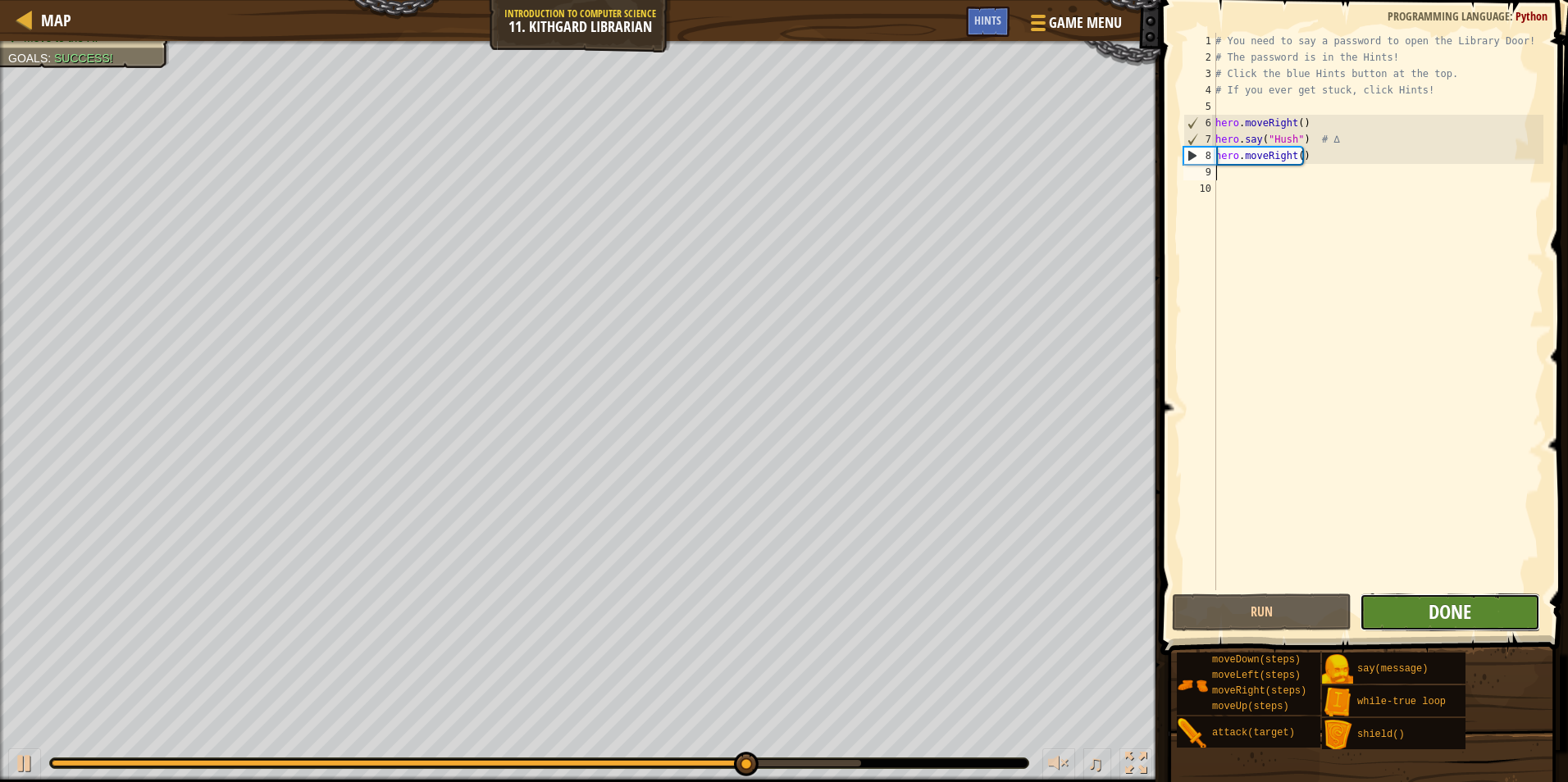
click at [1465, 611] on span "Done" at bounding box center [1450, 611] width 42 height 27
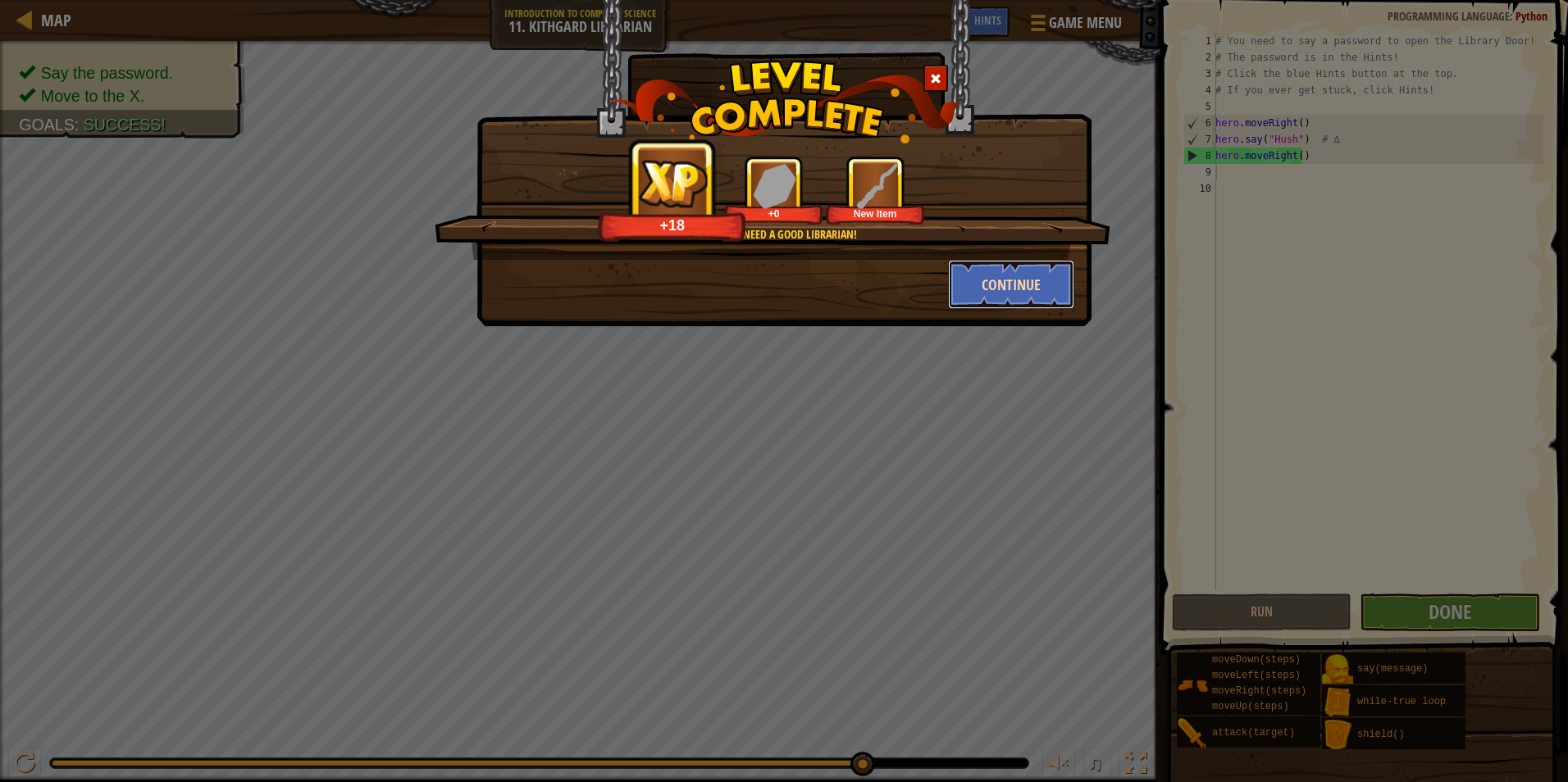
click at [1015, 277] on button "Continue" at bounding box center [1011, 285] width 127 height 49
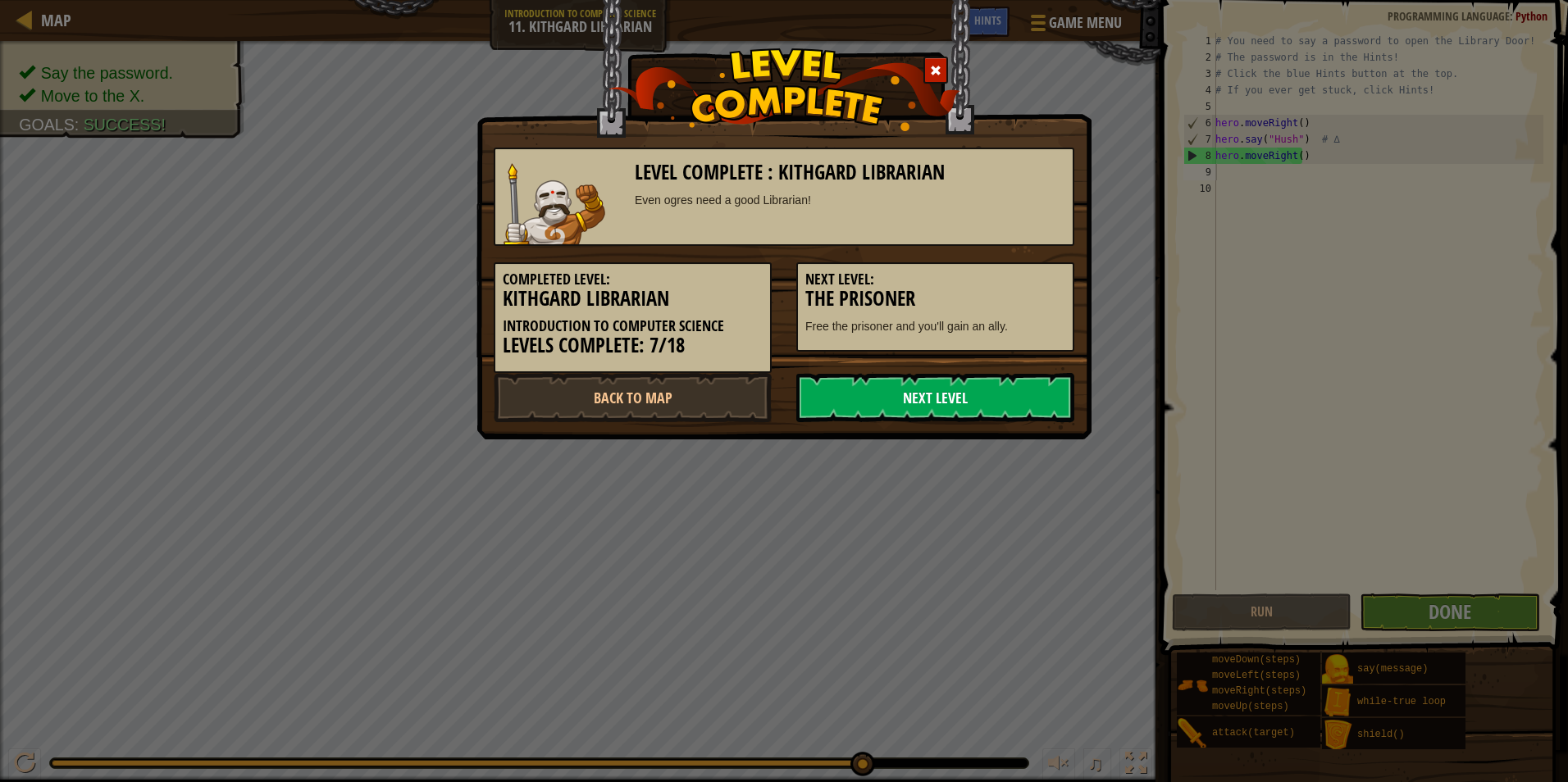
click at [962, 378] on link "Next Level" at bounding box center [936, 397] width 278 height 49
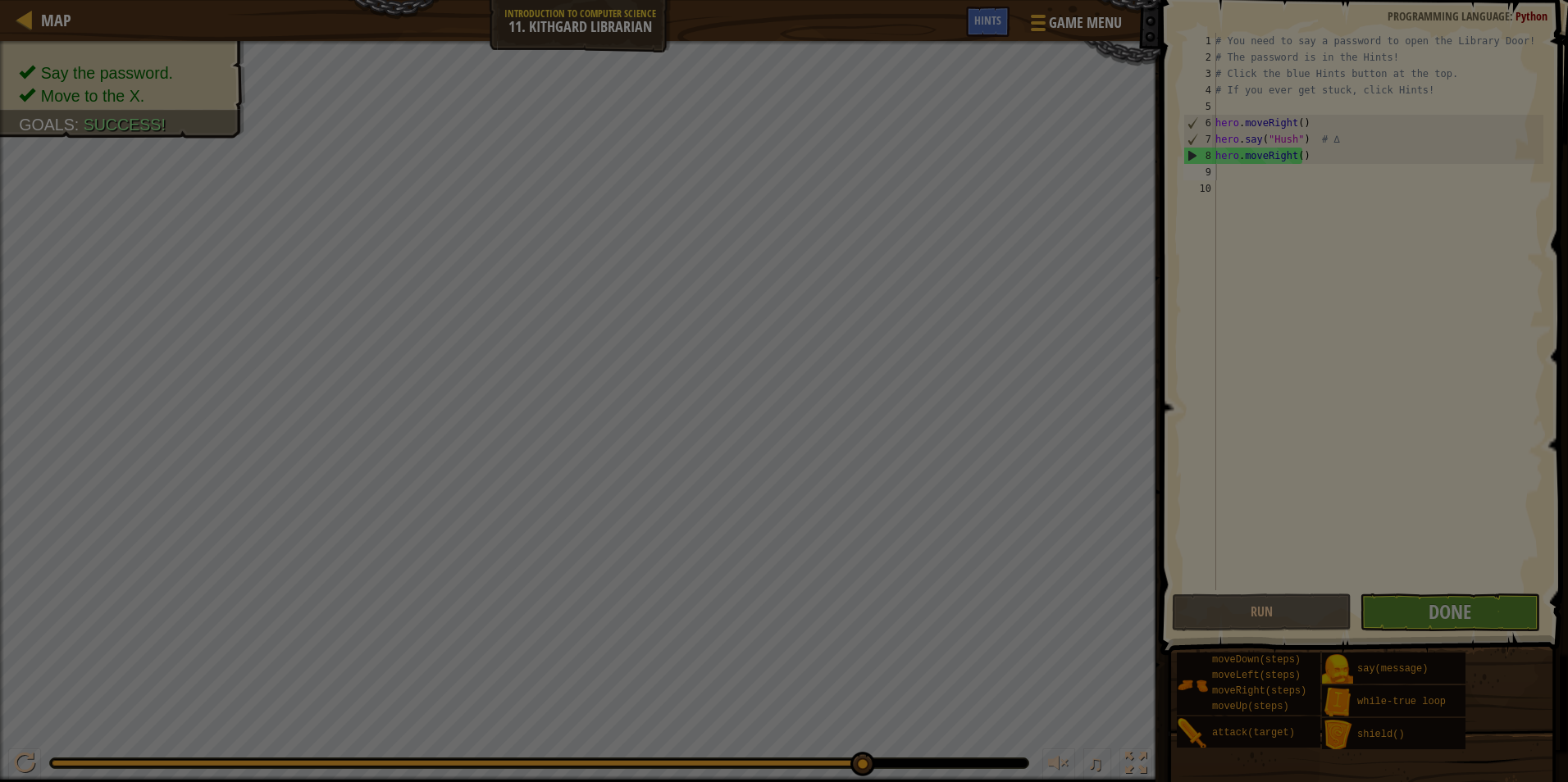
click at [953, 402] on div at bounding box center [784, 391] width 1568 height 782
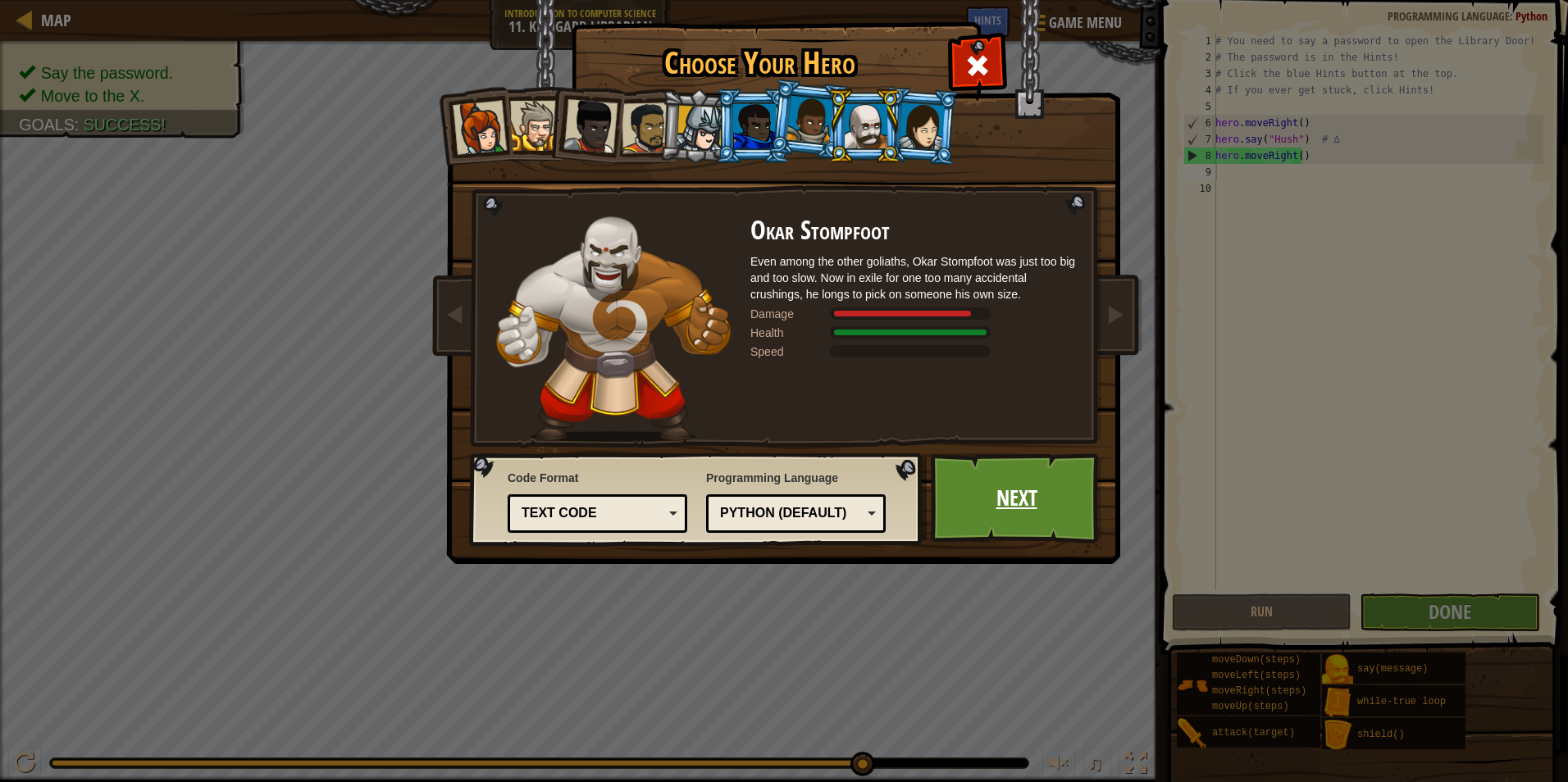
click at [1003, 504] on link "Next" at bounding box center [1017, 498] width 172 height 90
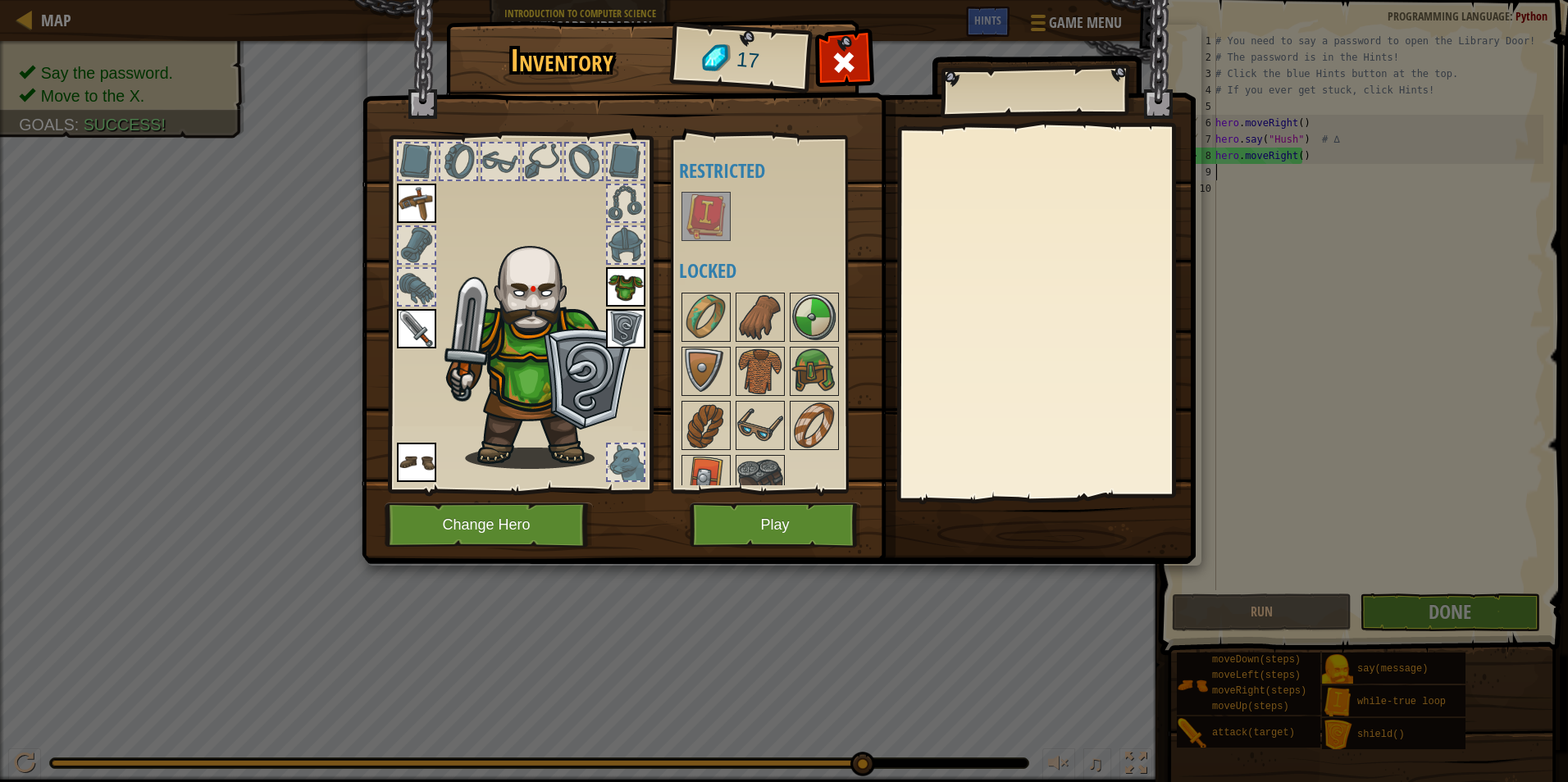
click at [685, 212] on img at bounding box center [706, 216] width 46 height 46
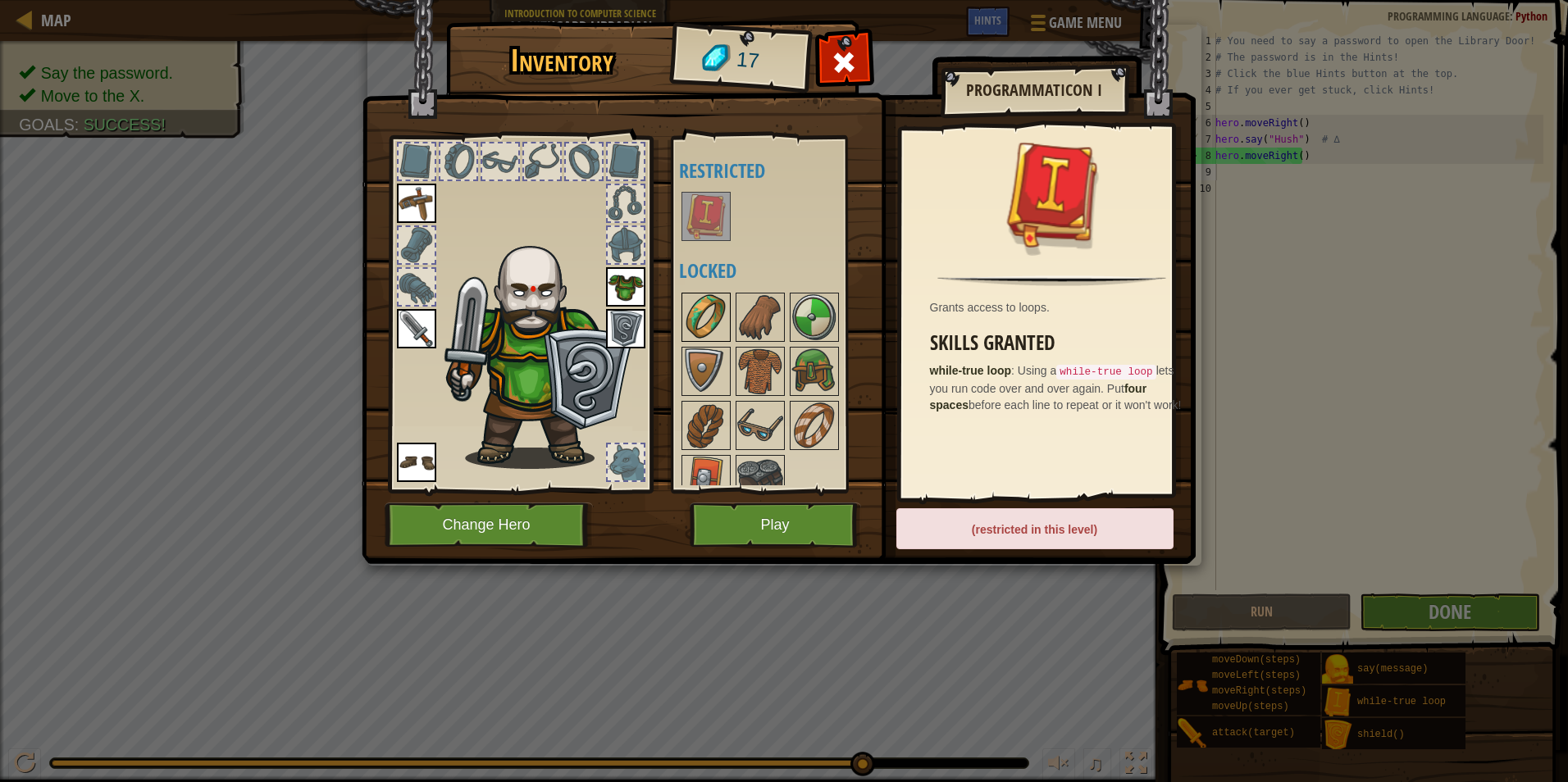
click at [728, 315] on img at bounding box center [706, 318] width 46 height 46
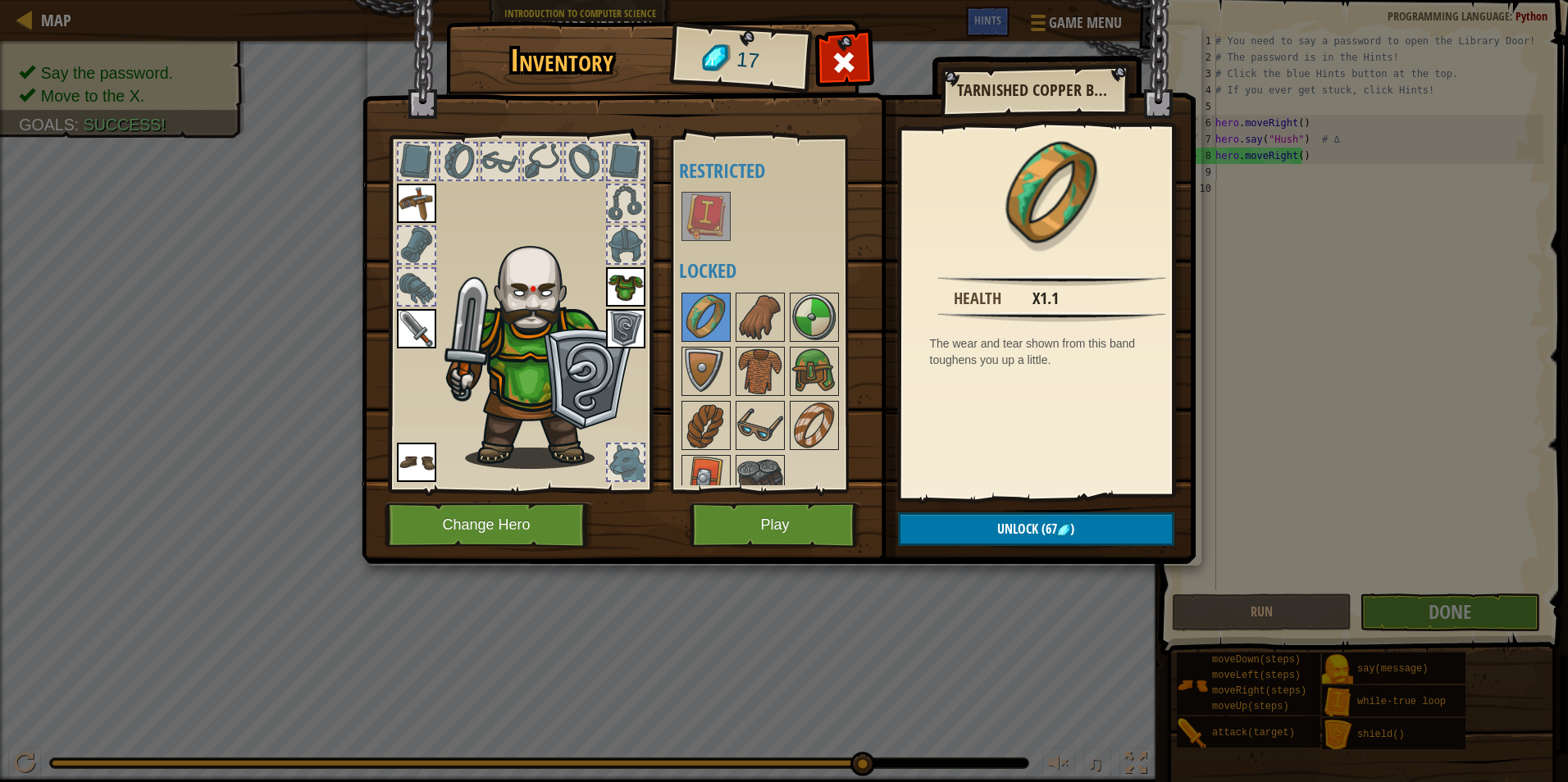
click at [681, 192] on div at bounding box center [706, 217] width 49 height 49
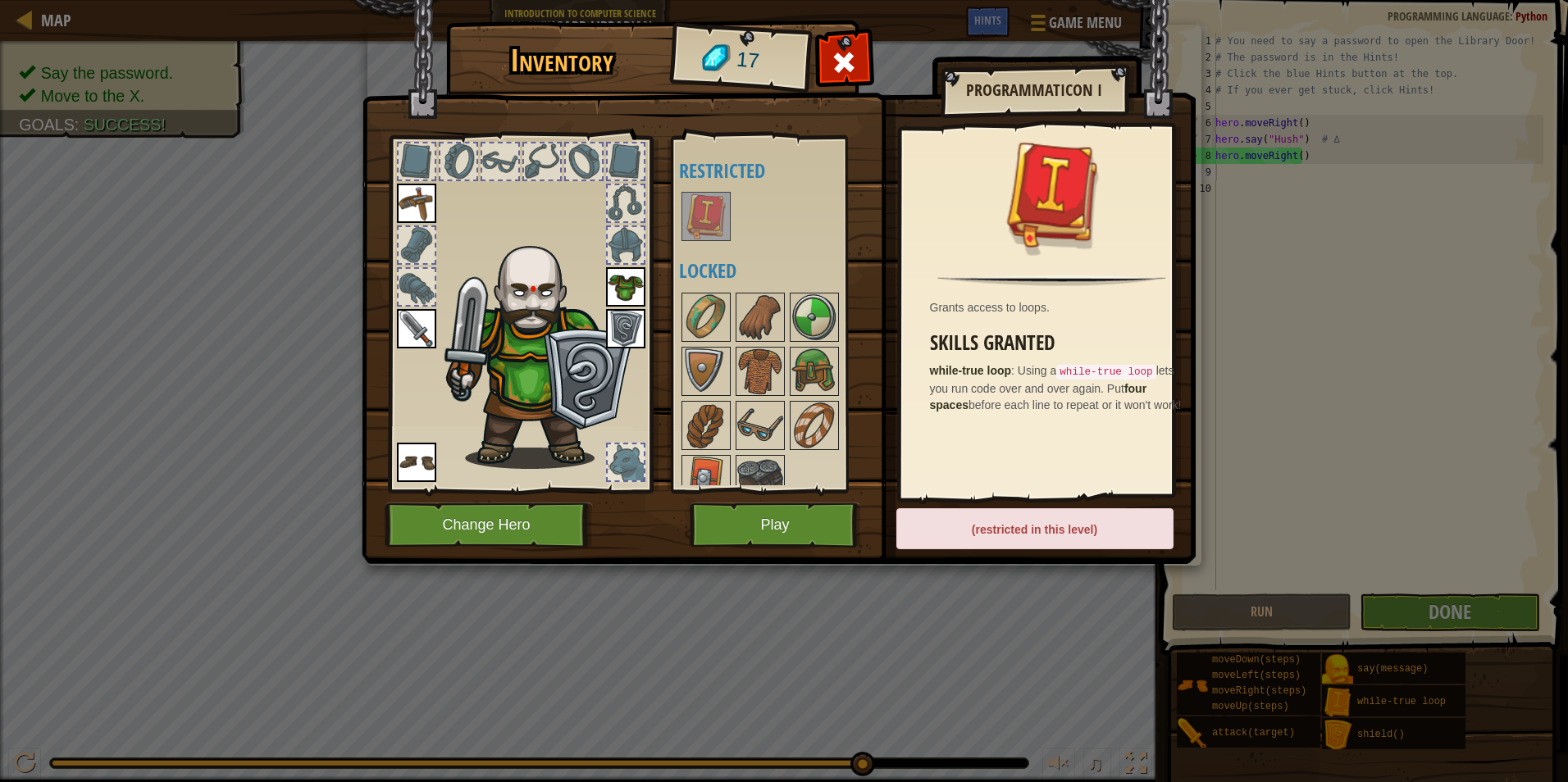
click at [703, 217] on img at bounding box center [706, 216] width 46 height 46
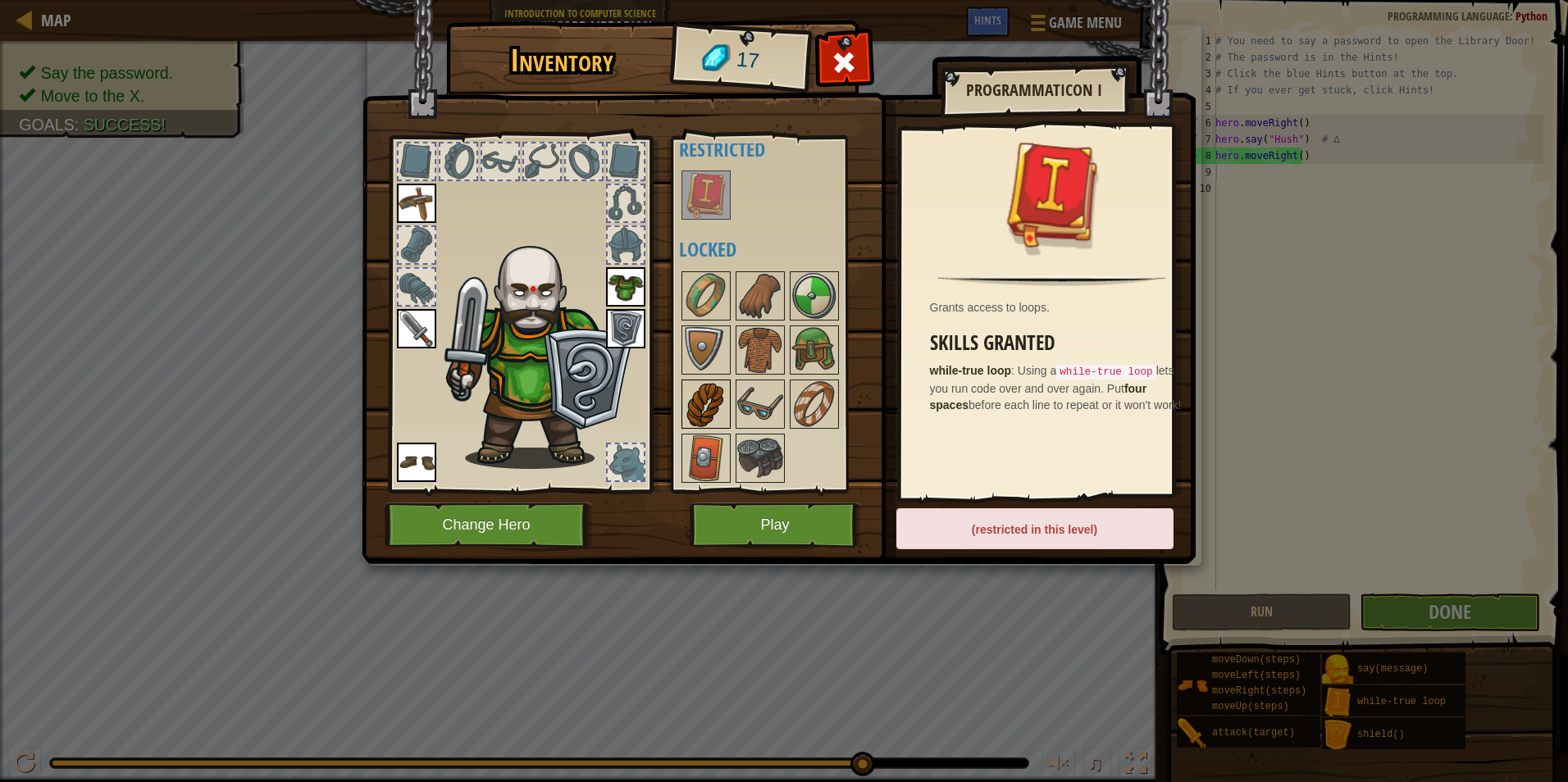
click at [704, 423] on img at bounding box center [706, 404] width 46 height 46
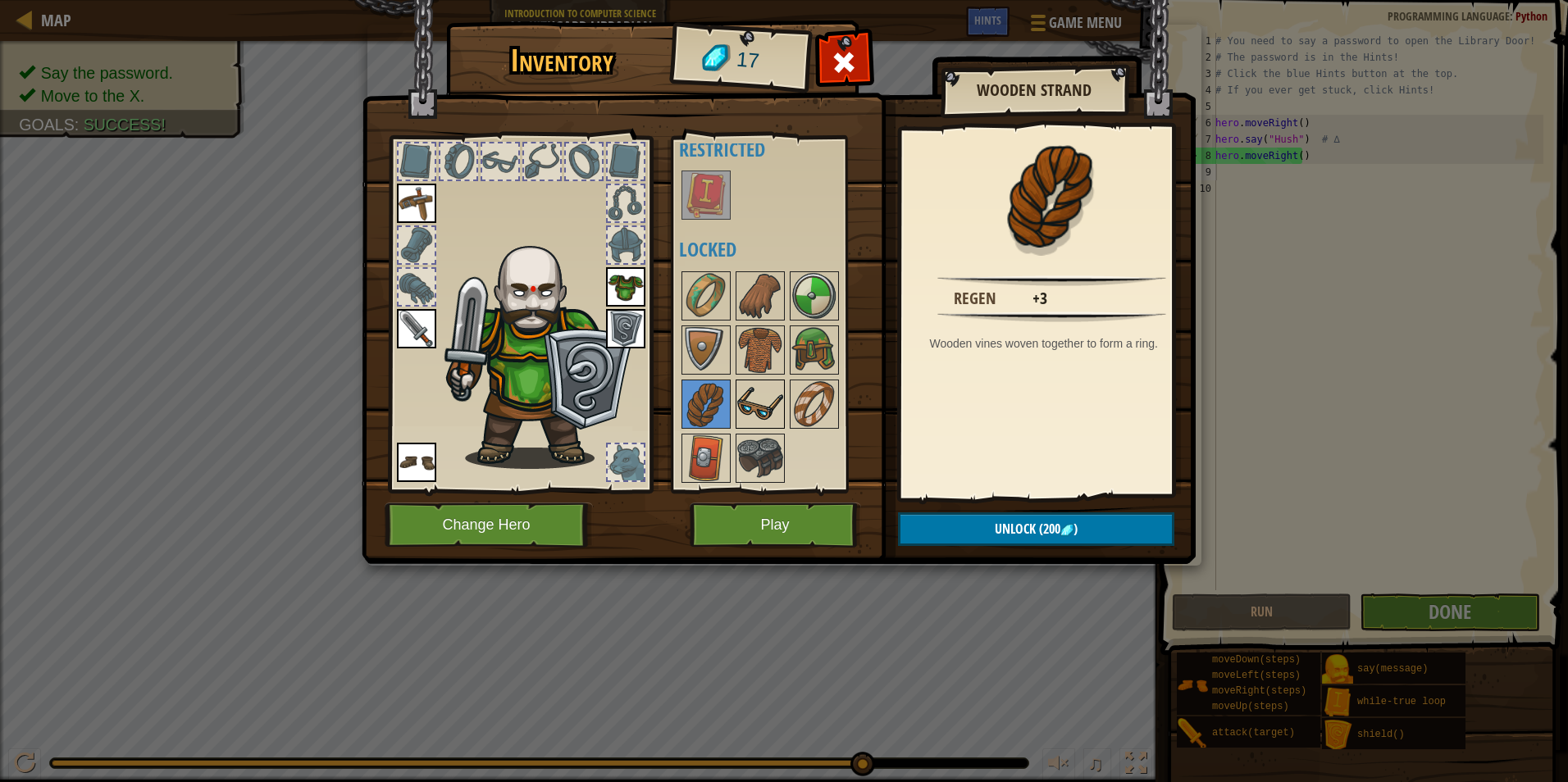
click at [760, 405] on img at bounding box center [760, 404] width 46 height 46
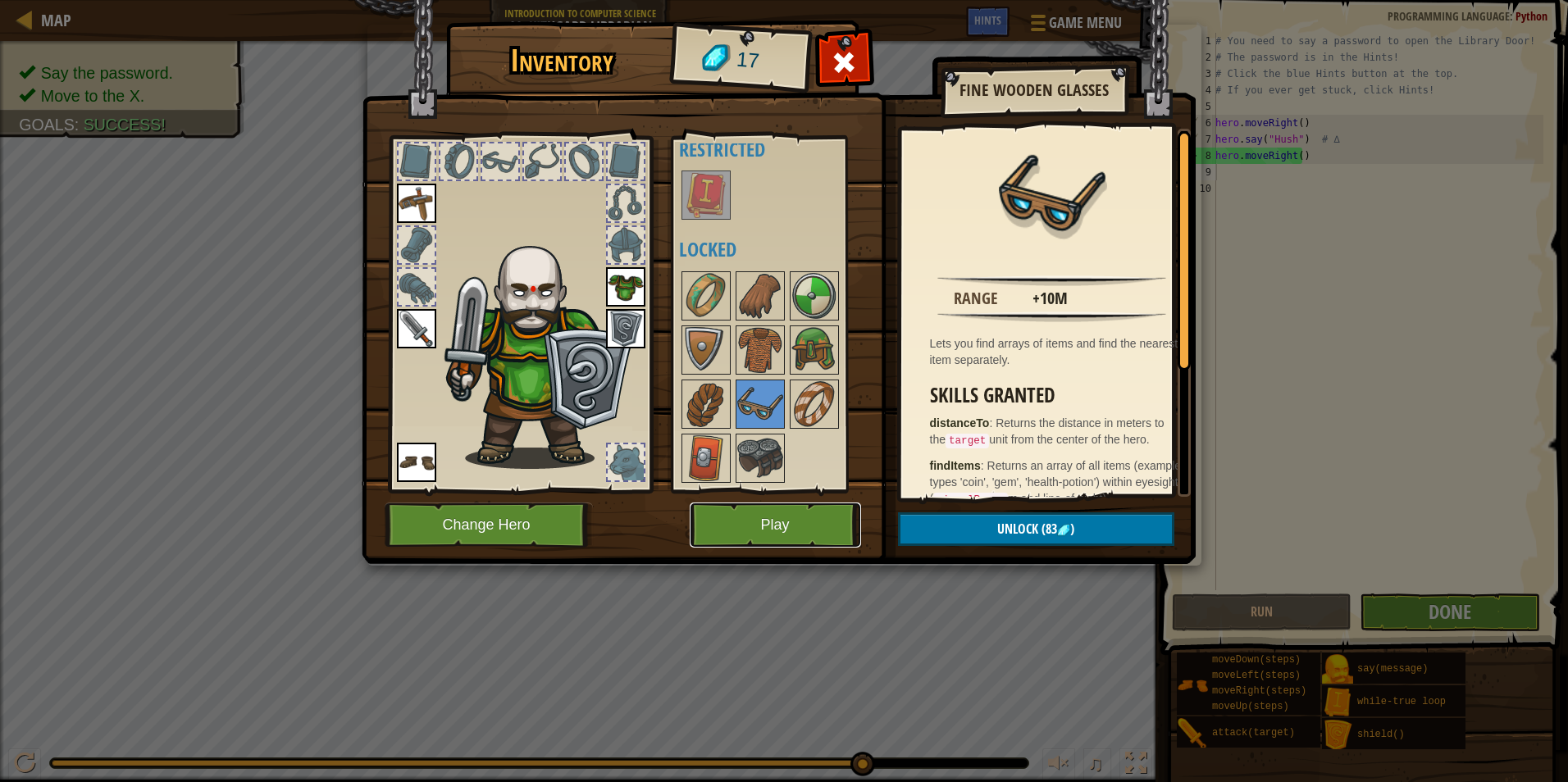
click at [769, 526] on button "Play" at bounding box center [775, 526] width 172 height 45
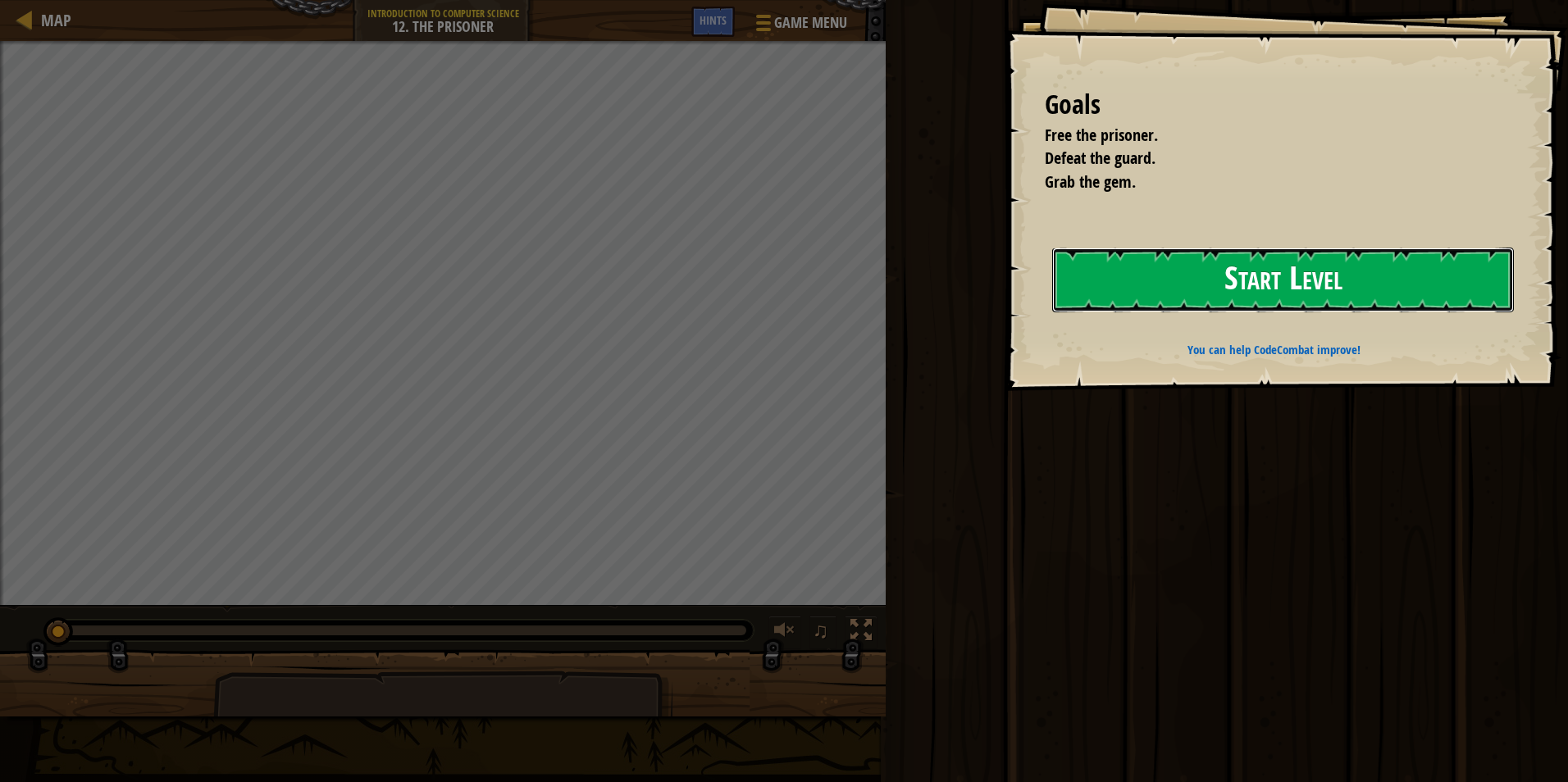
click at [1379, 272] on button "Start Level" at bounding box center [1283, 280] width 462 height 65
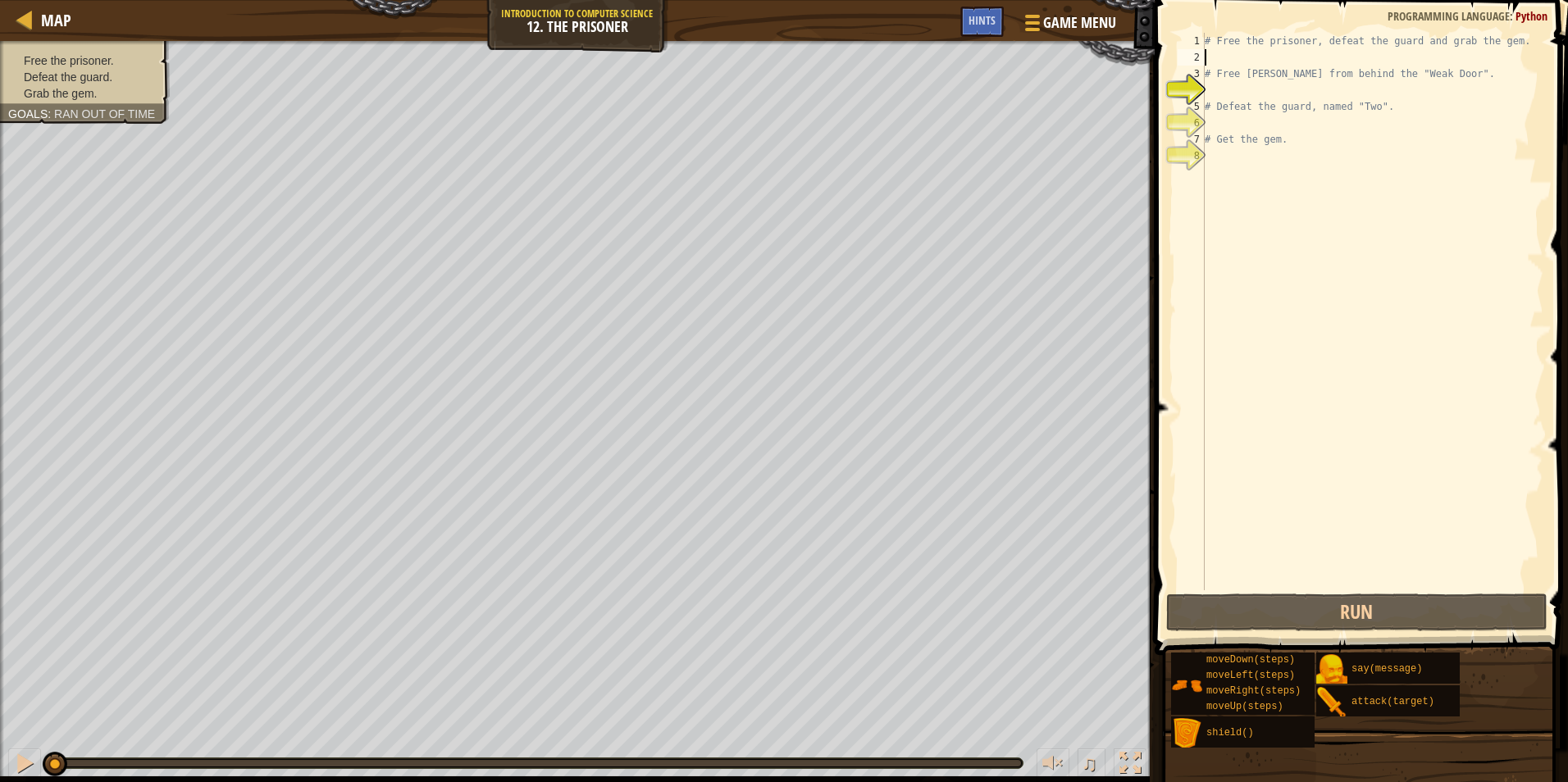
click at [1250, 50] on div "# Free the prisoner, defeat the guard and grab the gem. # Free [PERSON_NAME] fr…" at bounding box center [1372, 327] width 342 height 591
type textarea "r"
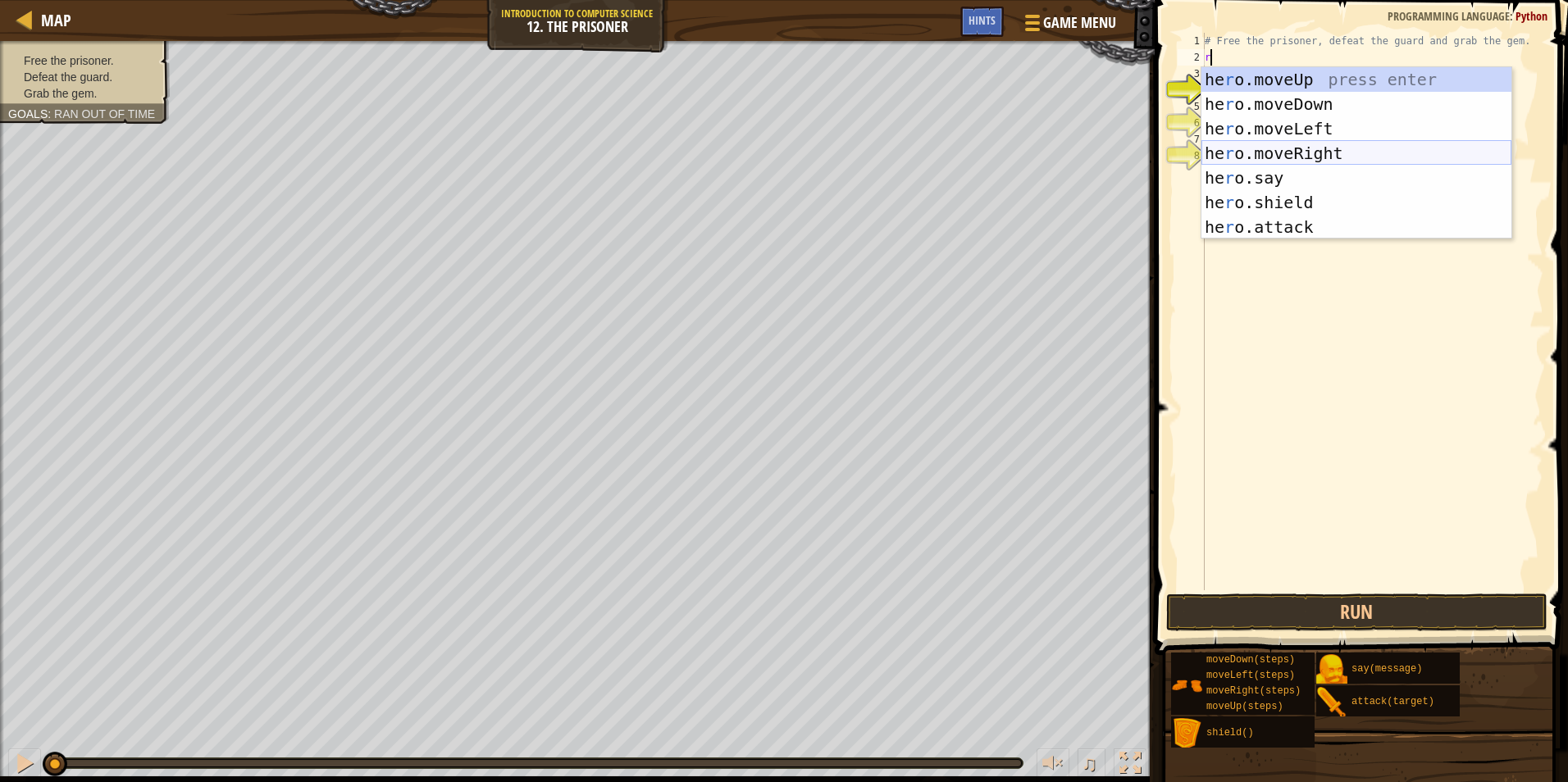
click at [1327, 151] on div "he r o.moveUp press enter he r o.moveDown press enter he r o.moveLeft press ent…" at bounding box center [1356, 178] width 310 height 222
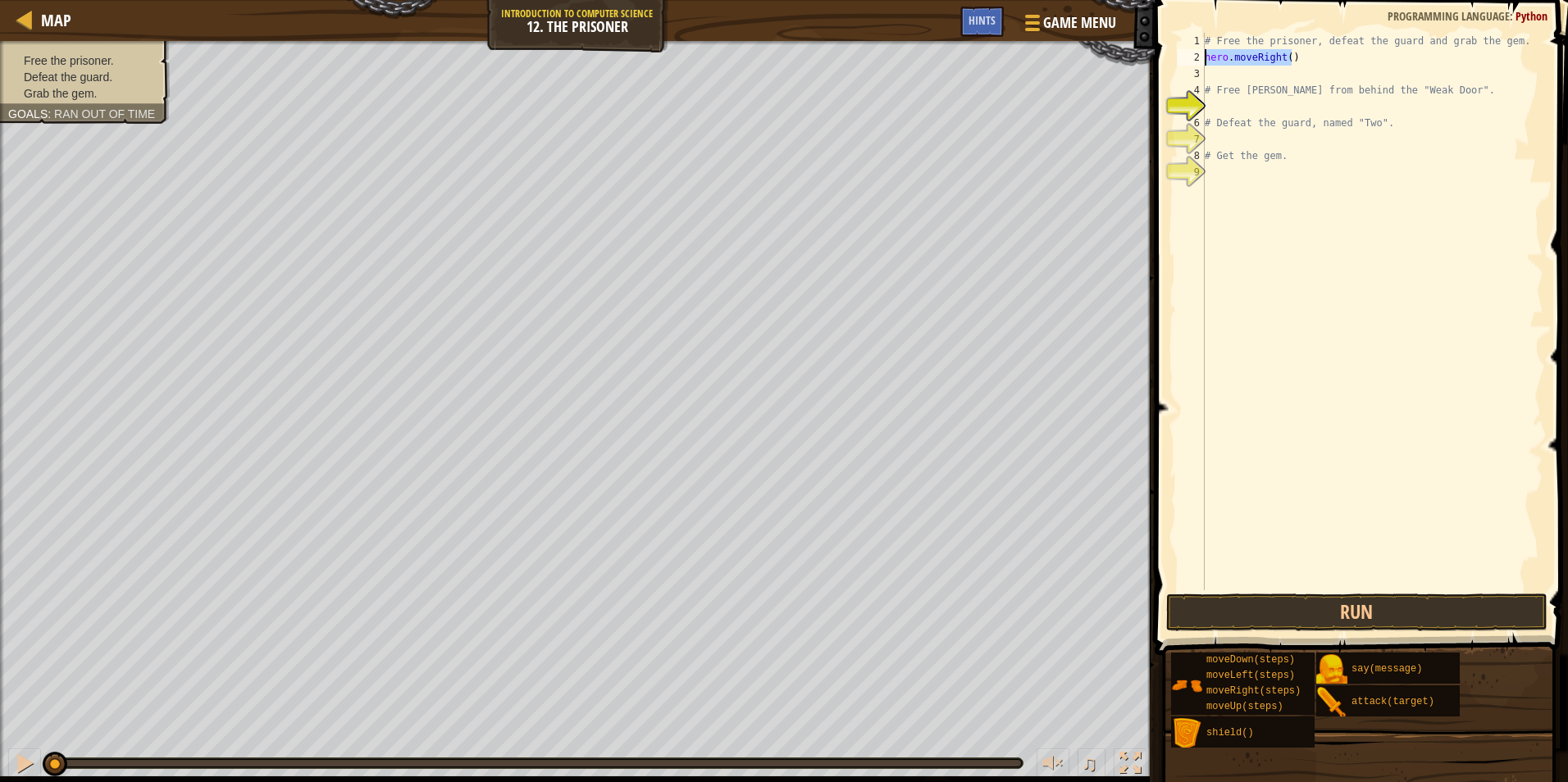
click at [1124, 54] on div "Map Introduction to Computer Science 12. The Prisoner Game Menu Done Hints 1 הה…" at bounding box center [784, 391] width 1568 height 782
type textarea "hero.moveRight()"
click at [1235, 73] on div "# Free the prisoner, defeat the guard and grab the gem. # Free [PERSON_NAME] fr…" at bounding box center [1372, 327] width 342 height 591
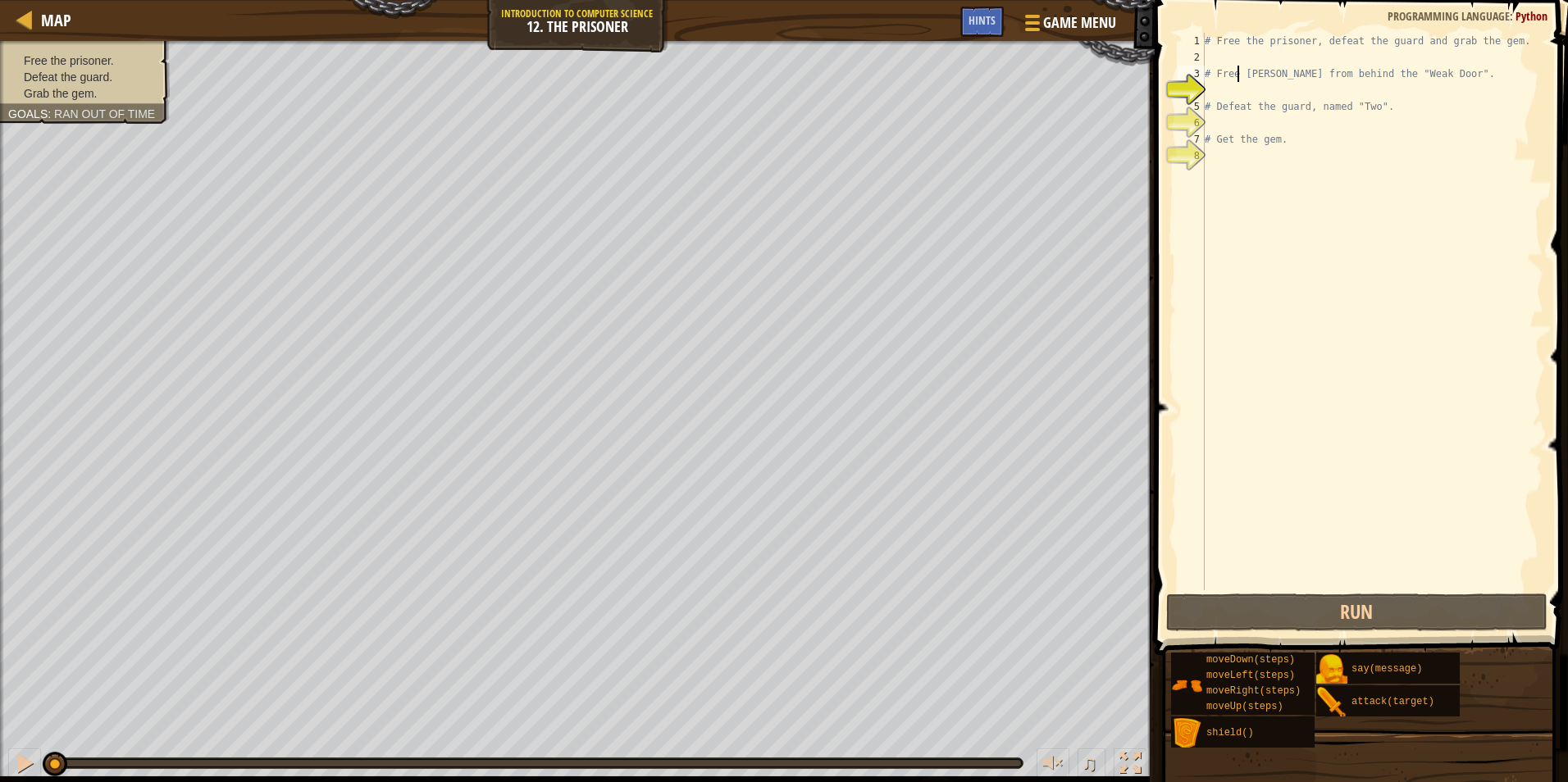
click at [1238, 79] on div "# Free the prisoner, defeat the guard and grab the gem. # Free [PERSON_NAME] fr…" at bounding box center [1372, 327] width 342 height 591
type textarea "# Free [PERSON_NAME] from behind the "Weak Door"."
click at [1240, 90] on div "# Free the prisoner, defeat the guard and grab the gem. # Free [PERSON_NAME] fr…" at bounding box center [1372, 327] width 342 height 591
type textarea "m"
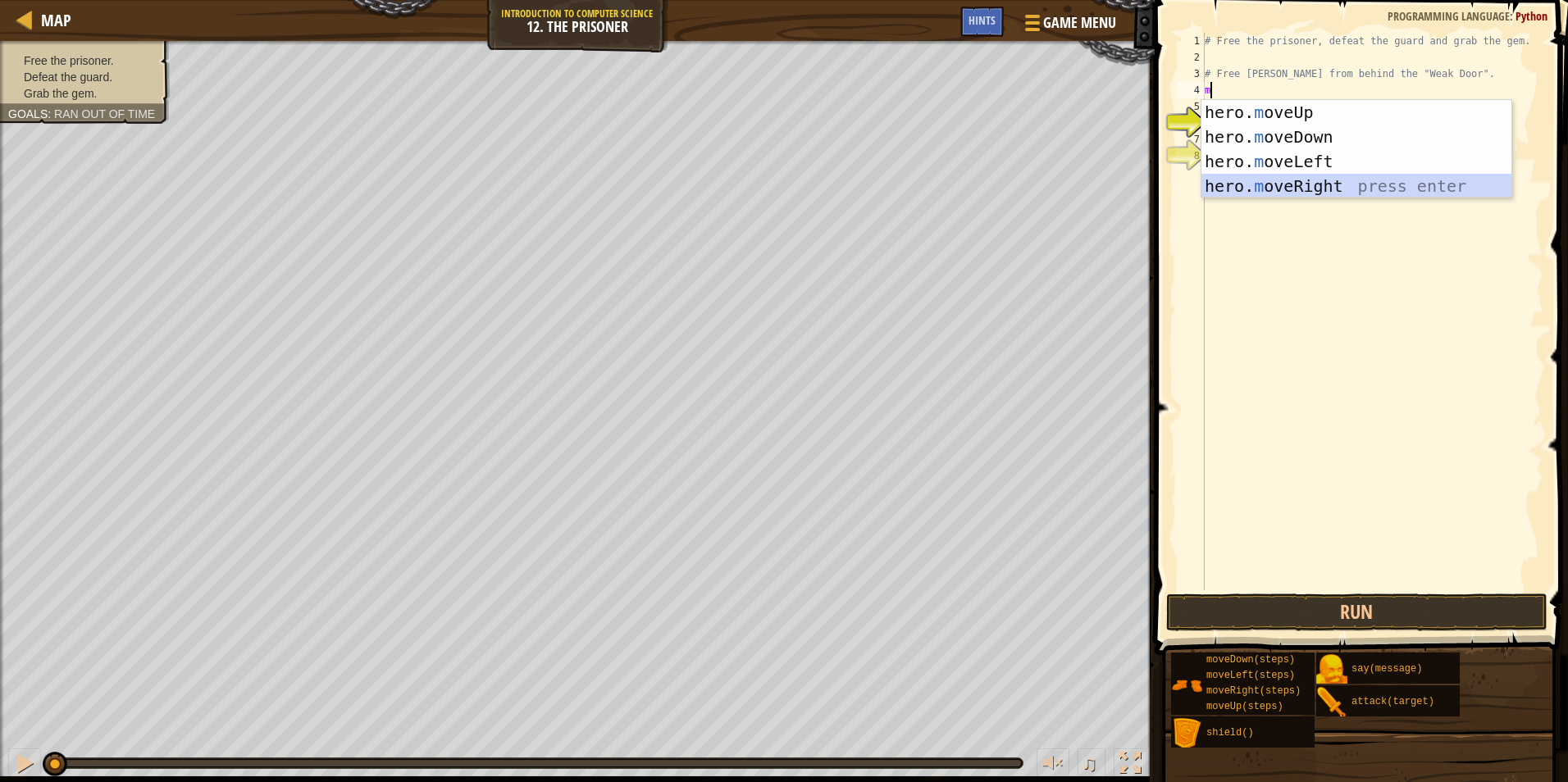
click at [1281, 190] on div "hero. m oveUp press enter hero. m oveDown press enter hero. m oveLeft press ent…" at bounding box center [1356, 174] width 310 height 148
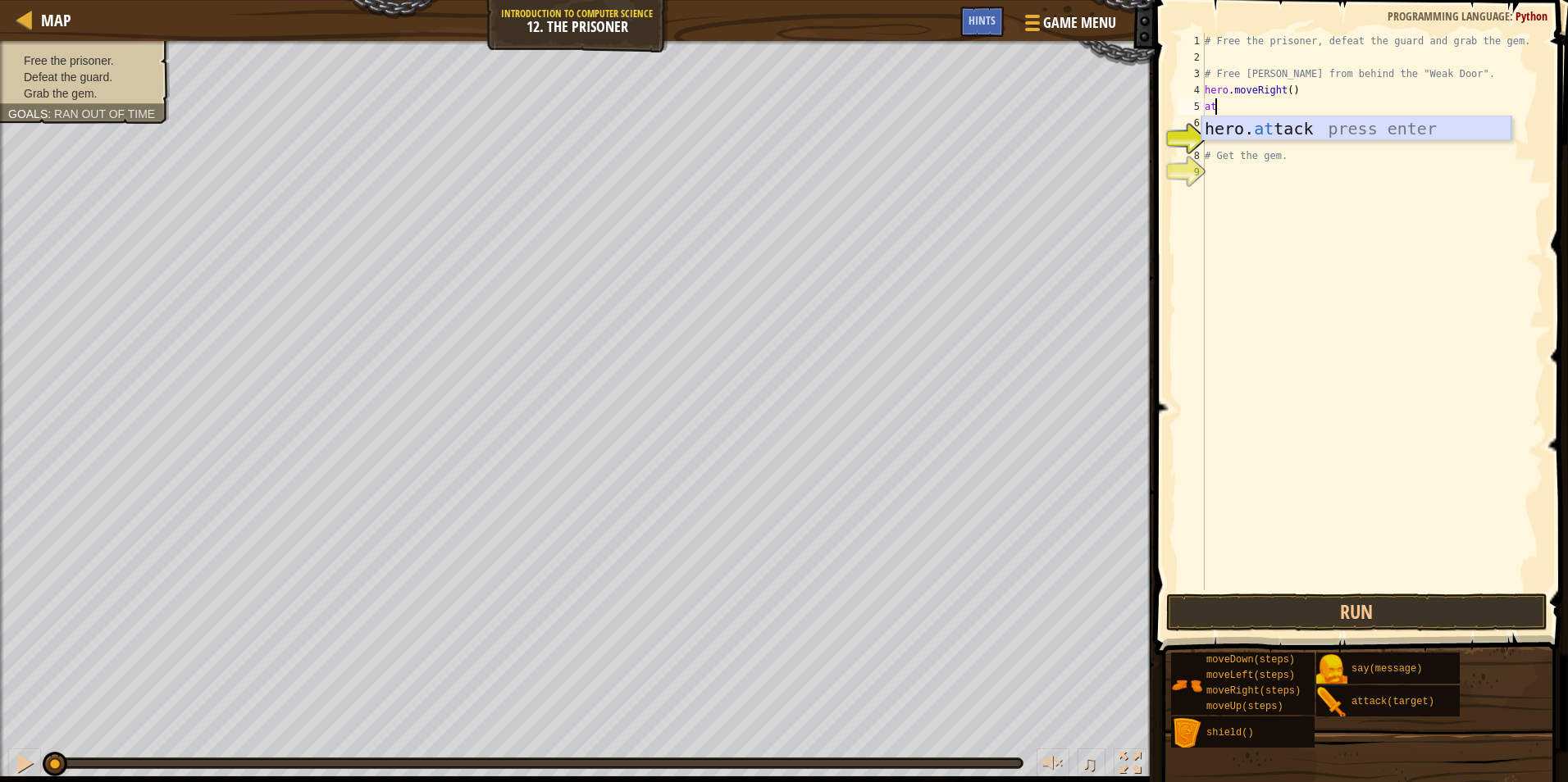
click at [1228, 132] on div "hero. at tack press enter" at bounding box center [1356, 153] width 310 height 74
drag, startPoint x: 1445, startPoint y: 128, endPoint x: 1365, endPoint y: 143, distance: 81.4
click at [1419, 132] on div "# Free the prisoner, defeat the guard and grab the gem. # Free [PERSON_NAME] fr…" at bounding box center [1372, 327] width 342 height 591
type textarea "# Defeat the guard, named "Two"."
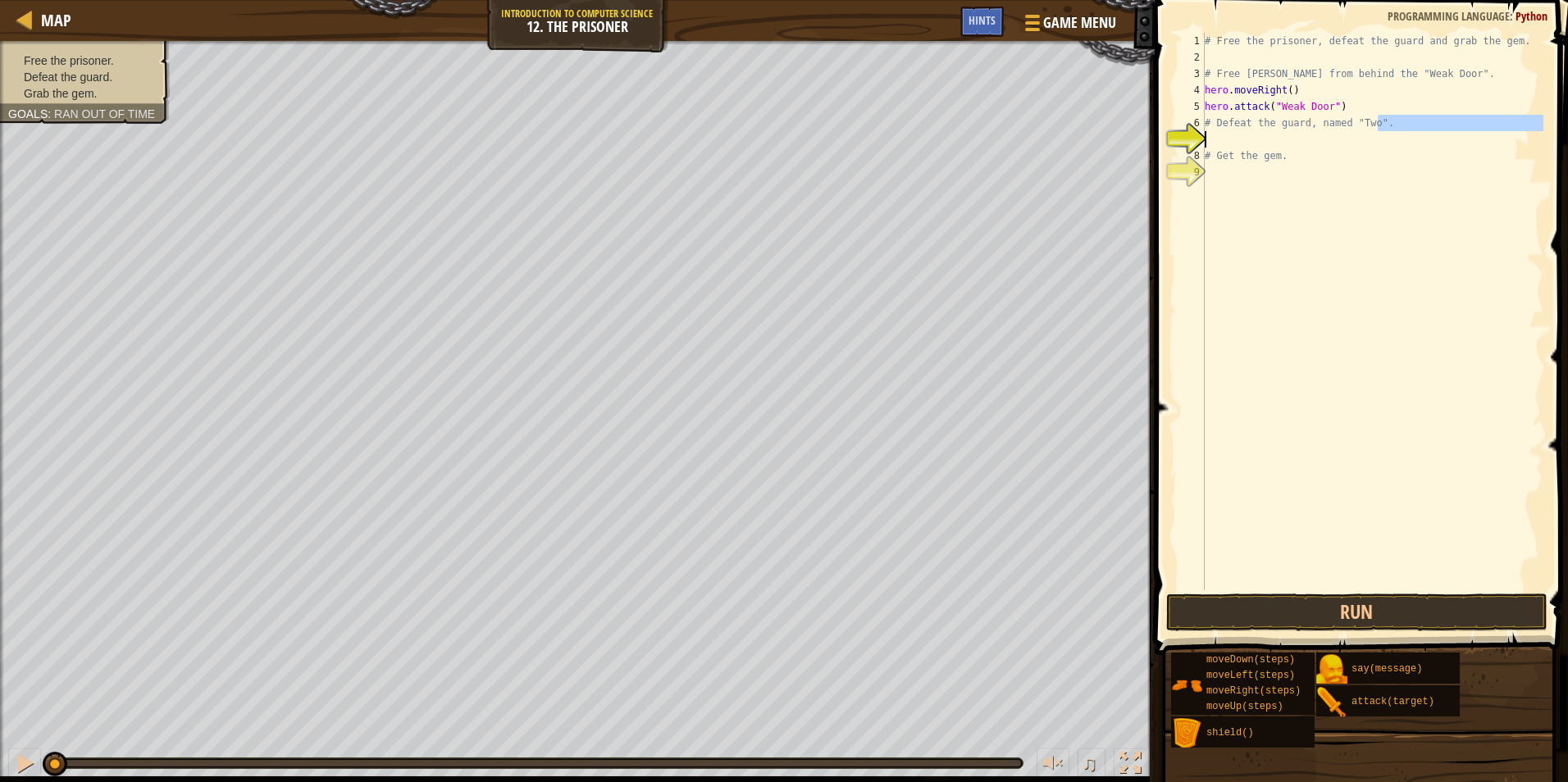
click at [1357, 143] on div "# Free the prisoner, defeat the guard and grab the gem. # Free [PERSON_NAME] fr…" at bounding box center [1372, 312] width 342 height 558
type textarea "r"
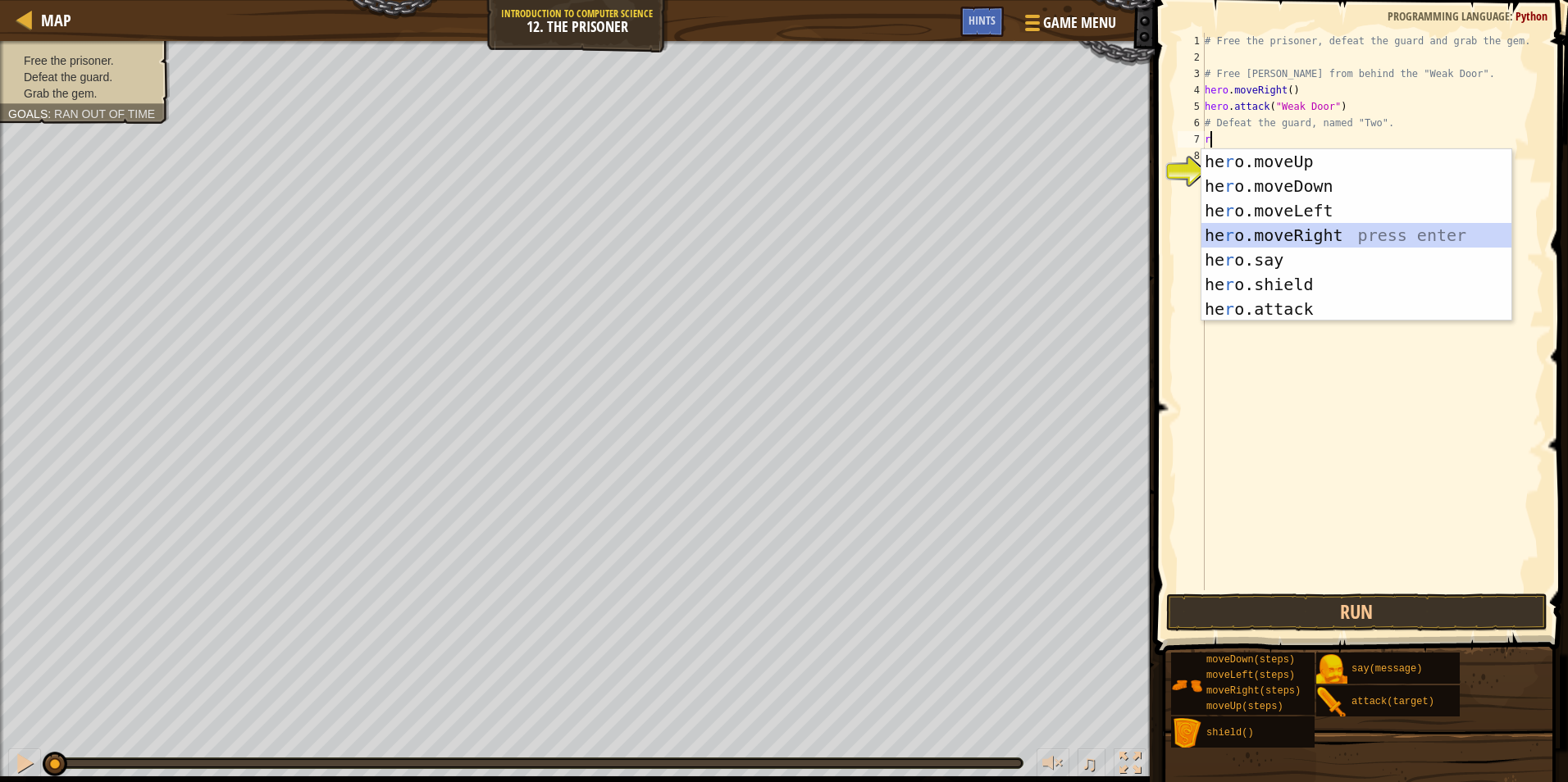
click at [1307, 227] on div "he r o.moveUp press enter he r o.moveDown press enter he r o.moveLeft press ent…" at bounding box center [1356, 259] width 310 height 222
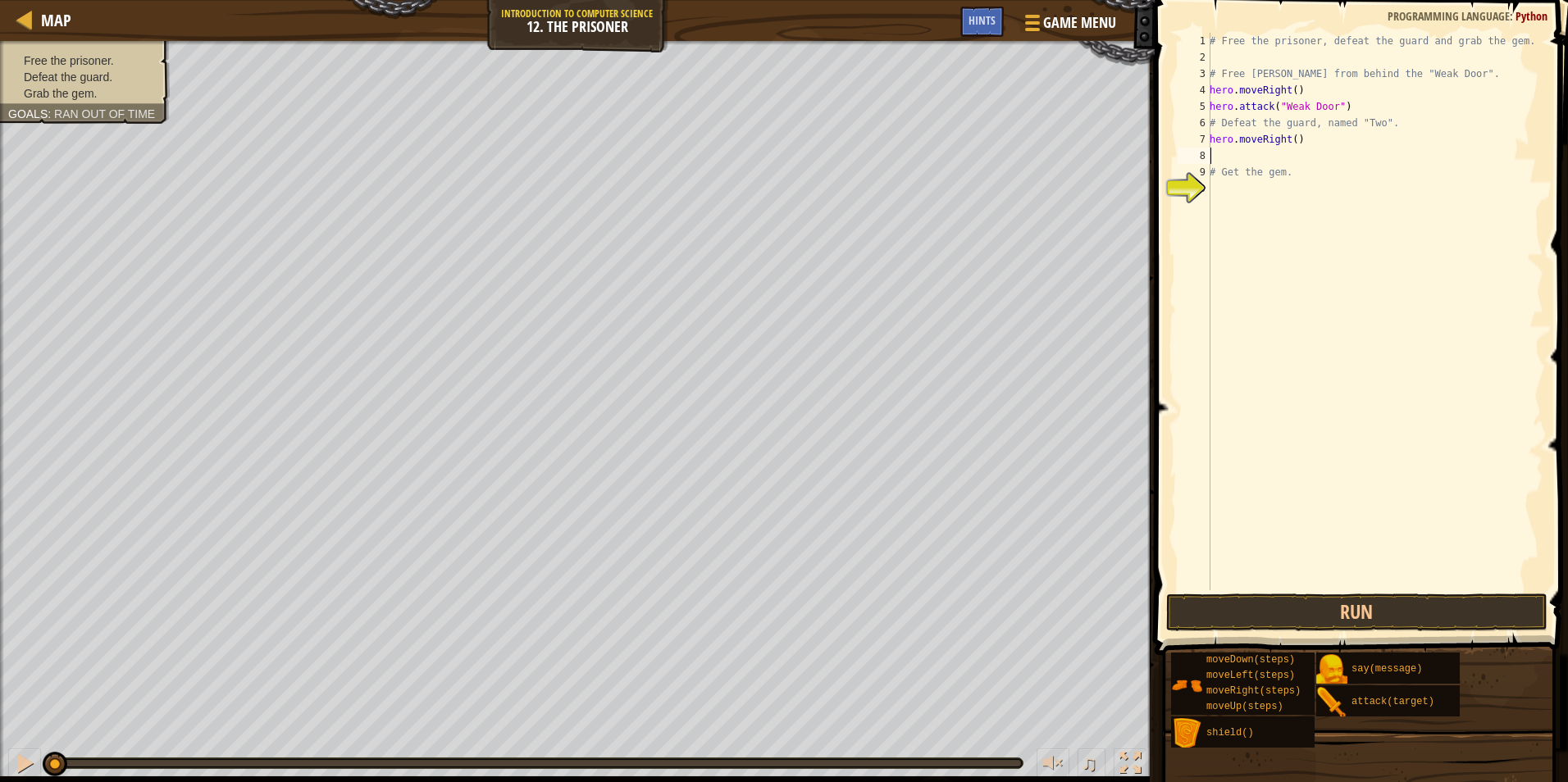
click at [1288, 143] on div "# Free the prisoner, defeat the guard and grab the gem. # Free [PERSON_NAME] fr…" at bounding box center [1375, 327] width 337 height 591
click at [1289, 138] on div "# Free the prisoner, defeat the guard and grab the gem. # Free [PERSON_NAME] fr…" at bounding box center [1375, 327] width 337 height 591
type textarea "hero.moveRight(3)"
click at [1277, 164] on div "# Free the prisoner, defeat the guard and grab the gem. # Free [PERSON_NAME] fr…" at bounding box center [1375, 327] width 337 height 591
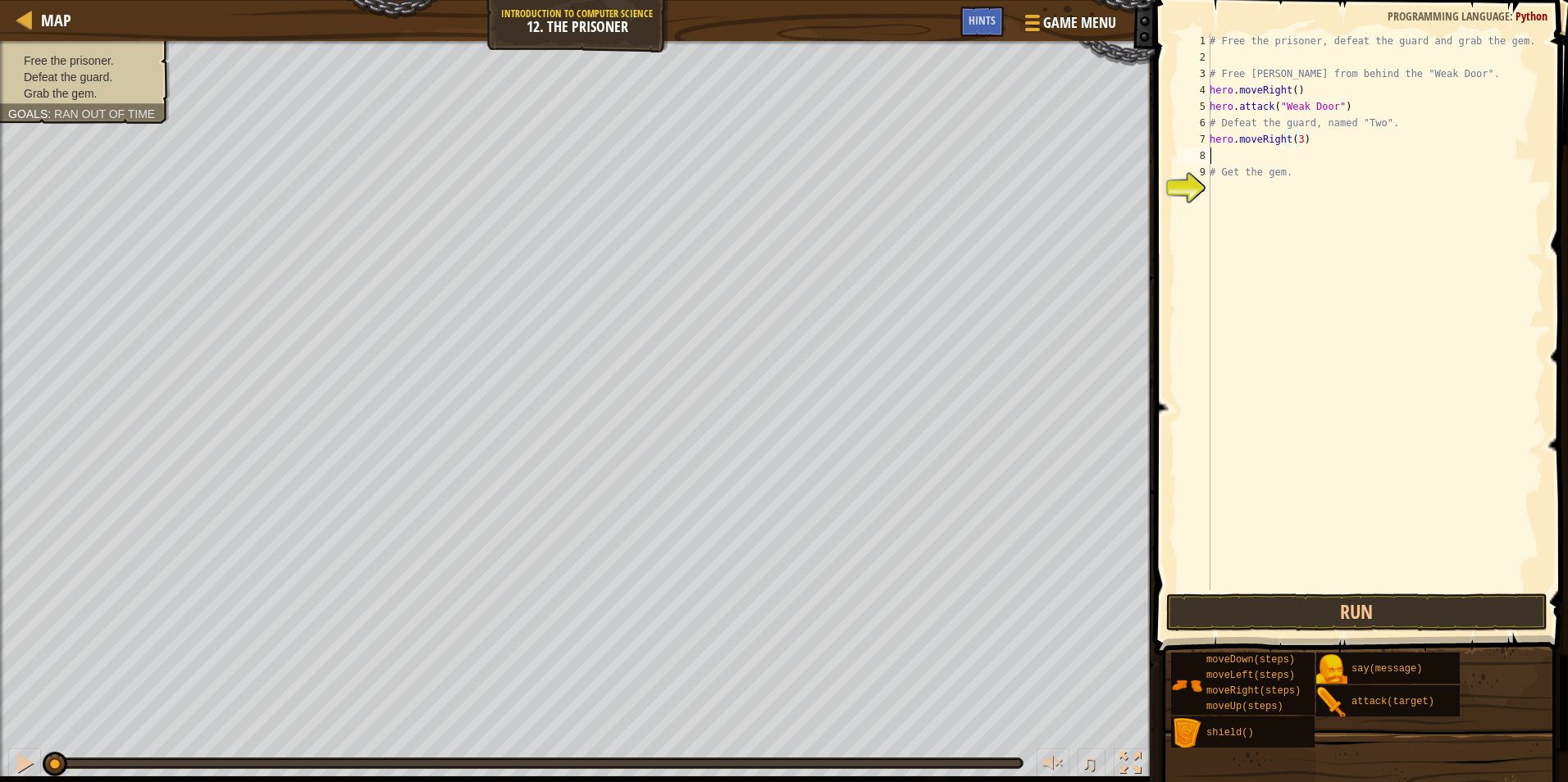
scroll to position [7, 0]
click at [1247, 196] on div "# Free the prisoner, defeat the guard and grab the gem. # Free [PERSON_NAME] fr…" at bounding box center [1375, 327] width 337 height 591
click at [1248, 189] on div "# Free the prisoner, defeat the guard and grab the gem. # Free [PERSON_NAME] fr…" at bounding box center [1375, 327] width 337 height 591
click at [1265, 163] on div "# Free the prisoner, defeat the guard and grab the gem. # Free [PERSON_NAME] fr…" at bounding box center [1375, 327] width 337 height 591
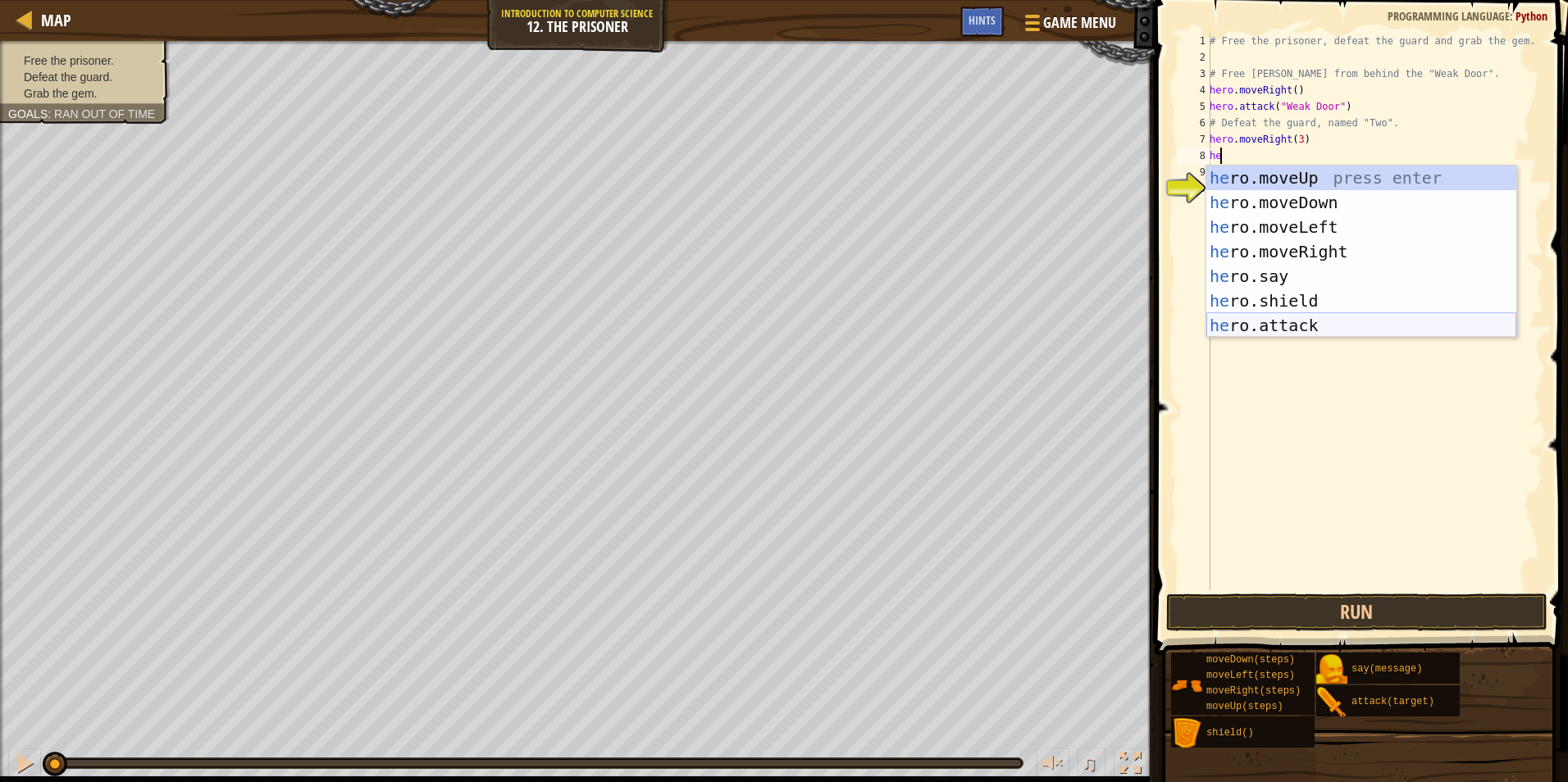
click at [1237, 326] on div "he ro.moveUp press enter he ro.moveDown press enter he ro.moveLeft press enter …" at bounding box center [1361, 276] width 310 height 222
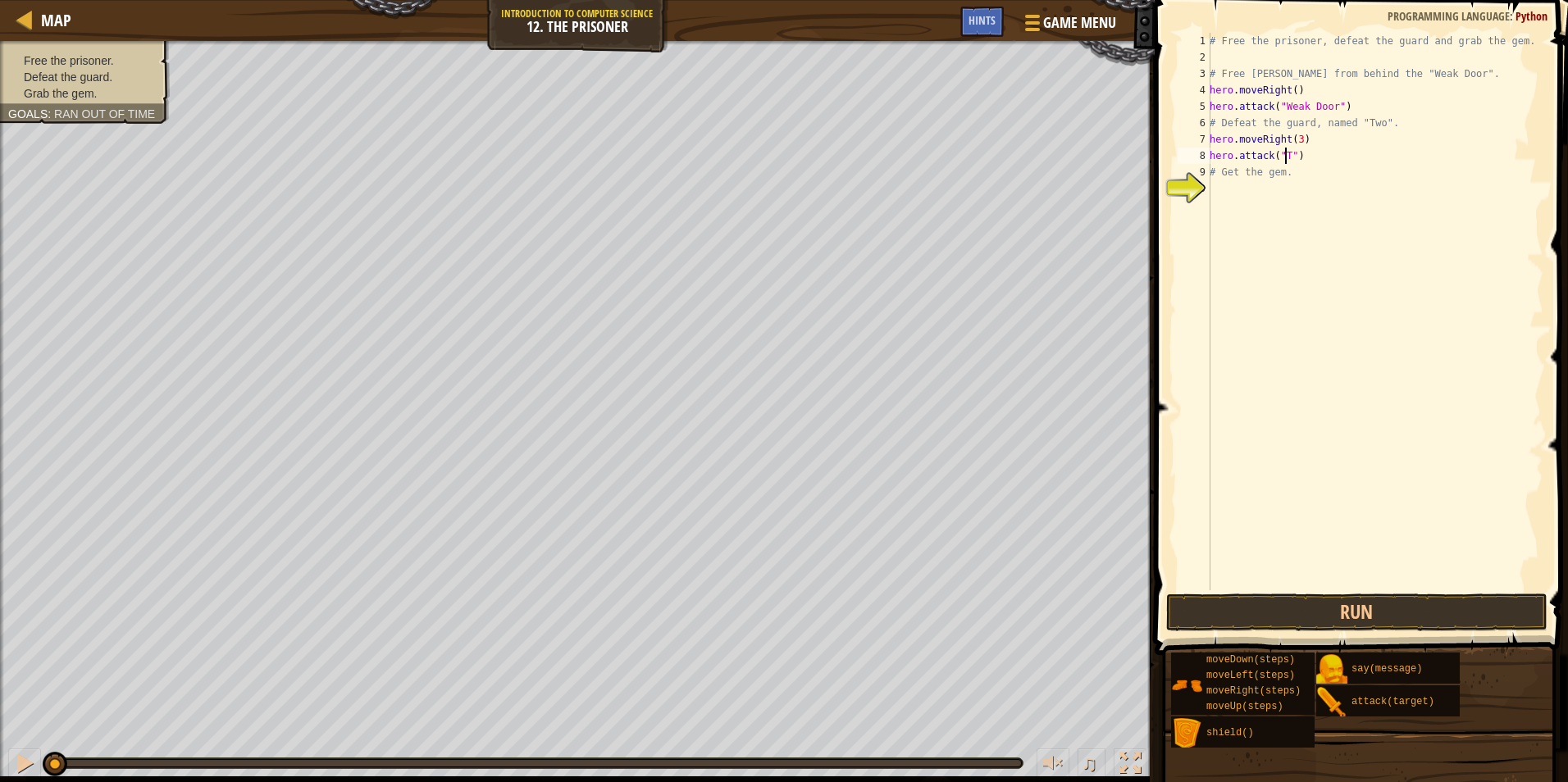
scroll to position [7, 7]
type textarea "hero.attack("Two")"
click at [1279, 194] on div "# Free the prisoner, defeat the guard and grab the gem. # Free [PERSON_NAME] fr…" at bounding box center [1375, 327] width 337 height 591
type textarea "A"
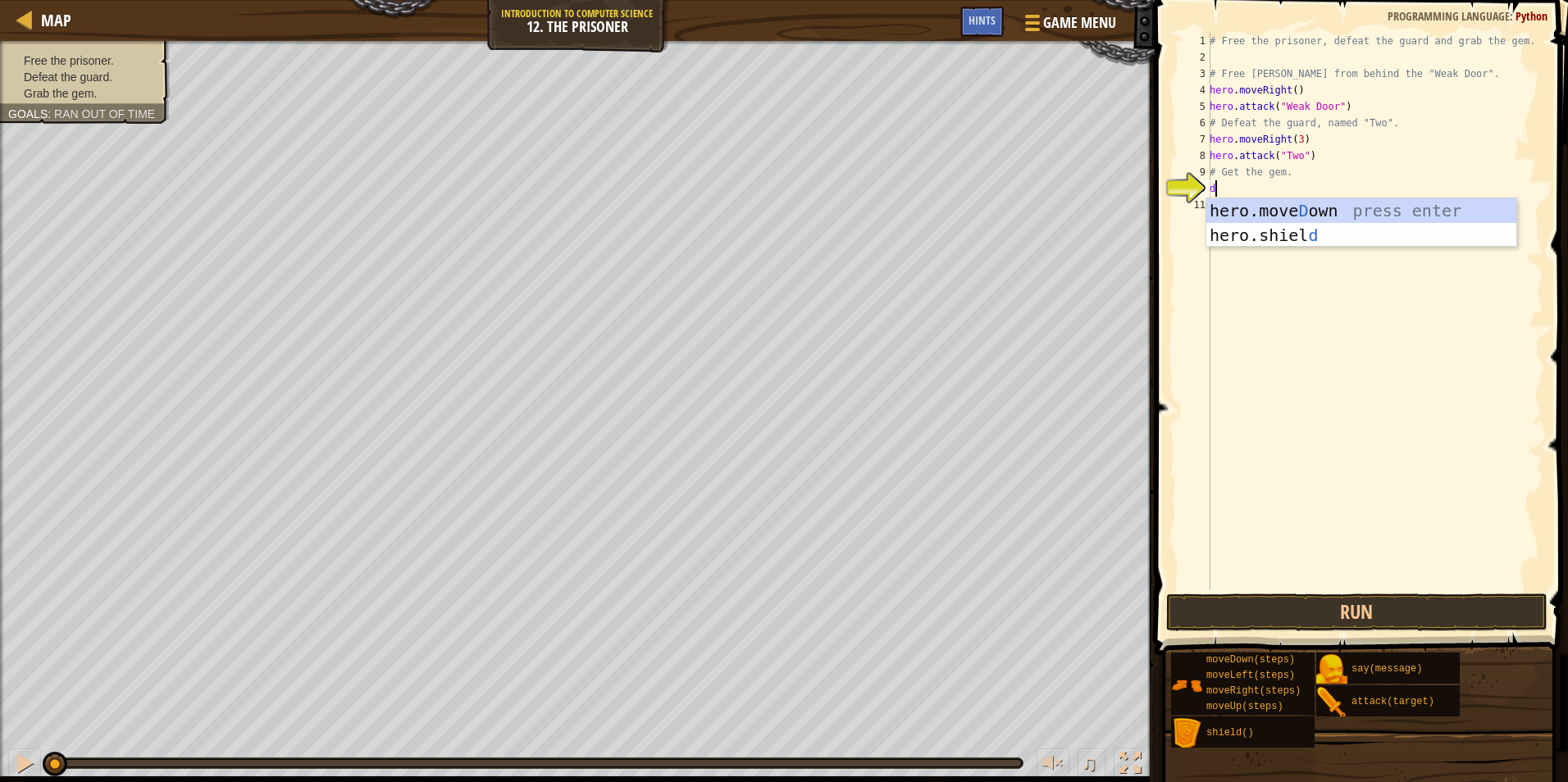
type textarea "dow"
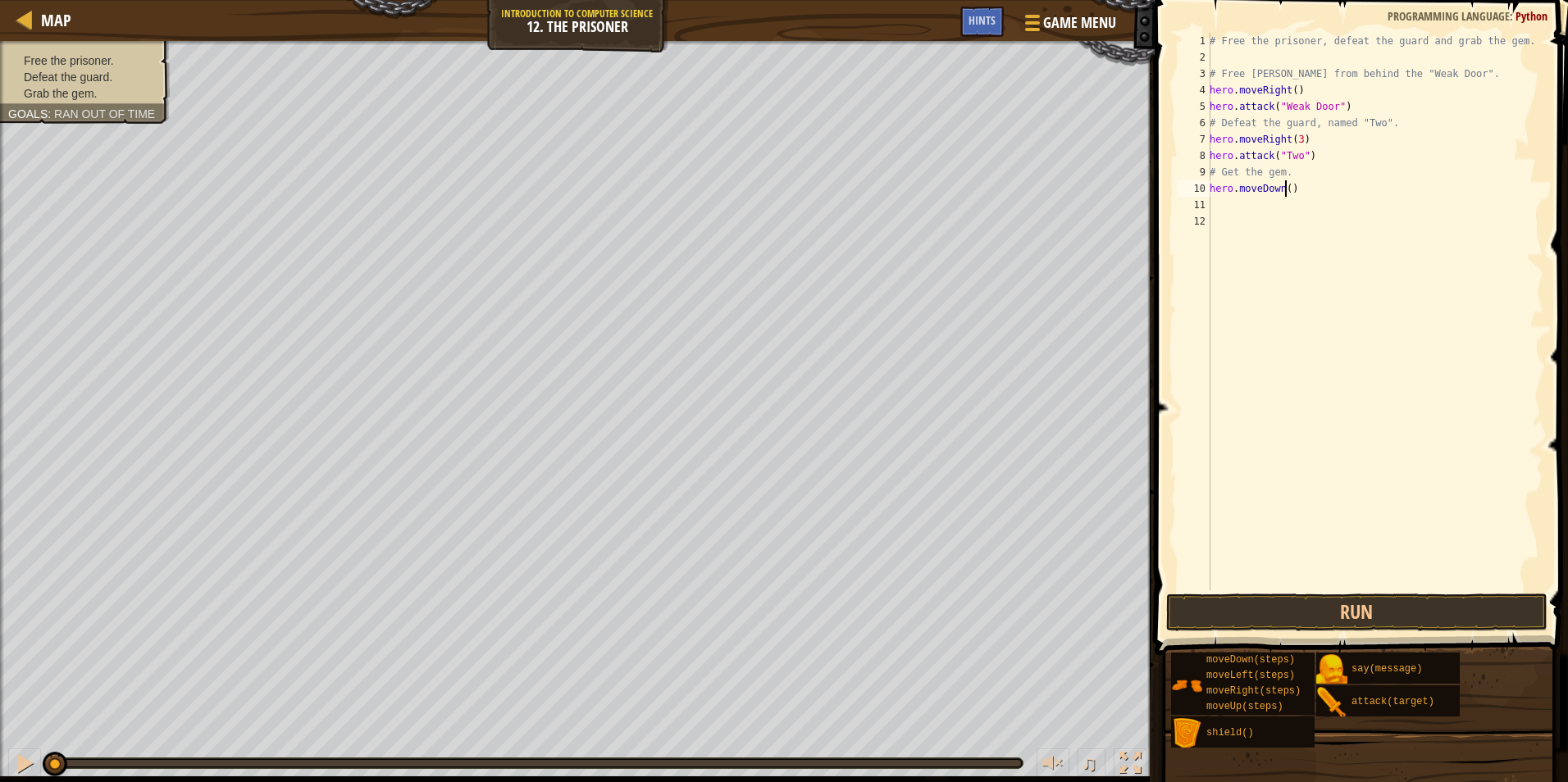
click at [1284, 190] on div "# Free the prisoner, defeat the guard and grab the gem. # Free [PERSON_NAME] fr…" at bounding box center [1375, 327] width 337 height 591
type textarea "hero.moveDown(3)"
click at [1400, 610] on button "Run" at bounding box center [1358, 612] width 383 height 37
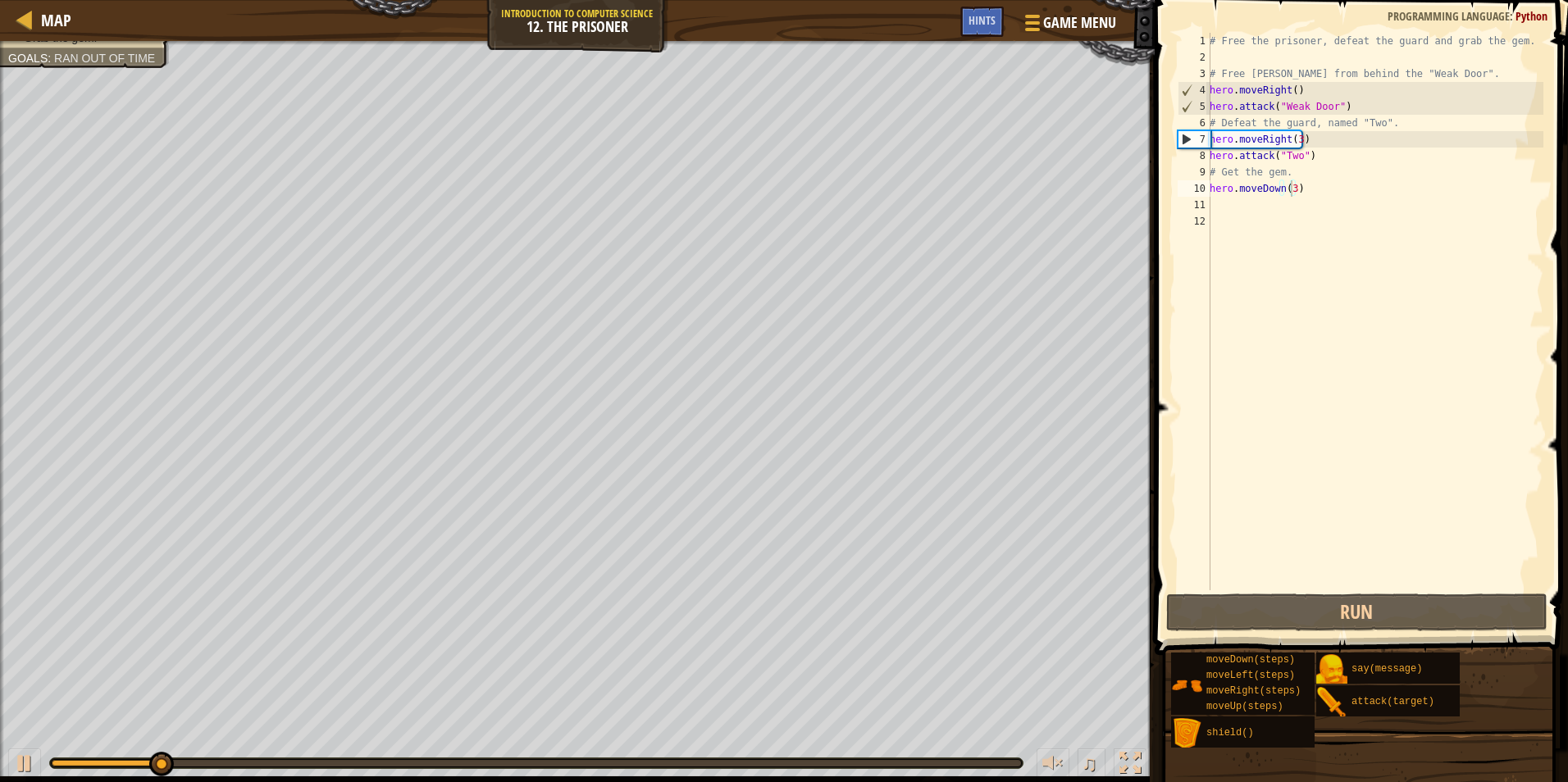
drag, startPoint x: 1327, startPoint y: 647, endPoint x: 1348, endPoint y: 592, distance: 58.9
click at [1348, 592] on span at bounding box center [1363, 305] width 426 height 704
click at [1271, 203] on div "# Free the prisoner, defeat the guard and grab the gem. # Free [PERSON_NAME] fr…" at bounding box center [1375, 327] width 337 height 591
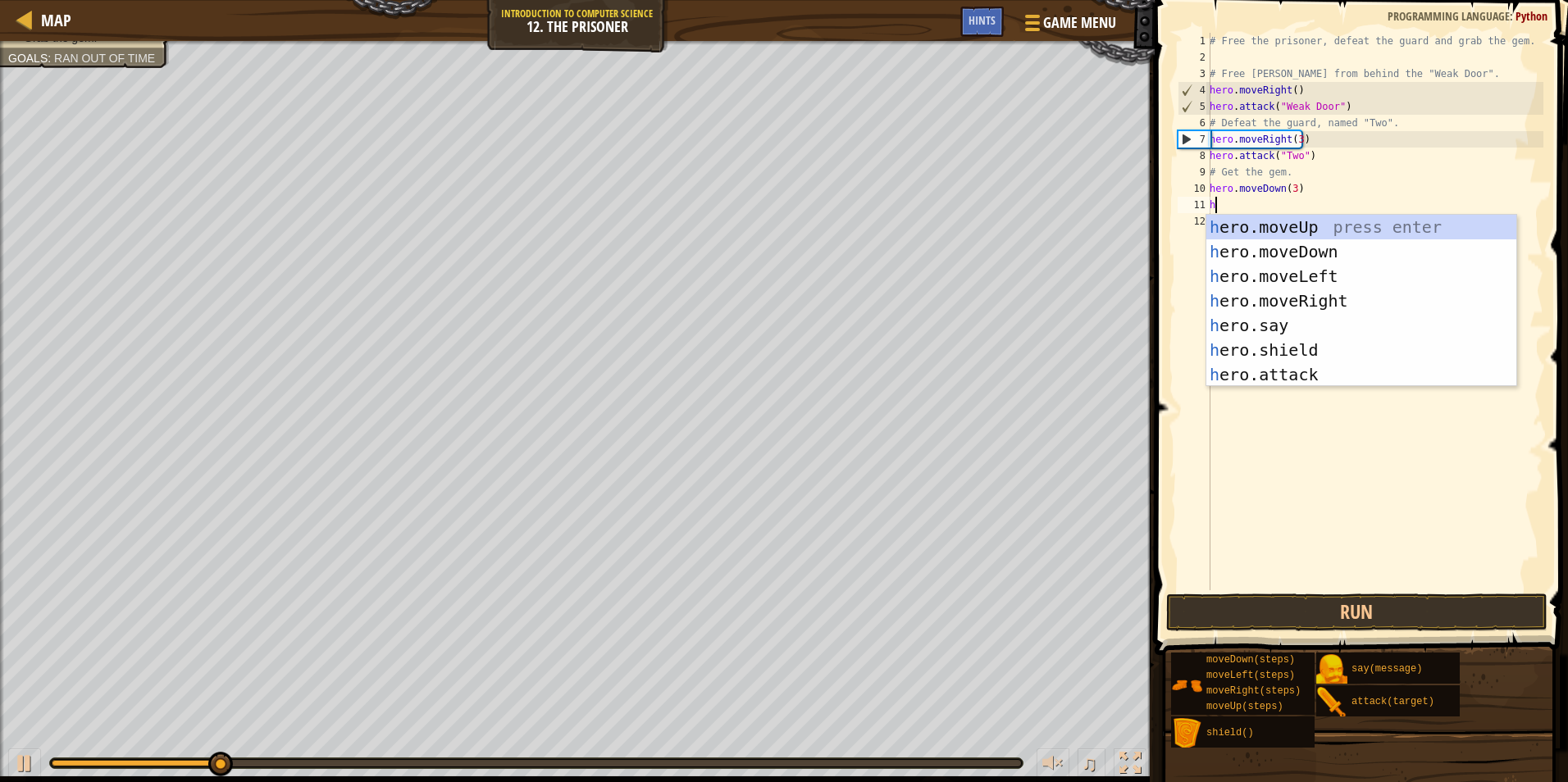
type textarea "her"
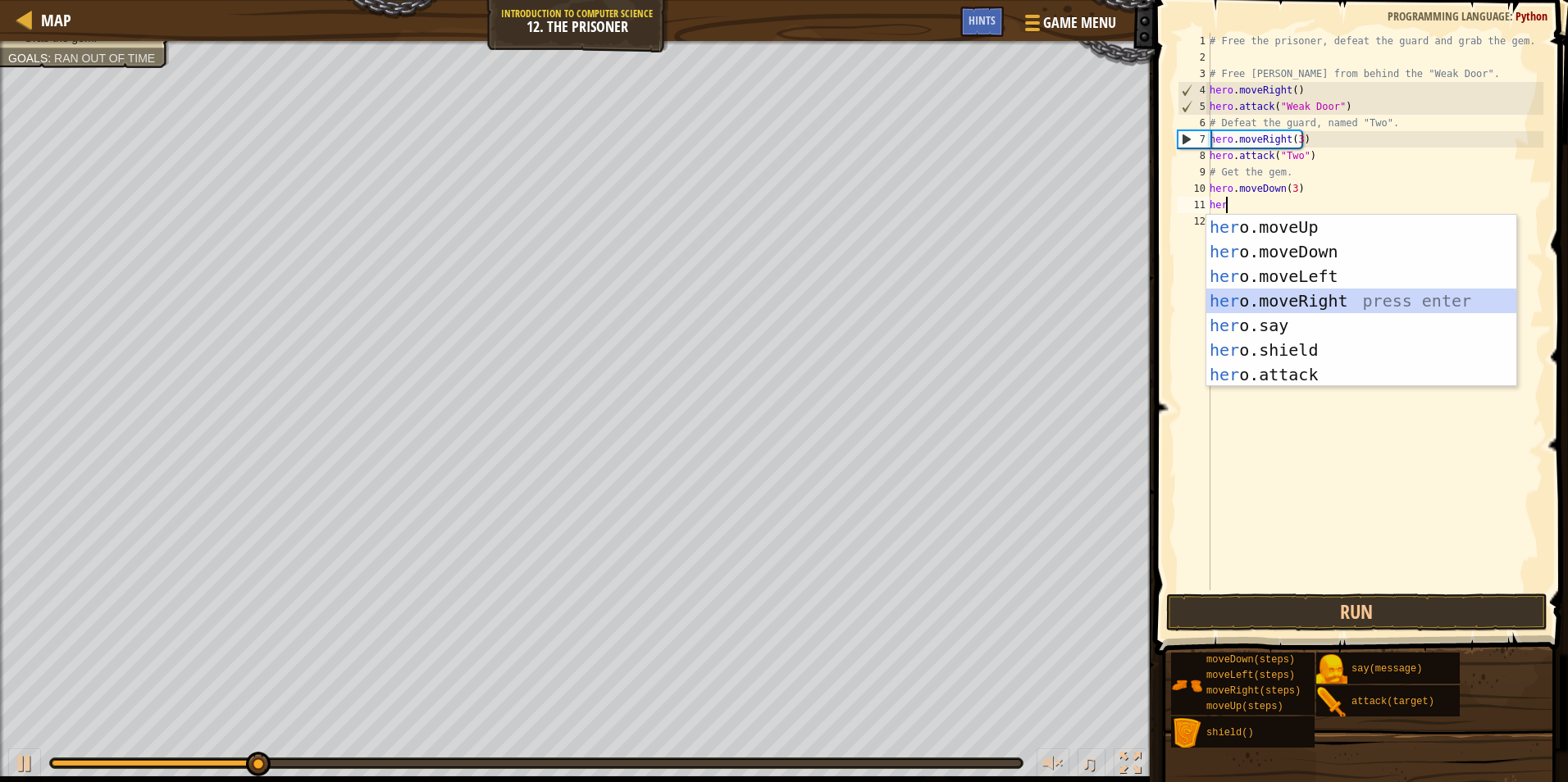
click at [1241, 307] on div "her o.moveUp press enter her o.moveDown press enter her o.moveLeft press enter …" at bounding box center [1361, 325] width 310 height 222
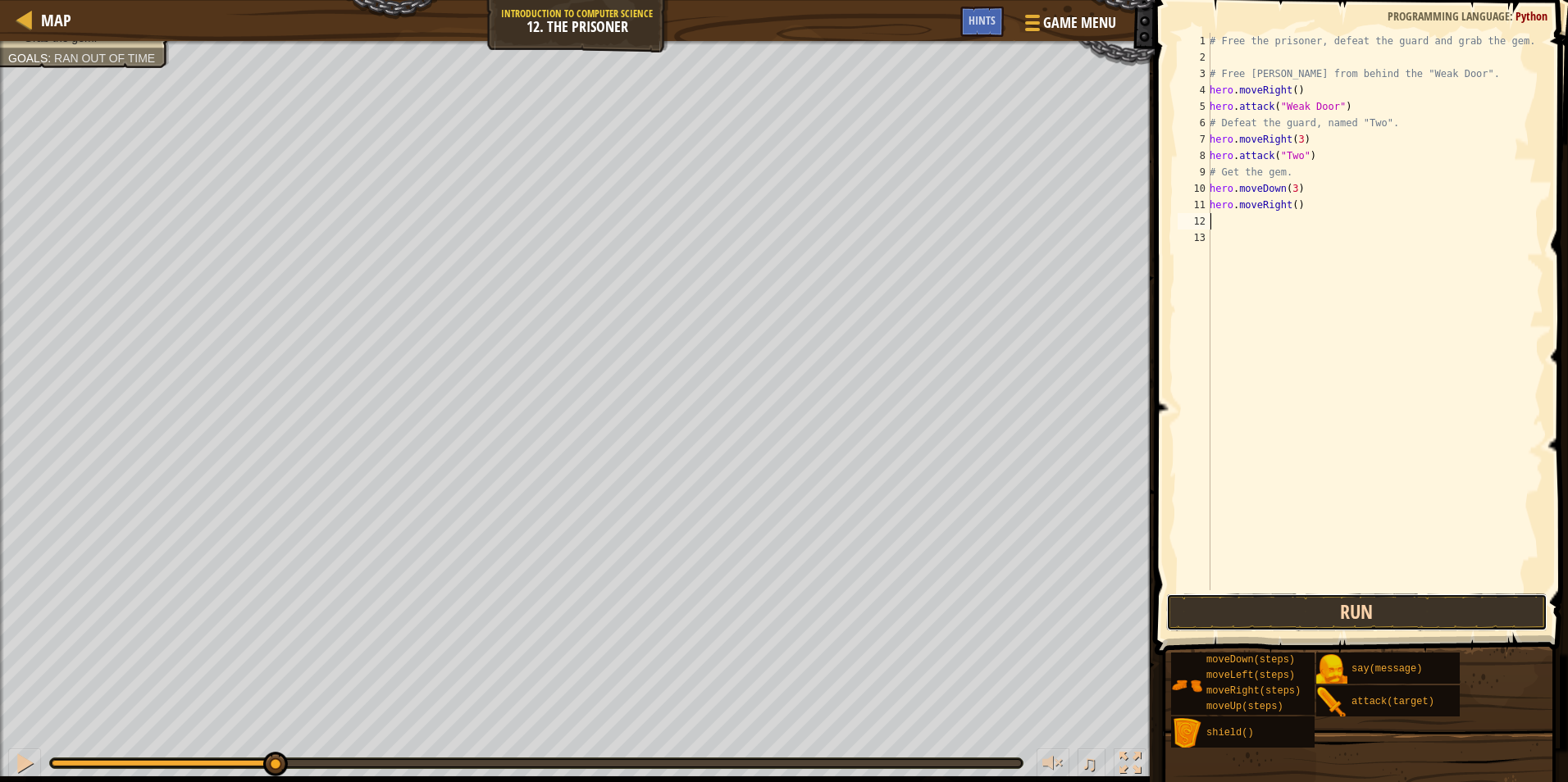
click at [1422, 600] on button "Run" at bounding box center [1358, 612] width 383 height 37
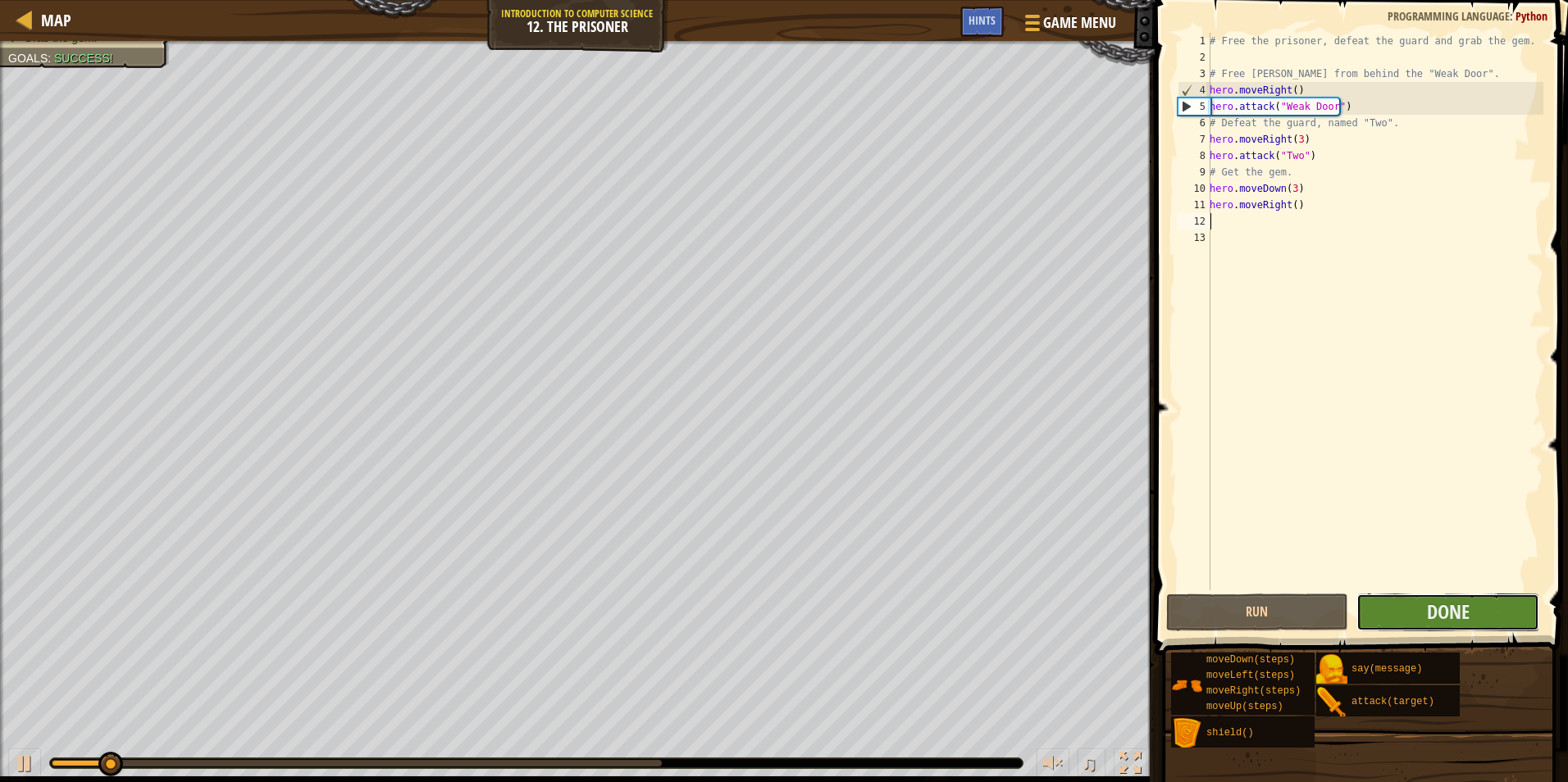
click at [1404, 608] on button "Done" at bounding box center [1448, 612] width 182 height 37
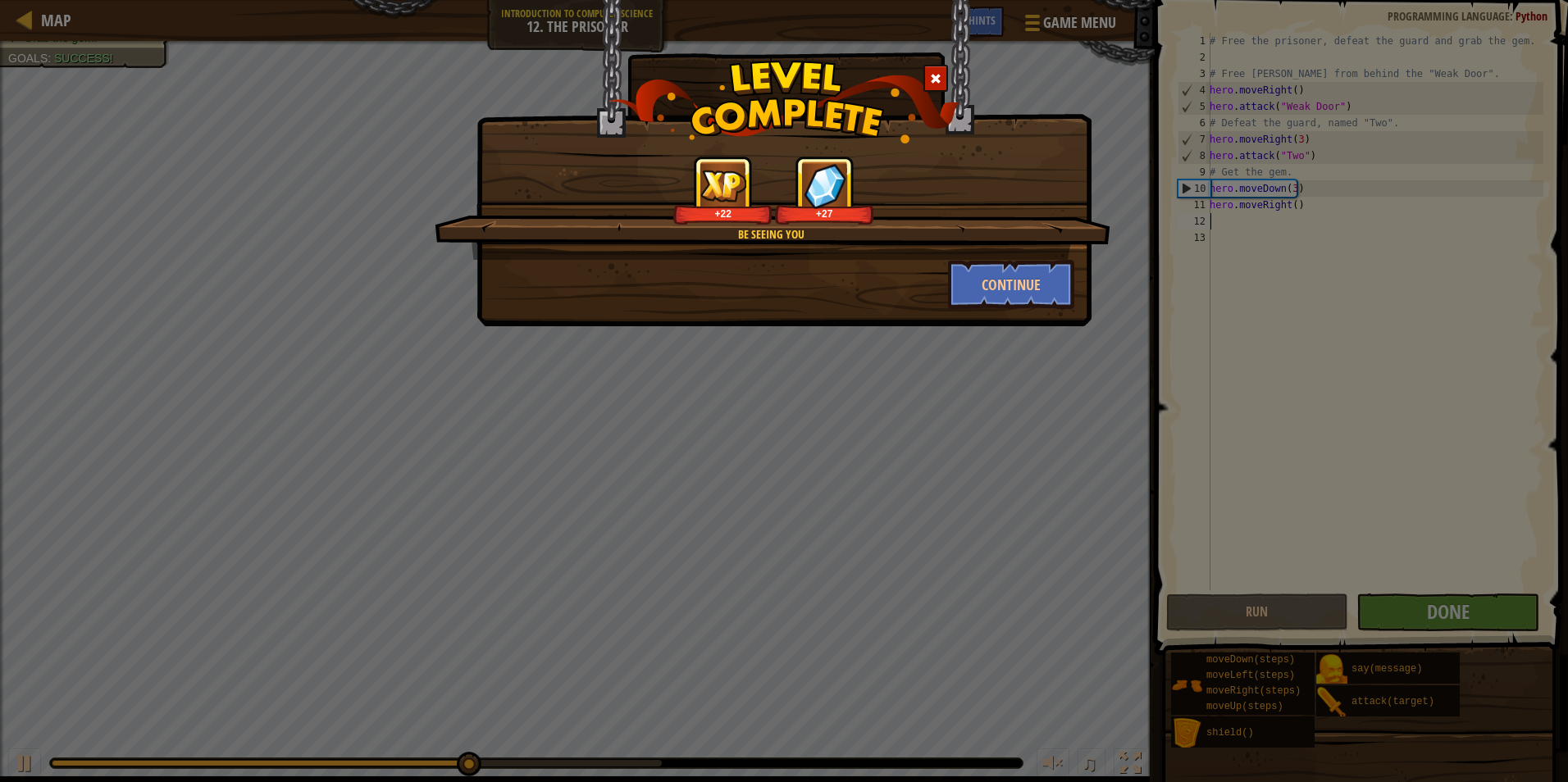
click at [991, 335] on div "Be Seeing You +22 +27 Continue" at bounding box center [784, 391] width 1568 height 782
click at [989, 340] on div "Be Seeing You +22 +27 Continue" at bounding box center [784, 391] width 1568 height 782
drag, startPoint x: 977, startPoint y: 382, endPoint x: 976, endPoint y: 364, distance: 18.0
click at [974, 385] on div "Be Seeing You +22 +27 Continue" at bounding box center [784, 391] width 1568 height 782
click at [1019, 260] on button "Continue" at bounding box center [1011, 285] width 127 height 49
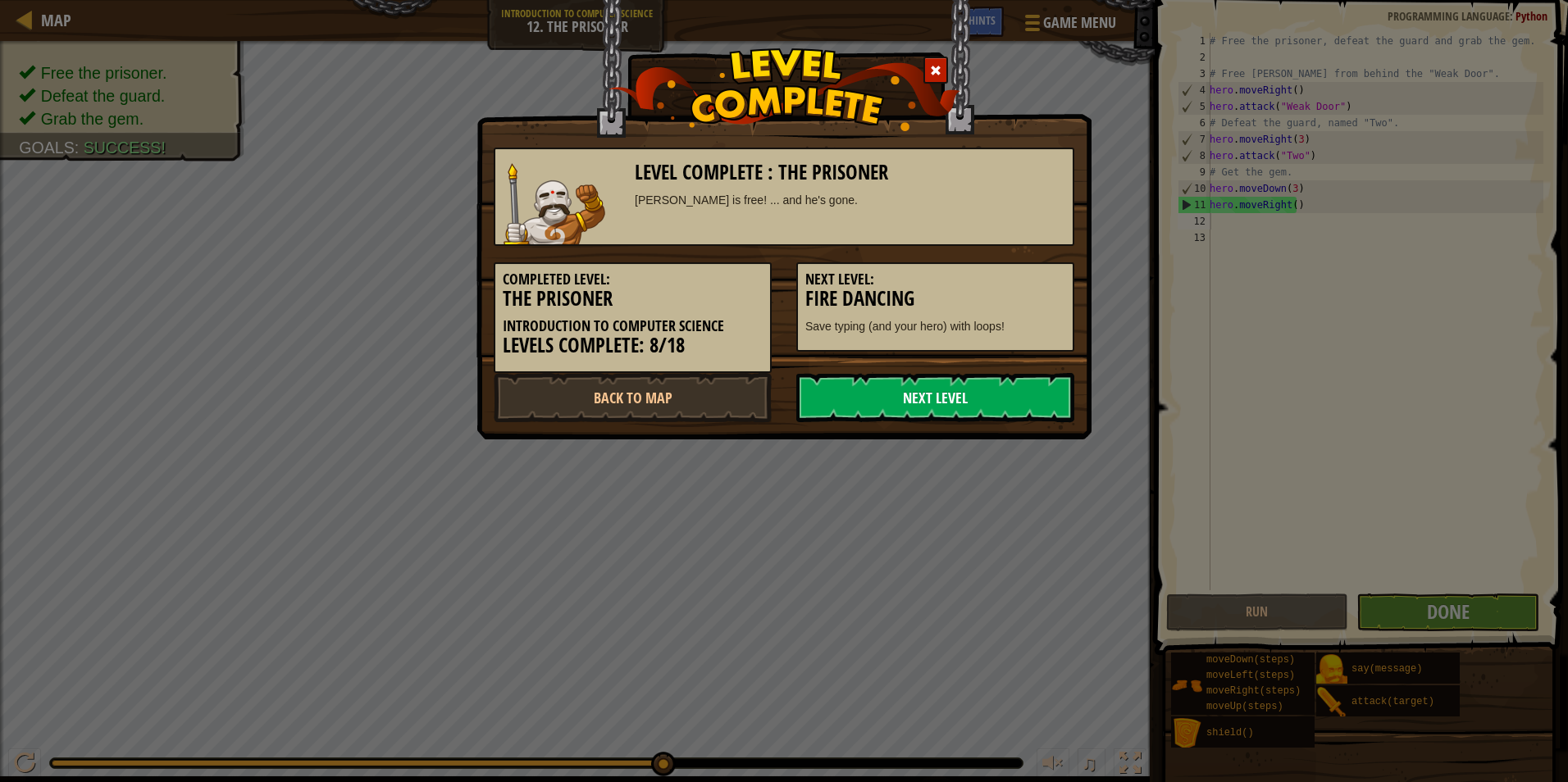
drag, startPoint x: 974, startPoint y: 383, endPoint x: 963, endPoint y: 420, distance: 38.6
click at [970, 401] on link "Next Level" at bounding box center [936, 397] width 278 height 49
click at [977, 392] on link "Next Level" at bounding box center [936, 397] width 278 height 49
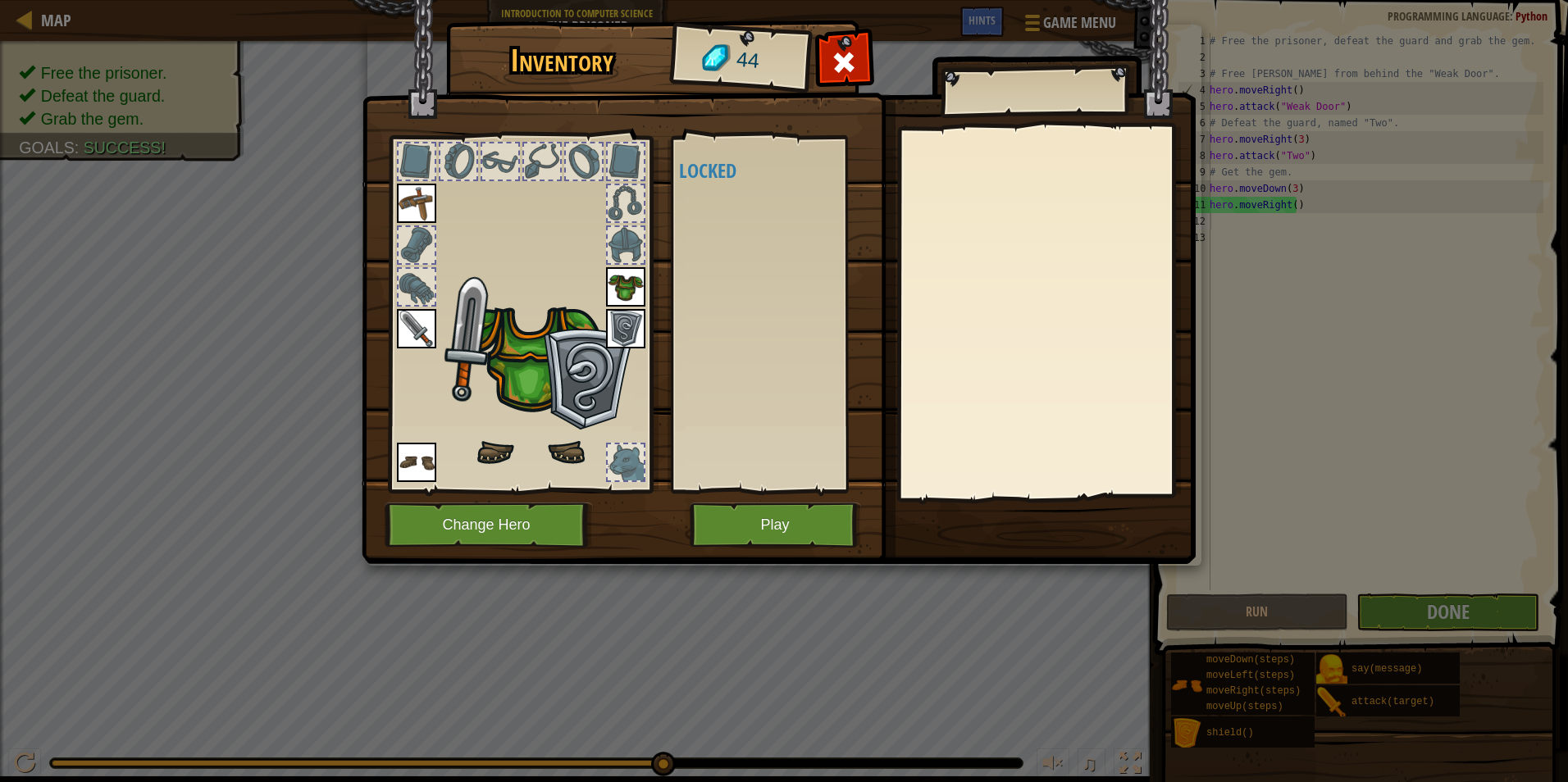
drag, startPoint x: 691, startPoint y: 290, endPoint x: 710, endPoint y: 332, distance: 46.1
click at [701, 318] on div "Available (double-click to equip) Locked" at bounding box center [782, 315] width 206 height 342
click at [769, 540] on button "Play" at bounding box center [775, 526] width 172 height 45
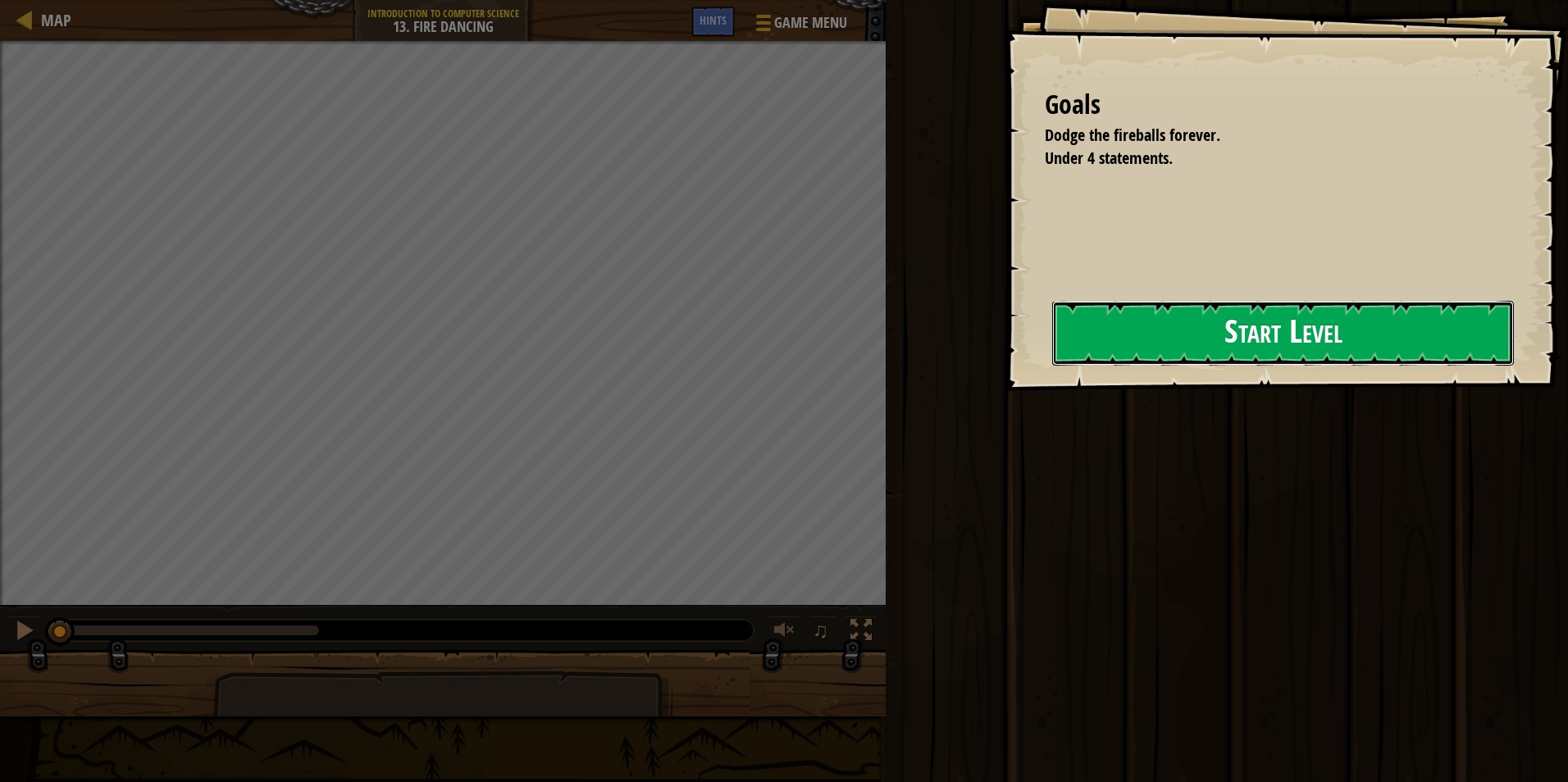
click at [1229, 304] on button "Start Level" at bounding box center [1283, 333] width 462 height 65
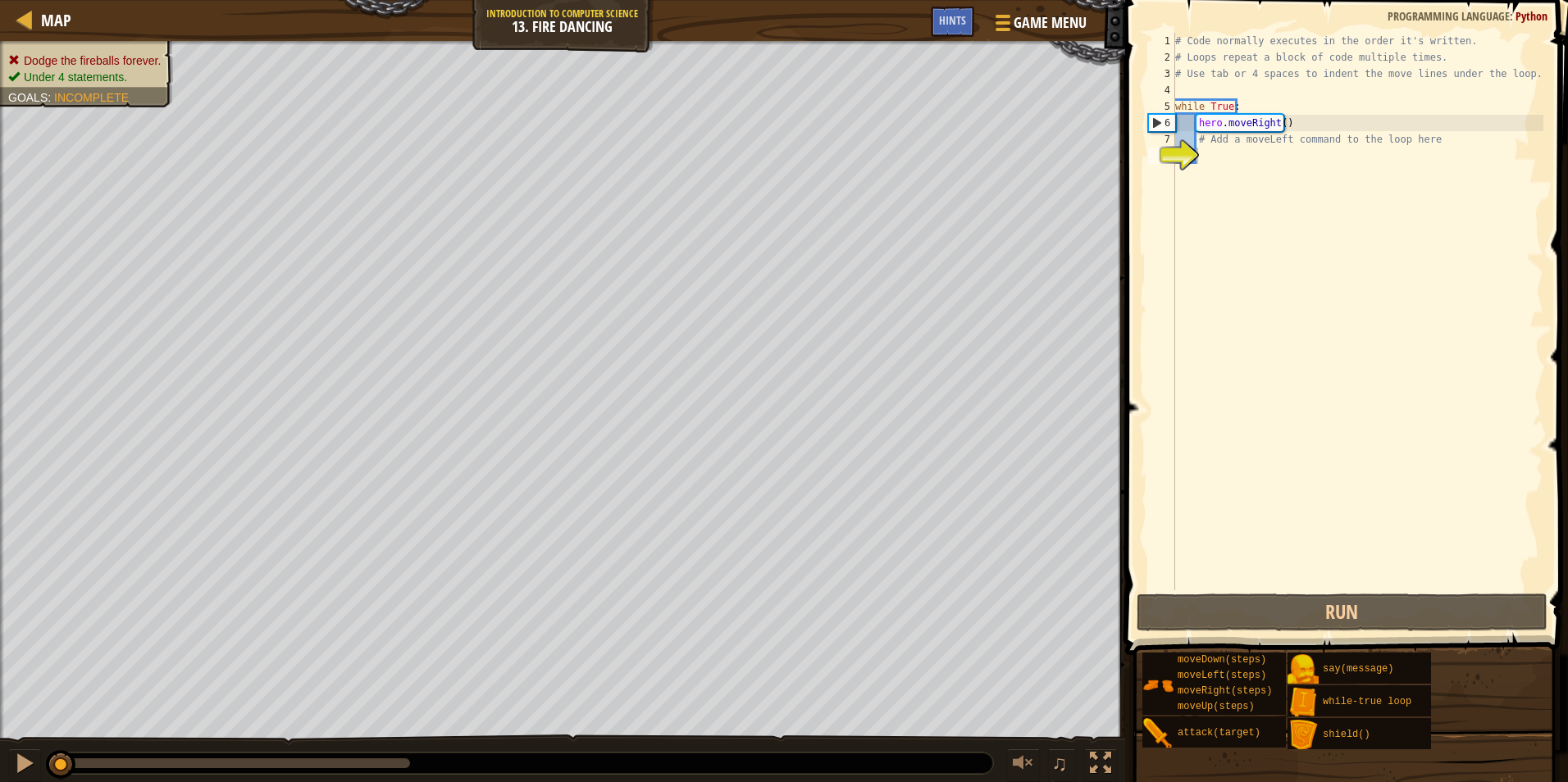
click at [1295, 164] on div "# Code normally executes in the order it's written. # Loops repeat a block of c…" at bounding box center [1357, 327] width 372 height 591
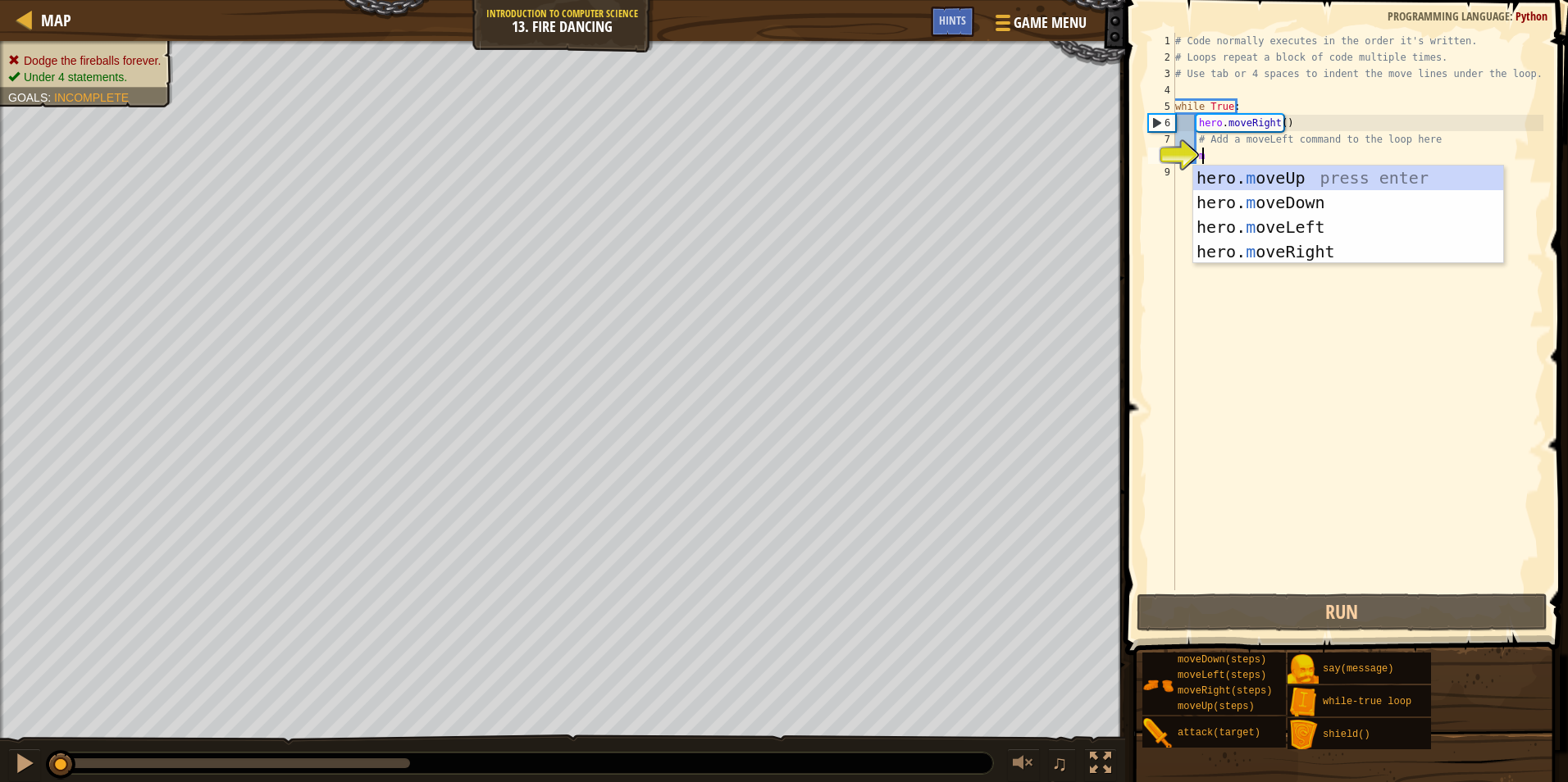
scroll to position [7, 1]
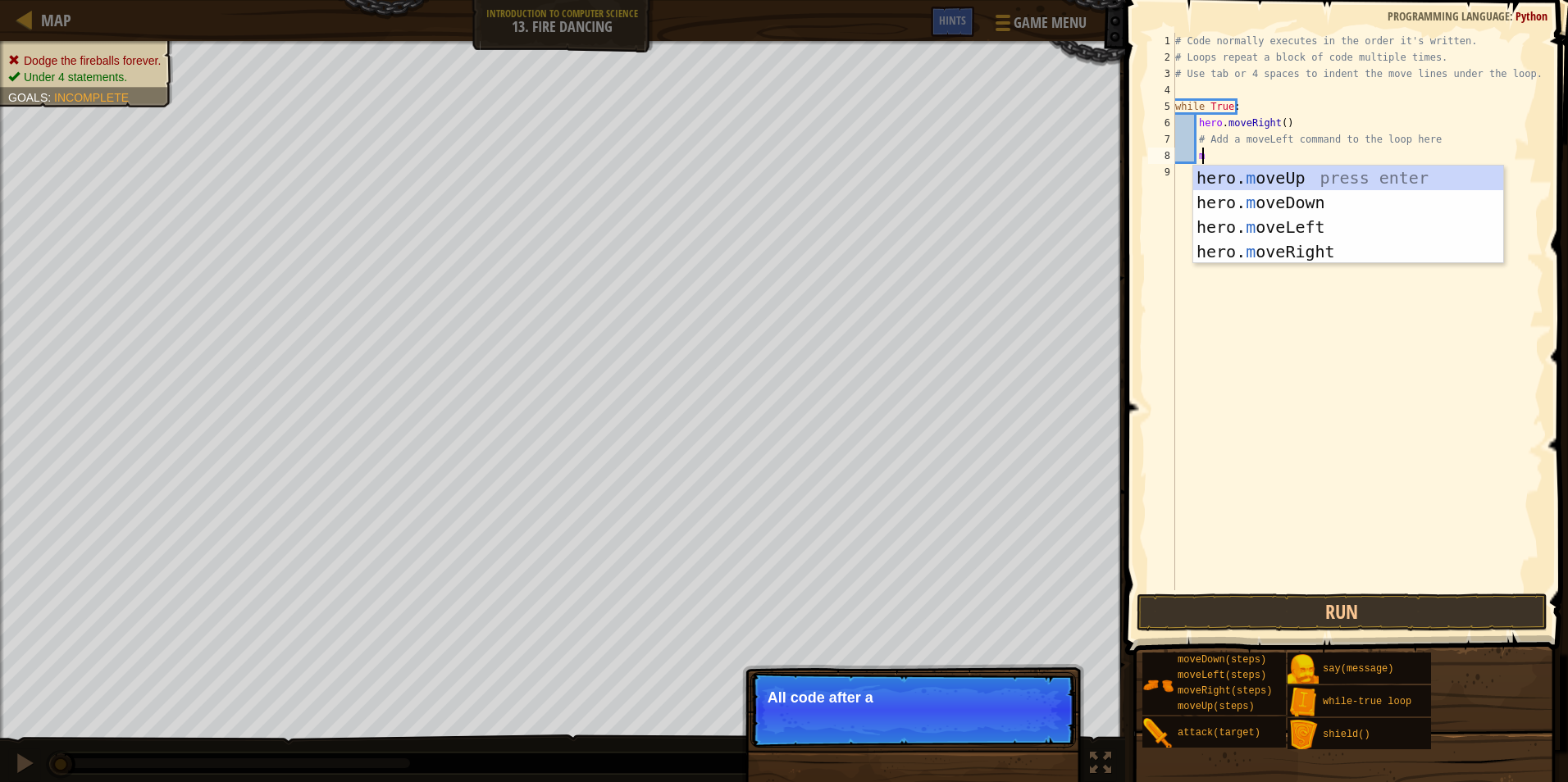
type textarea "ml"
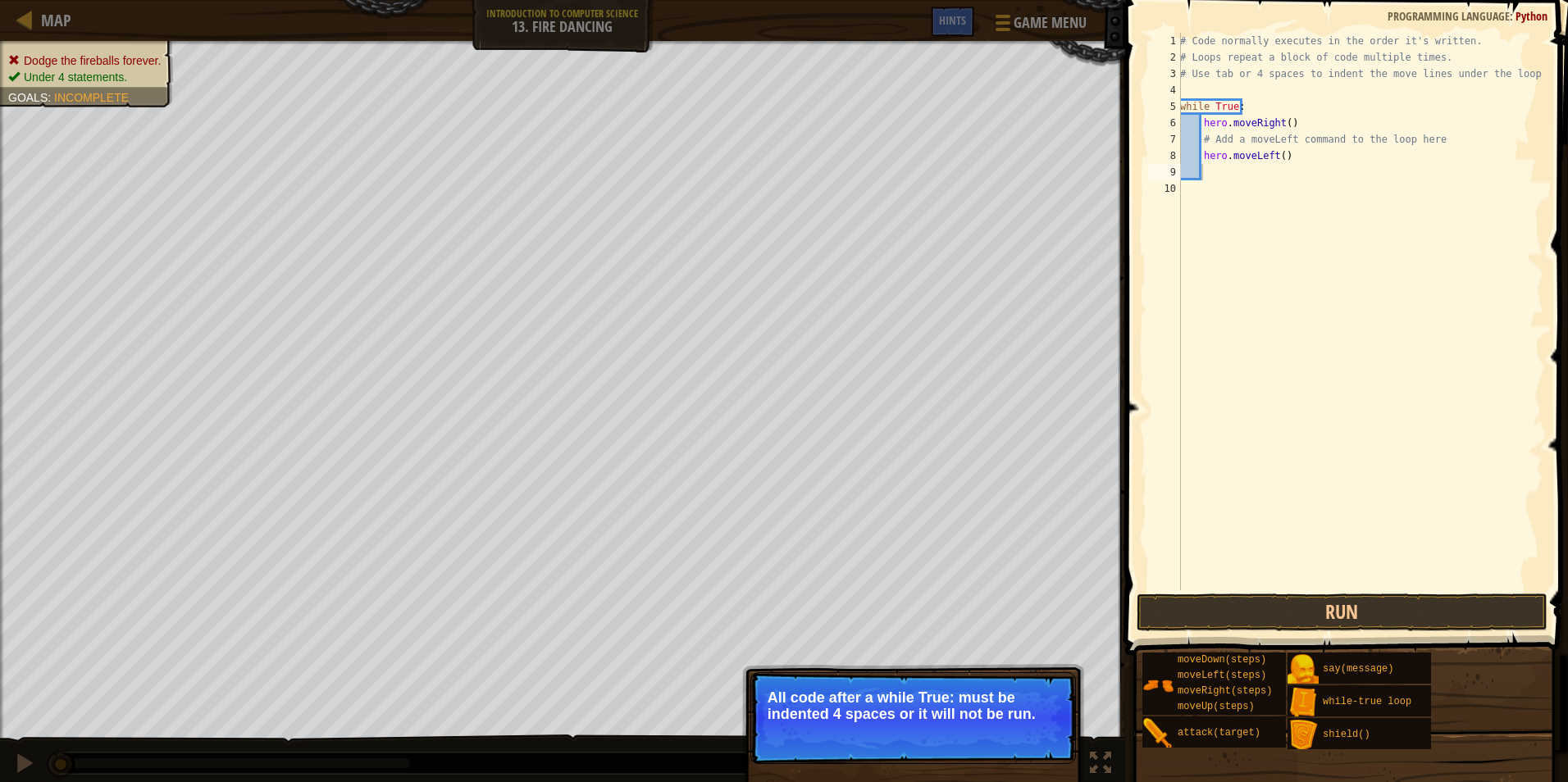
click at [1302, 634] on span at bounding box center [1348, 305] width 456 height 704
click at [1319, 611] on button "Run" at bounding box center [1342, 612] width 411 height 37
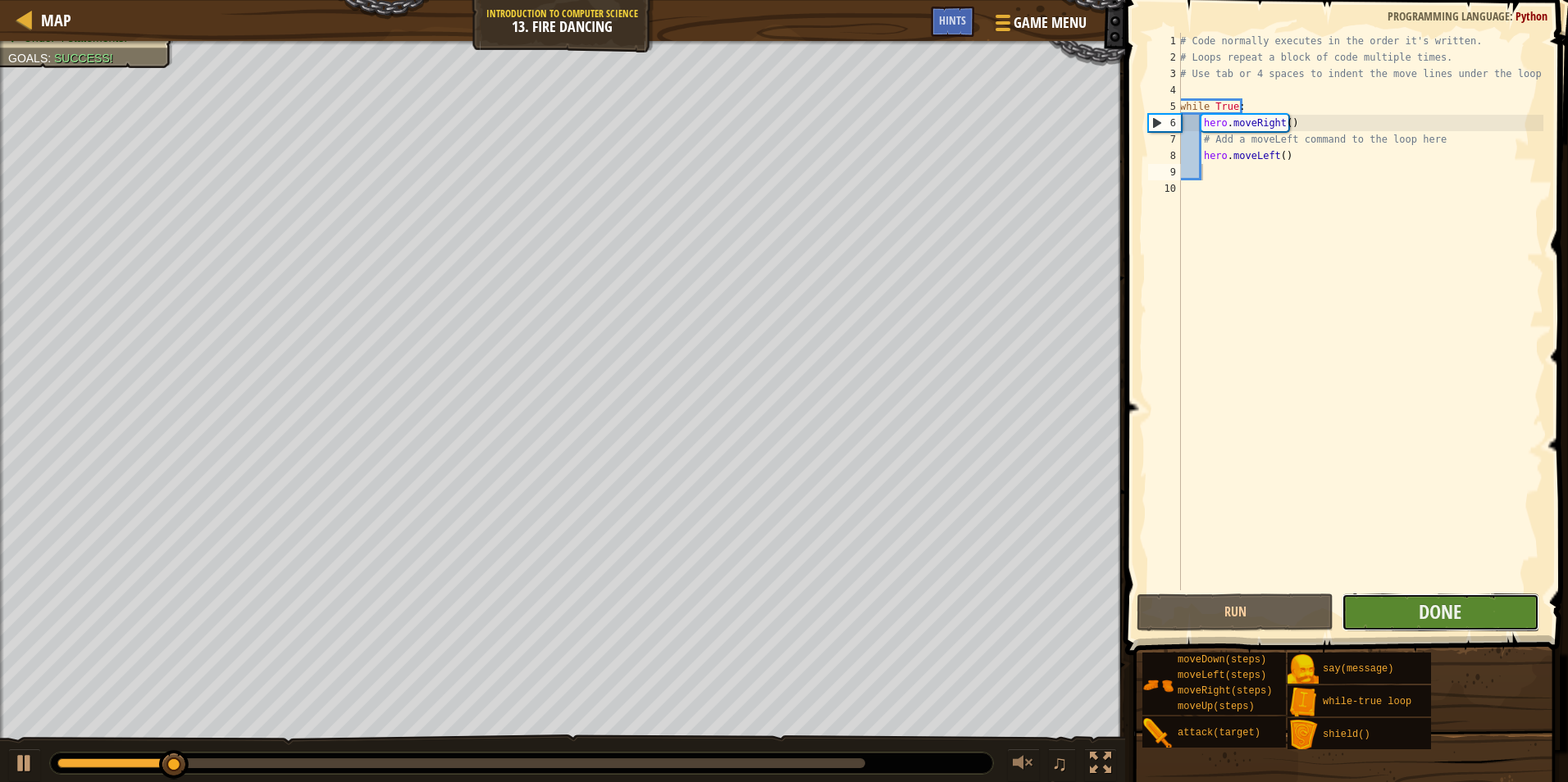
click at [1417, 626] on button "Done" at bounding box center [1441, 612] width 197 height 37
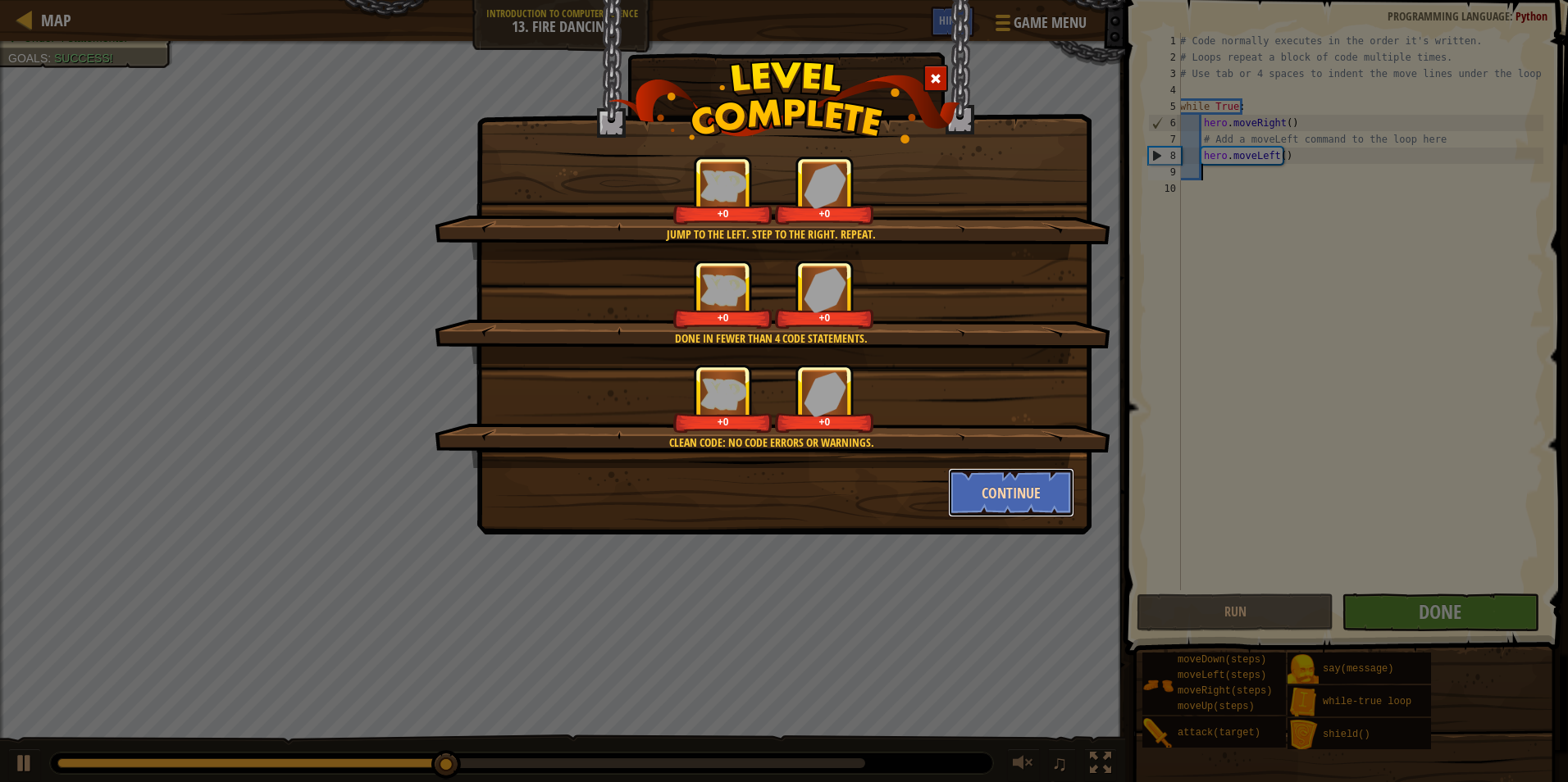
click at [1062, 504] on button "Continue" at bounding box center [1011, 493] width 127 height 49
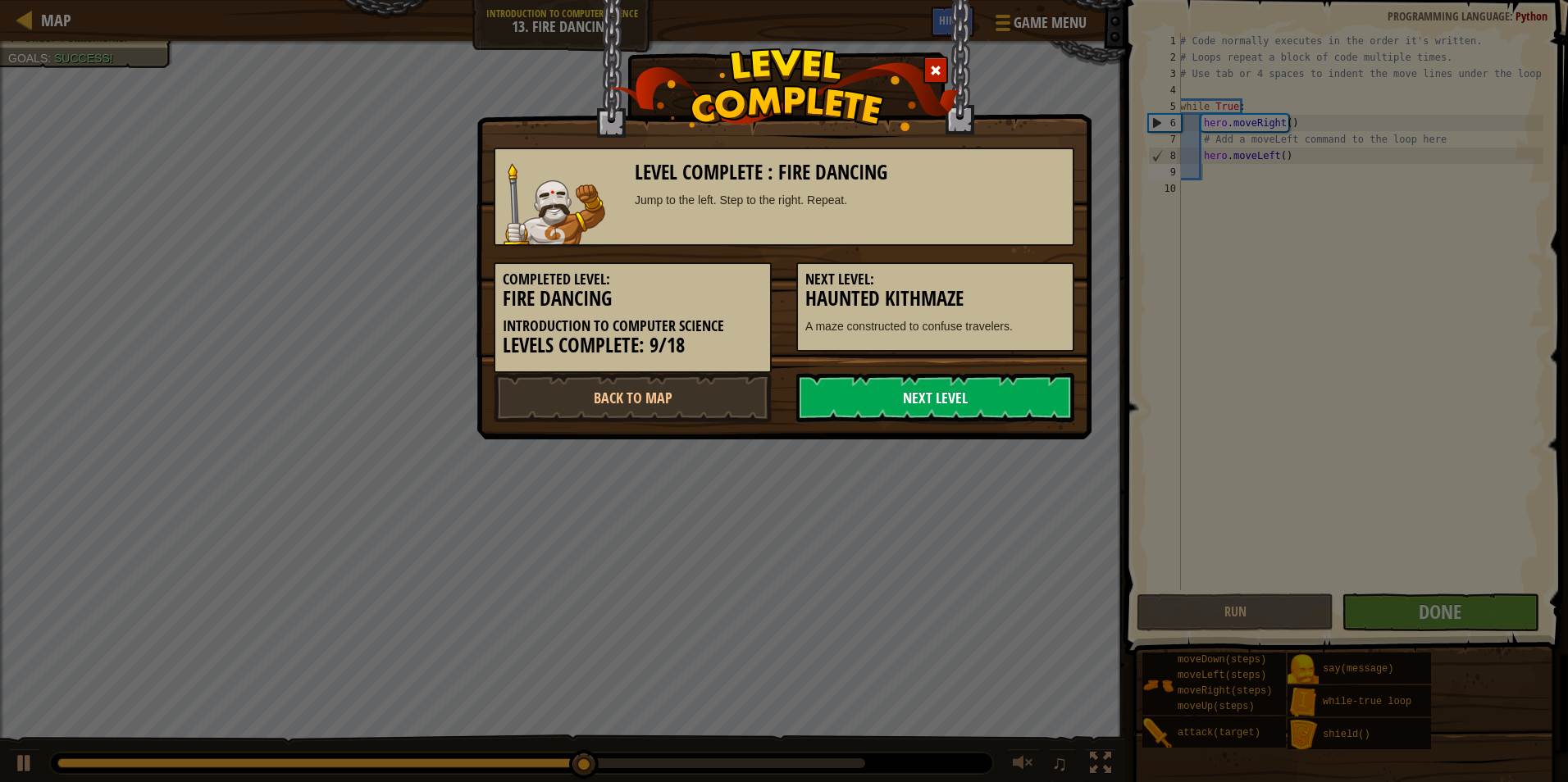
click at [972, 405] on link "Next Level" at bounding box center [936, 397] width 278 height 49
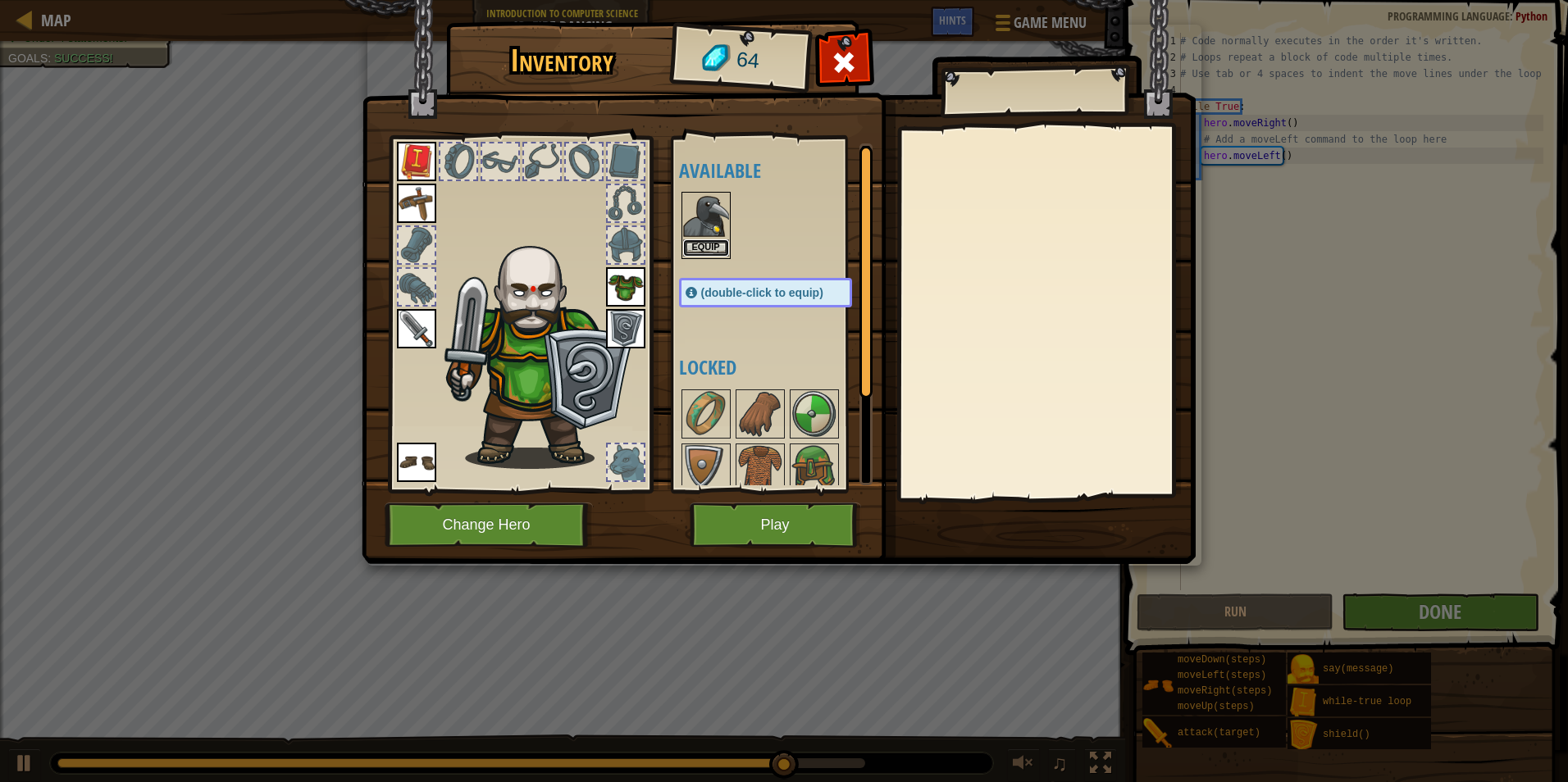
click at [708, 244] on button "Equip" at bounding box center [706, 248] width 46 height 17
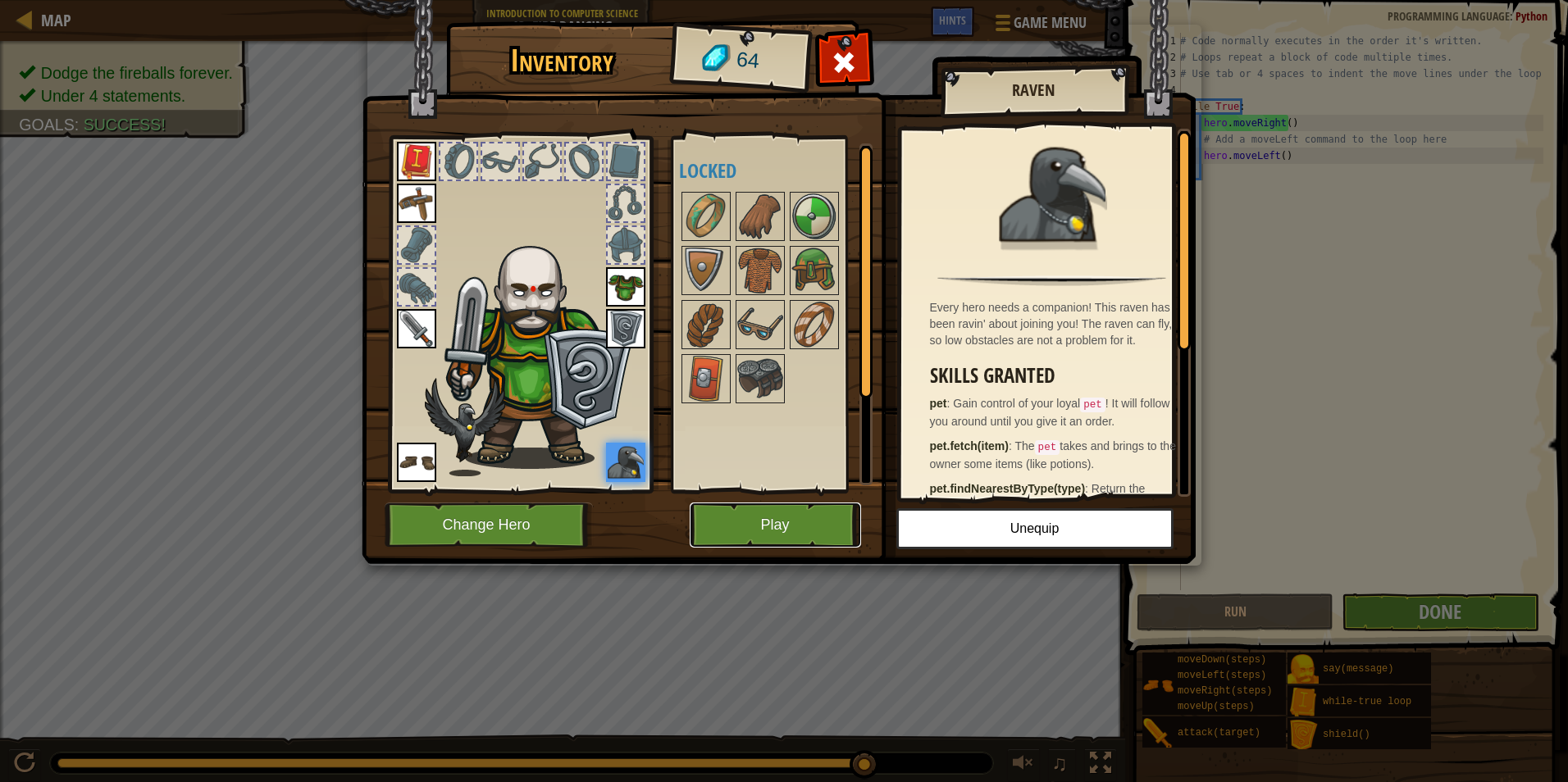
click at [758, 521] on button "Play" at bounding box center [775, 526] width 172 height 45
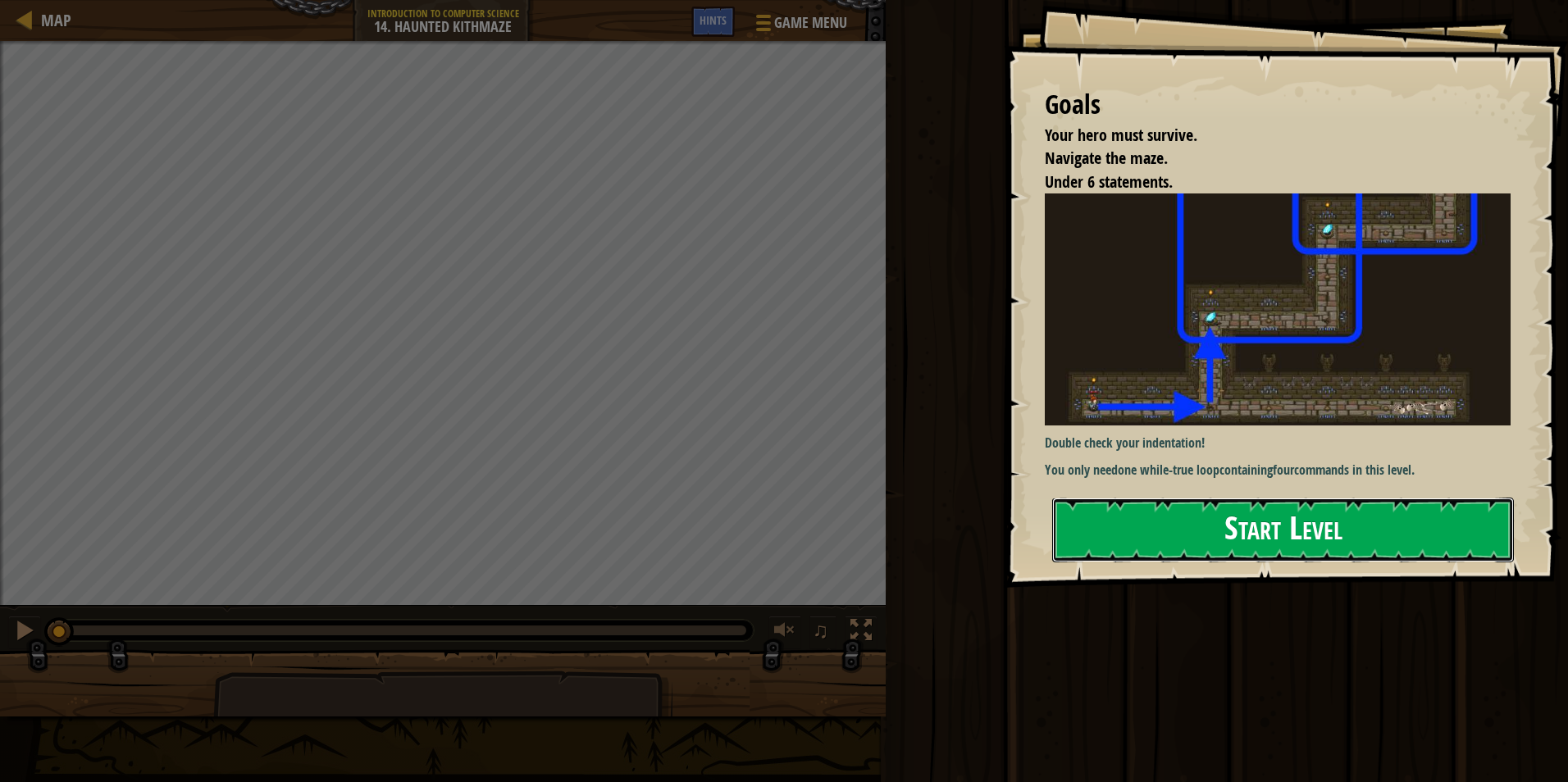
click at [1252, 529] on button "Start Level" at bounding box center [1283, 531] width 462 height 65
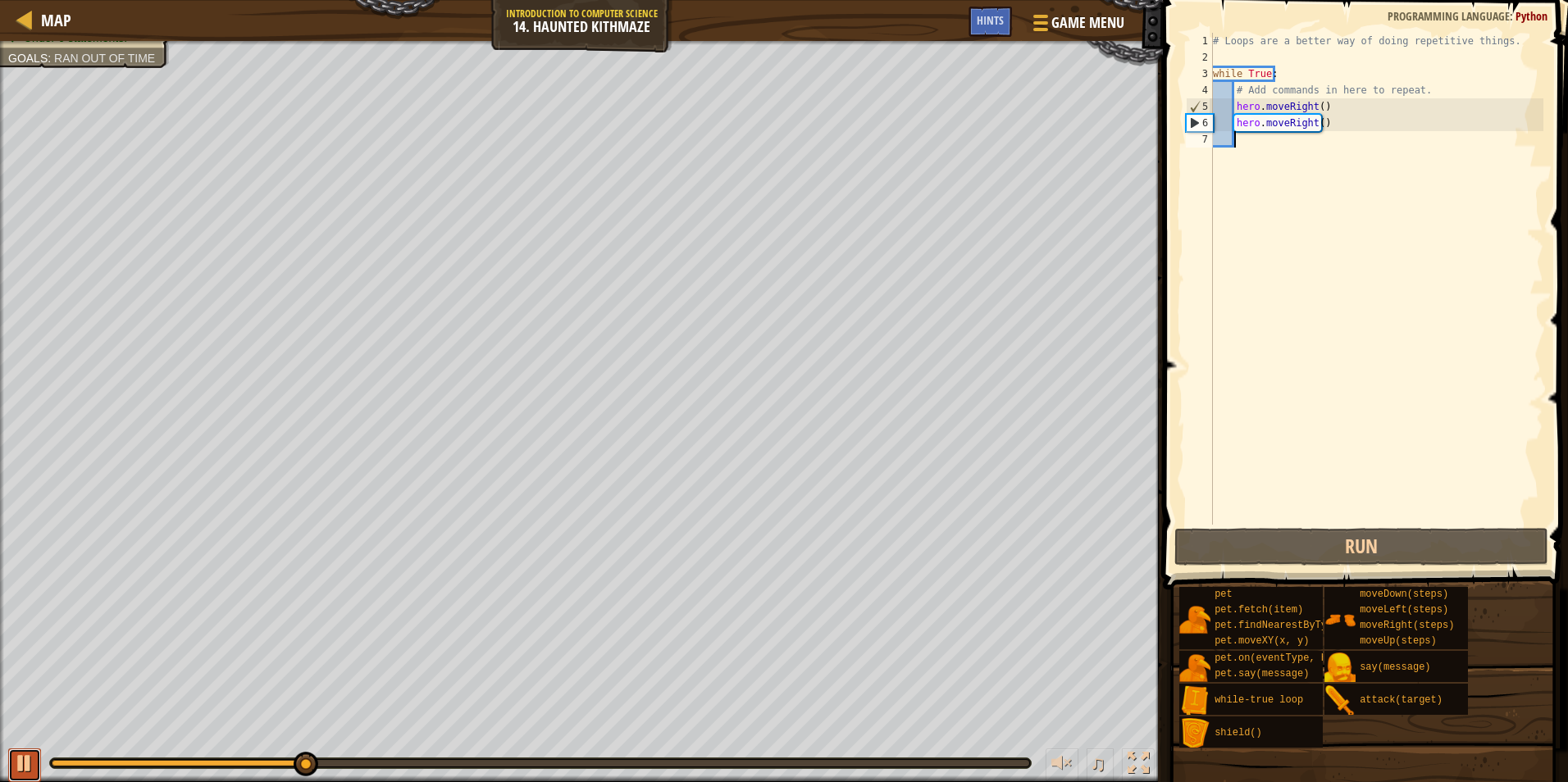
click at [17, 771] on div at bounding box center [25, 763] width 22 height 22
click at [1357, 116] on div "# Loops are a better way of doing repetitive things. while True : # Add command…" at bounding box center [1377, 295] width 333 height 525
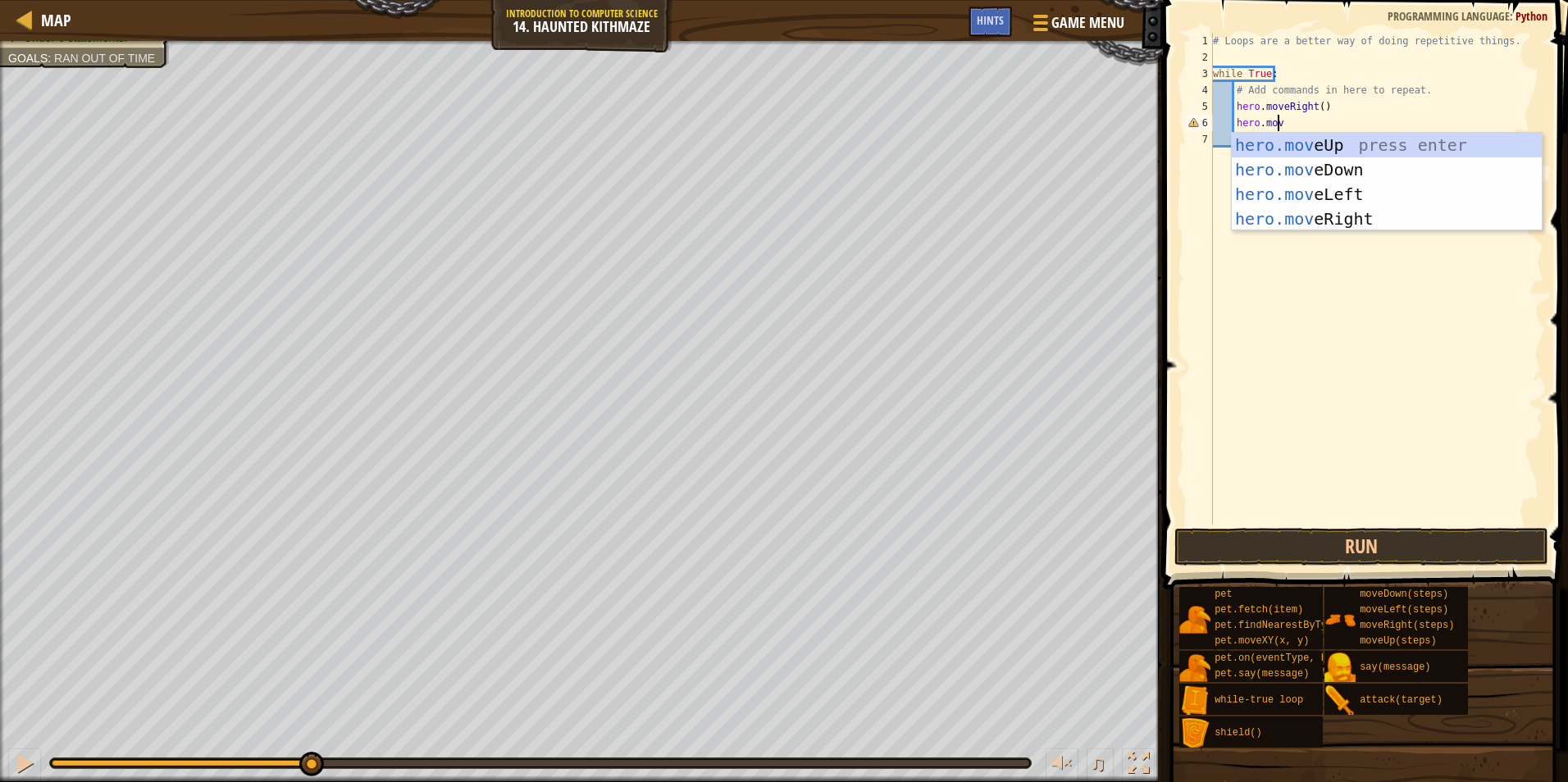
scroll to position [7, 5]
type textarea "hero.move"
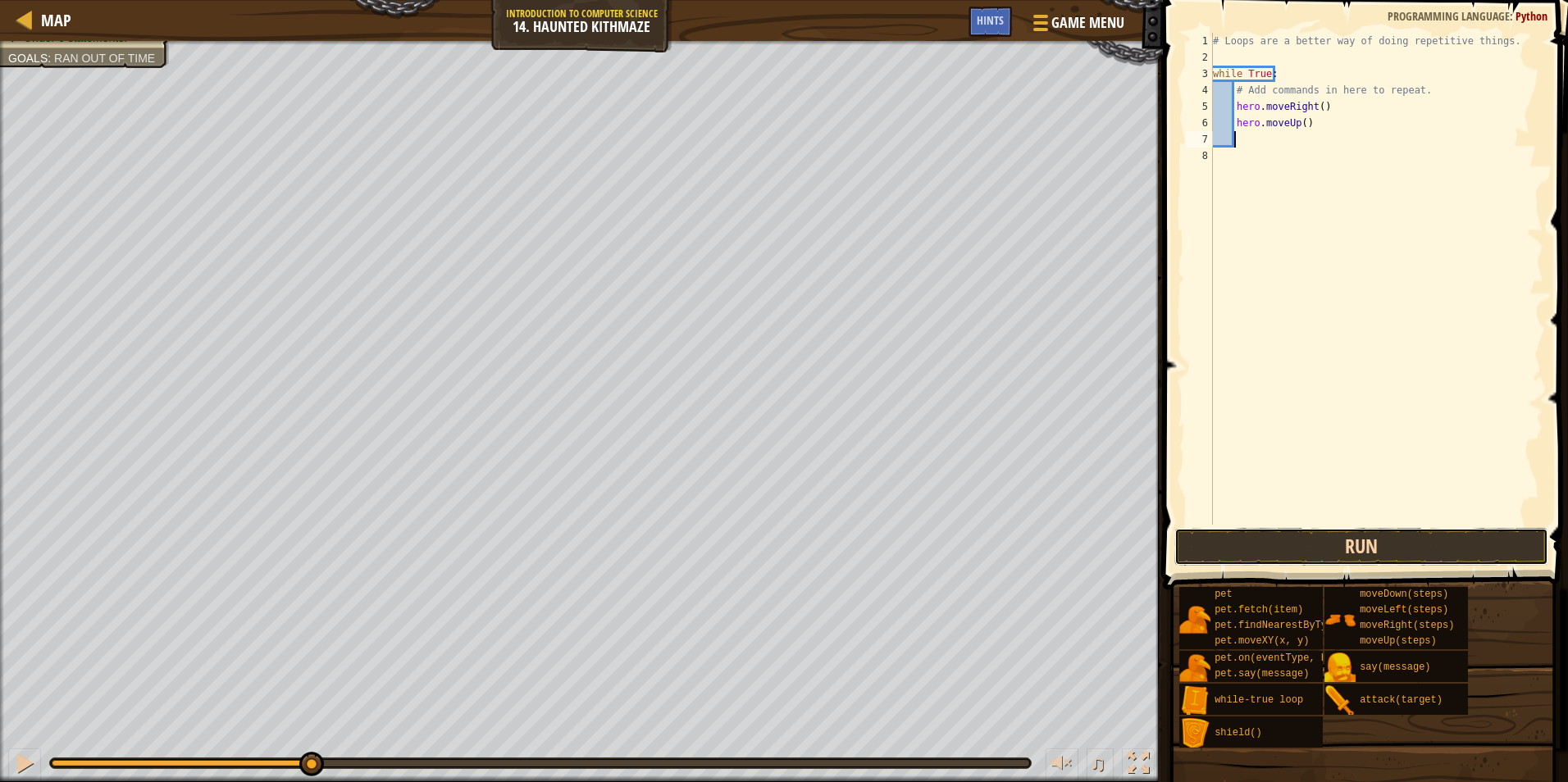
click at [1266, 536] on button "Run" at bounding box center [1361, 547] width 374 height 37
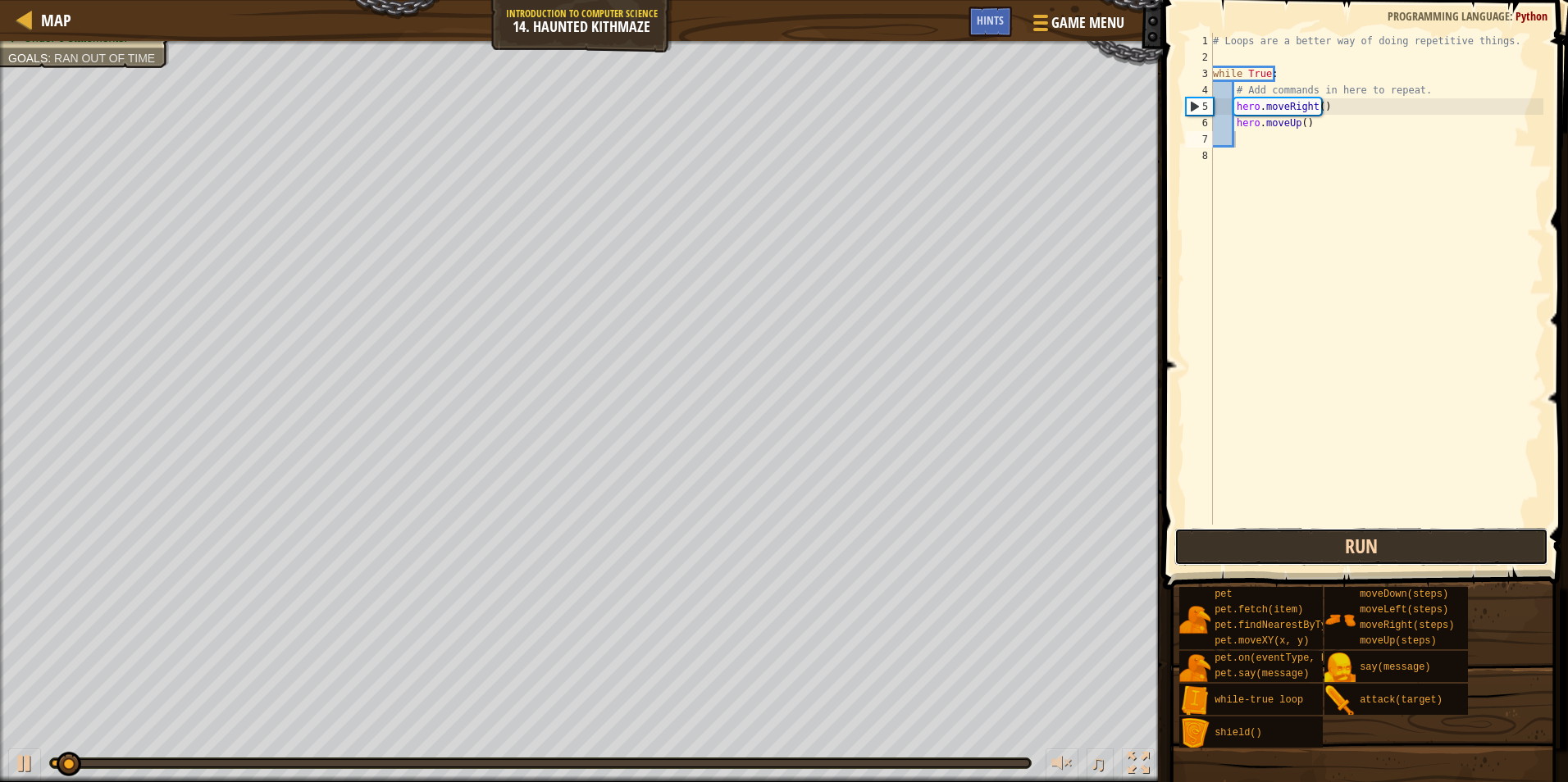
click at [1266, 545] on button "Run" at bounding box center [1361, 547] width 374 height 37
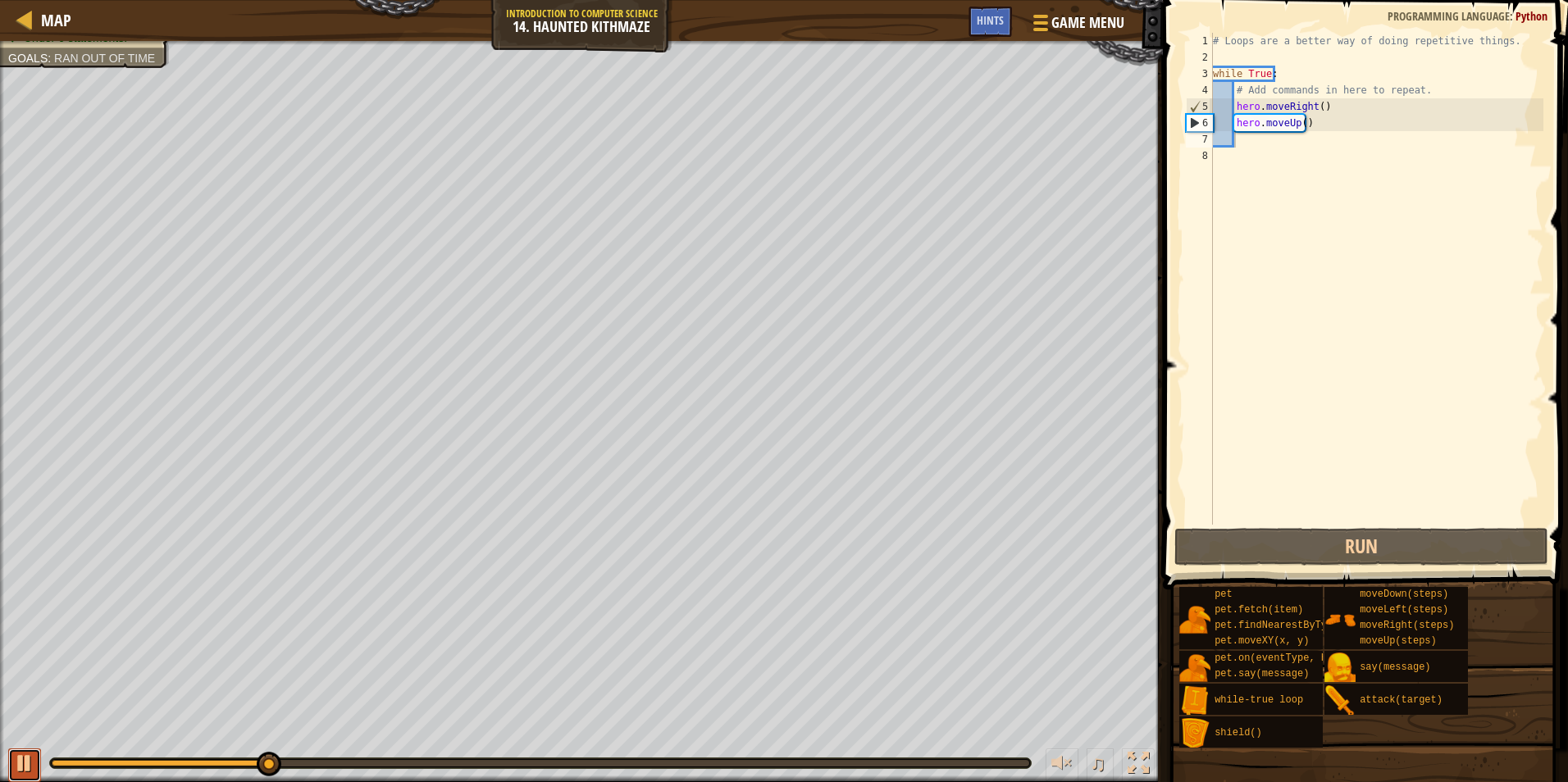
click at [36, 767] on button at bounding box center [24, 765] width 33 height 34
click at [1314, 106] on div "# Loops are a better way of doing repetitive things. while True : # Add command…" at bounding box center [1377, 295] width 333 height 525
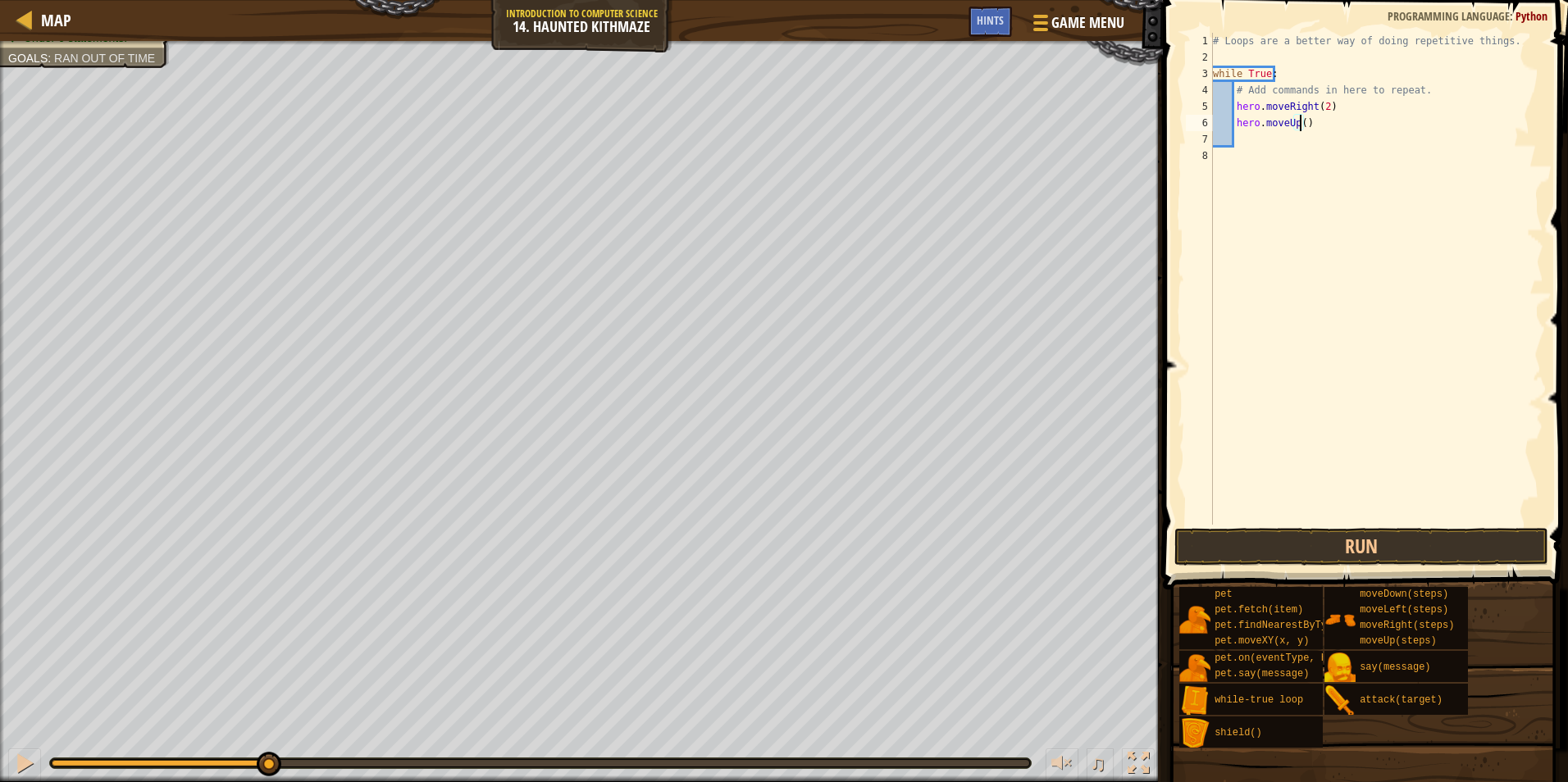
scroll to position [7, 7]
type textarea "hero.moveUp(2)"
click at [1319, 542] on button "Run" at bounding box center [1361, 547] width 374 height 37
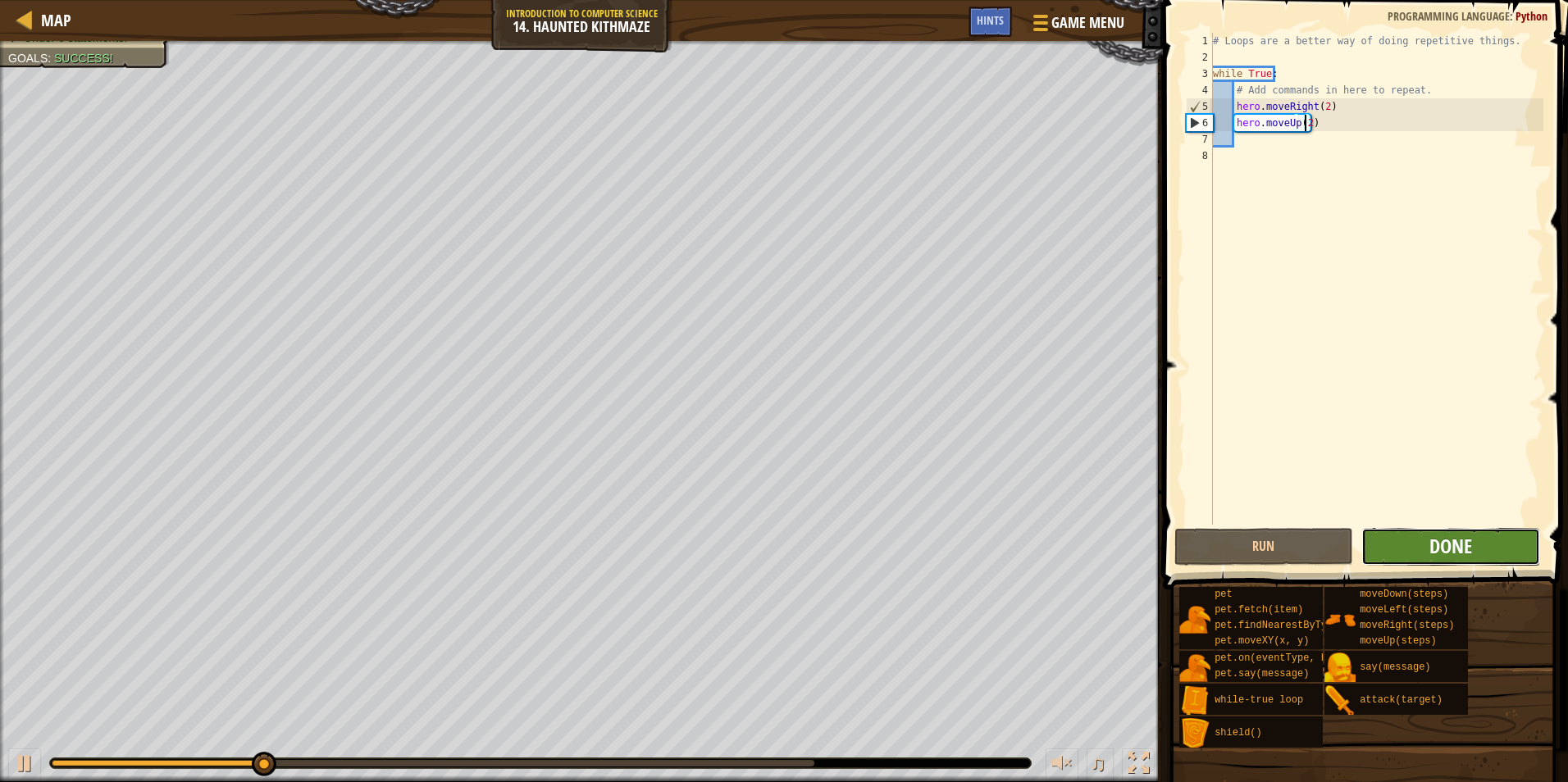
click at [1435, 548] on span "Done" at bounding box center [1451, 546] width 42 height 27
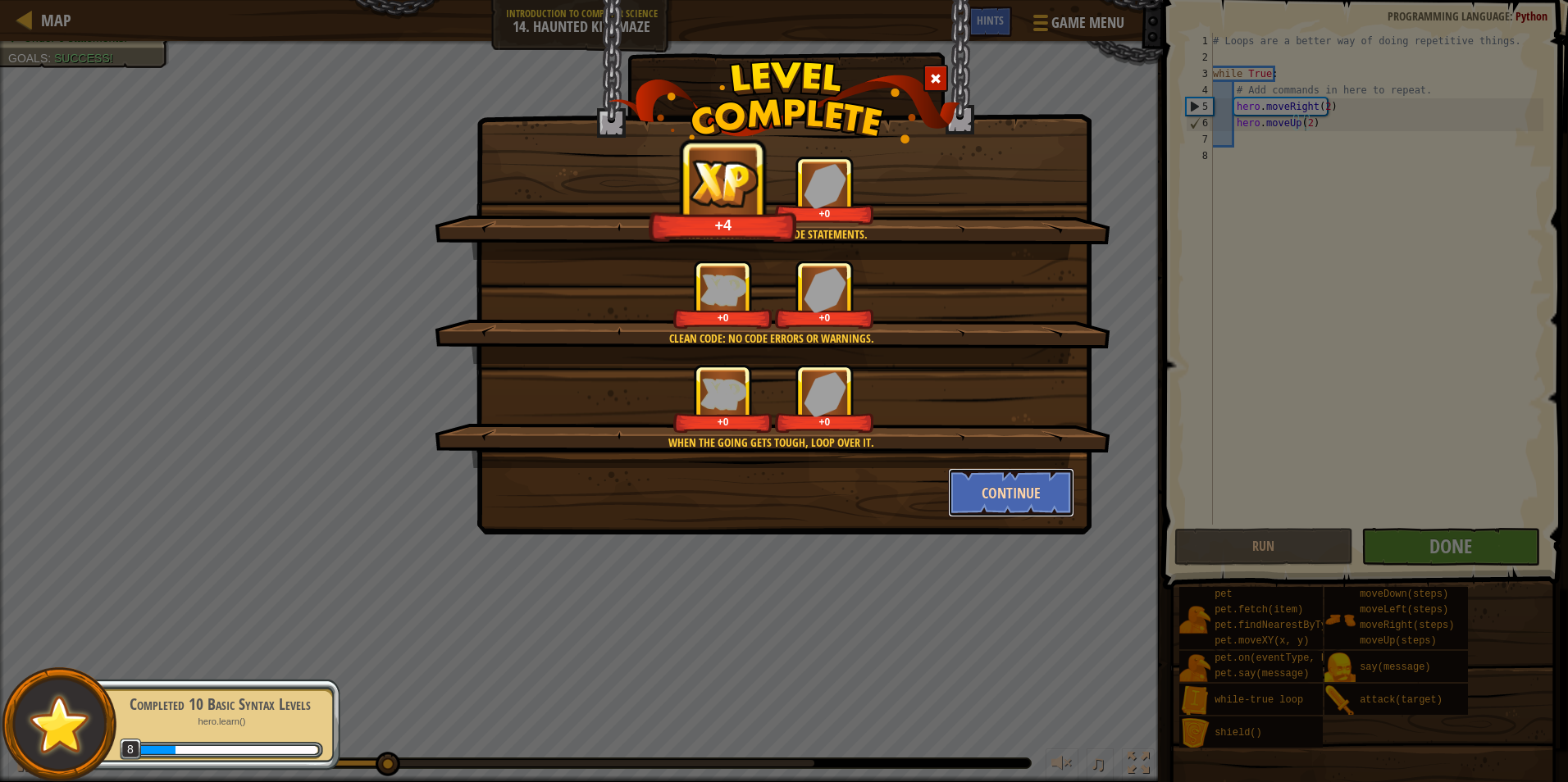
click at [986, 488] on button "Continue" at bounding box center [1011, 493] width 127 height 49
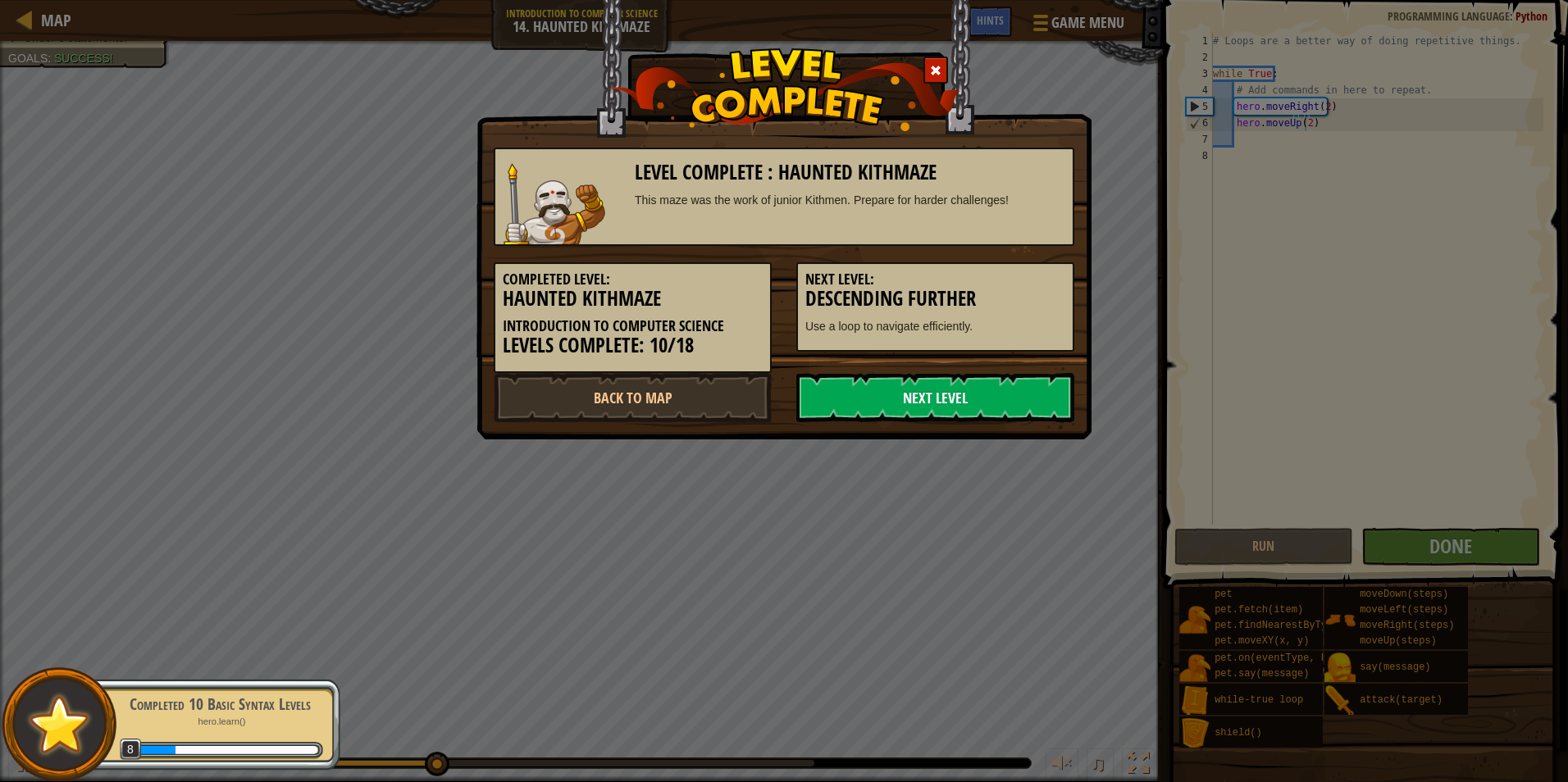
click at [1044, 404] on link "Next Level" at bounding box center [936, 397] width 278 height 49
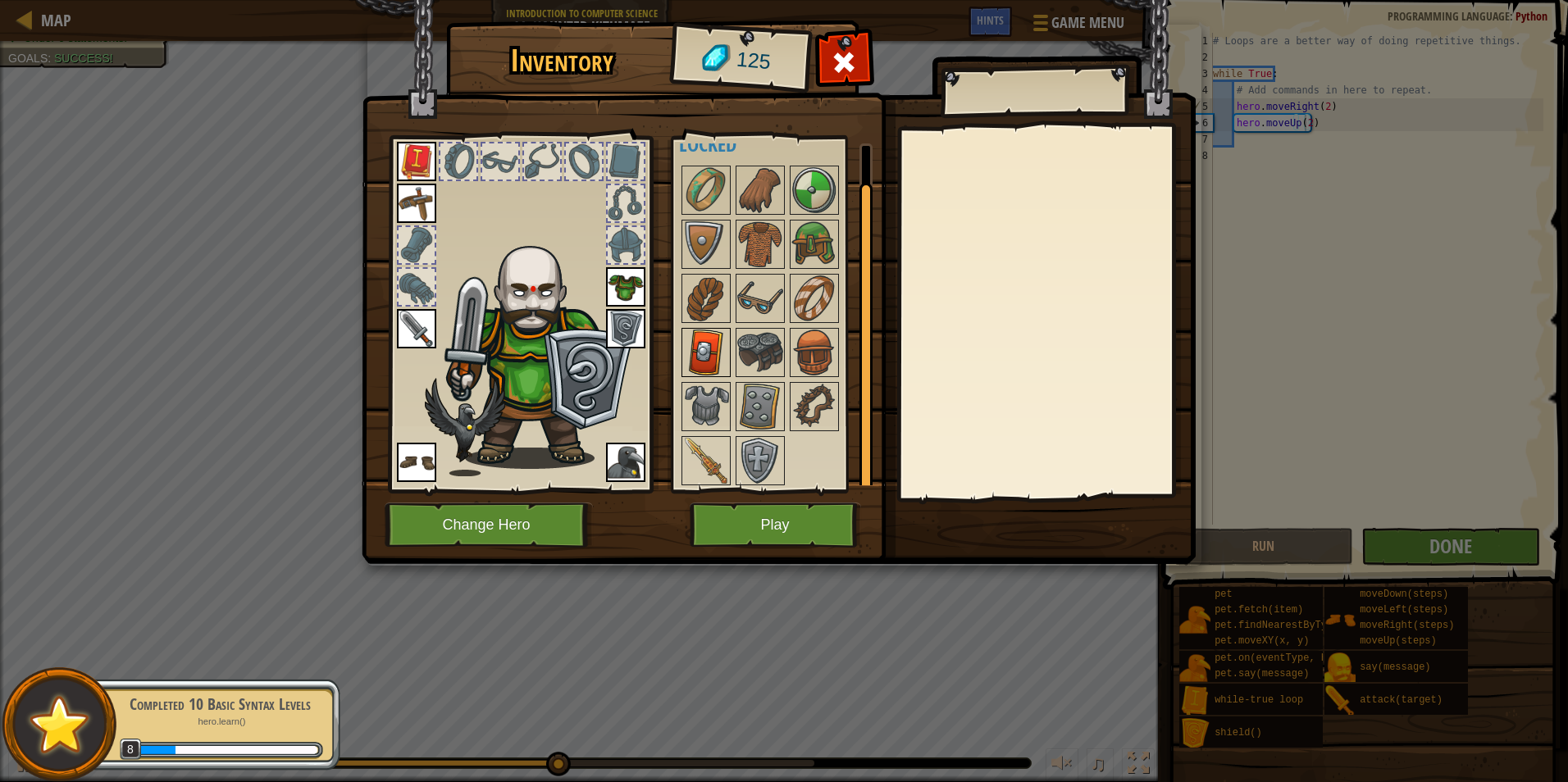
scroll to position [29, 0]
click at [726, 343] on img at bounding box center [706, 350] width 46 height 46
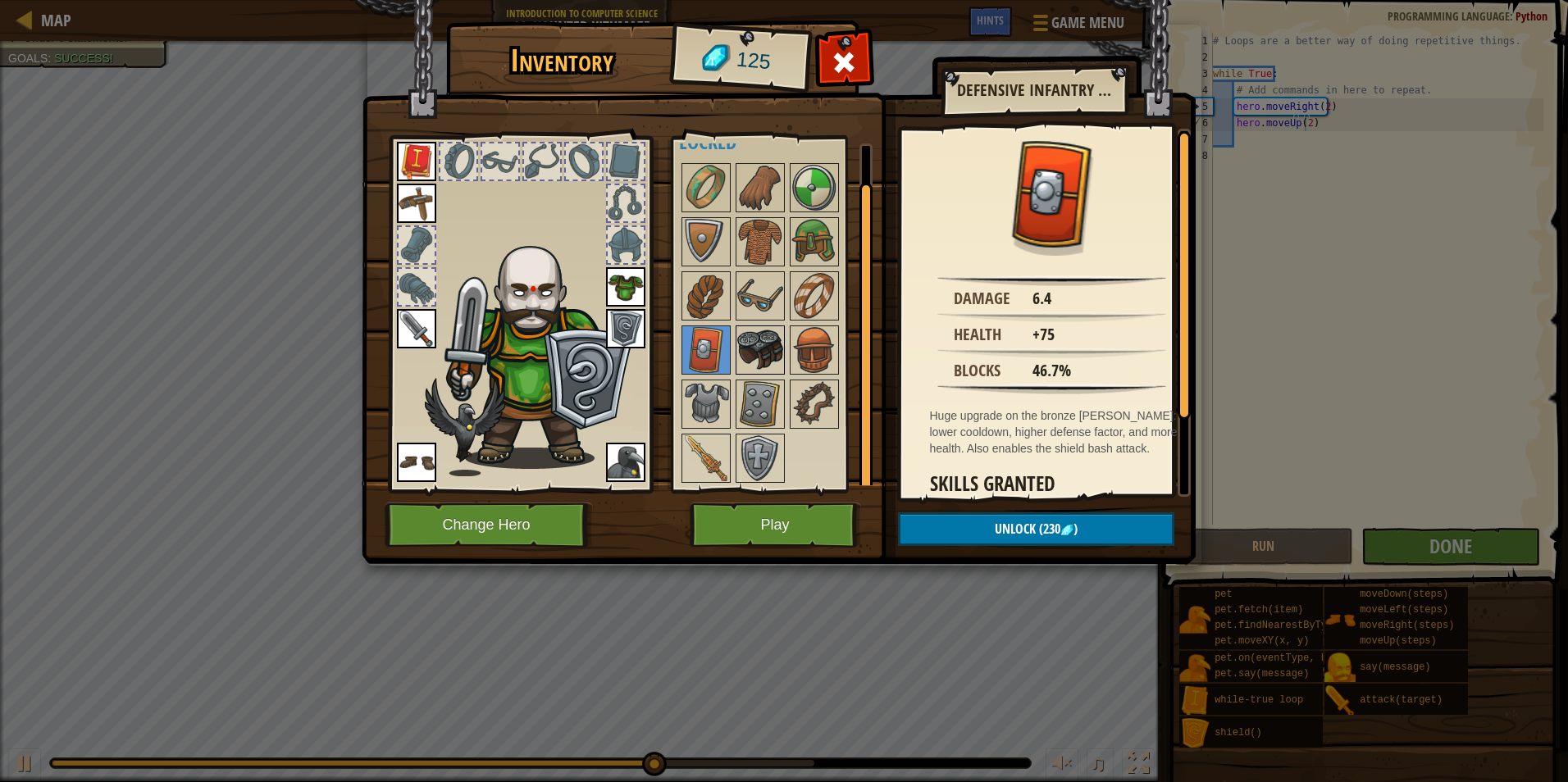
click at [756, 371] on img at bounding box center [760, 350] width 46 height 46
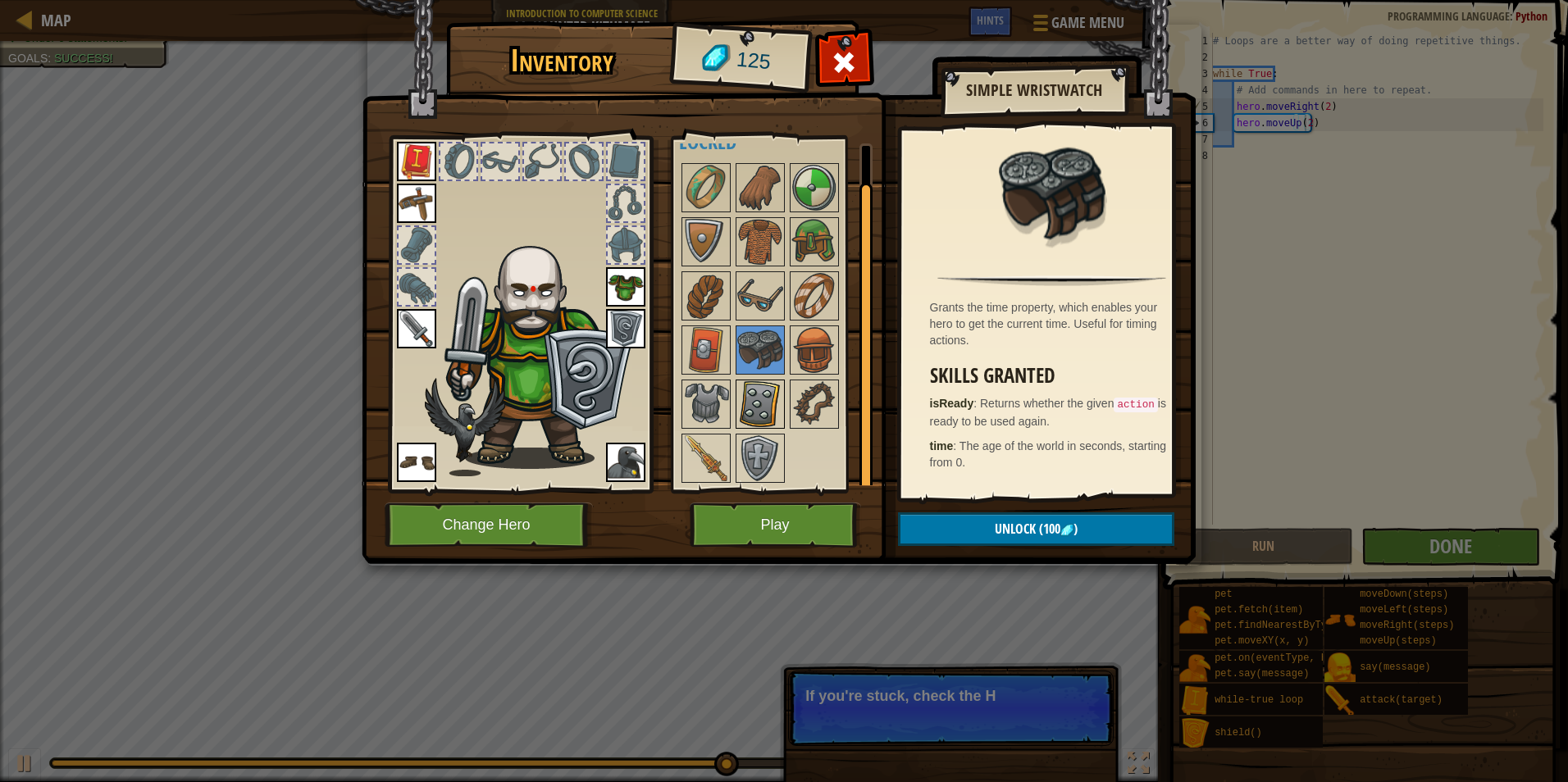
click at [752, 385] on img at bounding box center [760, 404] width 46 height 46
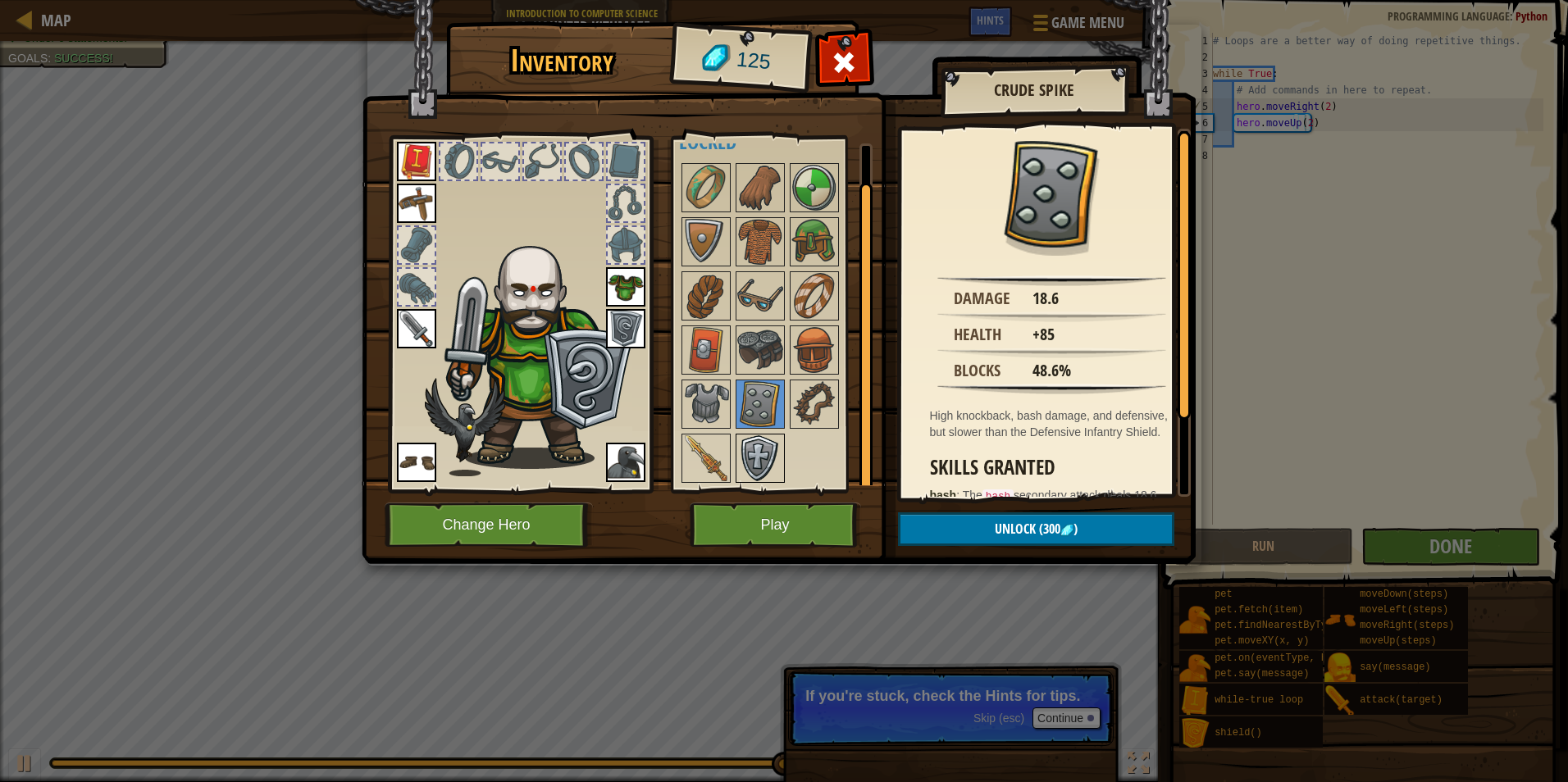
click at [748, 452] on img at bounding box center [760, 459] width 46 height 46
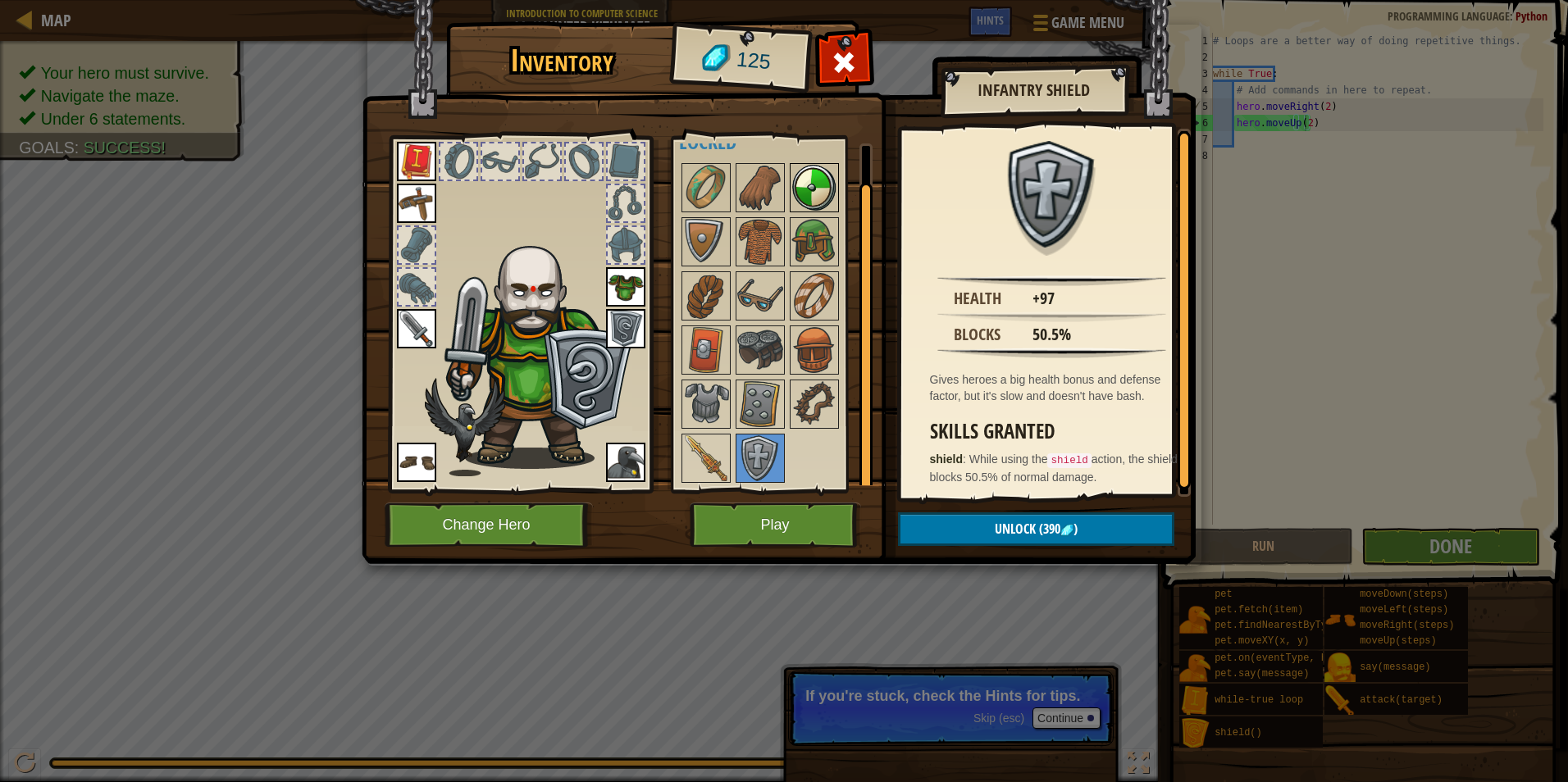
click at [806, 187] on img at bounding box center [815, 187] width 46 height 46
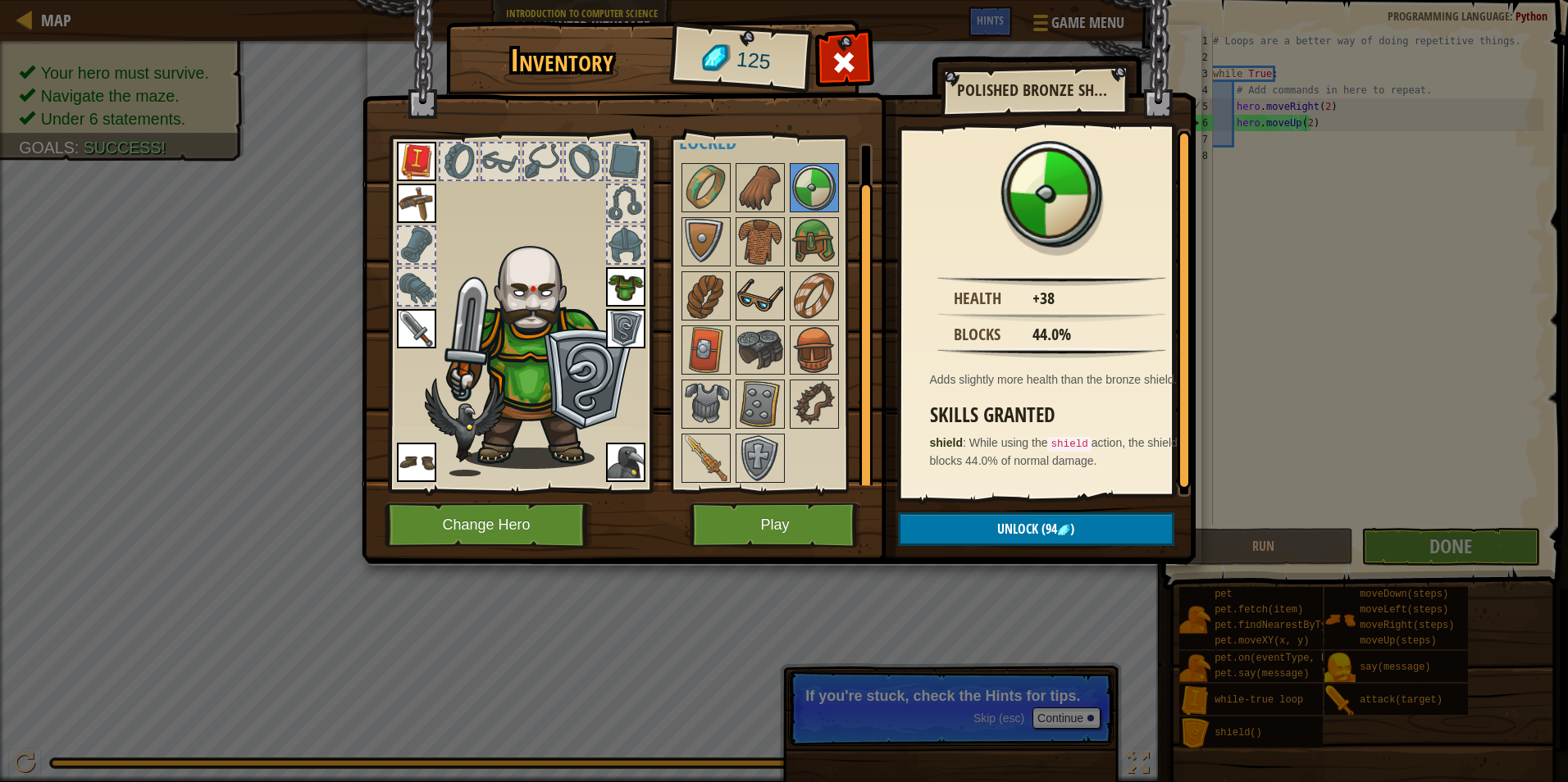
click at [754, 320] on img at bounding box center [760, 296] width 46 height 46
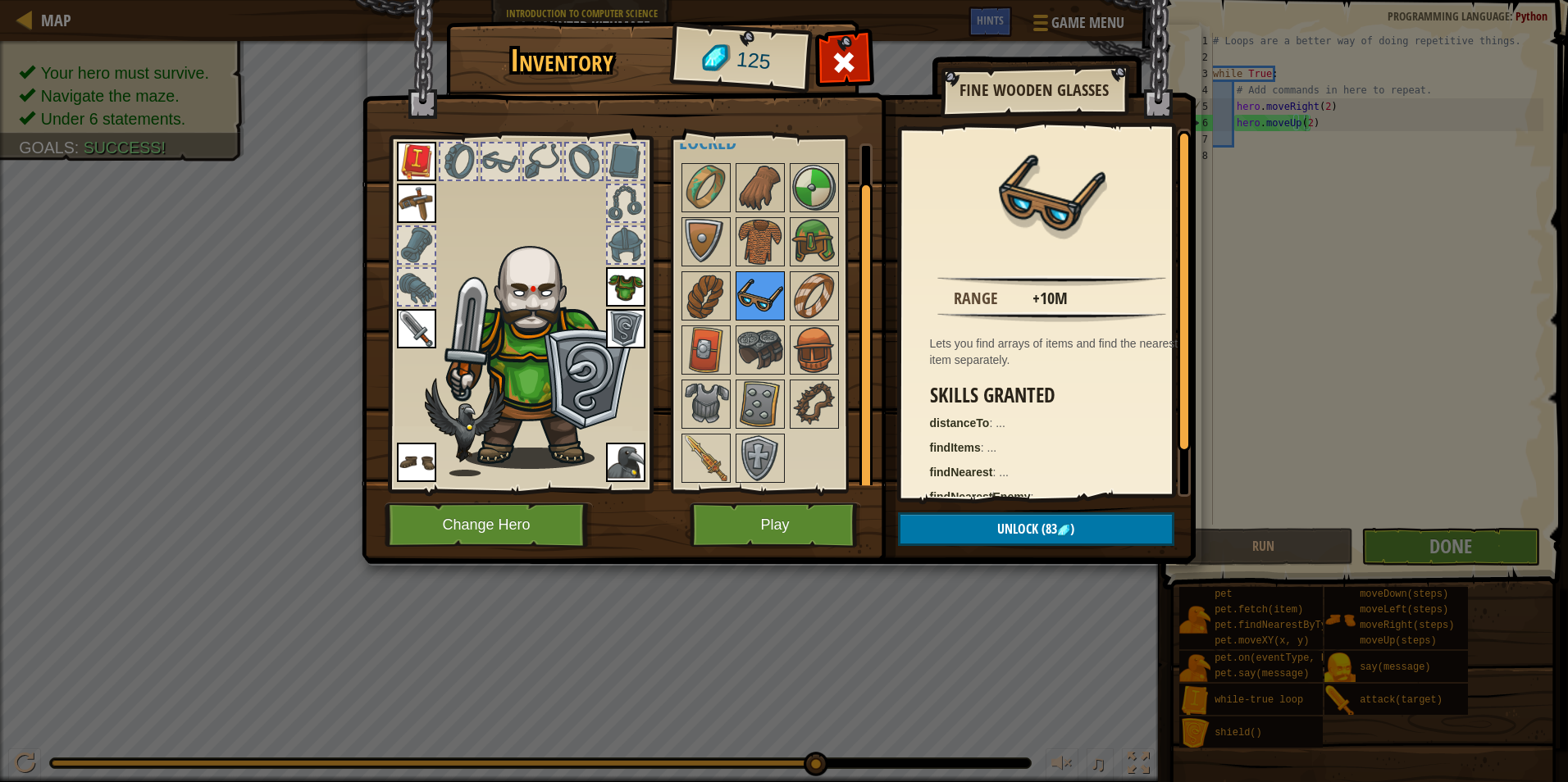
click at [768, 288] on img at bounding box center [760, 296] width 46 height 46
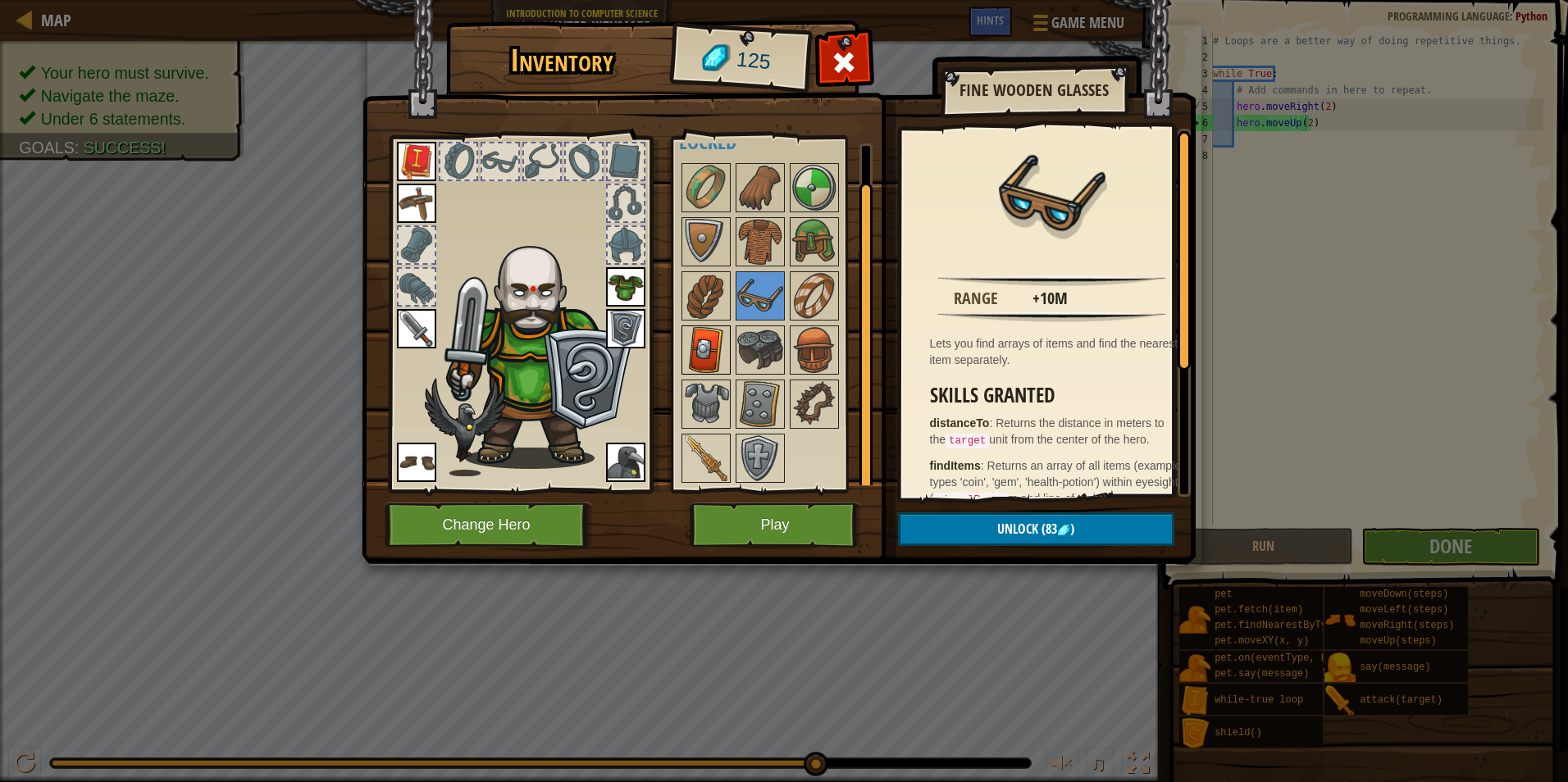
click at [722, 373] on img at bounding box center [706, 350] width 46 height 46
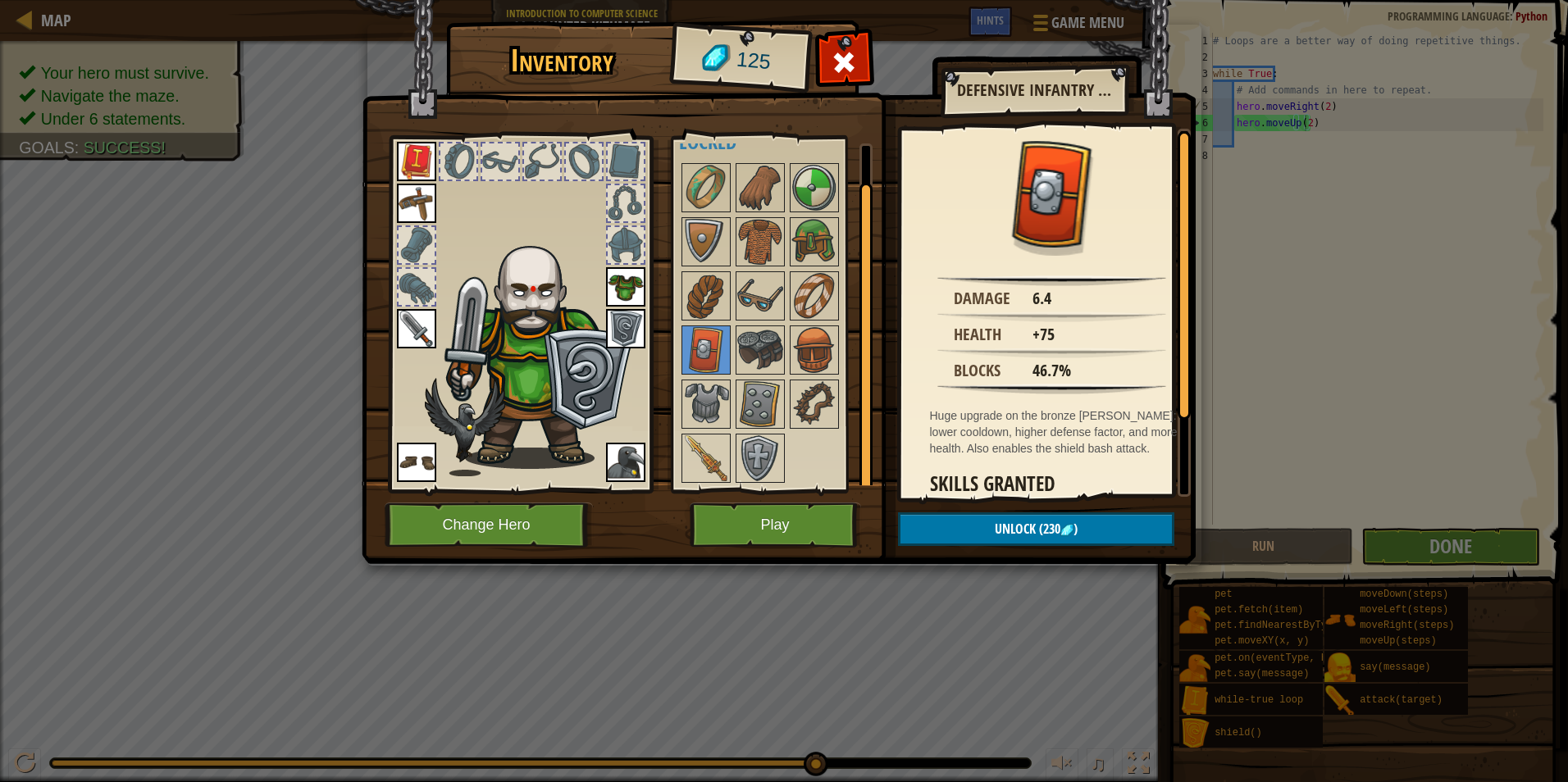
click at [663, 427] on img at bounding box center [779, 266] width 834 height 596
click at [679, 421] on div at bounding box center [782, 322] width 206 height 324
drag, startPoint x: 703, startPoint y: 418, endPoint x: 745, endPoint y: 421, distance: 42.1
click at [704, 418] on img at bounding box center [706, 404] width 46 height 46
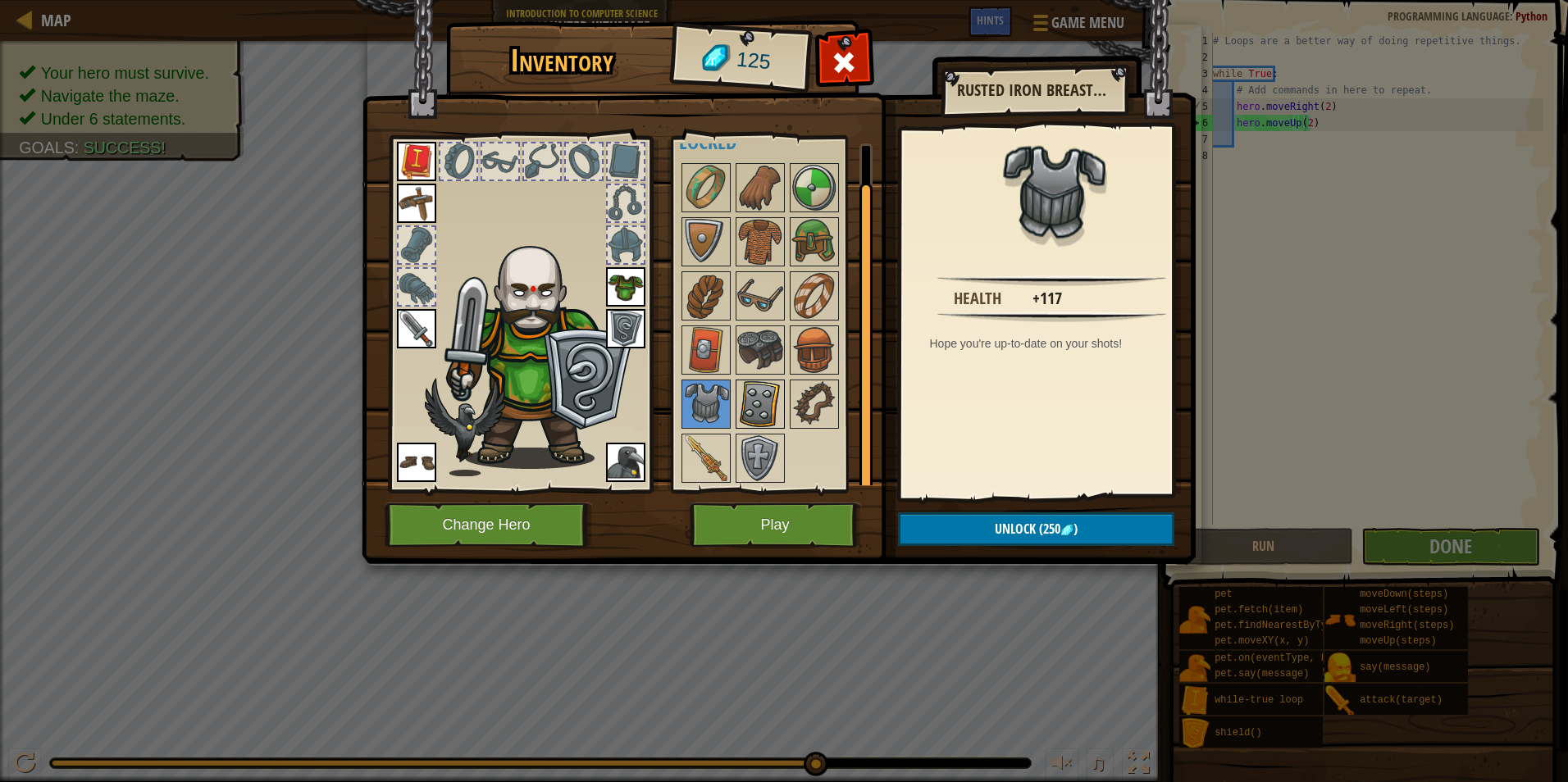
click at [750, 421] on img at bounding box center [760, 404] width 46 height 46
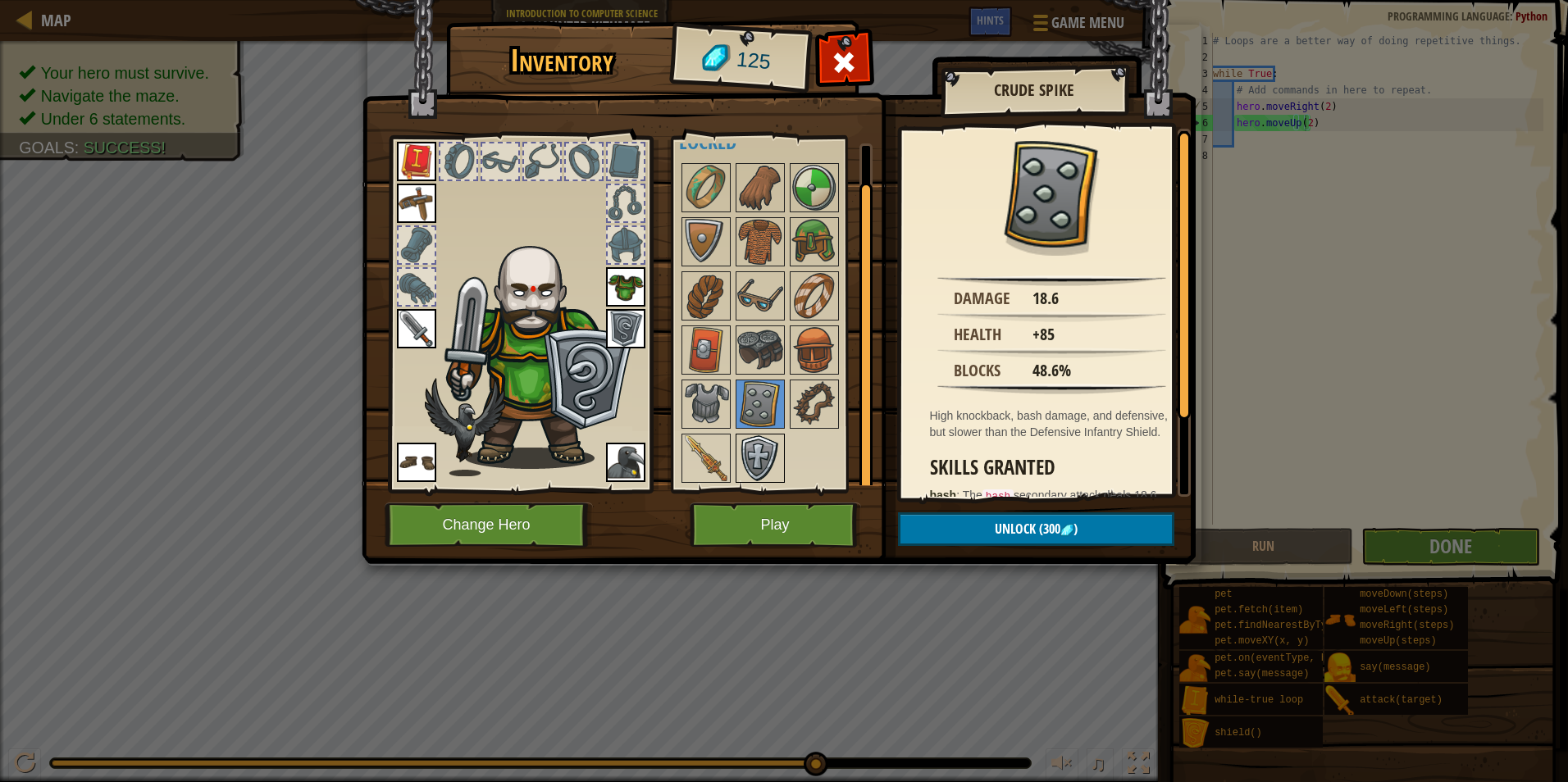
click at [750, 466] on img at bounding box center [760, 459] width 46 height 46
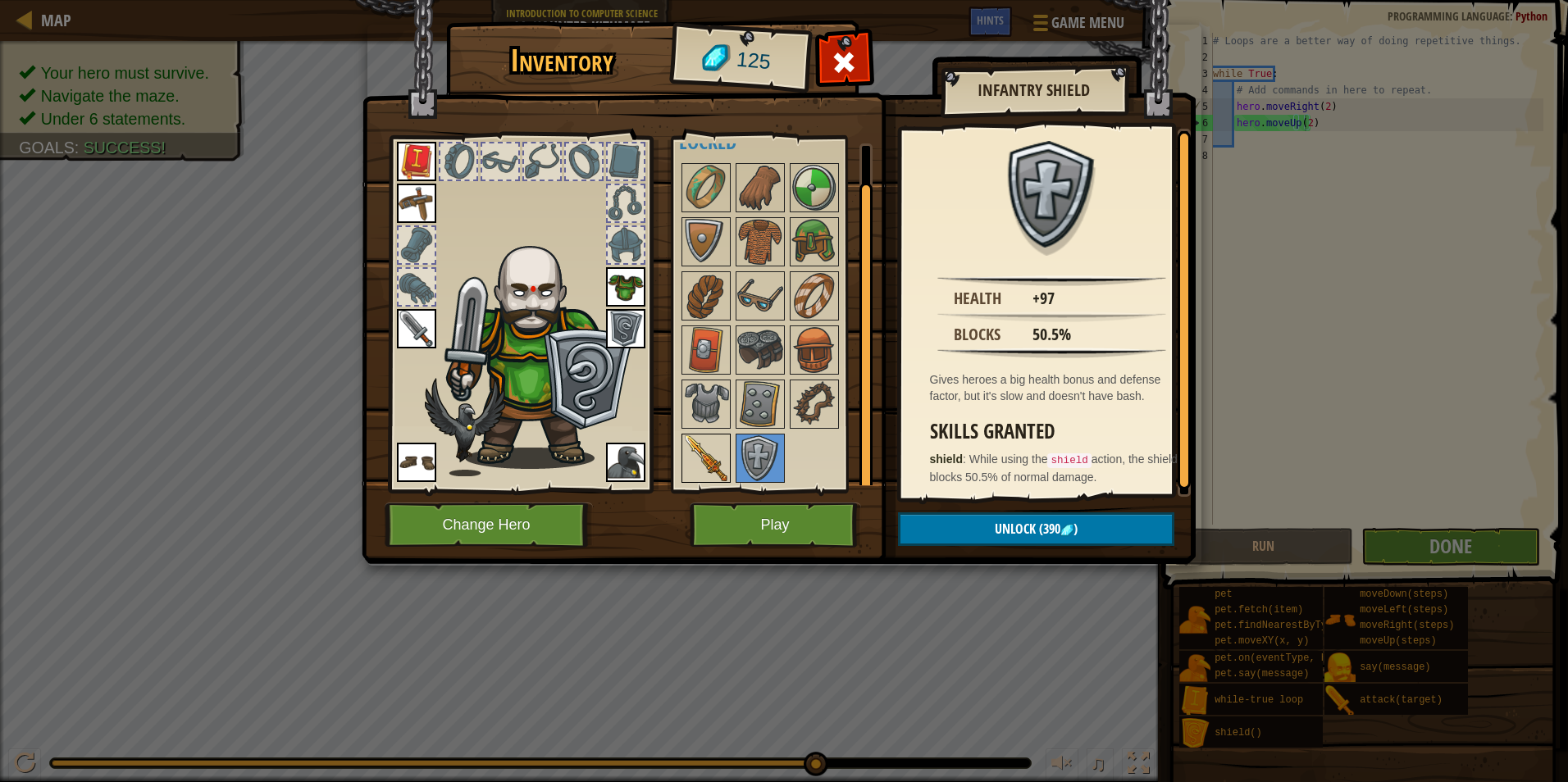
drag, startPoint x: 672, startPoint y: 455, endPoint x: 706, endPoint y: 455, distance: 34.0
click at [694, 455] on div "Available Equip Equip Equip Equip Equip Equip Equip (double-click to equip) Loc…" at bounding box center [772, 315] width 201 height 357
click at [706, 455] on img at bounding box center [706, 459] width 46 height 46
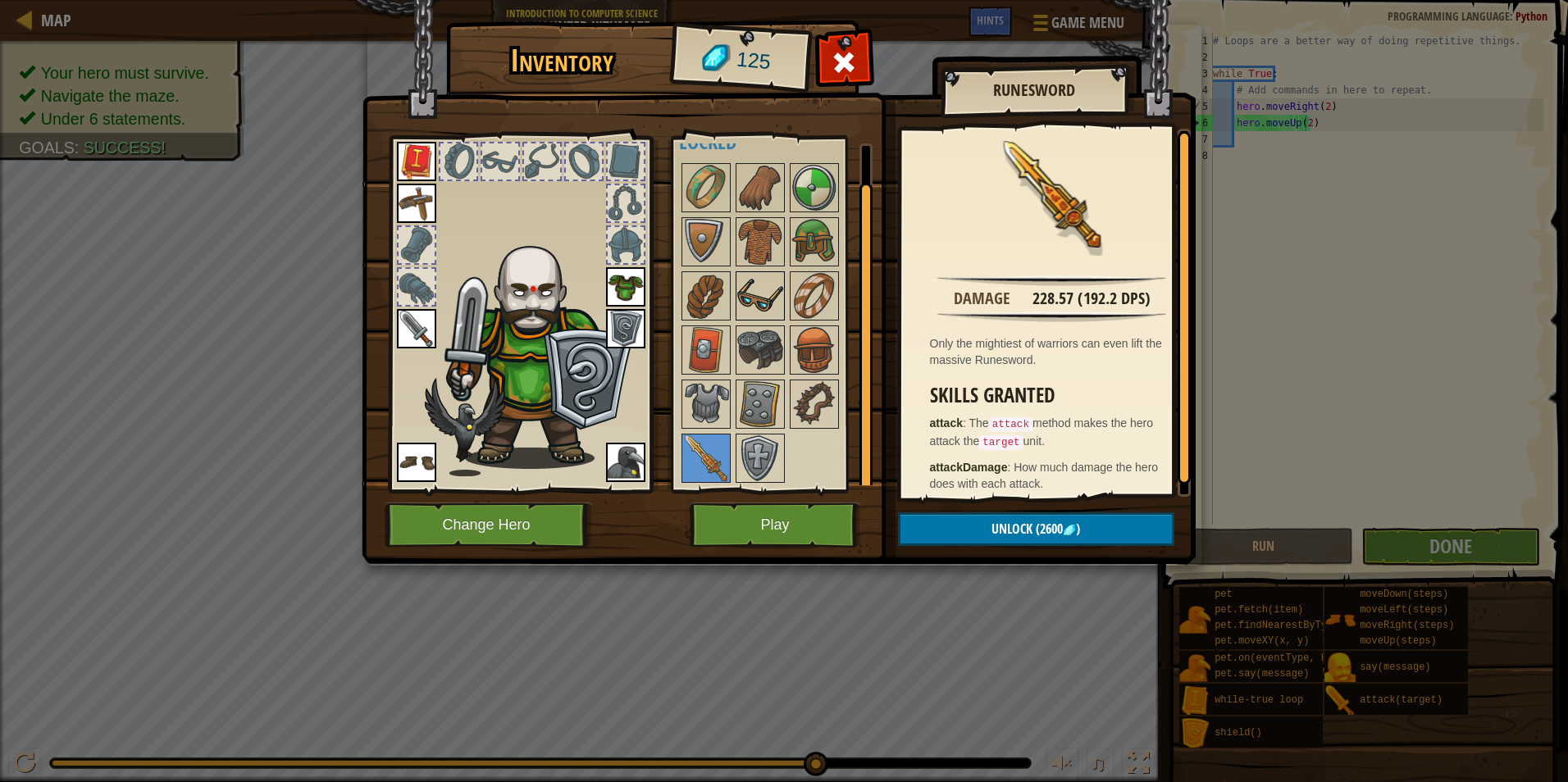
click at [757, 320] on img at bounding box center [760, 296] width 46 height 46
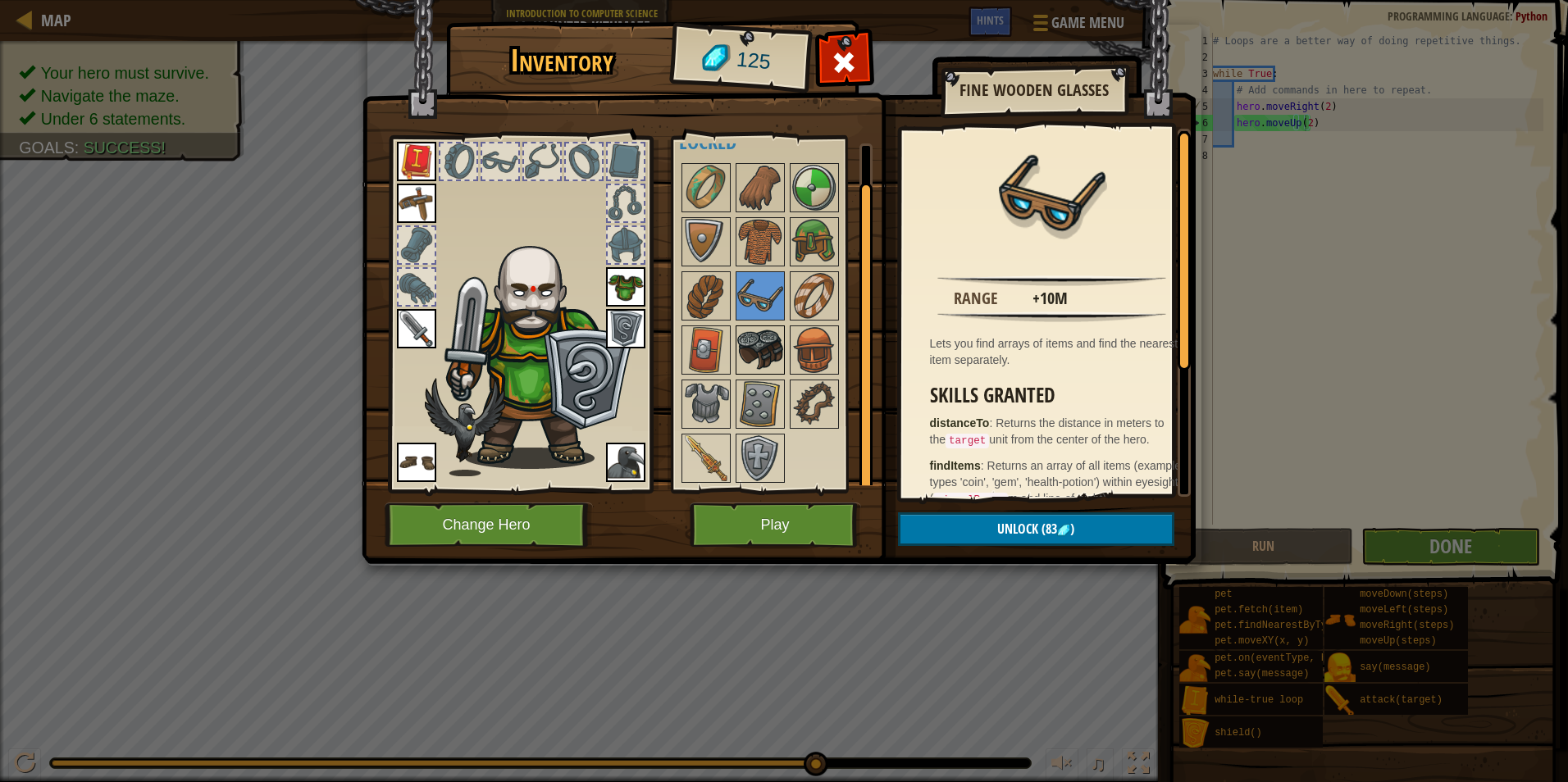
click at [748, 343] on img at bounding box center [760, 350] width 46 height 46
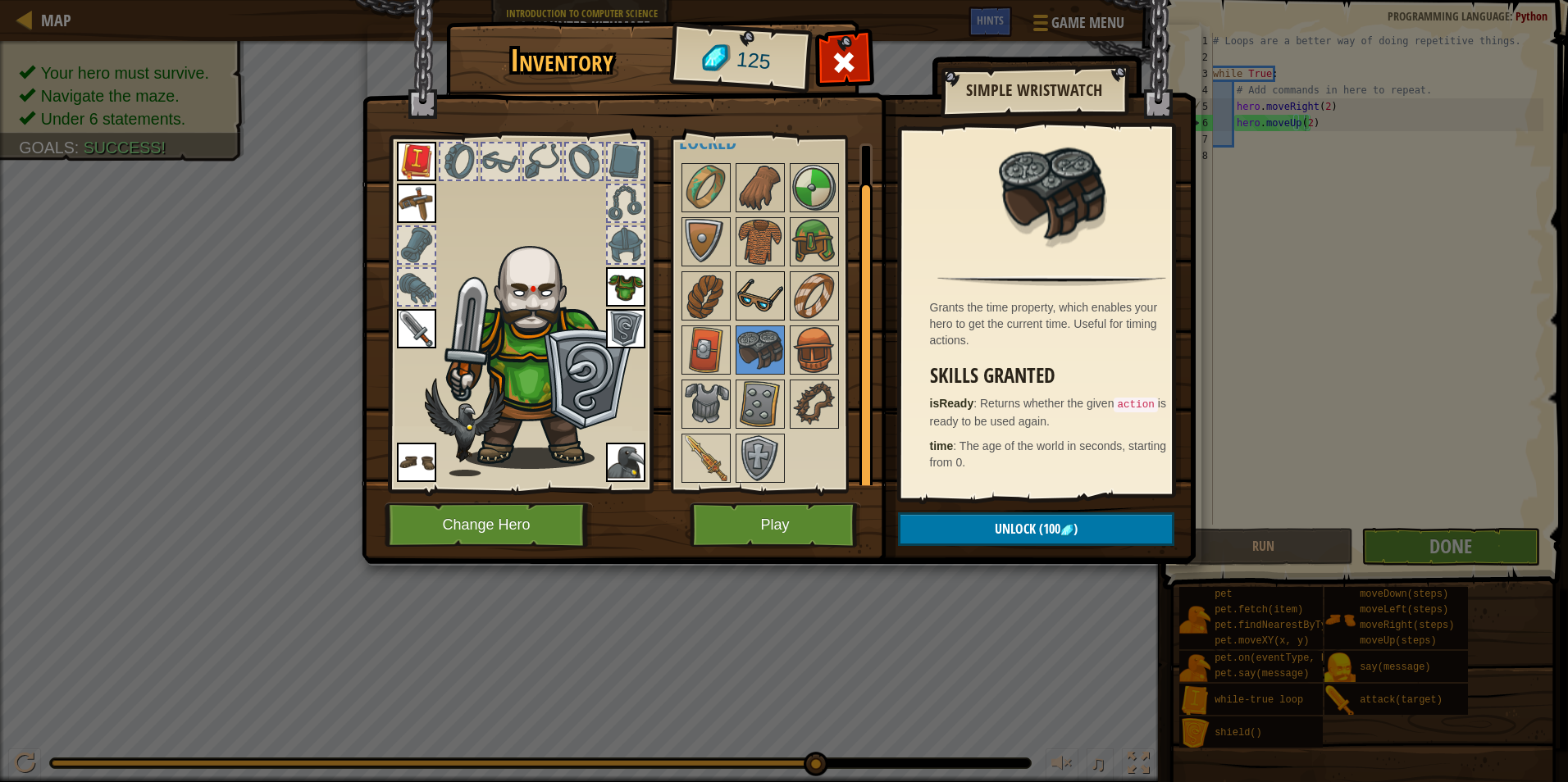
click at [757, 314] on img at bounding box center [760, 296] width 46 height 46
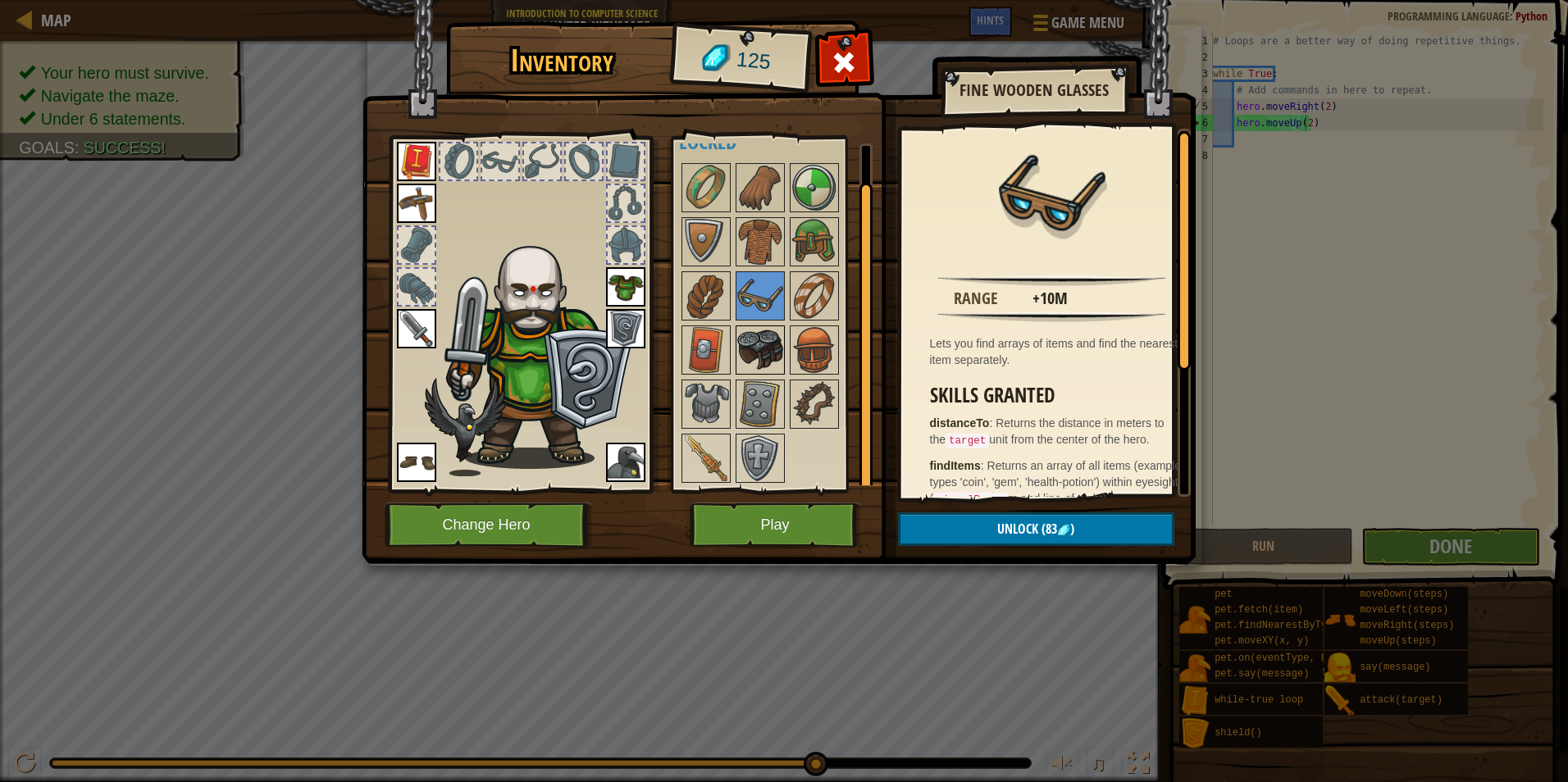
click at [758, 365] on img at bounding box center [760, 350] width 46 height 46
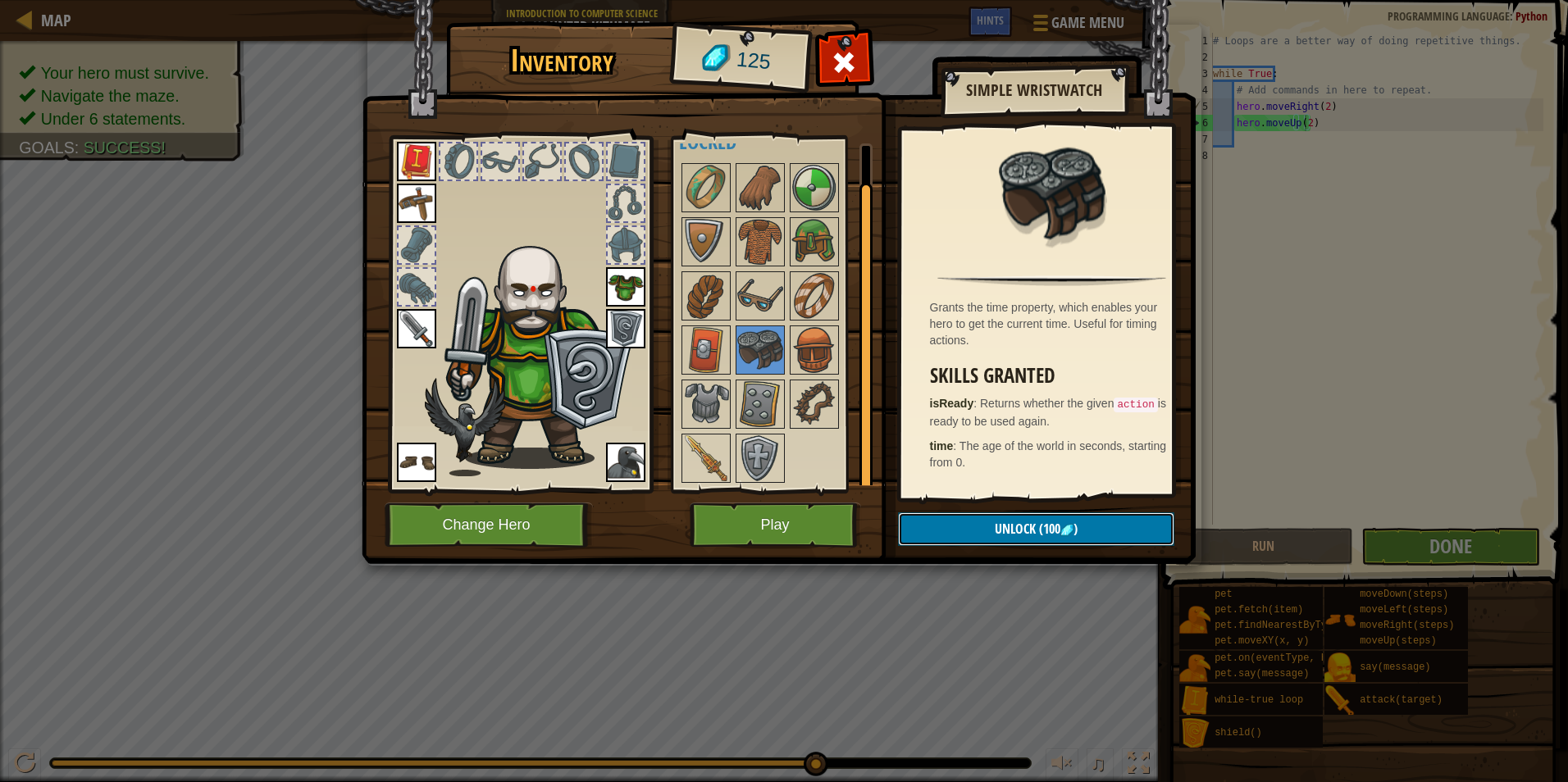
click at [976, 521] on button "Unlock (100 )" at bounding box center [1036, 530] width 276 height 34
click at [976, 521] on button "Confirm" at bounding box center [1036, 530] width 276 height 34
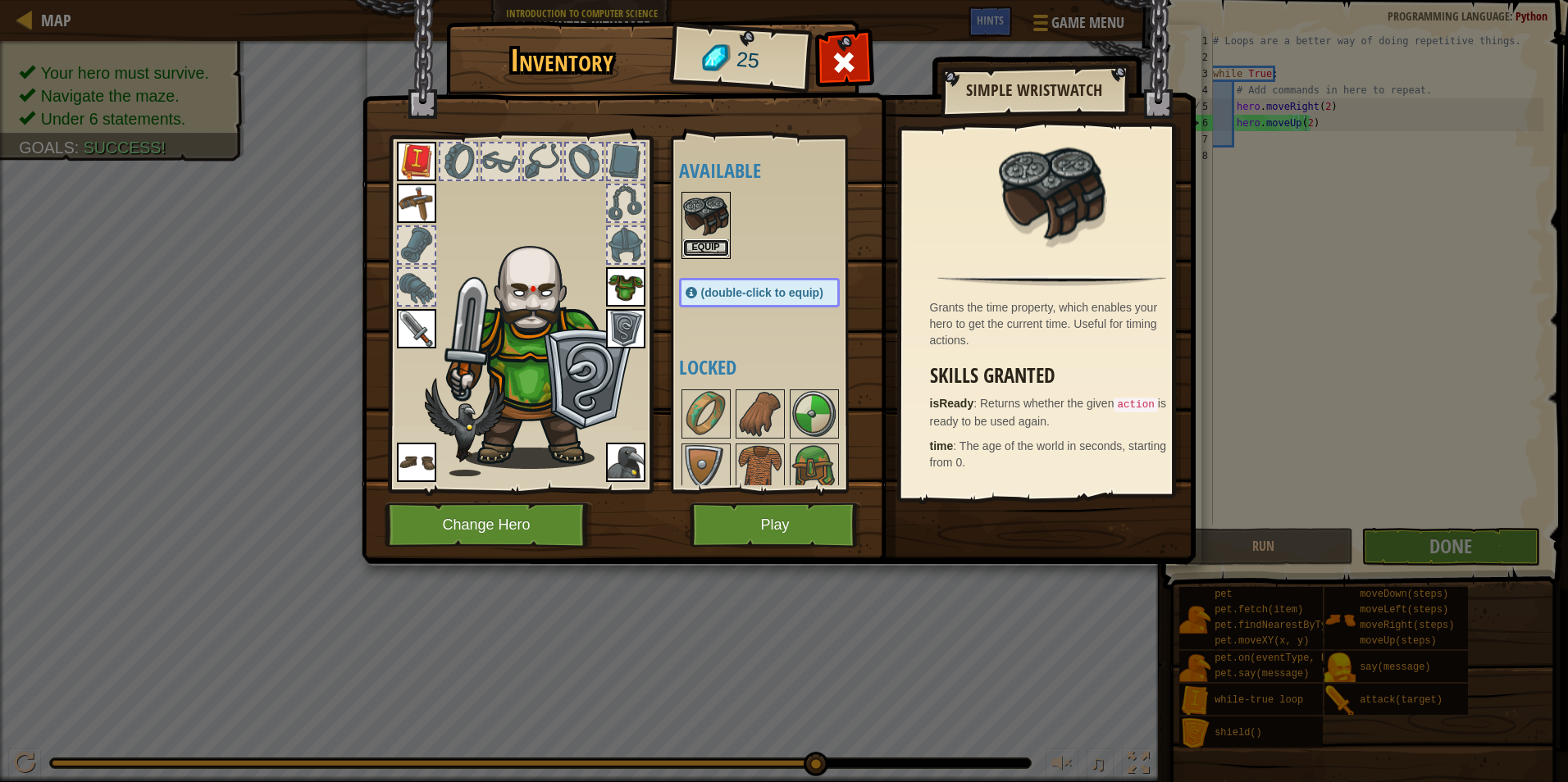
click at [700, 248] on button "Equip" at bounding box center [706, 248] width 46 height 17
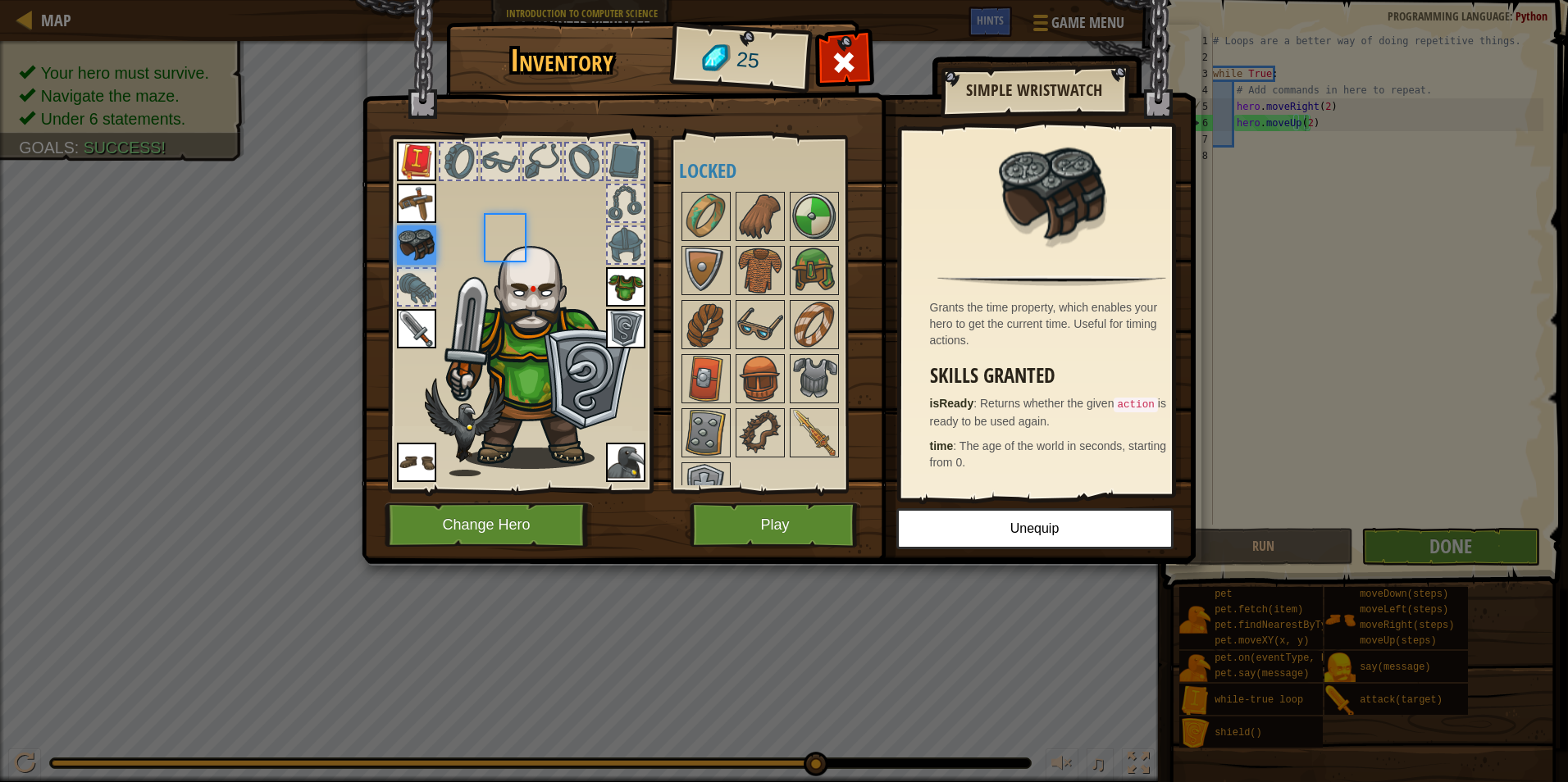
click at [700, 248] on img at bounding box center [706, 270] width 46 height 46
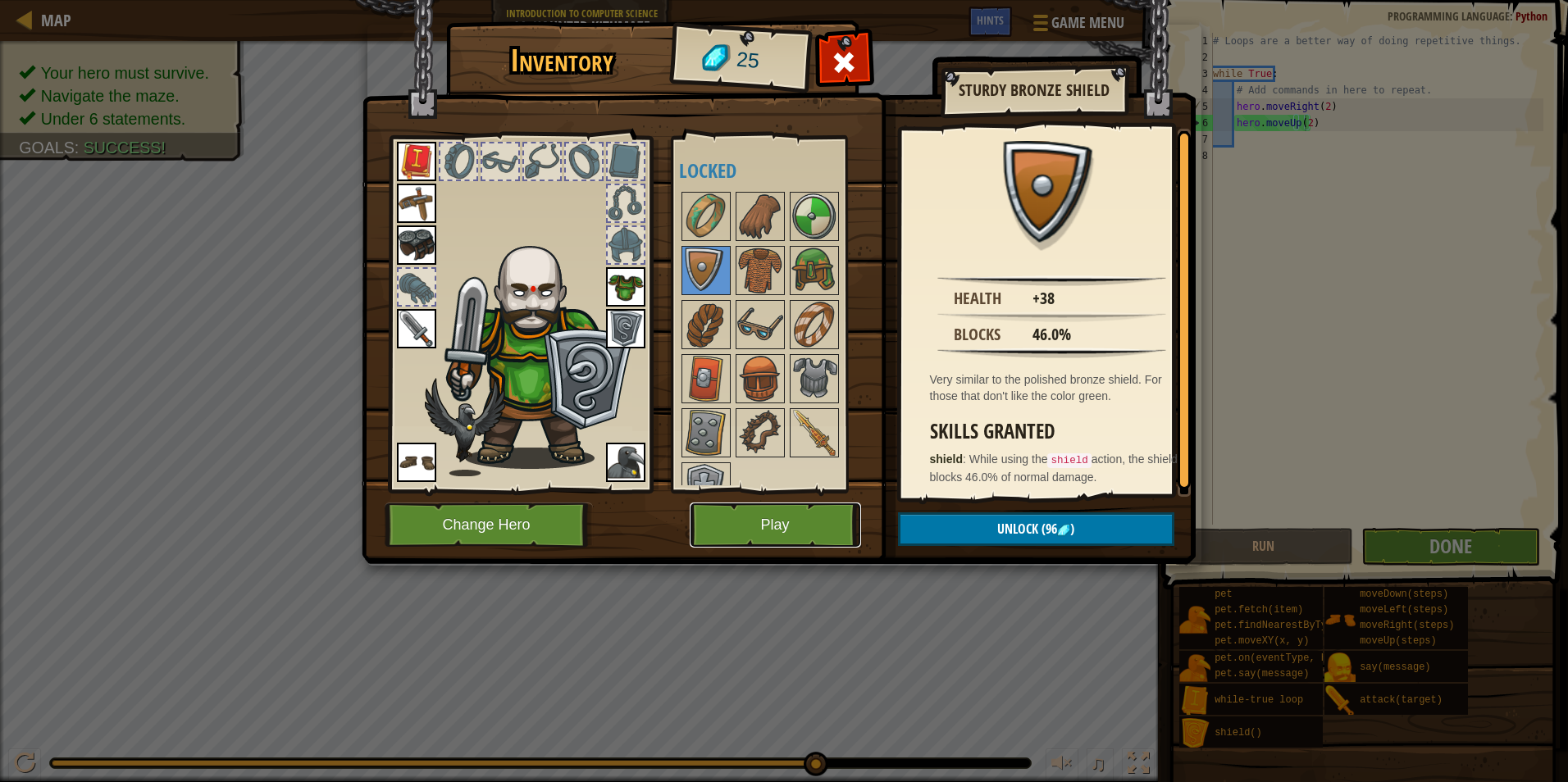
click at [831, 529] on button "Play" at bounding box center [775, 526] width 172 height 45
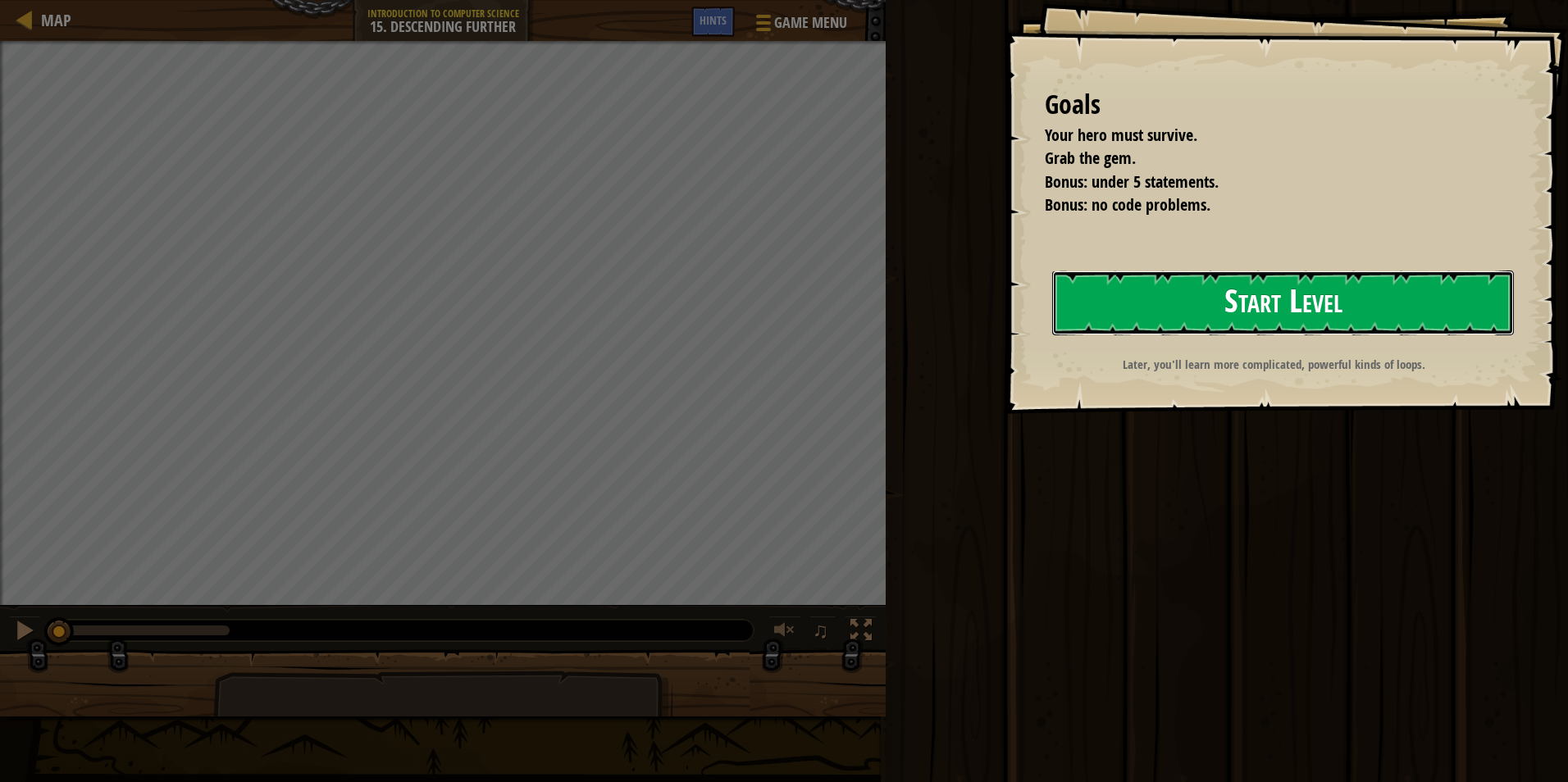
click at [1230, 297] on button "Start Level" at bounding box center [1283, 303] width 462 height 65
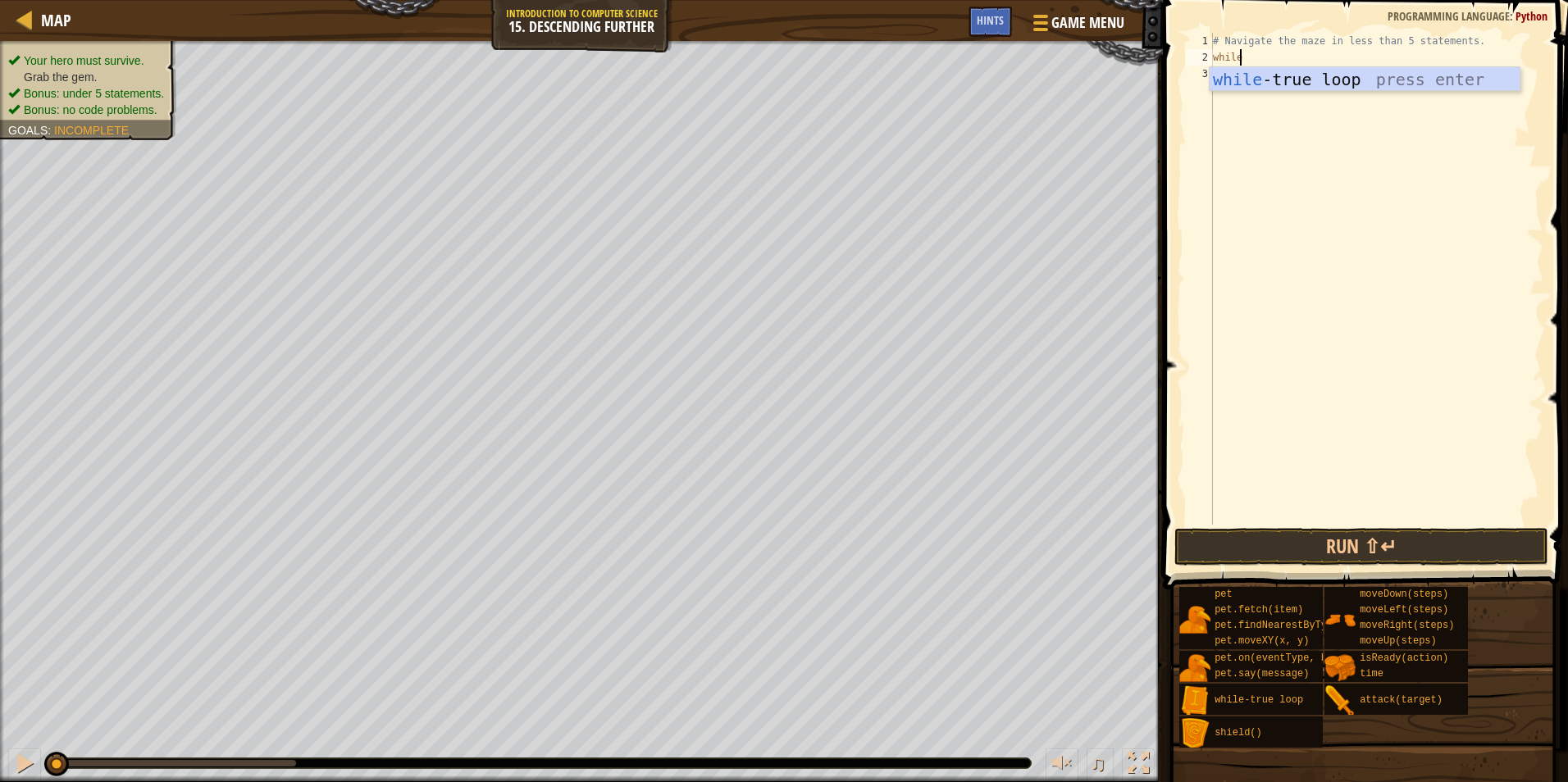
scroll to position [7, 2]
type textarea "while"
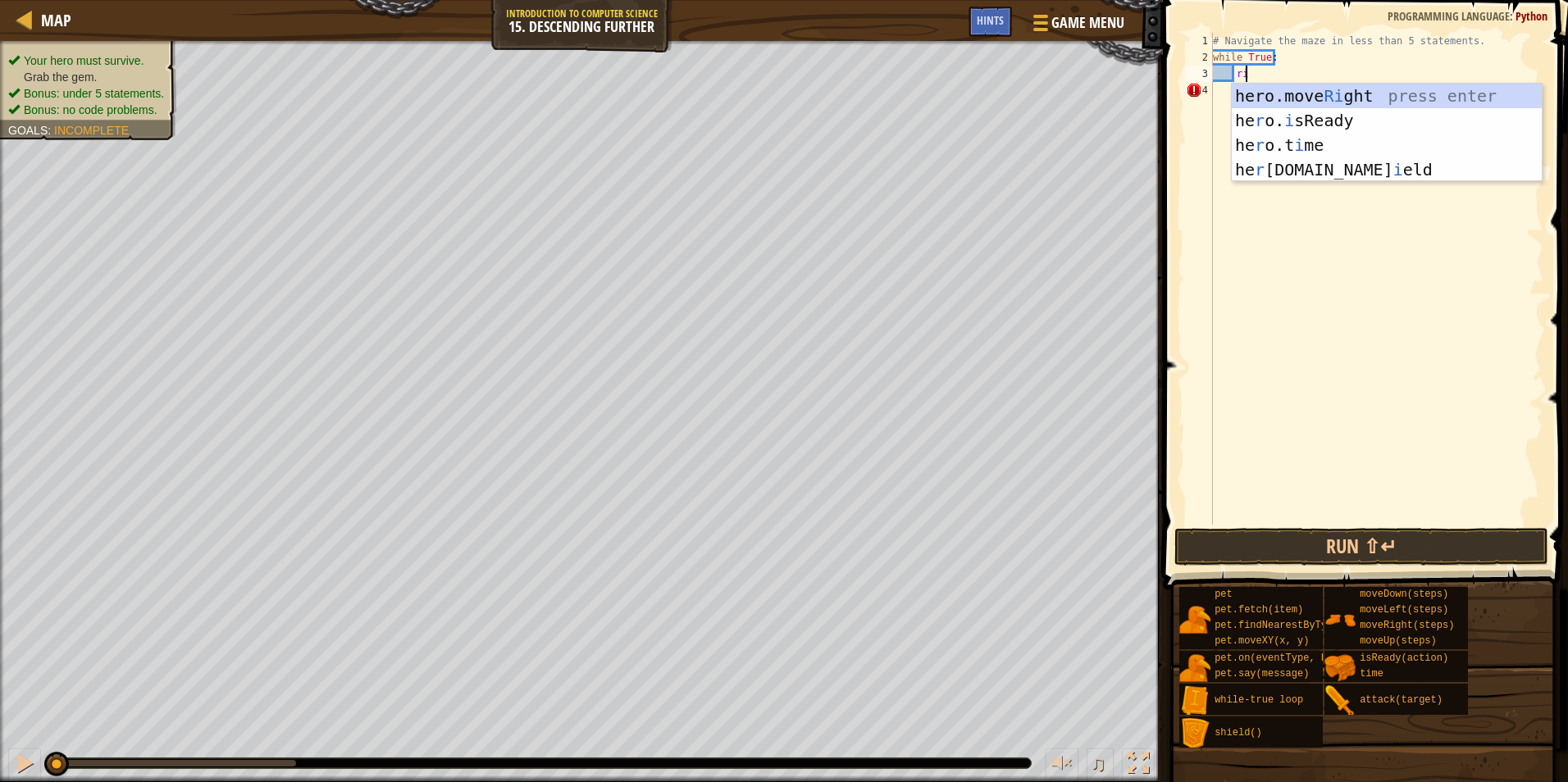
type textarea "rig"
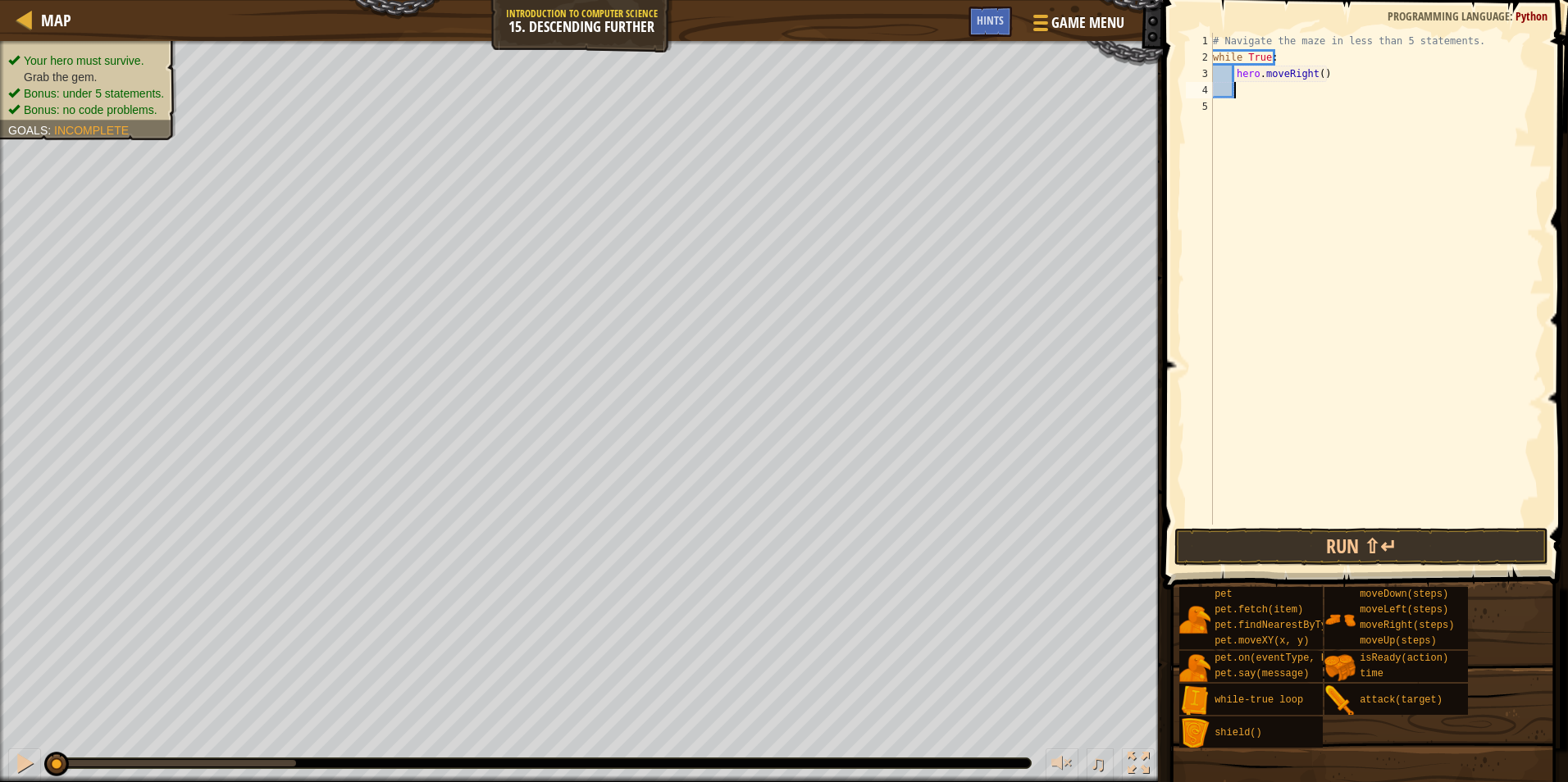
type textarea "d"
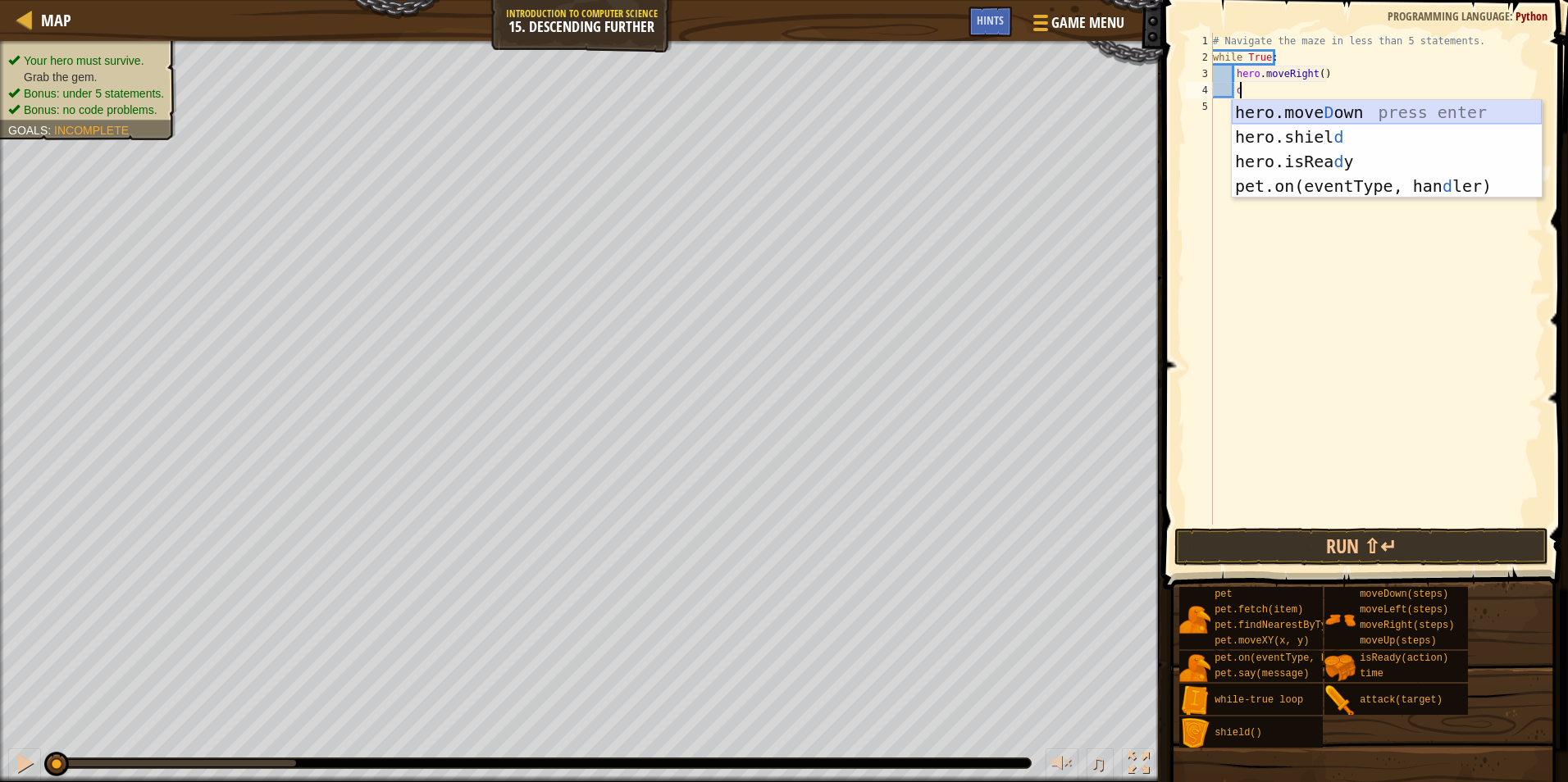
drag, startPoint x: 1308, startPoint y: 107, endPoint x: 1315, endPoint y: 76, distance: 31.8
click at [1310, 105] on div "hero.[PERSON_NAME] own press enter hero.[PERSON_NAME] d press enter hero.isRea …" at bounding box center [1387, 174] width 310 height 148
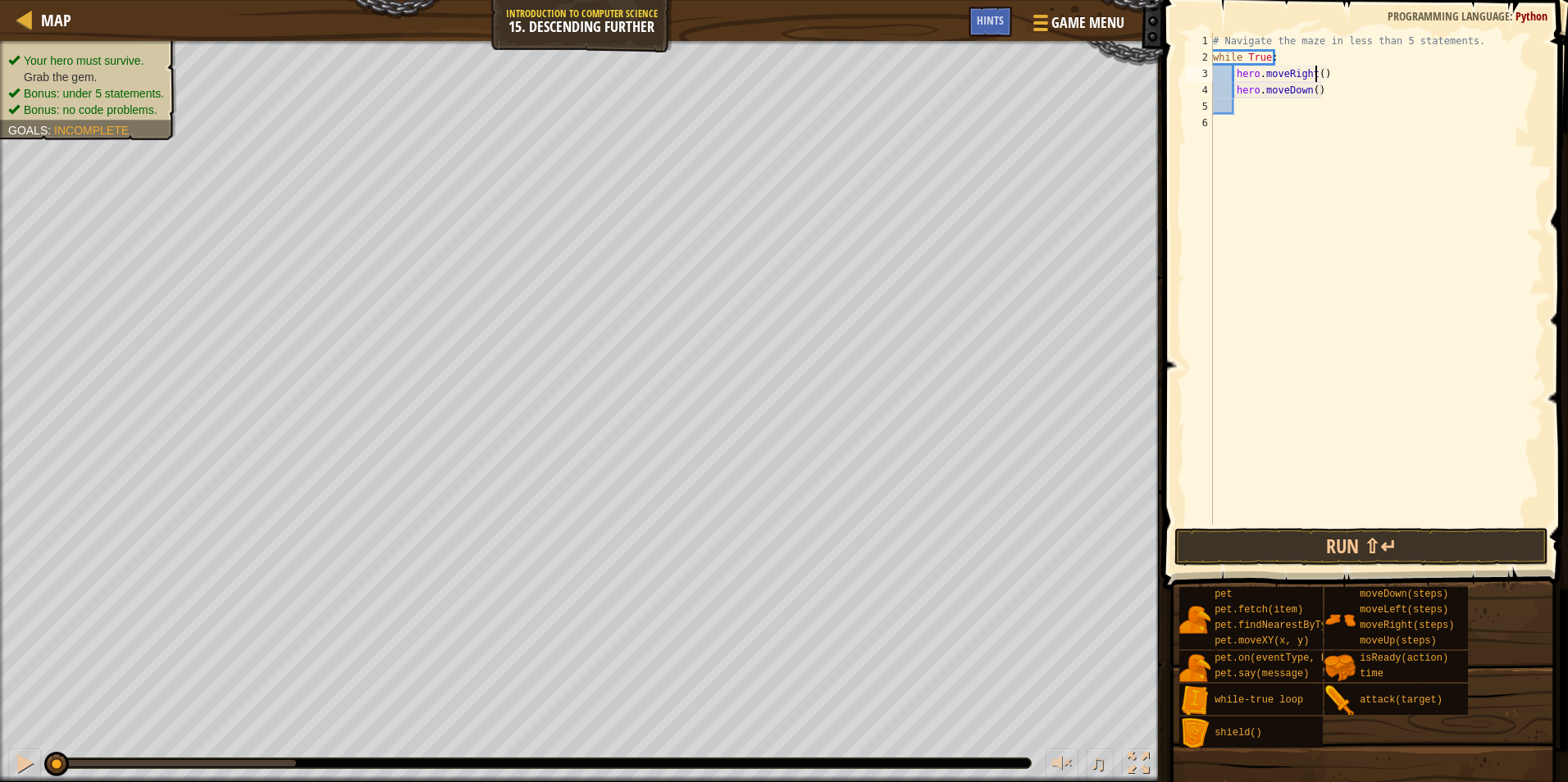
click at [1316, 73] on div "# Navigate the maze in less than 5 statements. while True : hero . moveRight ( …" at bounding box center [1377, 295] width 333 height 525
type textarea "hero.moveRight(2)"
click at [1357, 553] on button "Run ⇧↵" at bounding box center [1361, 547] width 374 height 37
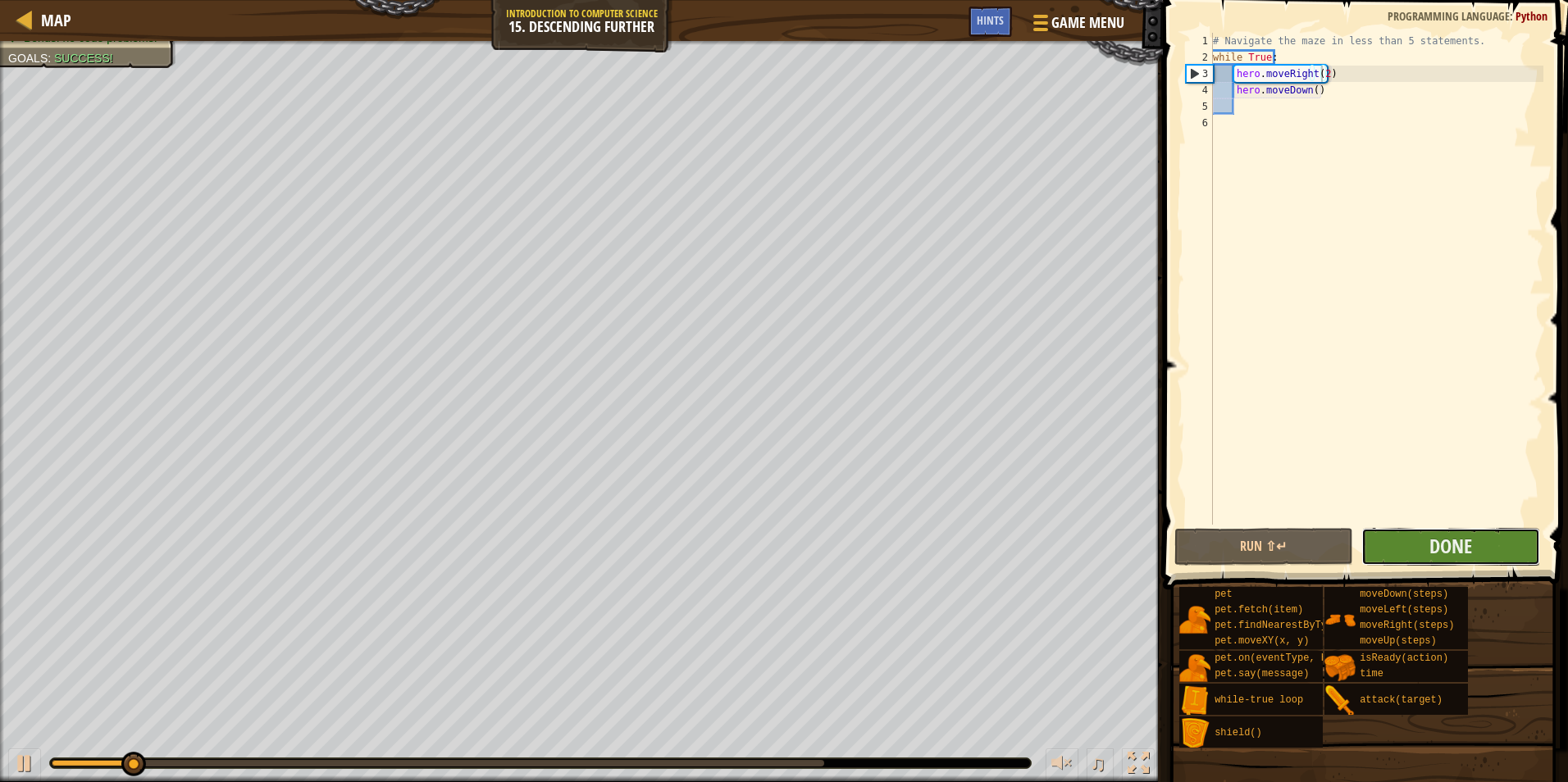
click at [1420, 538] on button "Done" at bounding box center [1451, 547] width 178 height 37
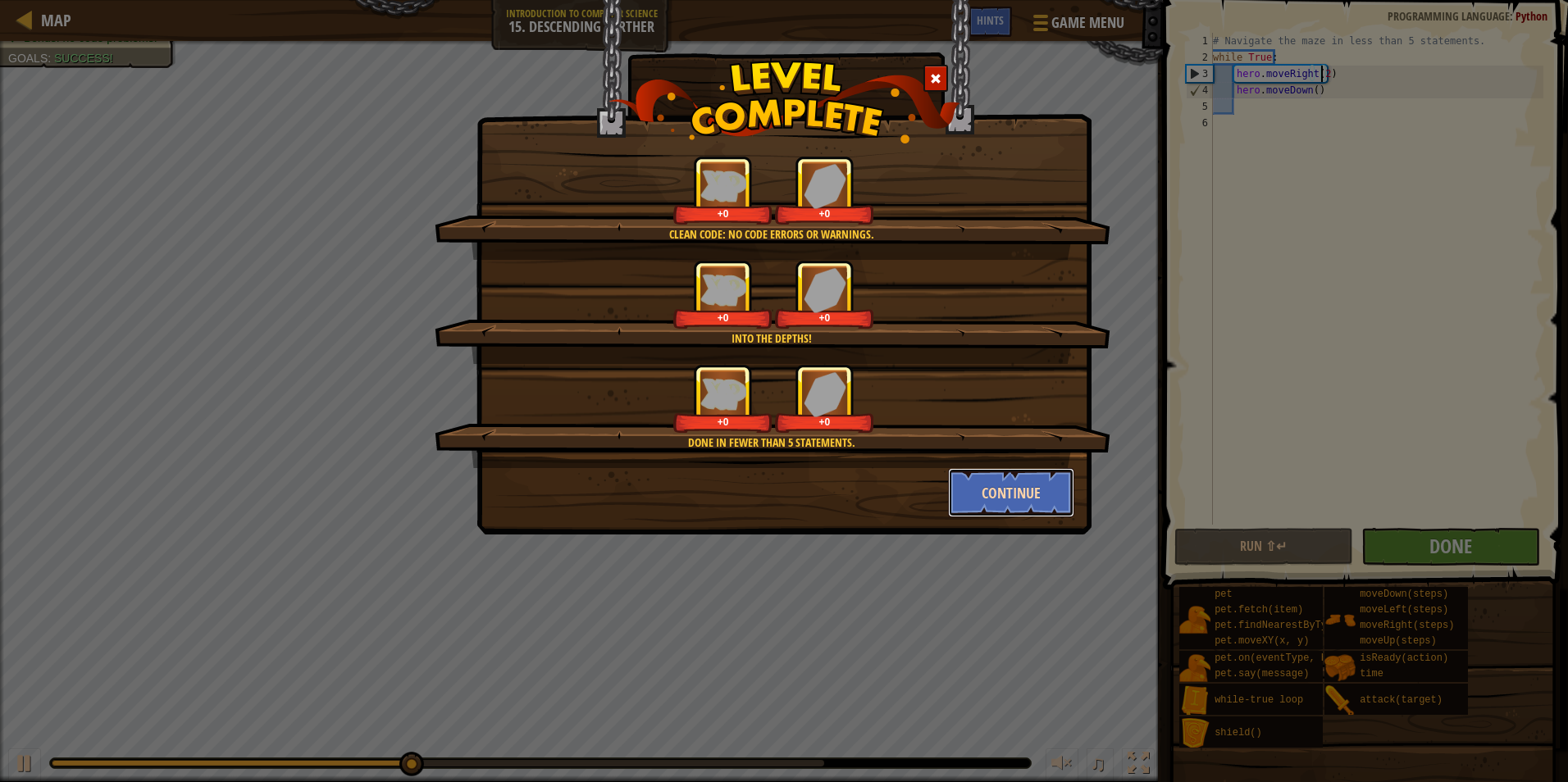
click at [1005, 502] on button "Continue" at bounding box center [1011, 493] width 127 height 49
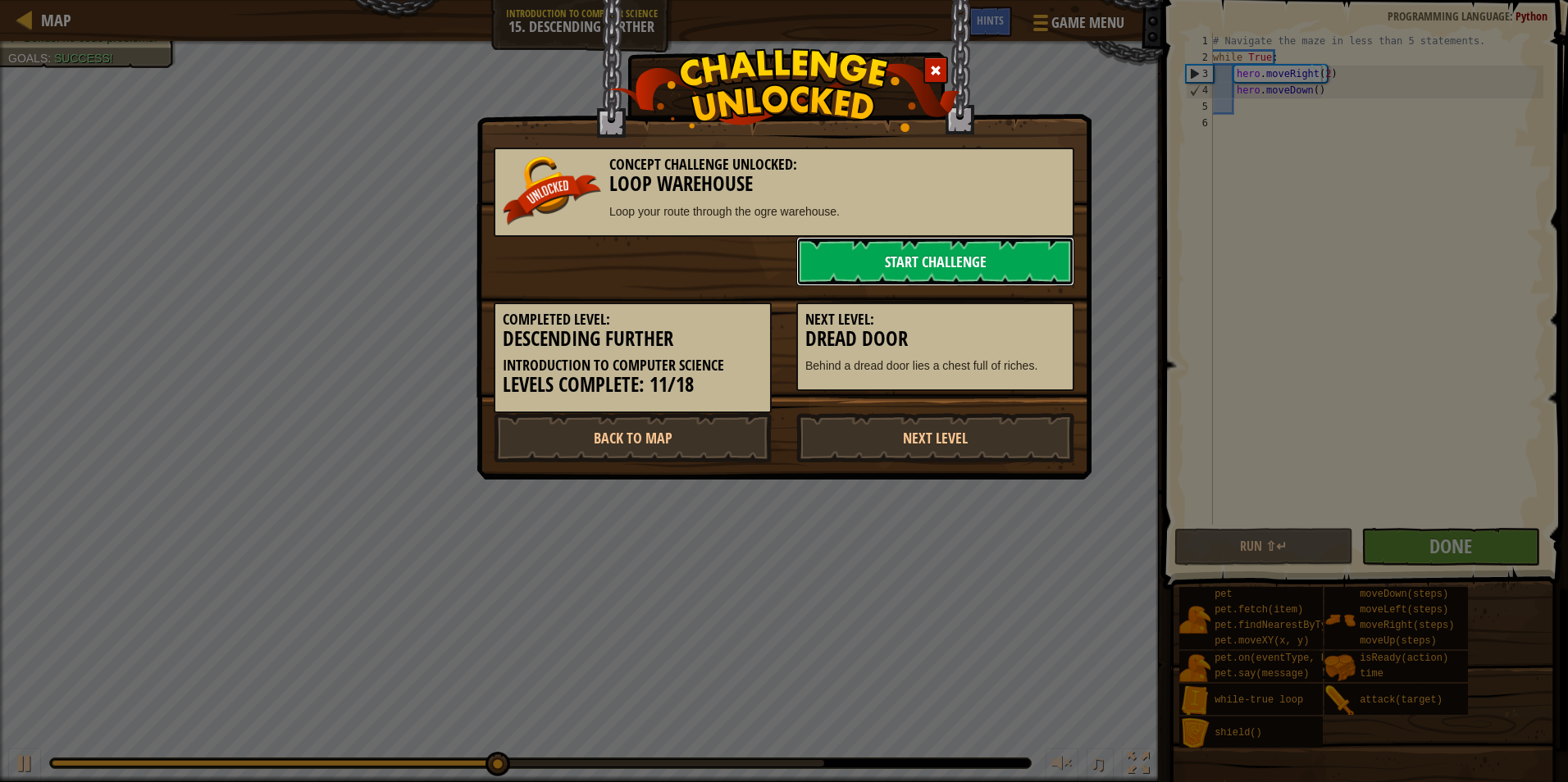
click at [958, 279] on link "Start Challenge" at bounding box center [936, 261] width 278 height 49
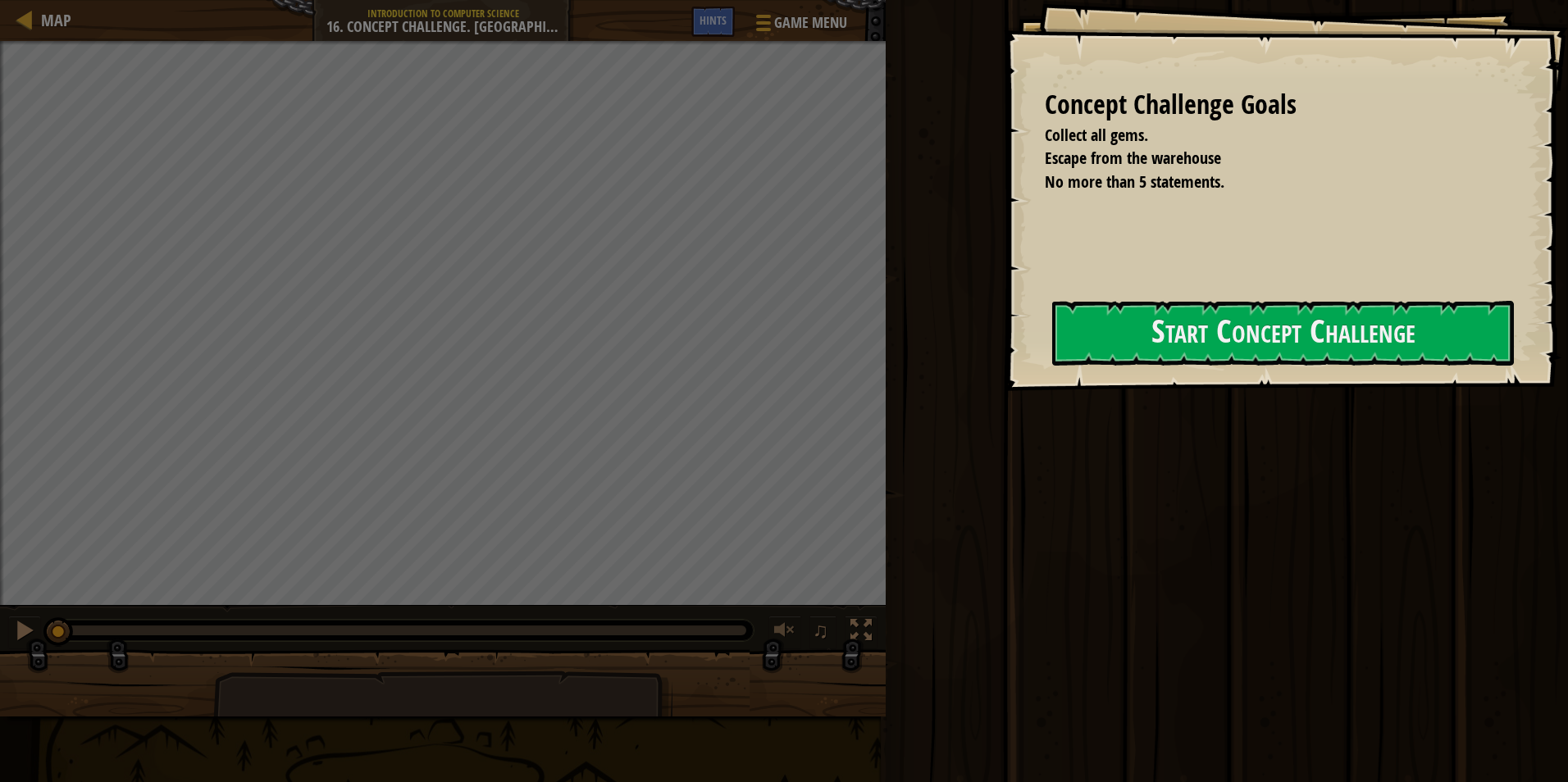
click at [1004, 301] on div "Concept Challenge Goals Collect all gems. Escape from the warehouse No more tha…" at bounding box center [1286, 195] width 564 height 391
click at [1072, 300] on div "Concept Challenge Goals Collect all gems. Escape from the warehouse No more tha…" at bounding box center [1286, 195] width 564 height 391
click at [1170, 318] on button "Start Concept Challenge" at bounding box center [1283, 333] width 462 height 65
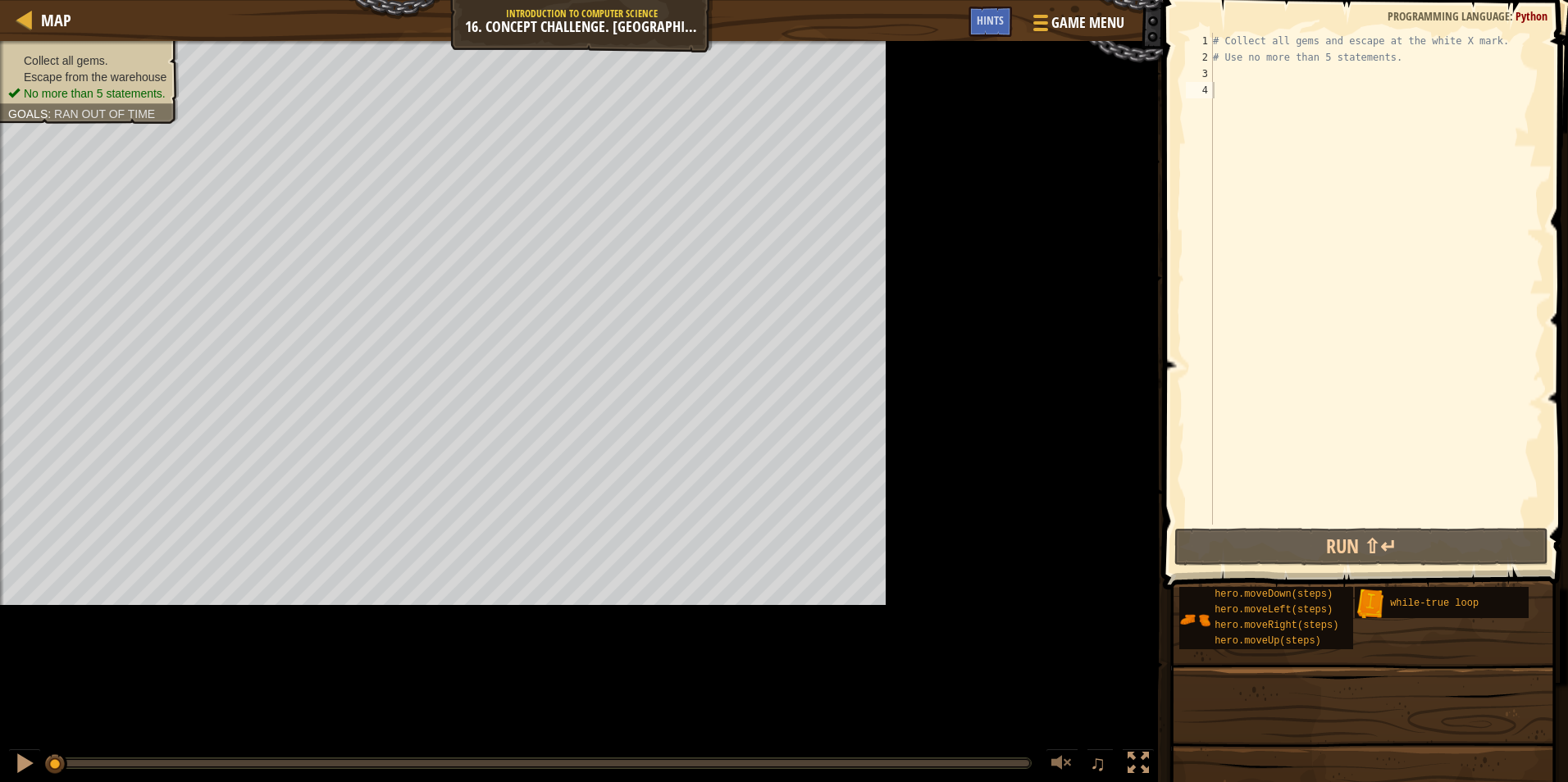
click at [970, 85] on div "Collect all gems. Escape from the warehouse No more than 5 statements. Goals : …" at bounding box center [581, 412] width 1163 height 742
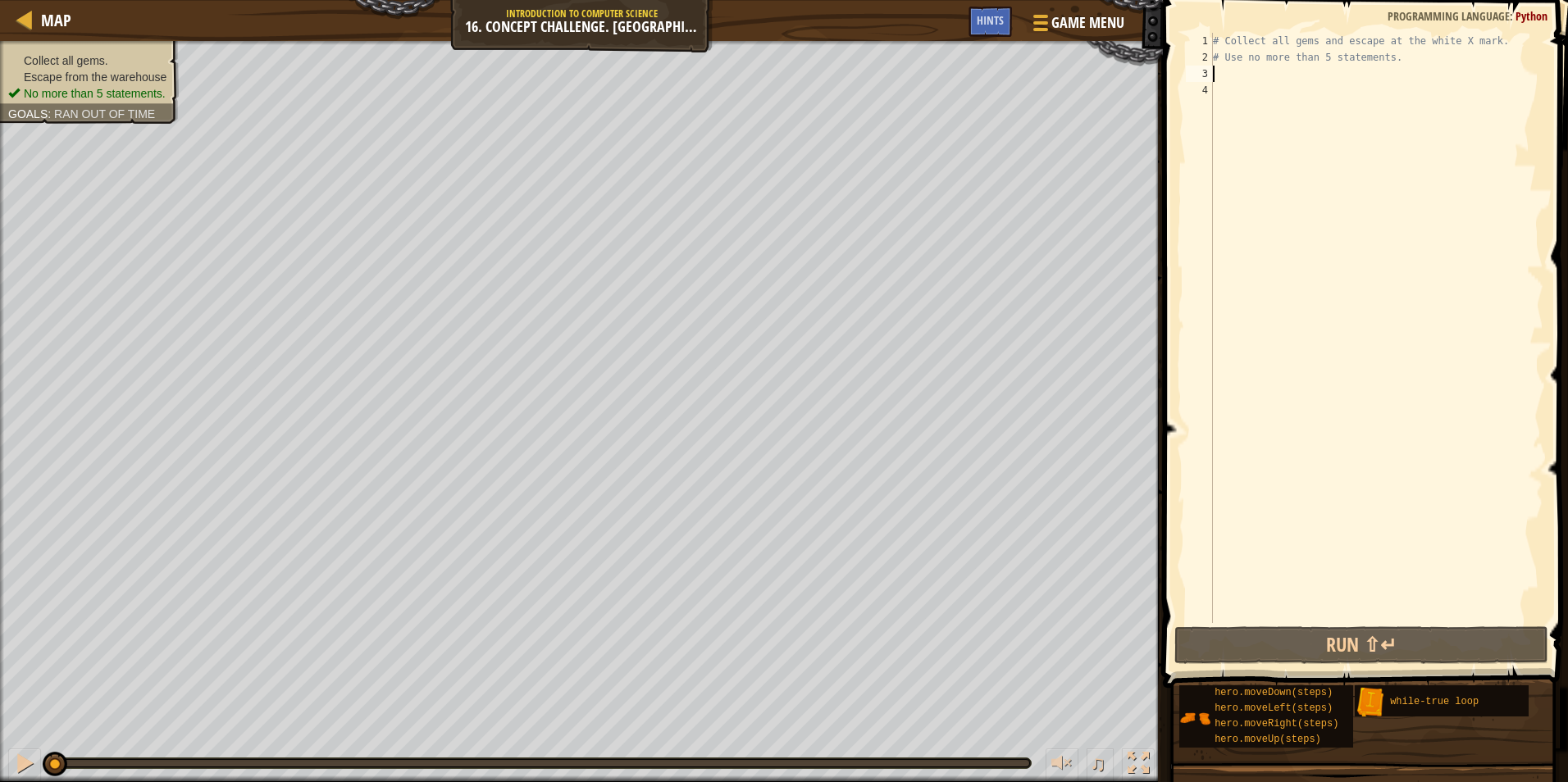
click at [1279, 78] on div "# Collect all gems and escape at the white X mark. # Use no more than 5 stateme…" at bounding box center [1377, 344] width 333 height 623
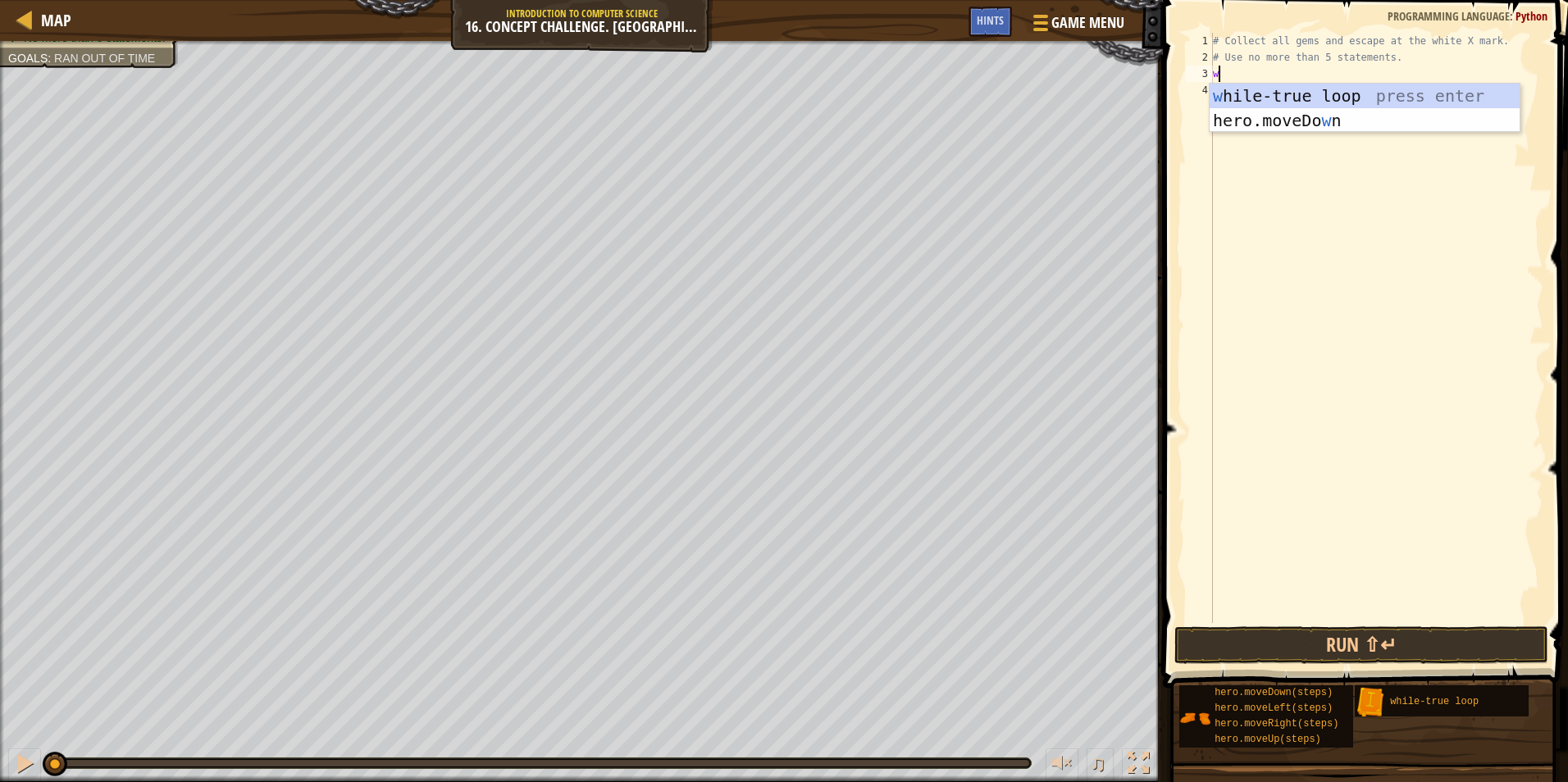
scroll to position [7, 0]
type textarea "wh"
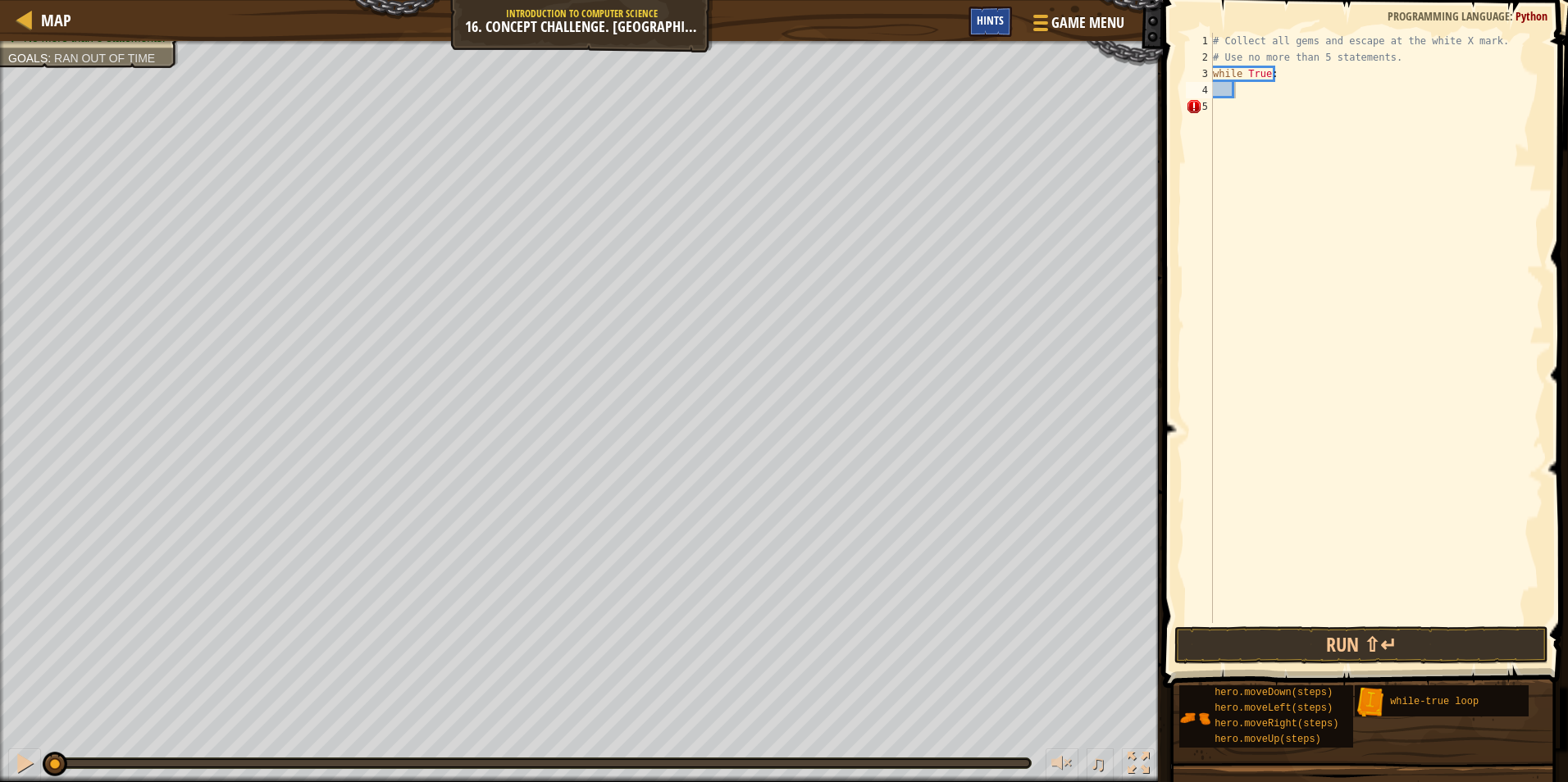
click at [994, 27] on span "Hints" at bounding box center [990, 20] width 27 height 16
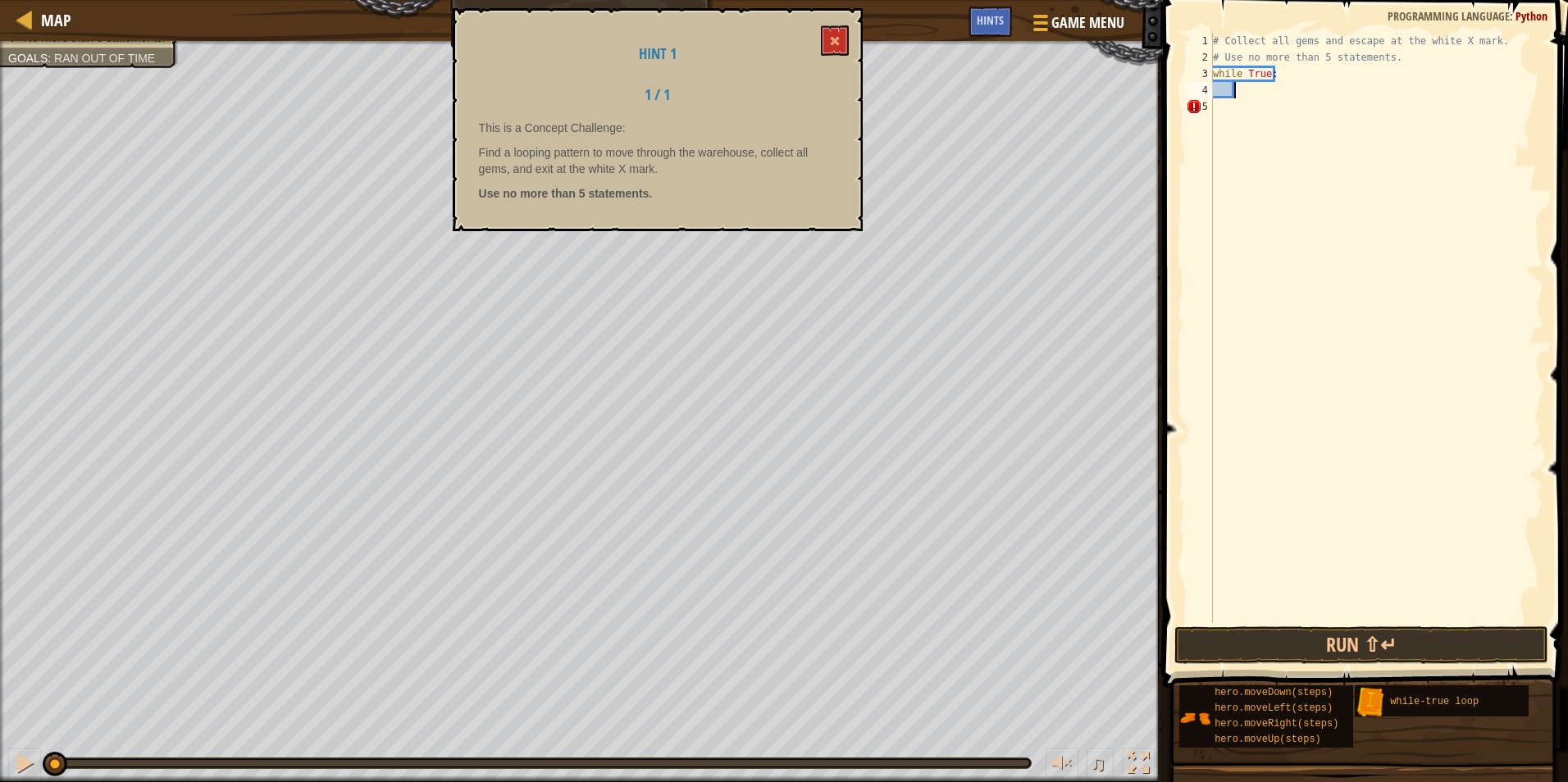
click at [587, 163] on p "Find a looping pattern to move through the warehouse, collect all gems, and exi…" at bounding box center [658, 160] width 358 height 33
click at [823, 52] on button at bounding box center [835, 40] width 28 height 31
